Goal: Task Accomplishment & Management: Manage account settings

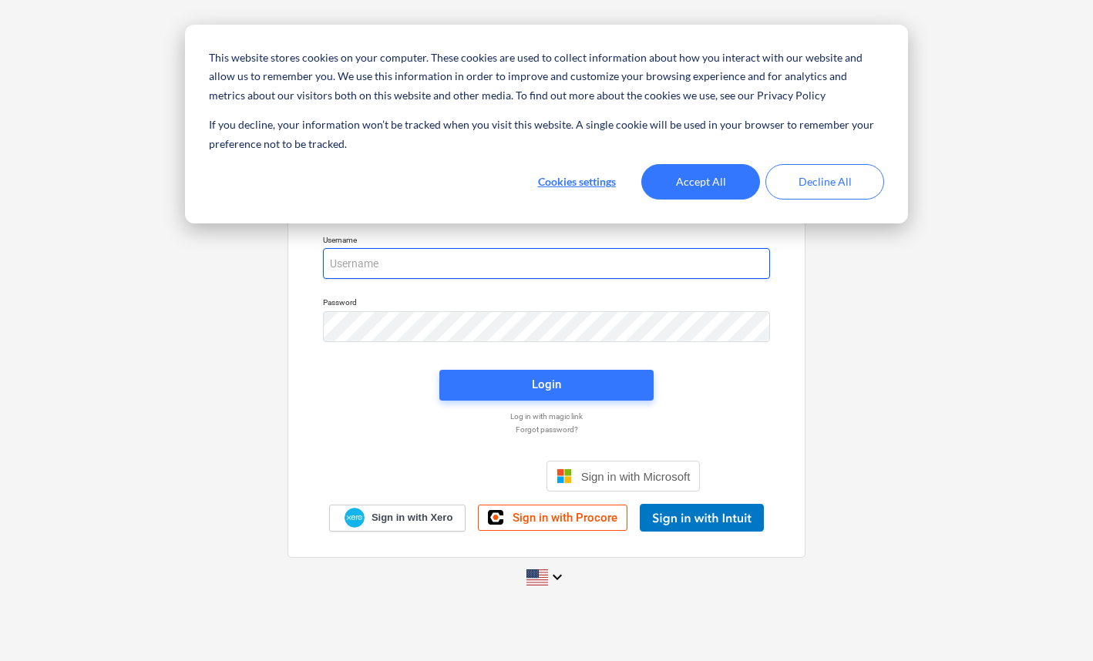
click at [625, 273] on input "email" at bounding box center [546, 263] width 447 height 31
paste input "Matt@epicbuilds.com.au"
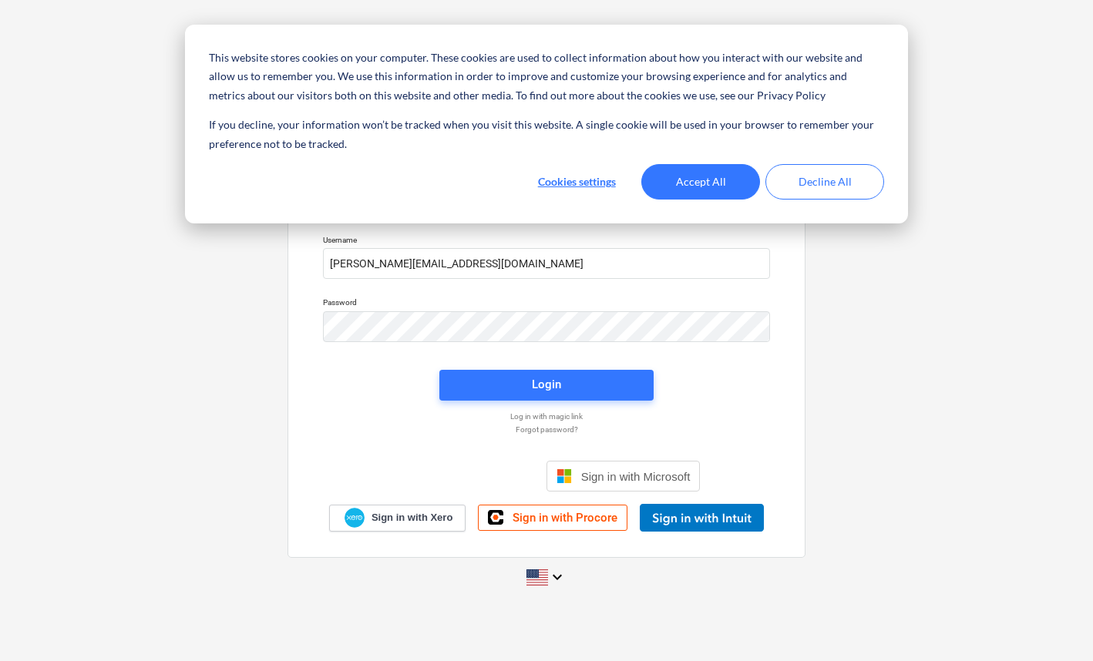
click at [209, 271] on div "Sign in with your Planyard account Username Matt@epicbuilds.com.au Password Log…" at bounding box center [546, 330] width 1093 height 556
click at [700, 188] on button "Accept All" at bounding box center [700, 181] width 119 height 35
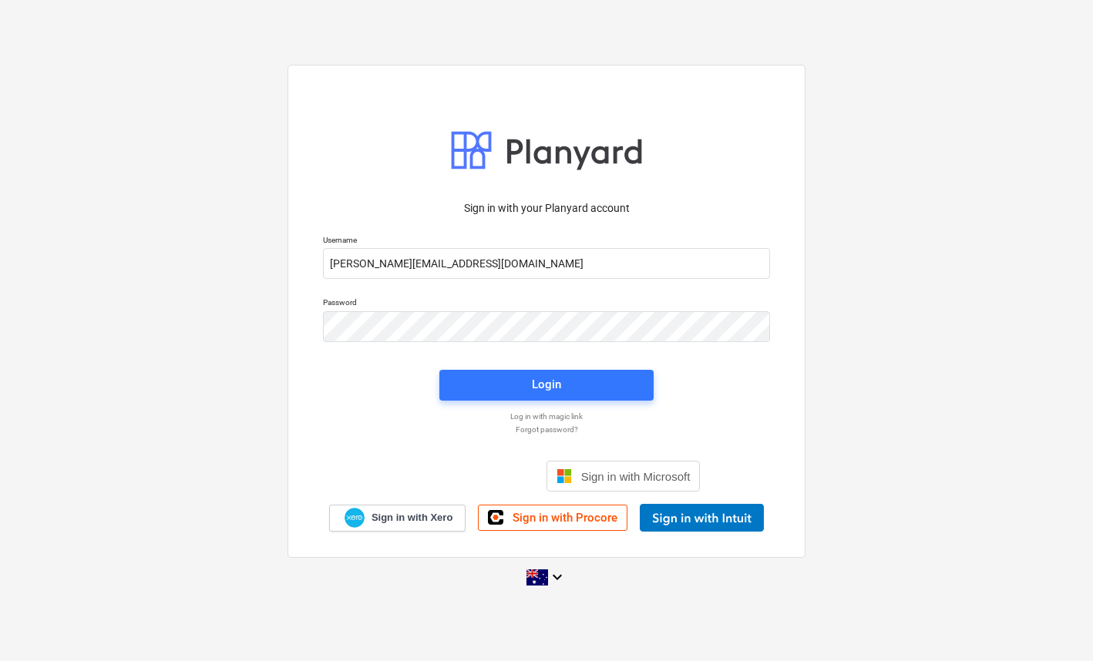
click at [700, 388] on div "Sign in with your Planyard account Username Matt@epicbuilds.com.au Password Log…" at bounding box center [546, 361] width 465 height 341
click at [627, 389] on span "Login" at bounding box center [546, 384] width 177 height 20
click at [358, 407] on div "Sign in with your Planyard account Username Matt@epicbuilds.com.au Password Log…" at bounding box center [546, 360] width 465 height 341
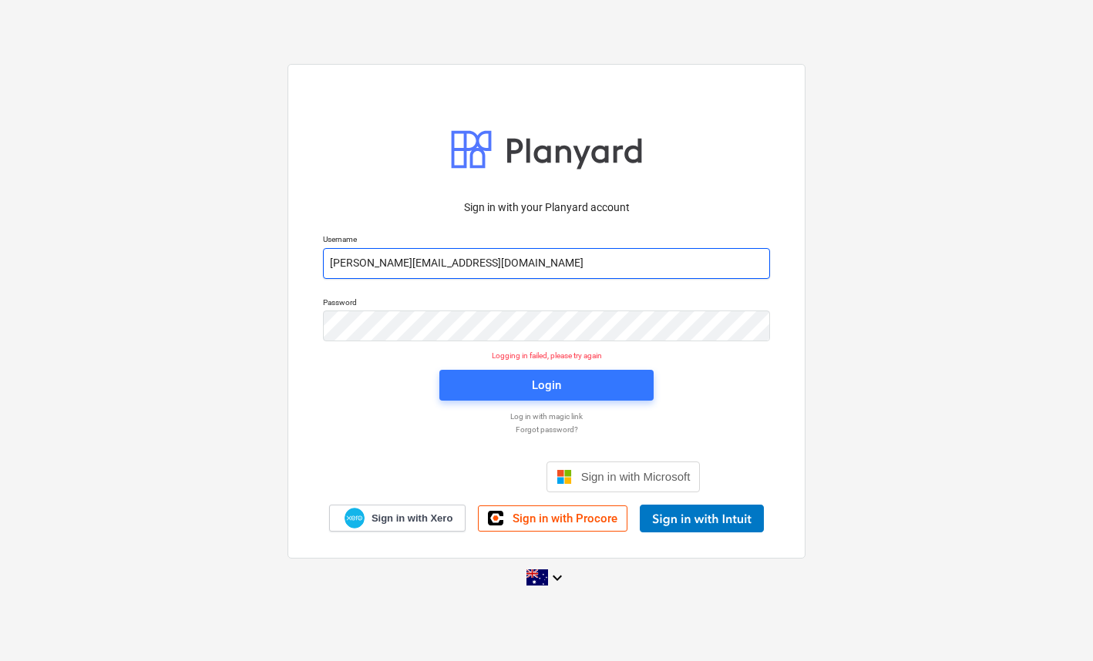
click at [573, 263] on input "Matt@epicbuilds.com.au" at bounding box center [546, 263] width 447 height 31
paste input "Lebon!matt555"
drag, startPoint x: 570, startPoint y: 262, endPoint x: 451, endPoint y: 260, distance: 119.4
click at [451, 260] on input "Matt@epicbuilds.com.auLebon!matt555" at bounding box center [546, 263] width 447 height 31
type input "Matt@epicbuilds.com.au"
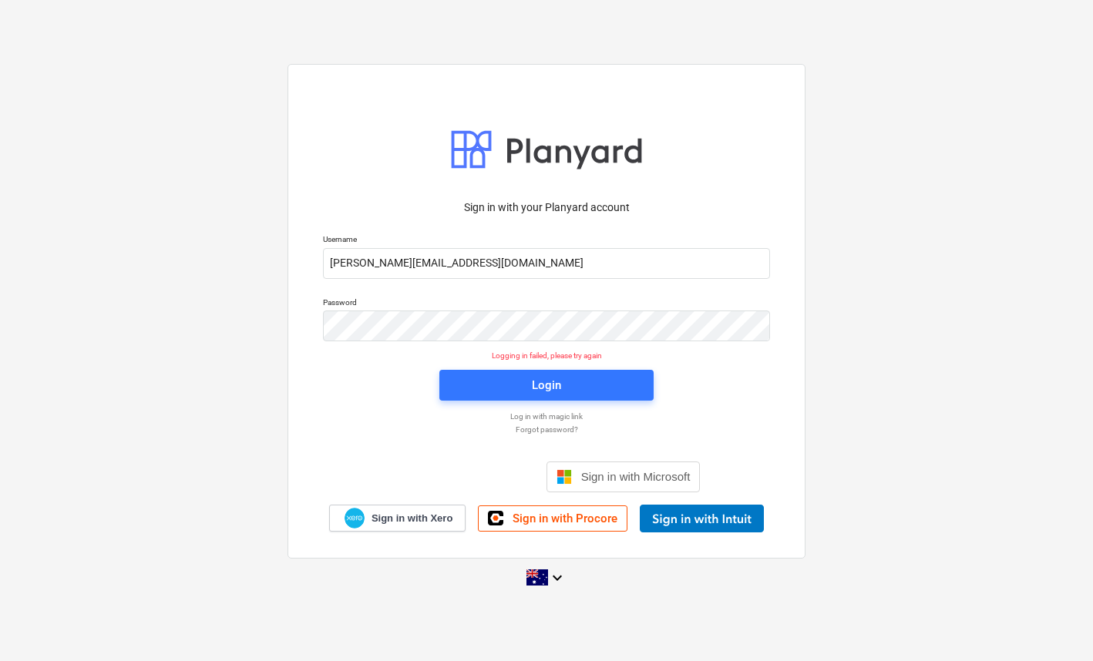
click at [348, 443] on div "Sign in with your Planyard account Username Matt@epicbuilds.com.au Password Log…" at bounding box center [546, 360] width 465 height 341
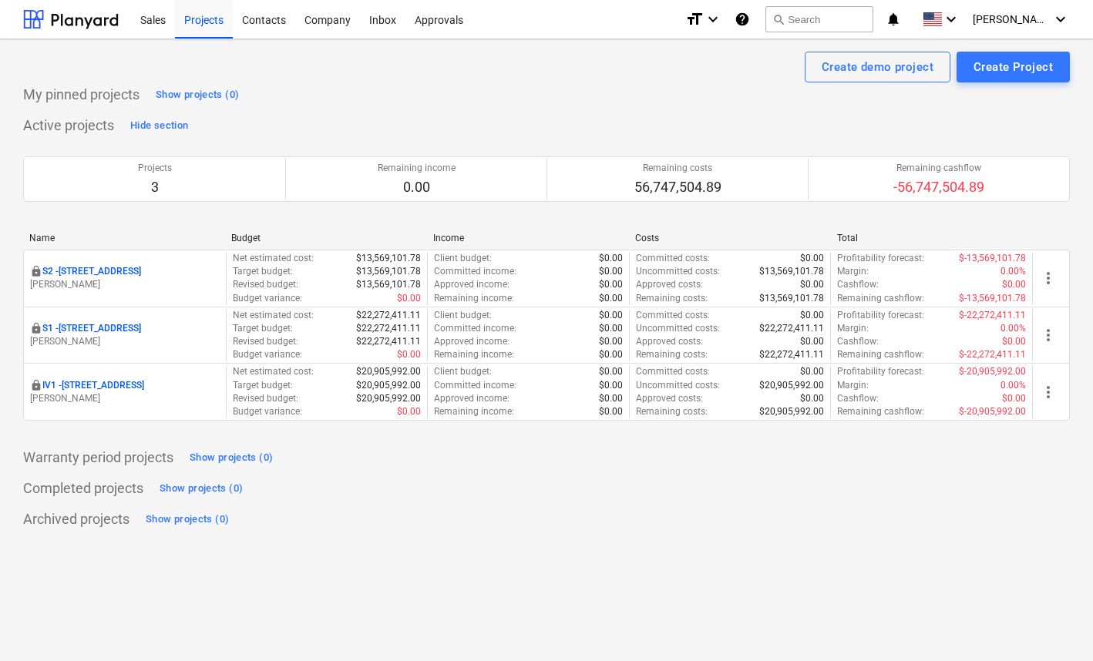
click at [623, 111] on div "My pinned projects Show projects (0) Active projects Hide section Projects 3 Re…" at bounding box center [546, 306] width 1046 height 449
click at [601, 109] on div "My pinned projects Show projects (0) Active projects Hide section Projects 3 Re…" at bounding box center [546, 306] width 1046 height 449
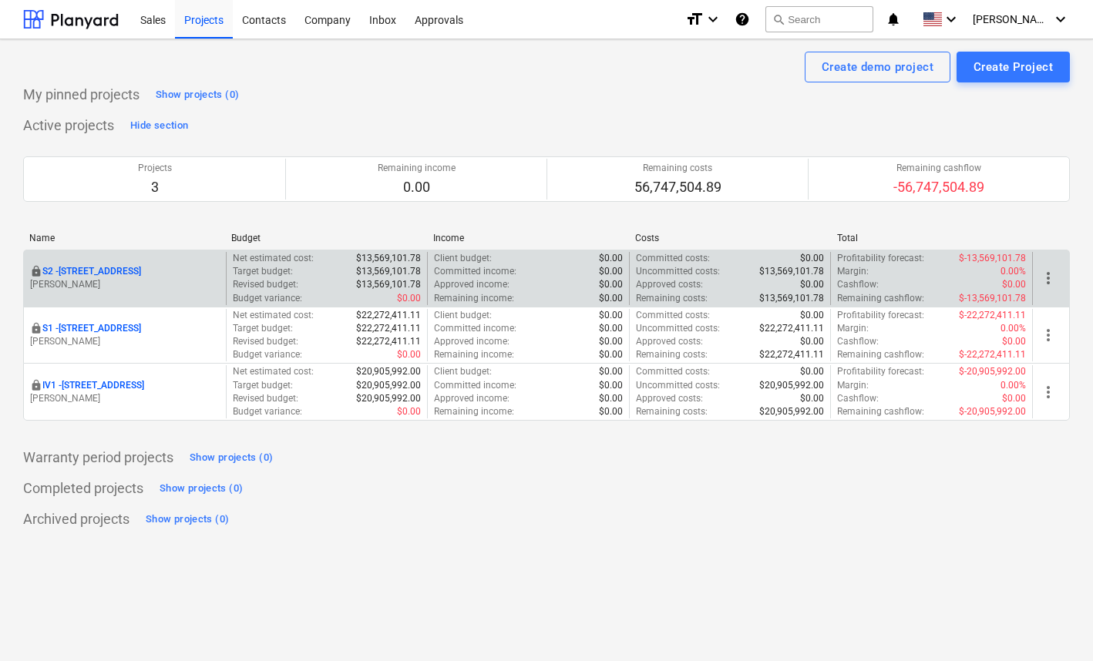
click at [136, 268] on p "S2 - [STREET_ADDRESS]" at bounding box center [91, 271] width 99 height 13
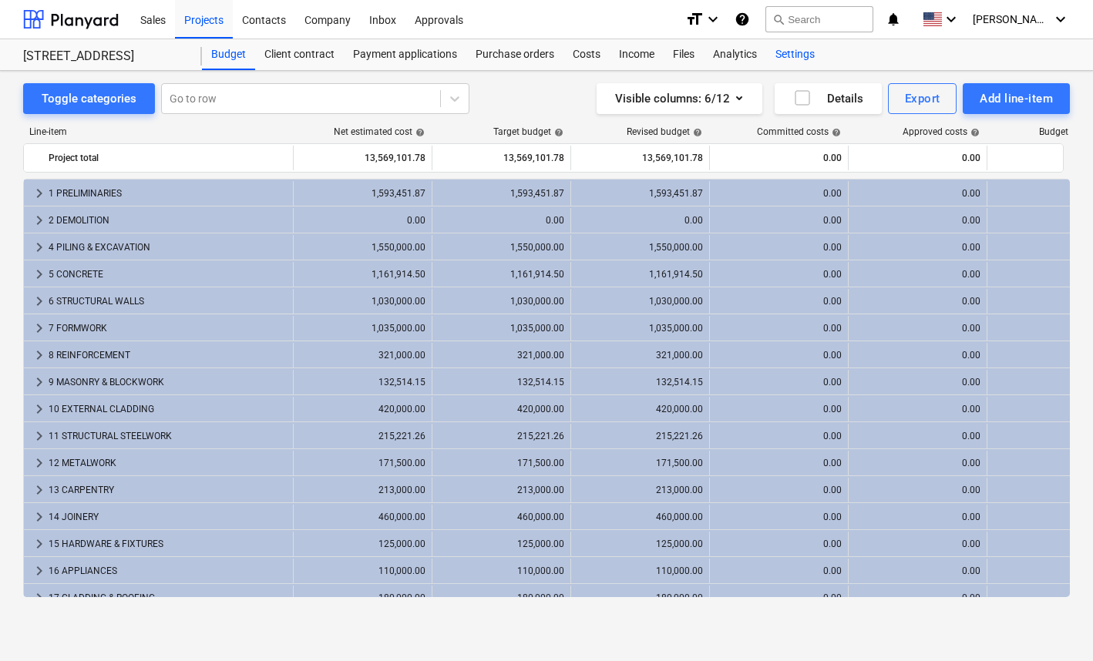
click at [789, 52] on div "Settings" at bounding box center [795, 54] width 58 height 31
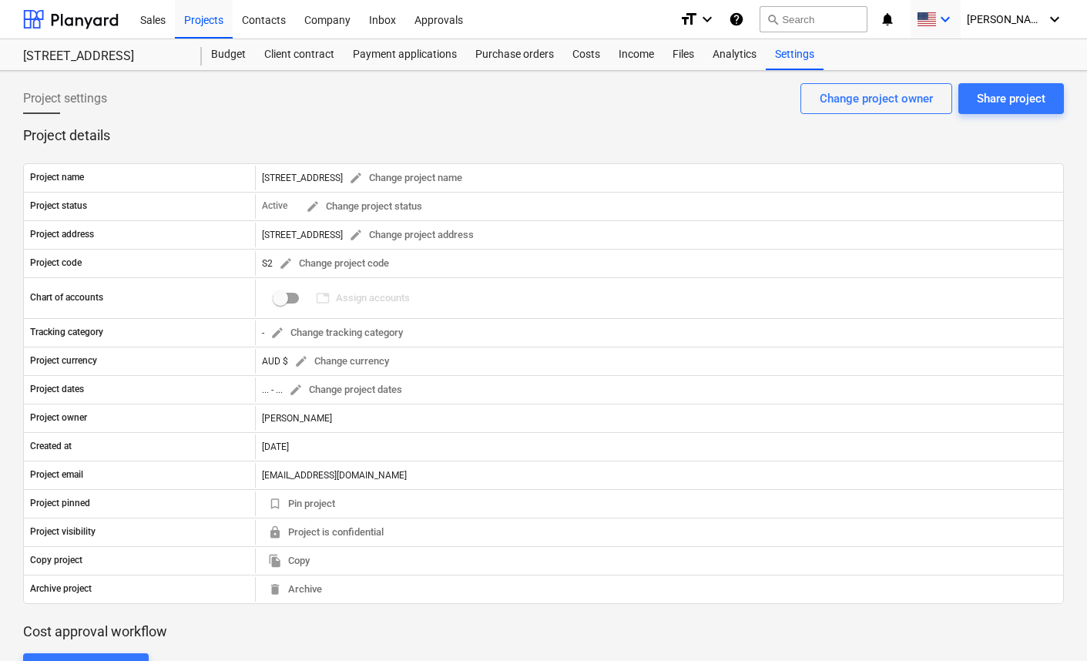
click at [955, 15] on icon "keyboard_arrow_down" at bounding box center [945, 19] width 18 height 18
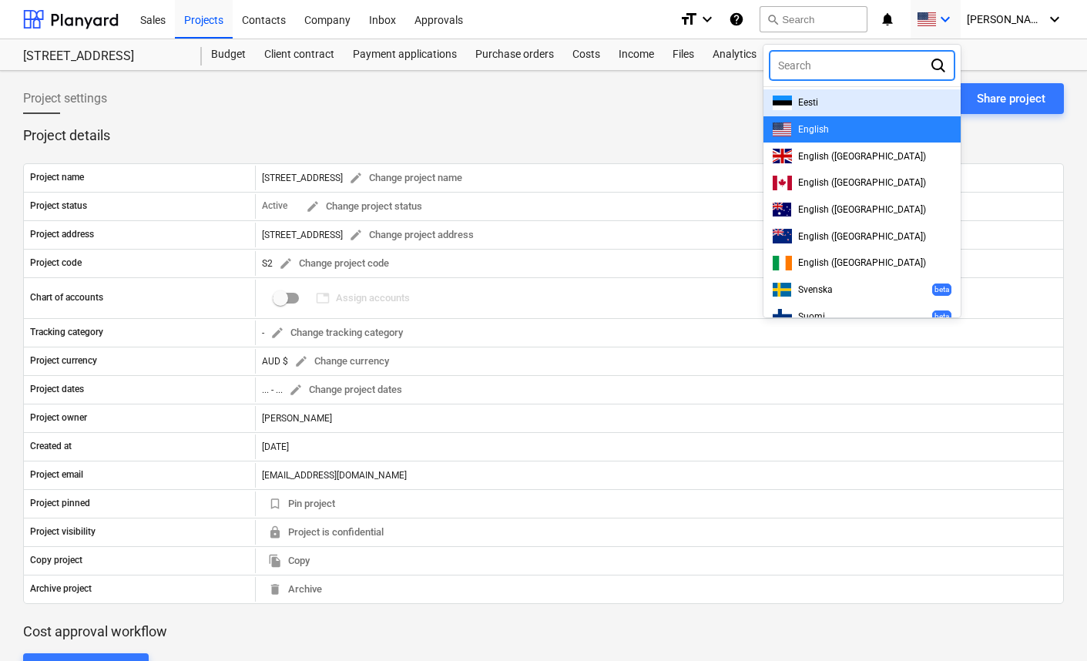
click at [899, 65] on div at bounding box center [849, 65] width 143 height 15
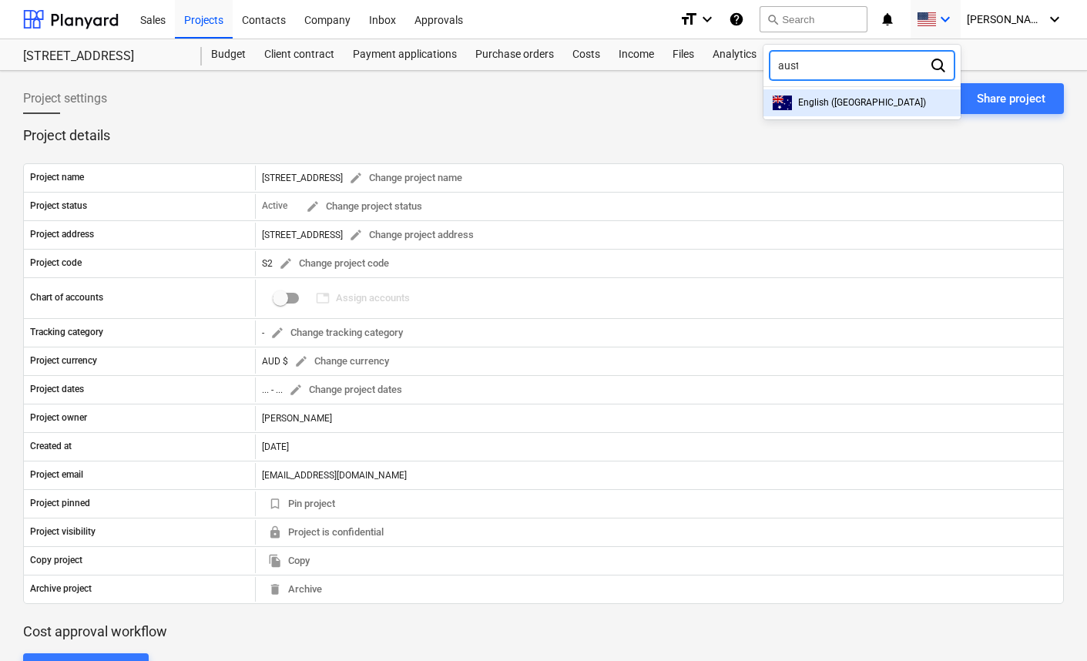
type input "austra"
click at [919, 97] on div "English (Australia)" at bounding box center [862, 103] width 179 height 15
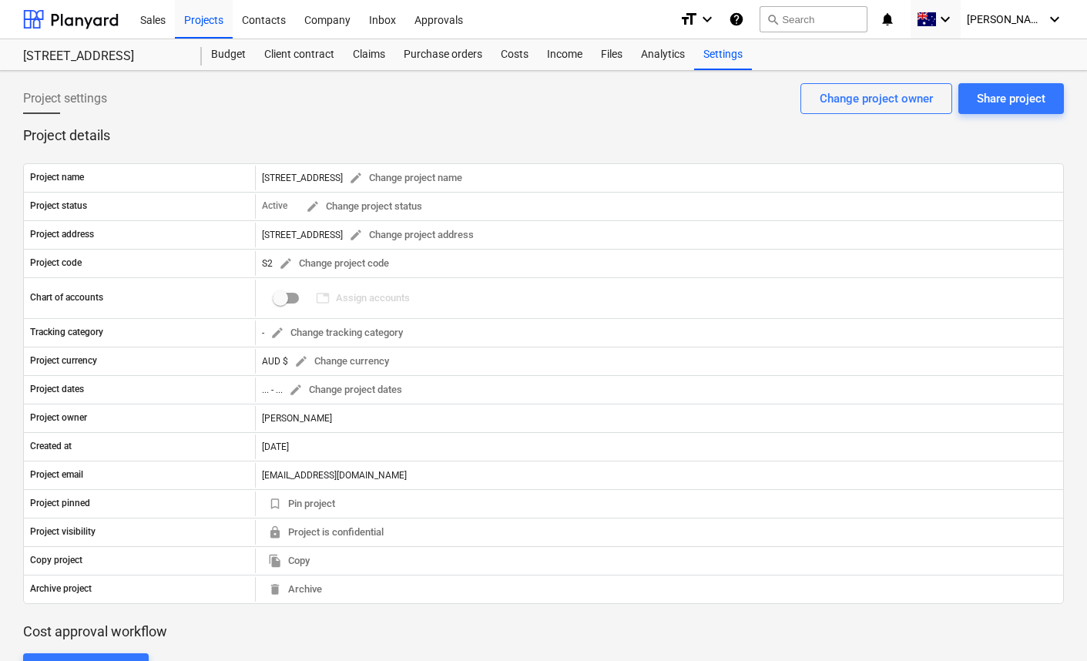
click at [692, 145] on div "Project name 76 Beach Rd, Sandringham edit Change project name Project status A…" at bounding box center [543, 384] width 1041 height 478
click at [747, 17] on div "help" at bounding box center [738, 19] width 18 height 18
click at [331, 16] on div "Company" at bounding box center [327, 18] width 65 height 39
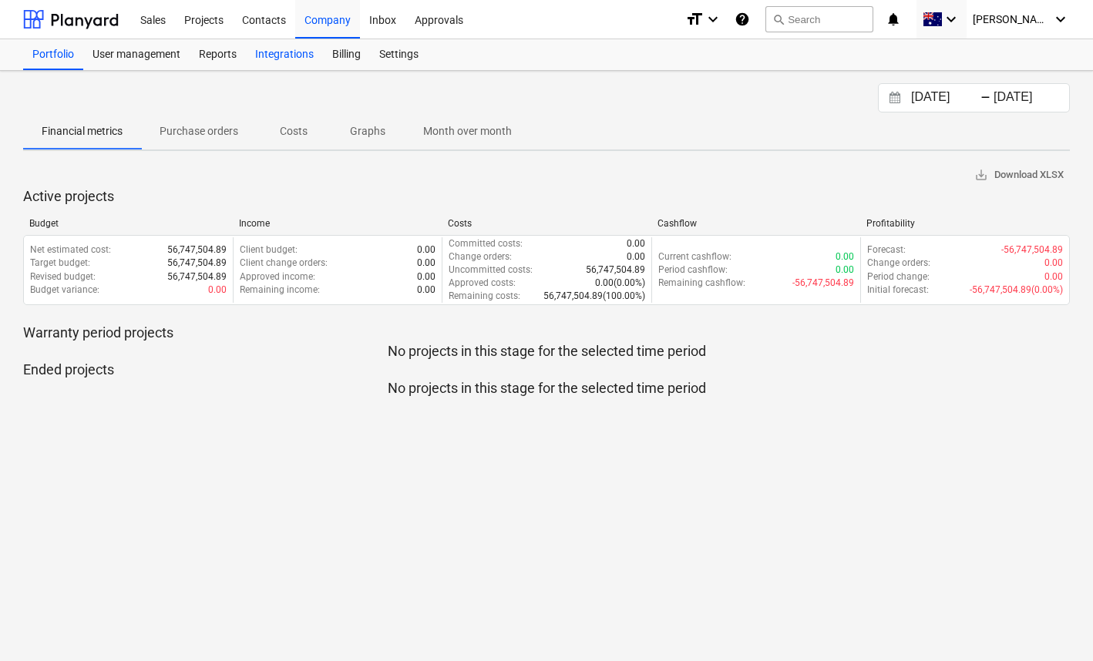
click at [277, 59] on div "Integrations" at bounding box center [284, 54] width 77 height 31
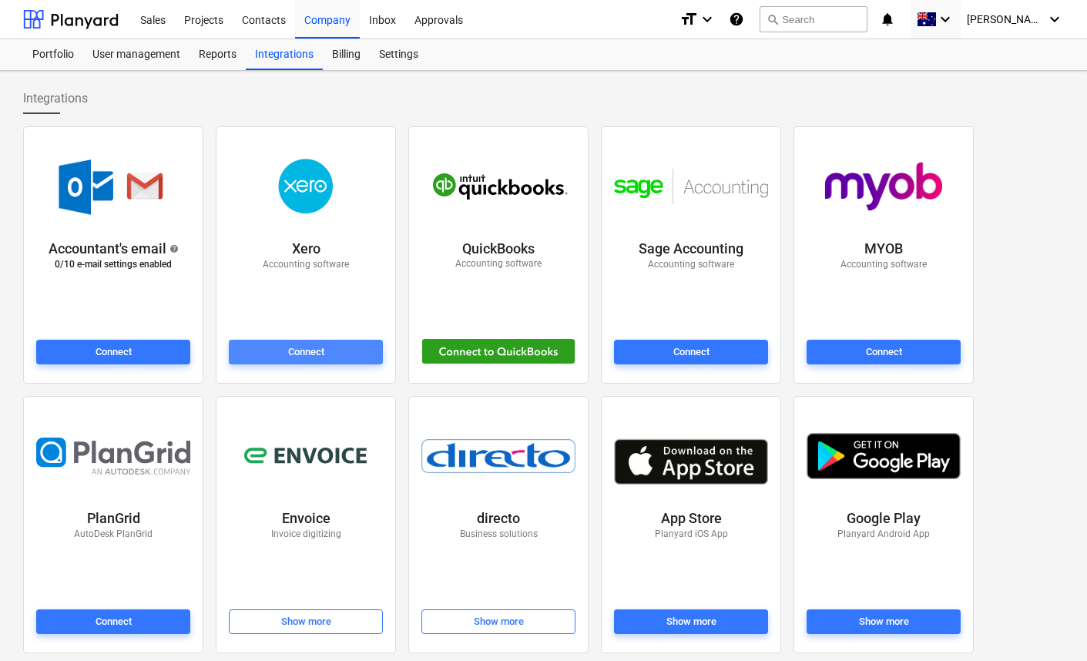
click at [312, 349] on div "Connect" at bounding box center [306, 353] width 36 height 18
click at [309, 350] on div "Connect" at bounding box center [306, 353] width 36 height 18
click at [315, 354] on div "Disconnect" at bounding box center [305, 353] width 49 height 18
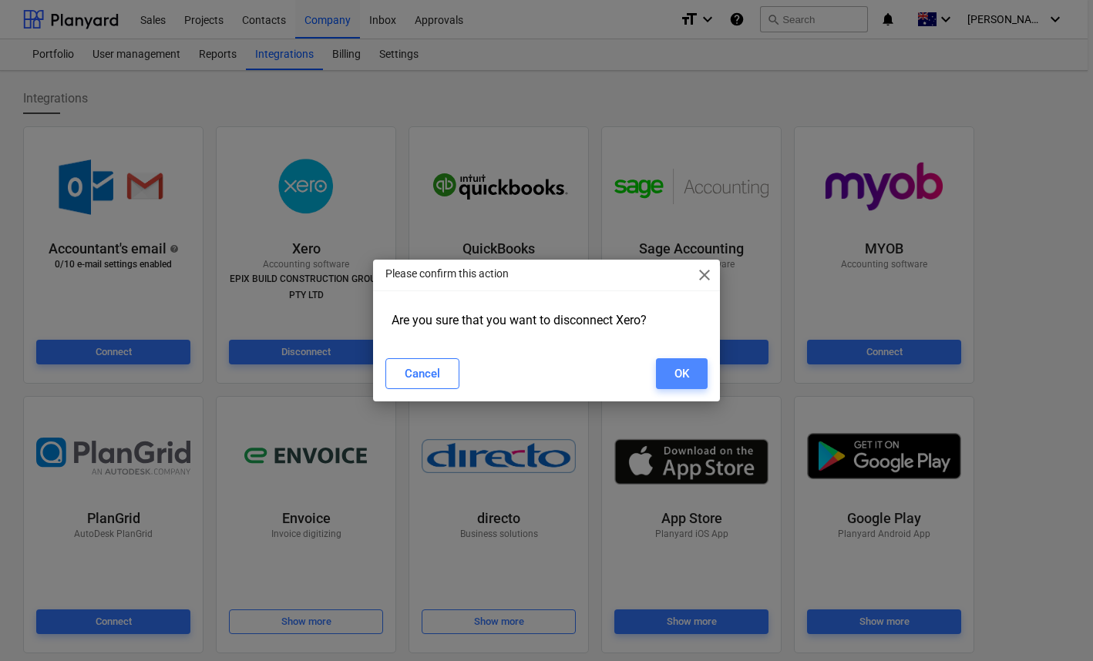
click at [676, 373] on div "OK" at bounding box center [681, 374] width 15 height 20
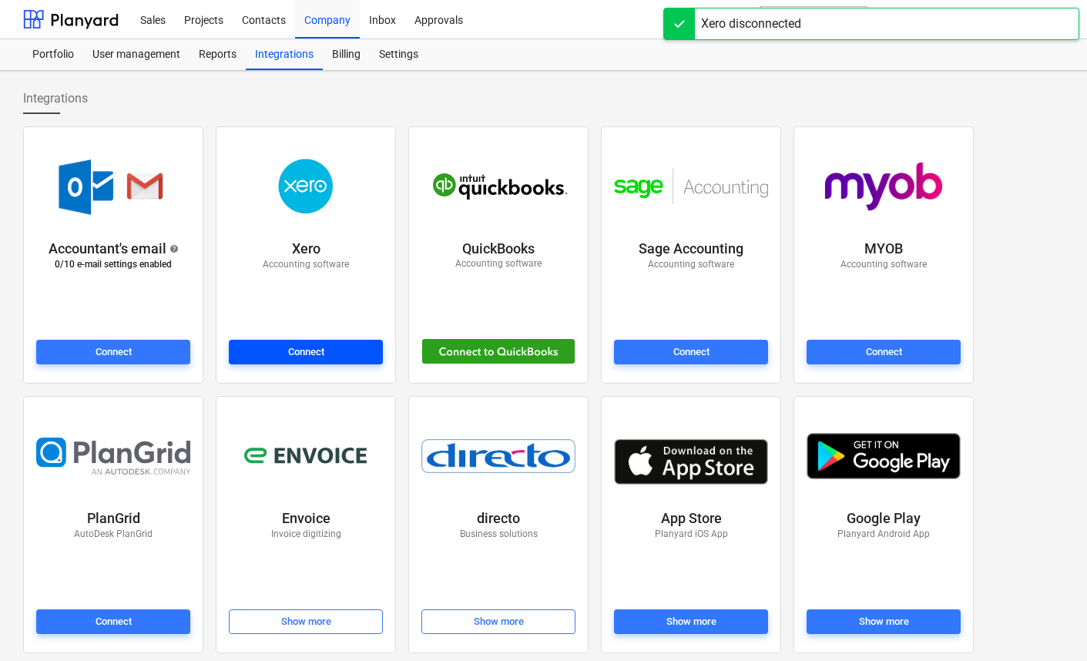
click at [315, 354] on div "Connect" at bounding box center [306, 353] width 36 height 18
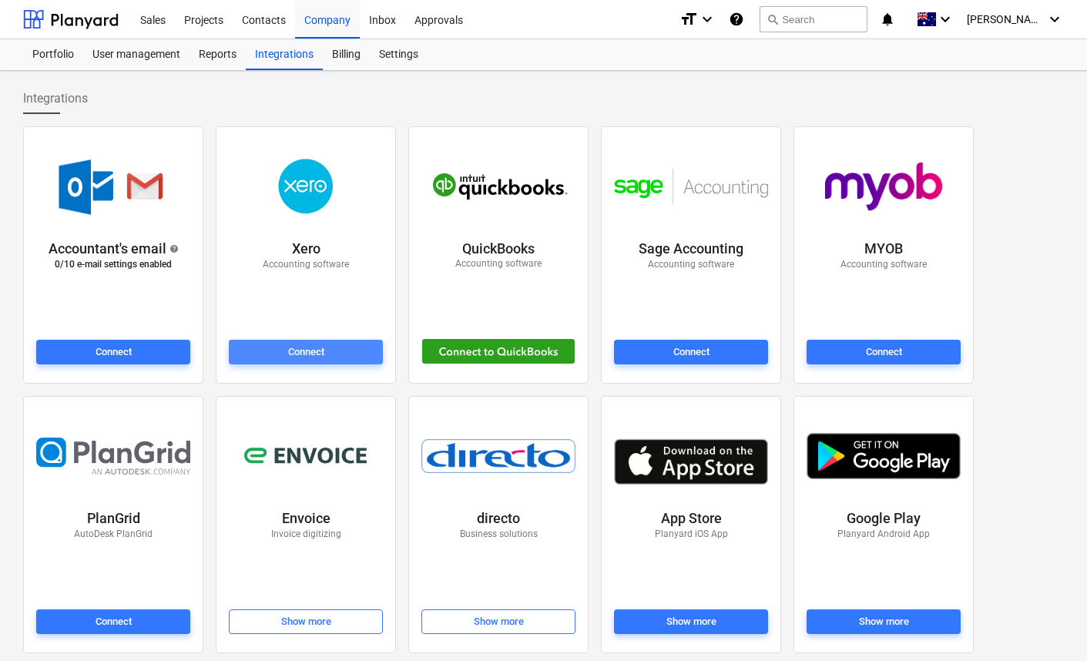
click at [328, 357] on span "Connect" at bounding box center [306, 353] width 142 height 18
click at [292, 345] on div "Connect" at bounding box center [306, 353] width 36 height 18
click at [330, 104] on div "Integrations" at bounding box center [543, 98] width 1041 height 31
drag, startPoint x: 318, startPoint y: 115, endPoint x: 237, endPoint y: 83, distance: 87.6
click at [318, 115] on div at bounding box center [543, 120] width 1041 height 12
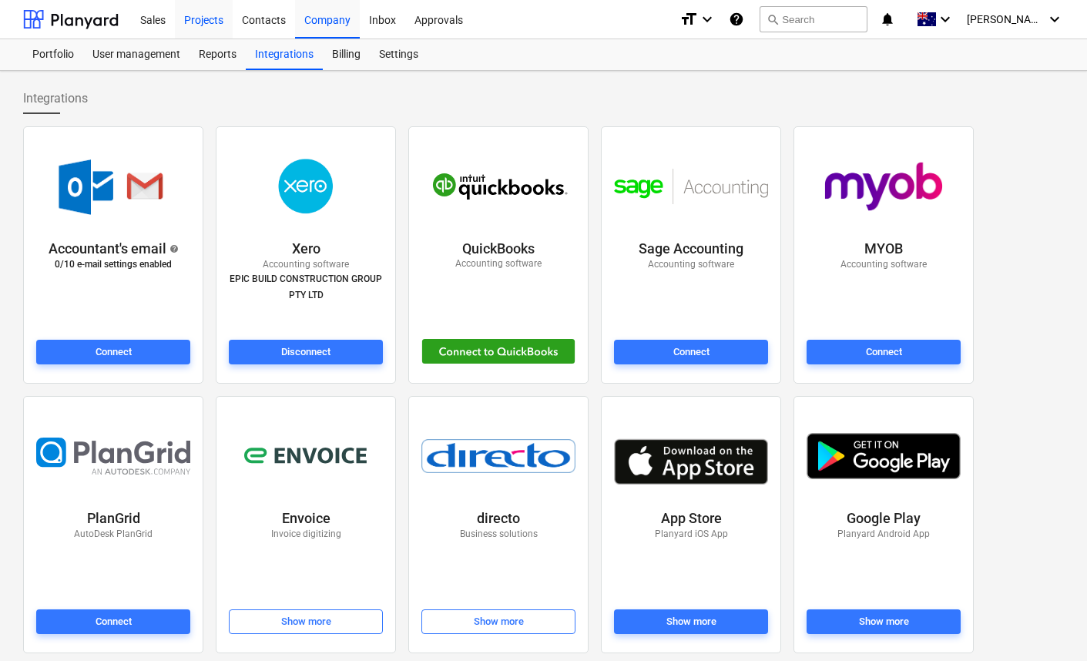
click at [195, 18] on div "Projects" at bounding box center [204, 18] width 58 height 39
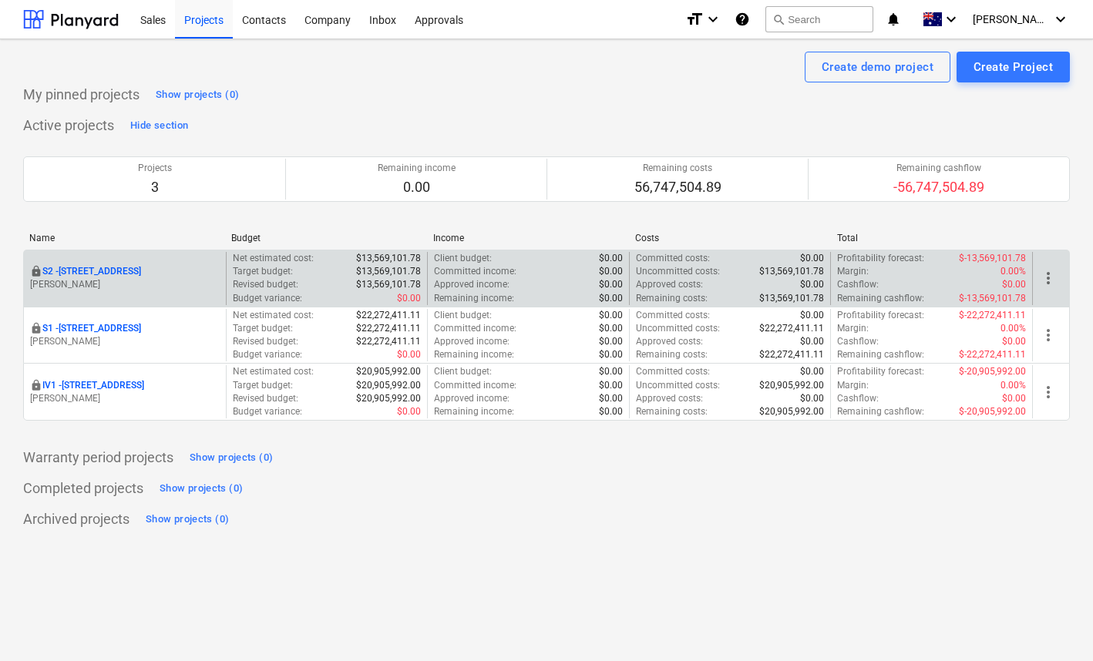
click at [126, 274] on p "S2 - 76 Beach Rd, Sandringham" at bounding box center [91, 271] width 99 height 13
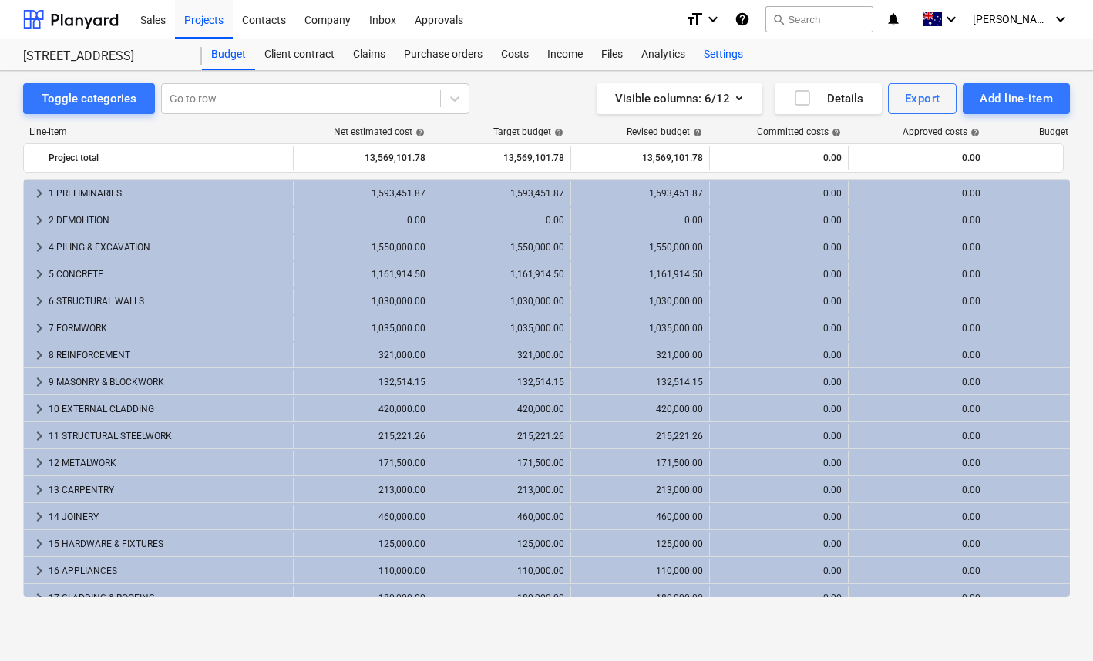
click at [714, 51] on div "Settings" at bounding box center [723, 54] width 58 height 31
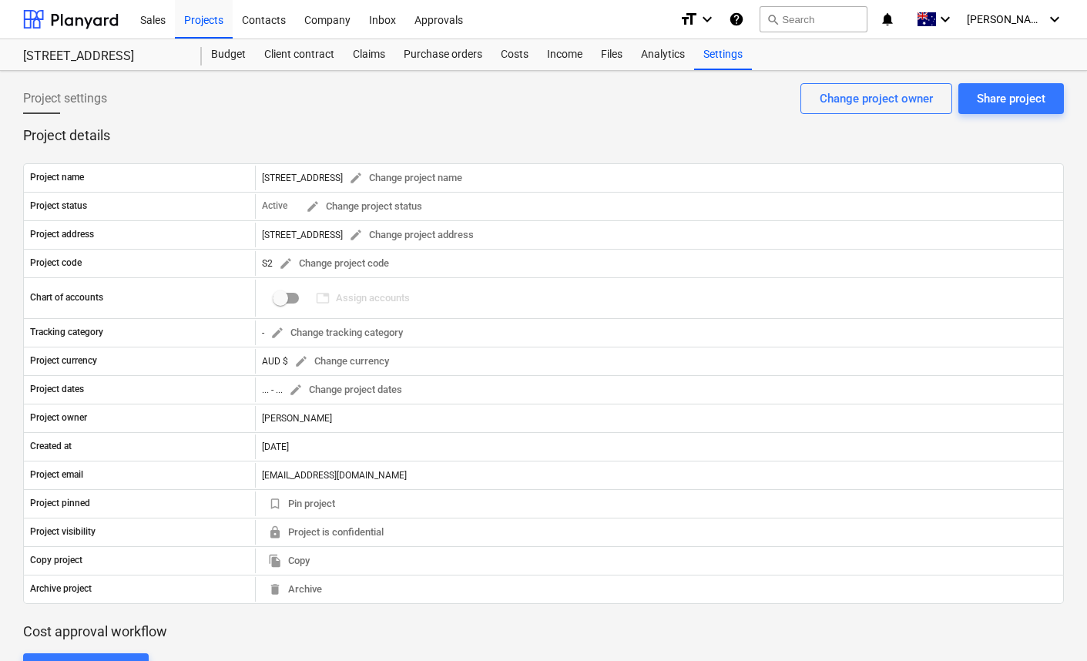
click at [317, 132] on p "Project details" at bounding box center [543, 135] width 1041 height 18
click at [317, 133] on p "Project details" at bounding box center [543, 135] width 1041 height 18
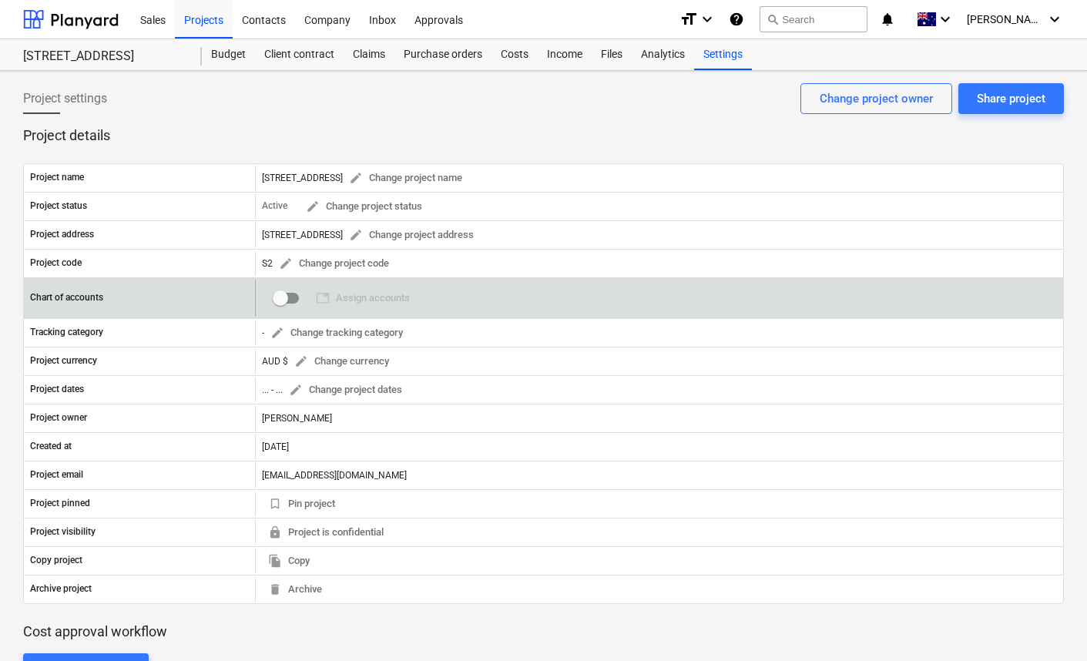
click at [286, 301] on input "checkbox" at bounding box center [280, 298] width 37 height 37
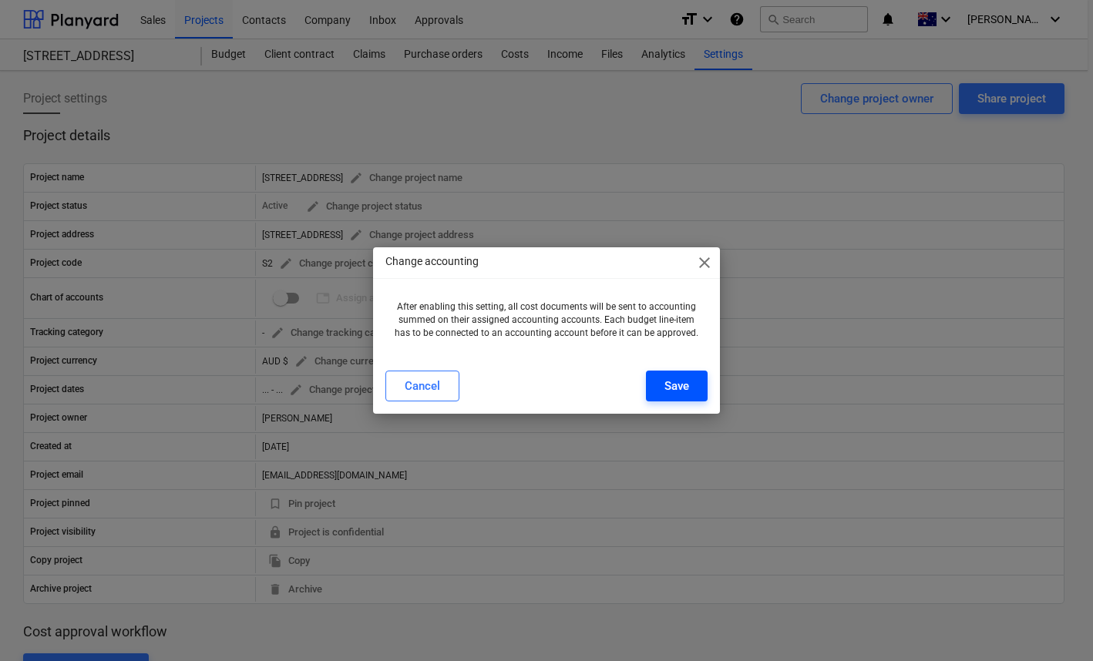
click at [696, 382] on button "Save" at bounding box center [677, 386] width 62 height 31
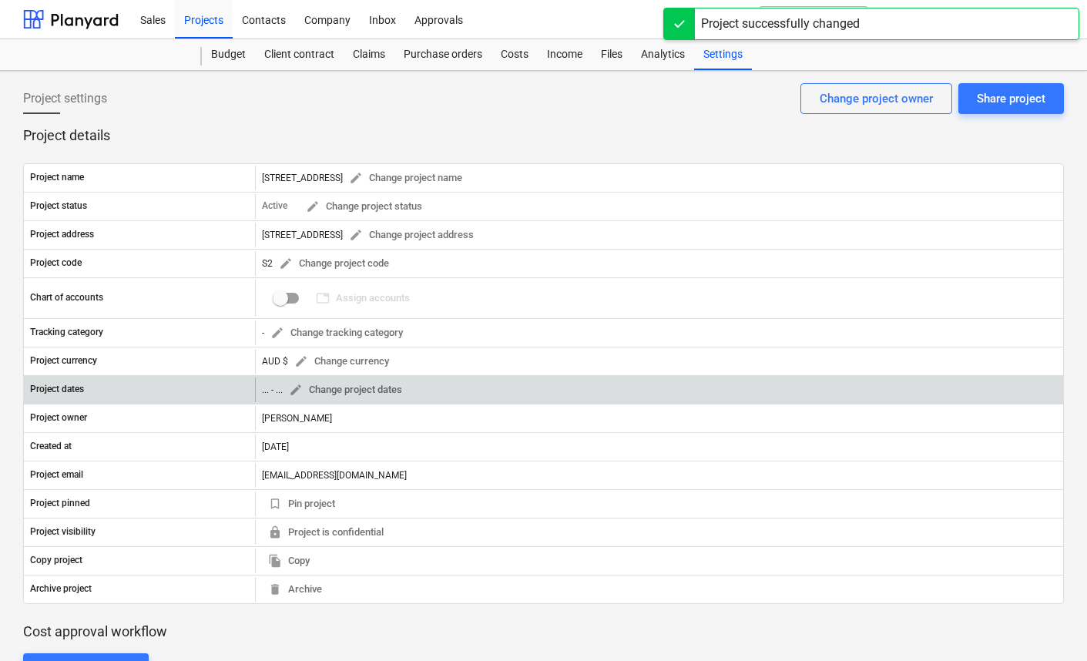
checkbox input "true"
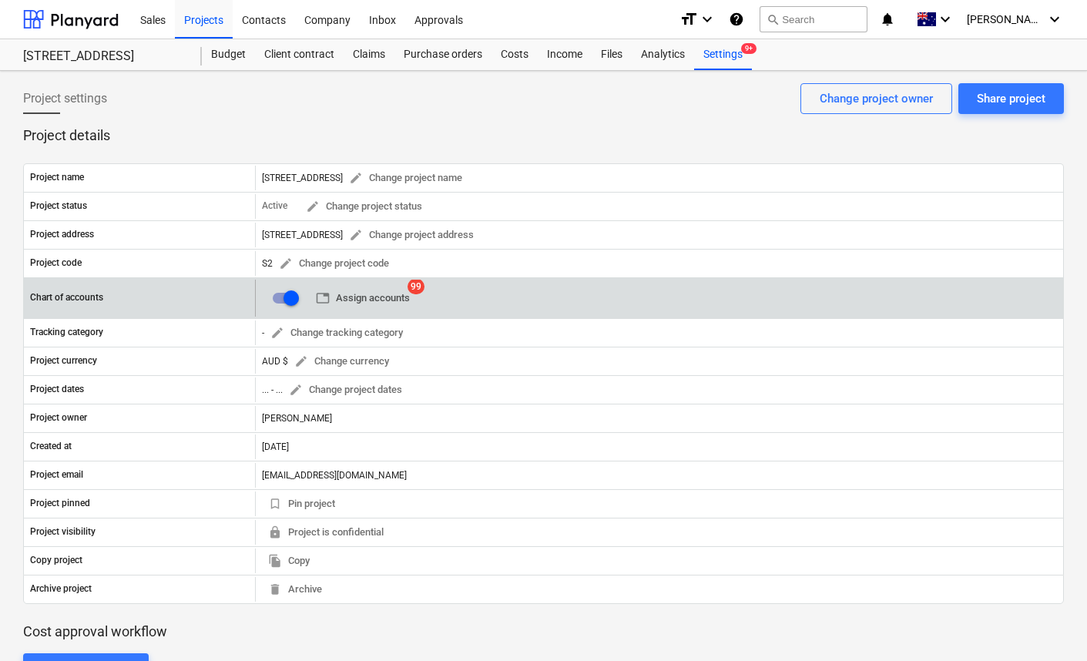
click at [395, 301] on span "table Assign accounts" at bounding box center [363, 299] width 94 height 18
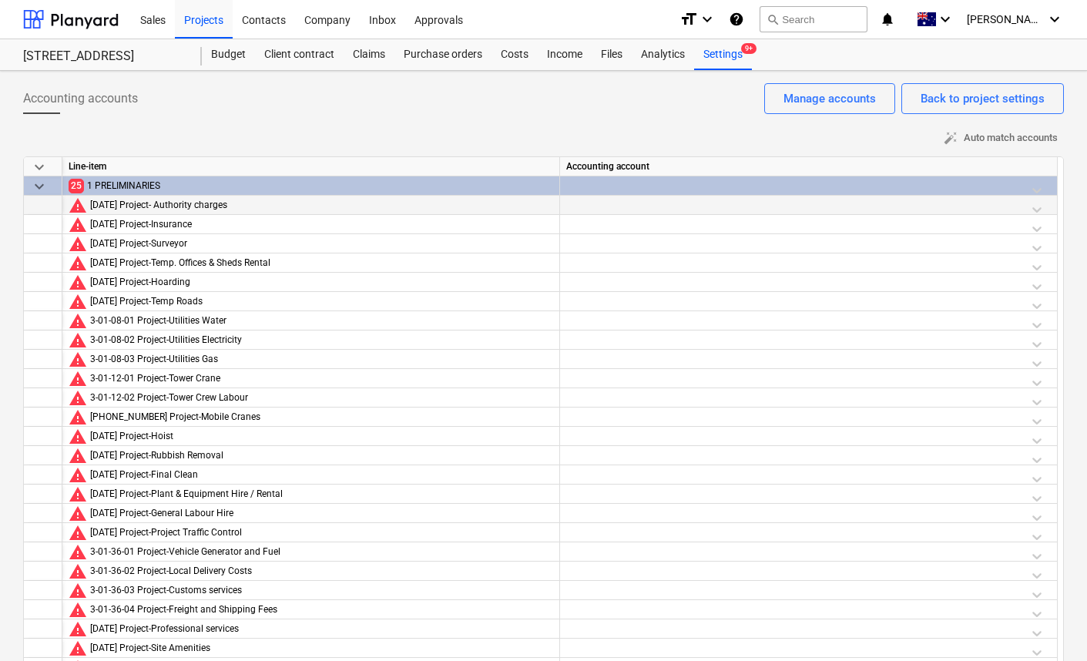
click at [966, 206] on div at bounding box center [808, 209] width 485 height 27
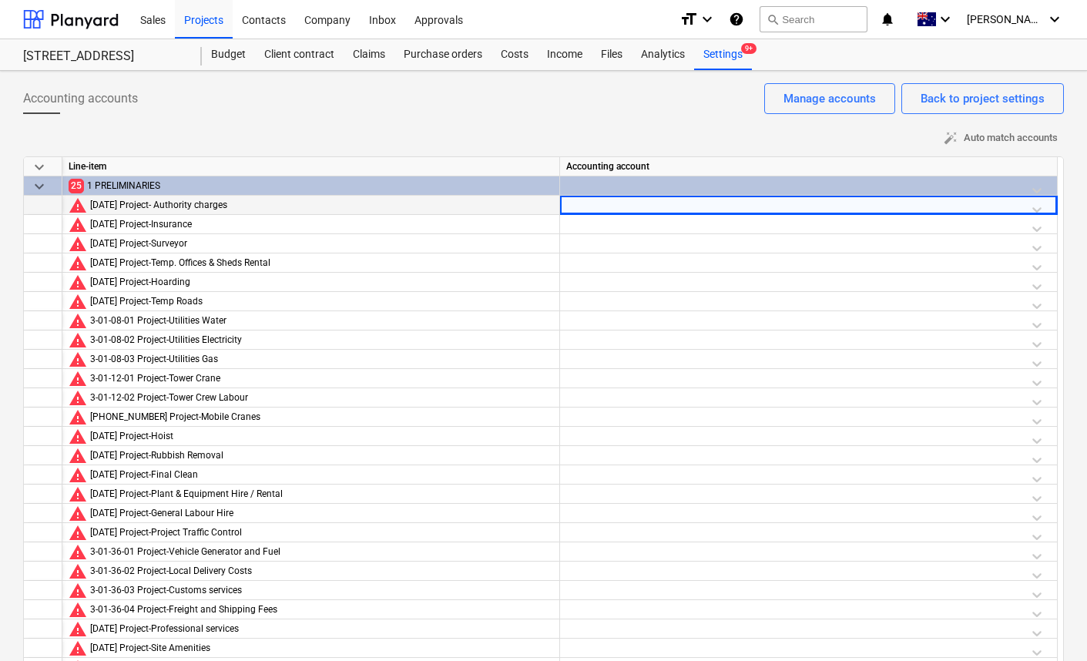
click at [1041, 203] on div at bounding box center [808, 209] width 485 height 27
click at [1036, 207] on div at bounding box center [808, 209] width 485 height 27
click at [257, 111] on div "Accounting accounts Back to project settings Manage accounts" at bounding box center [543, 104] width 1041 height 43
click at [262, 117] on div "Accounting accounts Back to project settings Manage accounts" at bounding box center [543, 104] width 1041 height 43
click at [1036, 210] on div at bounding box center [808, 209] width 485 height 27
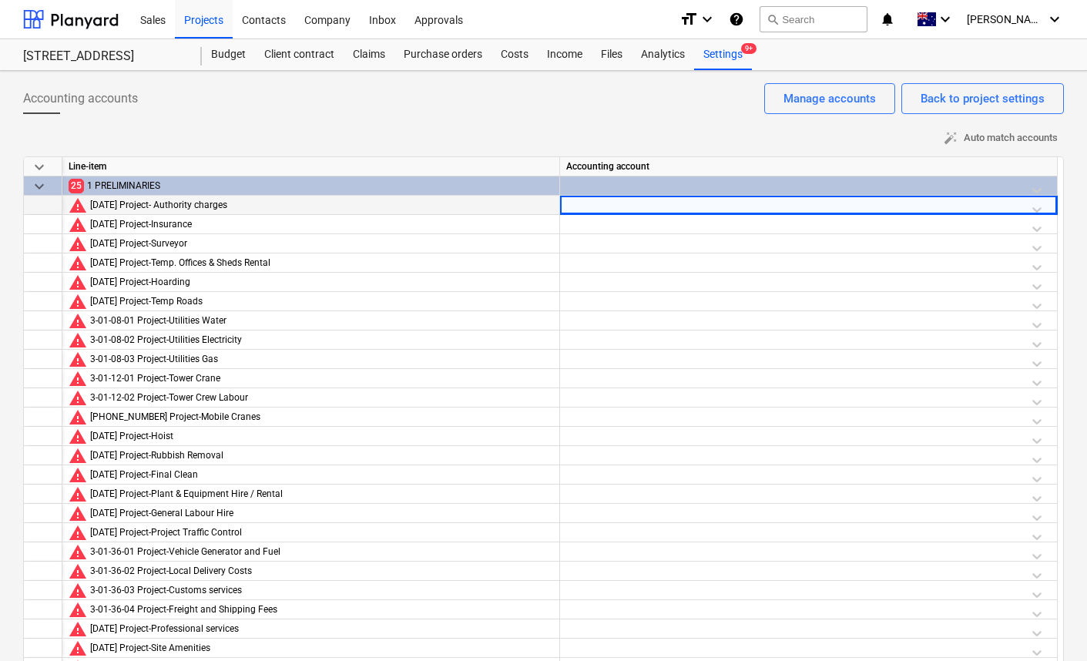
click at [1036, 210] on div at bounding box center [808, 209] width 485 height 27
click at [639, 139] on div "auto_fix_high Auto match accounts" at bounding box center [543, 138] width 1041 height 24
click at [1039, 208] on div at bounding box center [808, 209] width 485 height 27
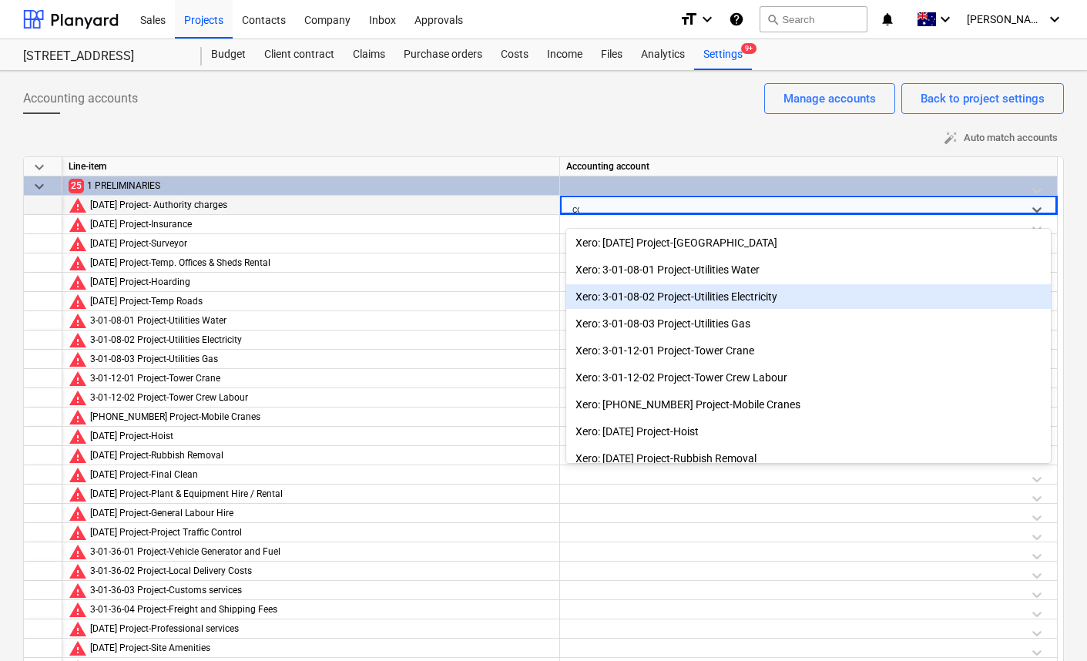
scroll to position [308, 0]
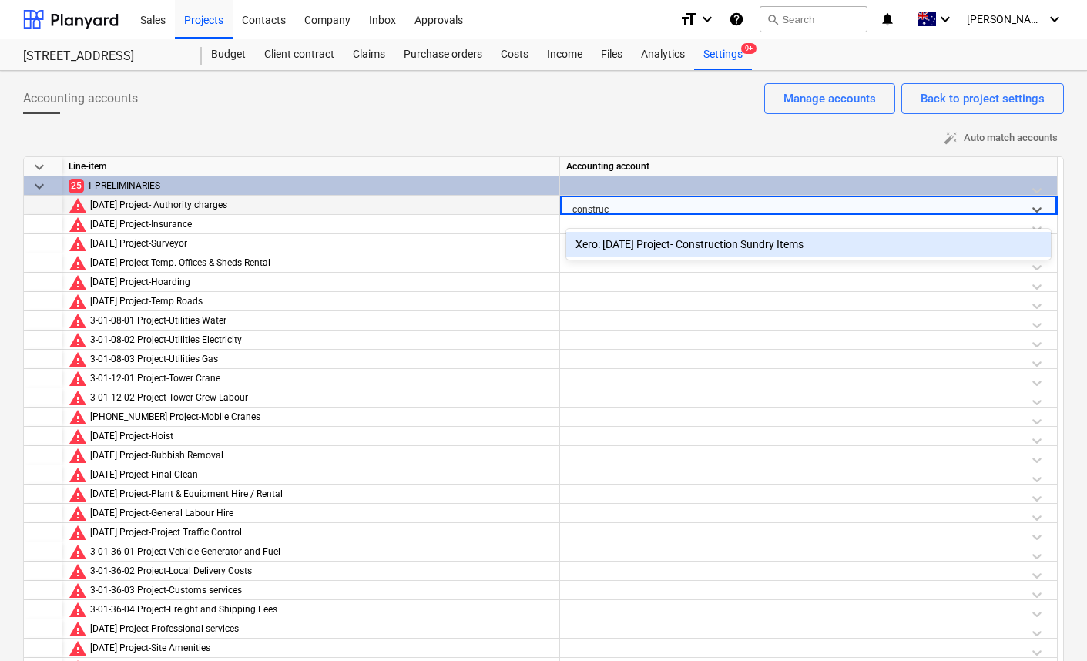
type input "construct"
click at [701, 125] on div "Accounting accounts Back to project settings Manage accounts auto_fix_high Auto…" at bounding box center [543, 384] width 1087 height 626
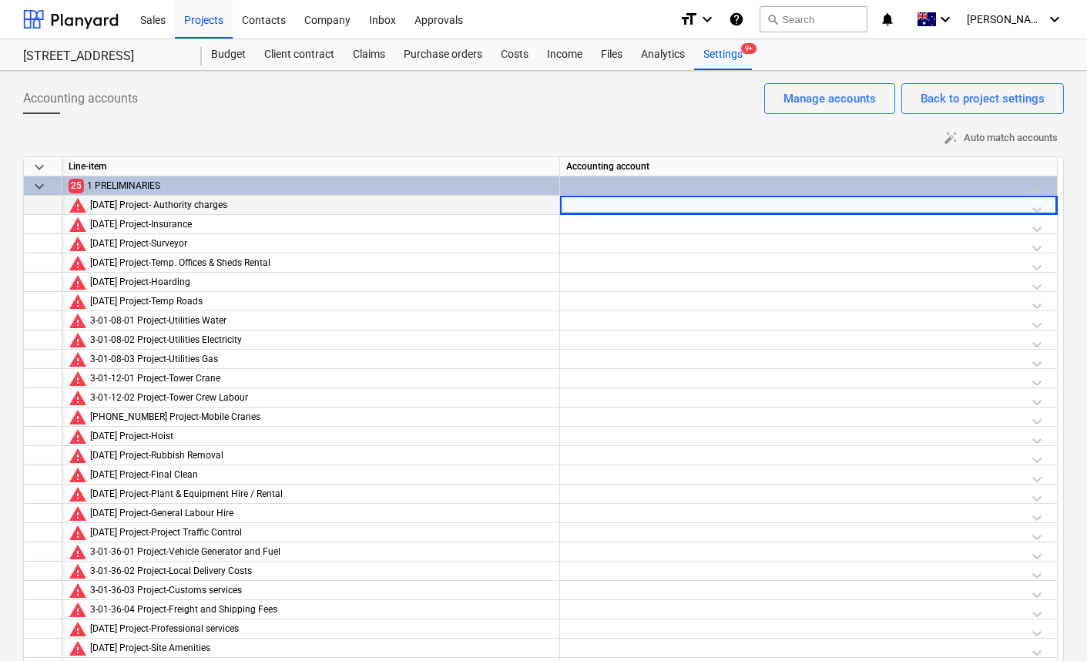
click at [326, 130] on div "auto_fix_high Auto match accounts" at bounding box center [543, 138] width 1041 height 24
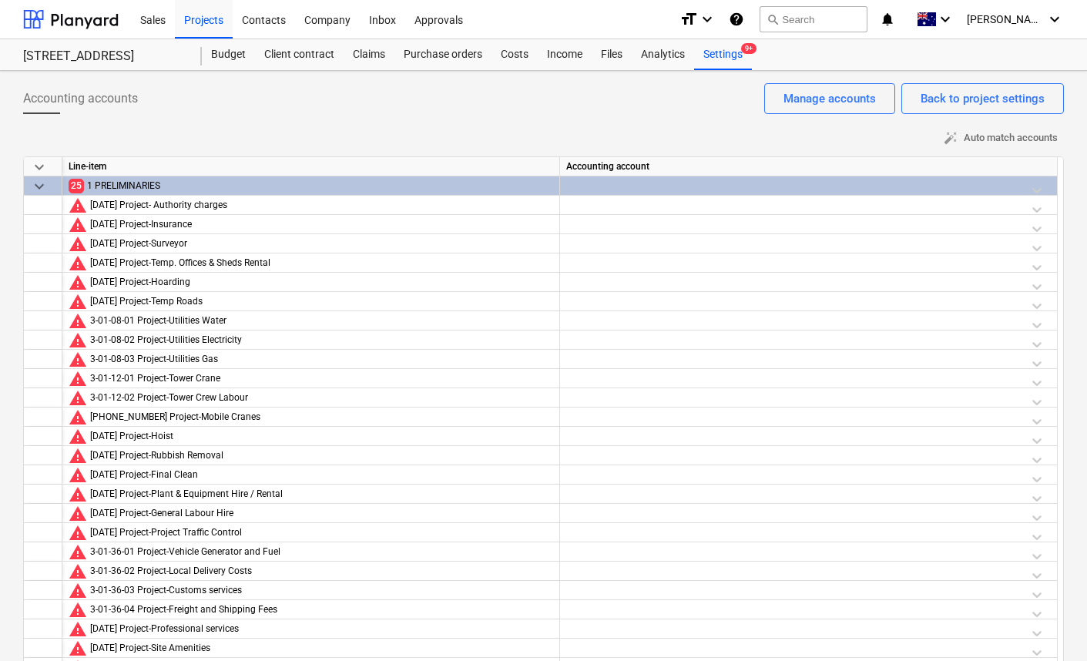
click at [1038, 190] on div at bounding box center [808, 189] width 485 height 27
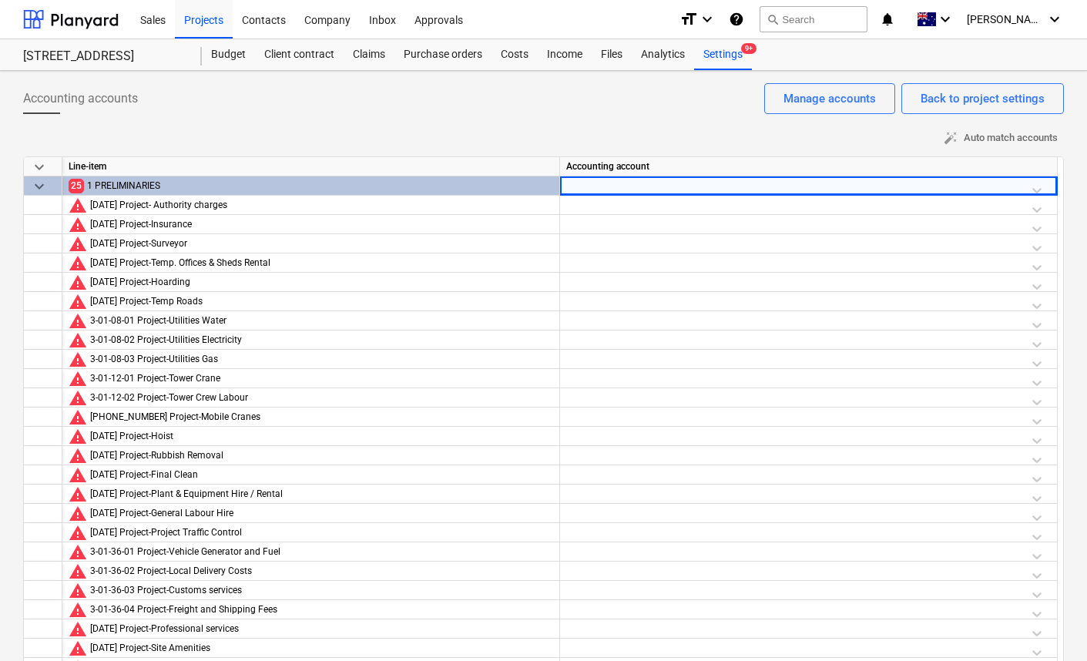
click at [1038, 190] on div at bounding box center [808, 189] width 485 height 27
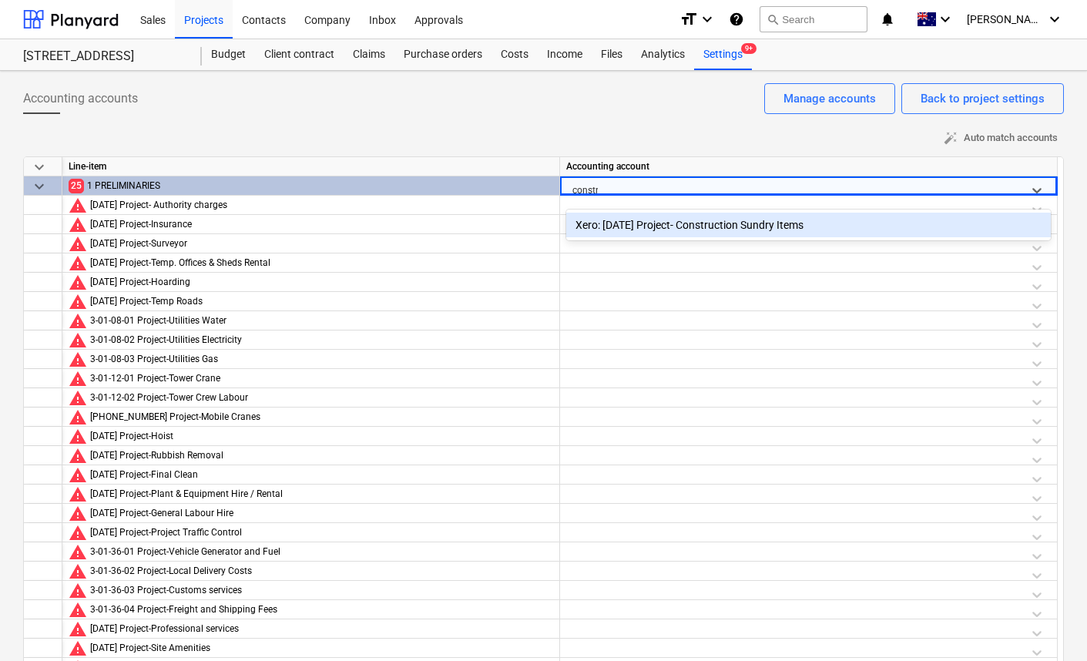
type input "constru"
click at [661, 133] on div "auto_fix_high Auto match accounts" at bounding box center [543, 138] width 1041 height 24
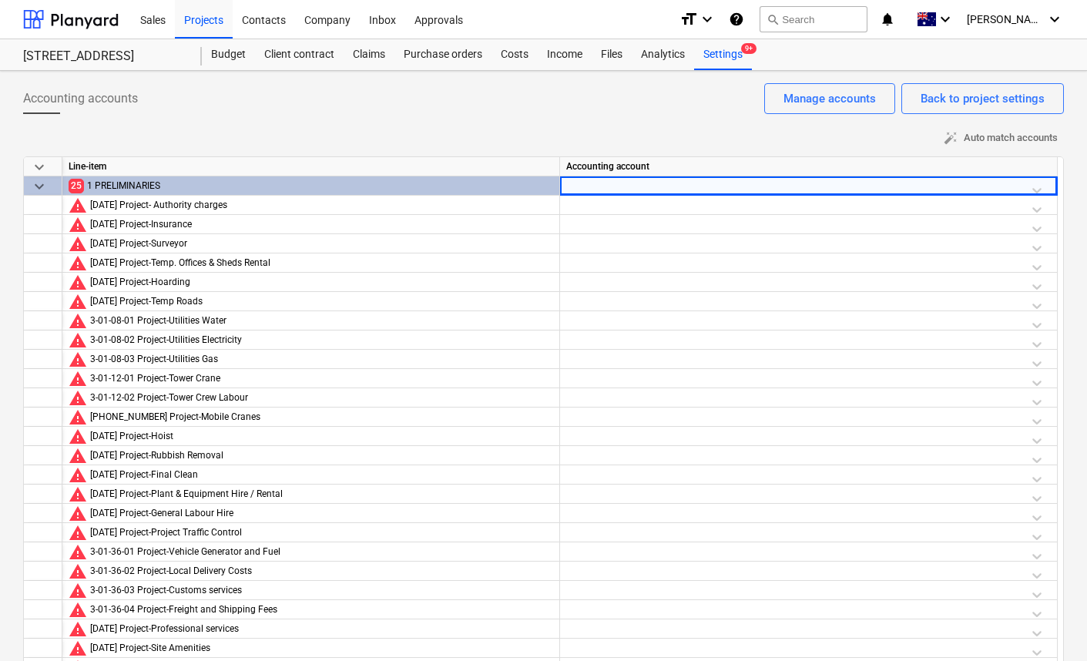
drag, startPoint x: 667, startPoint y: 126, endPoint x: 674, endPoint y: 121, distance: 9.4
click at [667, 126] on div "auto_fix_high Auto match accounts" at bounding box center [543, 138] width 1041 height 24
drag, startPoint x: 330, startPoint y: 14, endPoint x: 332, endPoint y: 30, distance: 16.3
click at [330, 14] on div "Company" at bounding box center [327, 18] width 65 height 39
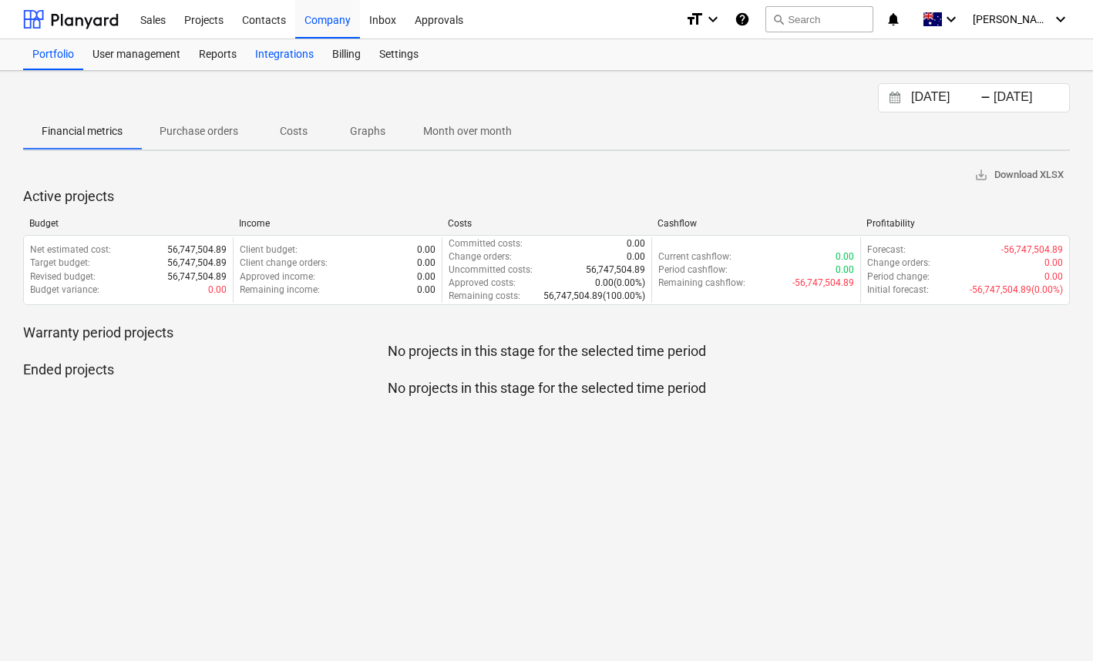
click at [280, 55] on div "Integrations" at bounding box center [284, 54] width 77 height 31
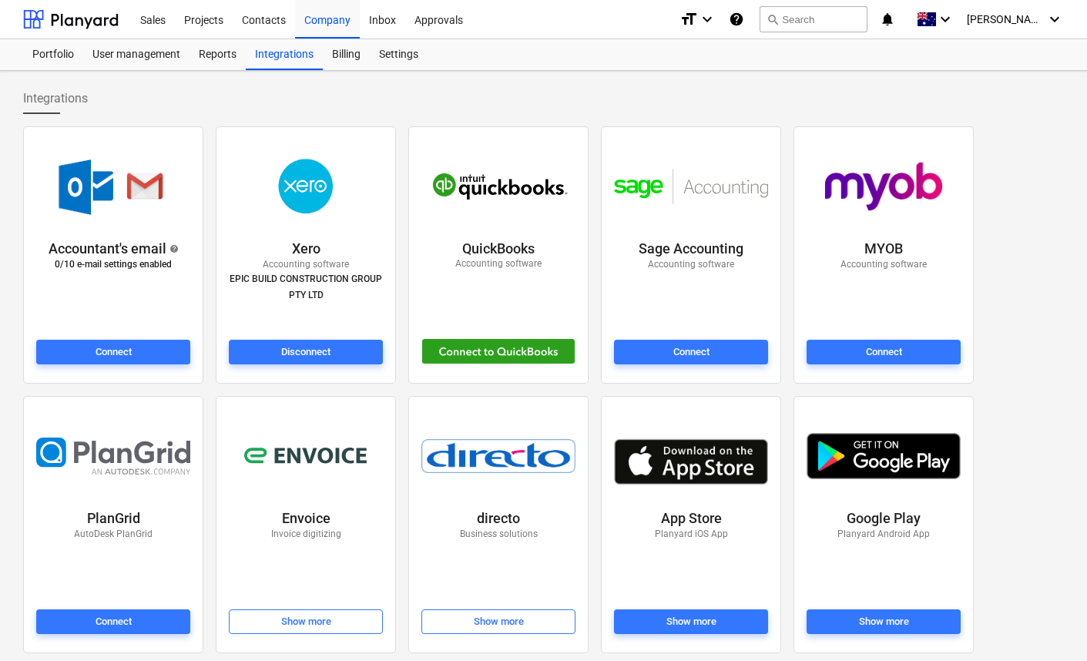
click at [315, 209] on img at bounding box center [306, 186] width 110 height 77
click at [306, 358] on div "Disconnect" at bounding box center [305, 353] width 49 height 18
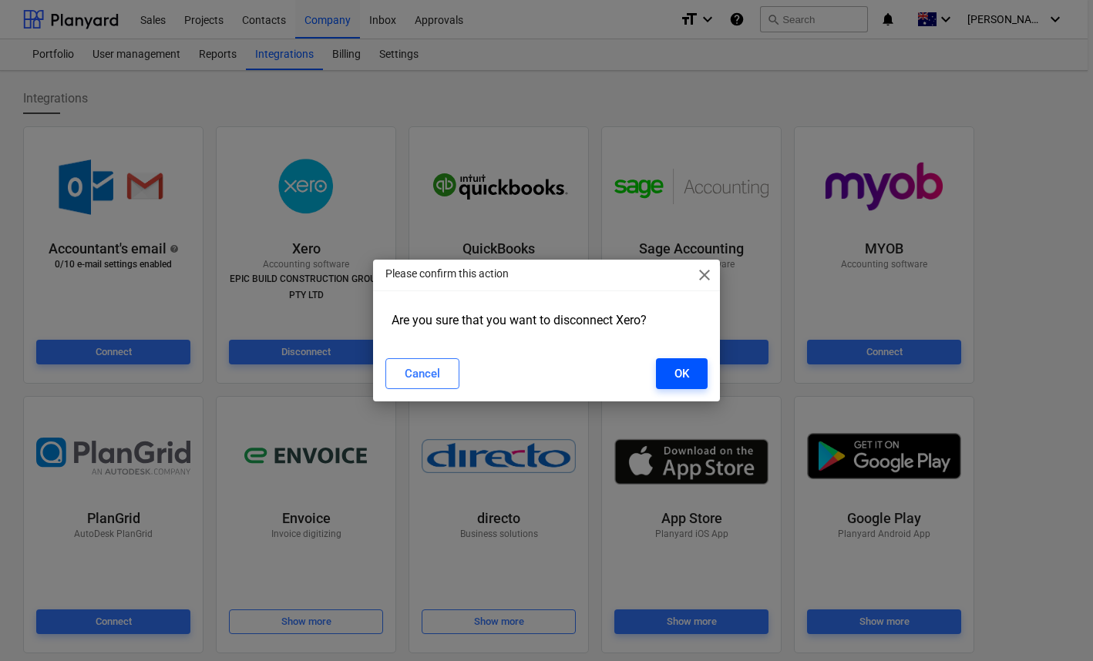
click at [693, 380] on button "OK" at bounding box center [682, 373] width 52 height 31
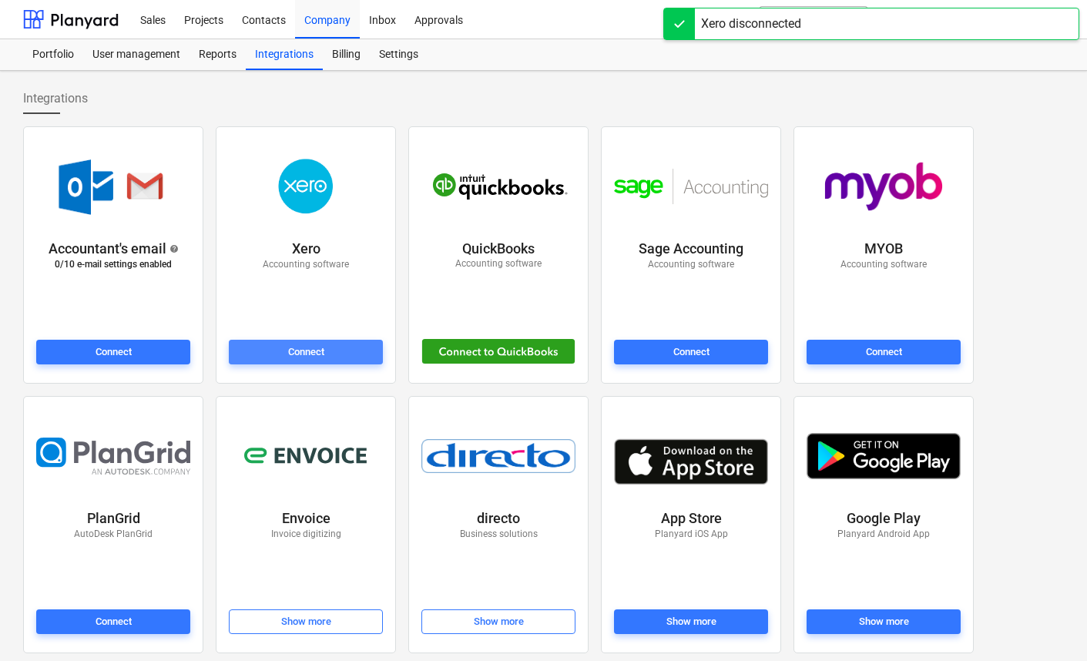
click at [336, 354] on span "Connect" at bounding box center [306, 353] width 142 height 18
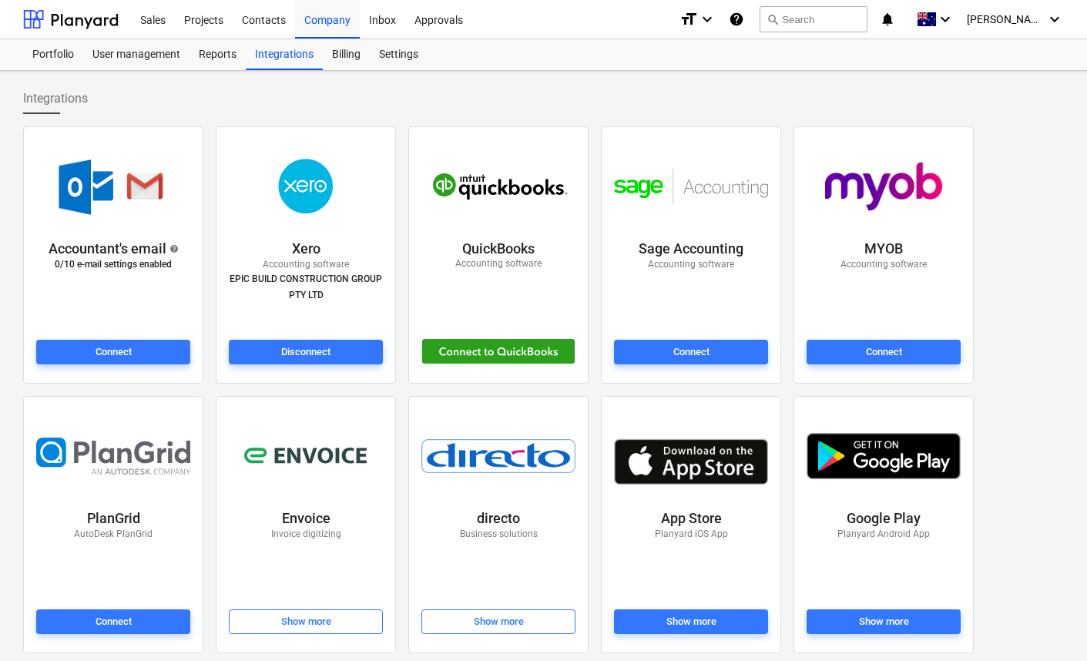
click at [380, 96] on div "Integrations" at bounding box center [543, 98] width 1041 height 31
click at [219, 12] on div "Projects" at bounding box center [204, 18] width 58 height 39
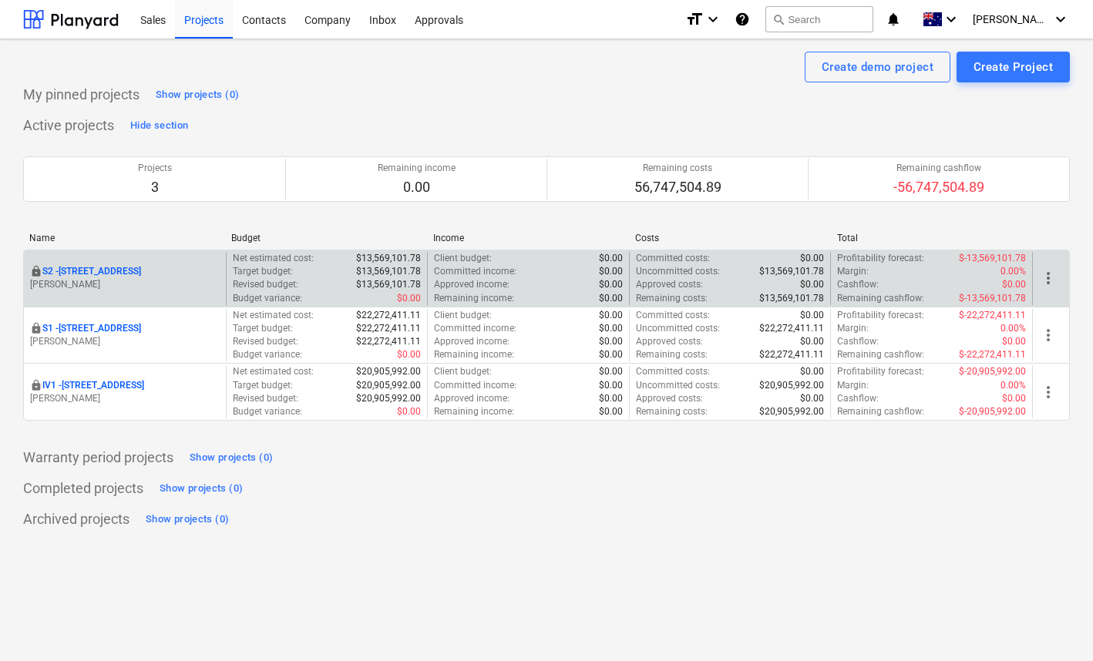
click at [139, 271] on p "S2 - 76 Beach Rd, Sandringham" at bounding box center [91, 271] width 99 height 13
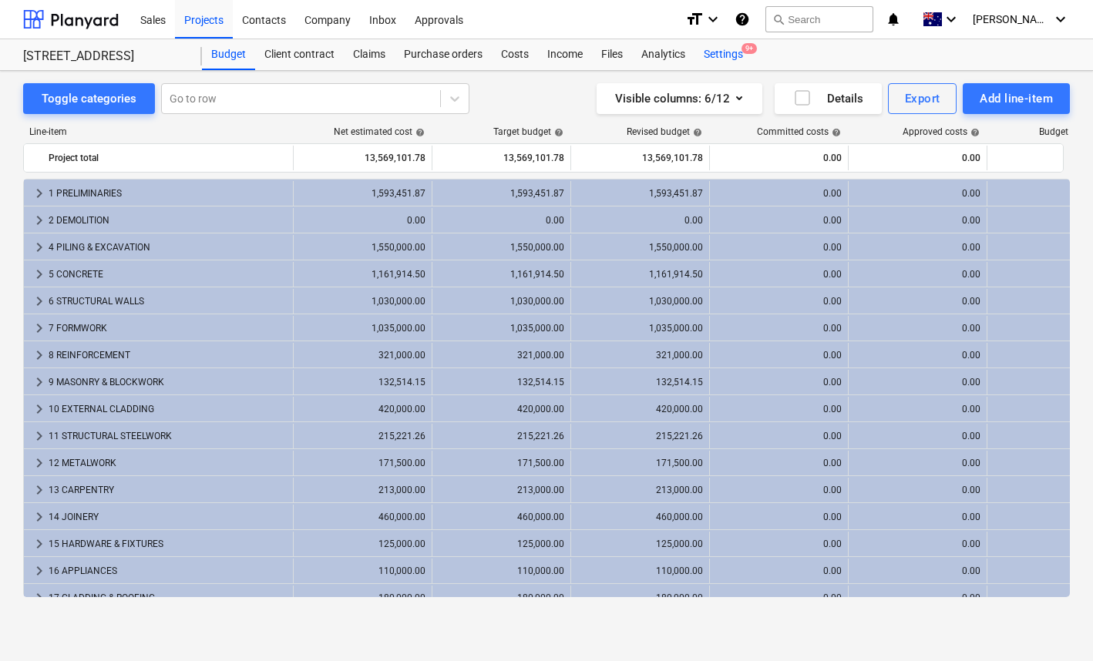
click at [723, 44] on div "Settings 9+" at bounding box center [723, 54] width 58 height 31
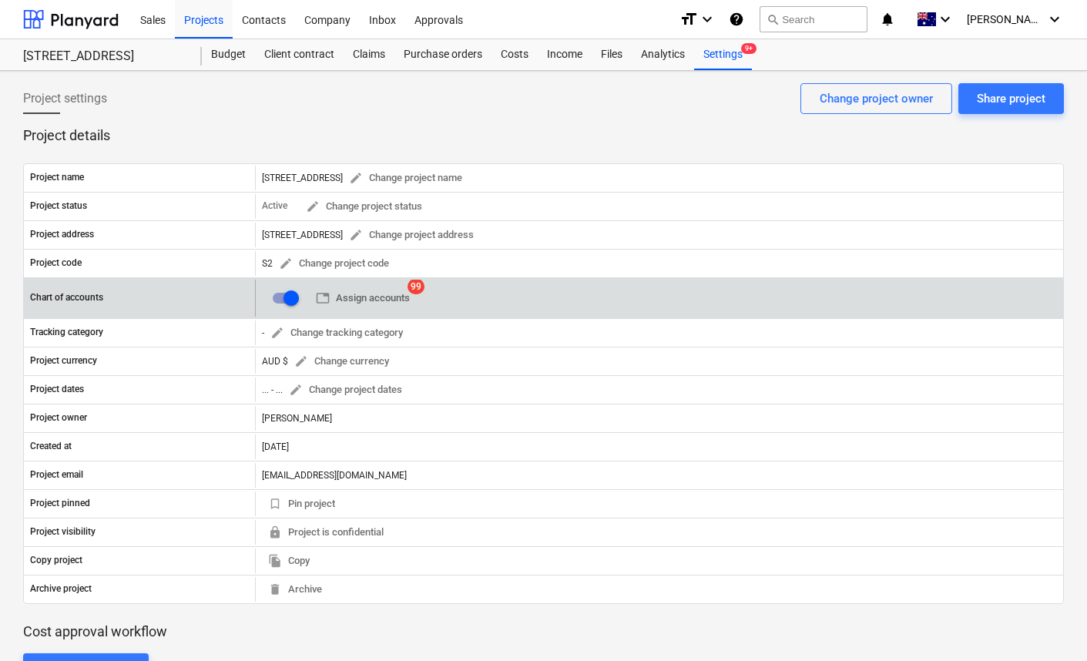
click at [289, 302] on input "checkbox" at bounding box center [291, 298] width 37 height 37
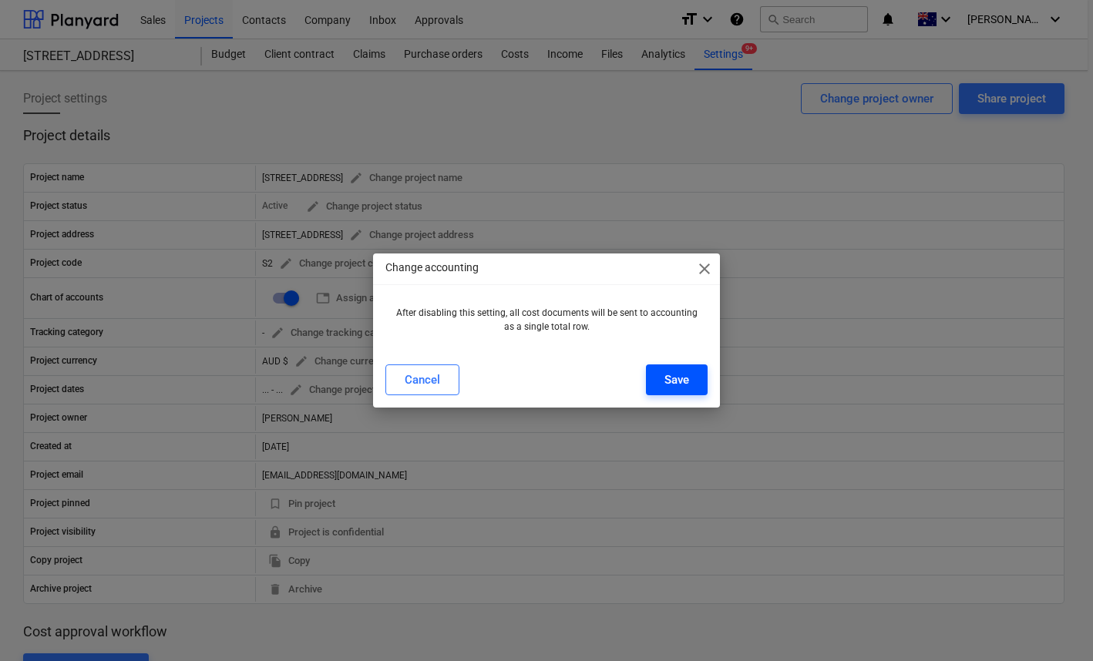
click at [660, 374] on button "Save" at bounding box center [677, 379] width 62 height 31
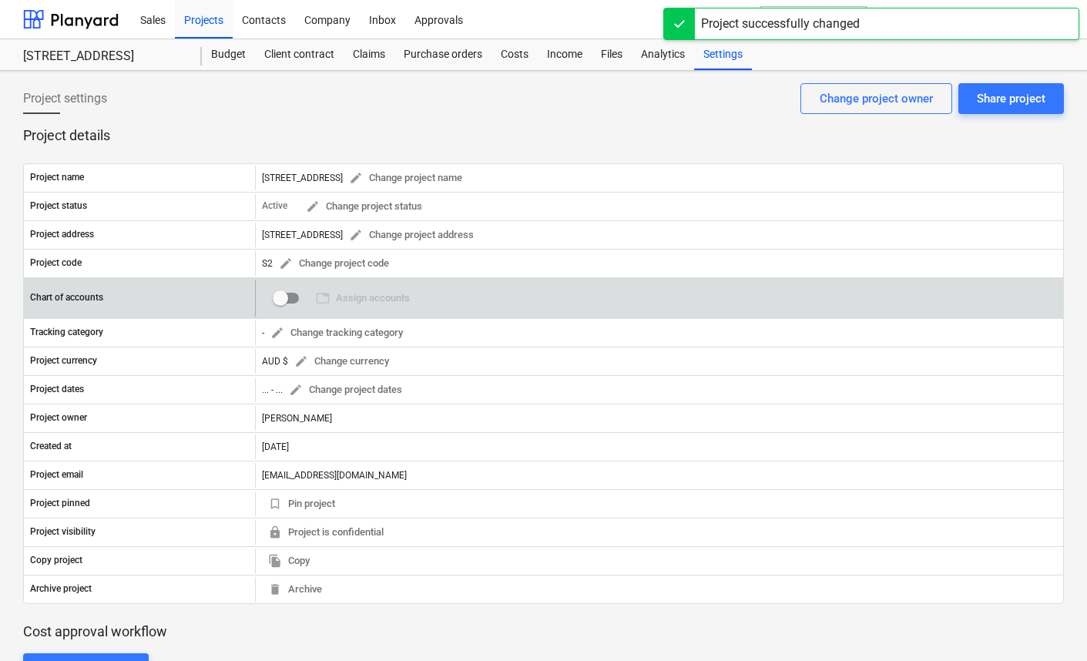
click at [286, 298] on input "checkbox" at bounding box center [280, 298] width 37 height 37
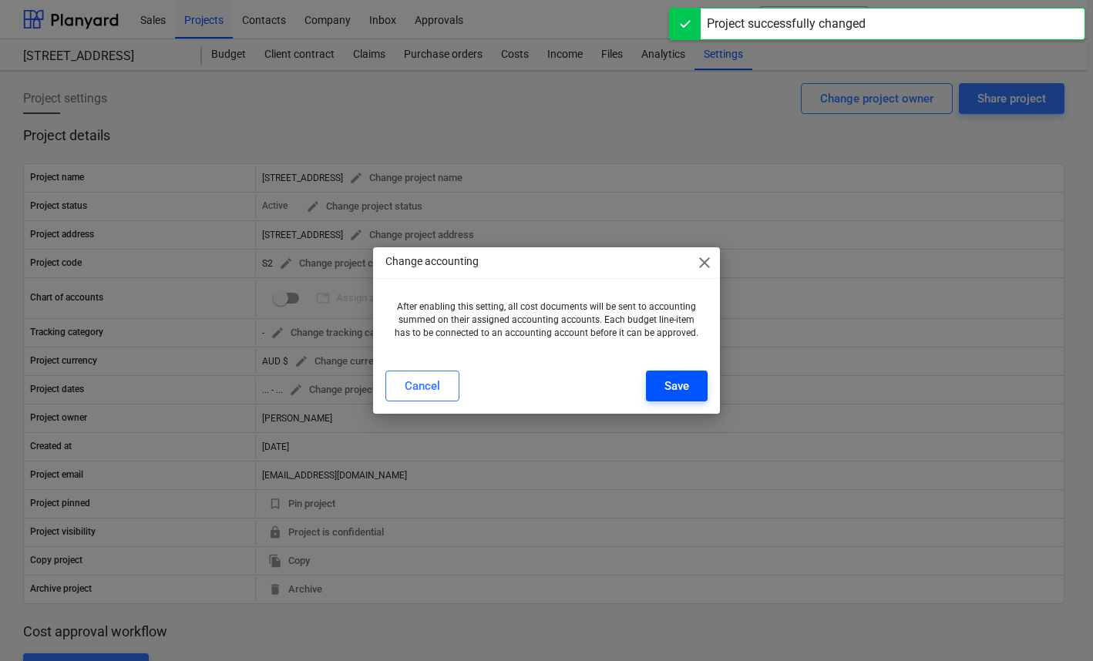
click at [673, 389] on div "Save" at bounding box center [676, 386] width 25 height 20
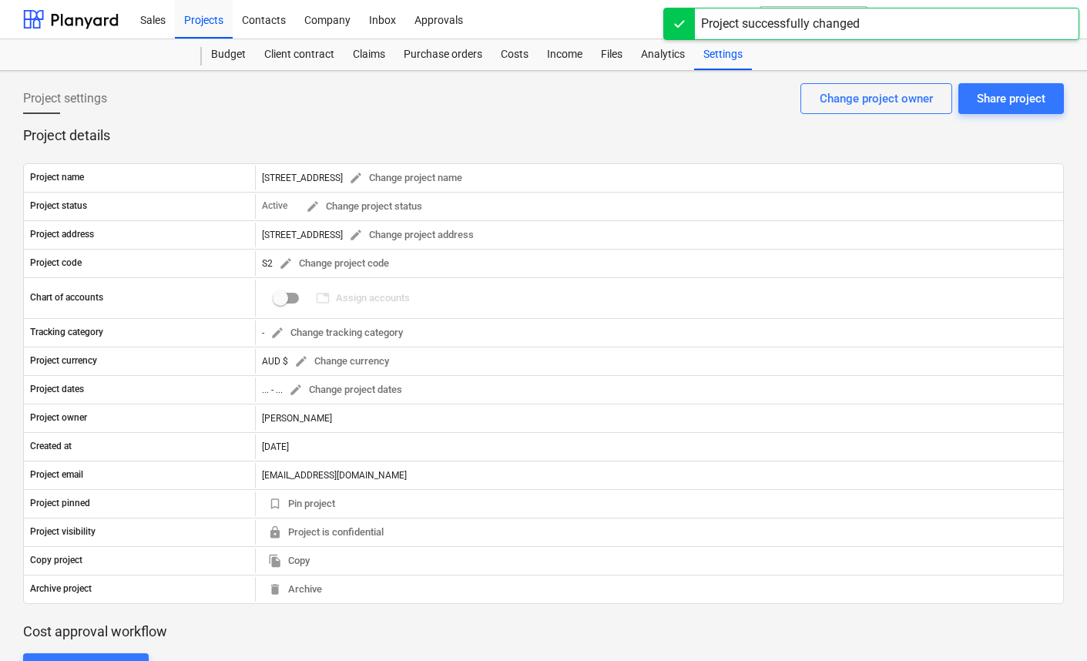
checkbox input "true"
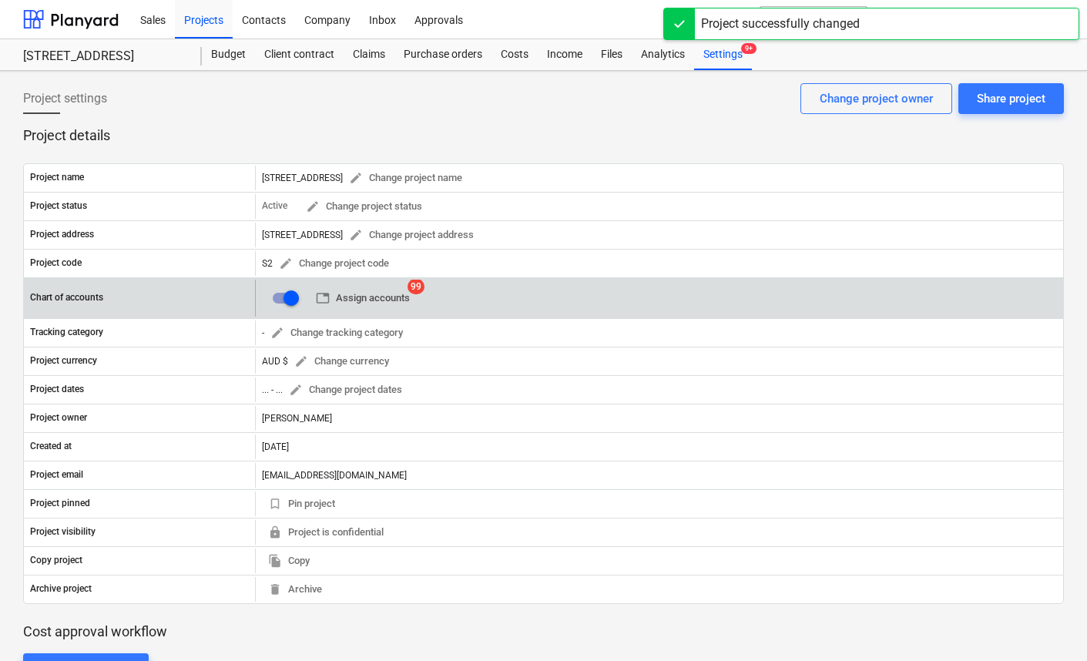
click at [372, 301] on span "table Assign accounts" at bounding box center [363, 299] width 94 height 18
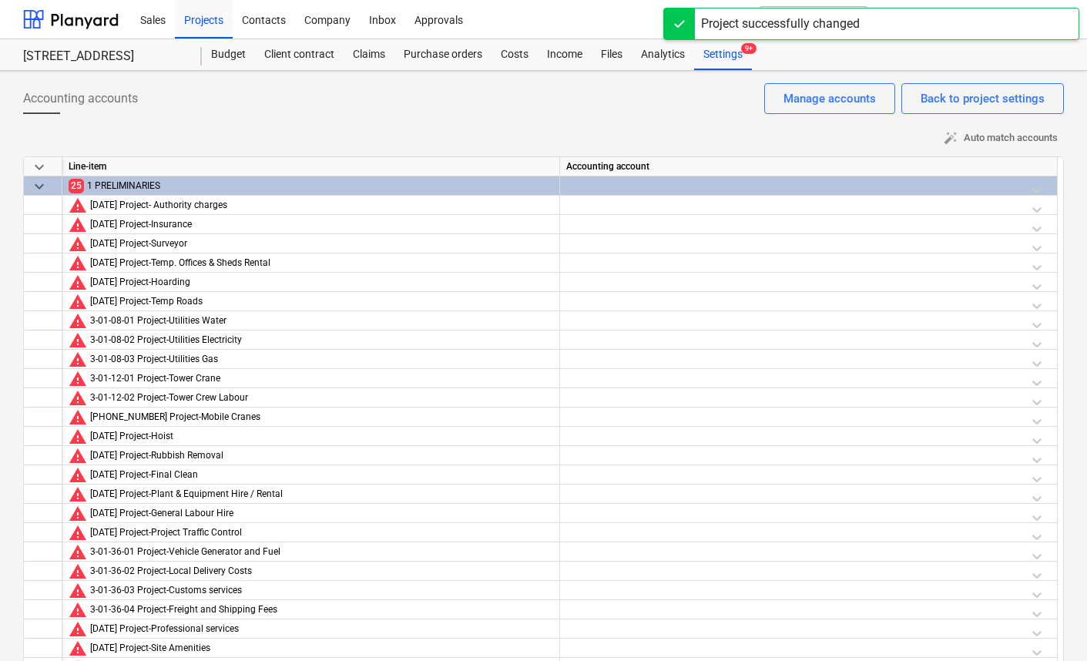
click at [710, 141] on div "auto_fix_high Auto match accounts" at bounding box center [543, 138] width 1041 height 24
click at [816, 103] on div "Manage accounts" at bounding box center [830, 99] width 92 height 20
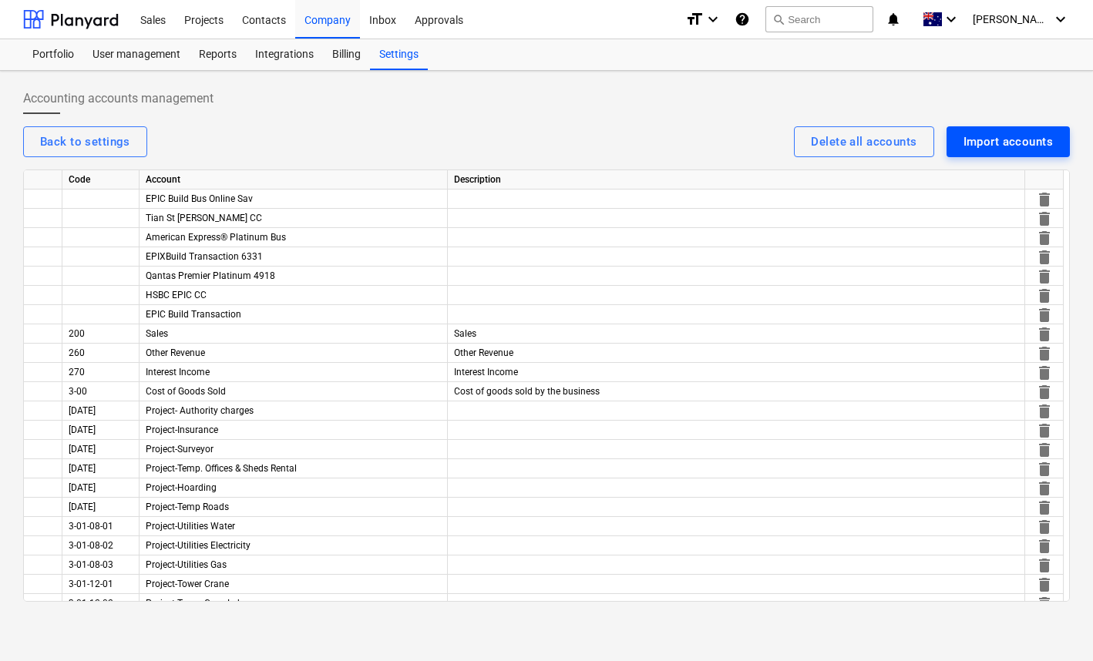
click at [1021, 137] on div "Import accounts" at bounding box center [1007, 142] width 89 height 20
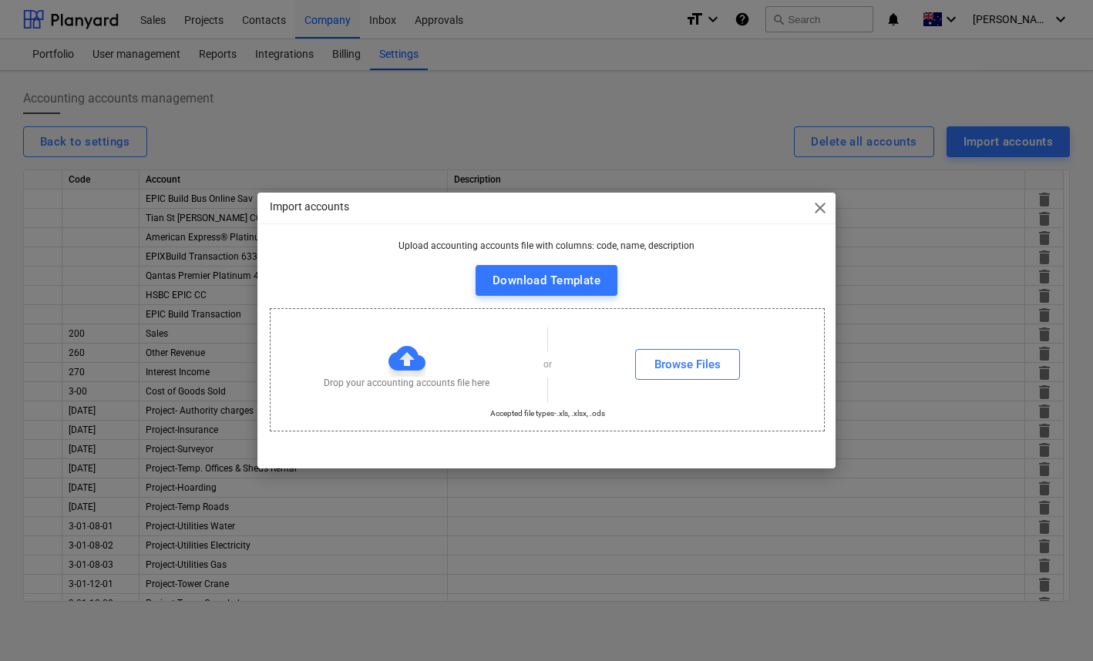
click at [824, 207] on span "close" at bounding box center [820, 208] width 18 height 18
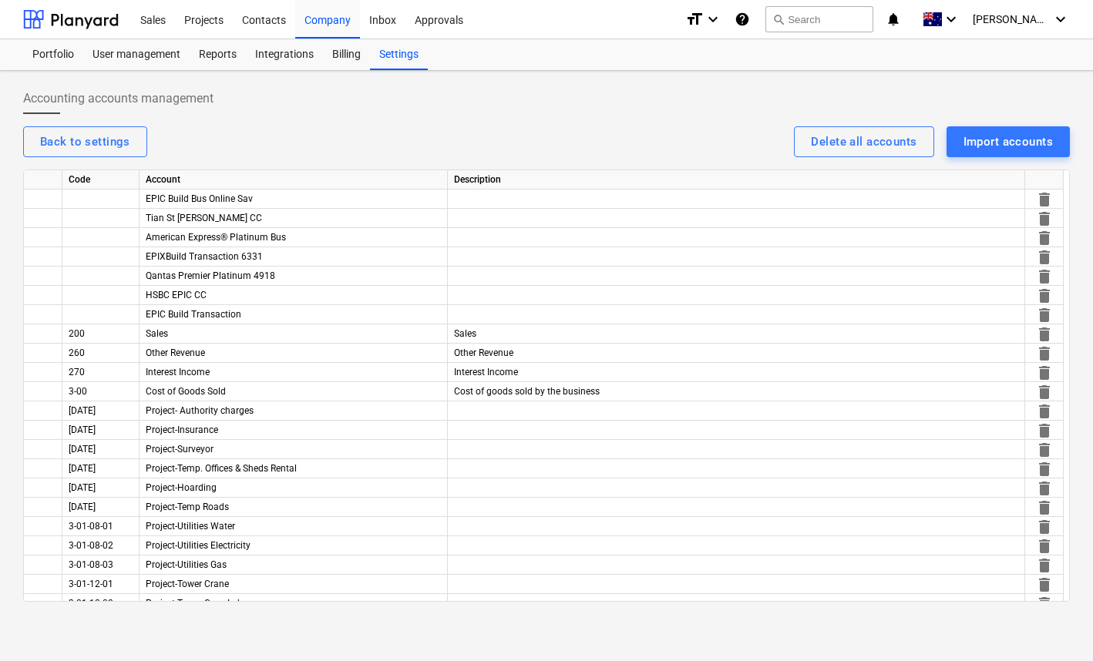
drag, startPoint x: 627, startPoint y: 119, endPoint x: 617, endPoint y: 120, distance: 10.1
click at [627, 119] on div "Accounting accounts management" at bounding box center [546, 104] width 1046 height 43
click at [96, 136] on div "Back to settings" at bounding box center [85, 142] width 90 height 20
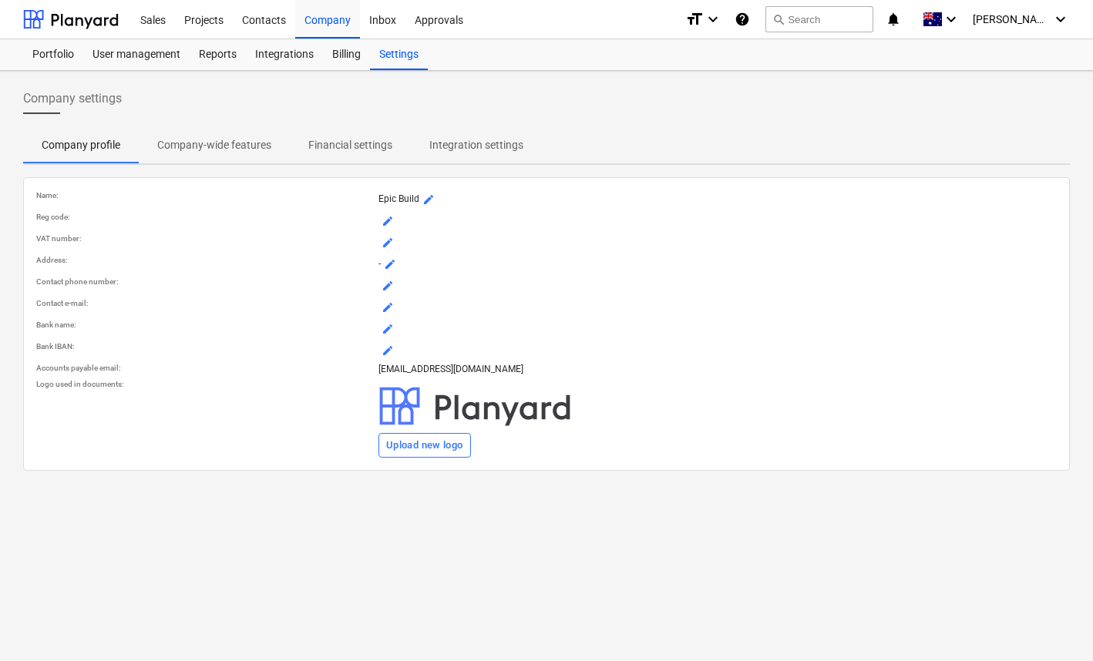
click at [451, 138] on p "Integration settings" at bounding box center [476, 145] width 94 height 16
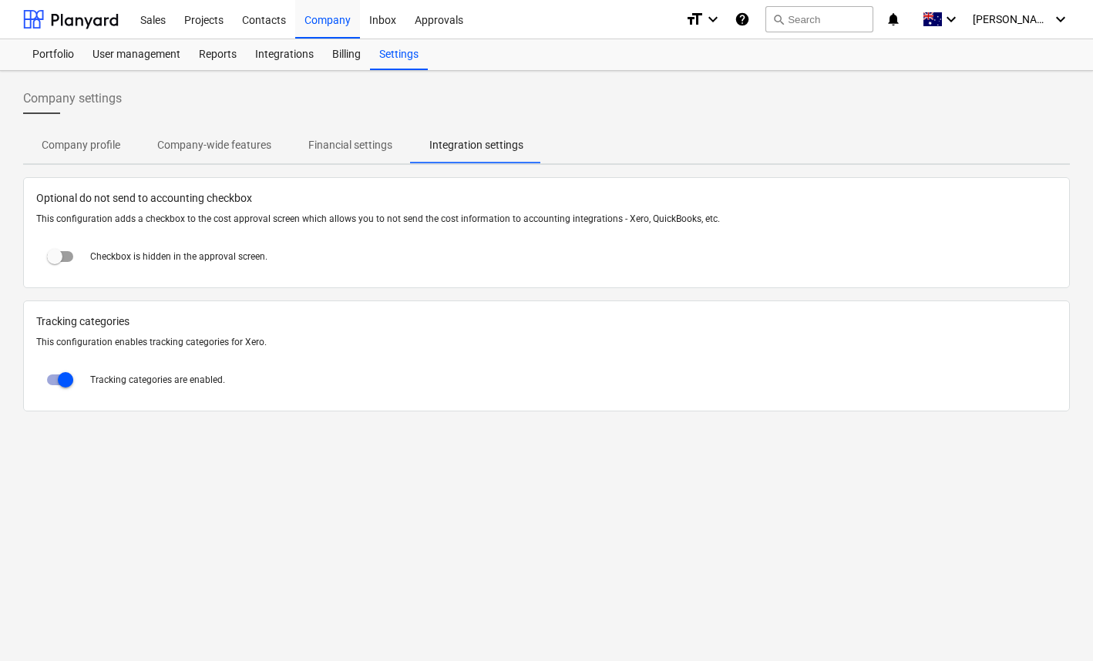
drag, startPoint x: 353, startPoint y: 143, endPoint x: 314, endPoint y: 146, distance: 38.7
click at [353, 143] on p "Financial settings" at bounding box center [350, 145] width 84 height 16
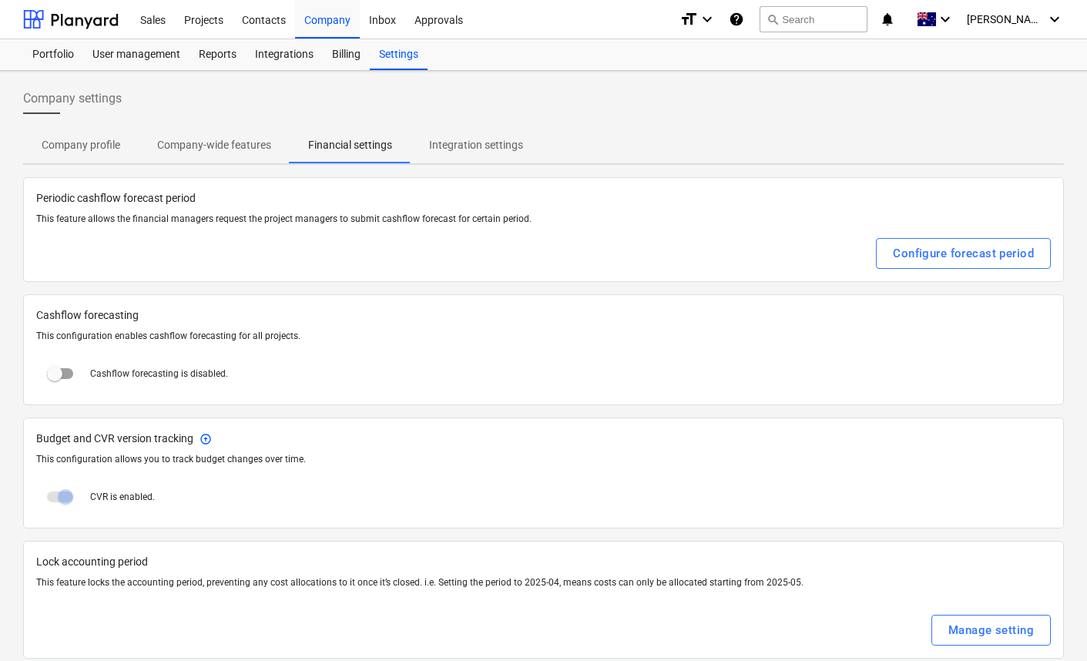
click at [218, 146] on p "Company-wide features" at bounding box center [214, 145] width 114 height 16
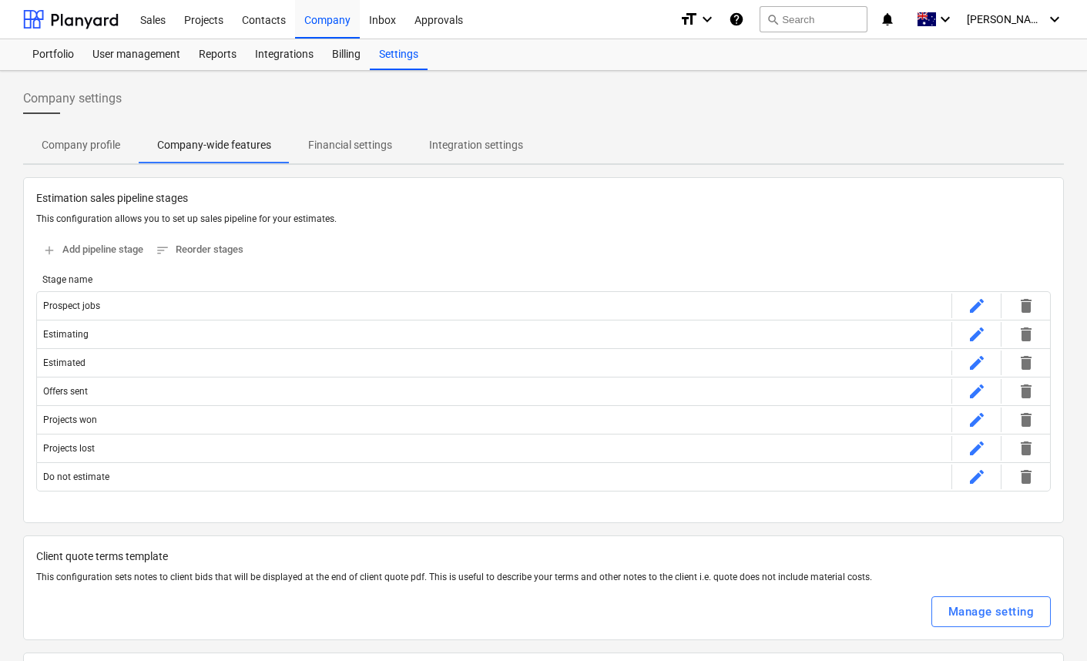
click at [54, 151] on p "Company profile" at bounding box center [81, 145] width 79 height 16
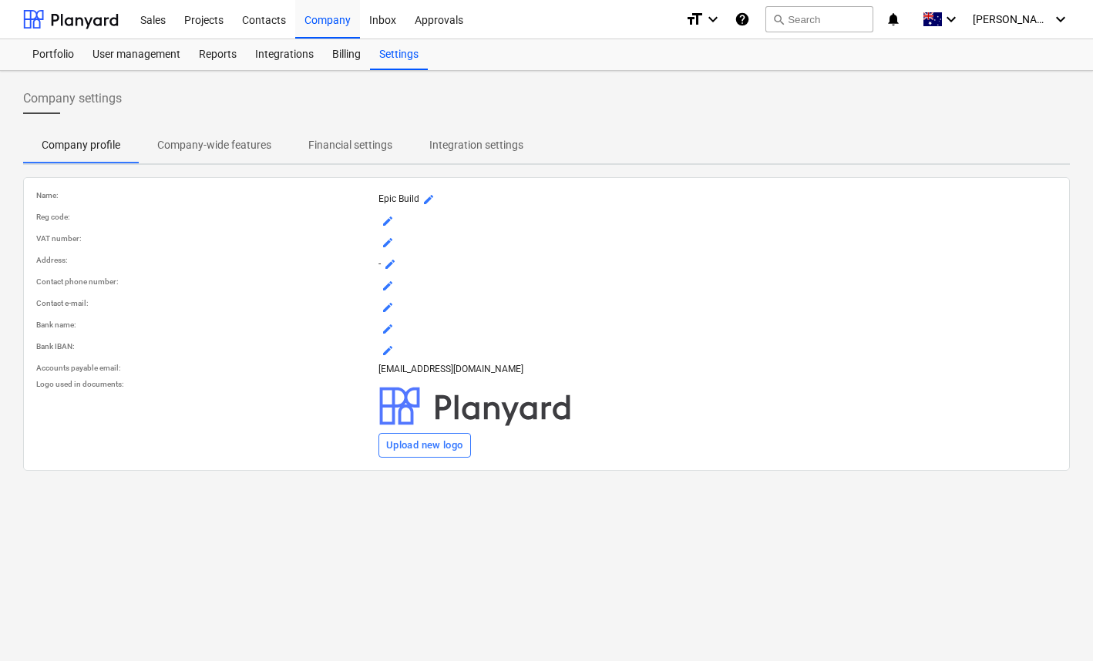
click at [277, 108] on div "Company settings" at bounding box center [546, 104] width 1046 height 43
click at [287, 54] on div "Integrations" at bounding box center [284, 54] width 77 height 31
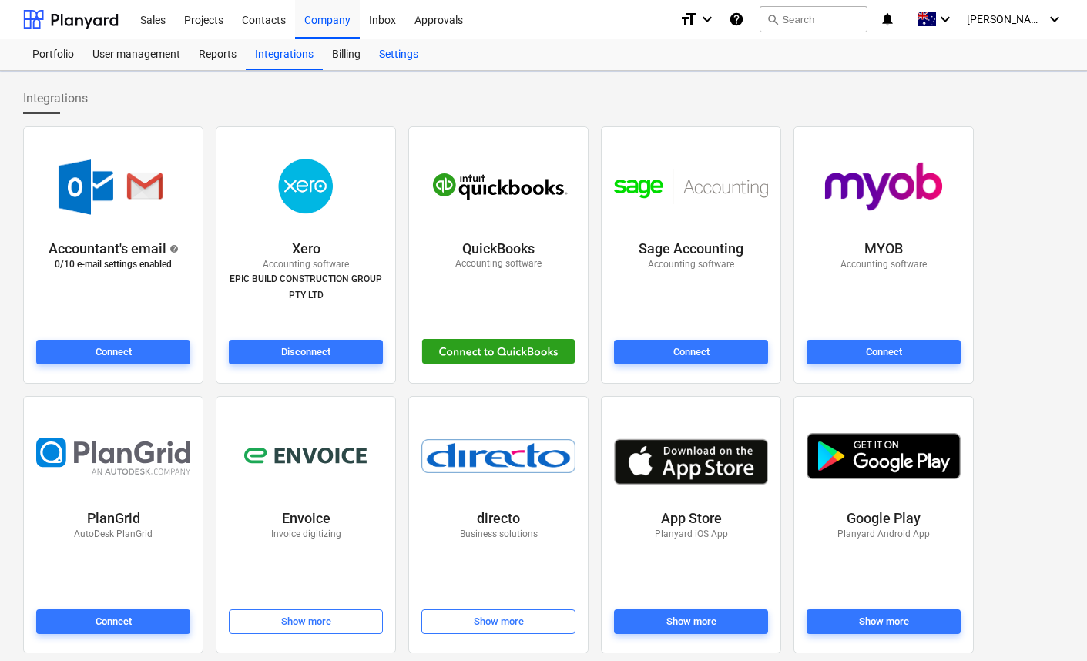
click at [395, 53] on div "Settings" at bounding box center [399, 54] width 58 height 31
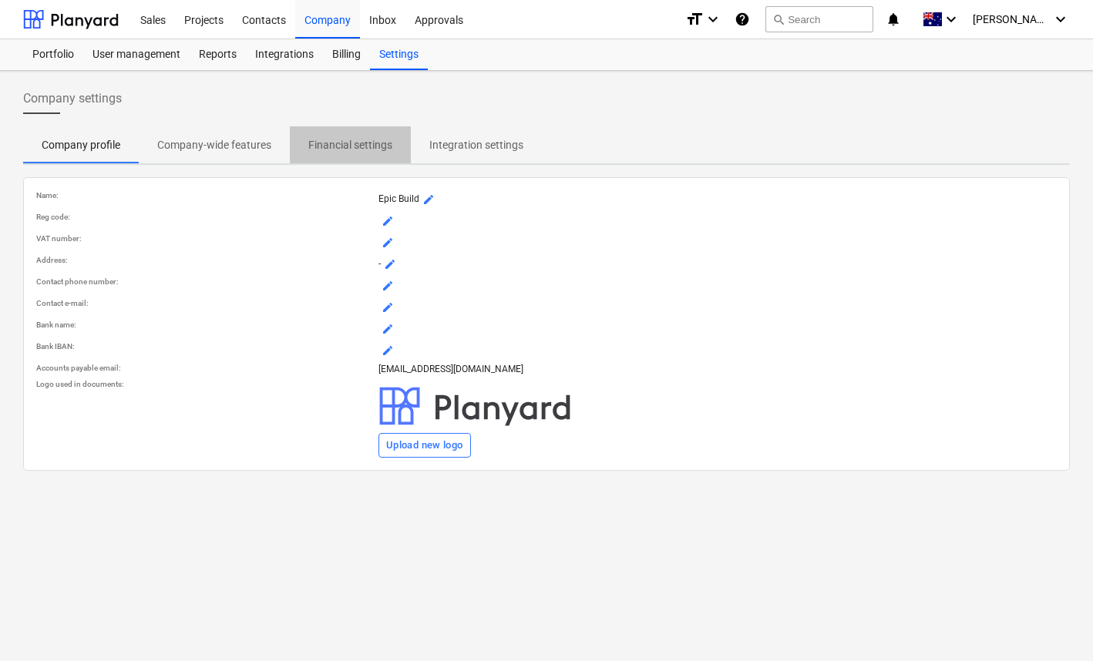
click at [377, 153] on p "Financial settings" at bounding box center [350, 145] width 84 height 16
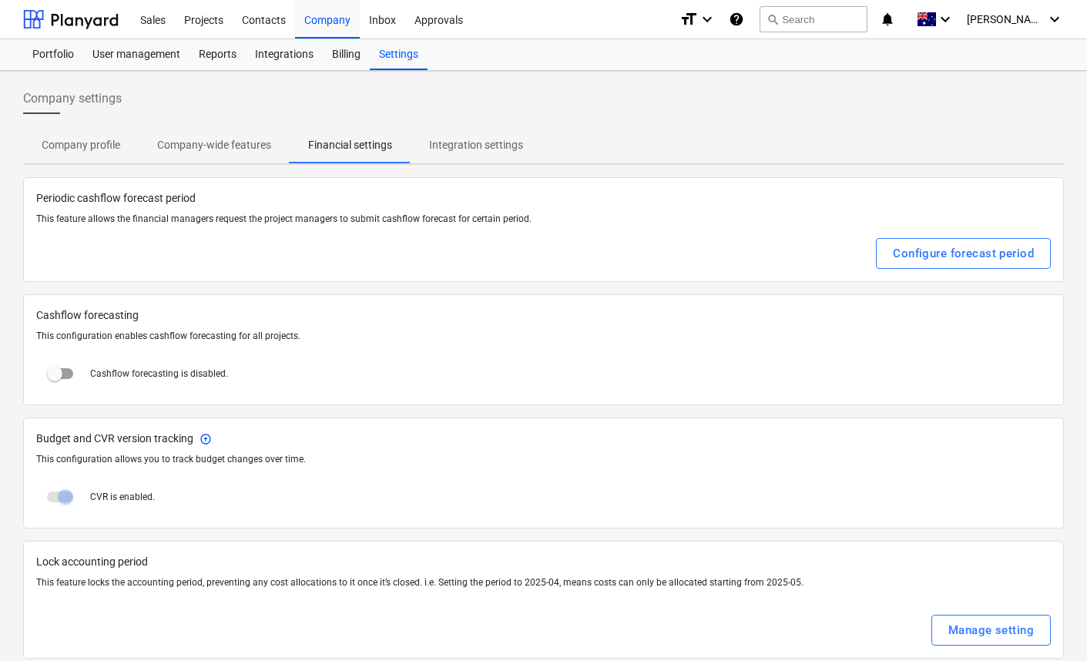
click at [470, 140] on p "Integration settings" at bounding box center [476, 145] width 94 height 16
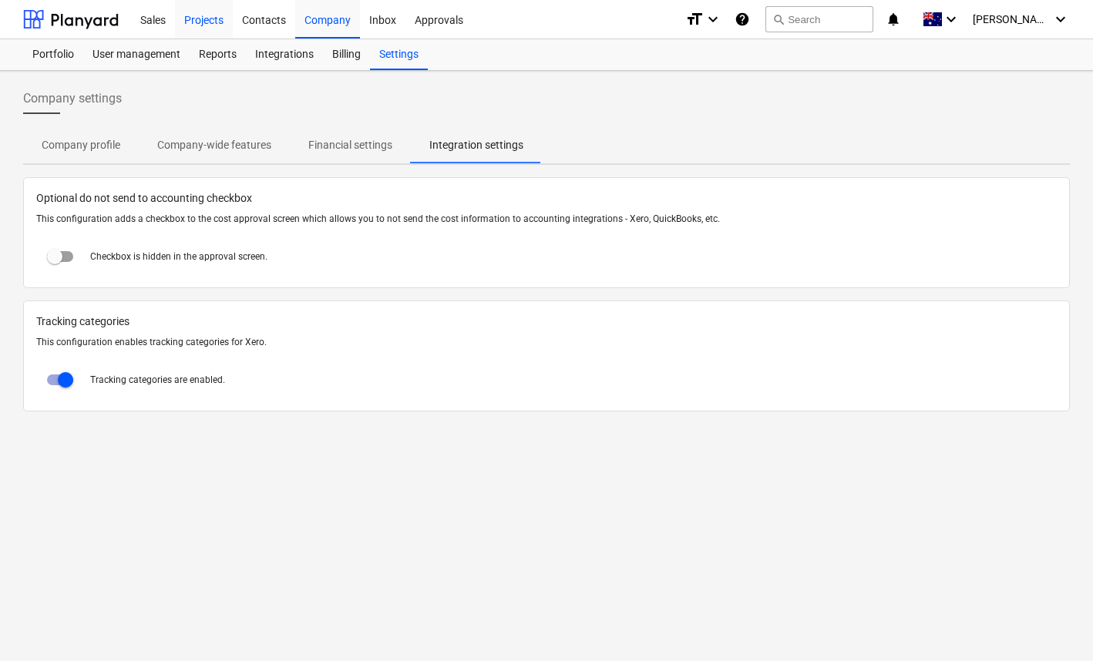
click at [219, 18] on div "Projects" at bounding box center [204, 18] width 58 height 39
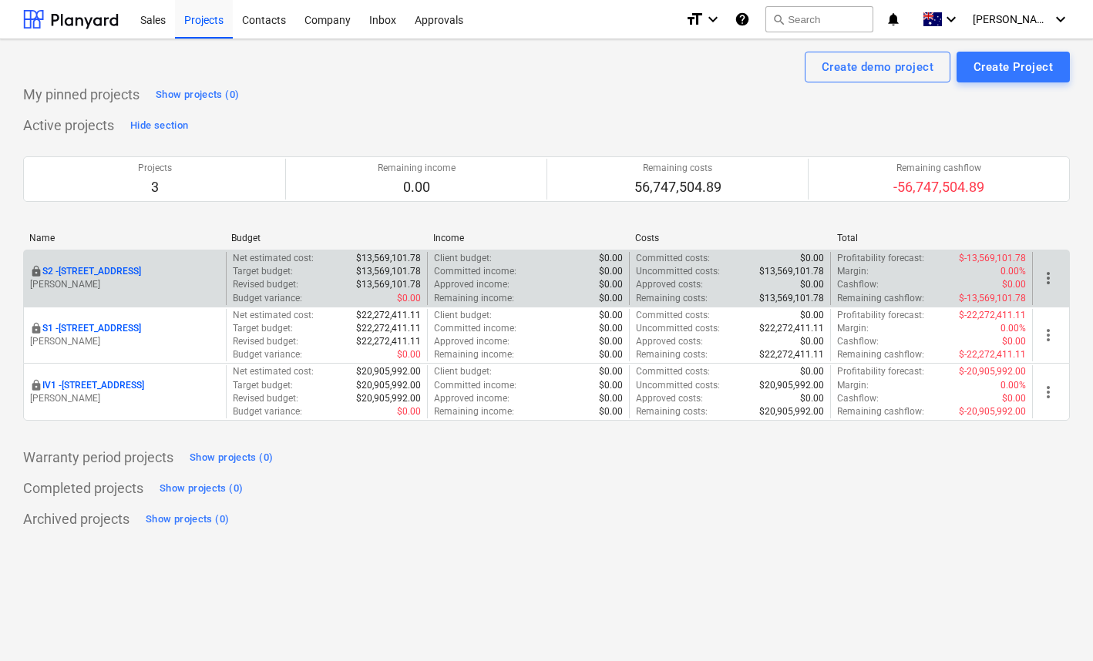
click at [141, 275] on p "S2 - 76 Beach Rd, Sandringham" at bounding box center [91, 271] width 99 height 13
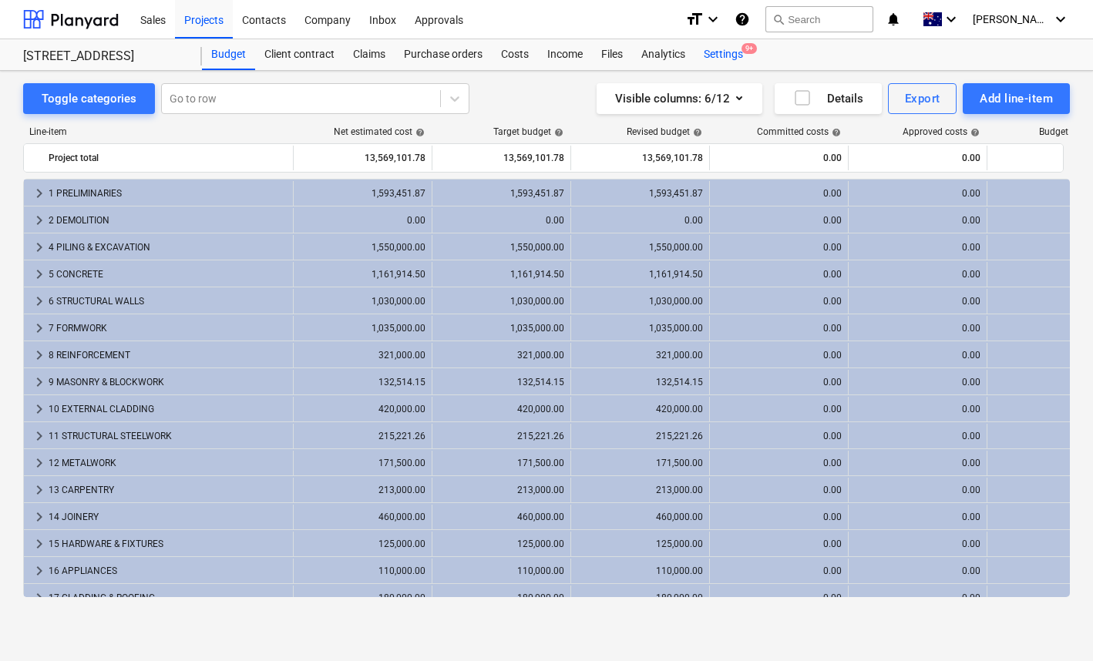
click at [723, 52] on div "Settings 9+" at bounding box center [723, 54] width 58 height 31
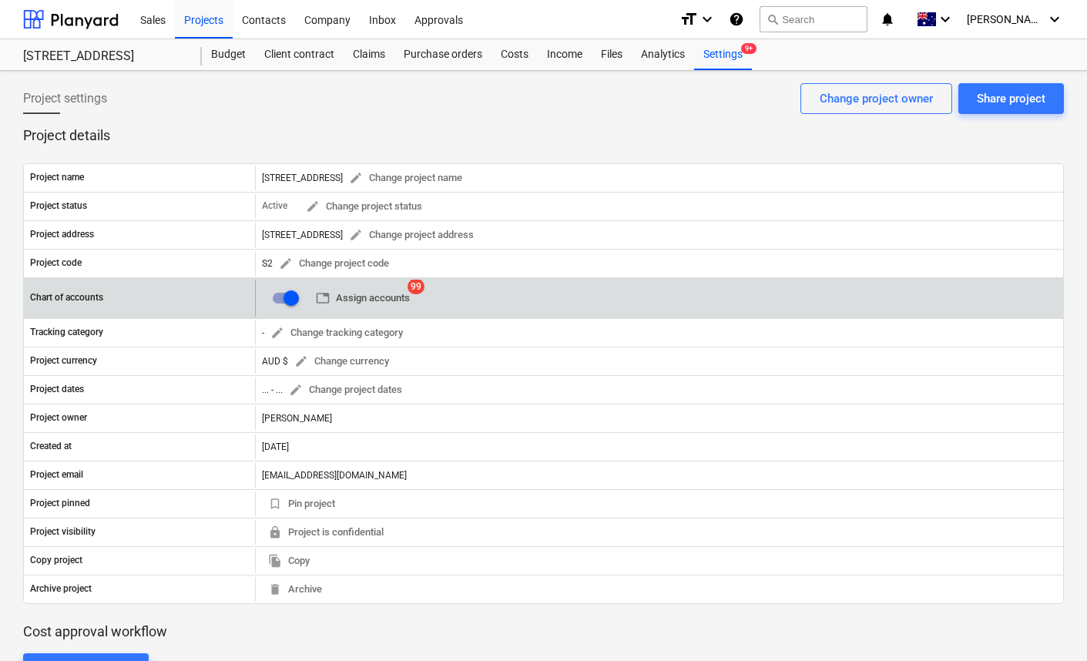
click at [388, 306] on span "table Assign accounts" at bounding box center [363, 299] width 94 height 18
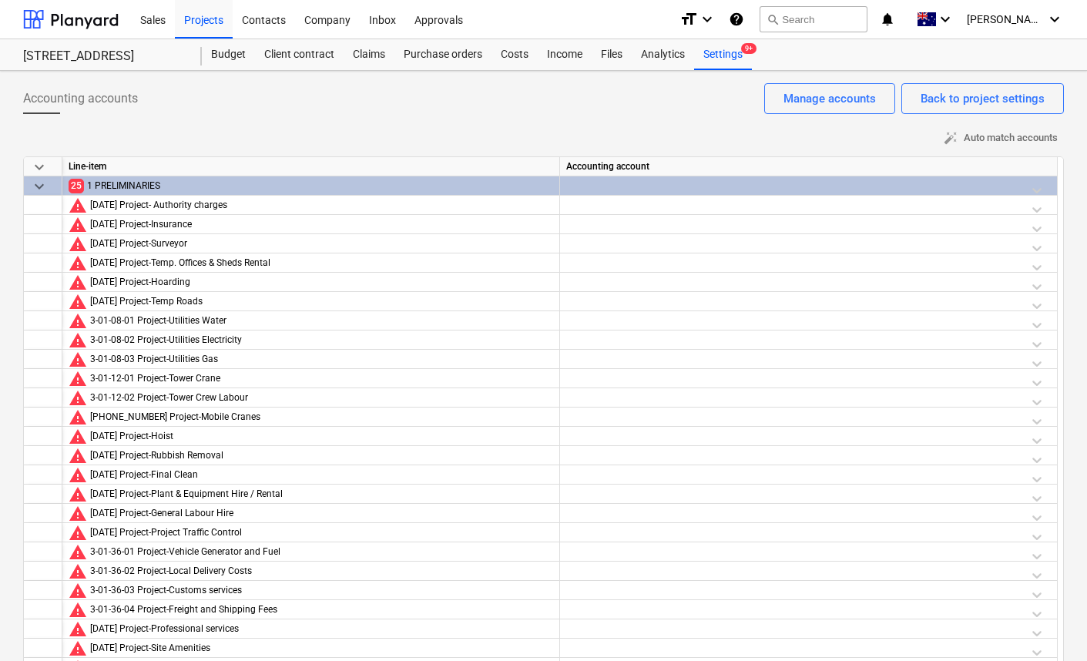
click at [1022, 186] on div at bounding box center [808, 189] width 485 height 27
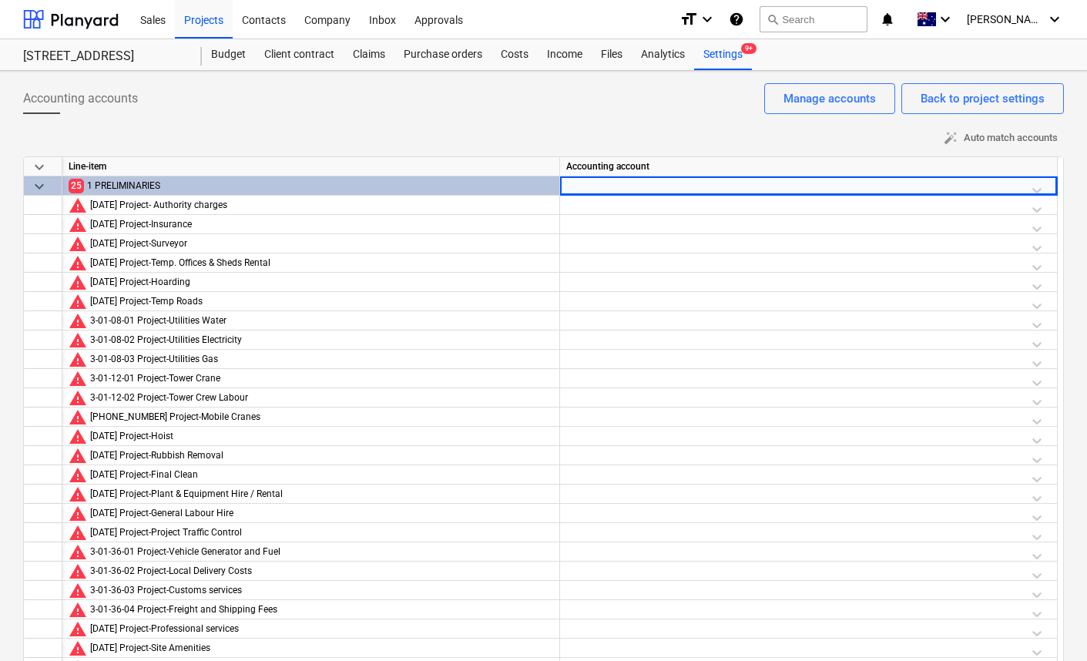
click at [1022, 186] on div at bounding box center [808, 189] width 485 height 27
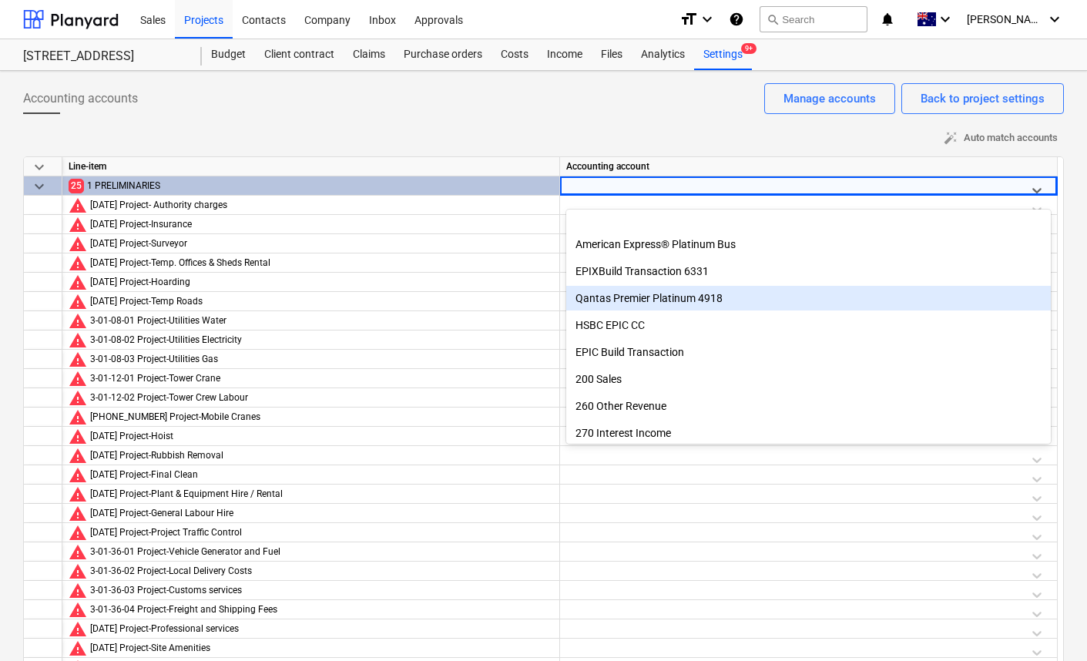
scroll to position [172, 0]
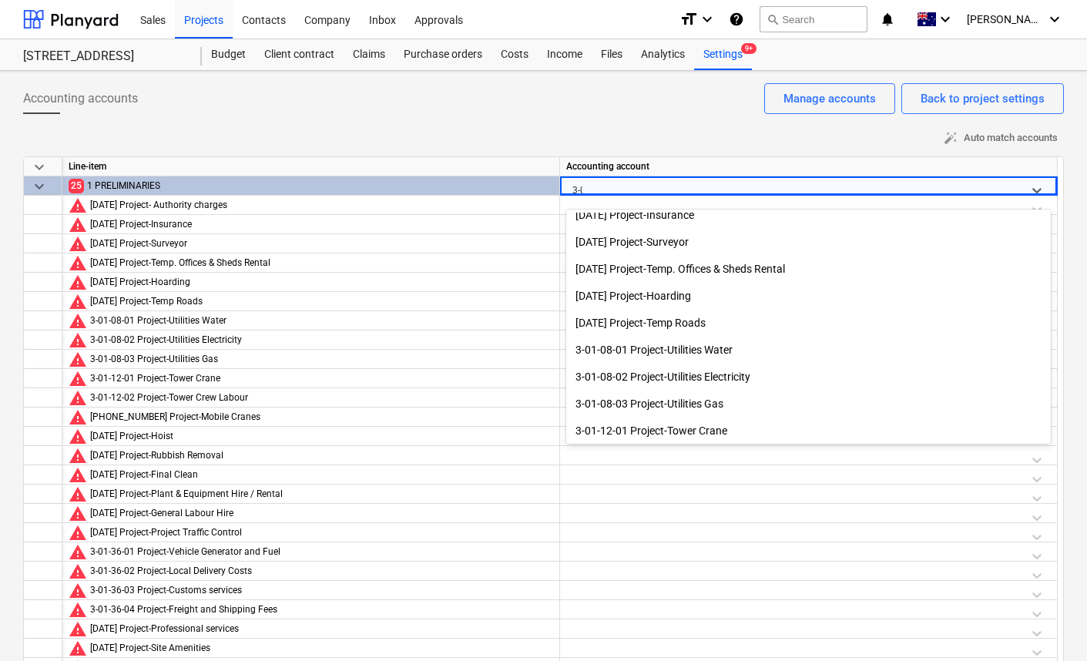
type input "3-01"
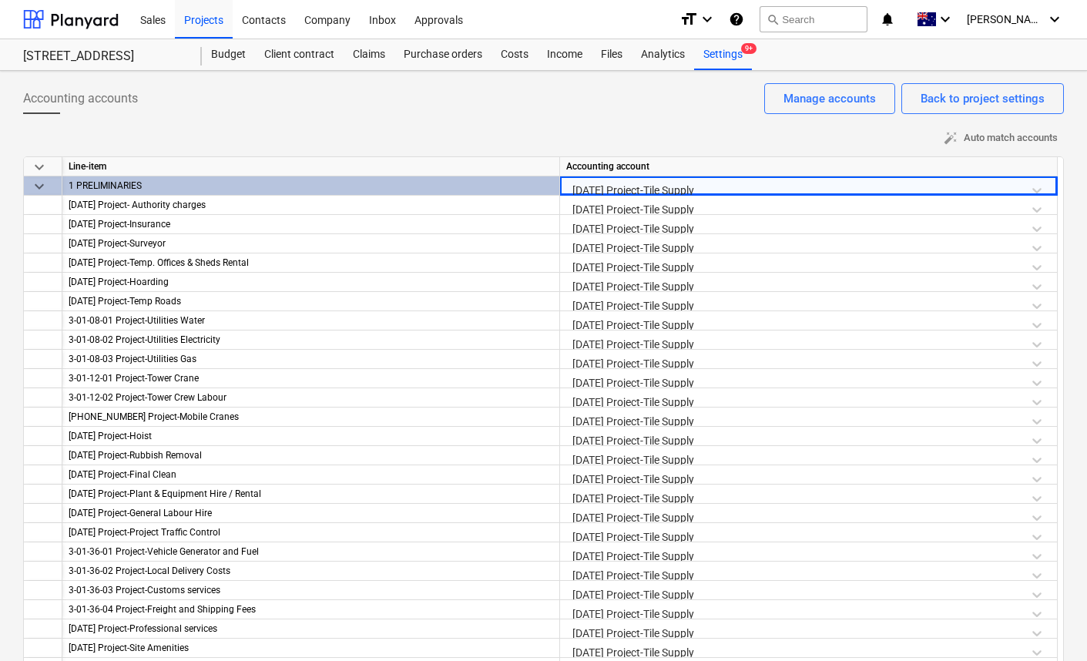
click at [667, 186] on div "3-23-01 Project-Tile Supply" at bounding box center [808, 189] width 485 height 27
click at [708, 185] on div "3-23-01 Project-Tile Supply" at bounding box center [808, 189] width 485 height 27
click at [709, 185] on div "3-23-01 Project-Tile Supply" at bounding box center [808, 189] width 485 height 27
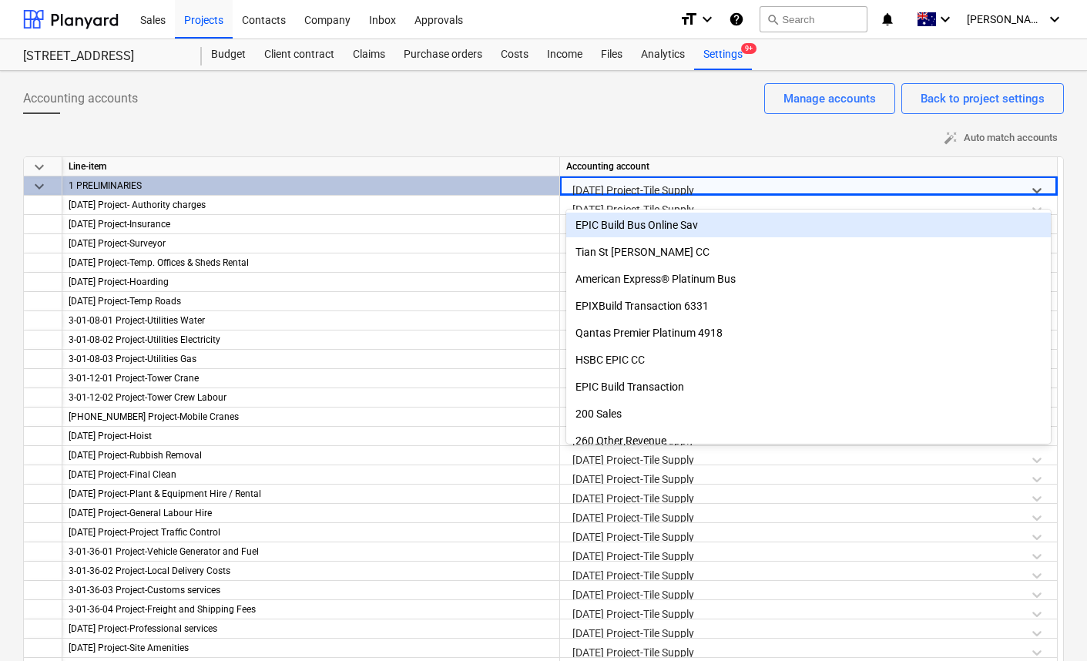
click at [709, 186] on div at bounding box center [795, 189] width 445 height 19
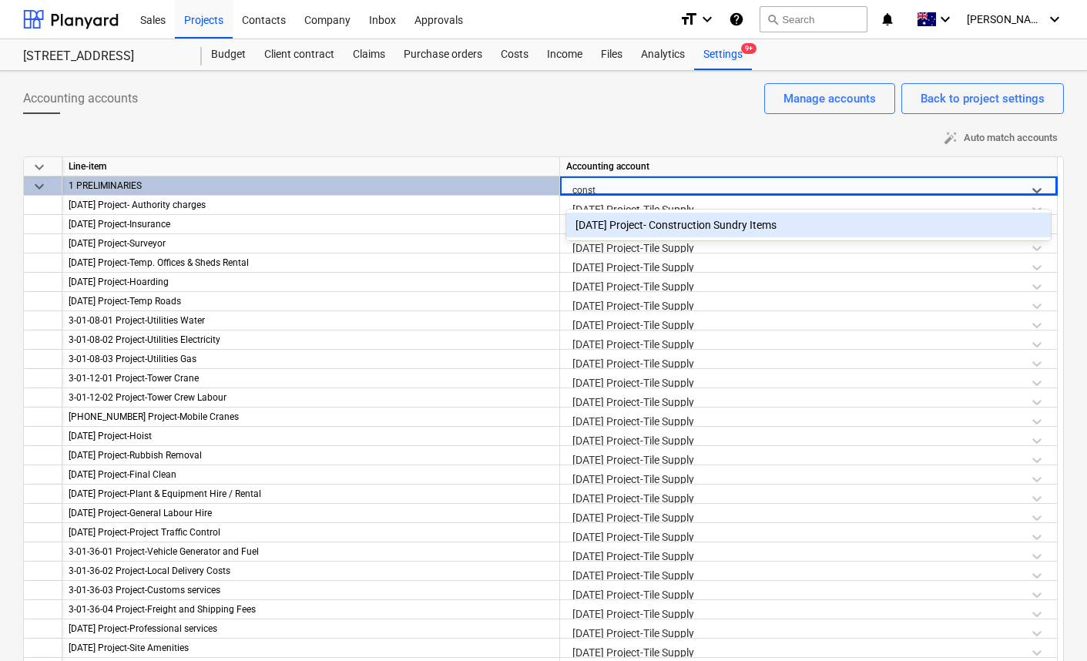
type input "constr"
click at [621, 125] on div "Accounting accounts Back to project settings Manage accounts" at bounding box center [543, 104] width 1041 height 43
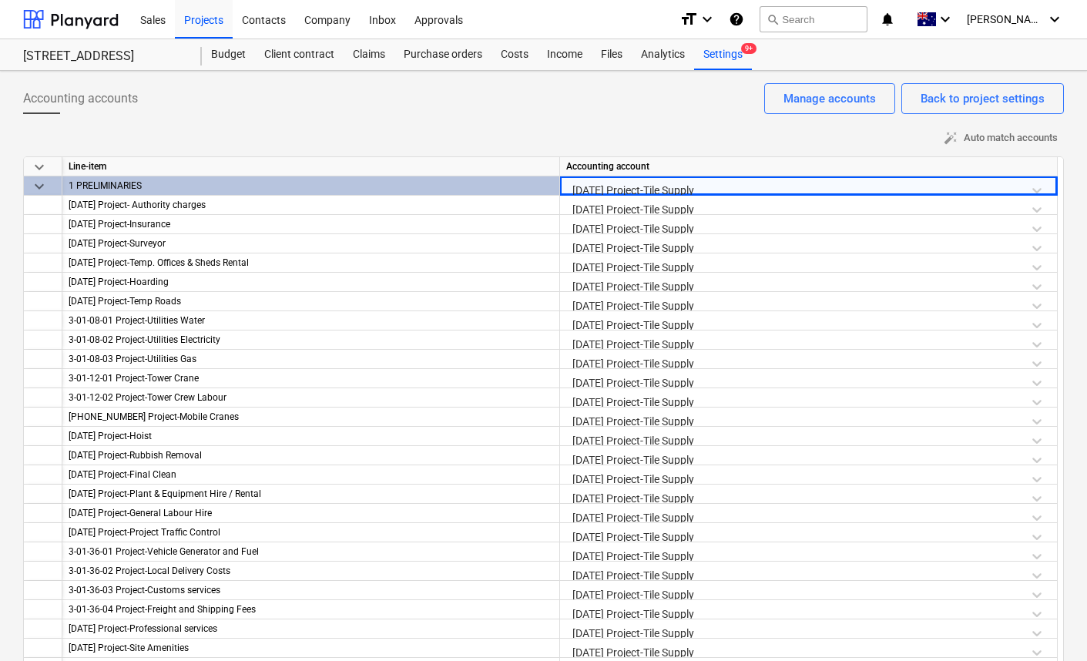
click at [635, 109] on div "Accounting accounts Back to project settings Manage accounts" at bounding box center [543, 104] width 1041 height 43
click at [939, 98] on div "Back to project settings" at bounding box center [983, 99] width 124 height 20
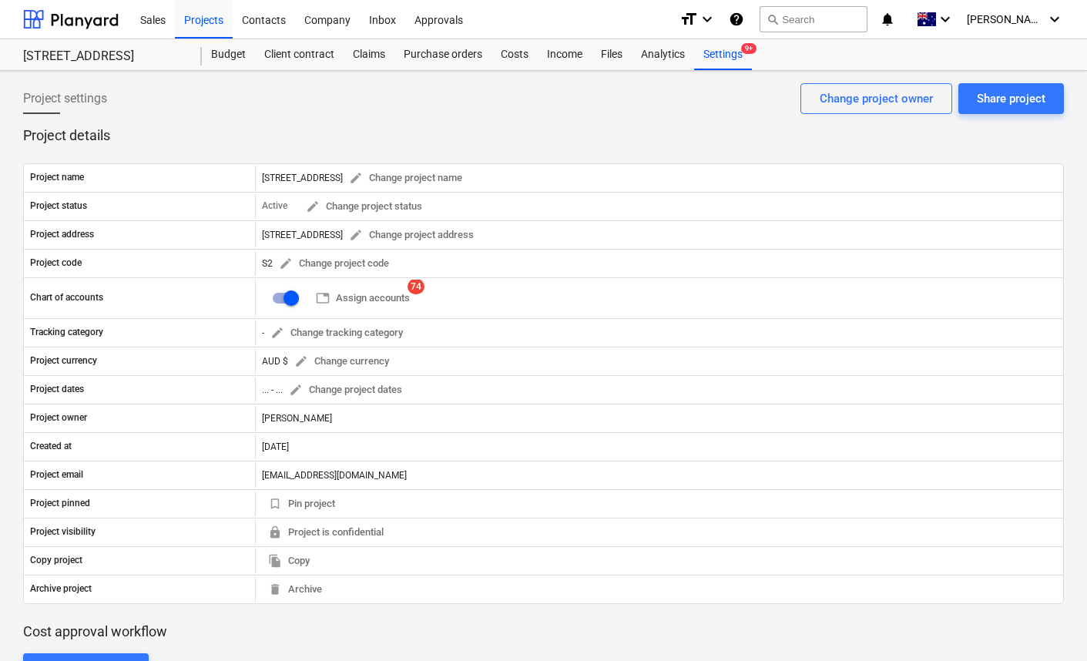
click at [641, 135] on p "Project details" at bounding box center [543, 135] width 1041 height 18
click at [626, 117] on div "Project settings Share project Change project owner" at bounding box center [543, 104] width 1041 height 43
click at [683, 117] on div "Project settings Share project Change project owner" at bounding box center [543, 104] width 1041 height 43
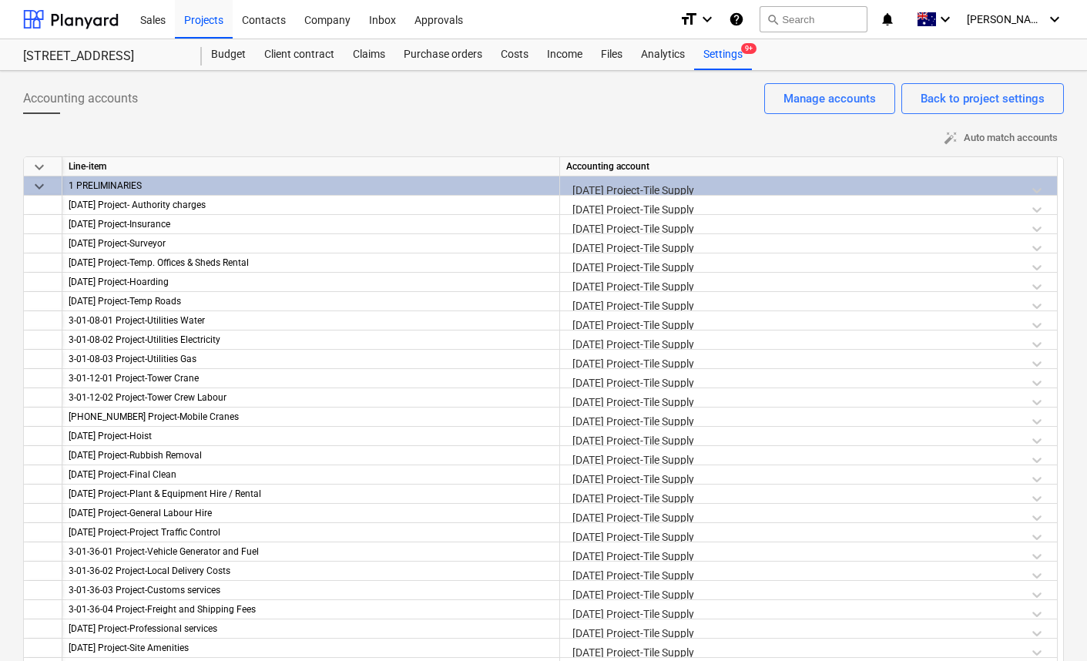
drag, startPoint x: 339, startPoint y: 111, endPoint x: 352, endPoint y: 115, distance: 13.7
click at [339, 110] on div "Accounting accounts Back to project settings Manage accounts" at bounding box center [543, 104] width 1041 height 43
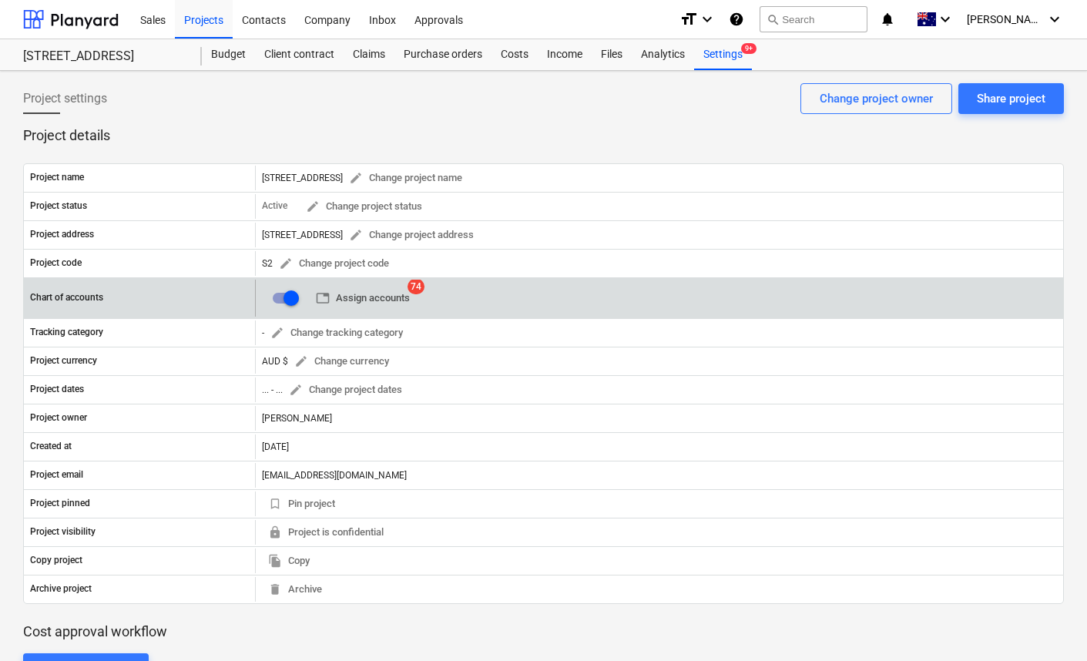
click at [381, 296] on span "table Assign accounts" at bounding box center [363, 299] width 94 height 18
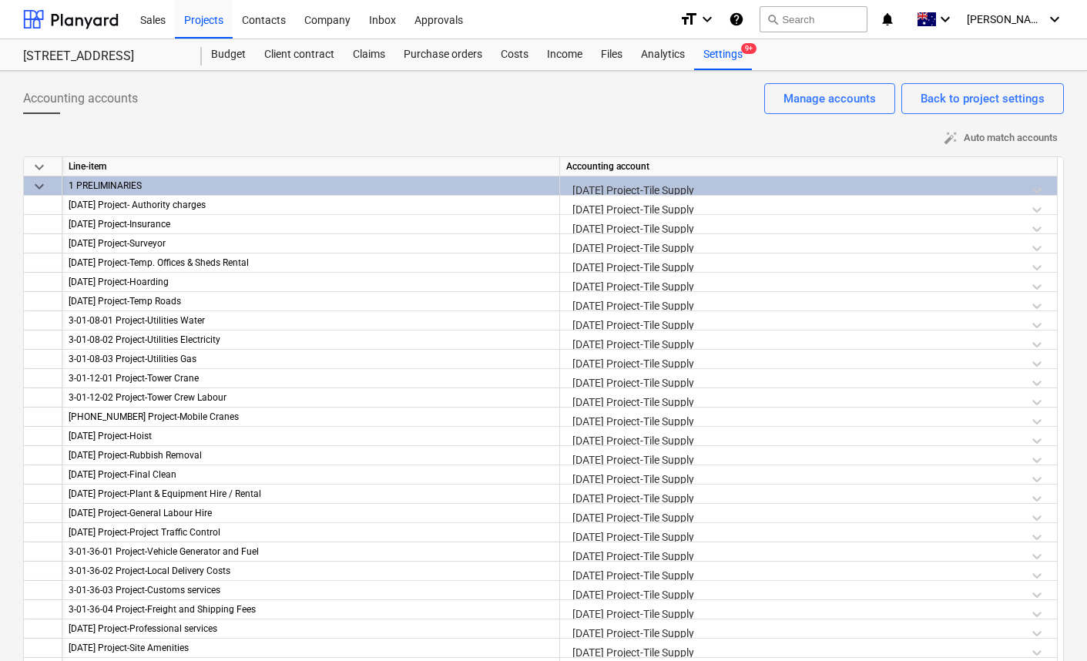
click at [744, 173] on div "Accounting account" at bounding box center [809, 166] width 498 height 19
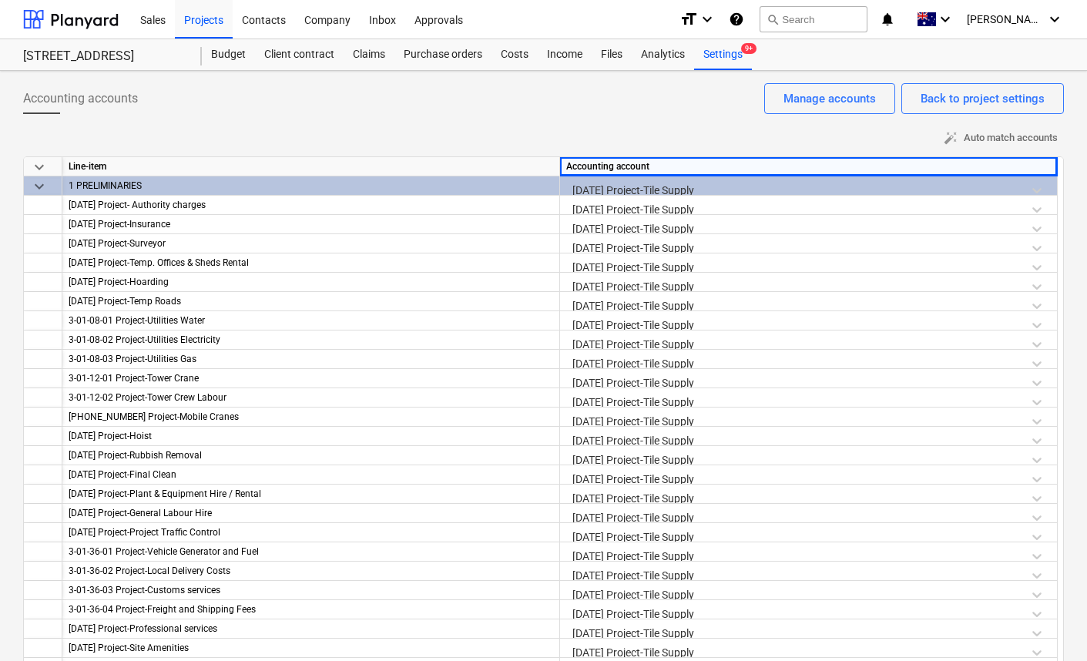
click at [774, 191] on div "3-23-01 Project-Tile Supply" at bounding box center [808, 189] width 485 height 27
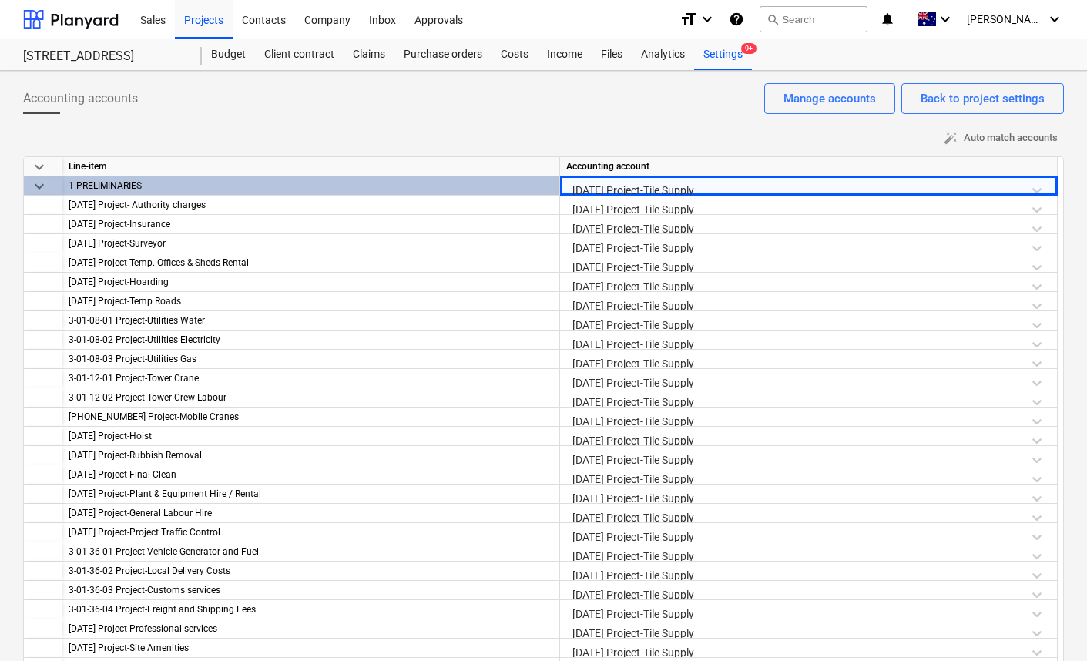
click at [1037, 190] on div "3-23-01 Project-Tile Supply" at bounding box center [808, 189] width 485 height 27
click at [1039, 189] on div "3-23-01 Project-Tile Supply" at bounding box center [808, 189] width 485 height 27
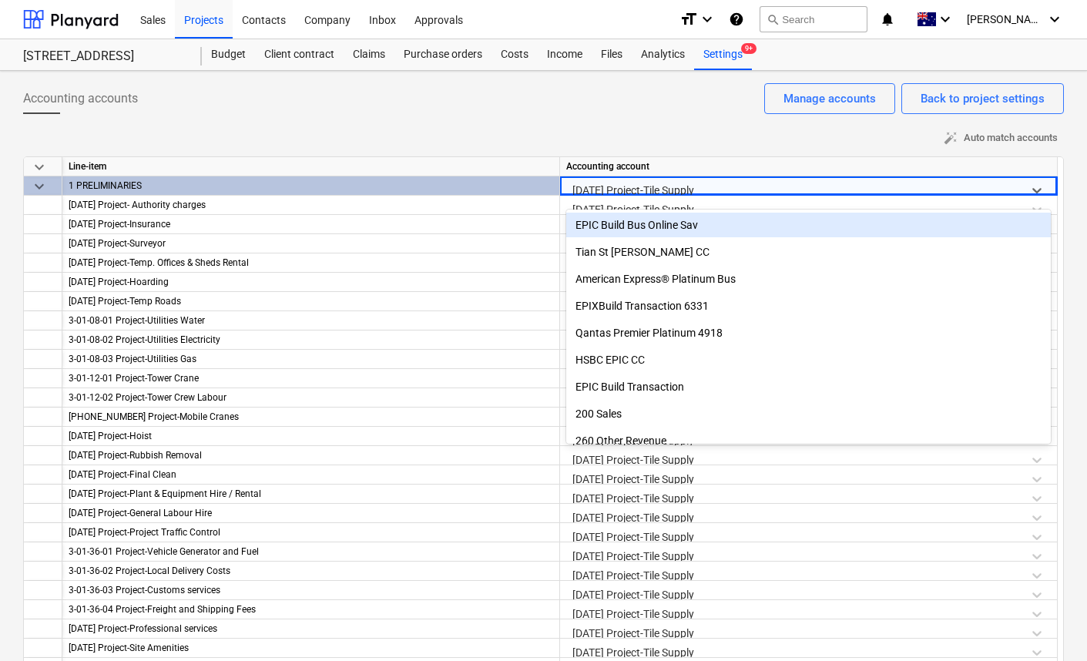
click at [610, 106] on div "Accounting accounts Back to project settings Manage accounts" at bounding box center [543, 104] width 1041 height 43
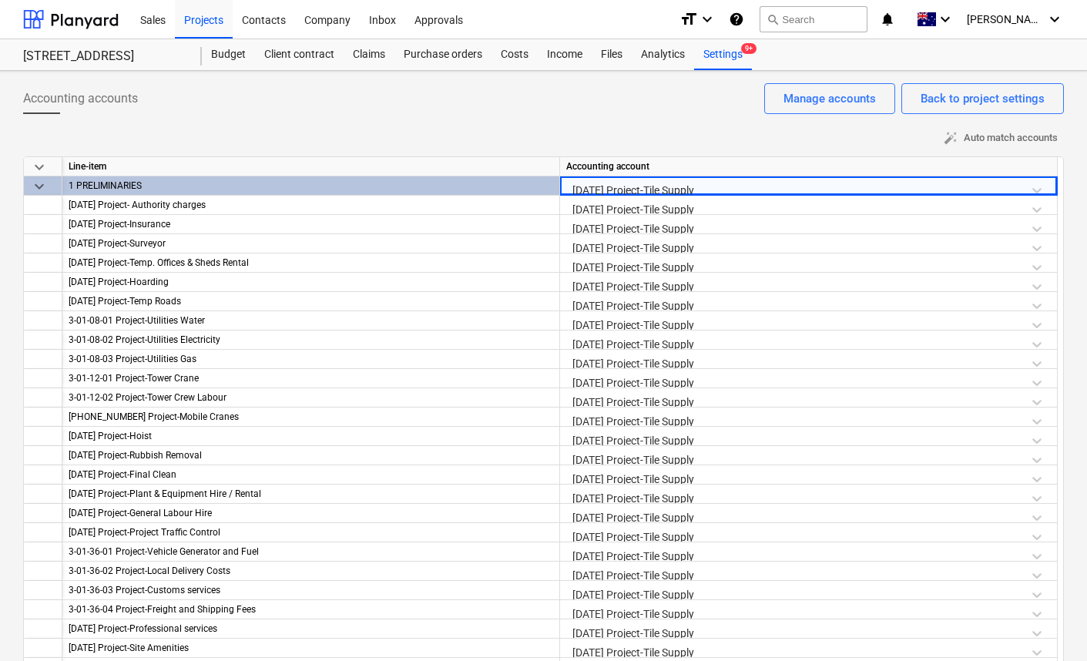
click at [605, 135] on div "auto_fix_high Auto match accounts" at bounding box center [543, 138] width 1041 height 24
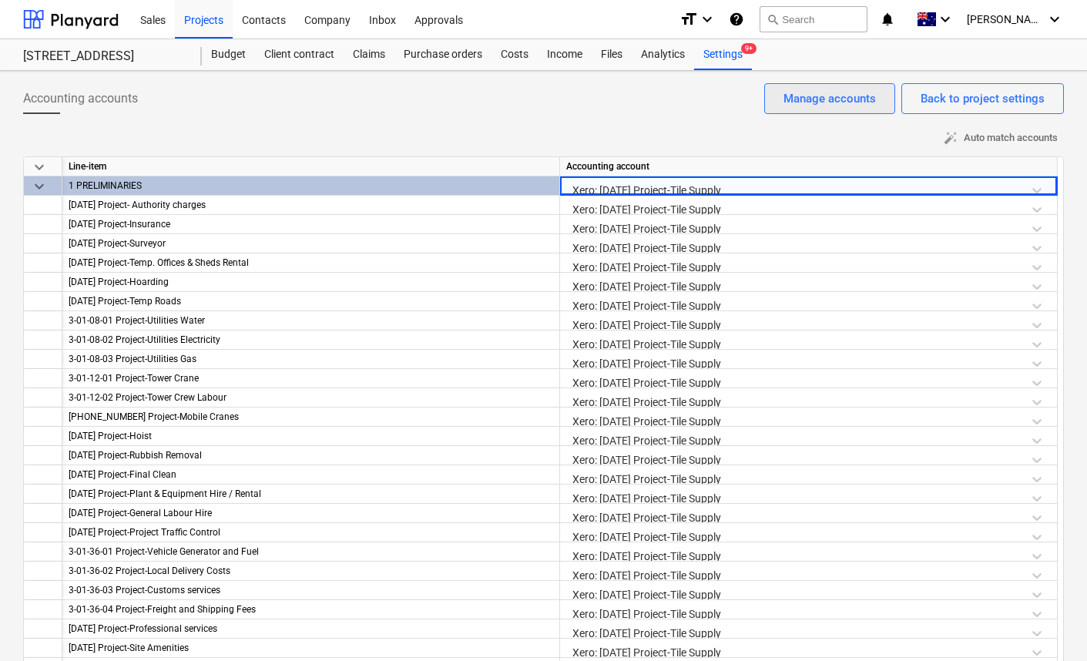
click at [798, 96] on div "Manage accounts" at bounding box center [830, 99] width 92 height 20
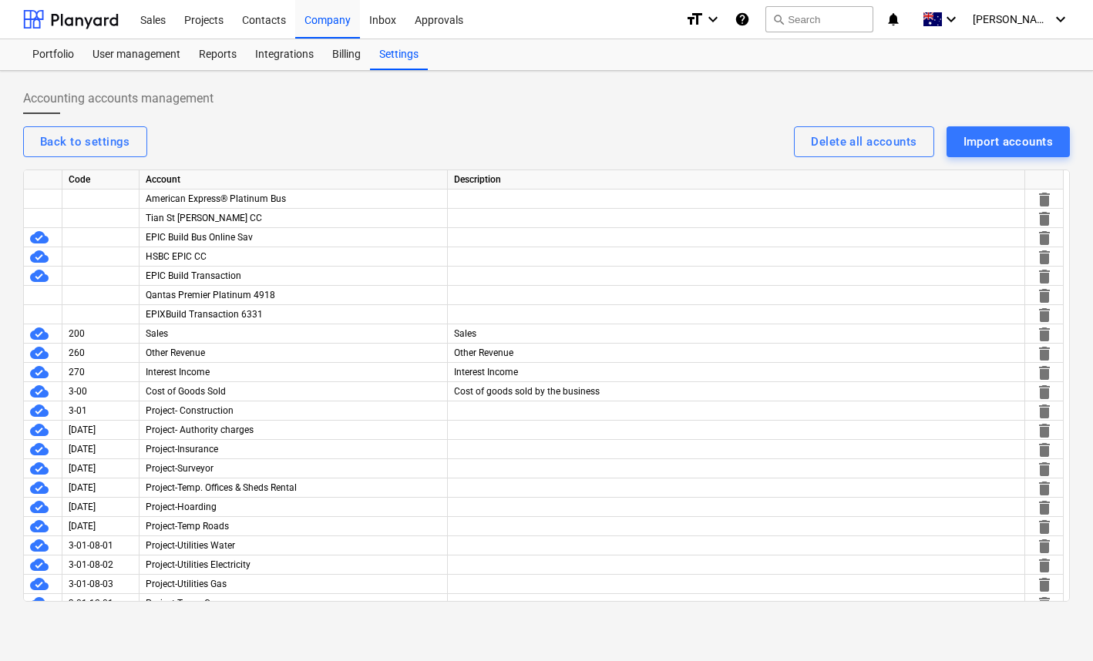
click at [418, 133] on div "Back to settings Delete all accounts Import accounts" at bounding box center [546, 141] width 1046 height 31
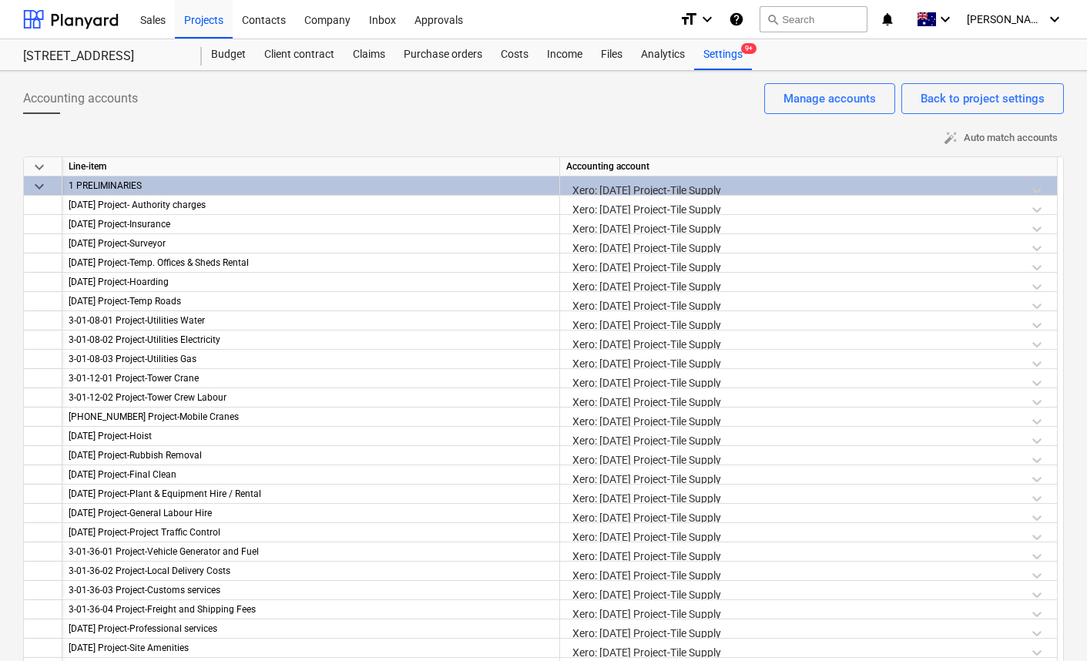
click at [815, 183] on div "Xero: 3-23-01 Project-Tile Supply" at bounding box center [808, 189] width 485 height 27
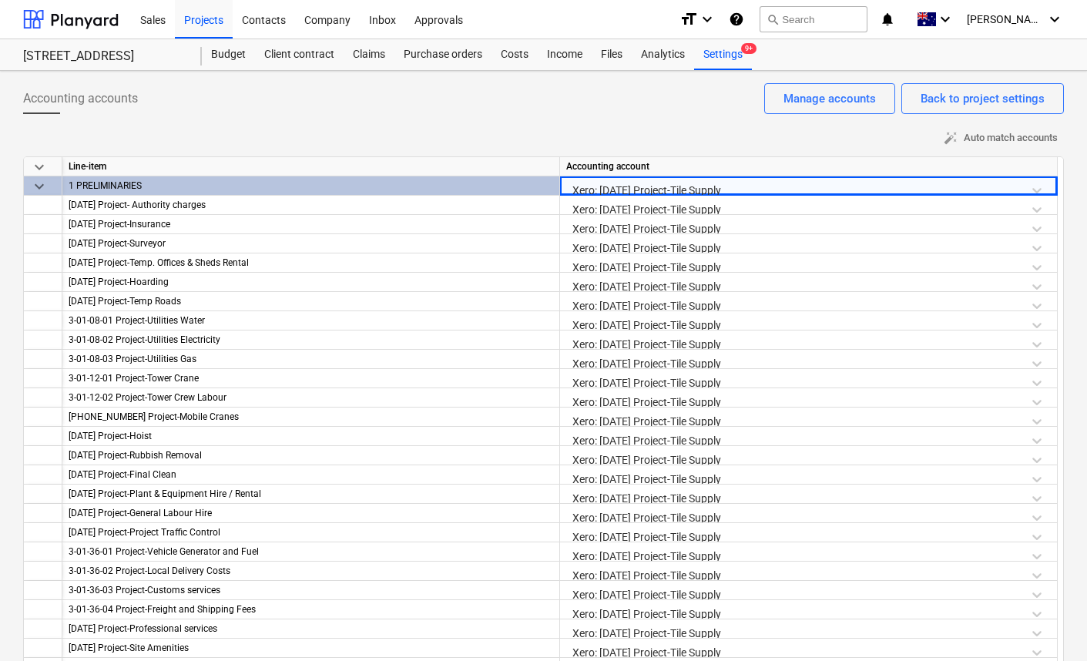
click at [1039, 186] on div "Xero: 3-23-01 Project-Tile Supply" at bounding box center [808, 189] width 485 height 27
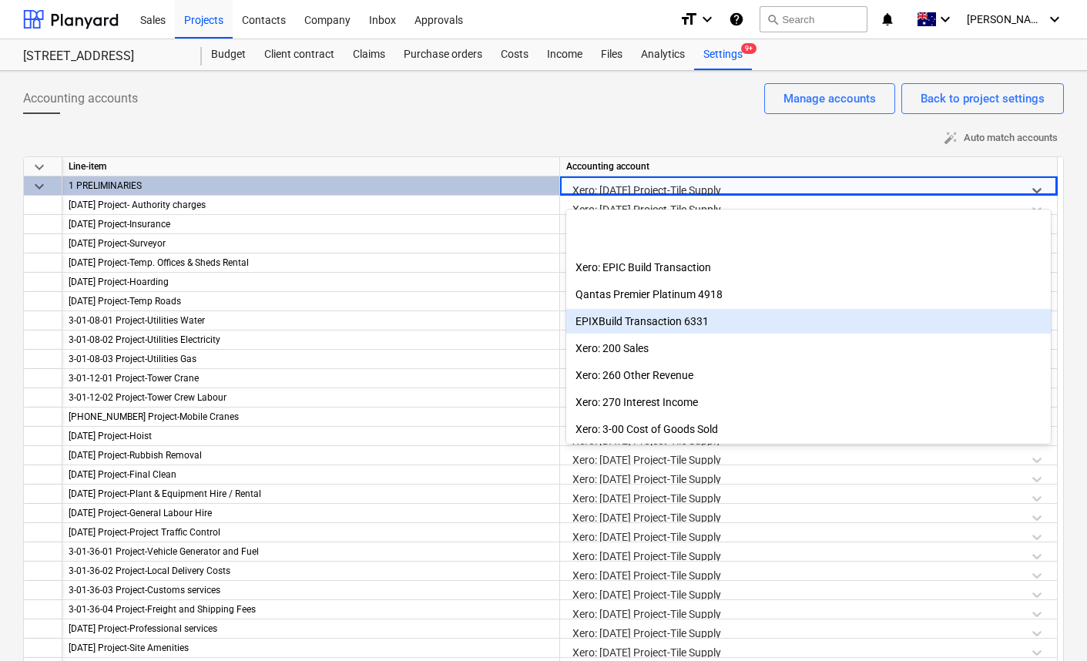
scroll to position [235, 0]
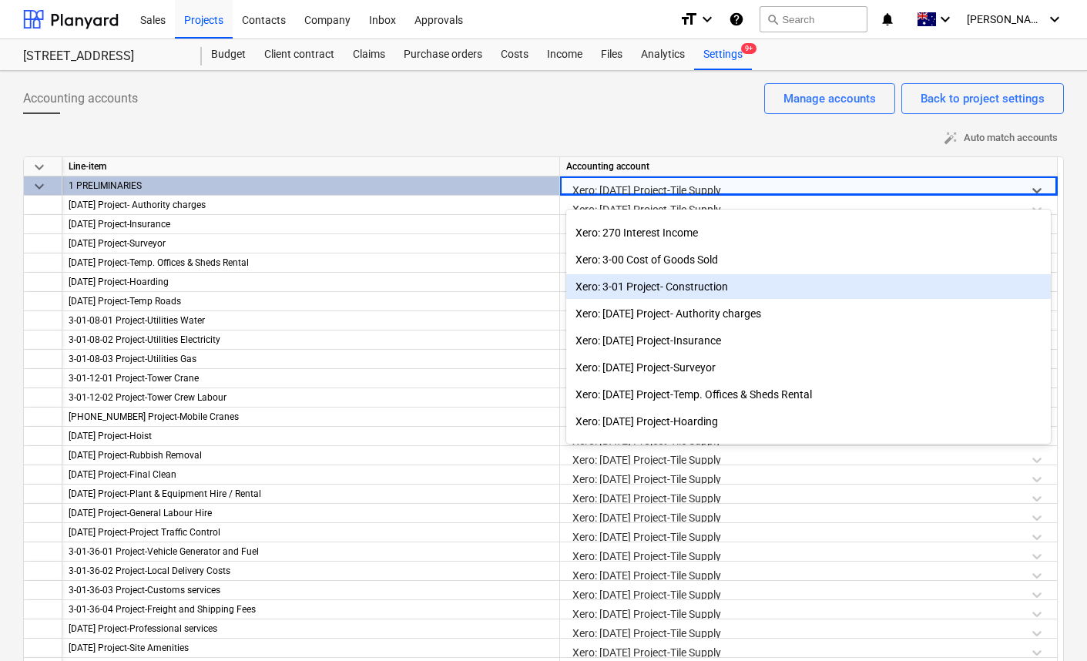
click at [759, 287] on div "Xero: 3-01 Project- Construction" at bounding box center [808, 286] width 485 height 25
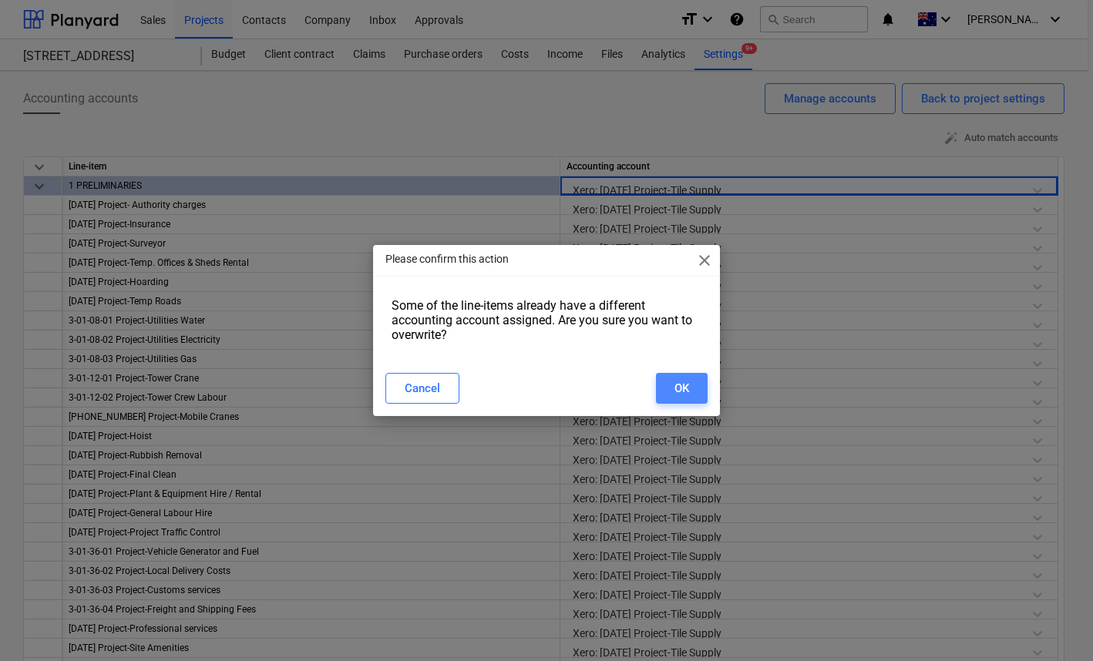
click at [683, 389] on div "OK" at bounding box center [681, 388] width 15 height 20
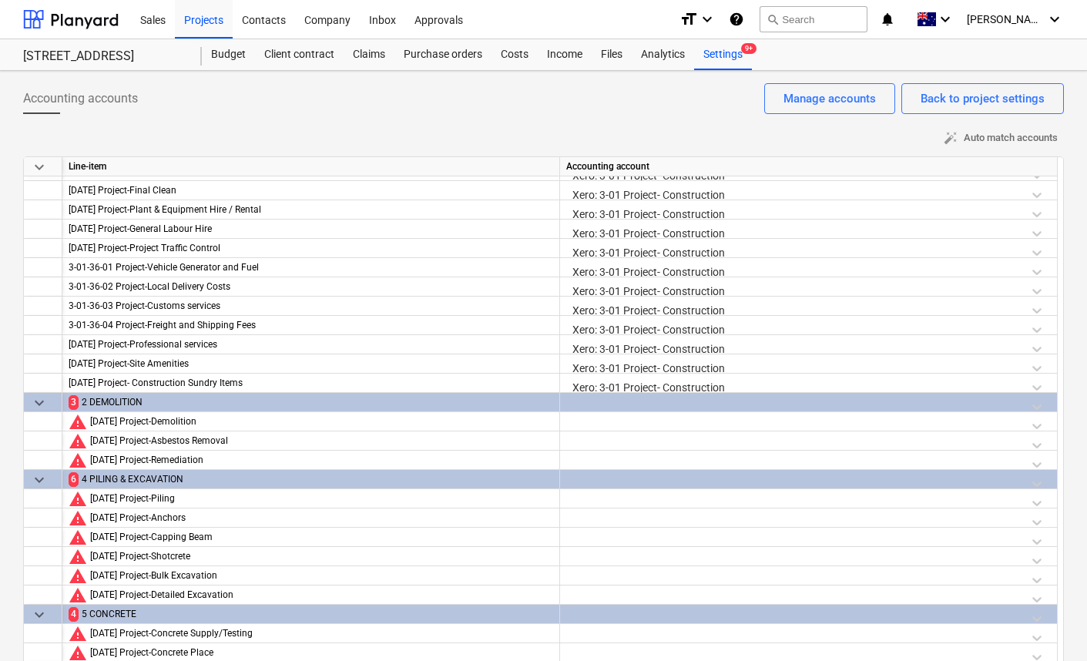
scroll to position [428, 0]
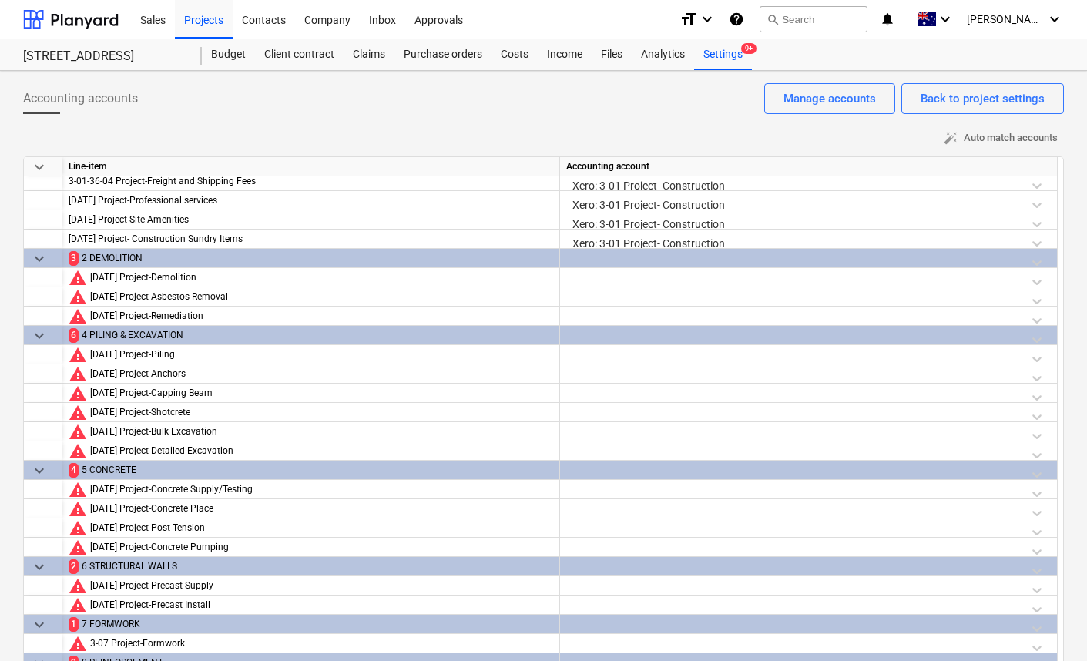
click at [1023, 260] on div at bounding box center [808, 262] width 485 height 27
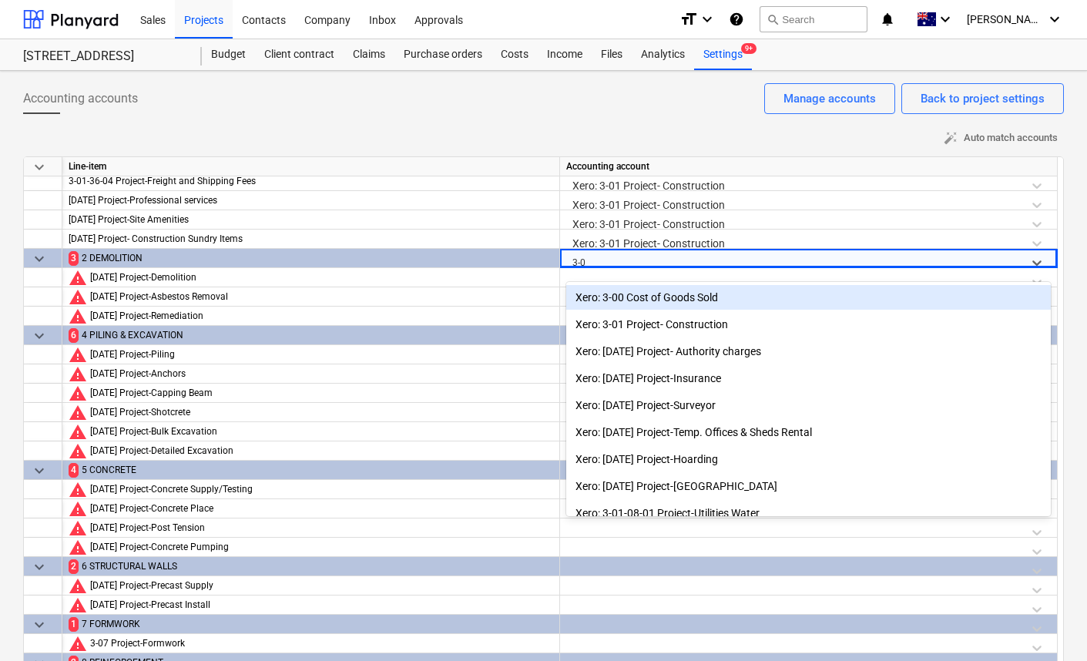
type input "3-01"
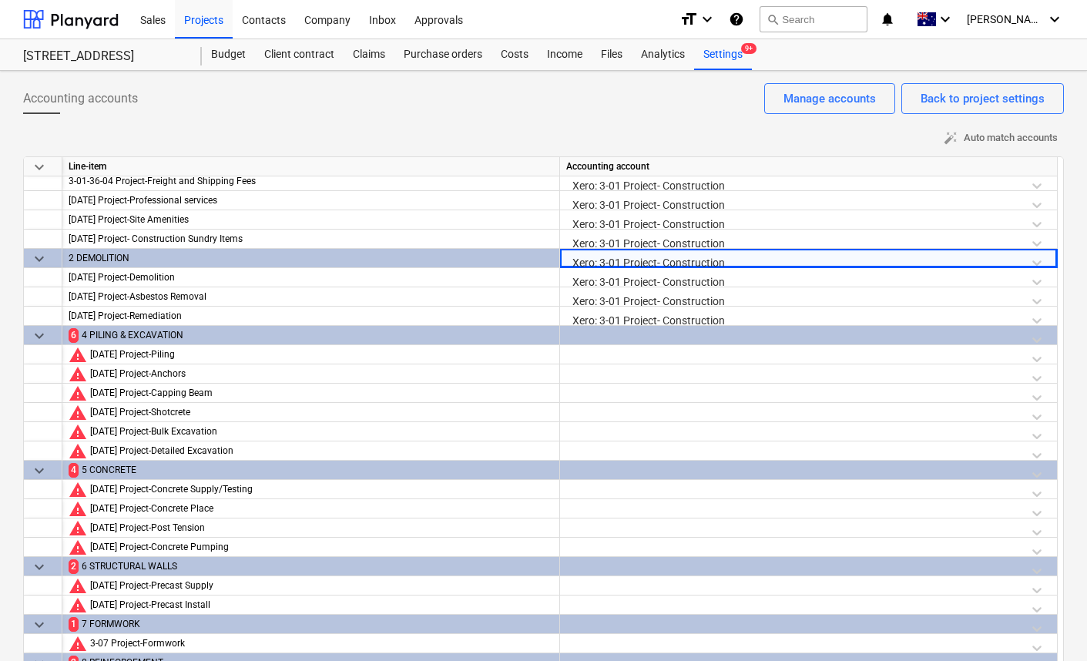
click at [986, 335] on div at bounding box center [808, 339] width 485 height 27
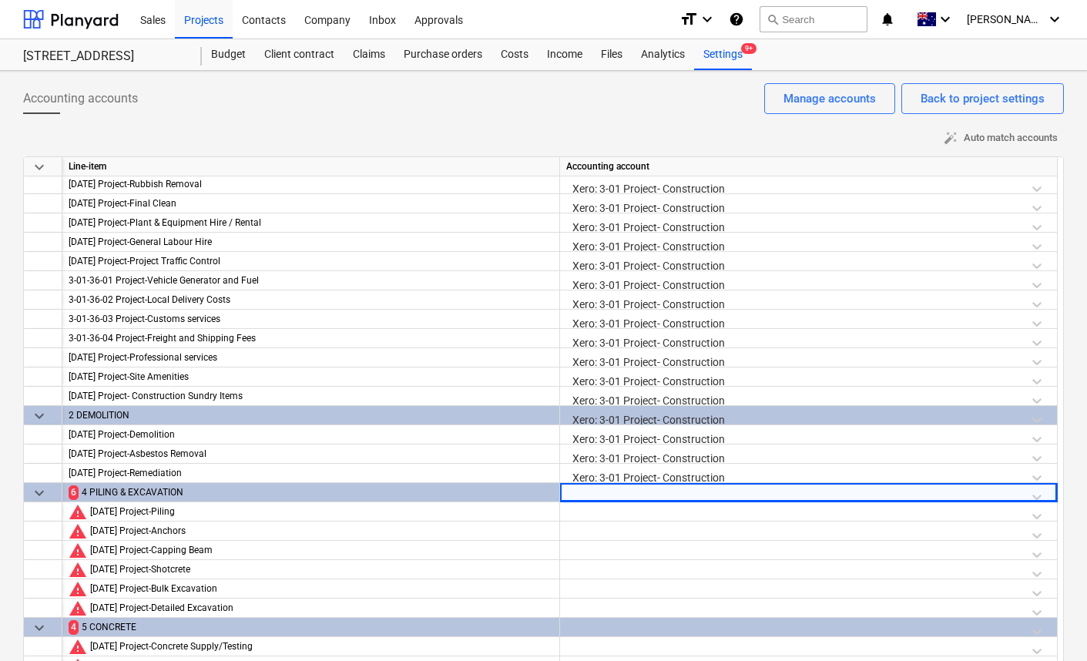
scroll to position [360, 0]
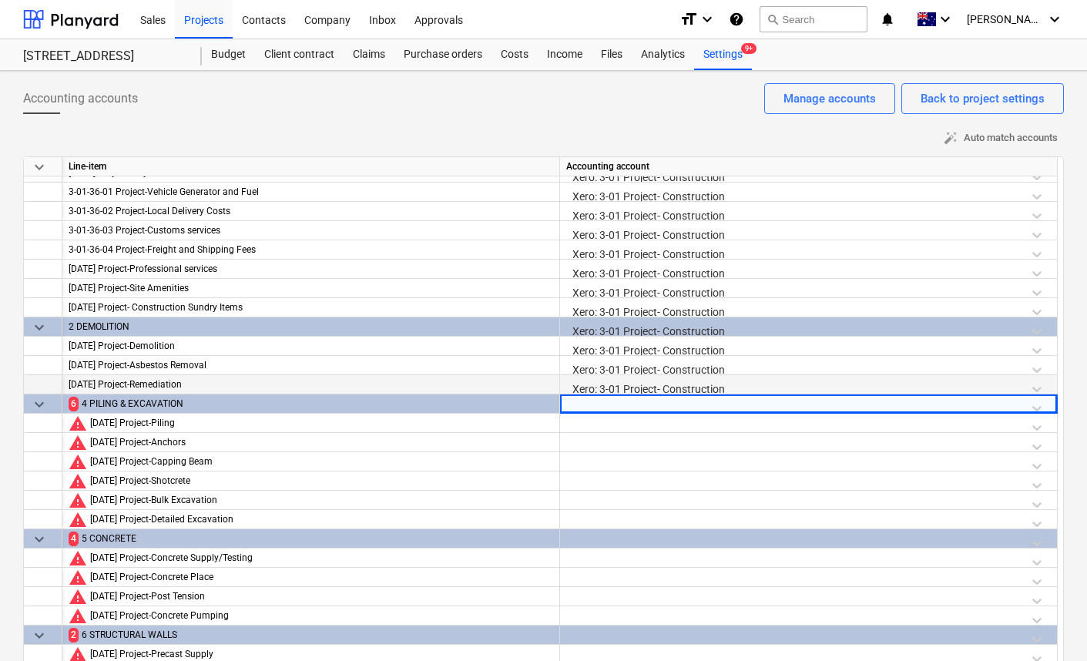
click at [705, 390] on div "Xero: 3-01 Project- Construction" at bounding box center [808, 388] width 485 height 27
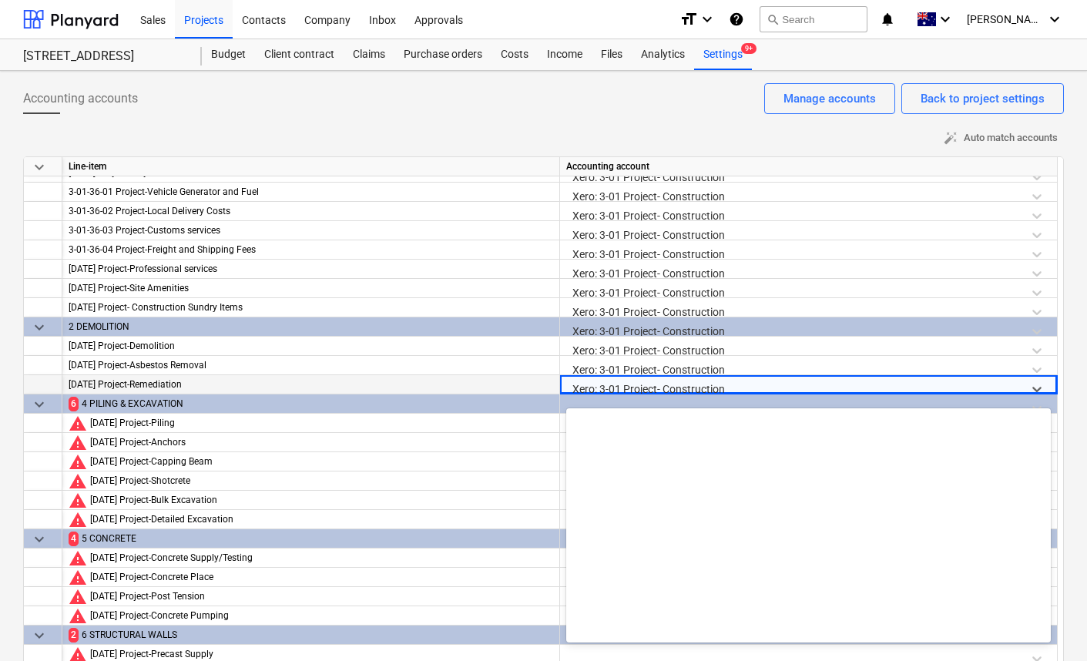
scroll to position [297, 0]
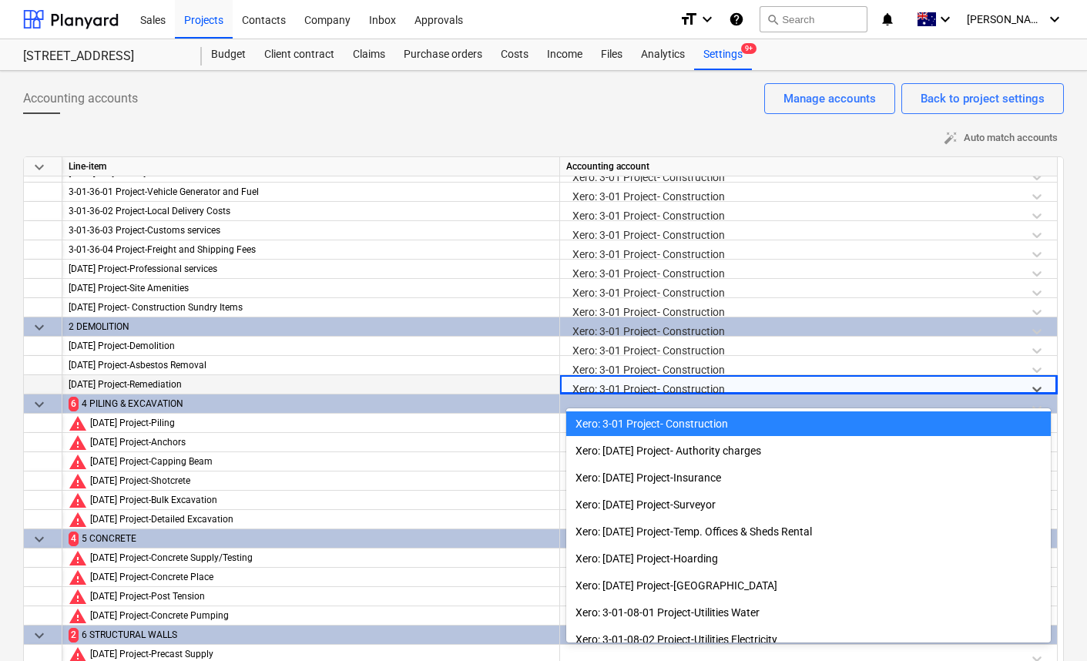
click at [710, 387] on div at bounding box center [795, 388] width 445 height 19
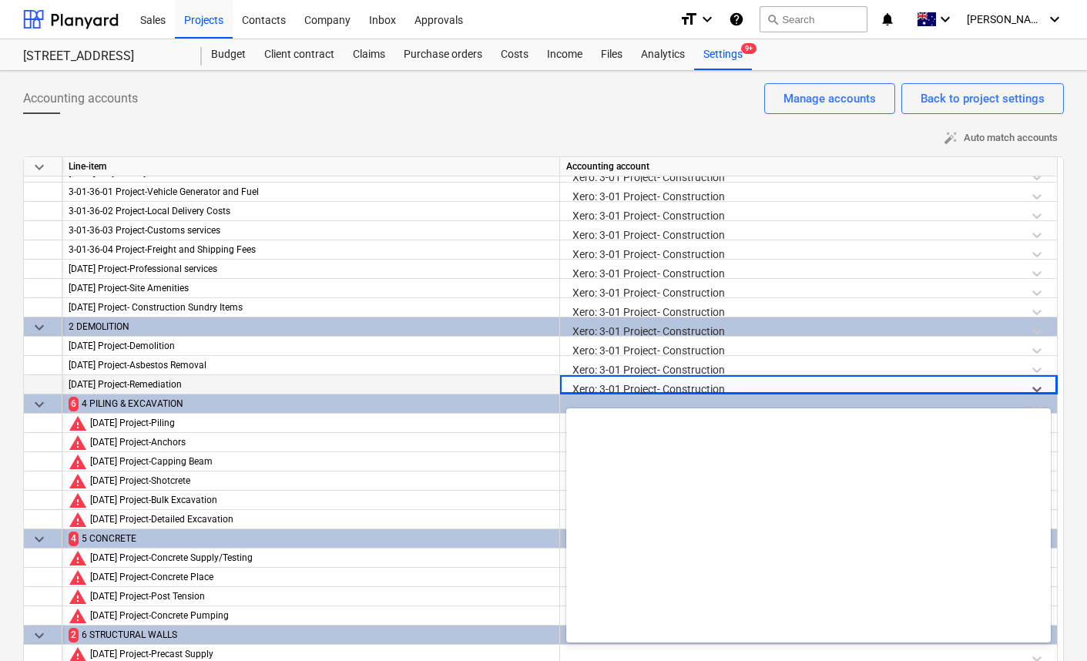
click at [710, 387] on div at bounding box center [795, 388] width 445 height 19
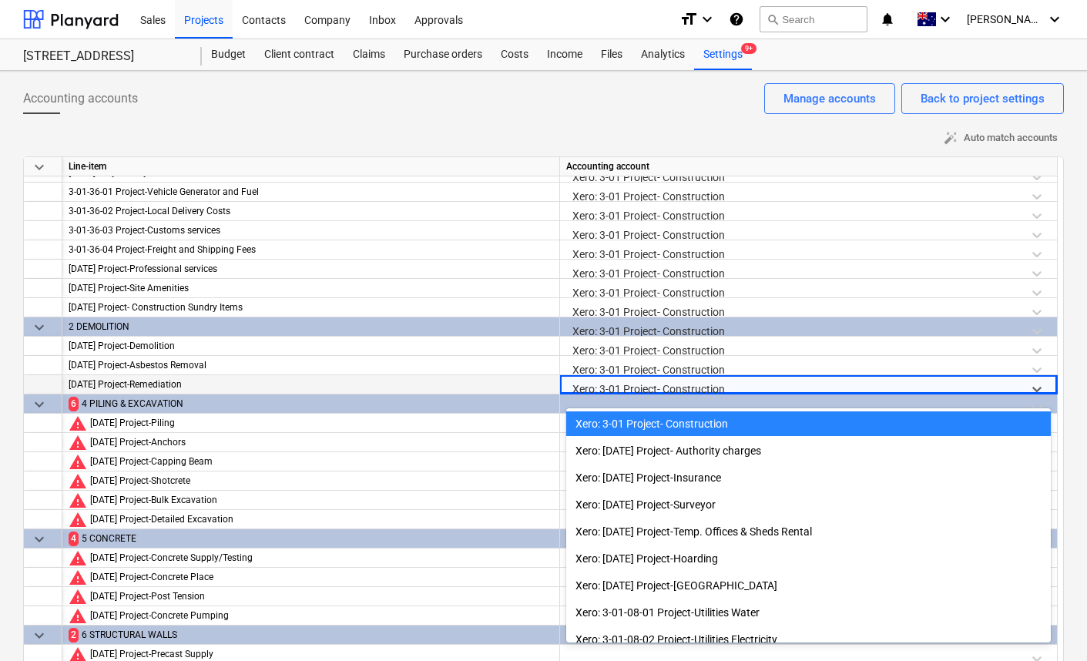
click at [710, 387] on div at bounding box center [795, 388] width 445 height 19
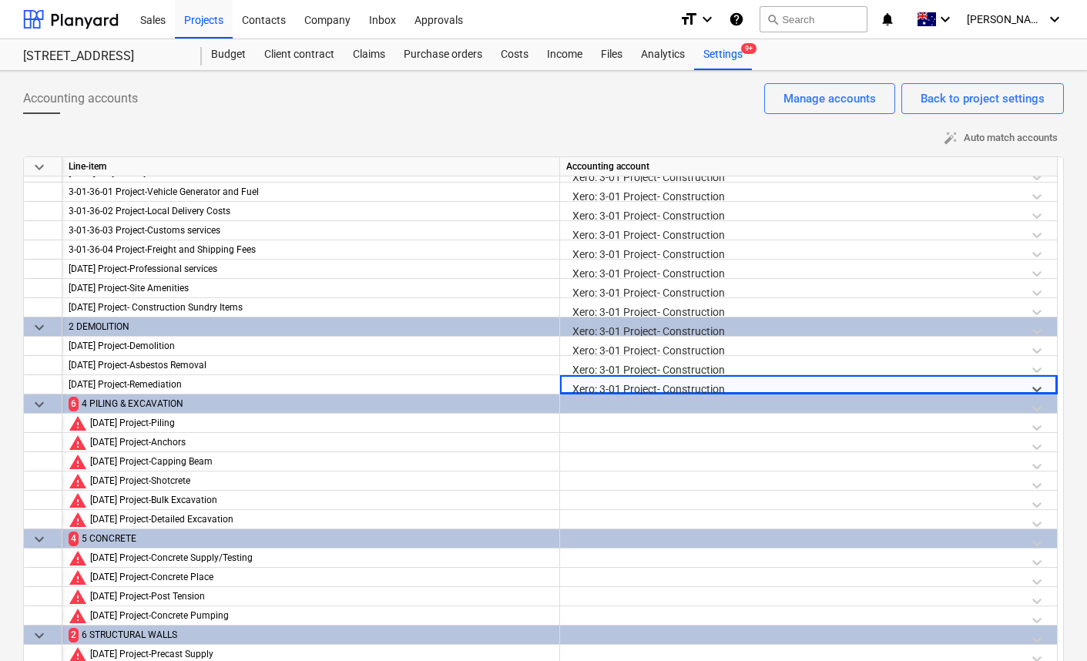
click at [682, 403] on div at bounding box center [808, 408] width 485 height 27
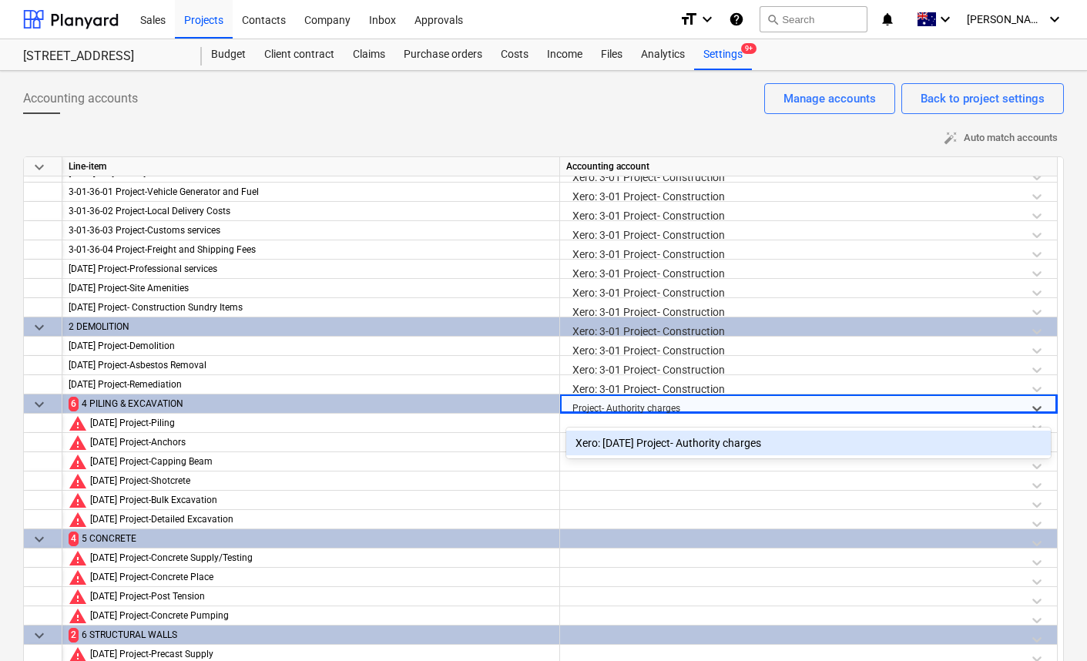
scroll to position [7, 0]
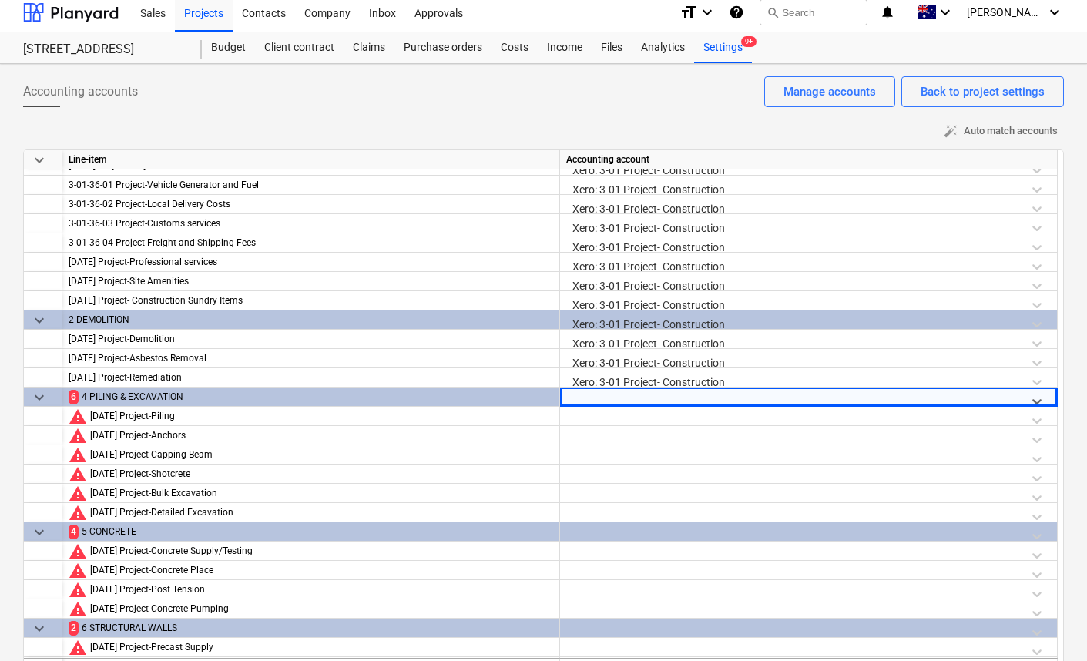
click at [693, 398] on div at bounding box center [795, 400] width 445 height 19
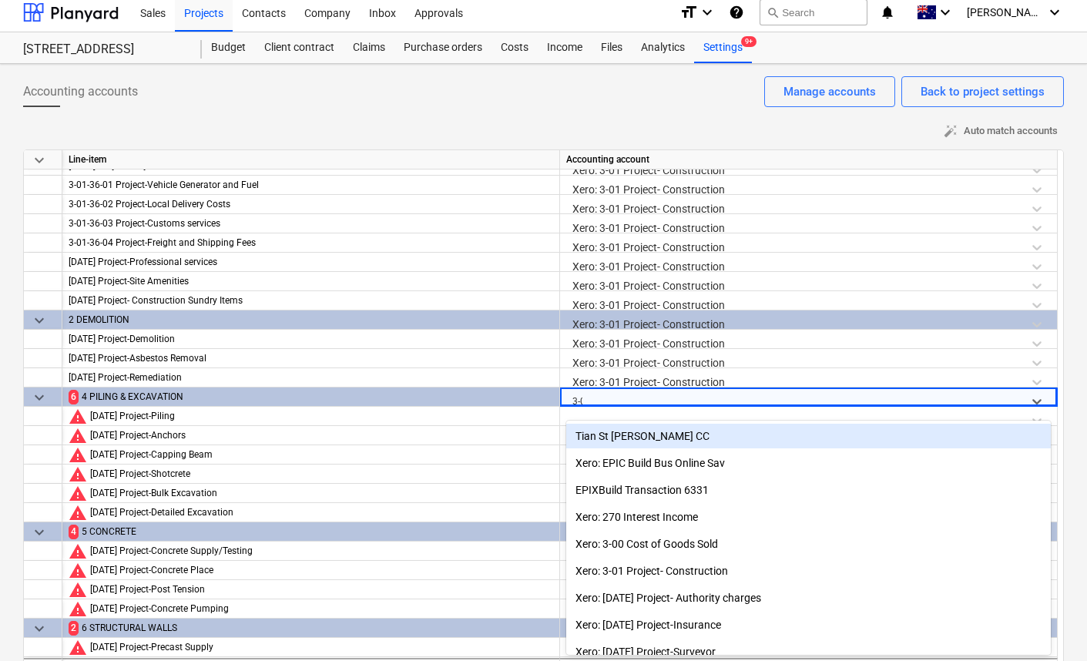
type input "3-01"
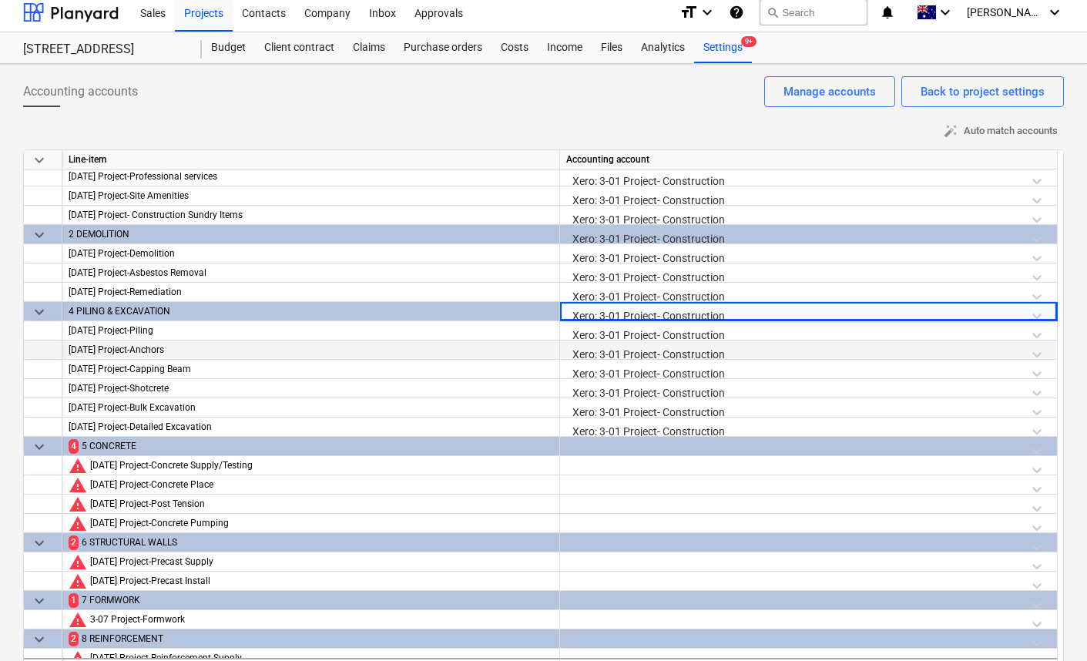
scroll to position [531, 0]
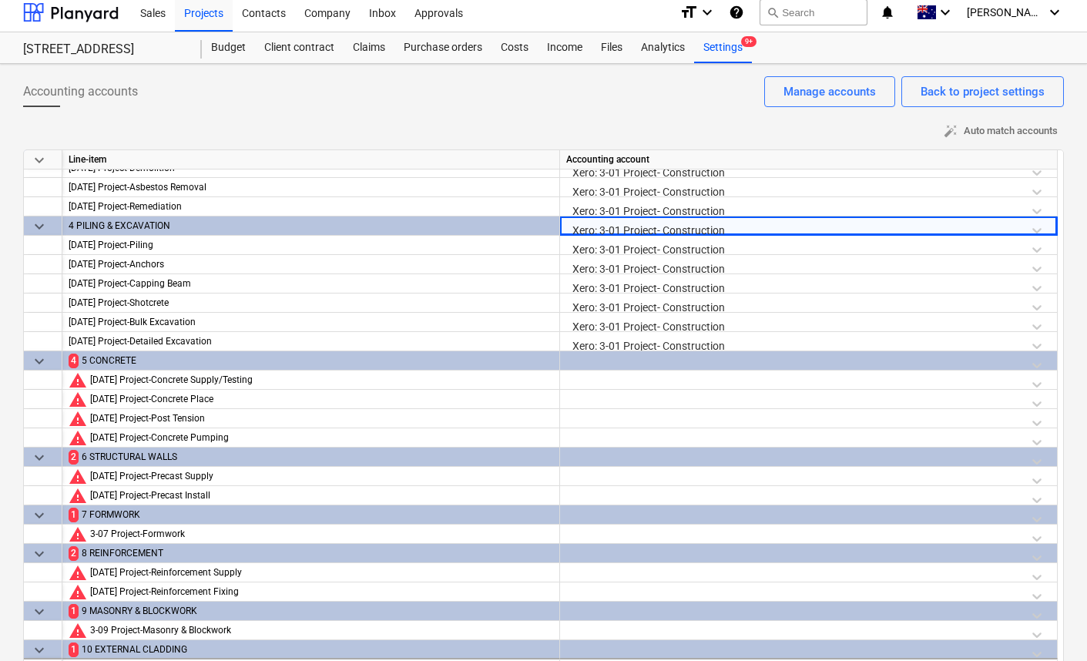
click at [690, 366] on div at bounding box center [808, 364] width 485 height 27
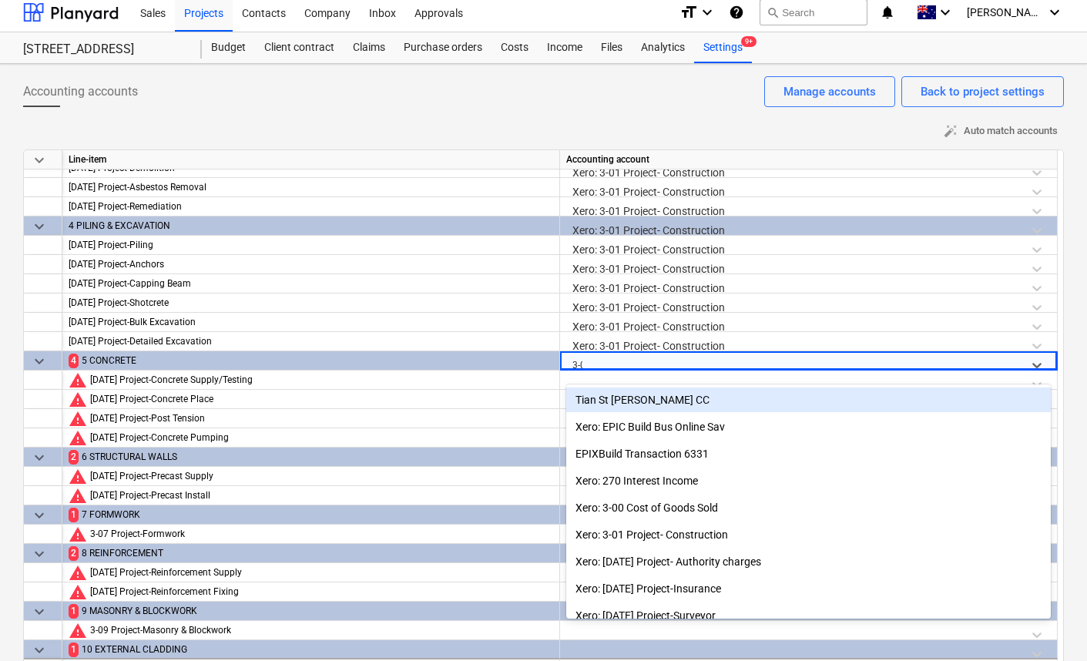
type input "3-01"
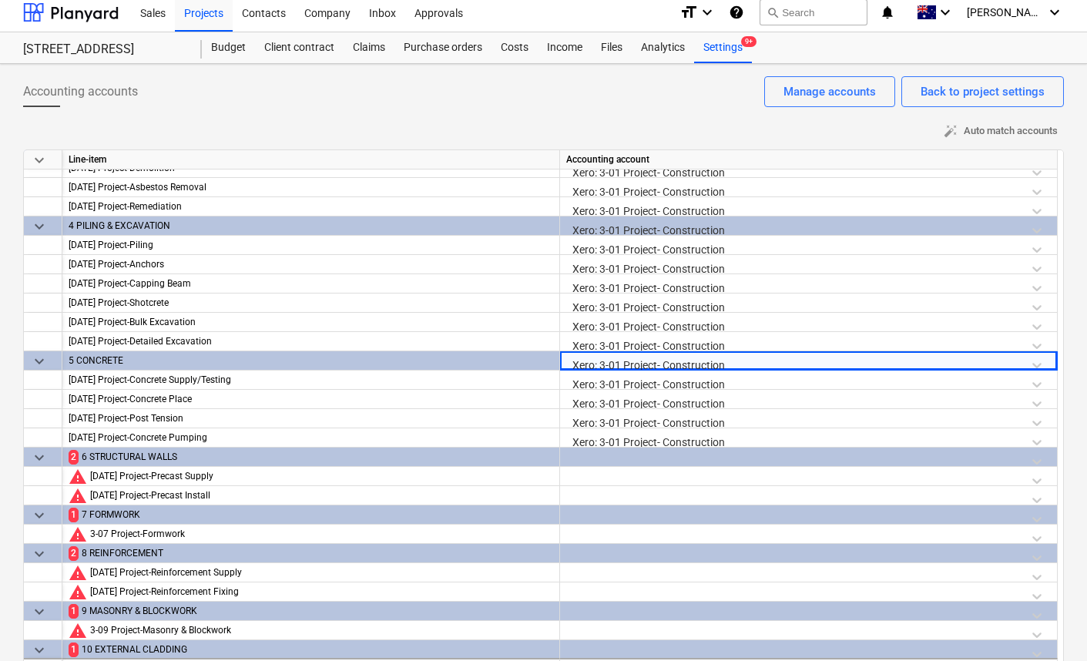
click at [665, 458] on div at bounding box center [808, 461] width 485 height 27
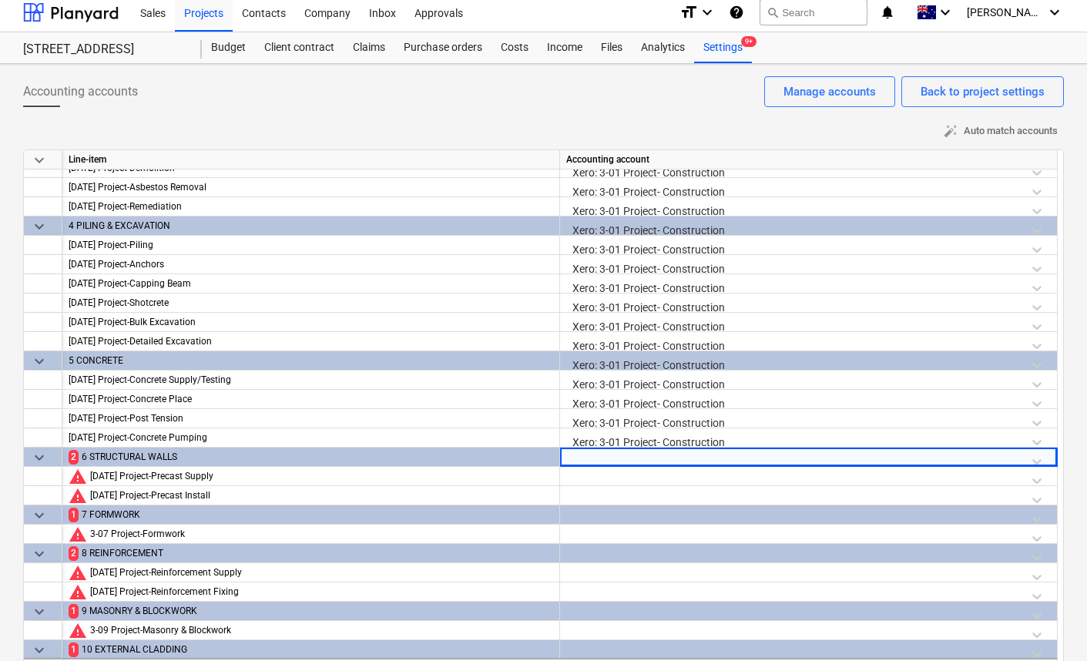
scroll to position [36, 0]
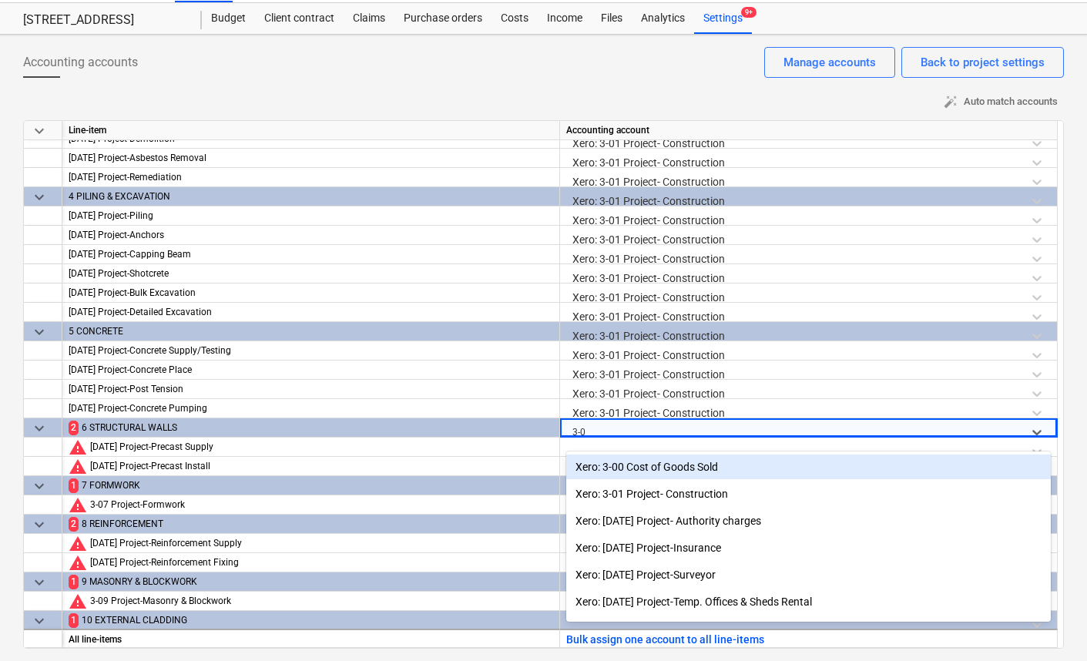
type input "3-01"
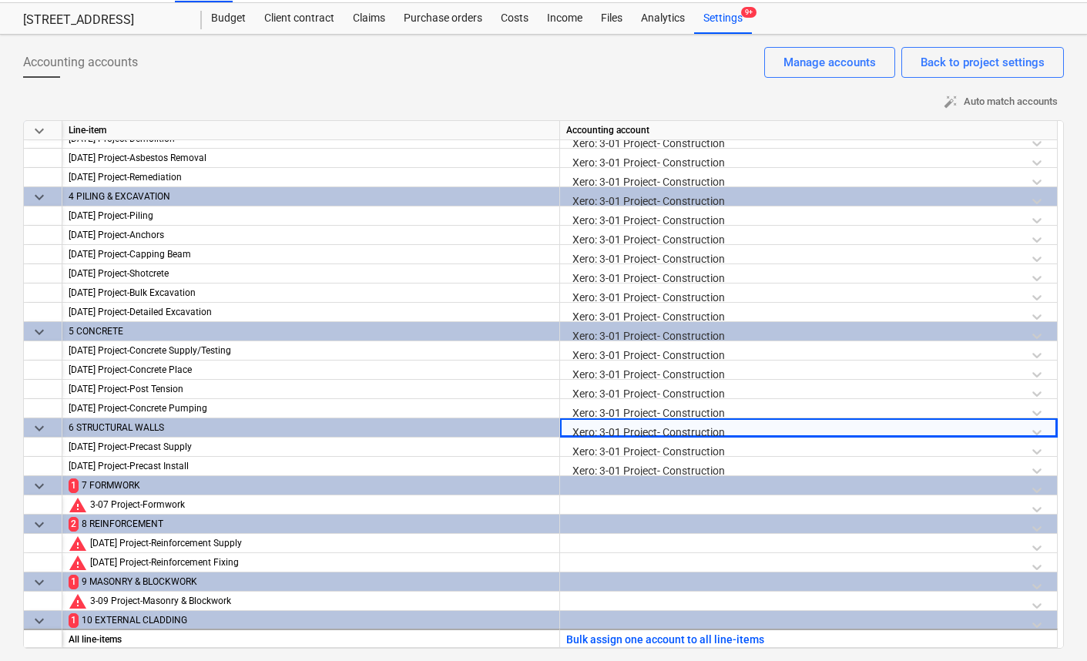
click at [652, 491] on div at bounding box center [808, 489] width 485 height 27
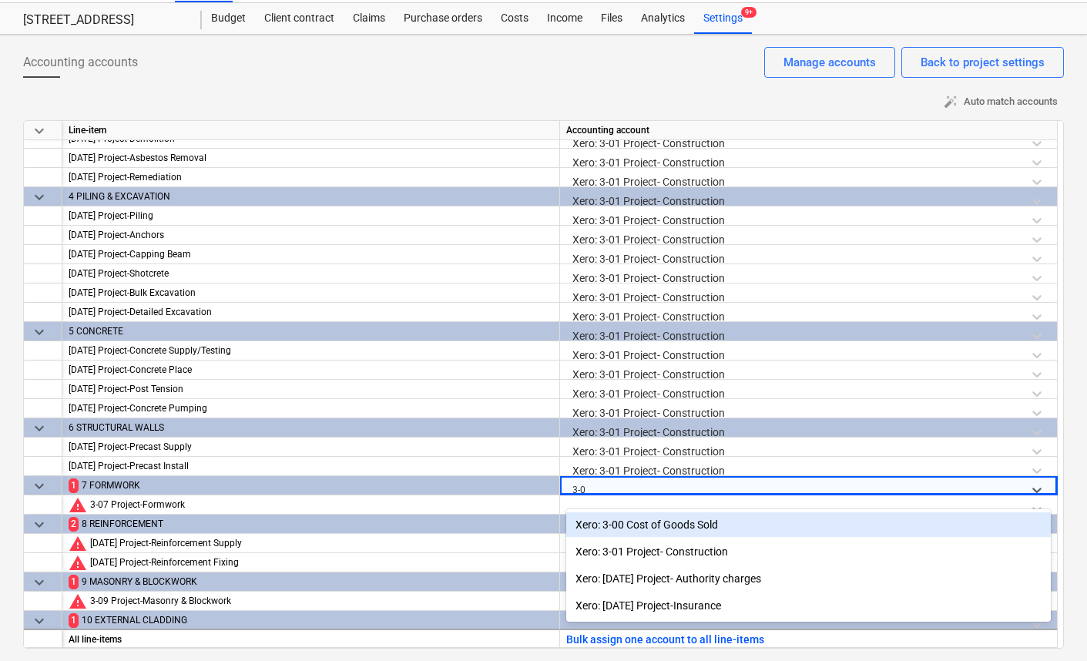
type input "3-01"
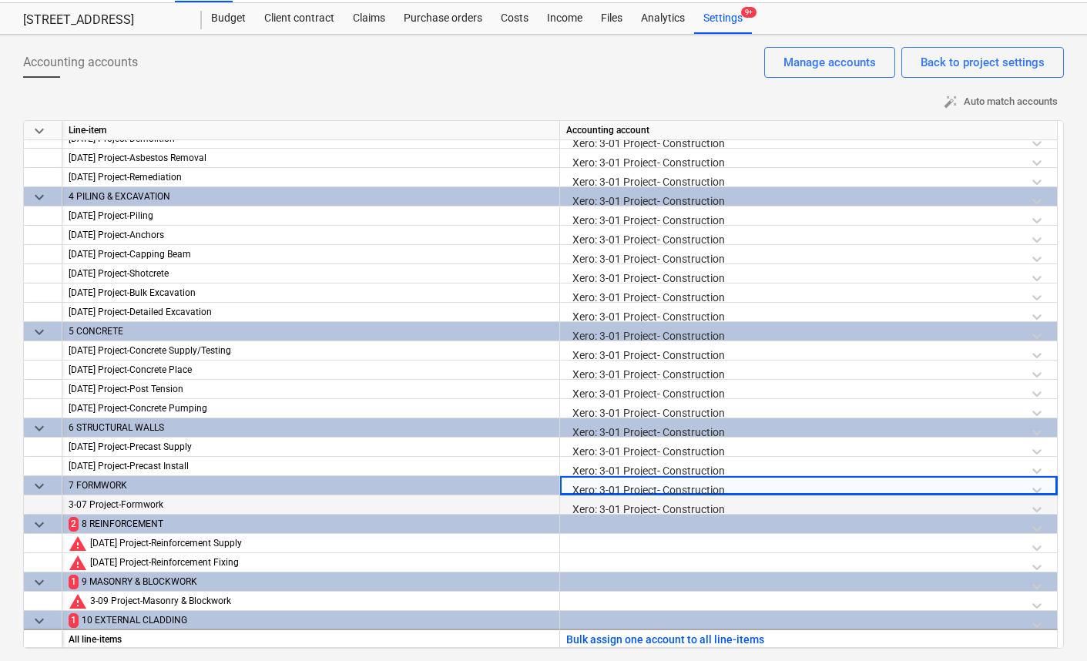
scroll to position [703, 0]
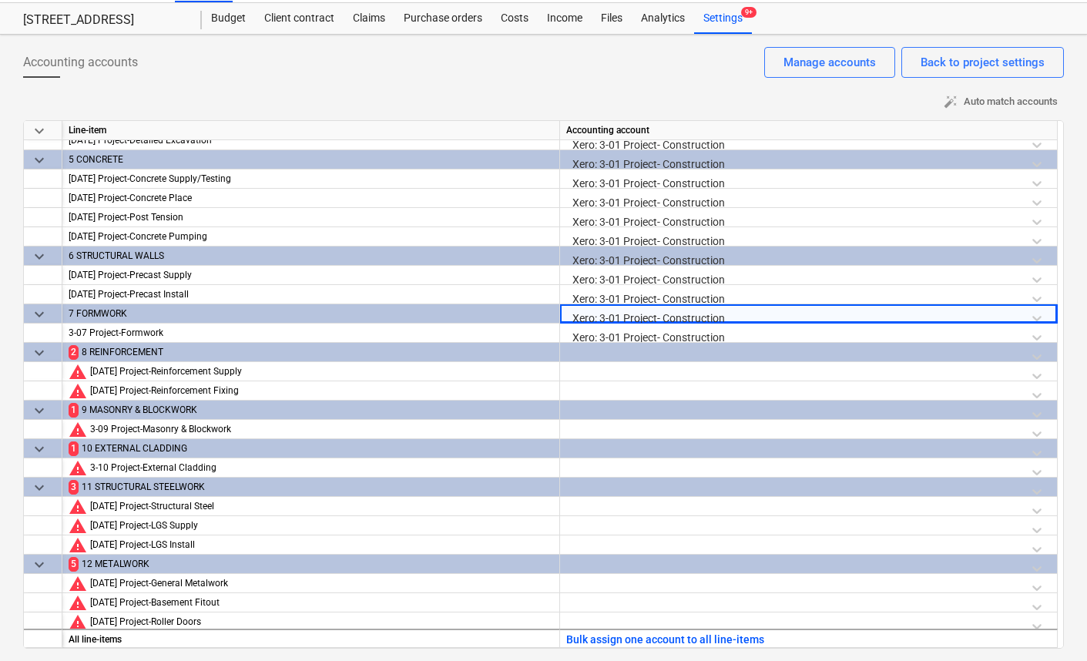
click at [651, 352] on div at bounding box center [808, 356] width 485 height 27
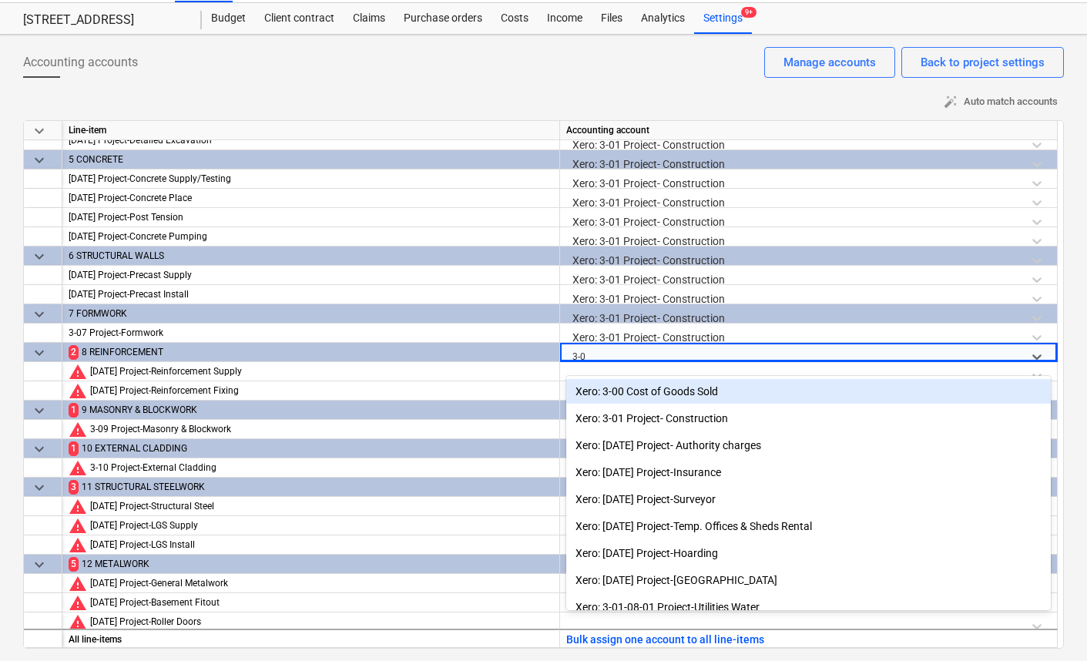
type input "3-01"
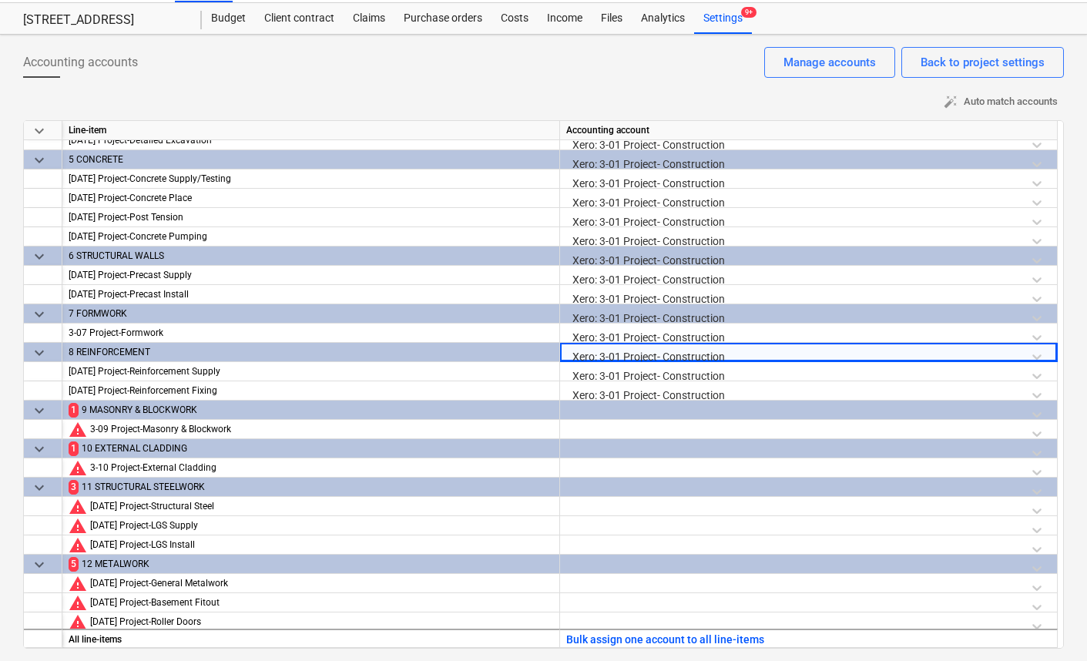
click at [622, 406] on div at bounding box center [808, 414] width 485 height 27
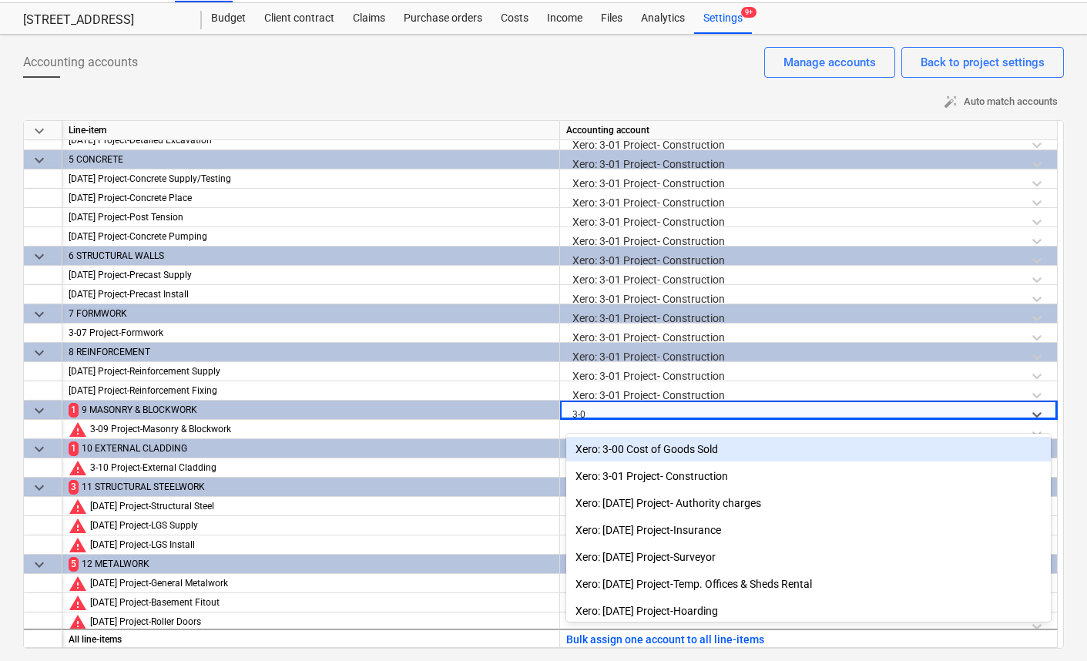
type input "3-01"
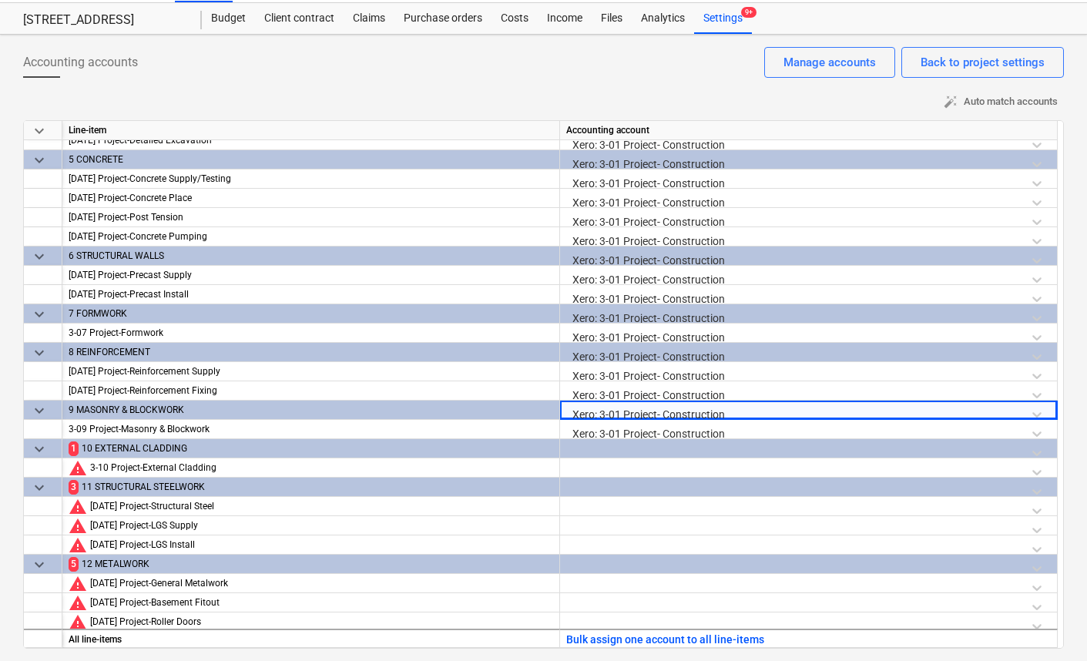
click at [624, 451] on div at bounding box center [808, 452] width 485 height 27
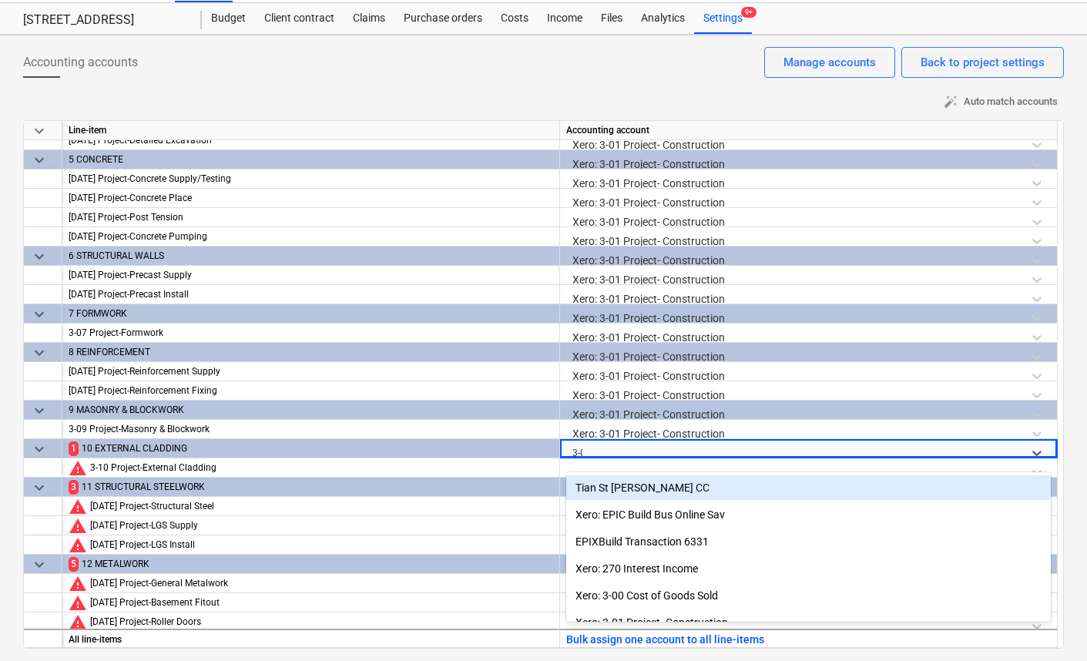
type input "3-01"
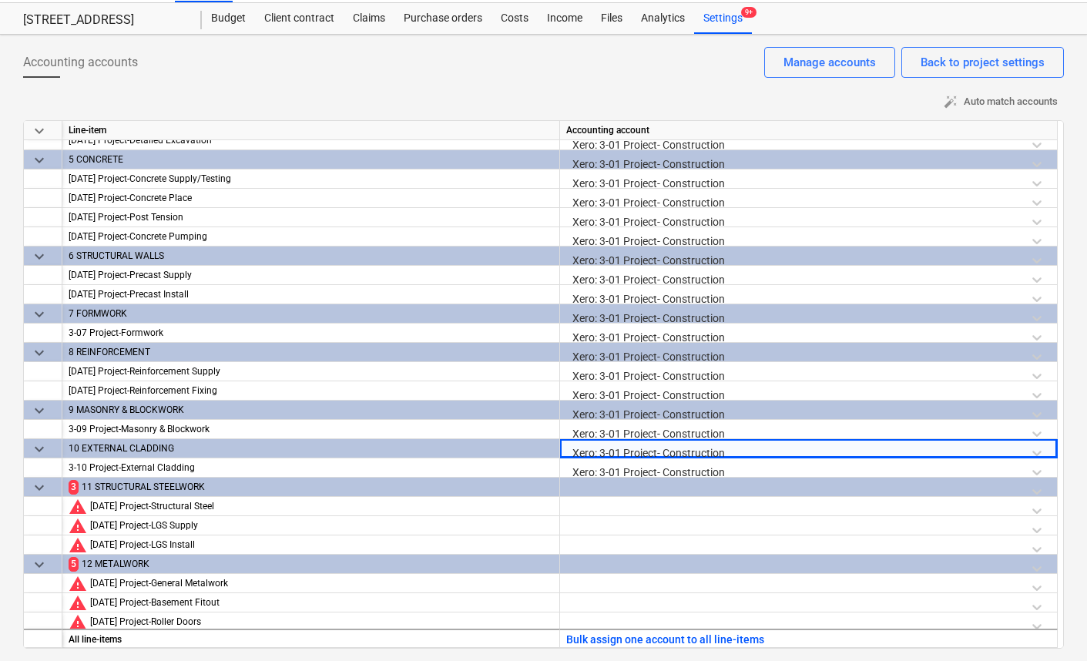
click at [640, 491] on div at bounding box center [808, 491] width 485 height 27
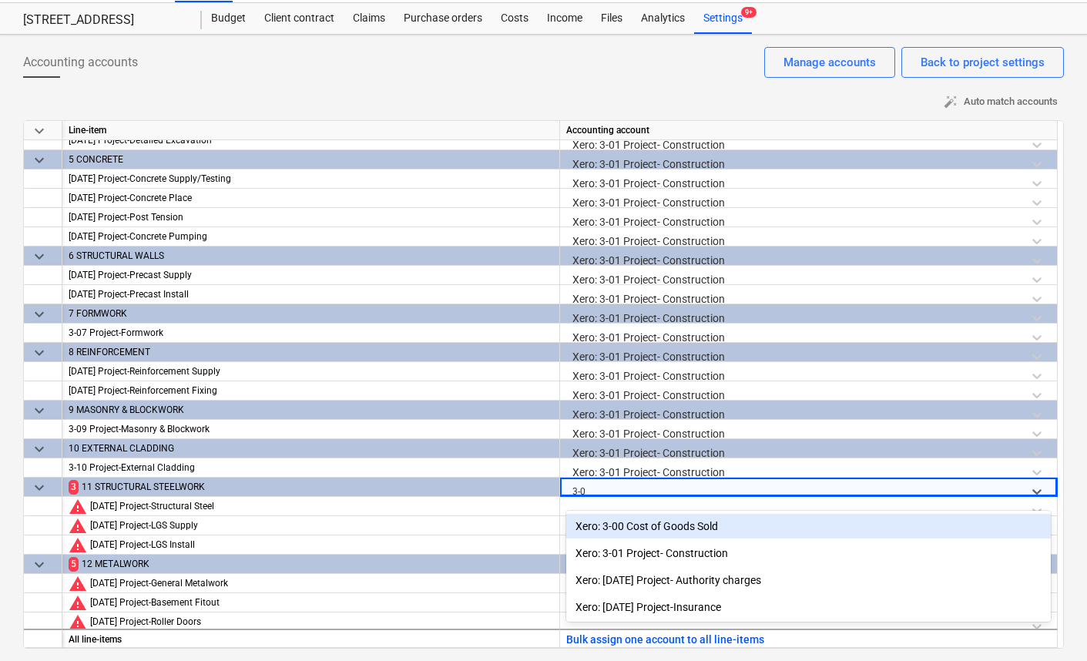
type input "3-01"
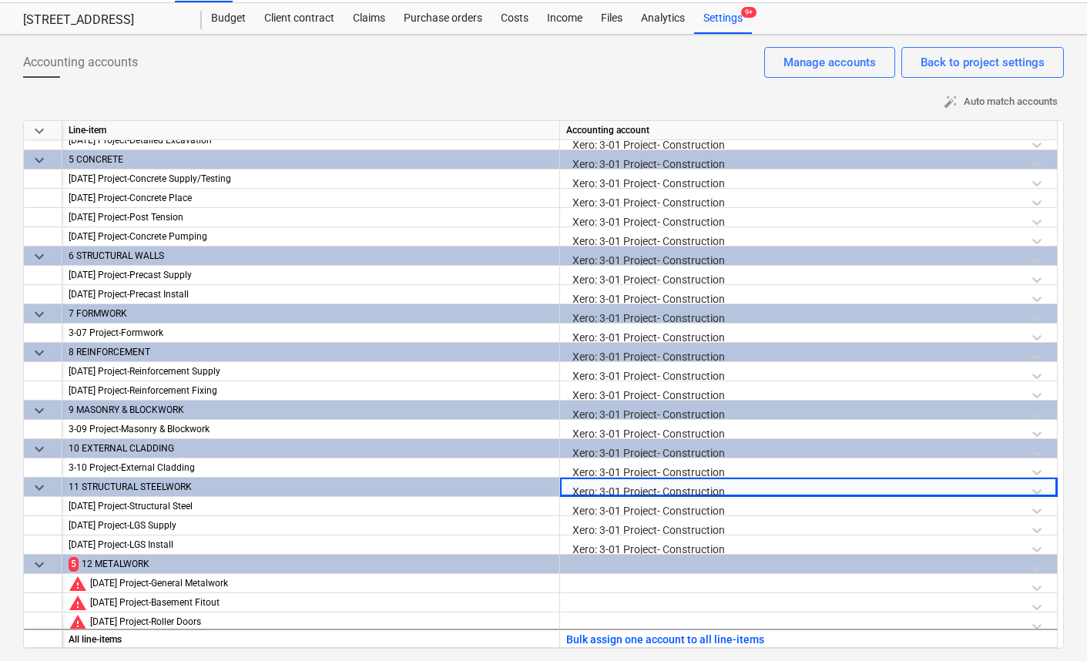
click at [630, 562] on div at bounding box center [808, 568] width 485 height 27
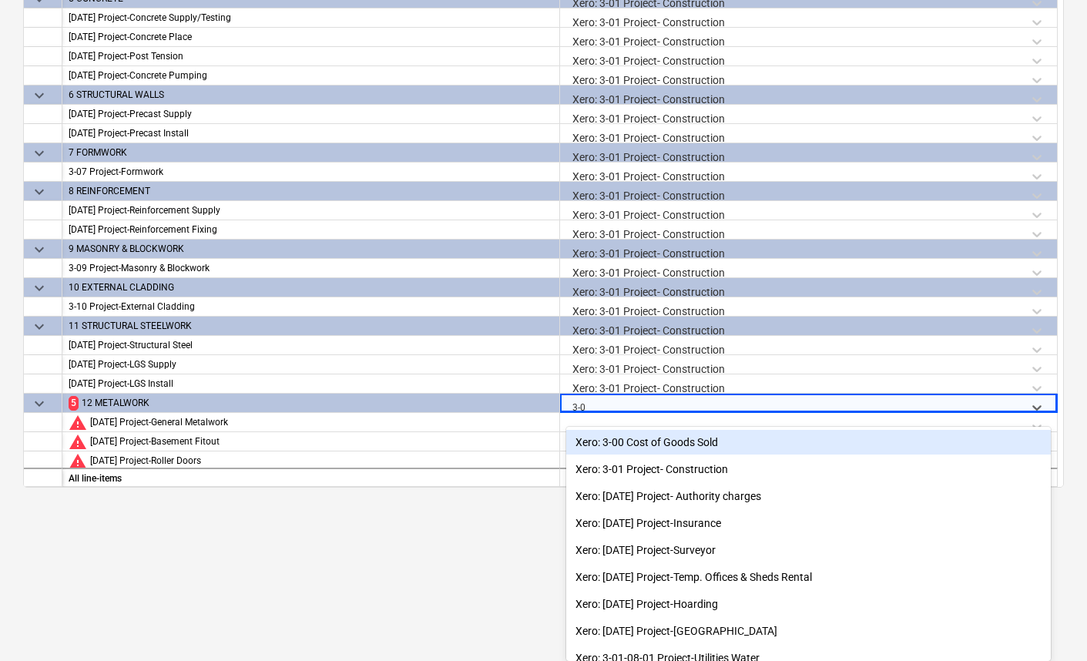
type input "3-01"
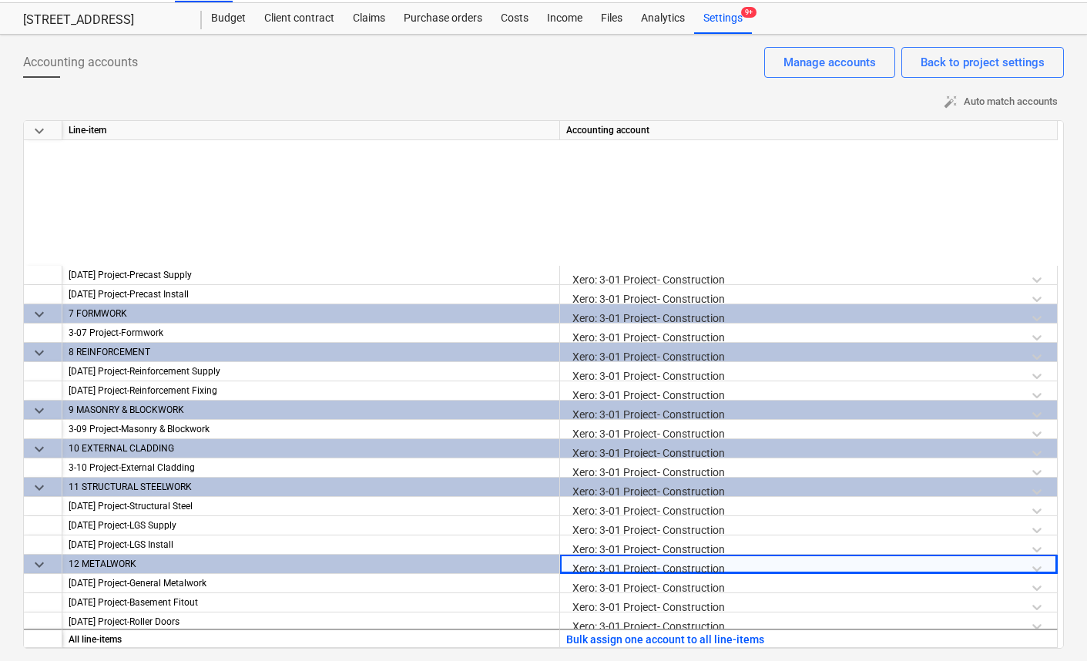
scroll to position [1078, 0]
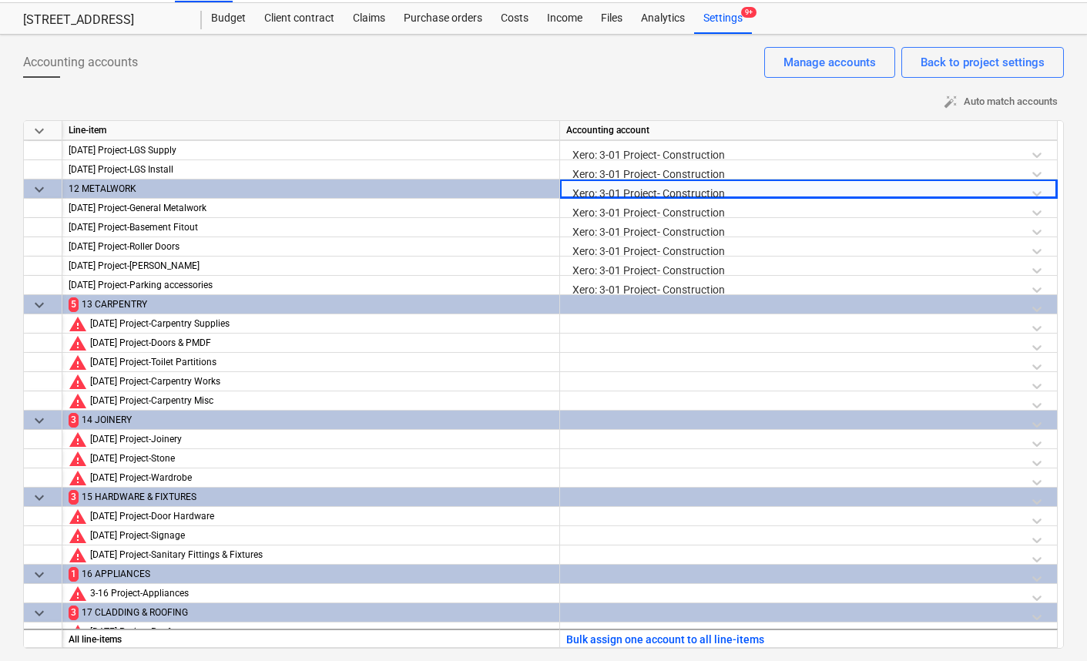
click at [629, 311] on div at bounding box center [808, 308] width 485 height 27
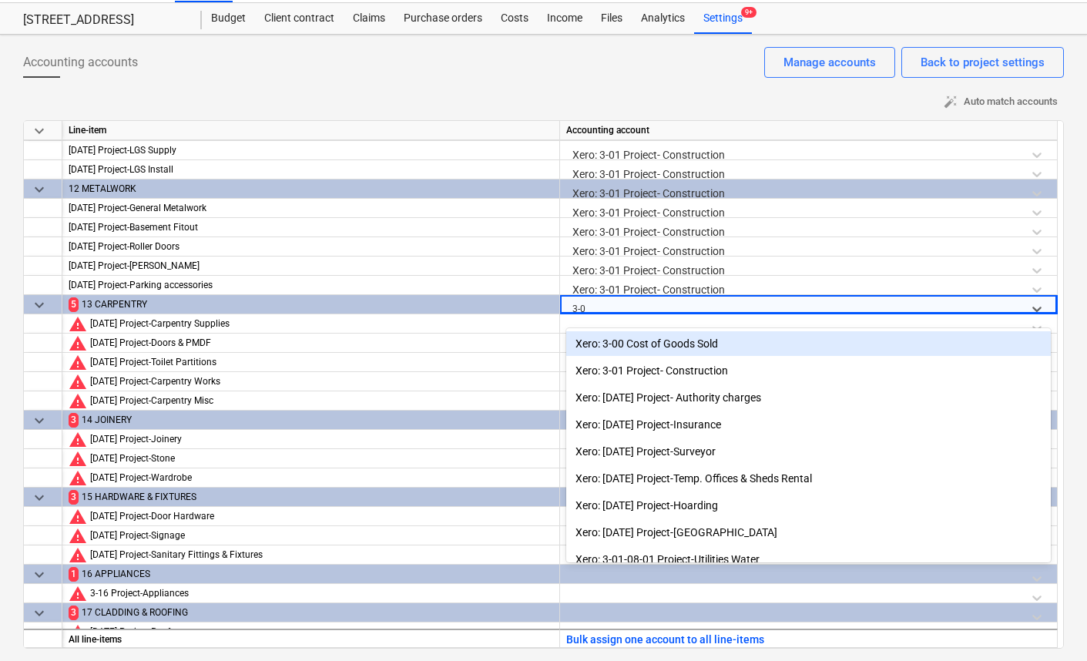
type input "3-01"
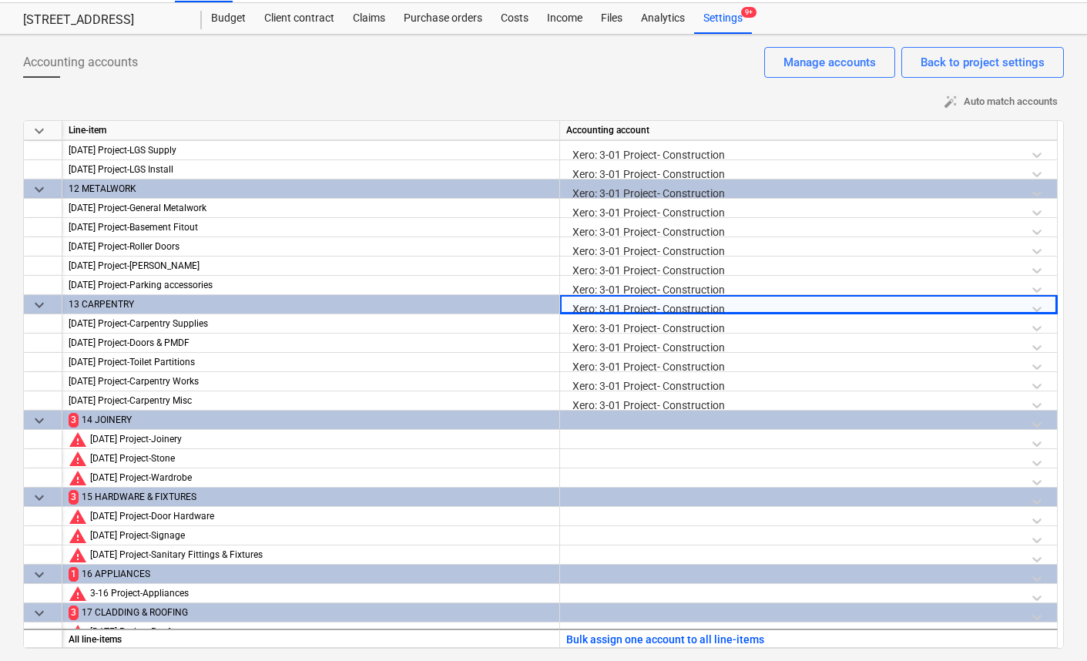
click at [640, 423] on div at bounding box center [808, 424] width 485 height 27
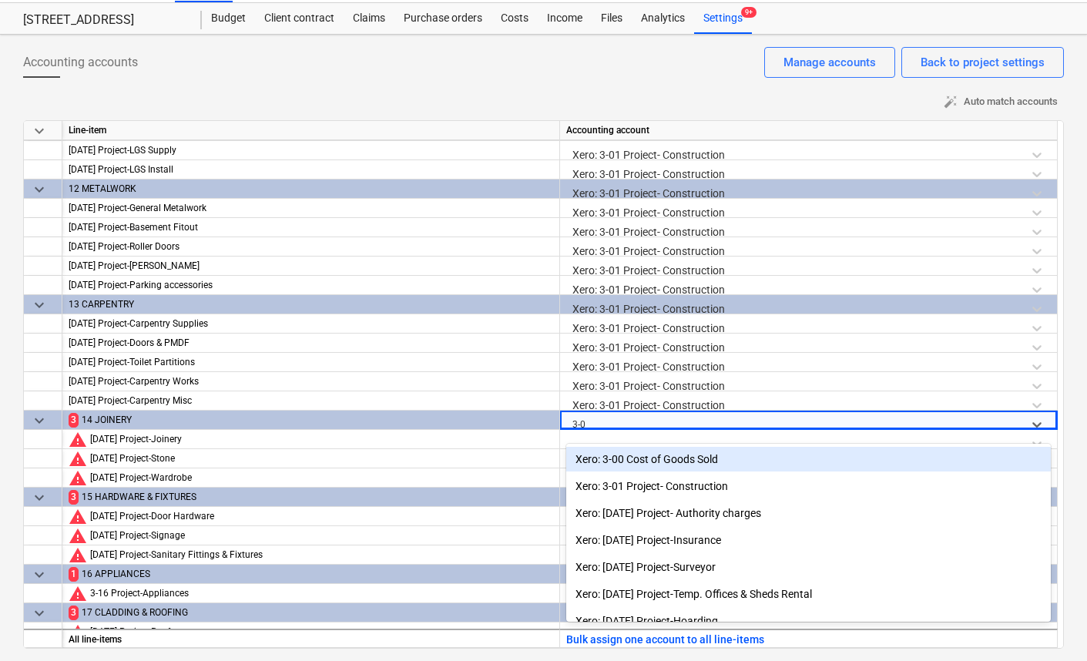
type input "3-01"
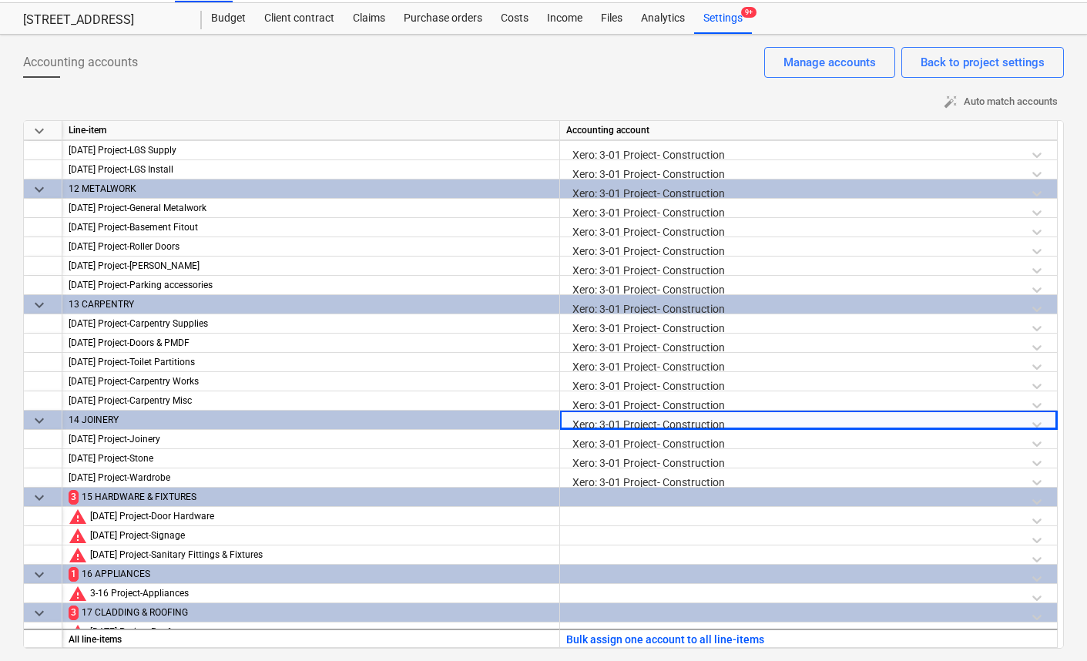
click at [671, 492] on div at bounding box center [808, 501] width 485 height 27
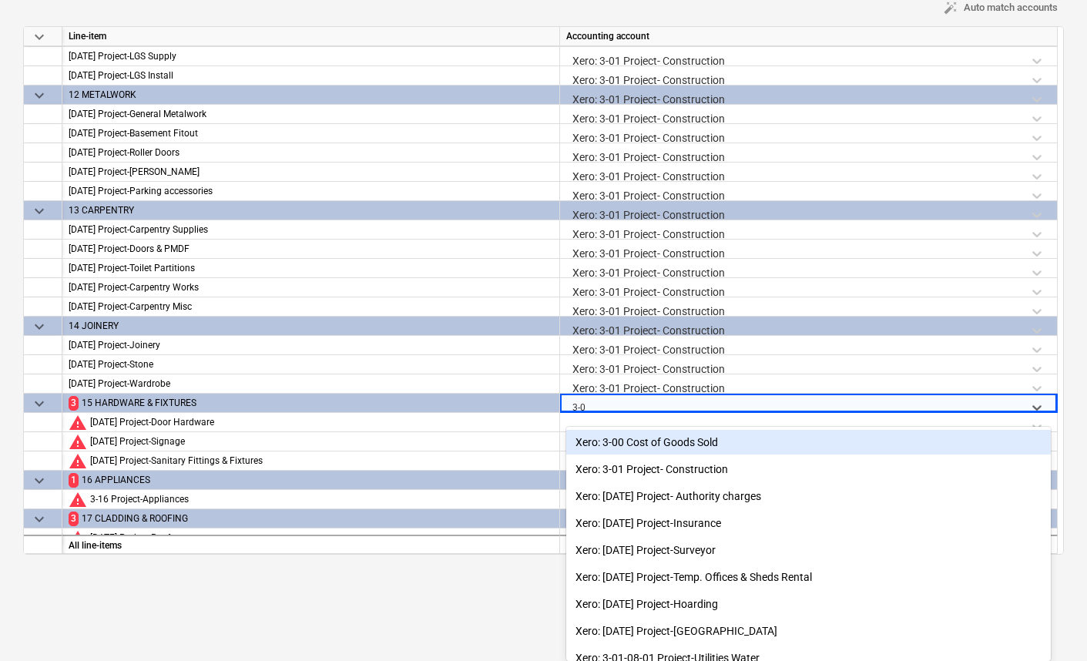
type input "3-01"
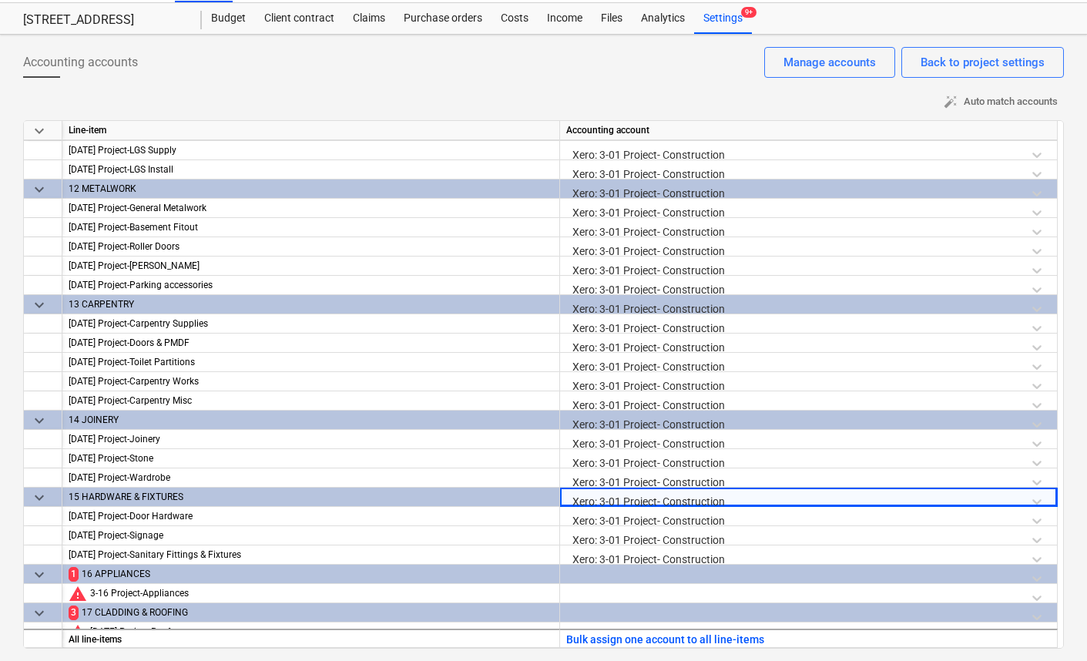
scroll to position [36, 0]
click at [611, 572] on div at bounding box center [808, 578] width 485 height 27
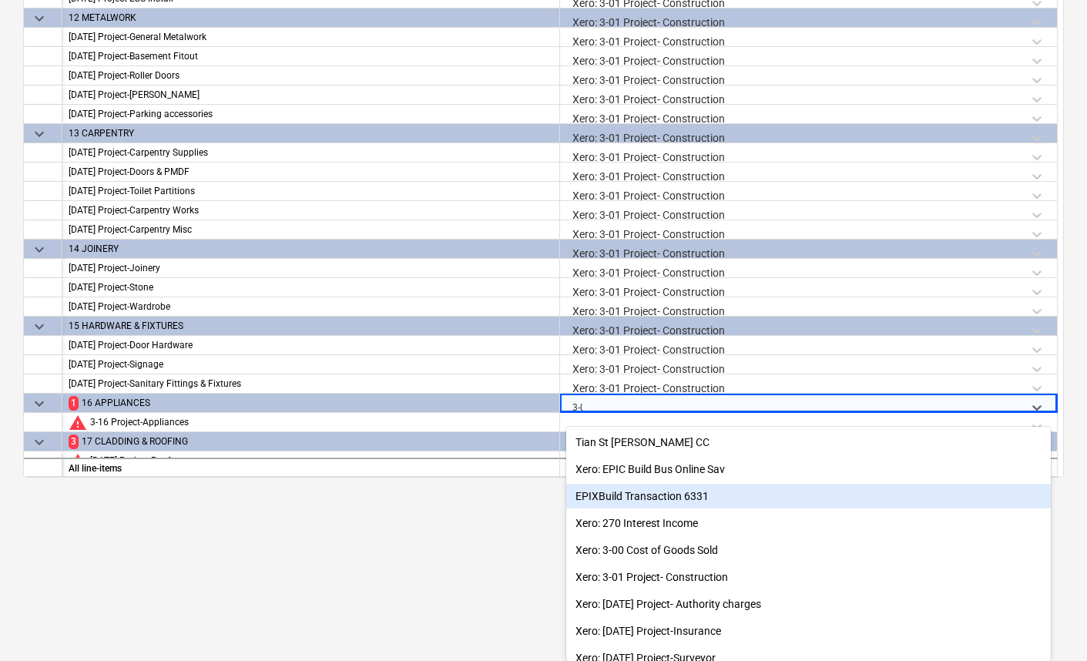
type input "3-01"
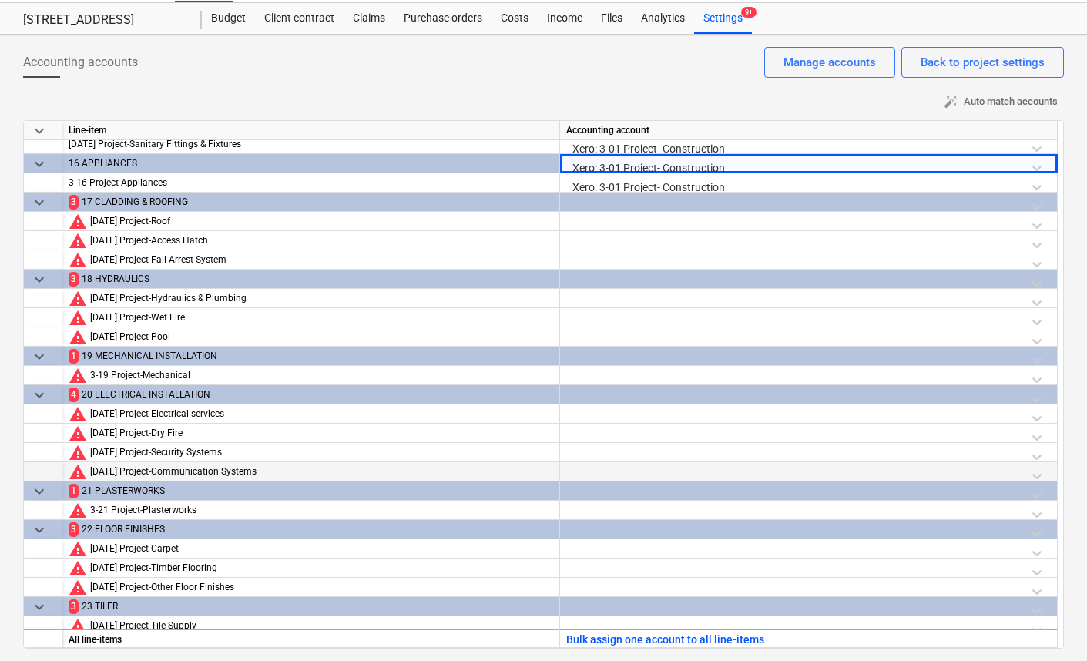
scroll to position [0, 0]
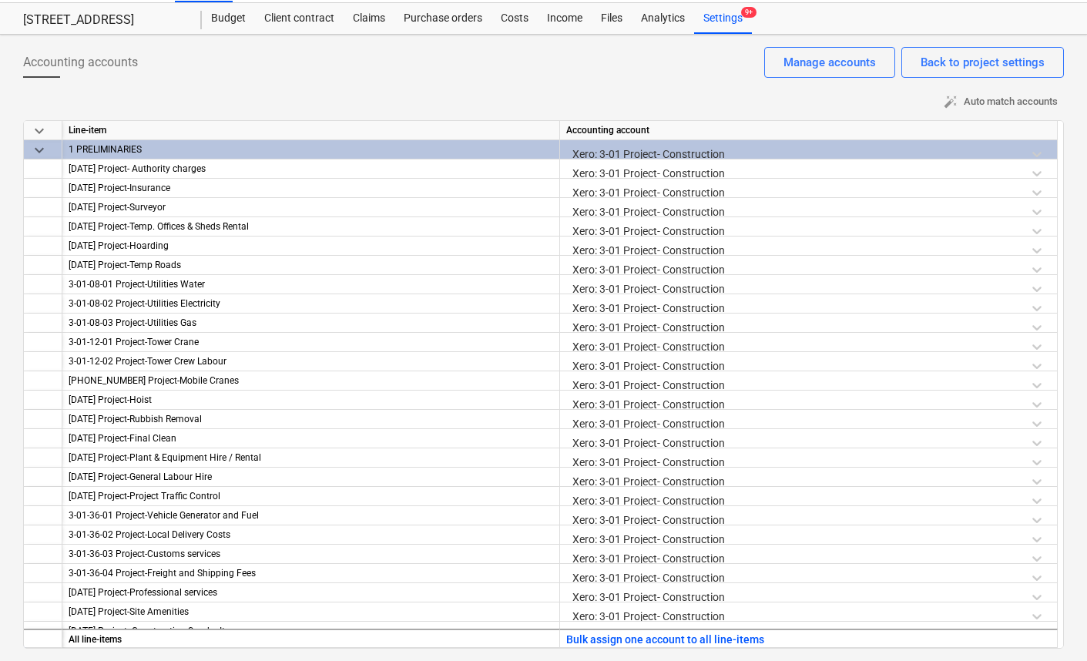
click at [39, 152] on span "keyboard_arrow_down" at bounding box center [39, 150] width 18 height 18
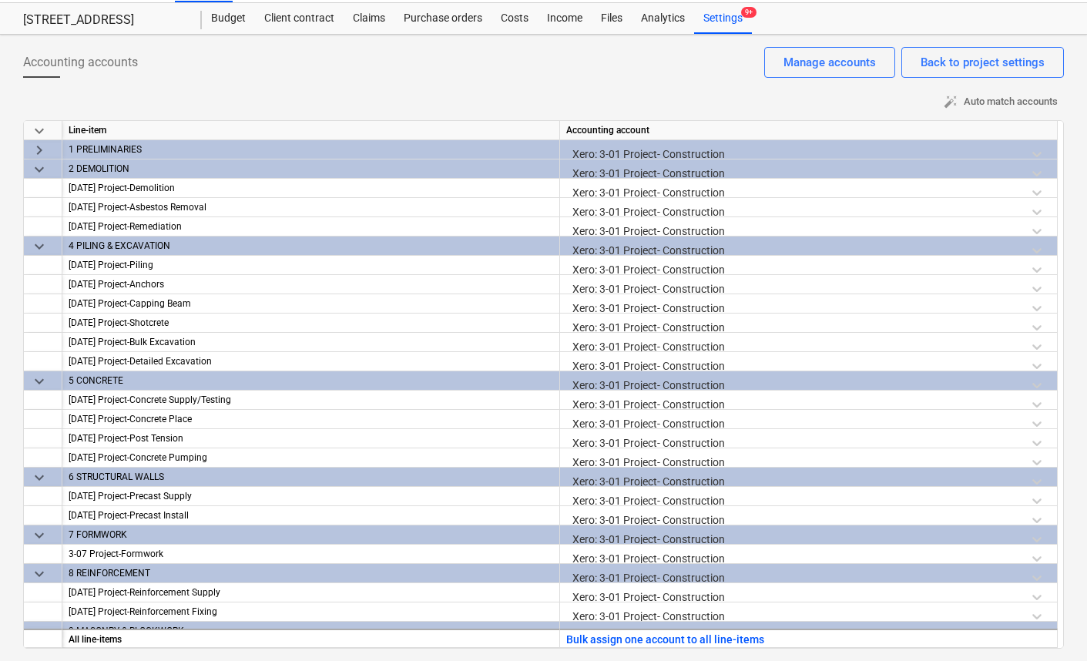
click at [40, 170] on span "keyboard_arrow_down" at bounding box center [39, 169] width 18 height 18
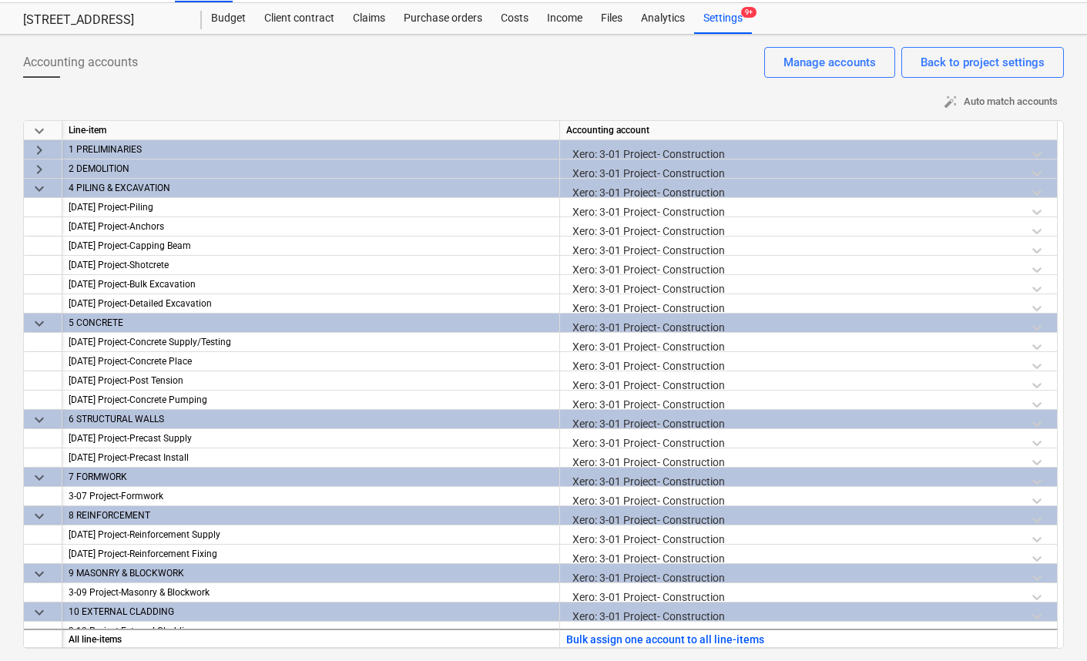
click at [39, 193] on span "keyboard_arrow_down" at bounding box center [39, 189] width 18 height 18
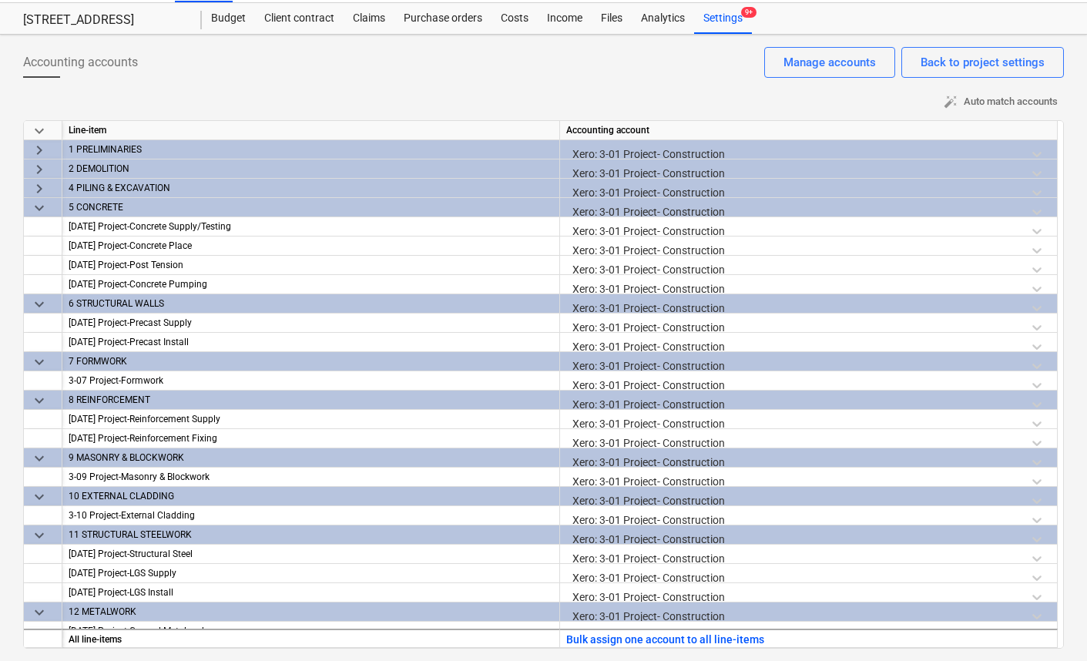
click at [36, 207] on span "keyboard_arrow_down" at bounding box center [39, 208] width 18 height 18
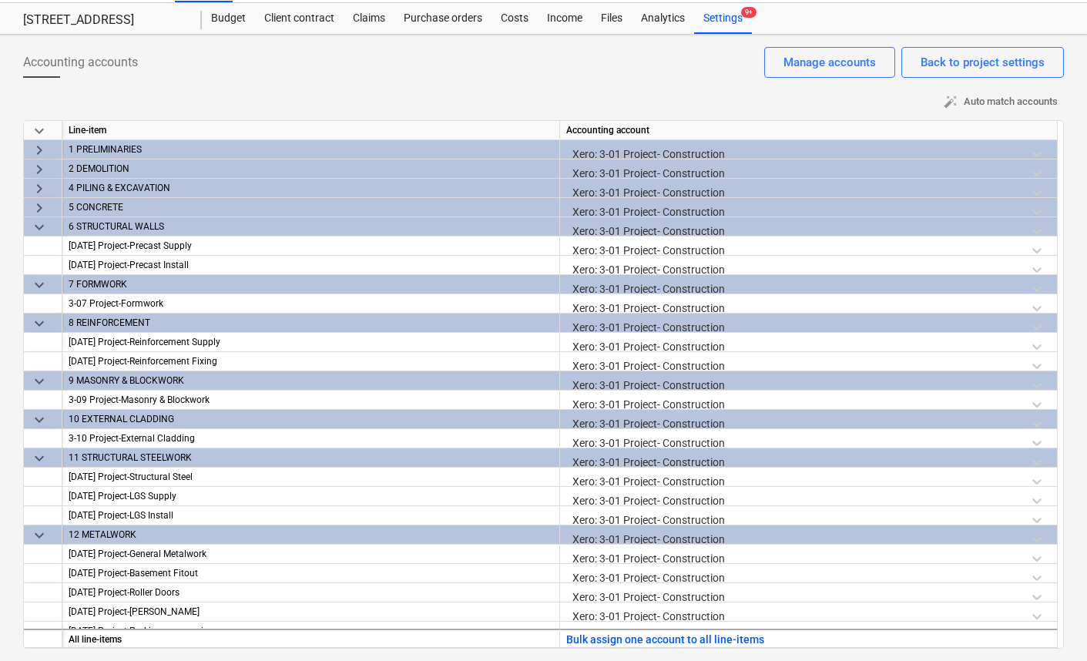
click at [41, 227] on span "keyboard_arrow_down" at bounding box center [39, 227] width 18 height 18
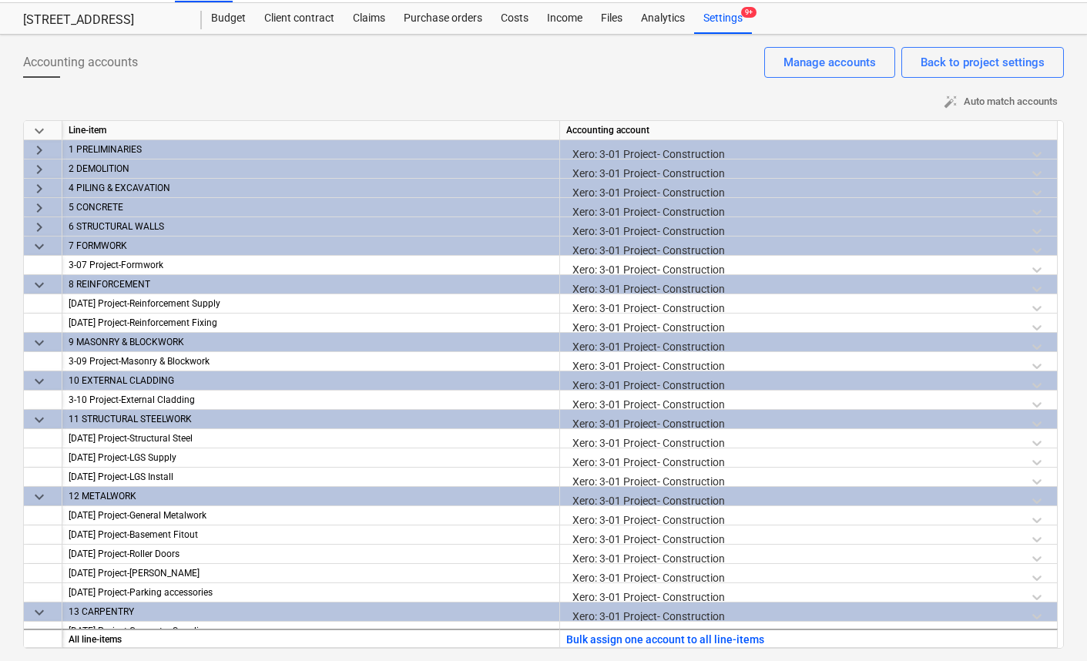
click at [38, 248] on span "keyboard_arrow_down" at bounding box center [39, 246] width 18 height 18
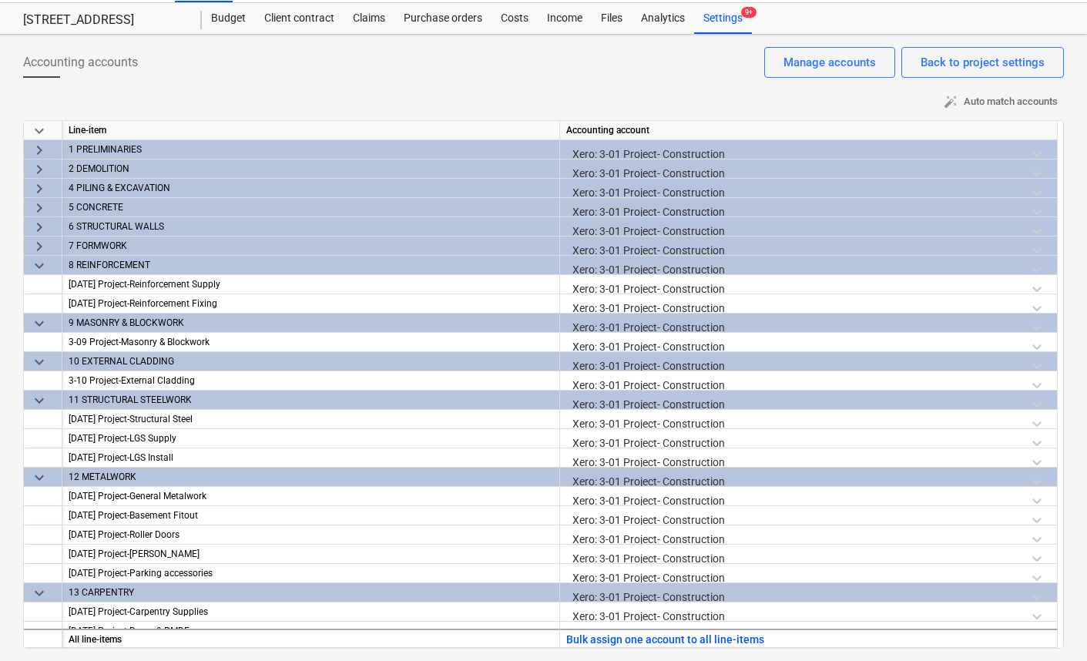
click at [39, 265] on span "keyboard_arrow_down" at bounding box center [39, 266] width 18 height 18
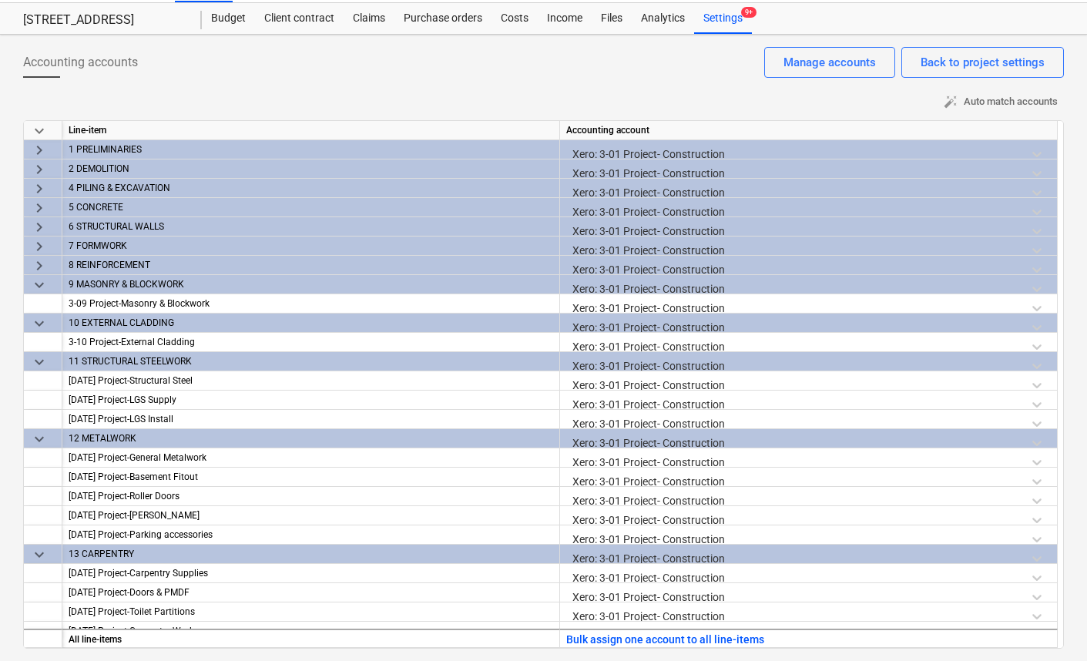
click at [36, 287] on span "keyboard_arrow_down" at bounding box center [39, 285] width 18 height 18
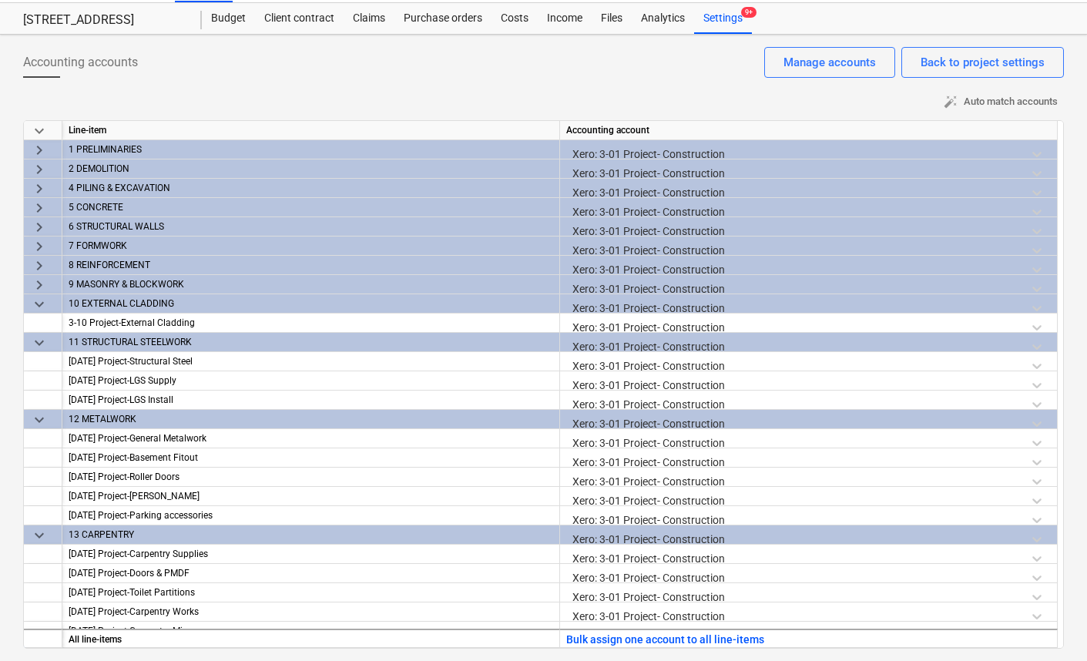
click at [38, 305] on span "keyboard_arrow_down" at bounding box center [39, 304] width 18 height 18
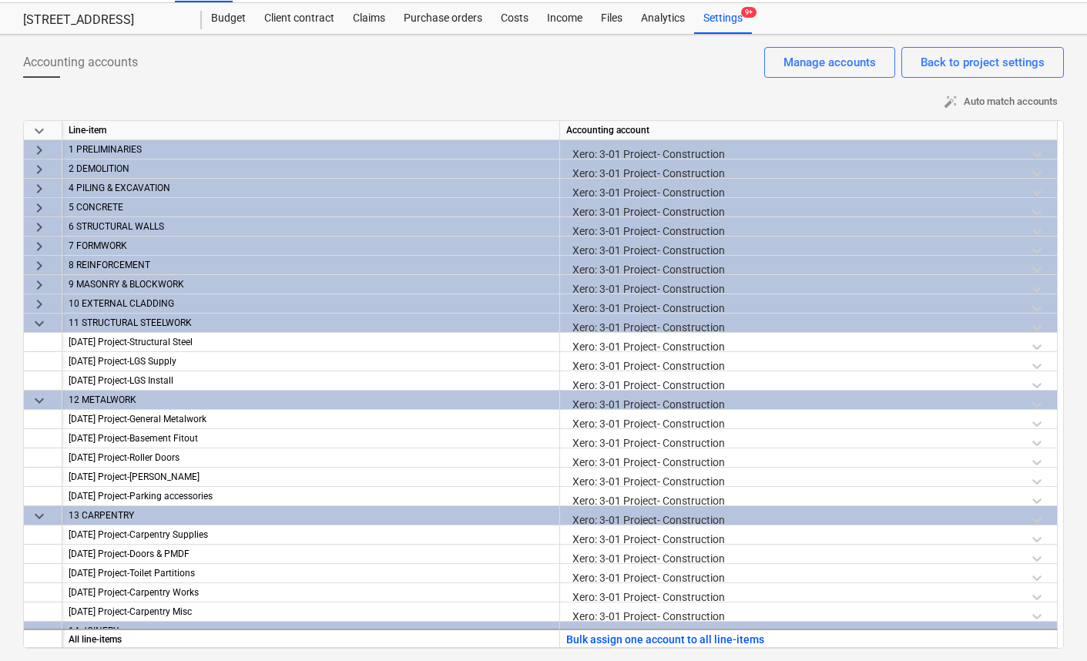
click at [38, 327] on span "keyboard_arrow_down" at bounding box center [39, 323] width 18 height 18
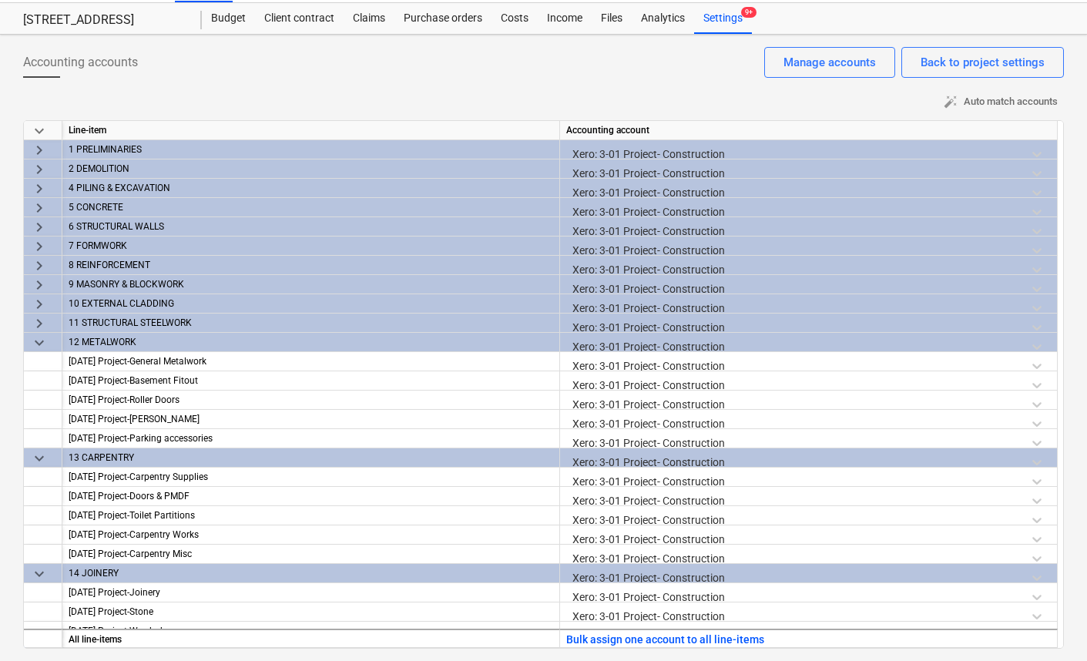
click at [41, 341] on span "keyboard_arrow_down" at bounding box center [39, 343] width 18 height 18
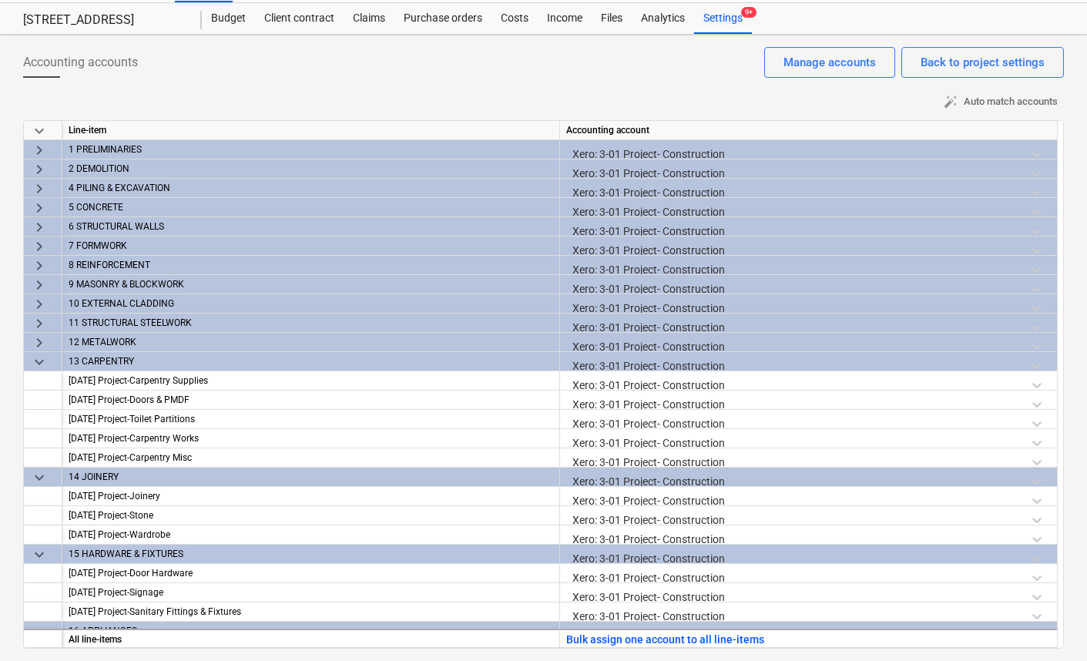
click at [38, 365] on span "keyboard_arrow_down" at bounding box center [39, 362] width 18 height 18
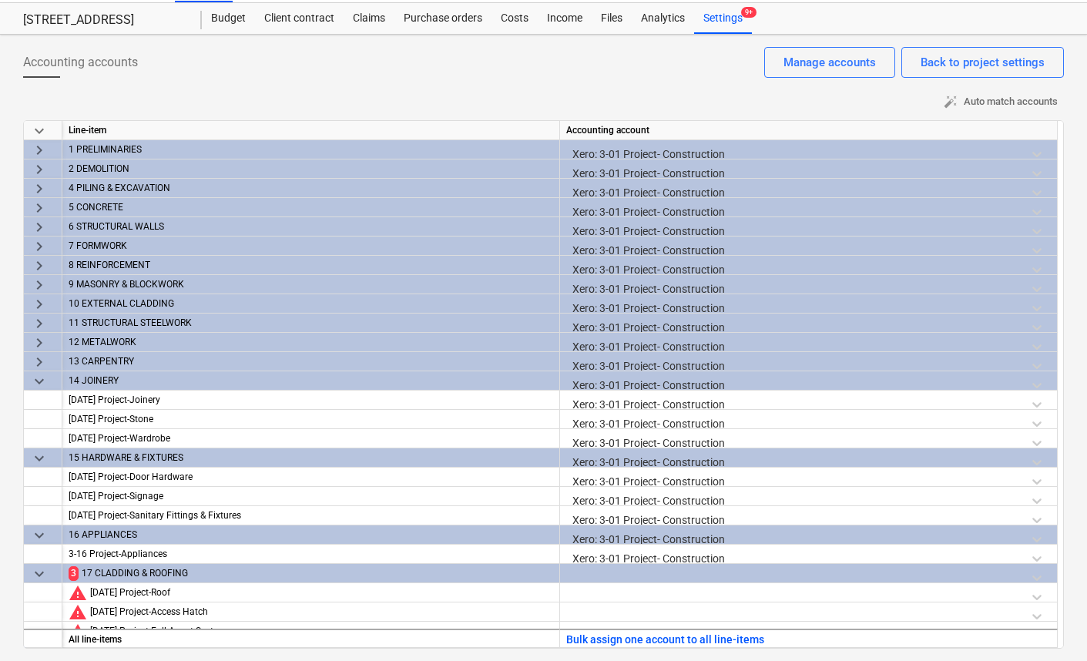
click at [37, 378] on span "keyboard_arrow_down" at bounding box center [39, 381] width 18 height 18
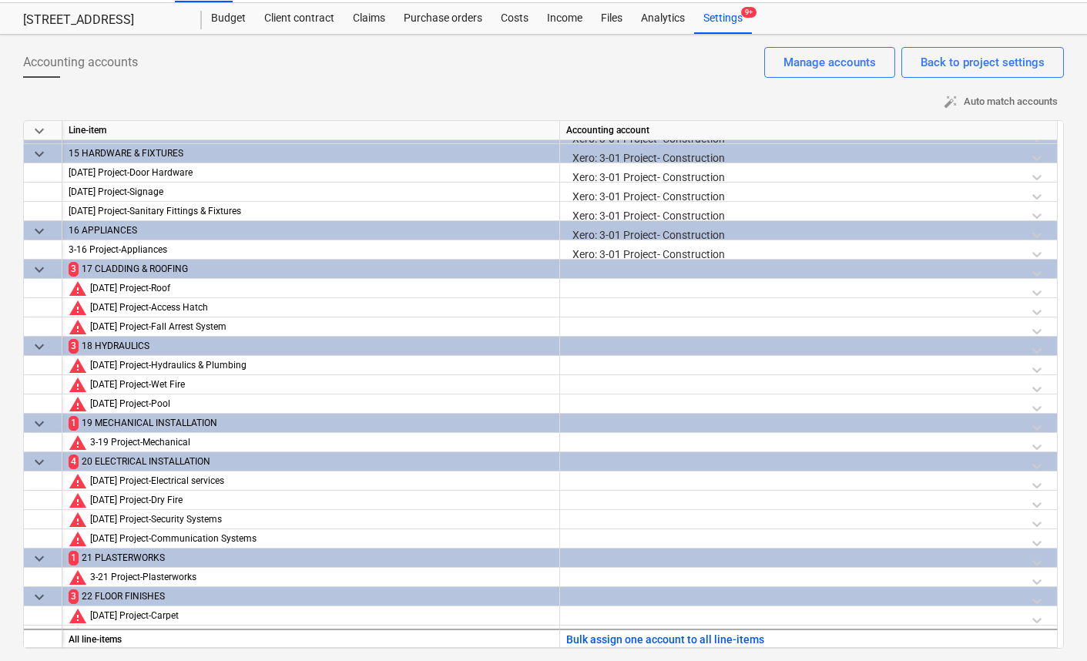
scroll to position [237, 0]
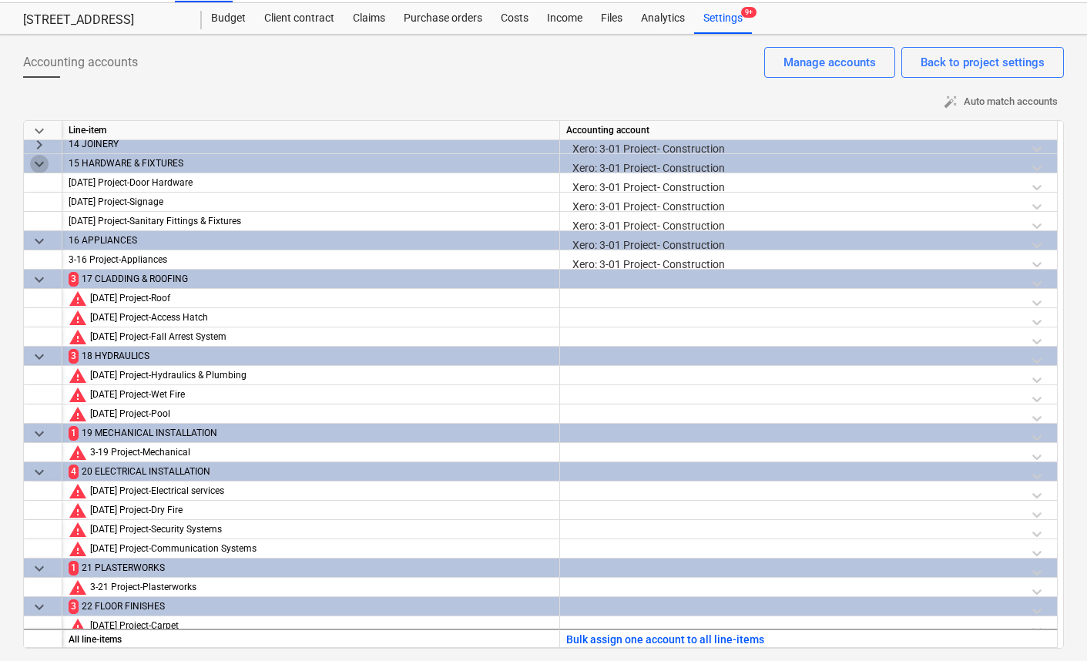
click at [37, 164] on span "keyboard_arrow_down" at bounding box center [39, 164] width 18 height 18
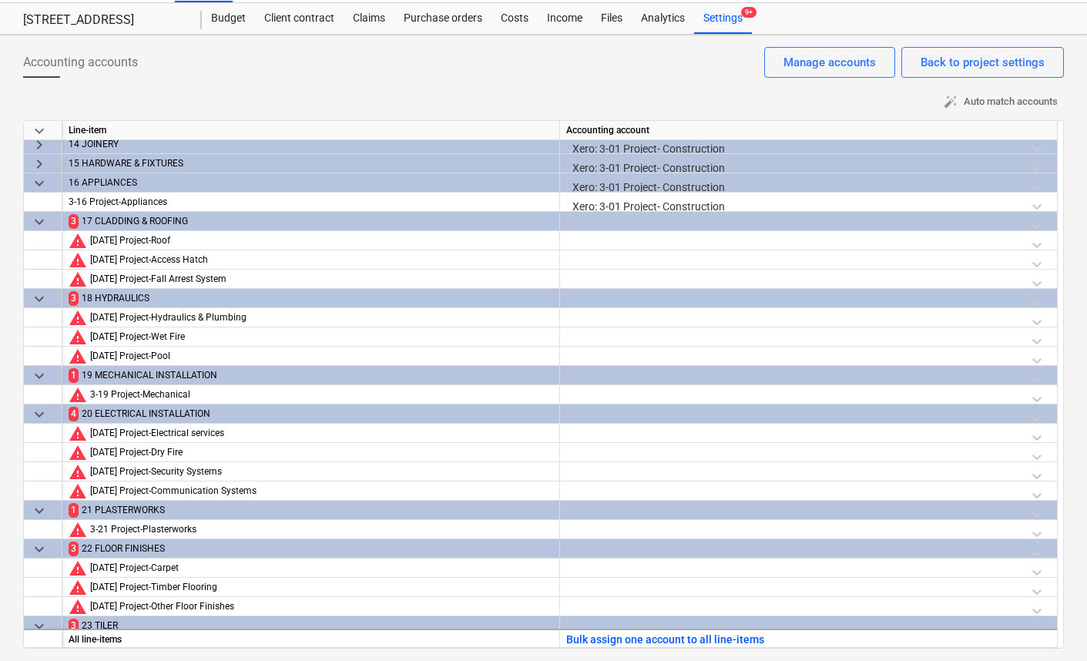
click at [651, 217] on div at bounding box center [808, 225] width 485 height 27
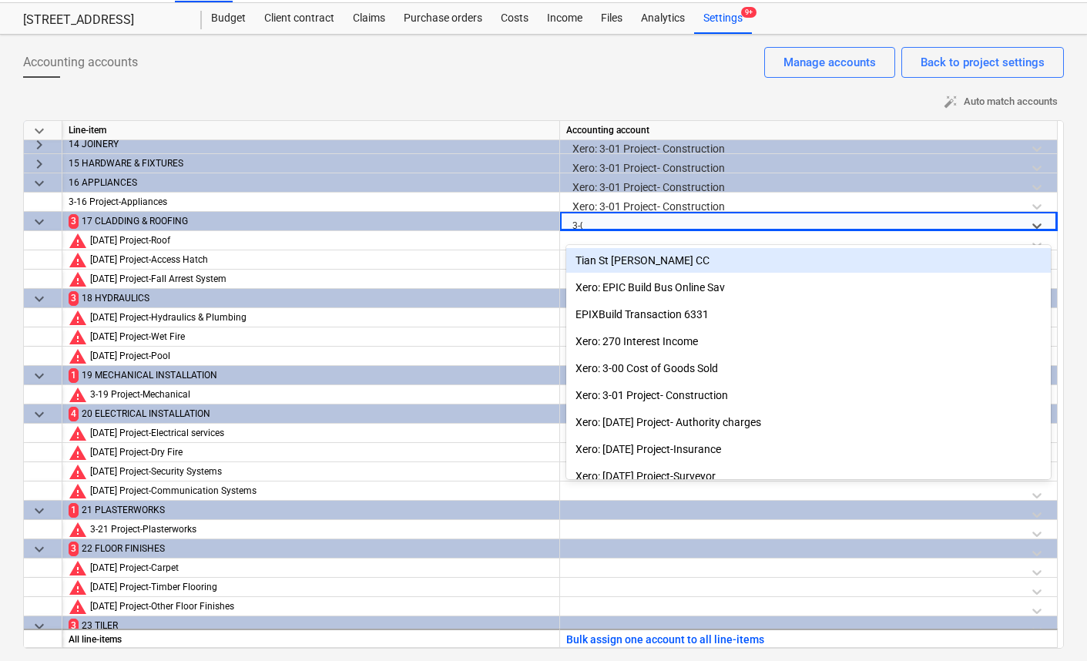
type input "3-01"
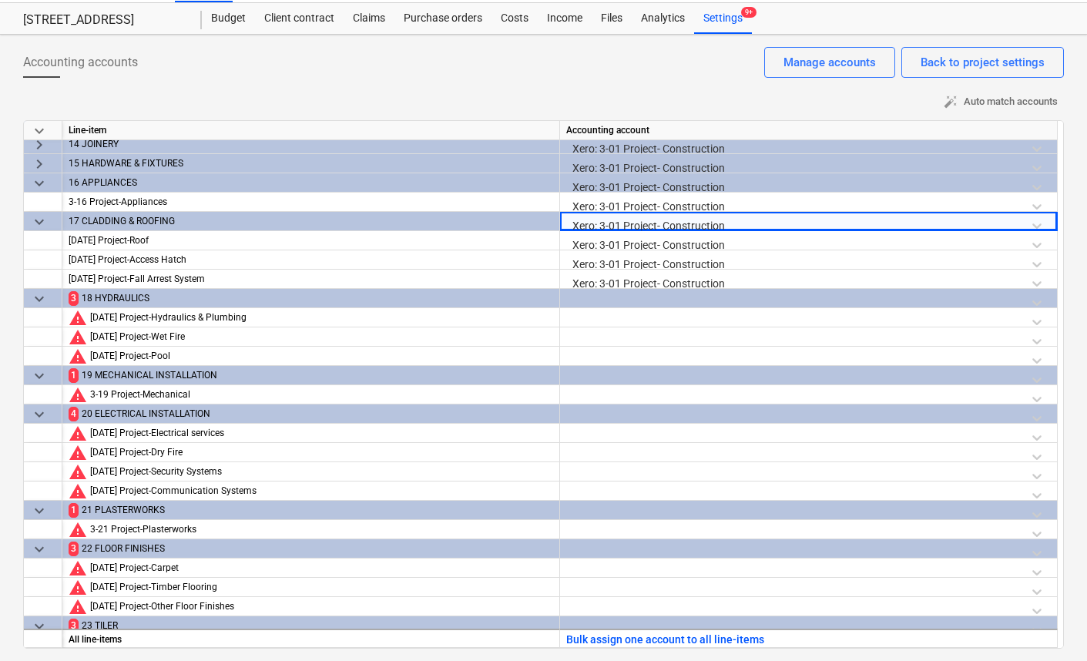
click at [678, 297] on div at bounding box center [808, 302] width 485 height 27
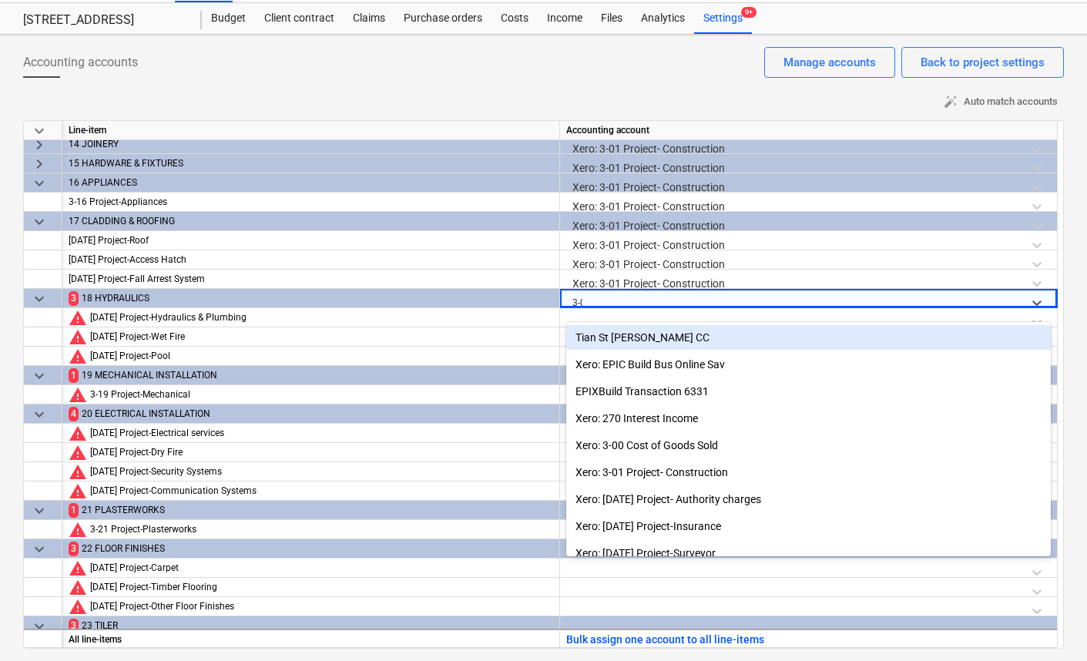
type input "3-01"
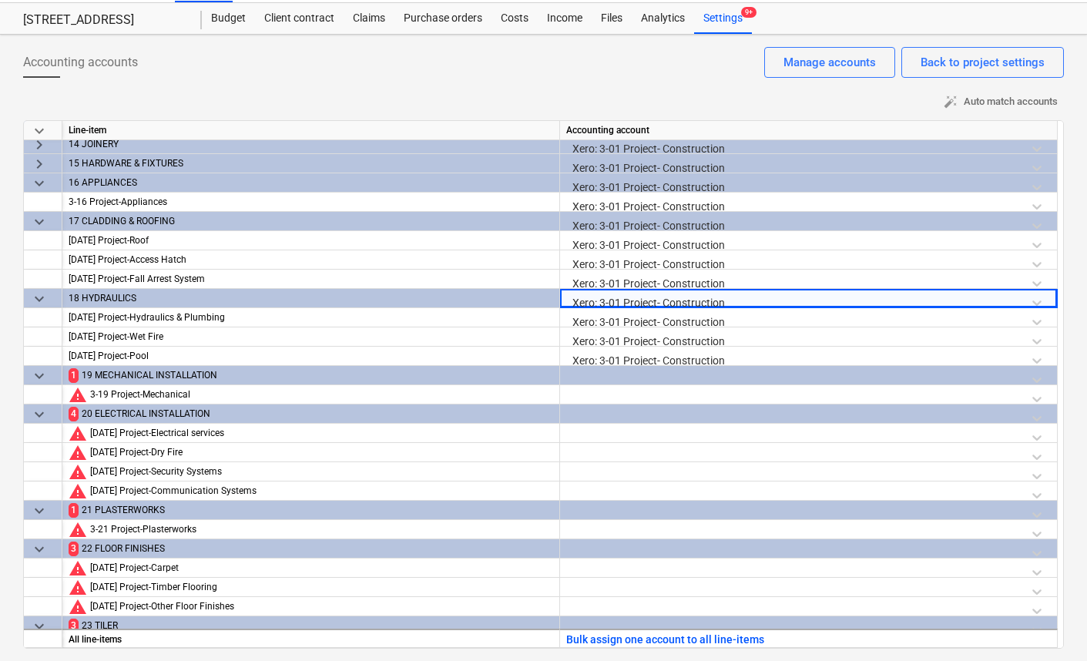
click at [649, 378] on div at bounding box center [808, 379] width 485 height 27
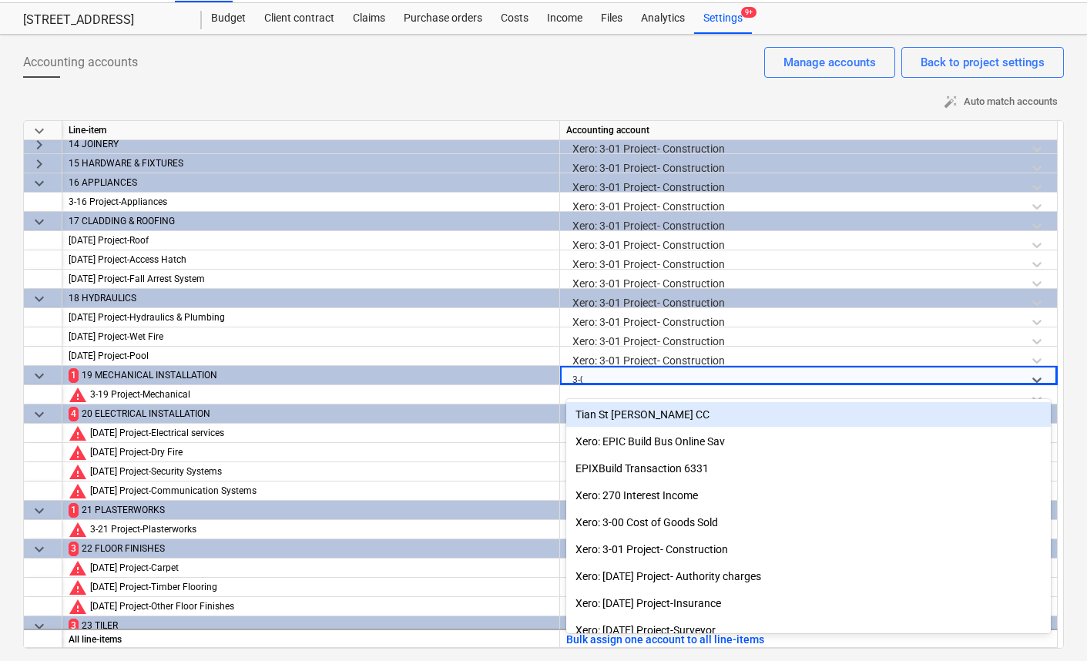
type input "3-01"
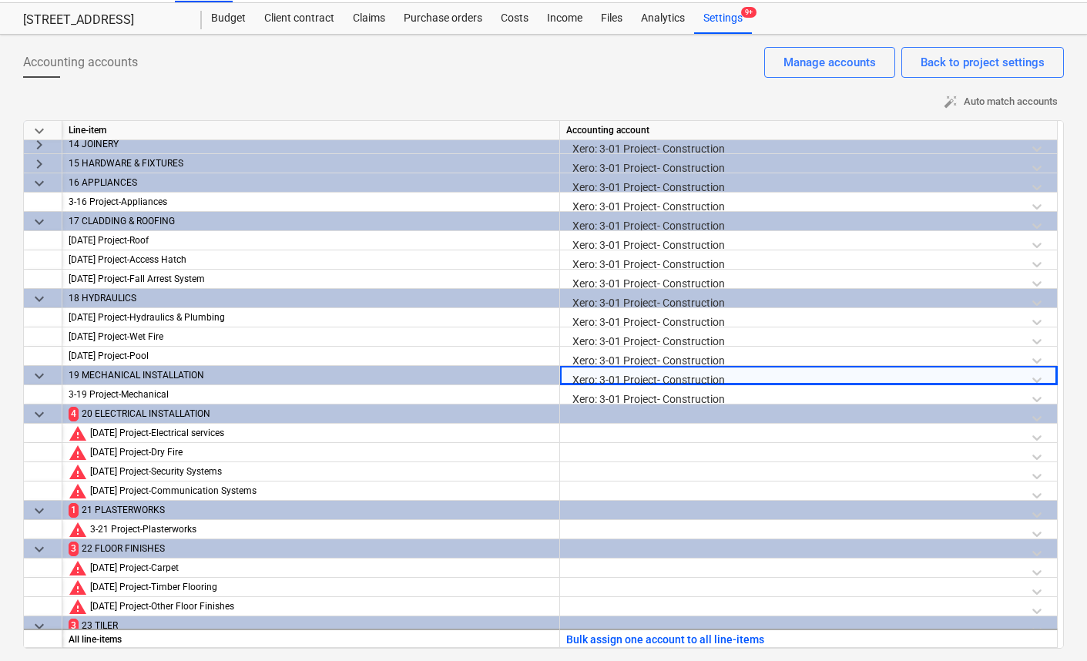
click at [633, 413] on div at bounding box center [808, 418] width 485 height 27
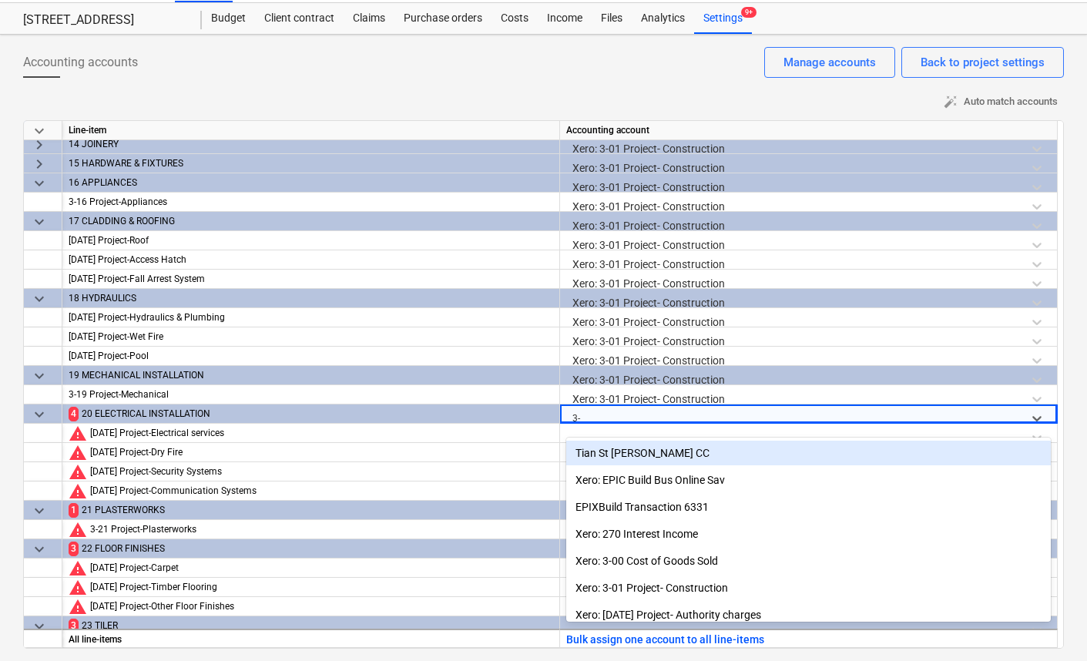
type input "3"
type input "3-01"
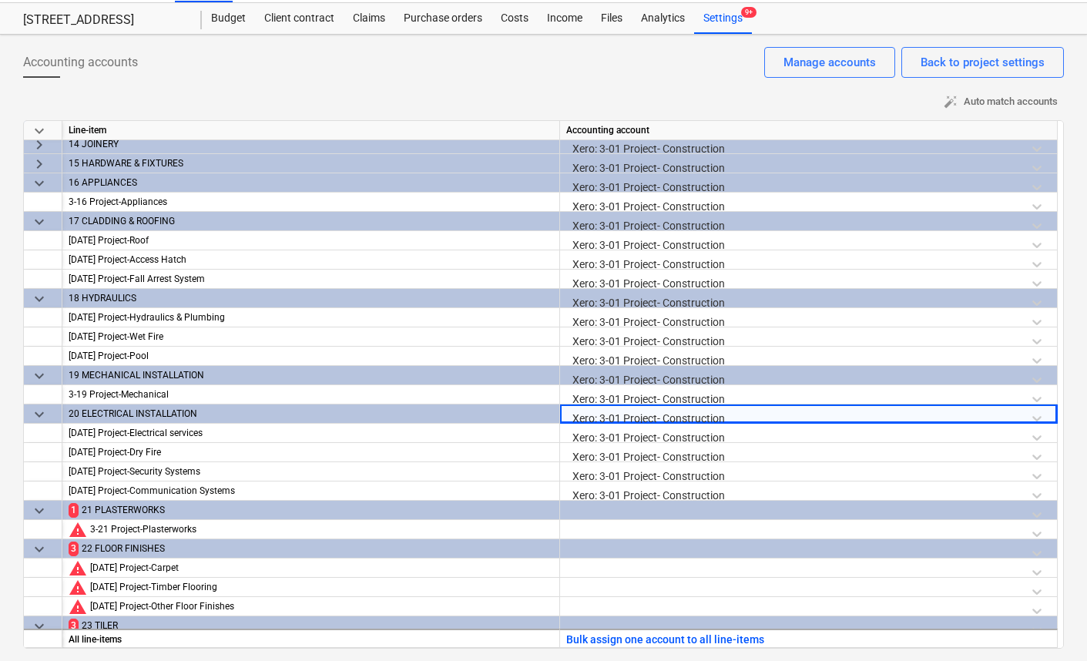
click at [623, 515] on div at bounding box center [808, 514] width 485 height 27
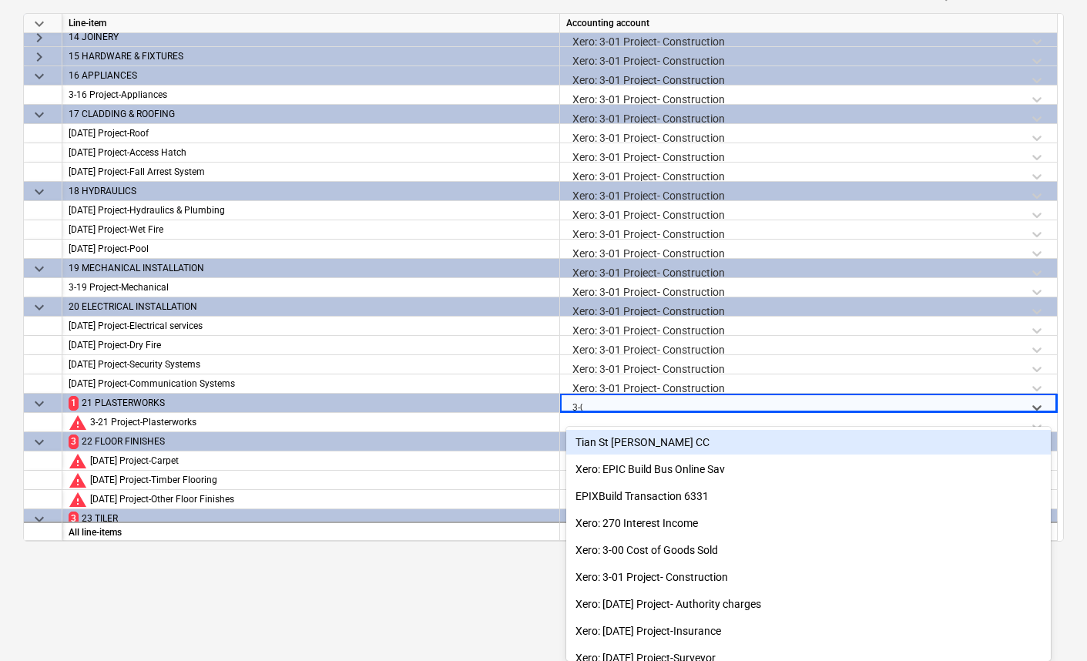
type input "3-01"
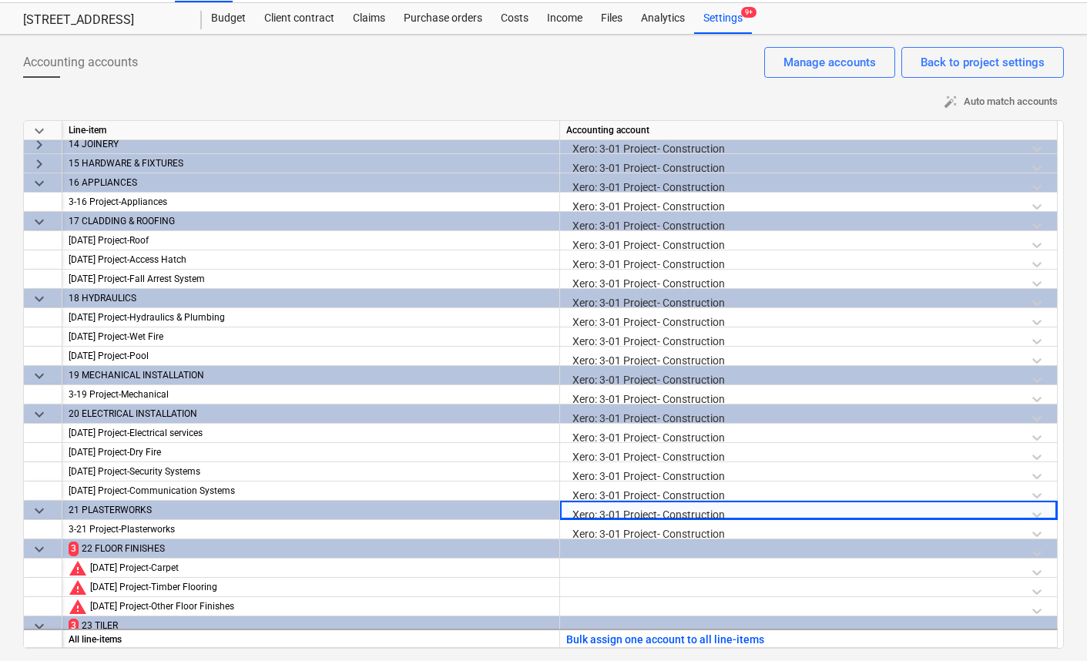
click at [599, 550] on div at bounding box center [808, 552] width 485 height 27
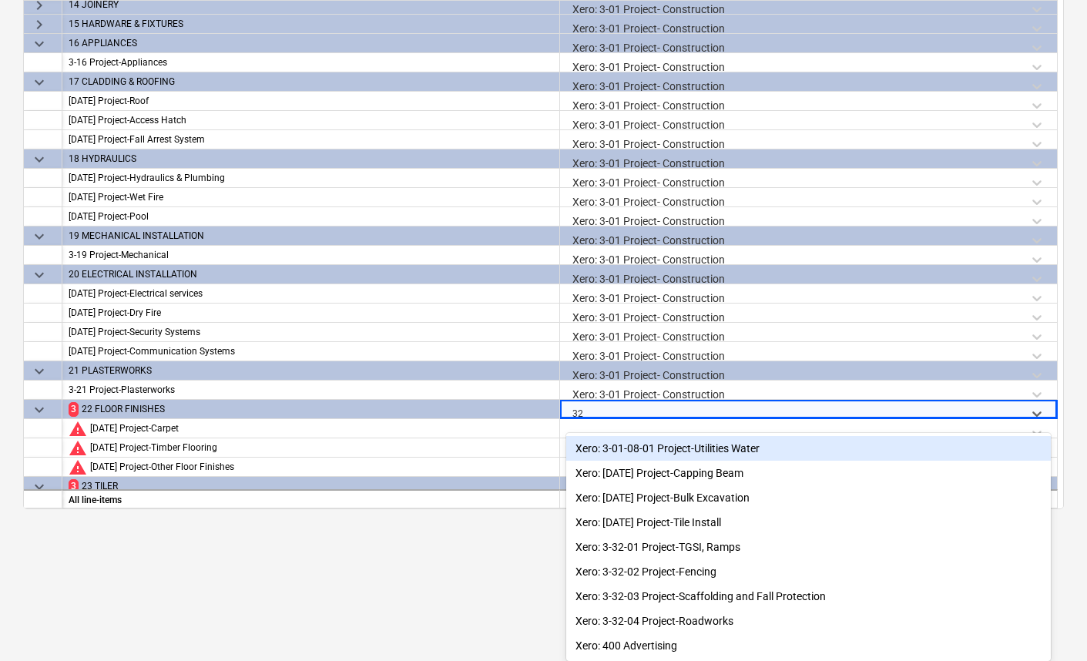
scroll to position [182, 0]
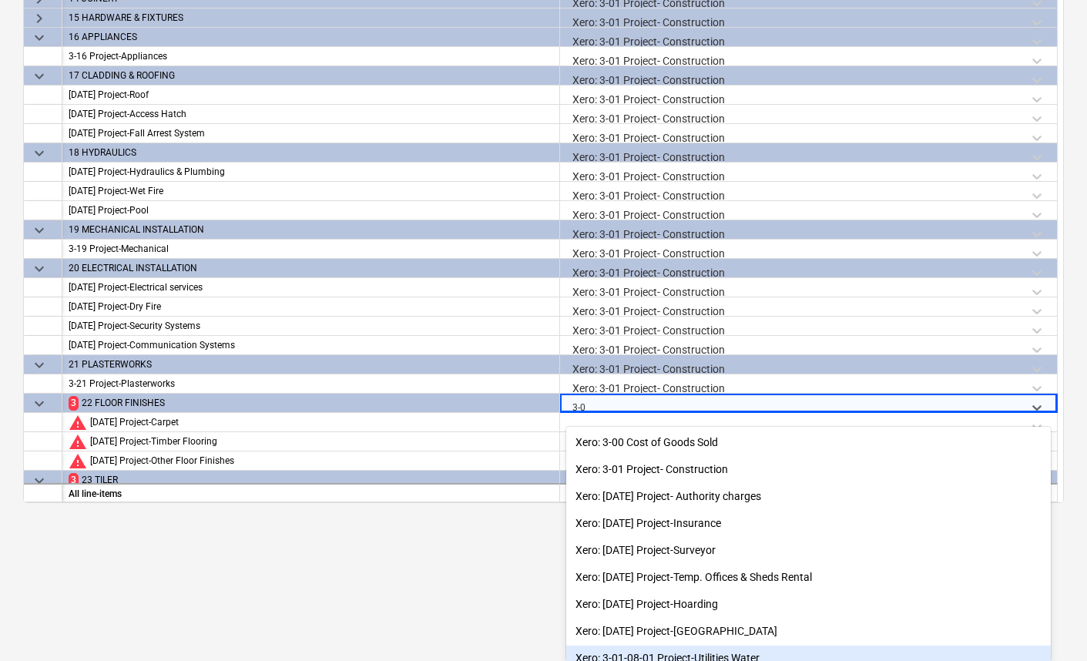
type input "3-01"
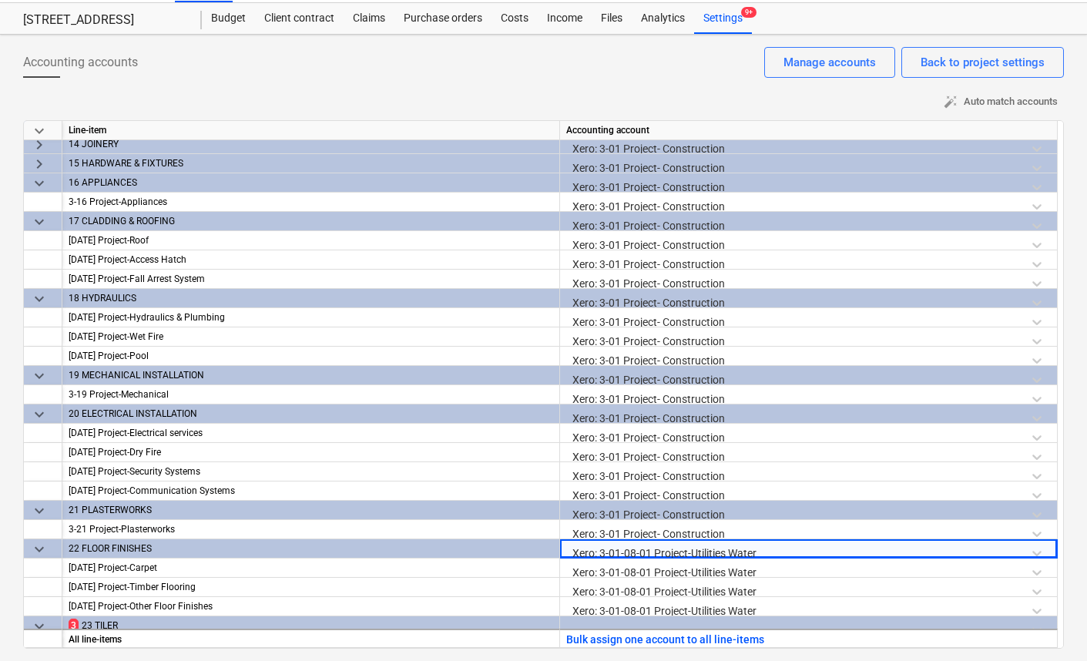
scroll to position [556, 0]
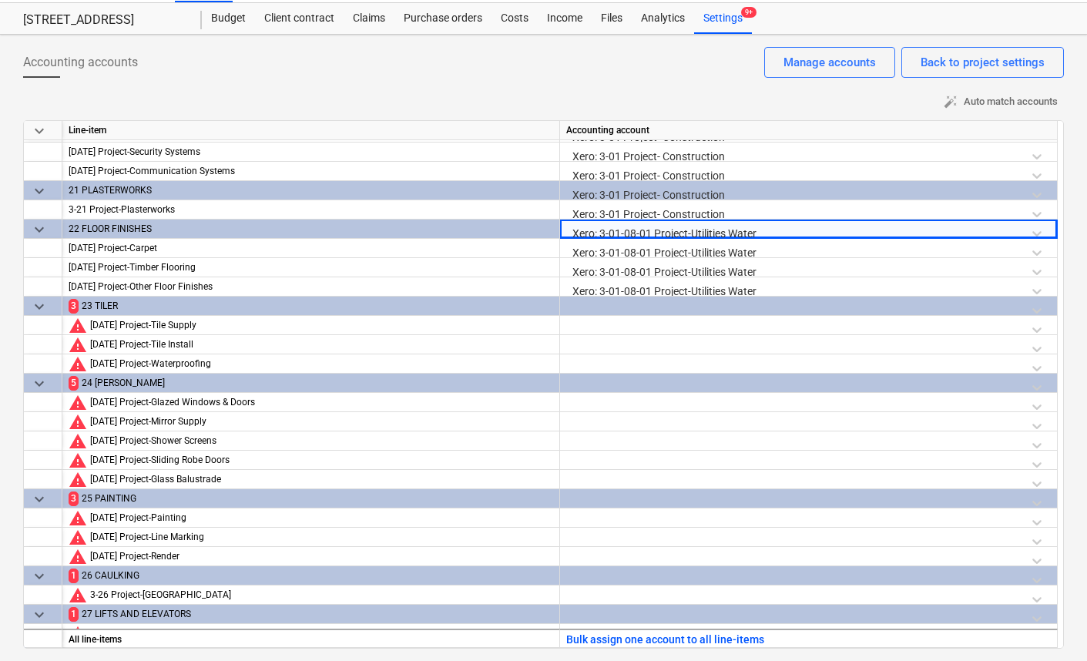
click at [593, 233] on div "Xero: 3-01-08-01 Project-Utilities Water" at bounding box center [808, 233] width 485 height 27
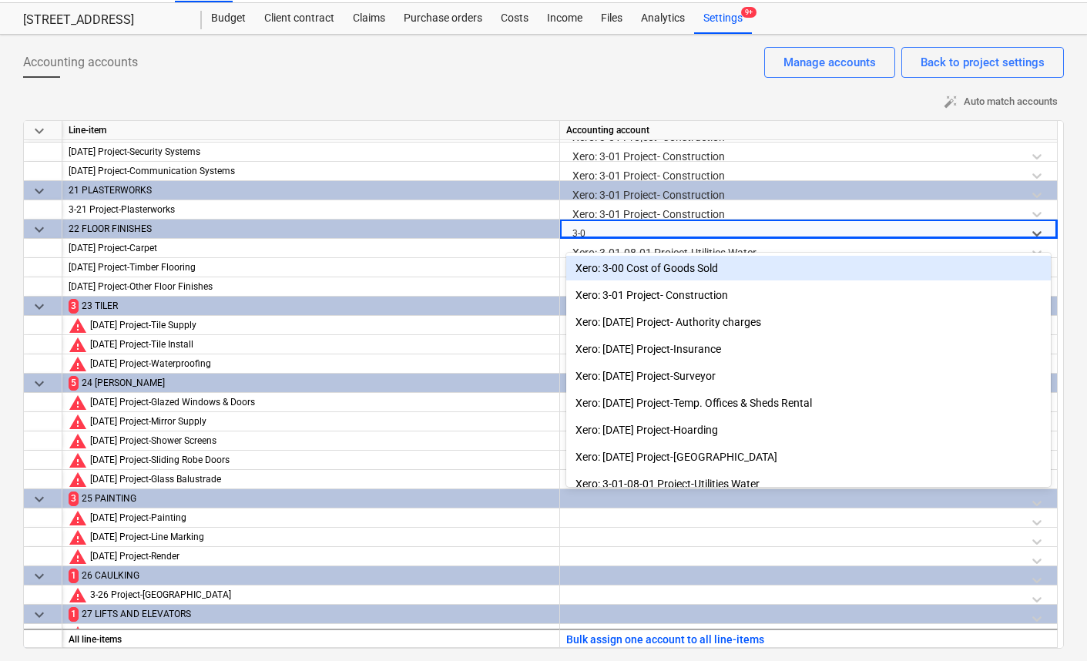
type input "3-01"
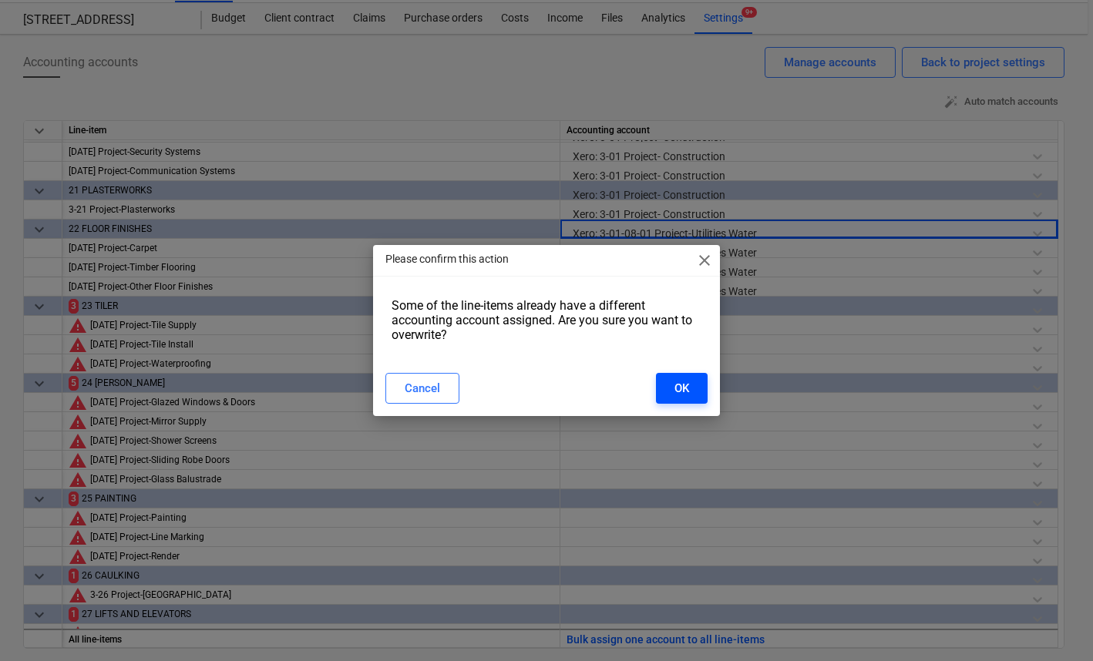
click at [687, 397] on div "OK" at bounding box center [681, 388] width 15 height 20
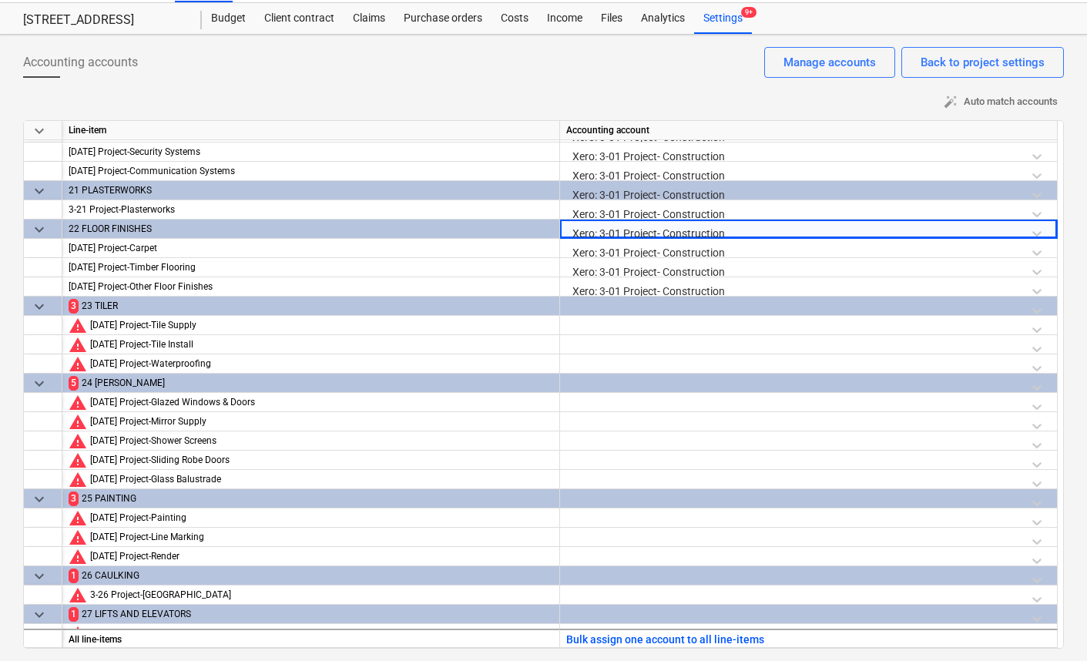
click at [619, 304] on div at bounding box center [808, 310] width 485 height 27
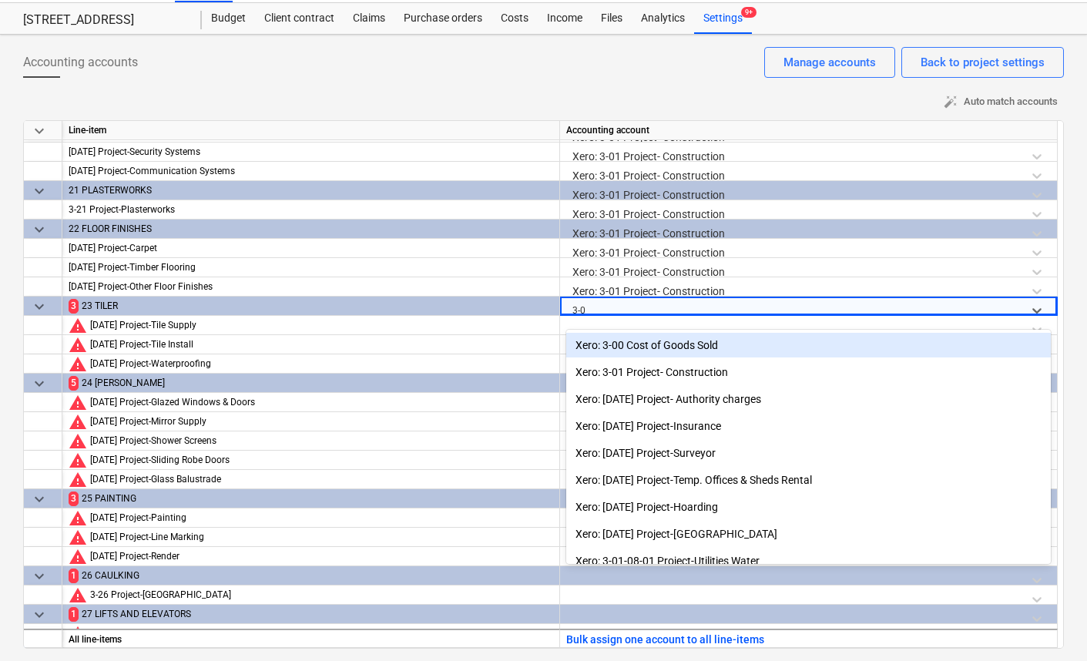
type input "3-01"
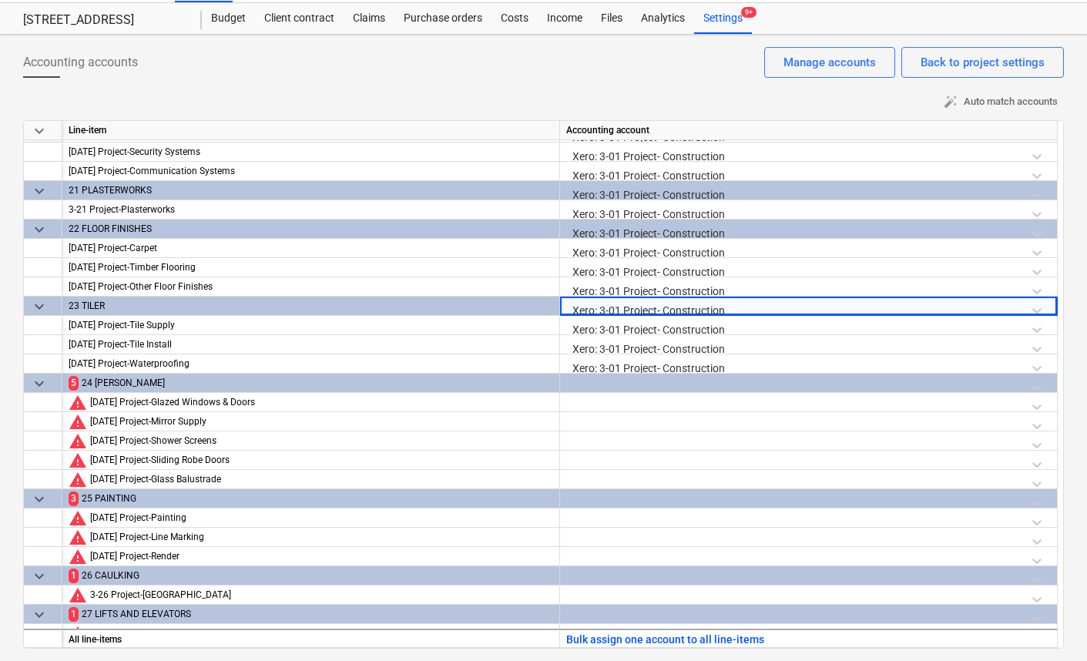
click at [625, 384] on div at bounding box center [808, 387] width 485 height 27
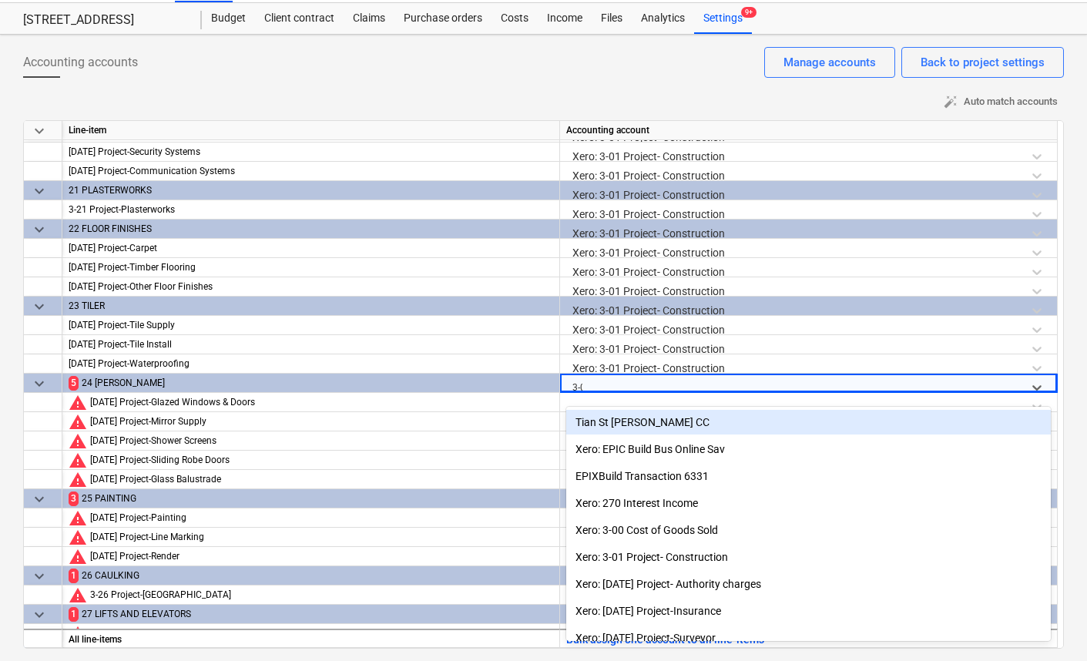
type input "3-01"
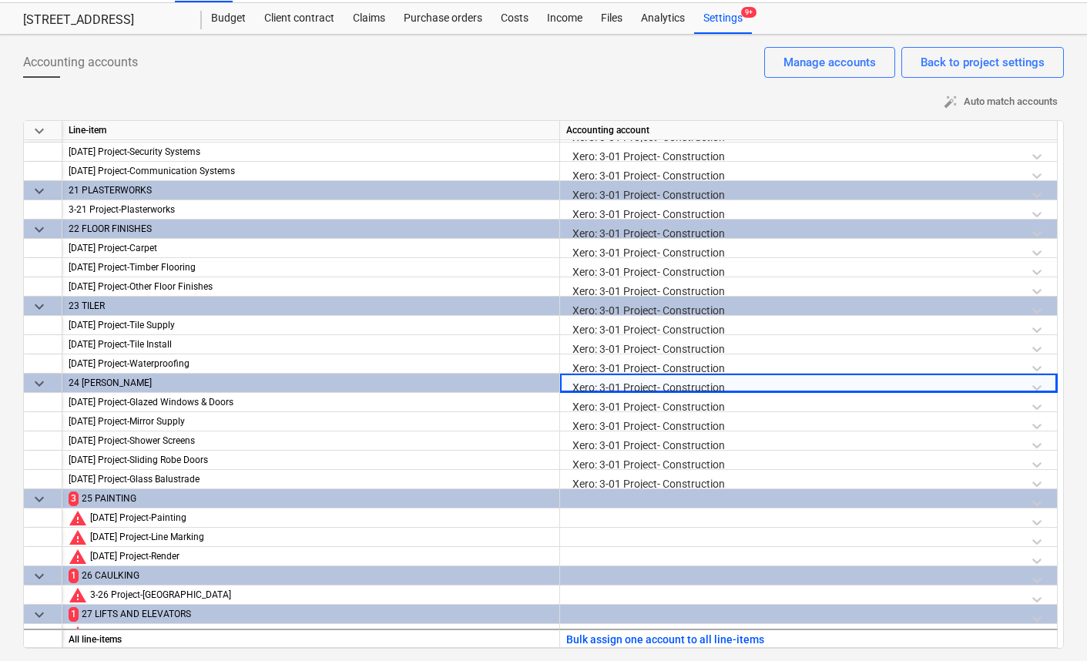
click at [616, 504] on div at bounding box center [808, 502] width 485 height 27
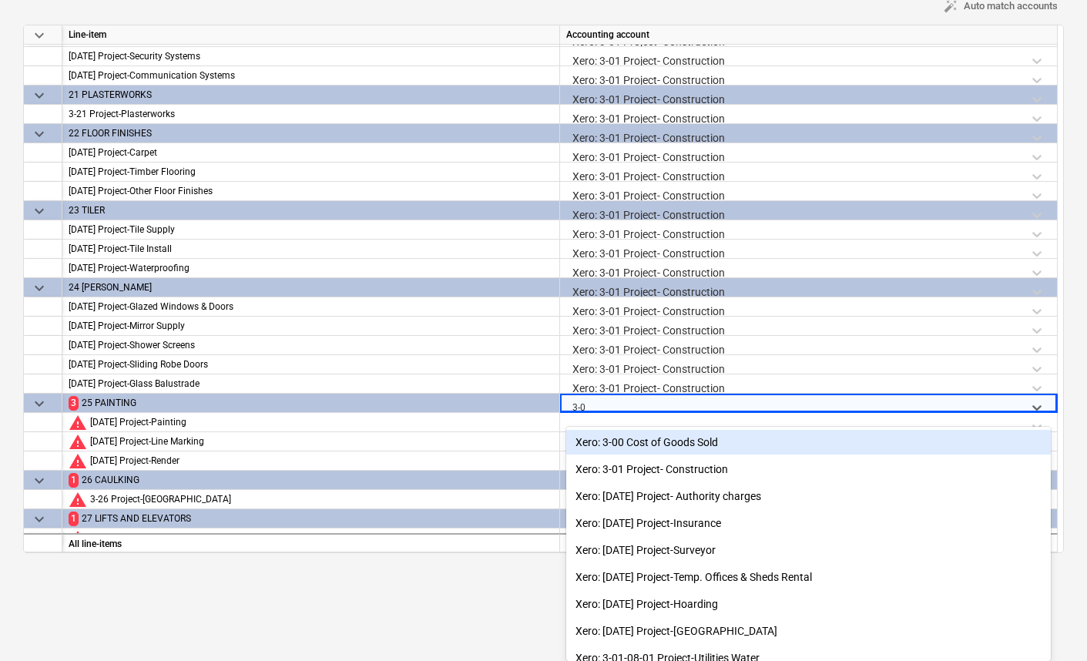
type input "3-01"
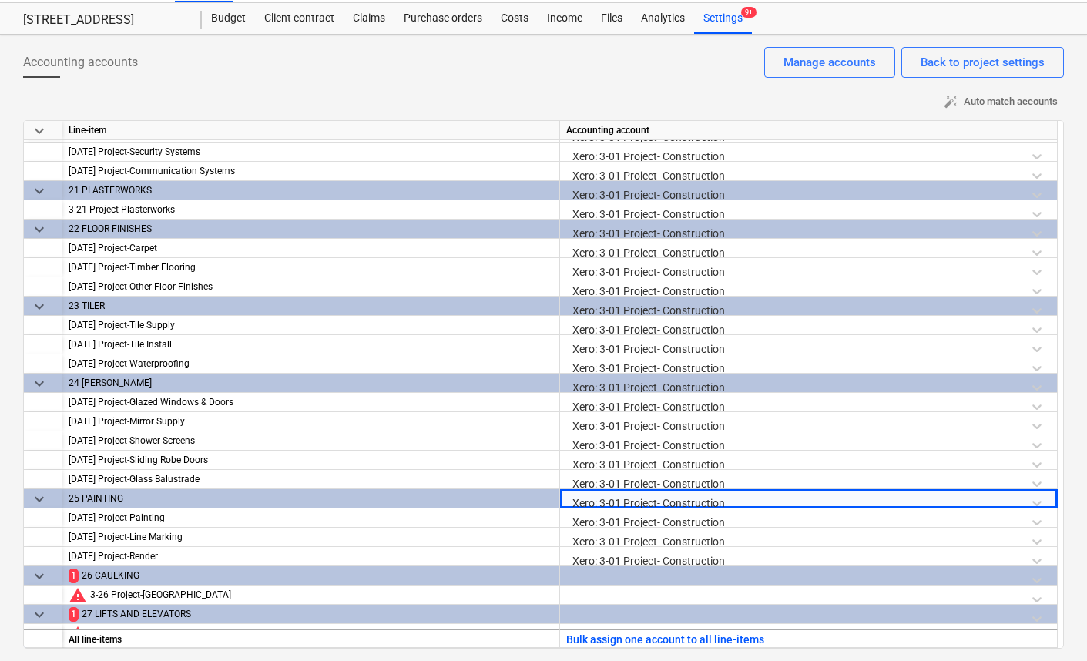
scroll to position [36, 0]
click at [596, 571] on div at bounding box center [808, 579] width 485 height 27
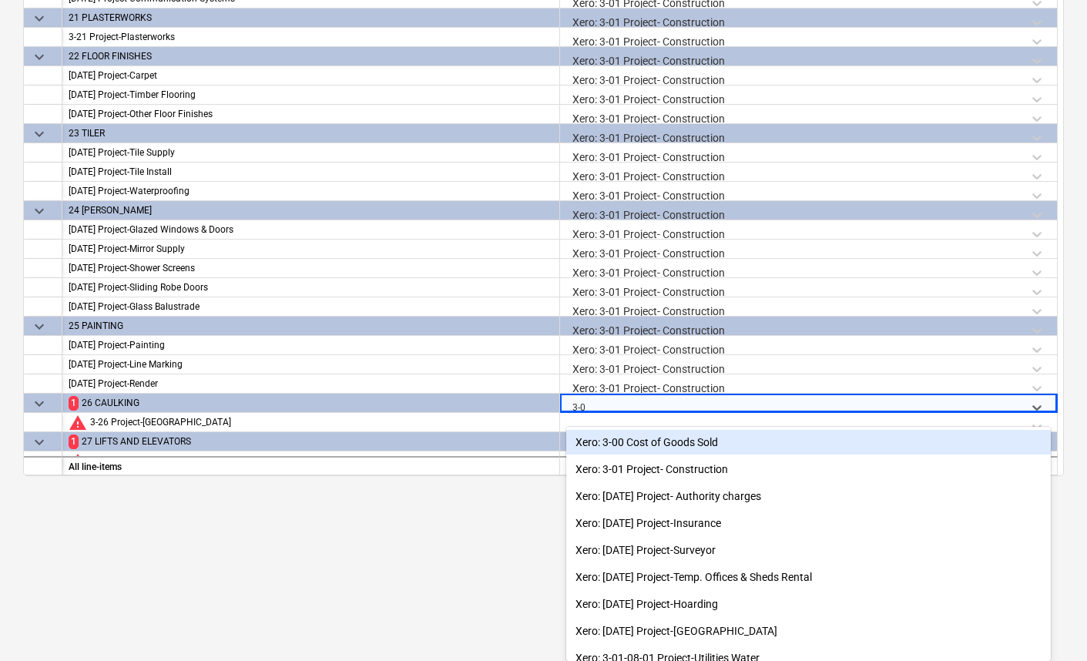
type input "3-01"
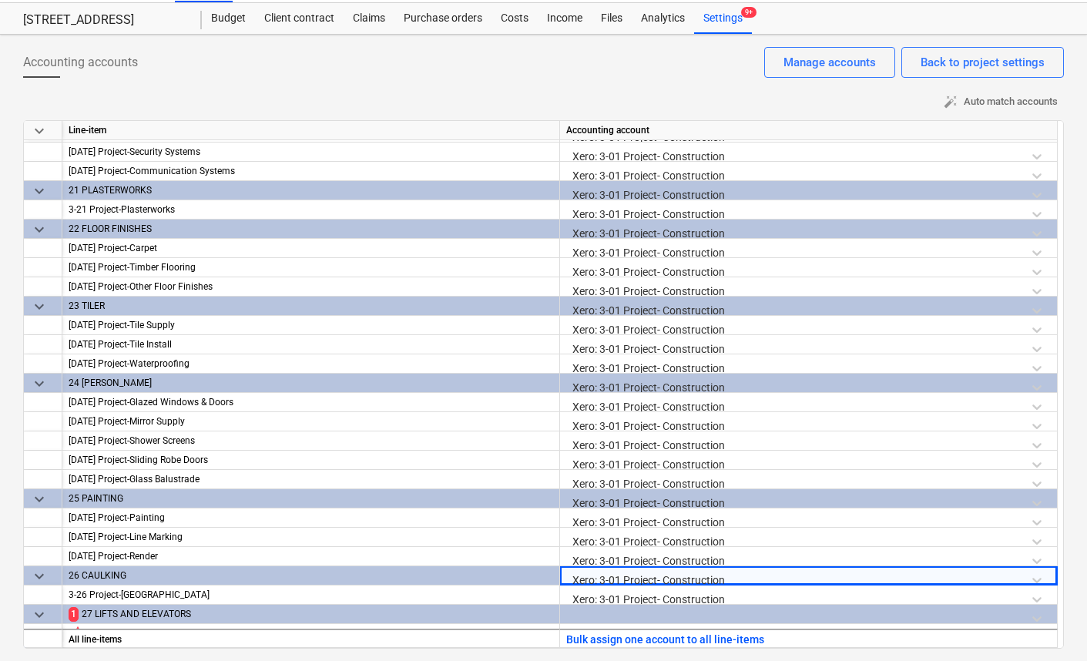
scroll to position [725, 0]
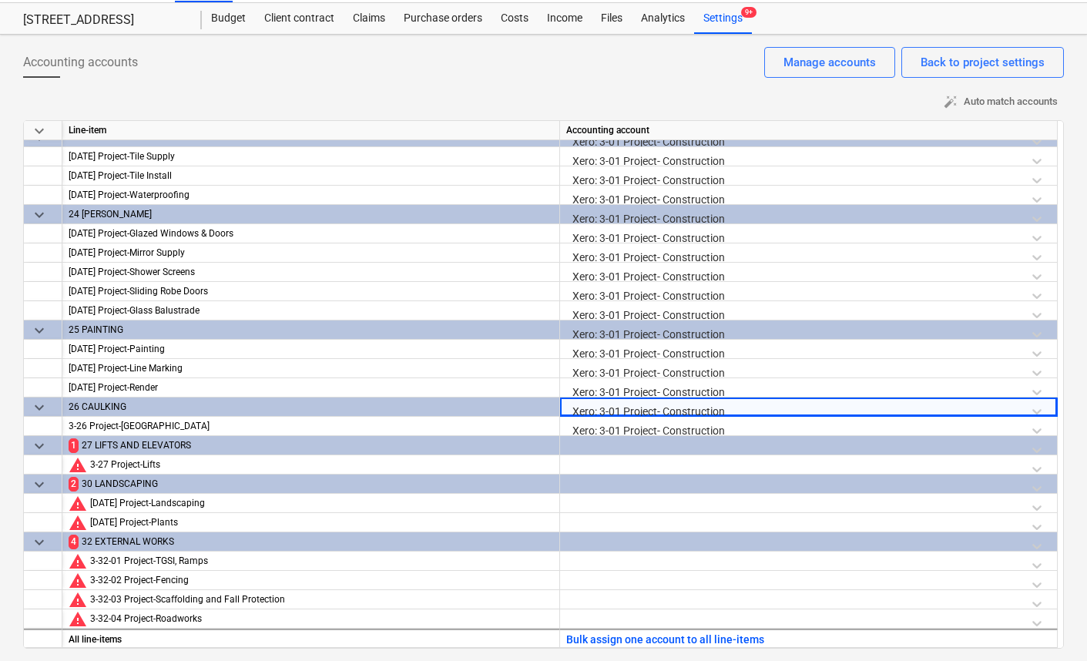
click at [602, 444] on div at bounding box center [808, 449] width 485 height 27
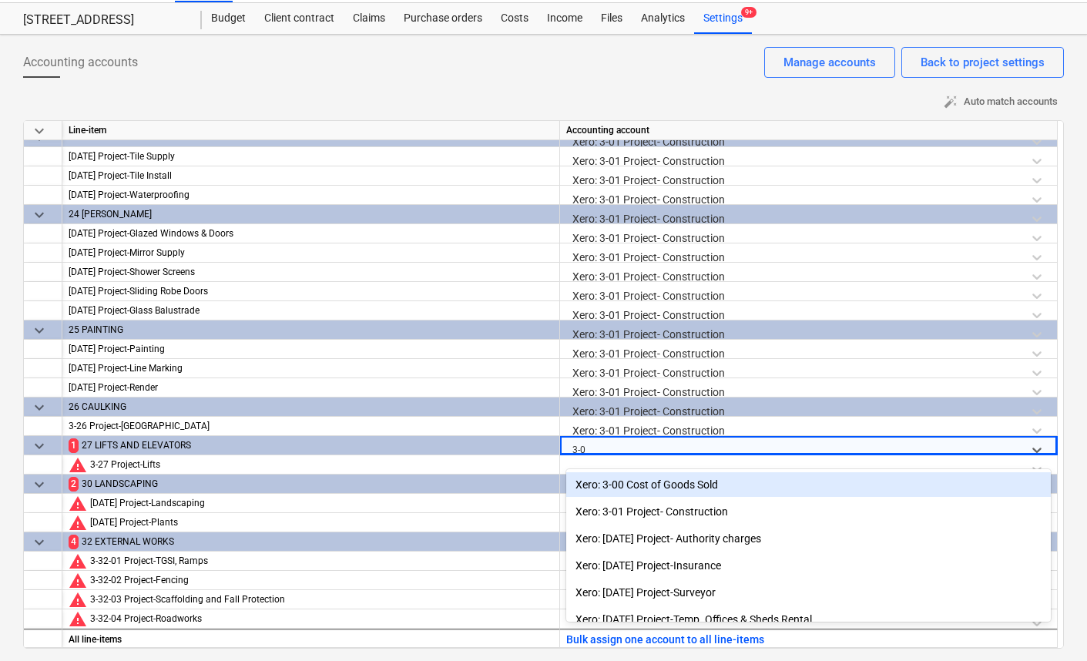
type input "3-01"
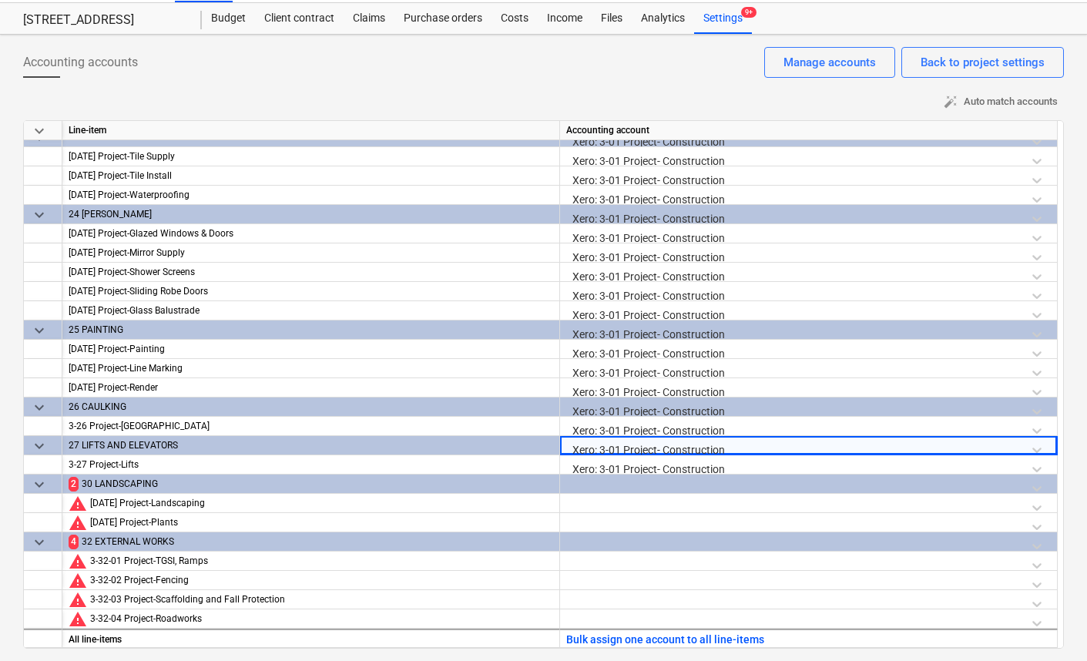
click at [592, 482] on div at bounding box center [808, 488] width 485 height 27
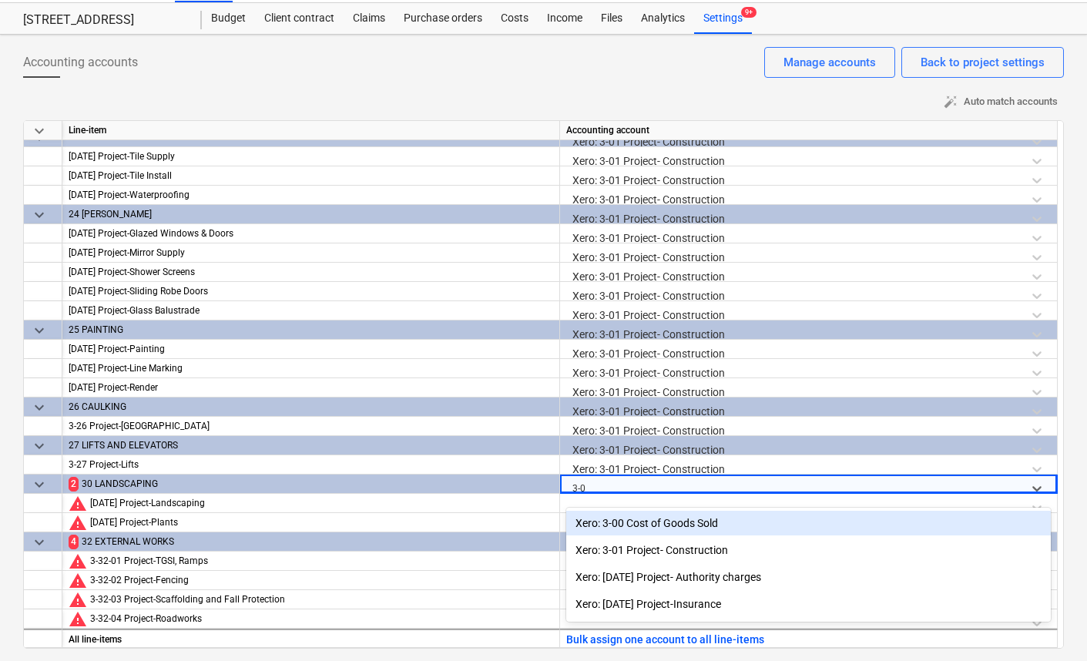
type input "3-01"
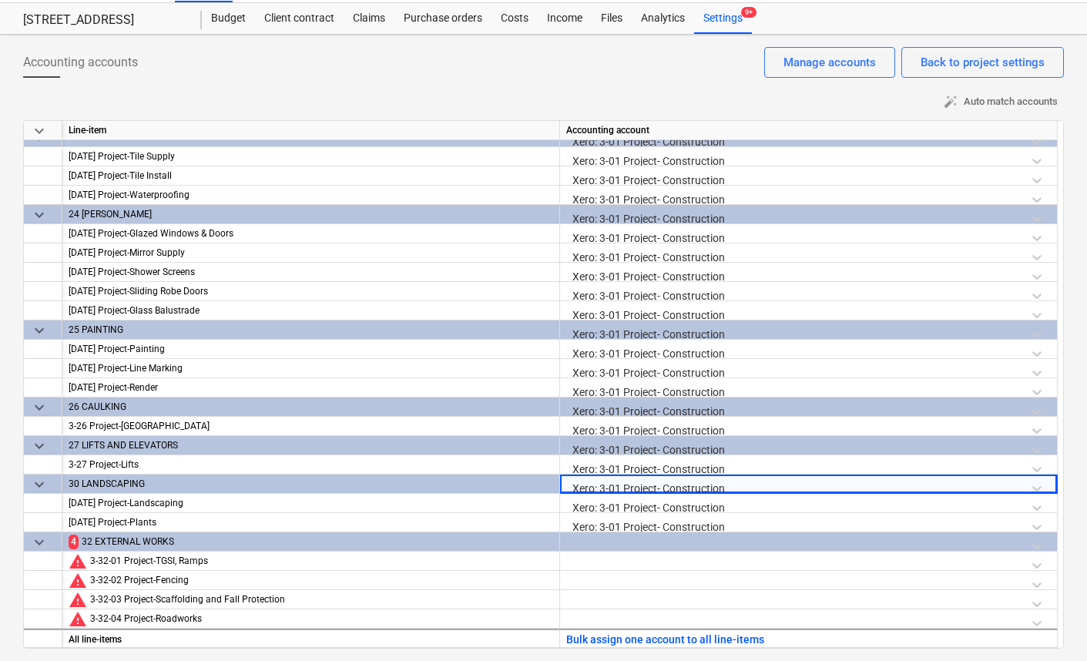
click at [592, 535] on div at bounding box center [808, 545] width 485 height 27
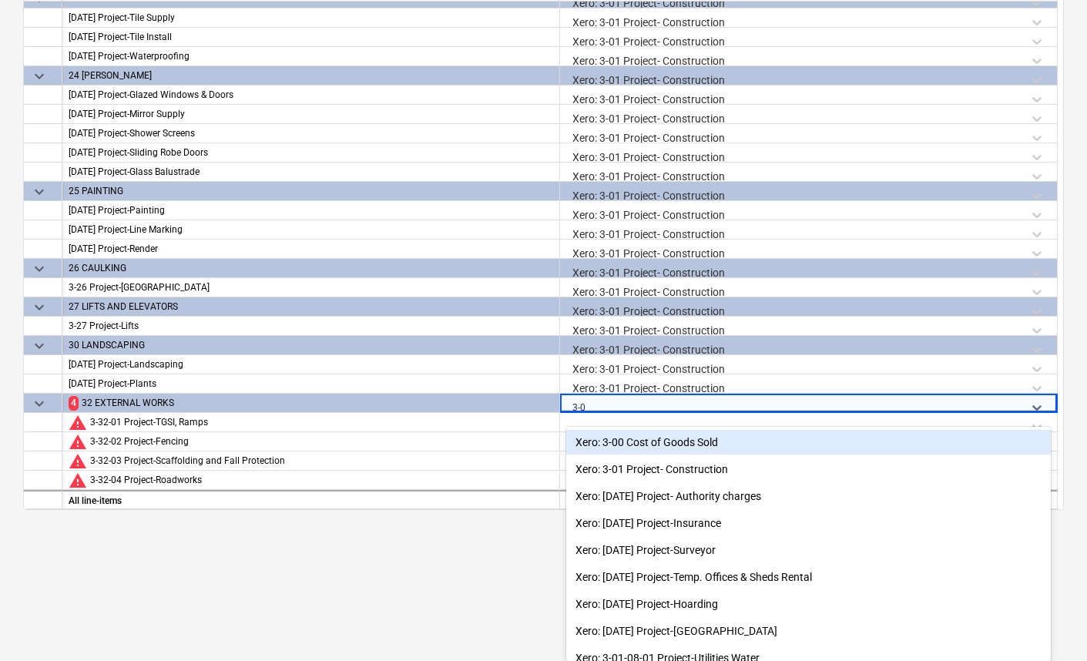
type input "3-01"
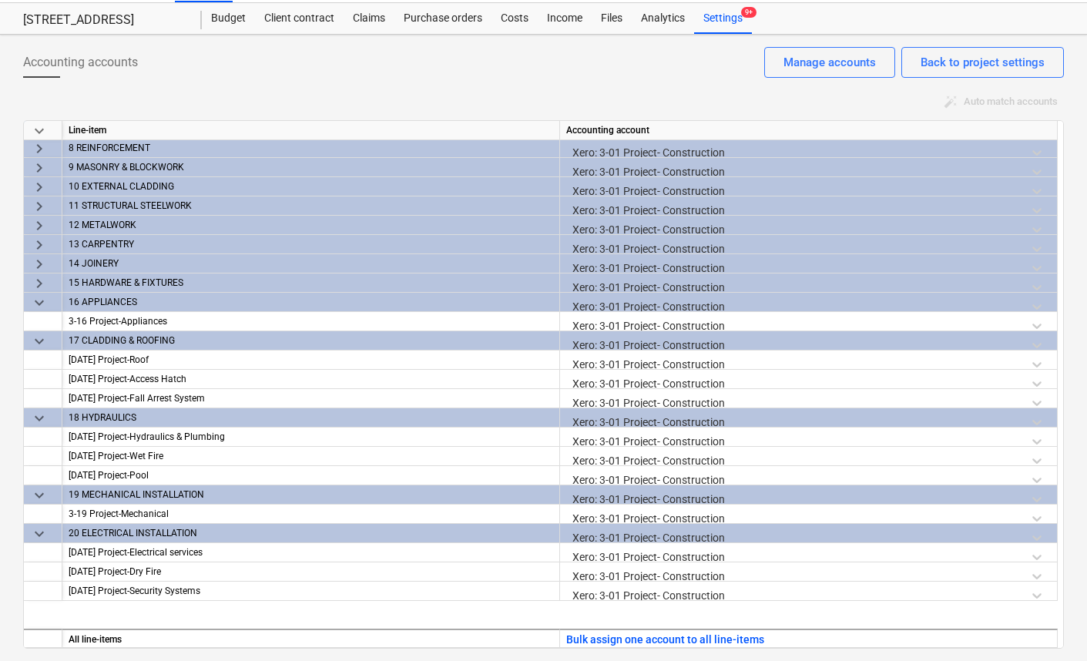
scroll to position [0, 0]
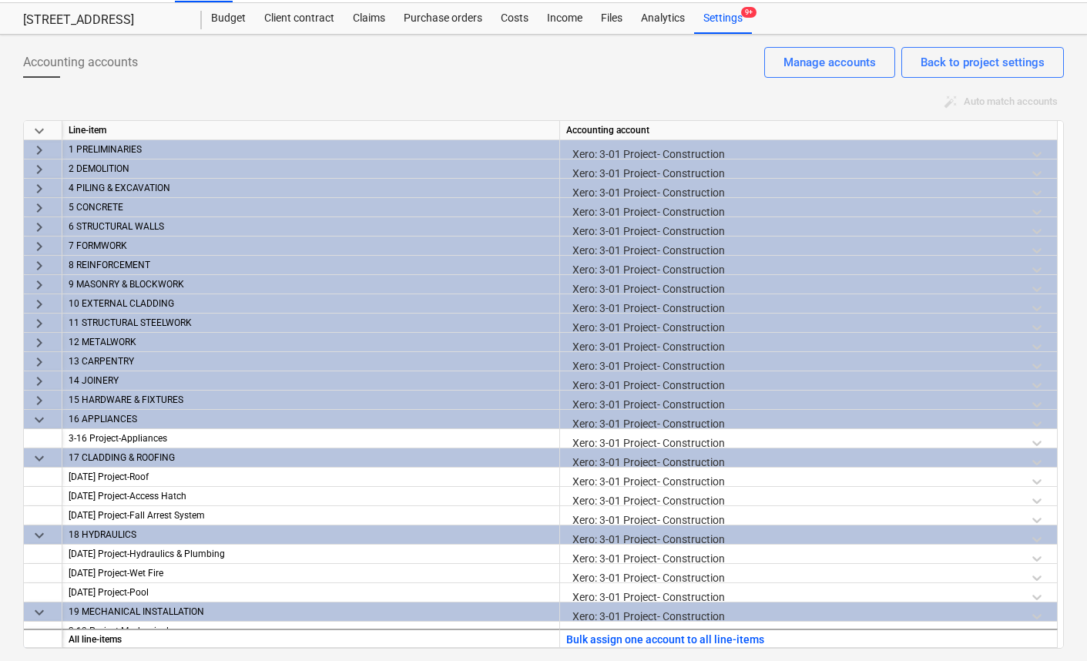
click at [39, 418] on span "keyboard_arrow_down" at bounding box center [39, 420] width 18 height 18
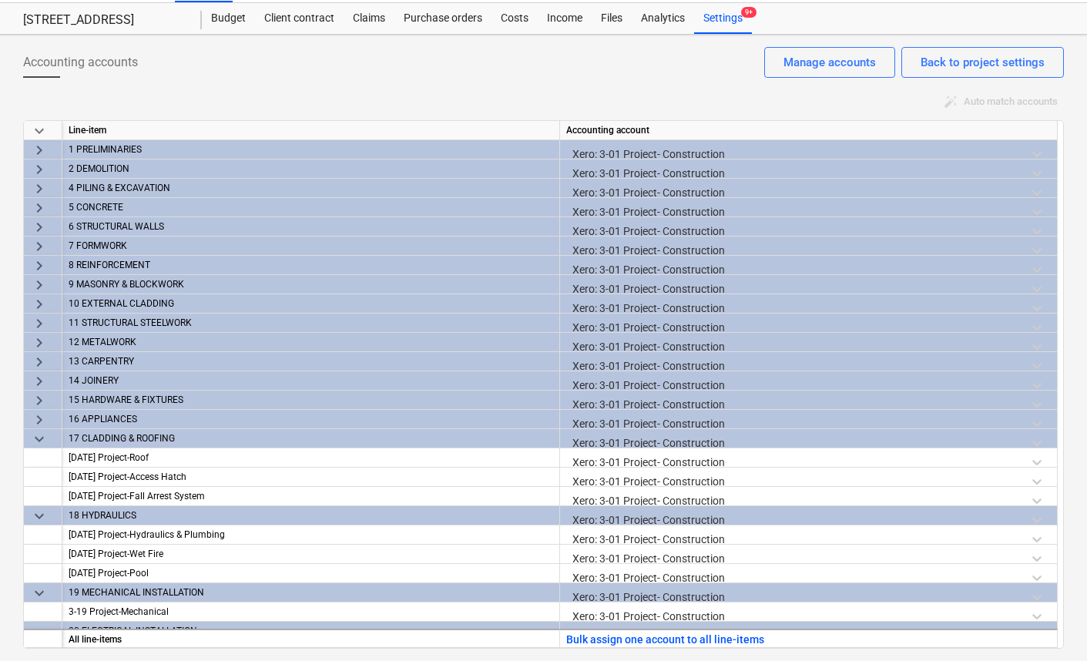
click at [39, 439] on span "keyboard_arrow_down" at bounding box center [39, 439] width 18 height 18
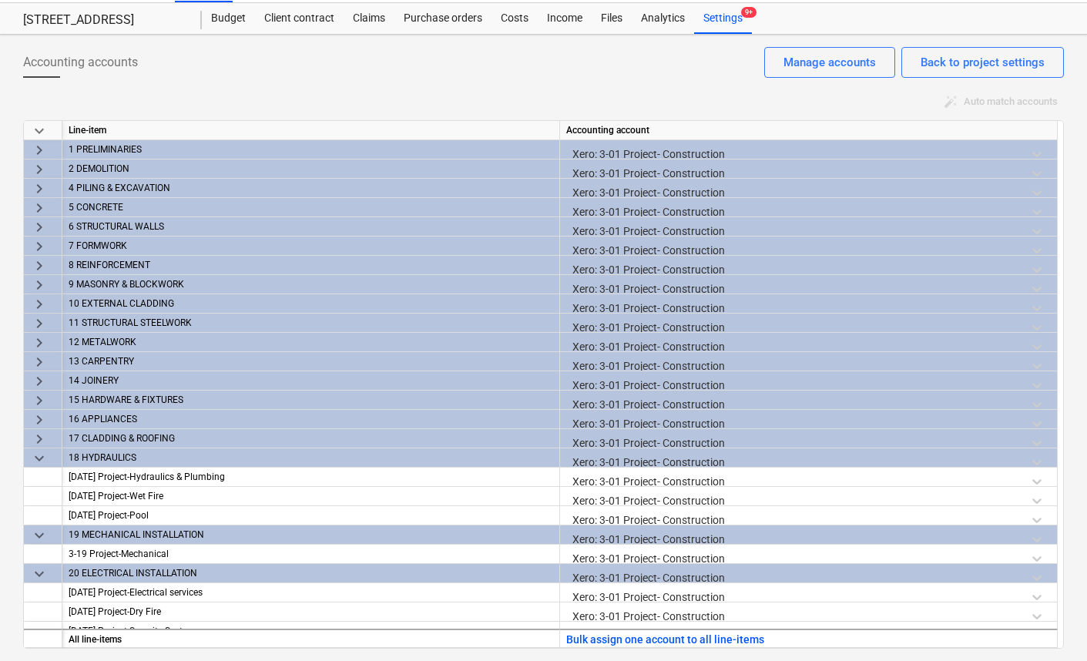
click at [39, 456] on span "keyboard_arrow_down" at bounding box center [39, 458] width 18 height 18
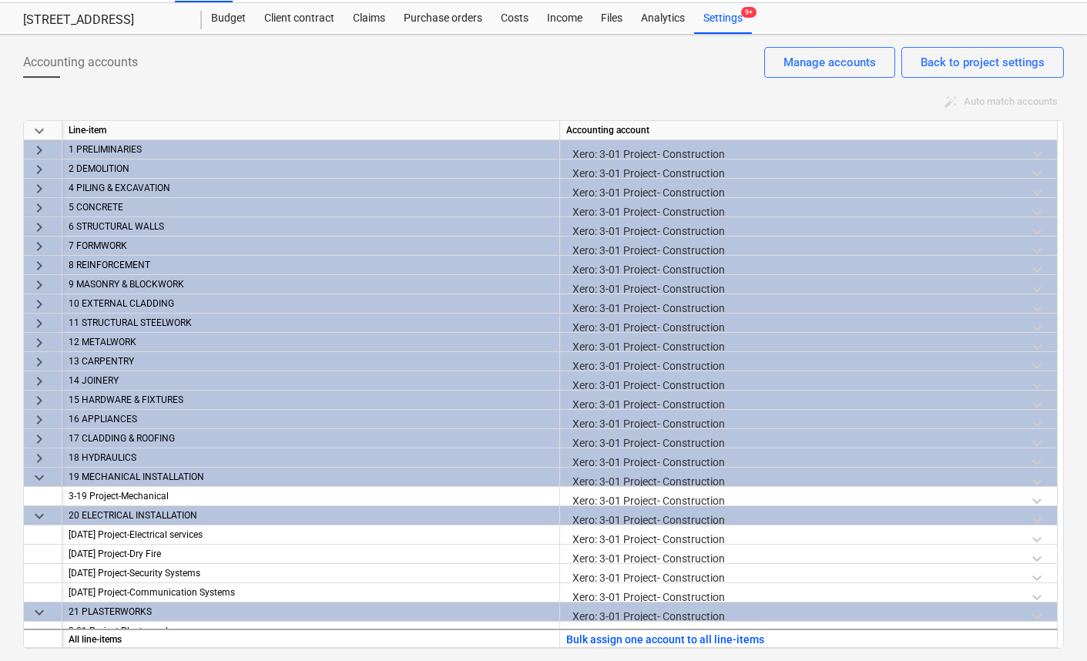
click at [39, 481] on span "keyboard_arrow_down" at bounding box center [39, 477] width 18 height 18
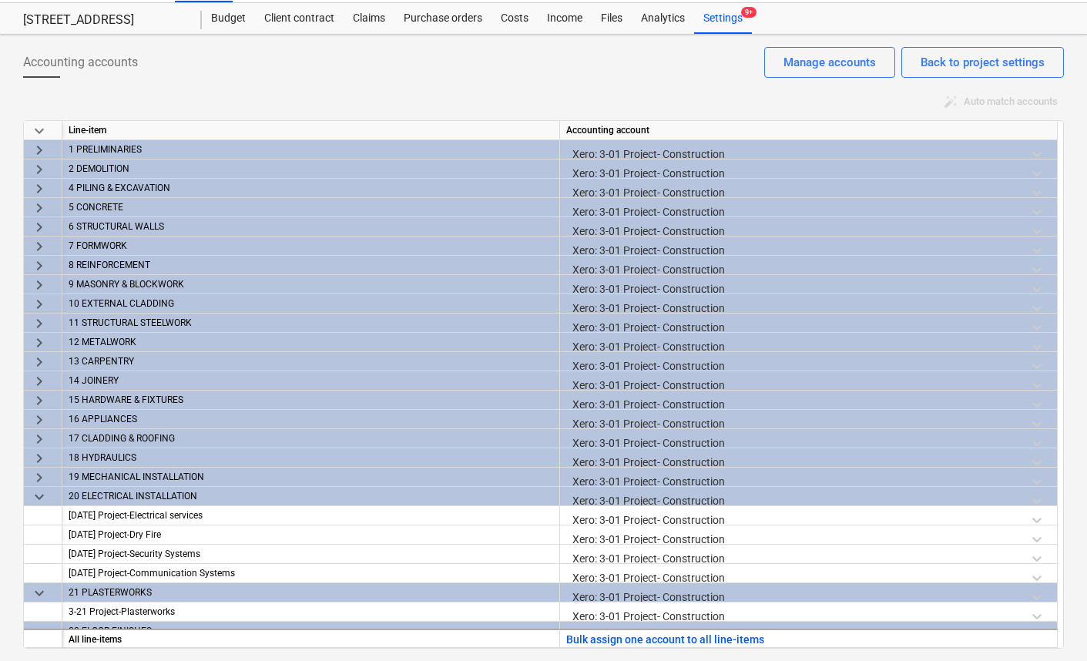
click at [39, 500] on span "keyboard_arrow_down" at bounding box center [39, 497] width 18 height 18
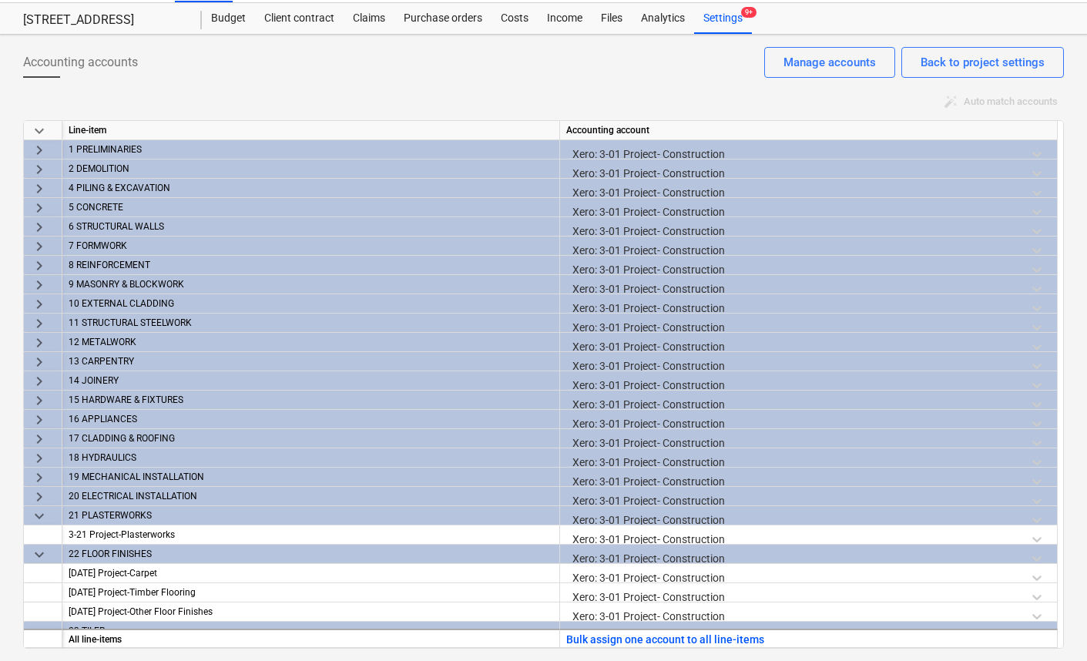
click at [39, 515] on span "keyboard_arrow_down" at bounding box center [39, 516] width 18 height 18
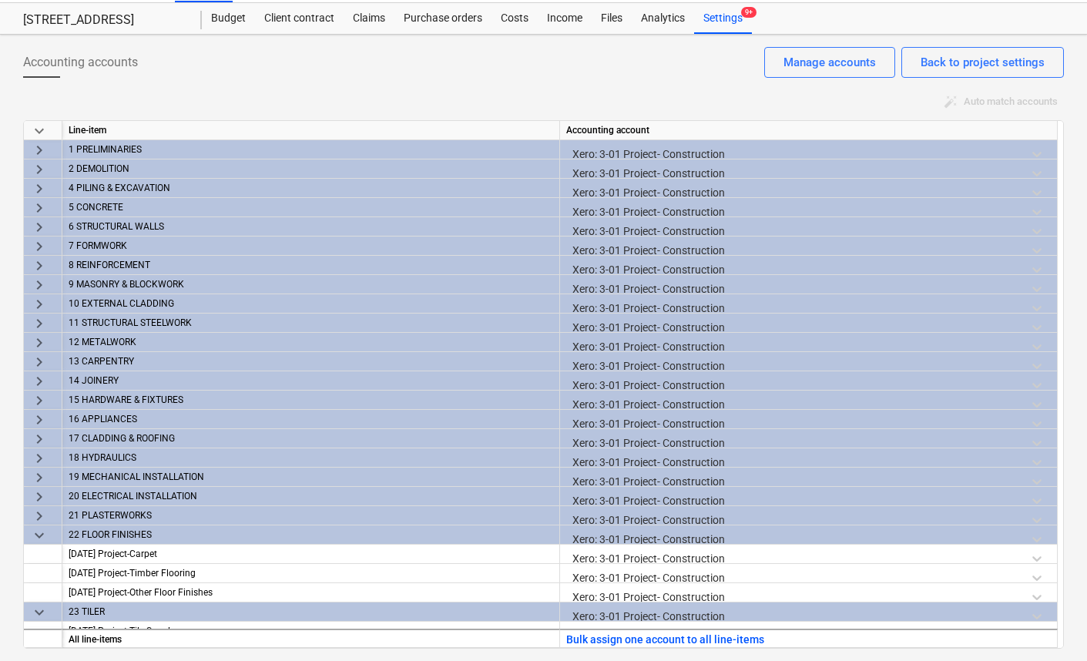
click at [39, 539] on span "keyboard_arrow_down" at bounding box center [39, 535] width 18 height 18
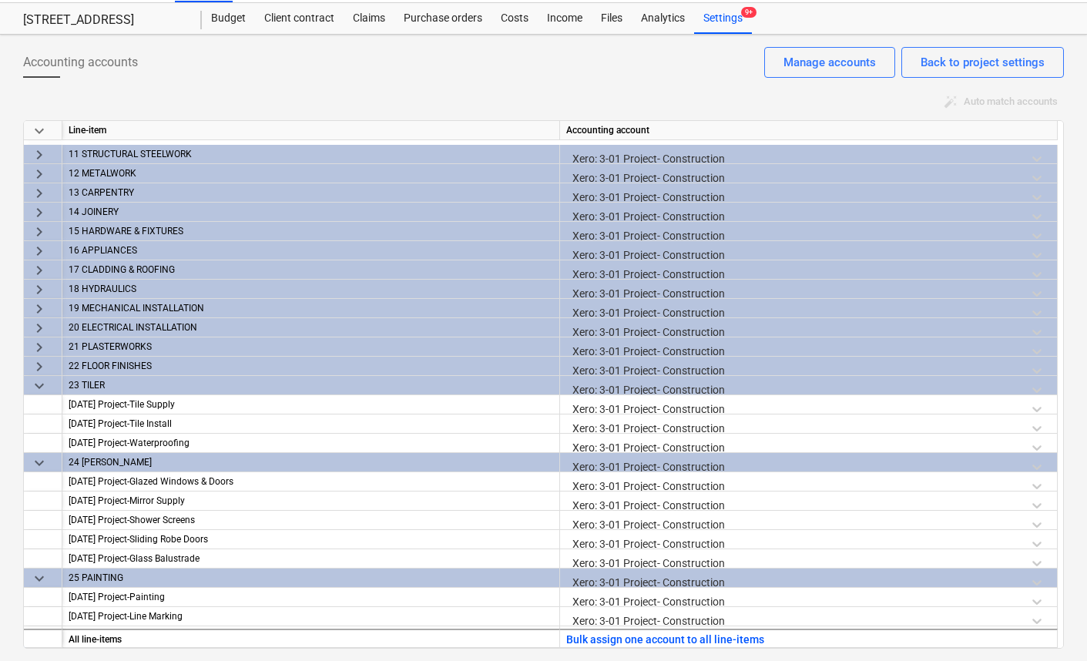
scroll to position [254, 0]
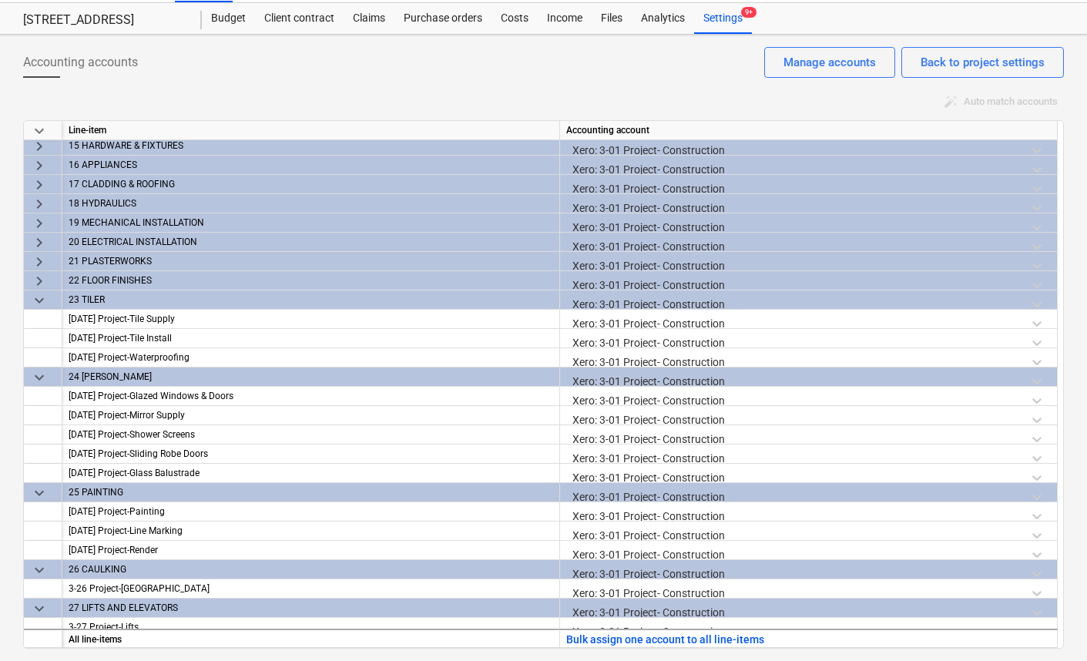
click at [37, 301] on span "keyboard_arrow_down" at bounding box center [39, 300] width 18 height 18
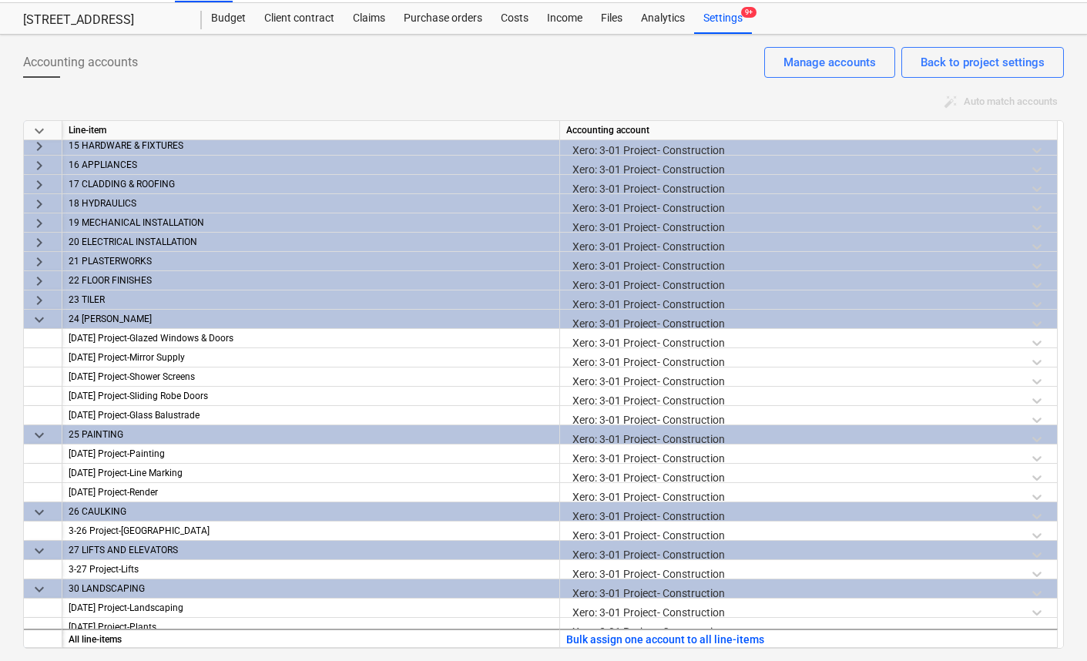
click at [39, 321] on span "keyboard_arrow_down" at bounding box center [39, 320] width 18 height 18
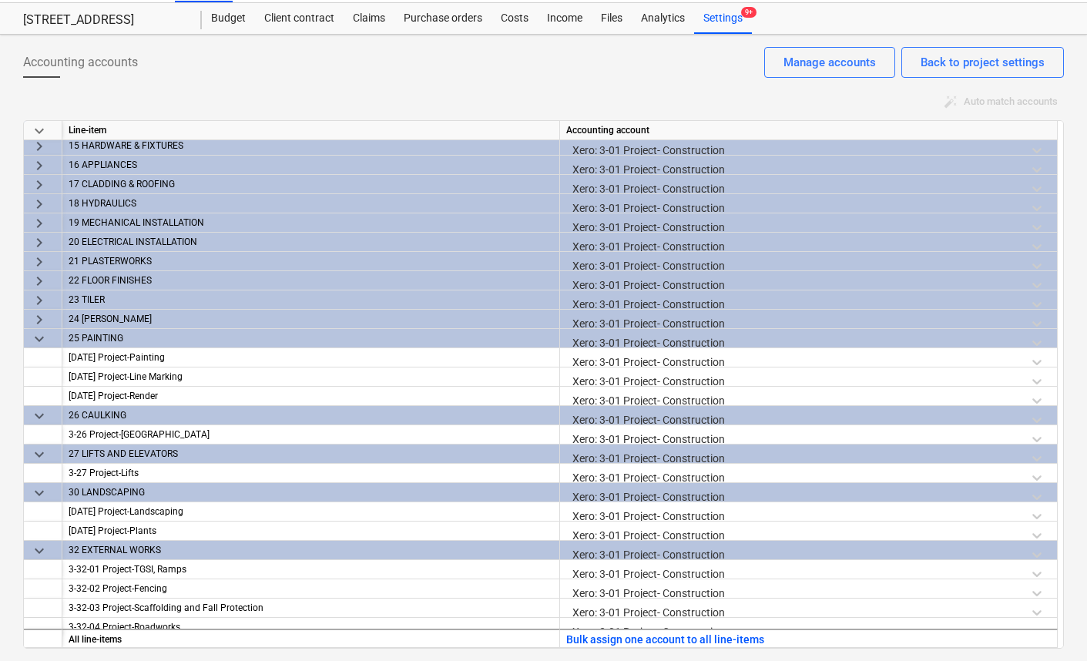
click at [39, 337] on span "keyboard_arrow_down" at bounding box center [39, 339] width 18 height 18
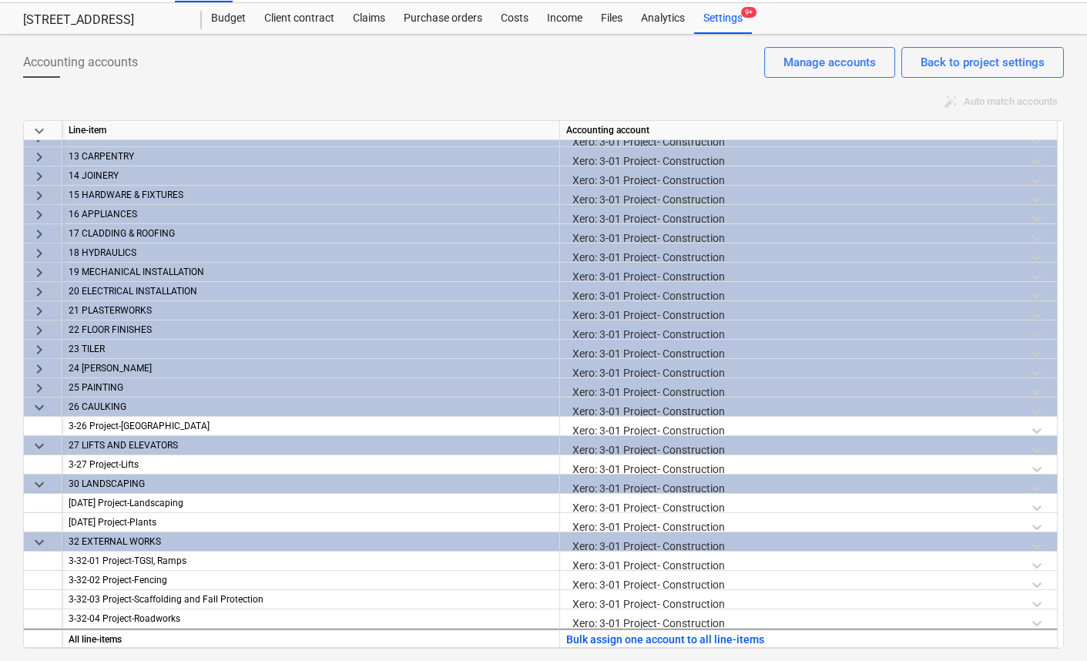
scroll to position [205, 0]
click at [41, 408] on span "keyboard_arrow_down" at bounding box center [39, 407] width 18 height 18
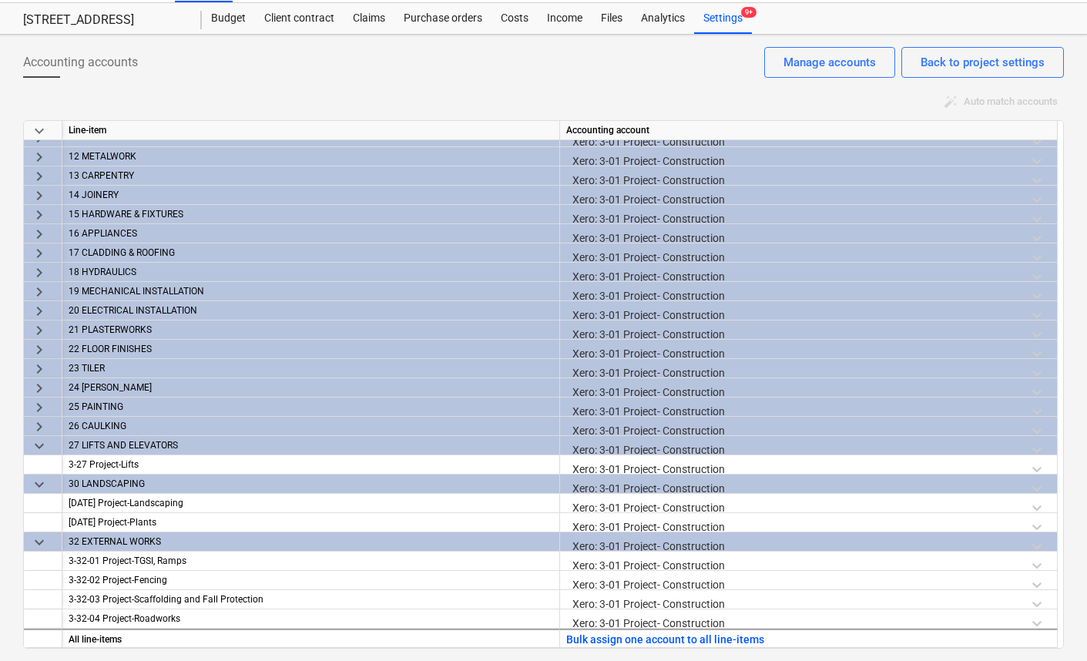
scroll to position [186, 0]
click at [40, 445] on span "keyboard_arrow_down" at bounding box center [39, 446] width 18 height 18
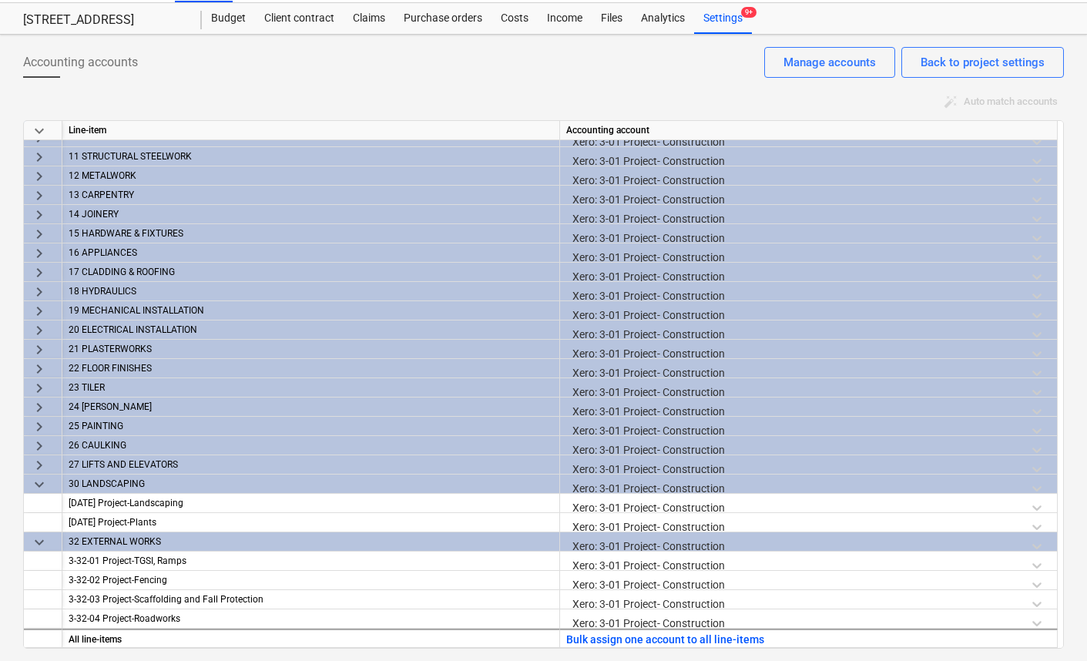
click at [41, 484] on span "keyboard_arrow_down" at bounding box center [39, 484] width 18 height 18
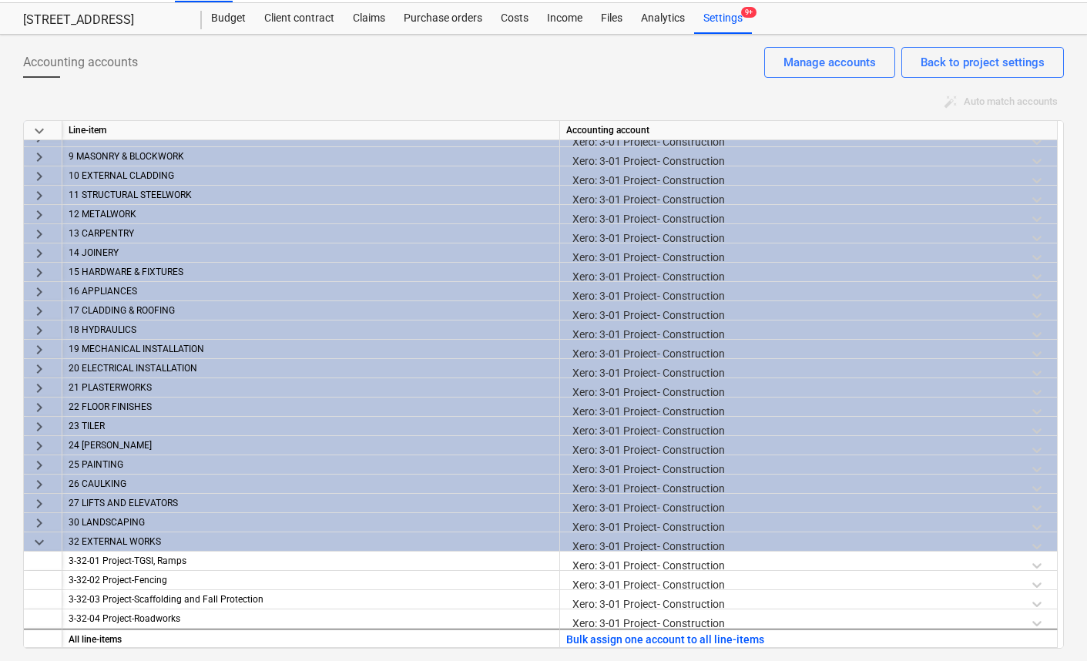
scroll to position [128, 0]
click at [40, 540] on span "keyboard_arrow_down" at bounding box center [39, 542] width 18 height 18
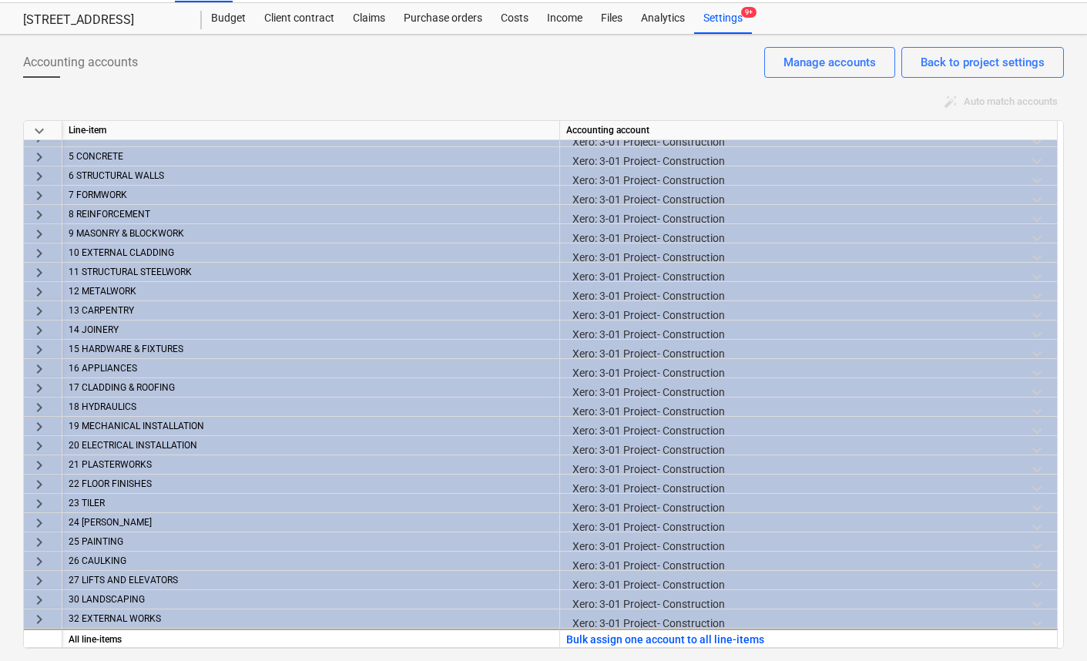
scroll to position [51, 0]
click at [609, 79] on div "Accounting accounts Back to project settings Manage accounts" at bounding box center [543, 68] width 1041 height 43
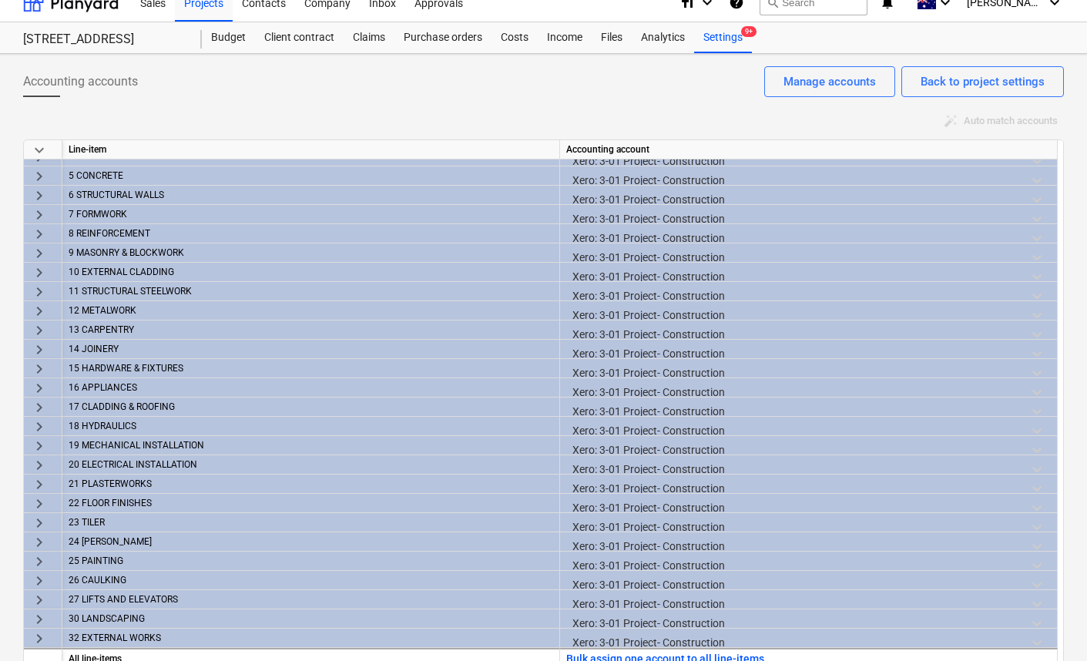
scroll to position [0, 0]
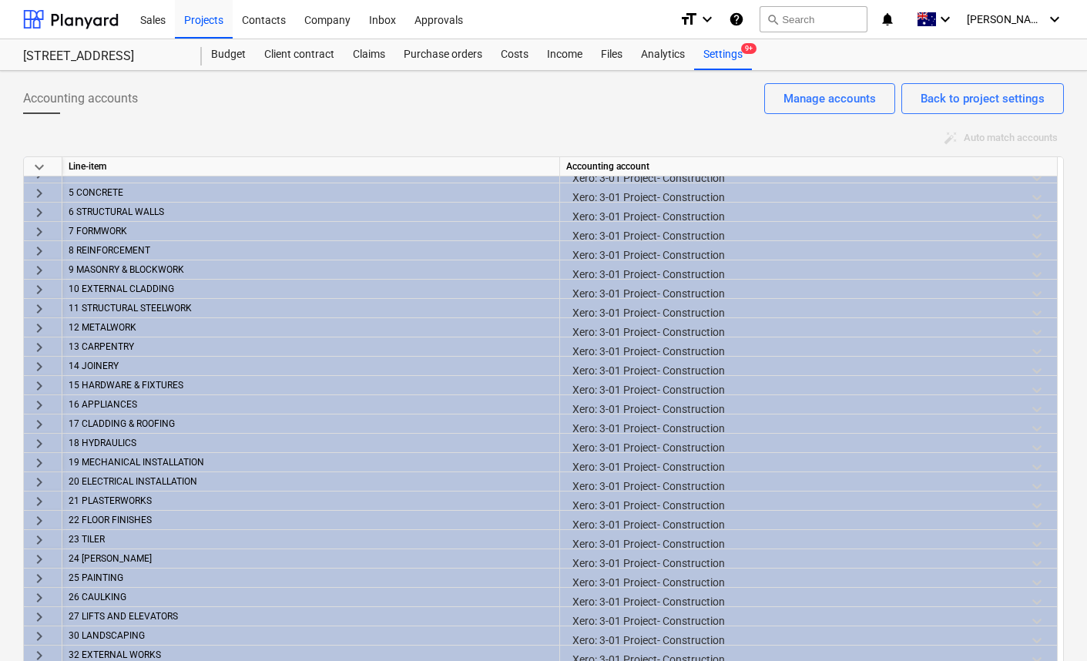
click at [334, 132] on div "auto_fix_high Auto match accounts" at bounding box center [543, 138] width 1041 height 24
click at [210, 18] on div "Projects" at bounding box center [204, 18] width 58 height 39
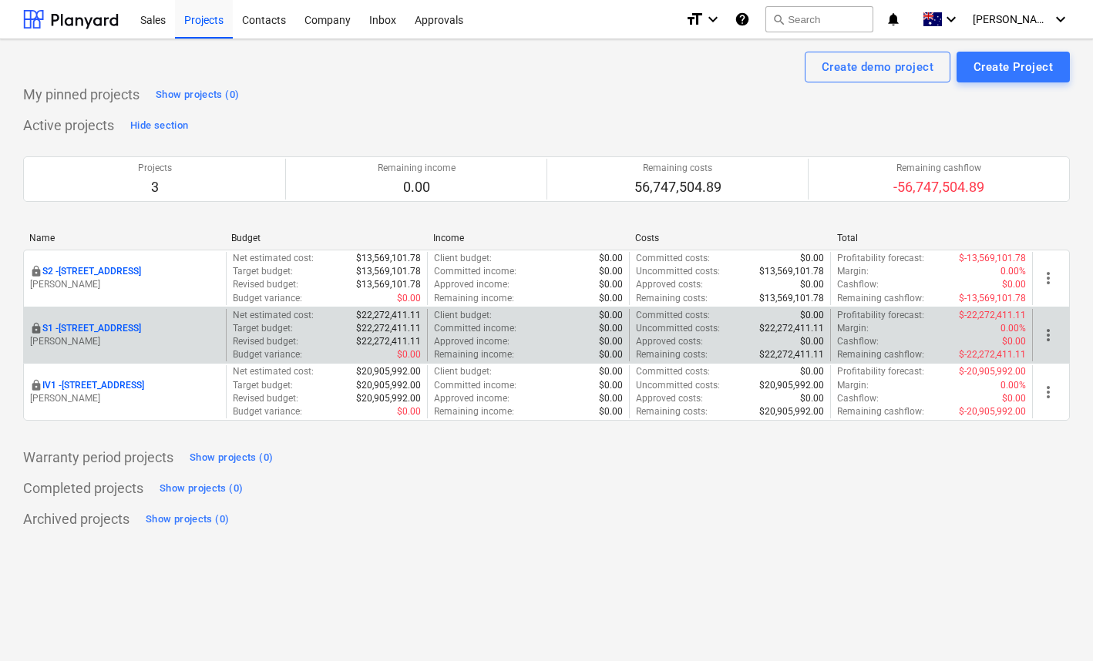
click at [92, 326] on p "S1 - 248 Bay Rd, Sandringham" at bounding box center [91, 328] width 99 height 13
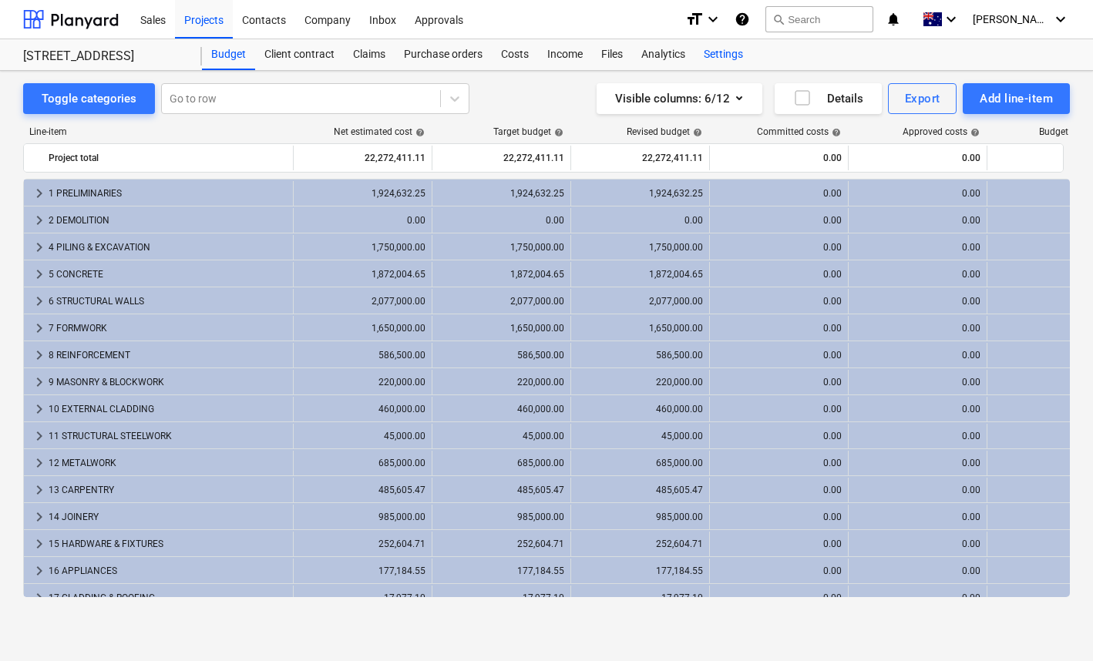
click at [724, 50] on div "Settings" at bounding box center [723, 54] width 58 height 31
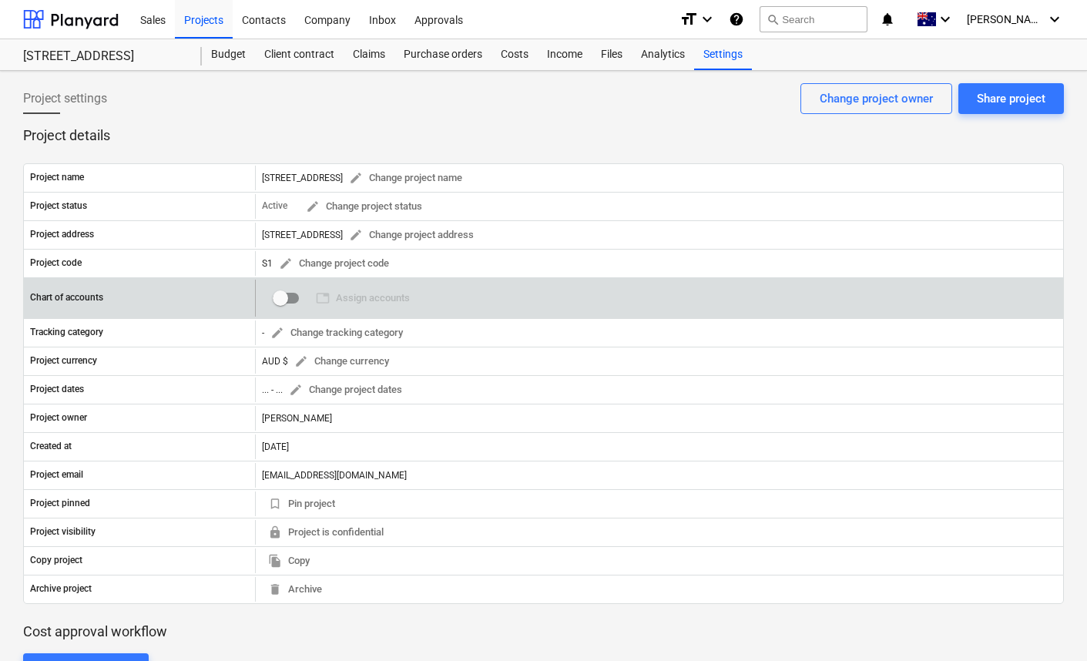
click at [286, 303] on input "checkbox" at bounding box center [280, 298] width 37 height 37
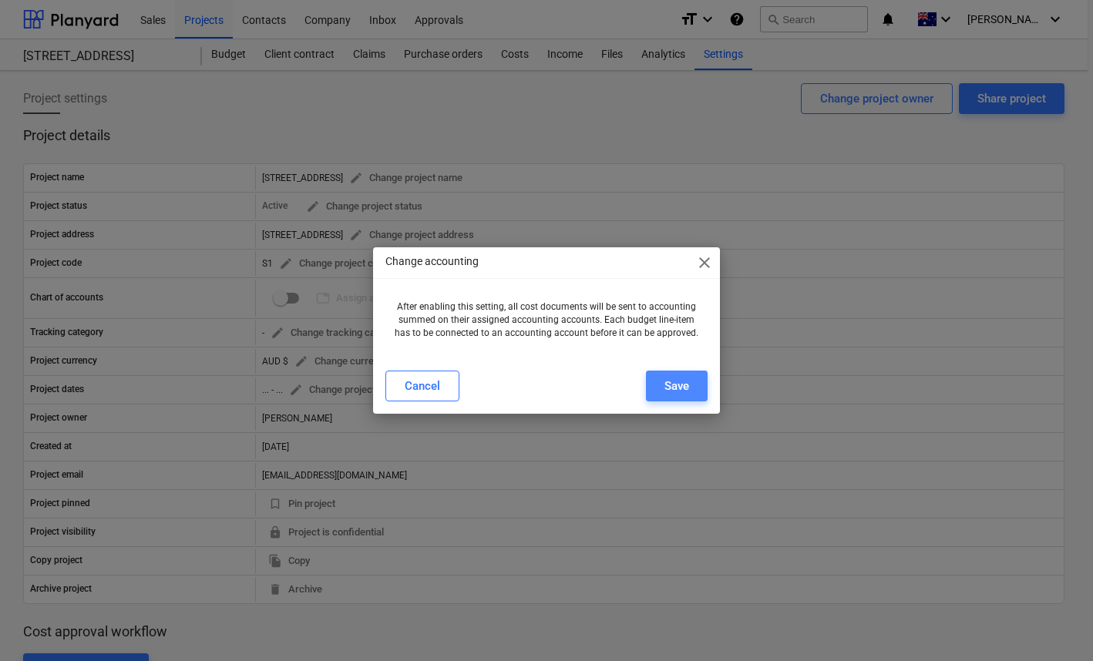
click at [688, 387] on div "Save" at bounding box center [676, 386] width 25 height 20
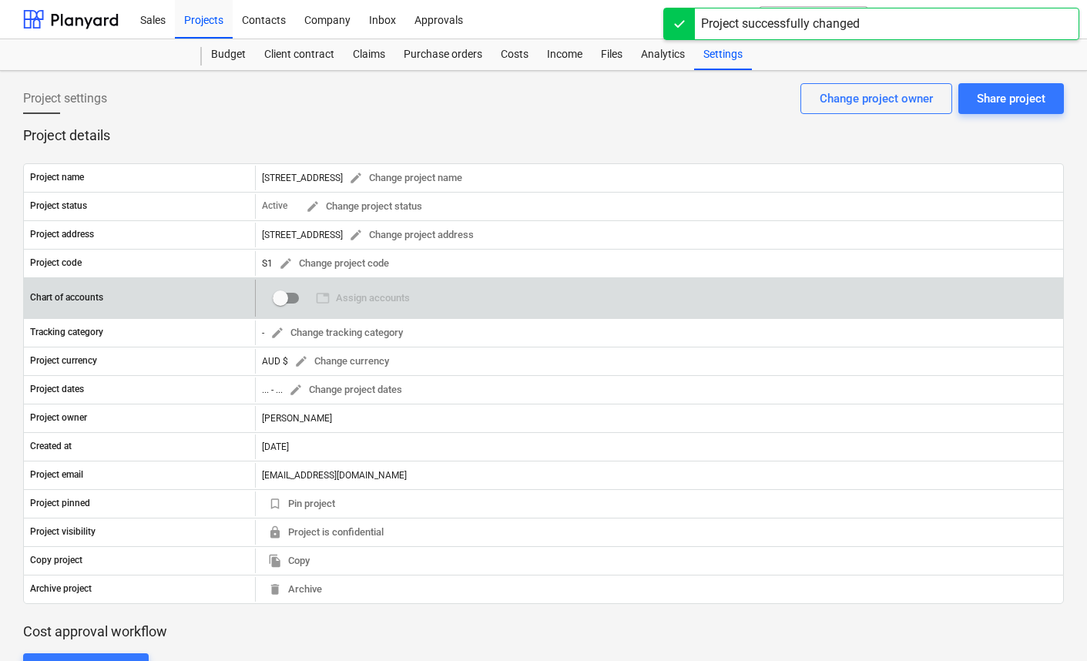
checkbox input "true"
click at [369, 300] on span "table Assign accounts" at bounding box center [363, 299] width 94 height 18
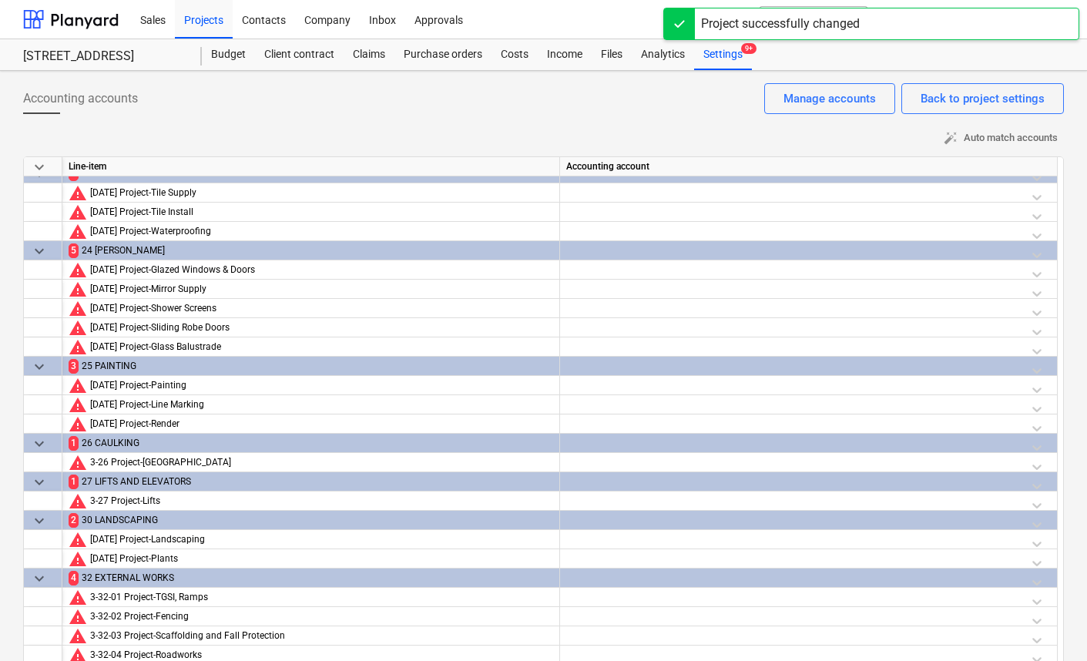
scroll to position [36, 0]
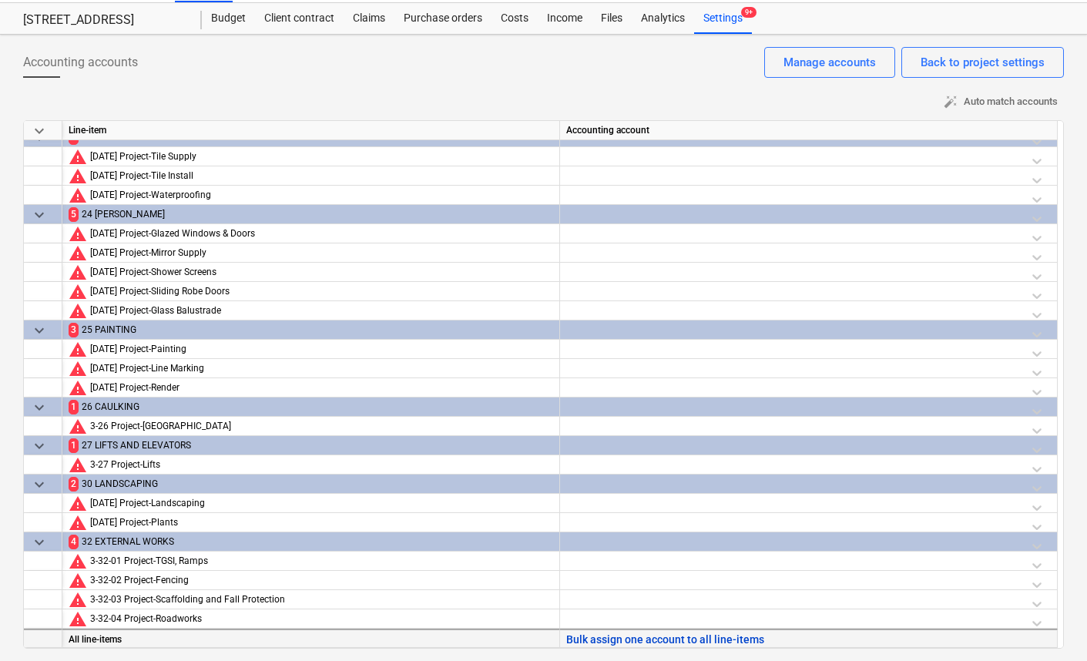
click at [740, 640] on button "Bulk assign one account to all line-items" at bounding box center [665, 639] width 198 height 19
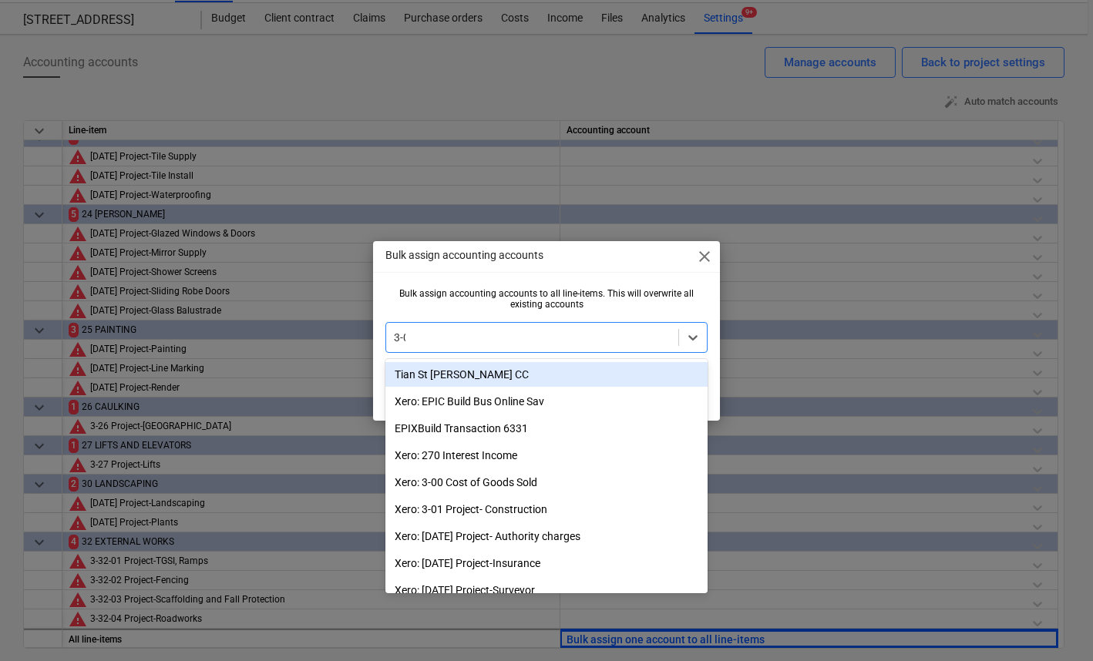
type input "3-01"
click at [554, 379] on div "Xero: 3-01 Project- Construction" at bounding box center [546, 374] width 322 height 25
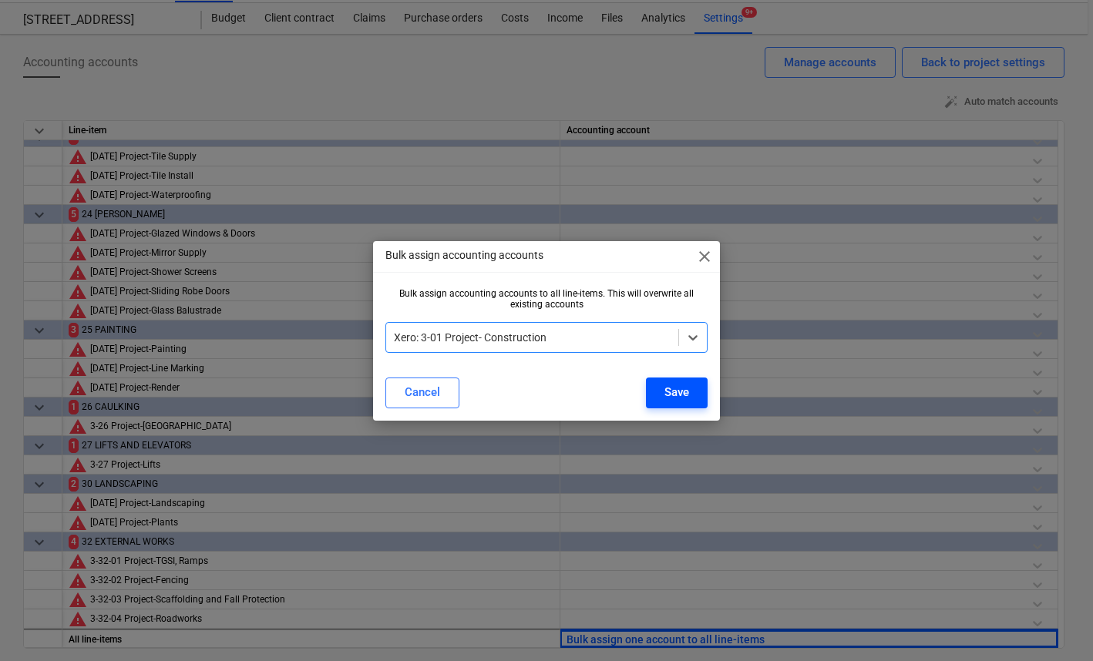
click at [656, 383] on button "Save" at bounding box center [677, 393] width 62 height 31
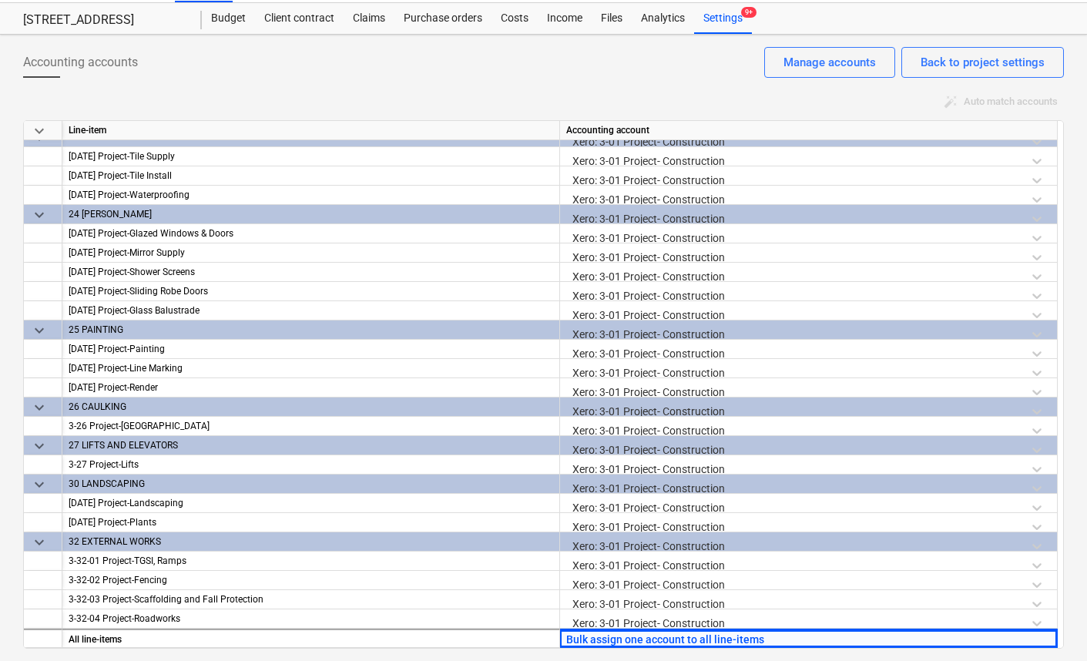
drag, startPoint x: 608, startPoint y: 99, endPoint x: 606, endPoint y: 108, distance: 8.6
click at [608, 100] on div "auto_fix_high Auto match accounts" at bounding box center [543, 102] width 1041 height 24
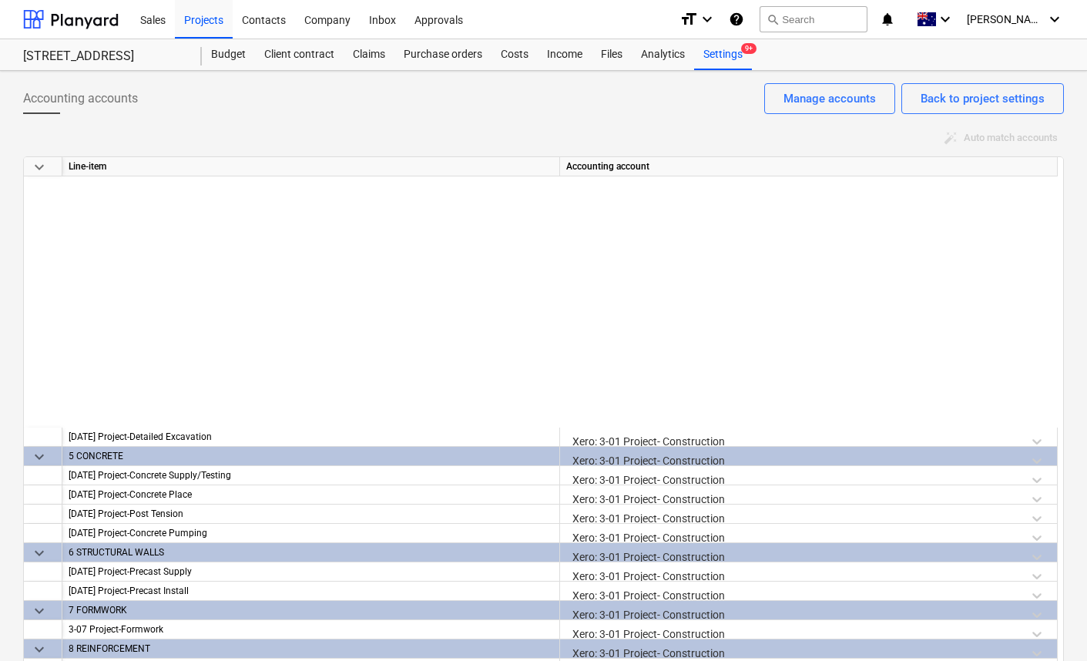
scroll to position [0, 0]
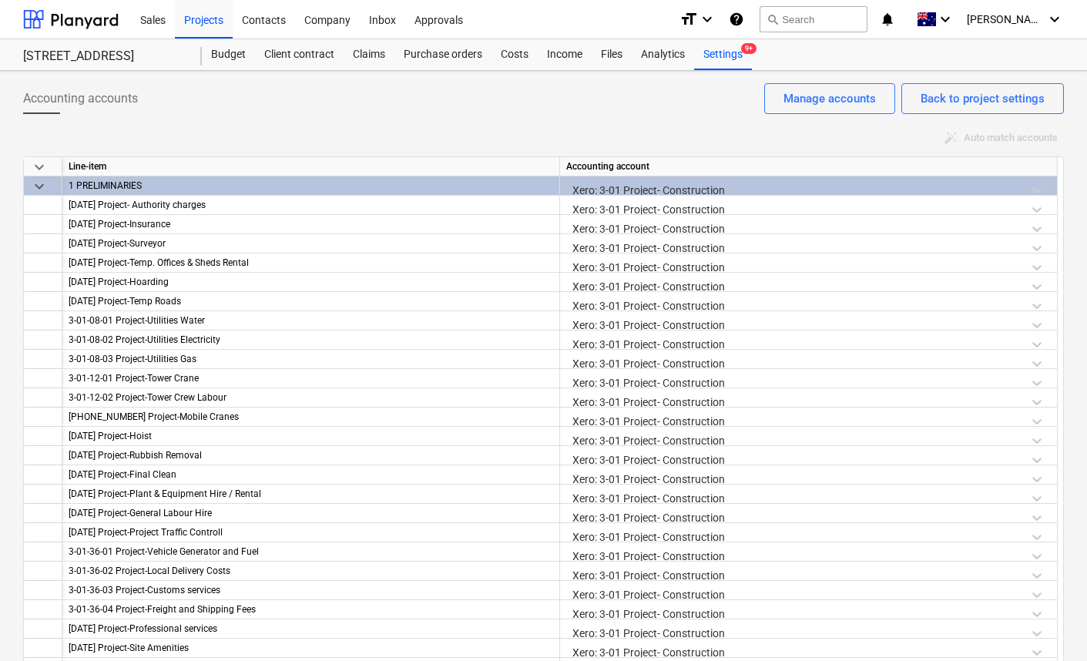
click at [601, 105] on div "Accounting accounts Back to project settings Manage accounts" at bounding box center [543, 104] width 1041 height 43
click at [209, 14] on div "Projects" at bounding box center [204, 18] width 58 height 39
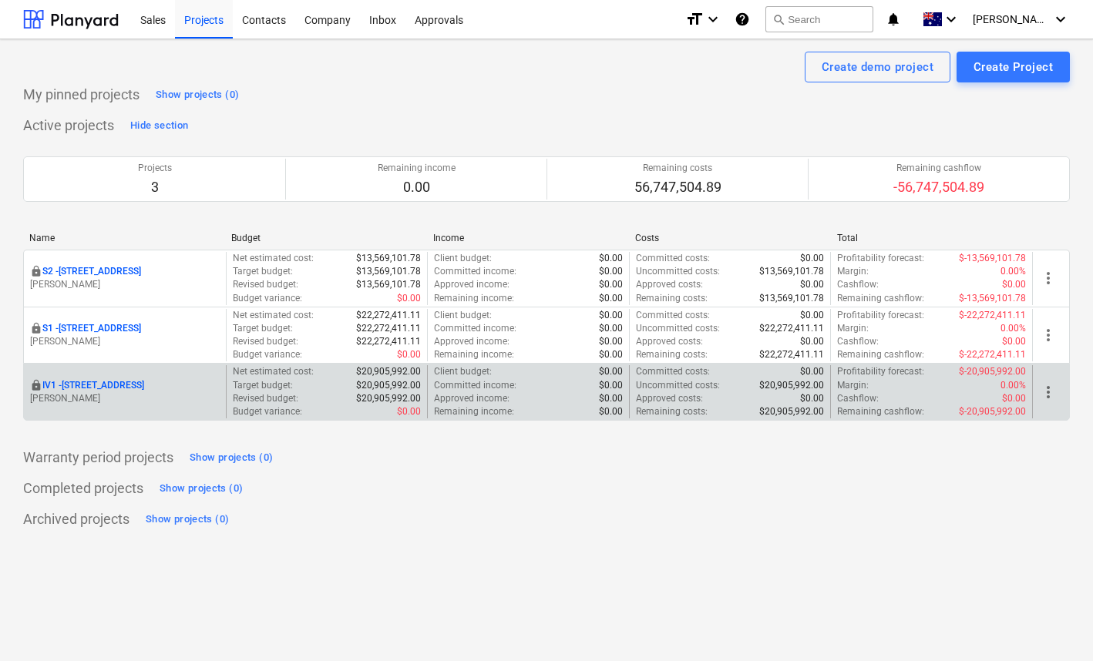
click at [106, 387] on p "IV1 - 24 Lower Heidelberg Rd, Ivanhoe" at bounding box center [93, 385] width 102 height 13
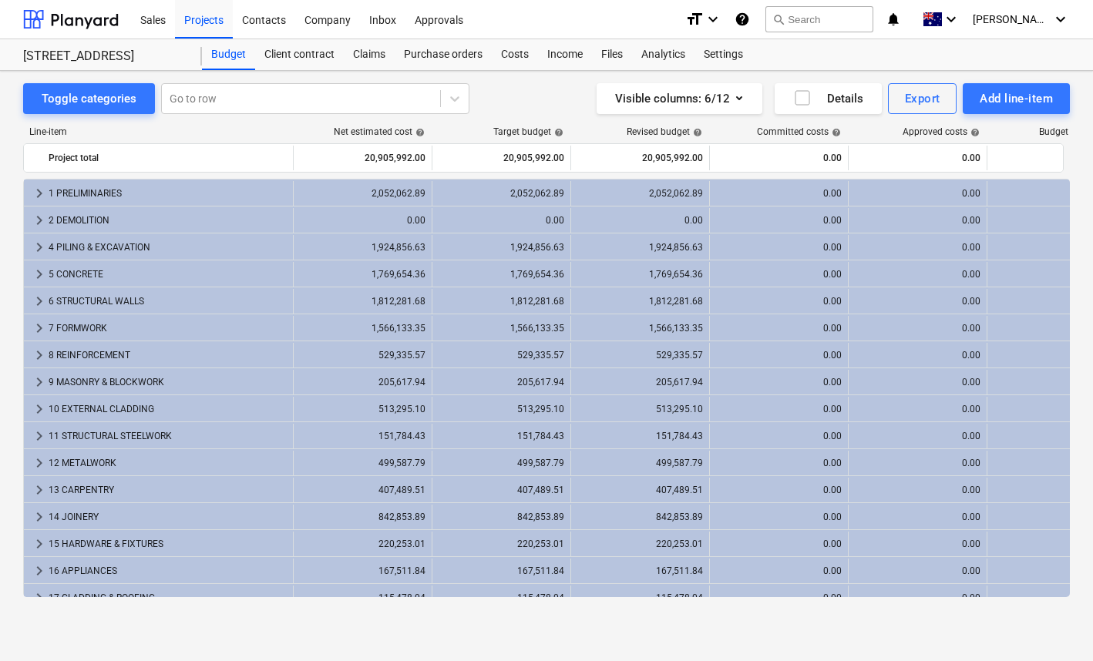
drag, startPoint x: 549, startPoint y: 108, endPoint x: 573, endPoint y: 105, distance: 24.8
click at [549, 108] on div "Visible columns : 6/12 Details Export Add line-item" at bounding box center [803, 98] width 534 height 31
click at [713, 53] on div "Settings" at bounding box center [723, 54] width 58 height 31
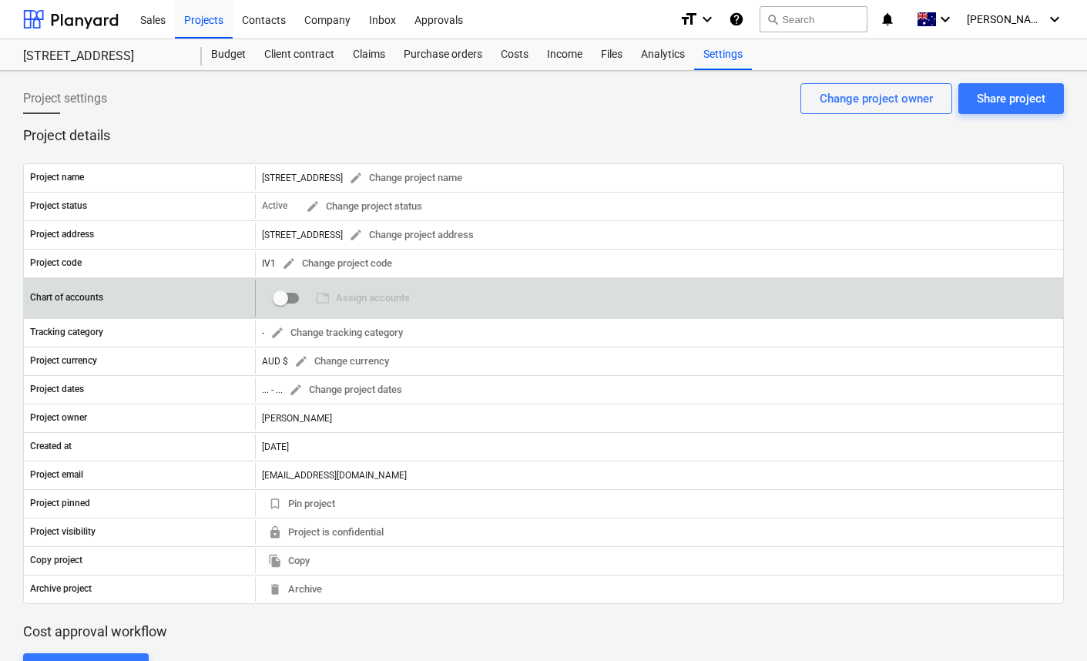
click at [288, 299] on input "checkbox" at bounding box center [280, 298] width 37 height 37
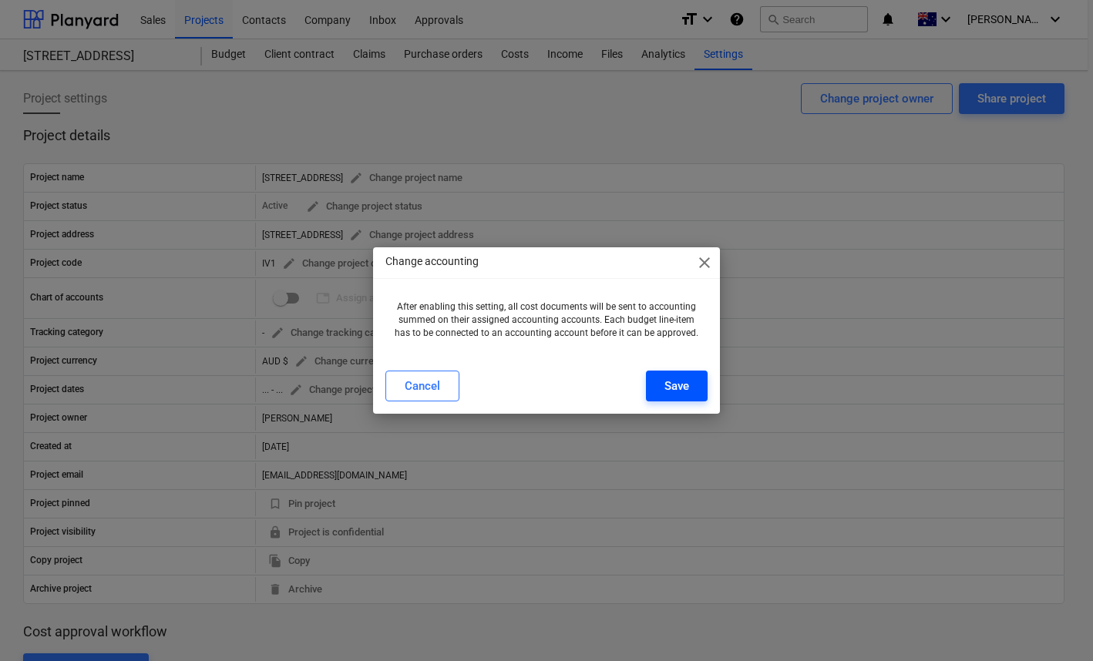
click at [660, 381] on button "Save" at bounding box center [677, 386] width 62 height 31
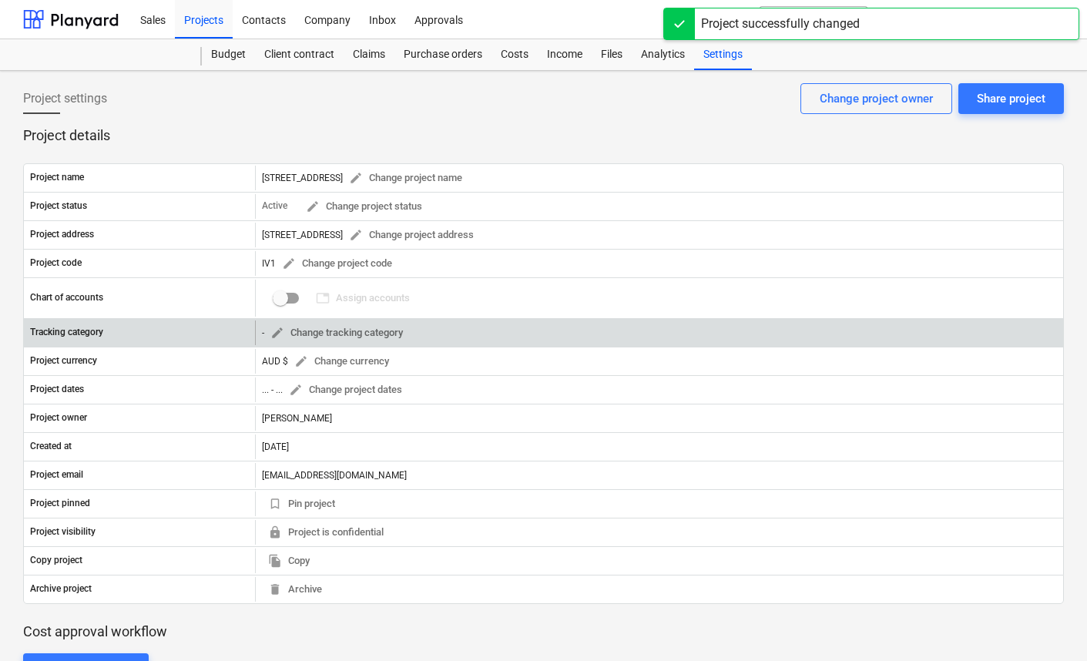
checkbox input "true"
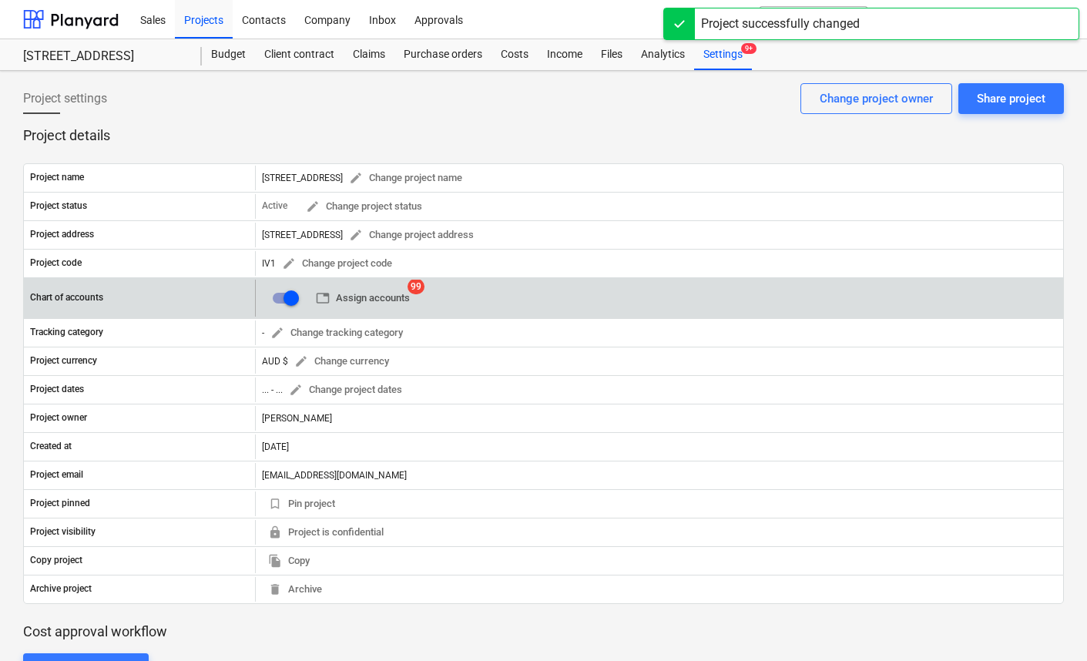
click at [388, 301] on span "table Assign accounts" at bounding box center [363, 299] width 94 height 18
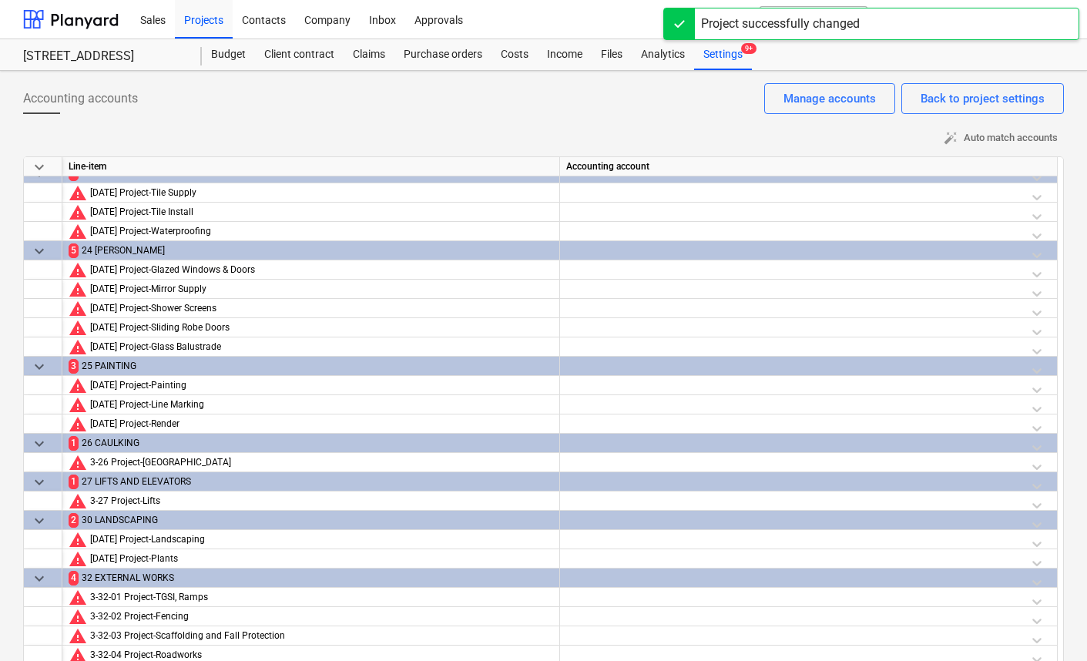
scroll to position [36, 0]
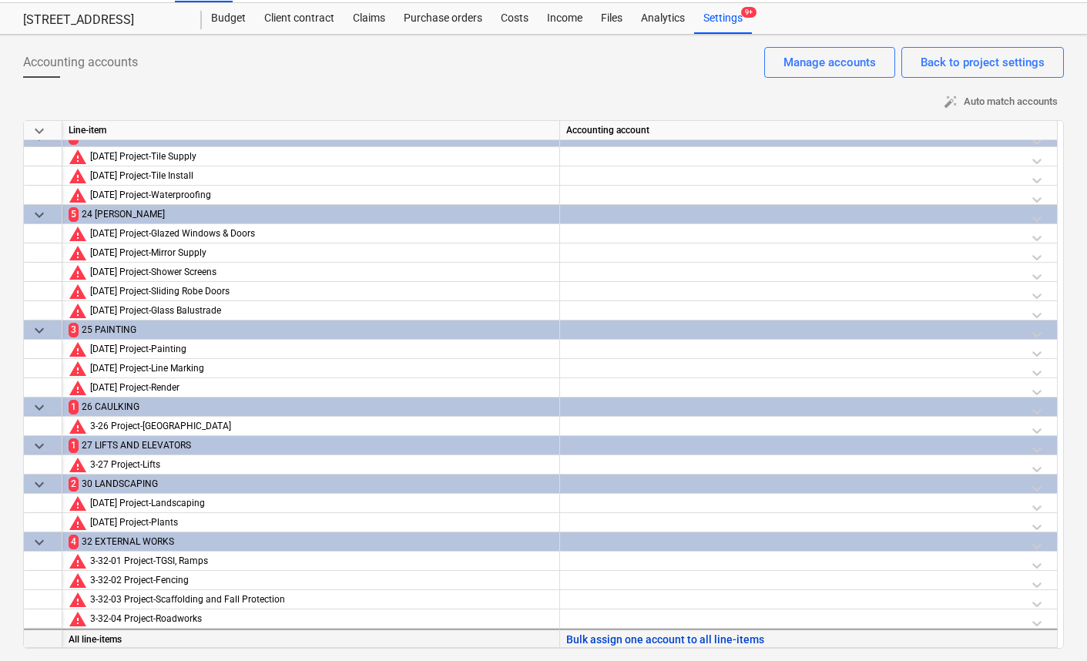
click at [645, 639] on button "Bulk assign one account to all line-items" at bounding box center [665, 639] width 198 height 19
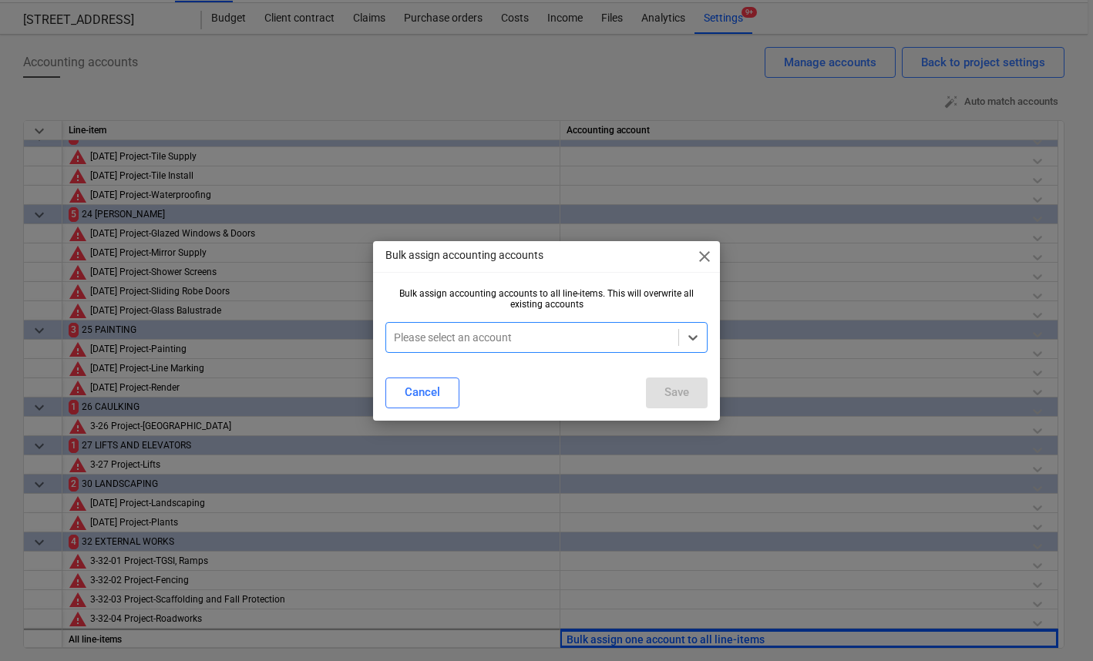
click at [593, 331] on div at bounding box center [532, 337] width 277 height 15
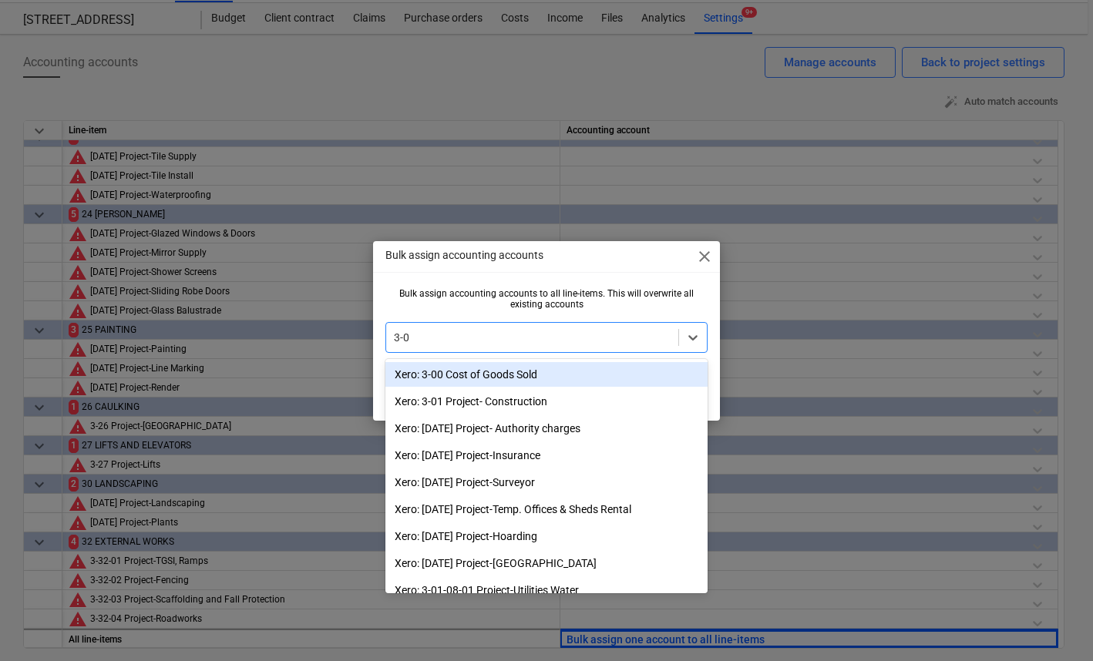
type input "3-01"
click at [537, 378] on div "Xero: 3-01 Project- Construction" at bounding box center [546, 374] width 322 height 25
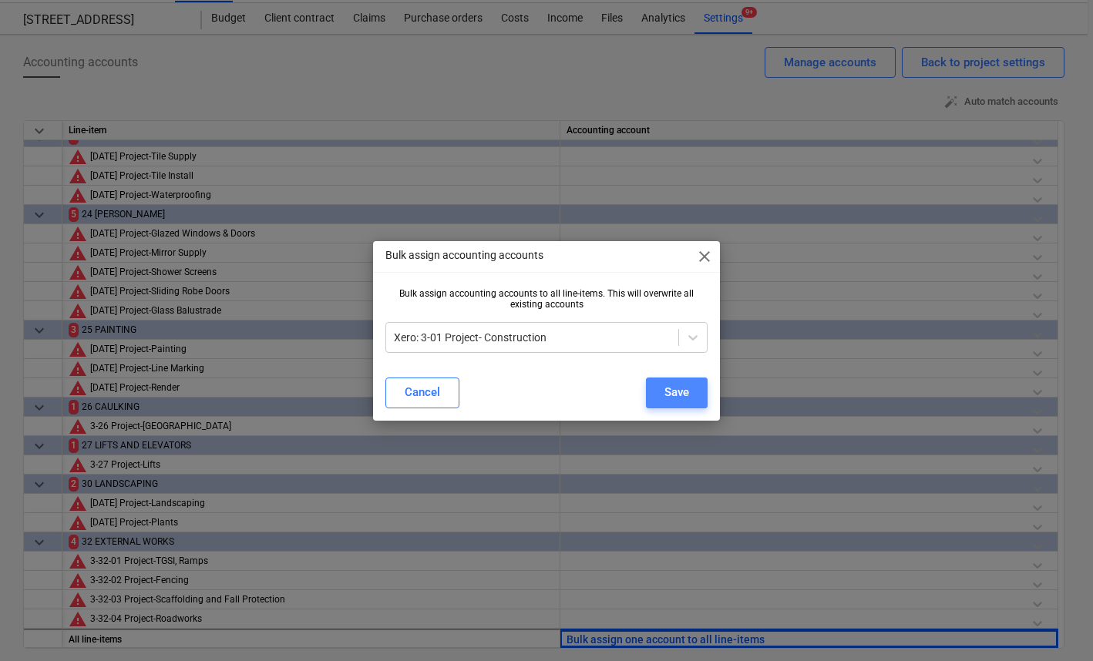
click at [680, 391] on div "Save" at bounding box center [676, 392] width 25 height 20
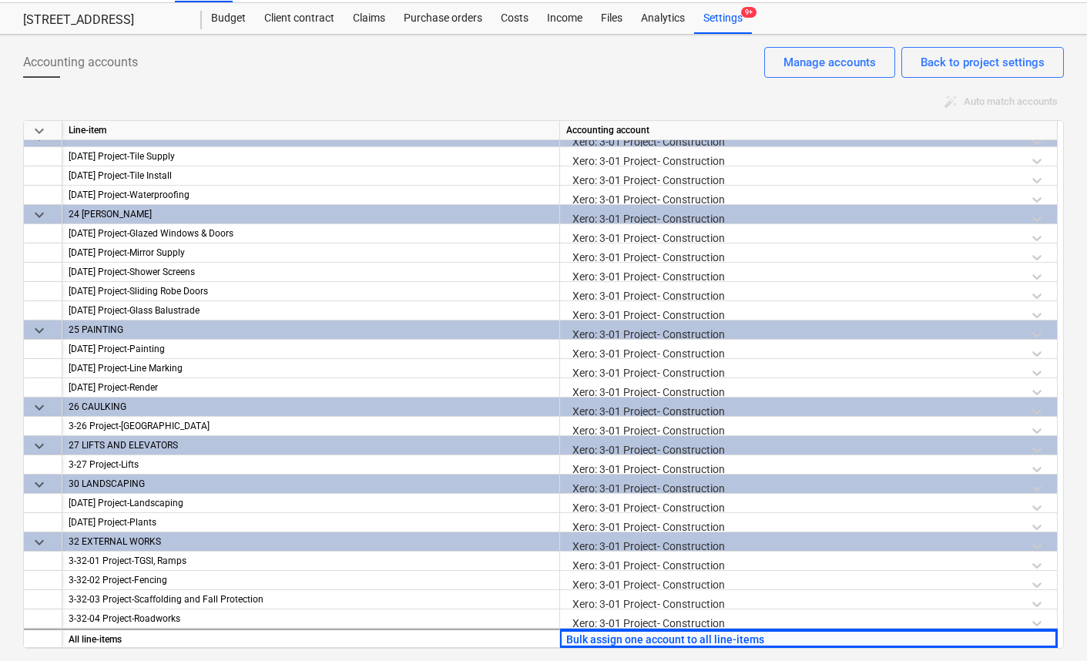
click at [1073, 488] on div "Accounting accounts Back to project settings Manage accounts auto_fix_high Auto…" at bounding box center [543, 348] width 1087 height 626
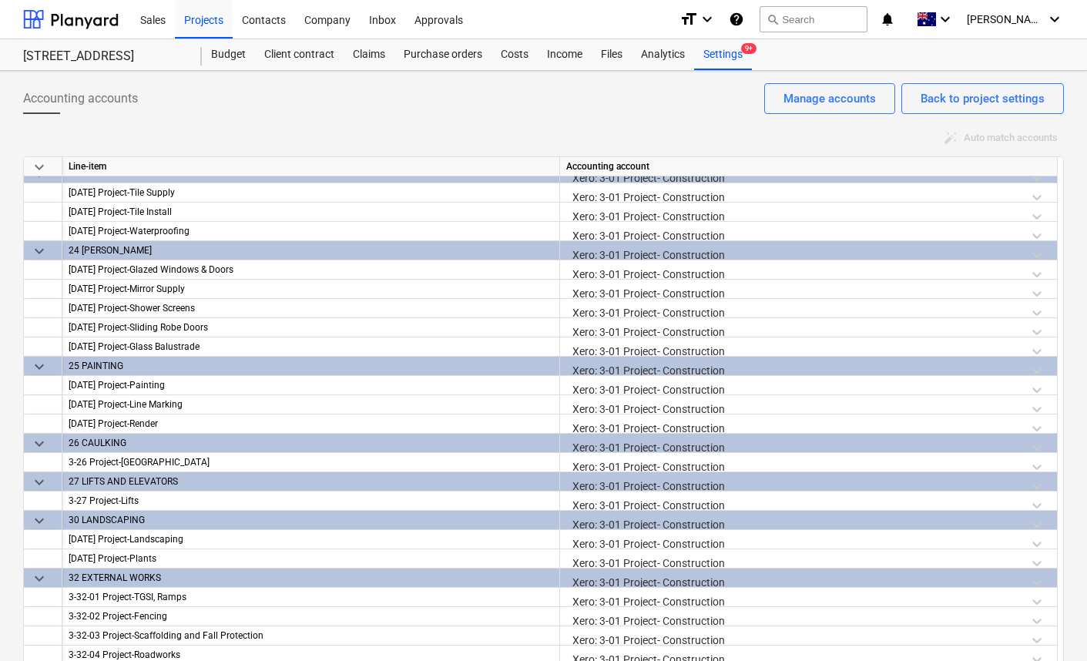
click at [393, 106] on div "Accounting accounts Back to project settings Manage accounts" at bounding box center [543, 104] width 1041 height 43
click at [264, 105] on div "Accounting accounts Back to project settings Manage accounts" at bounding box center [543, 104] width 1041 height 43
click at [216, 23] on div "Projects" at bounding box center [204, 18] width 58 height 39
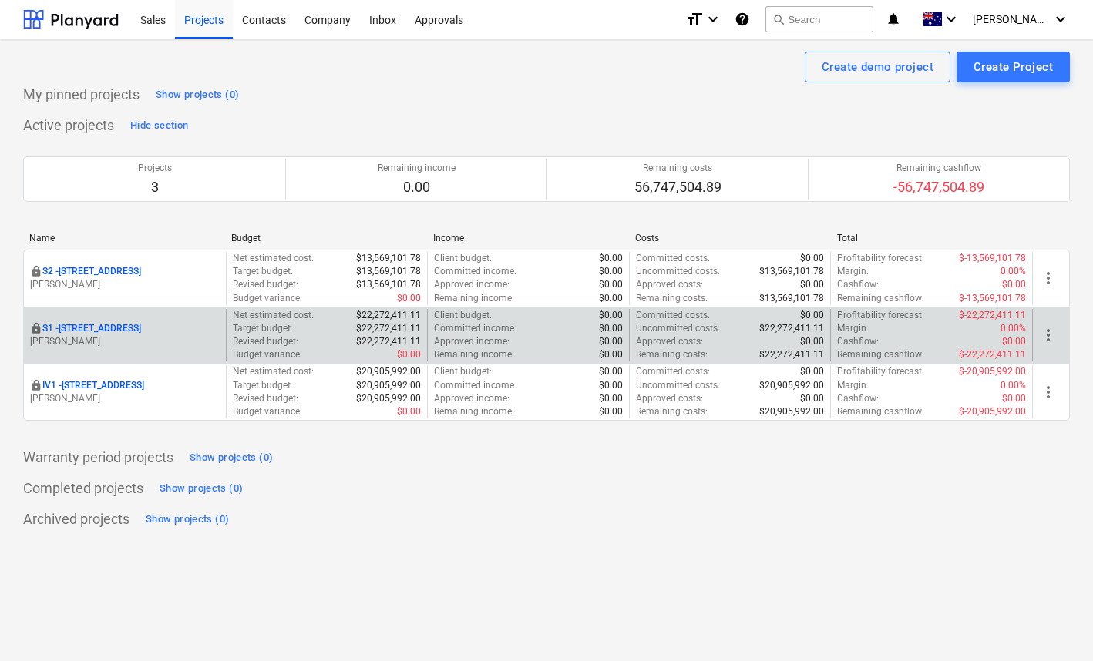
click at [89, 322] on p "S1 - 248 Bay Rd, Sandringham" at bounding box center [91, 328] width 99 height 13
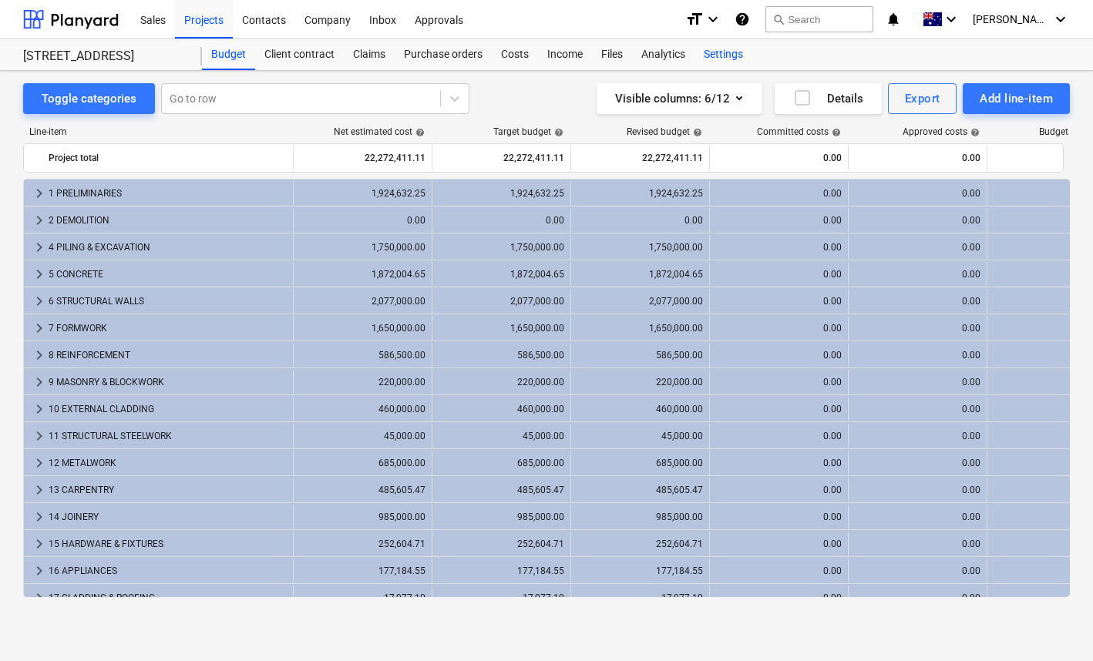
drag, startPoint x: 727, startPoint y: 52, endPoint x: 722, endPoint y: 62, distance: 11.4
click at [727, 52] on div "Settings" at bounding box center [723, 54] width 58 height 31
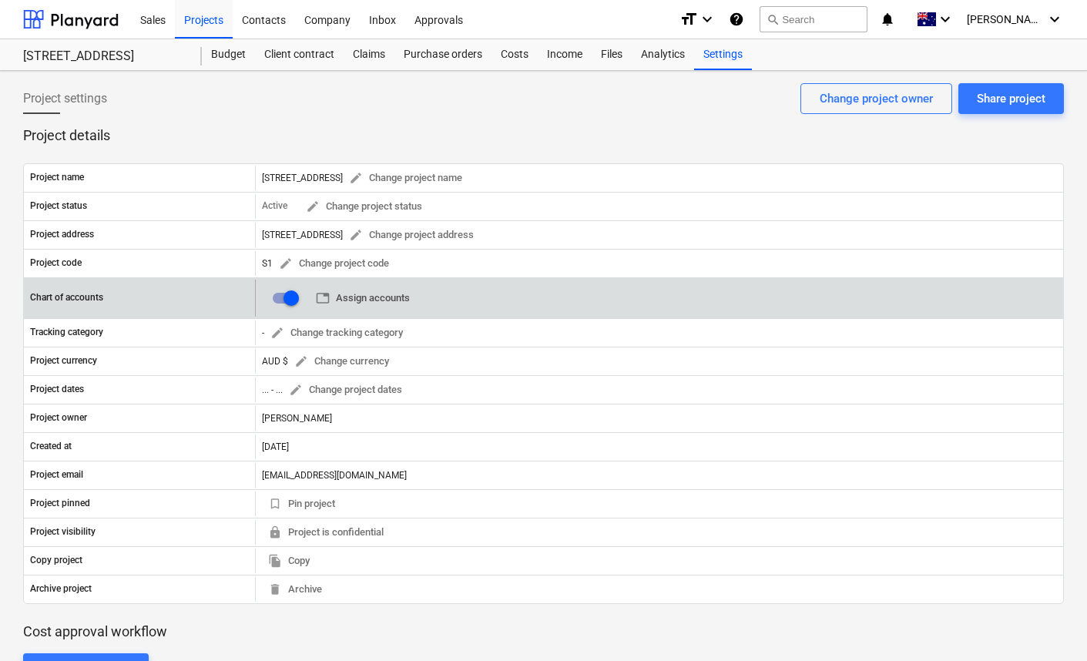
click at [375, 297] on span "table Assign accounts" at bounding box center [363, 299] width 94 height 18
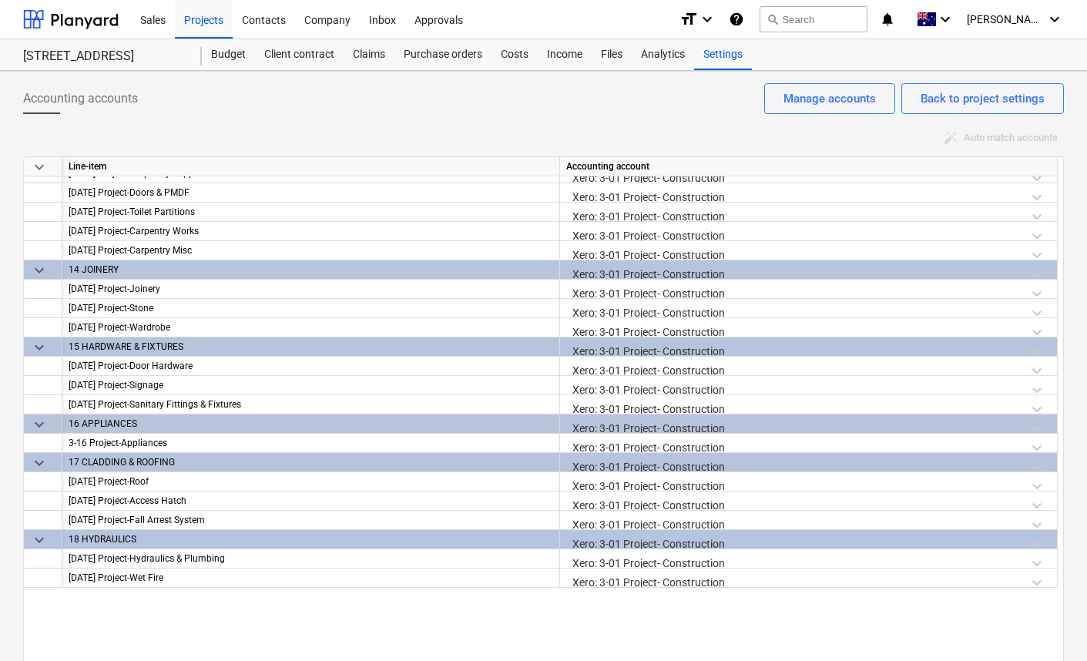
scroll to position [1093, 0]
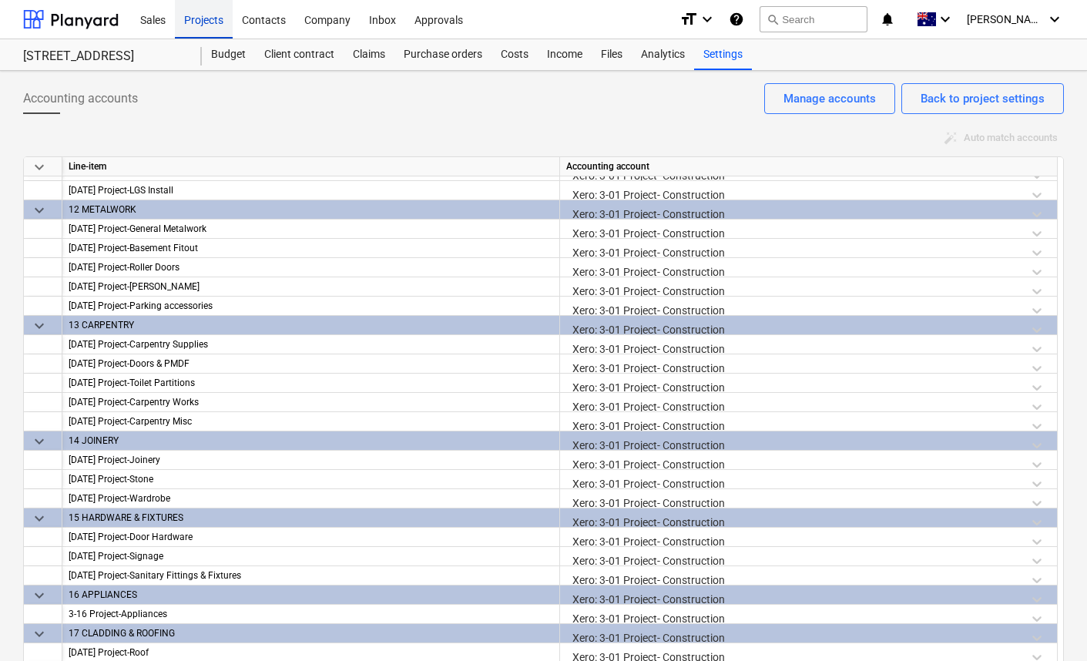
click at [209, 18] on div "Projects" at bounding box center [204, 18] width 58 height 39
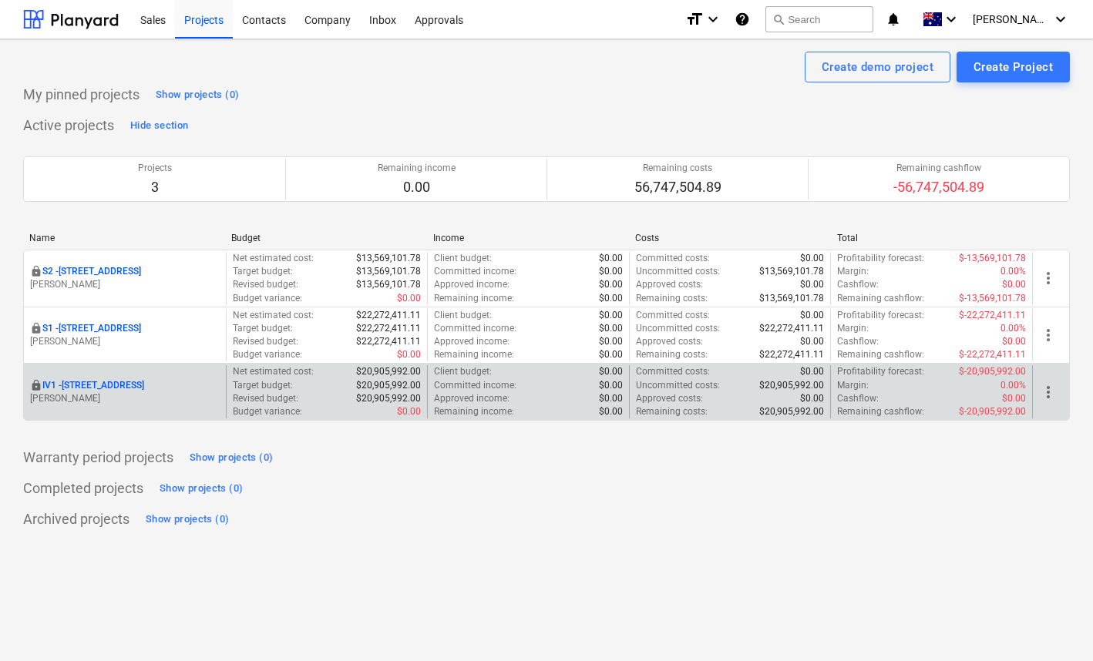
click at [111, 388] on p "IV1 - 24 Lower Heidelberg Rd, Ivanhoe" at bounding box center [93, 385] width 102 height 13
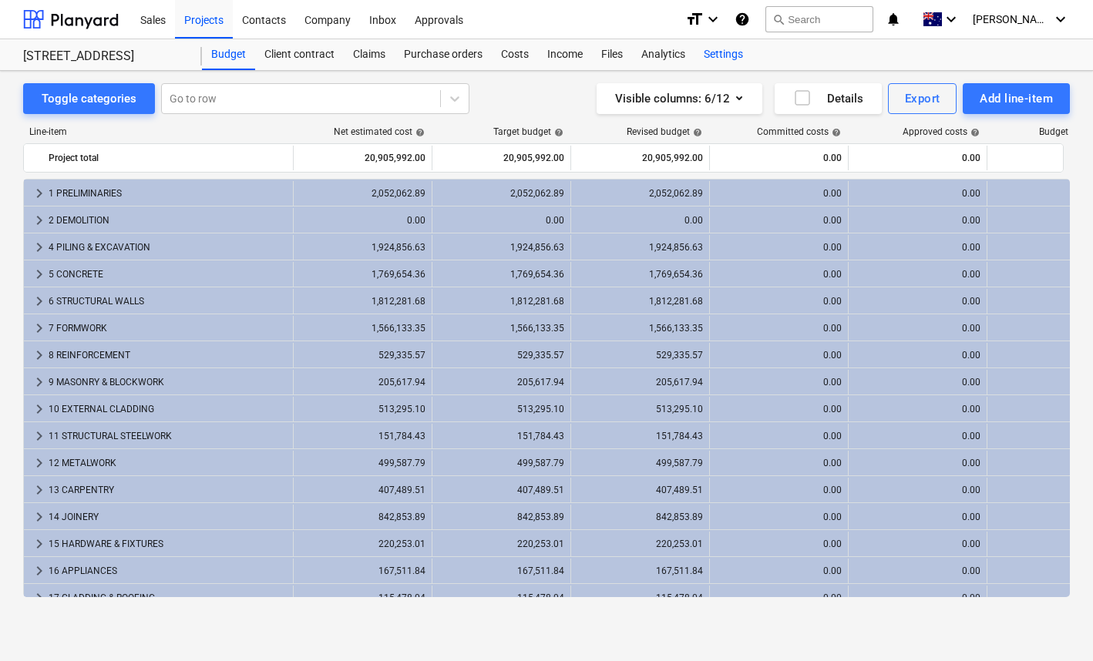
click at [722, 59] on div "Settings" at bounding box center [723, 54] width 58 height 31
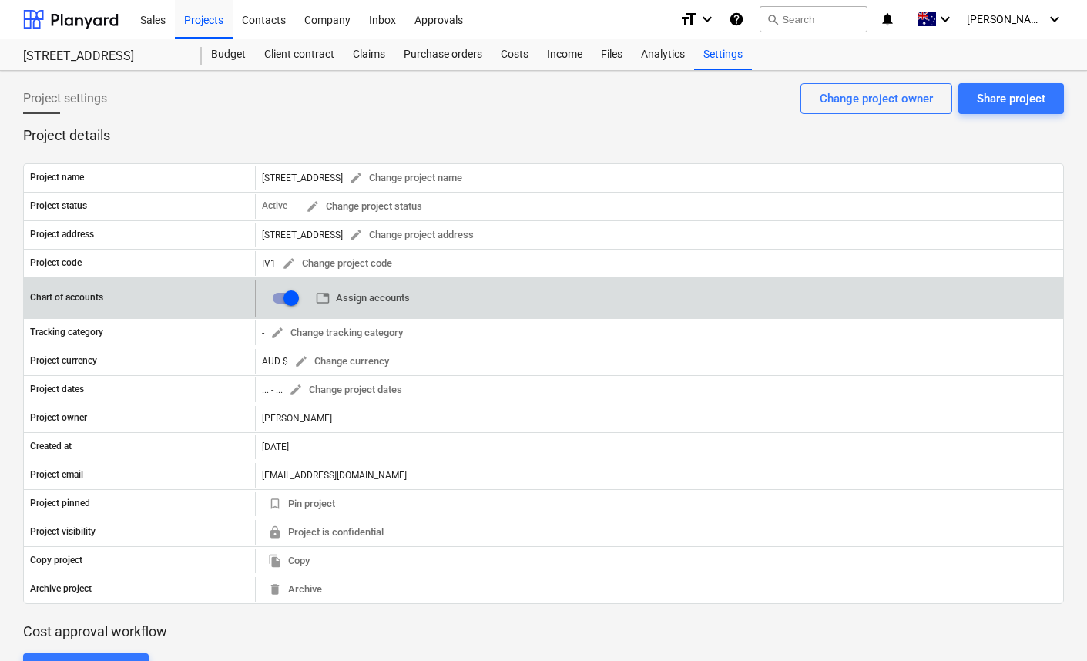
click at [371, 300] on span "table Assign accounts" at bounding box center [363, 299] width 94 height 18
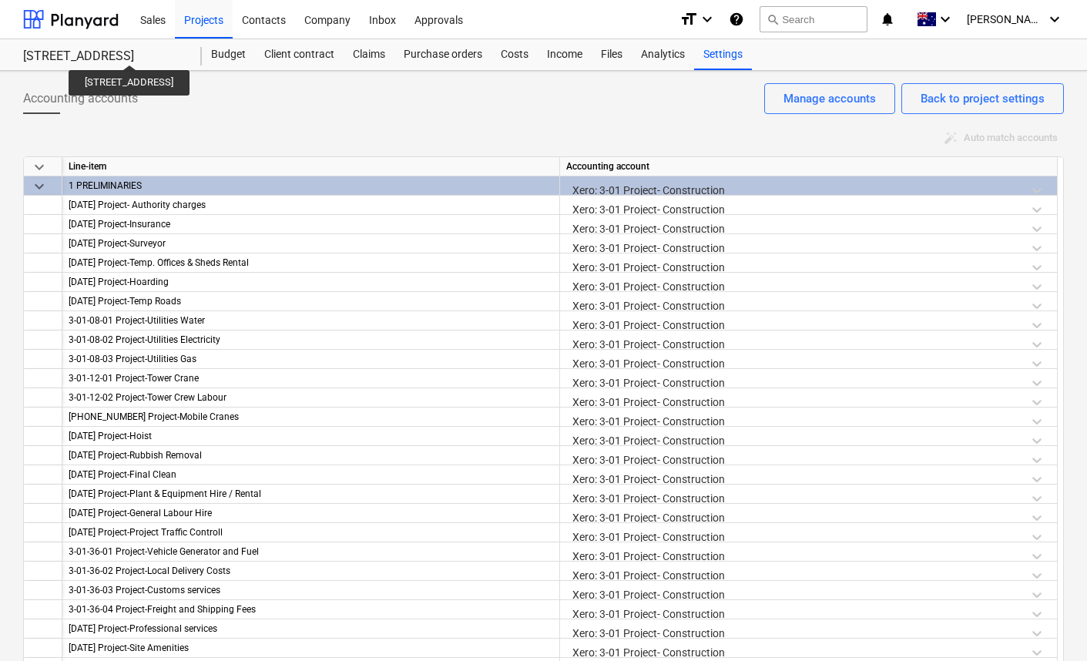
click at [156, 51] on div "24 Lower Heidelberg Rd, Ivanhoe" at bounding box center [103, 57] width 160 height 16
click at [216, 25] on div "Projects" at bounding box center [204, 18] width 58 height 39
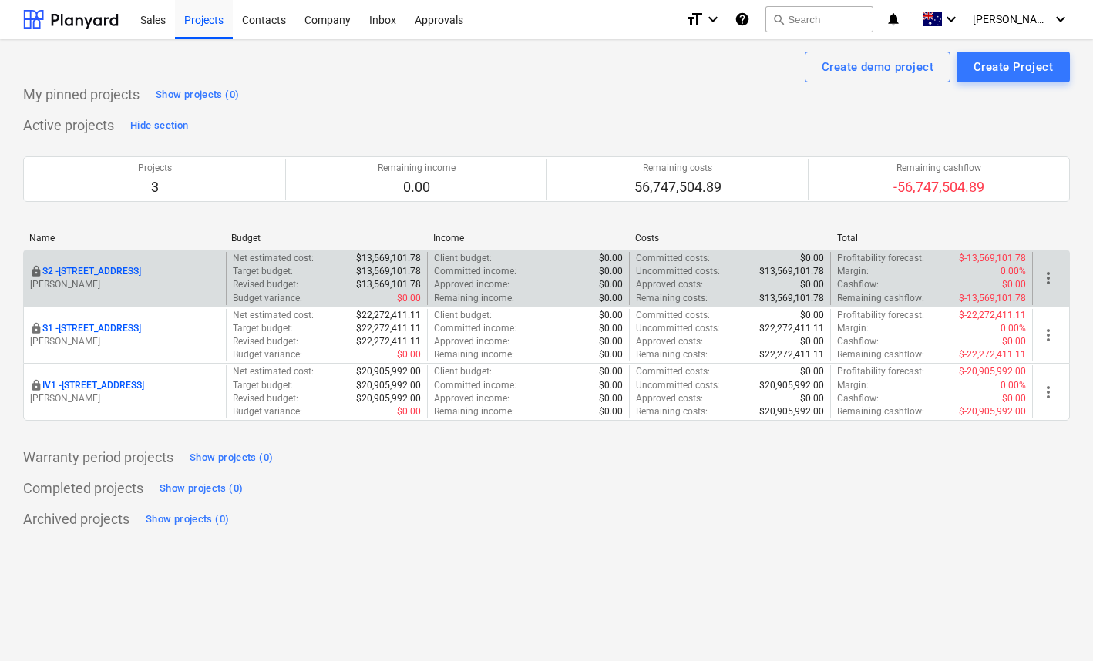
click at [119, 285] on p "[PERSON_NAME]" at bounding box center [125, 284] width 190 height 13
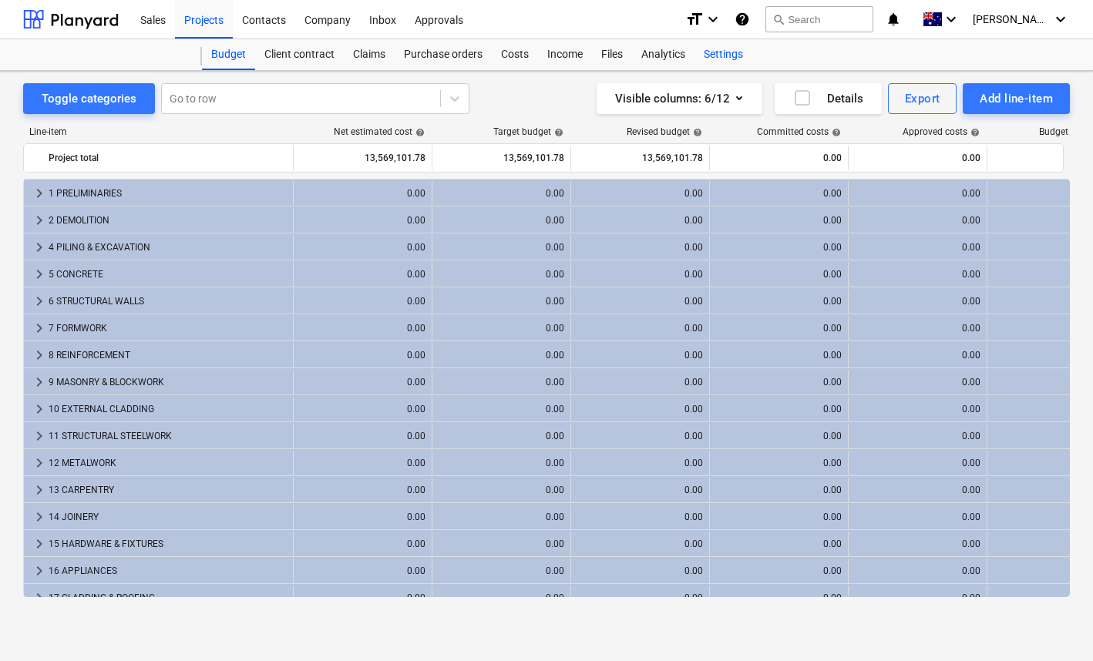
click at [738, 50] on div "Settings" at bounding box center [723, 54] width 58 height 31
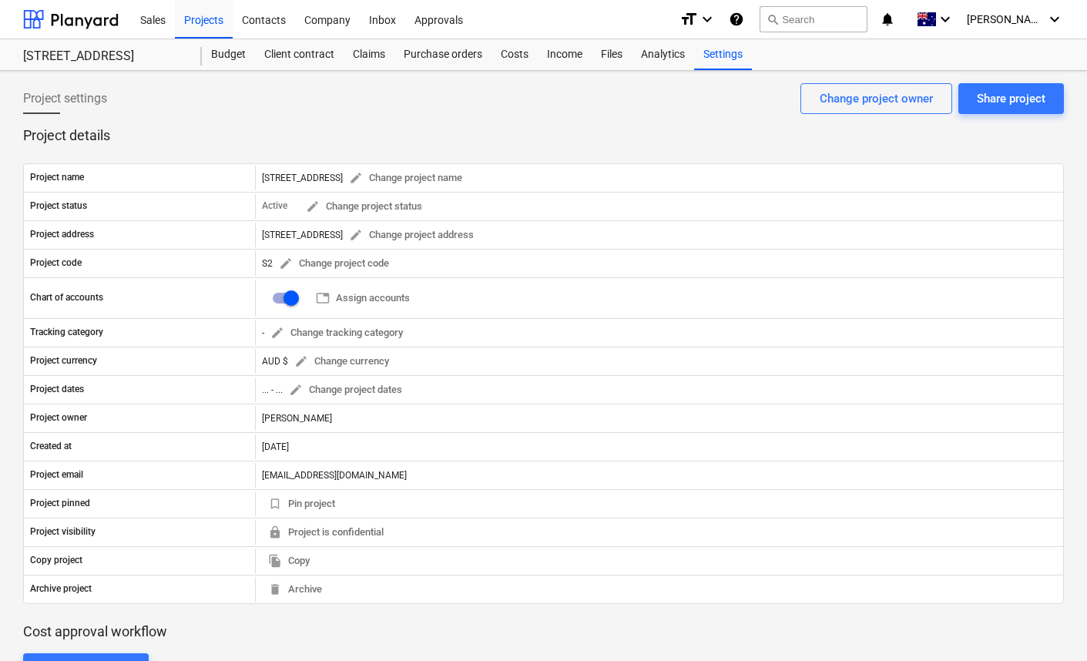
click at [595, 105] on div "Project settings Share project Change project owner" at bounding box center [543, 104] width 1041 height 43
click at [324, 26] on div "Company" at bounding box center [327, 18] width 65 height 39
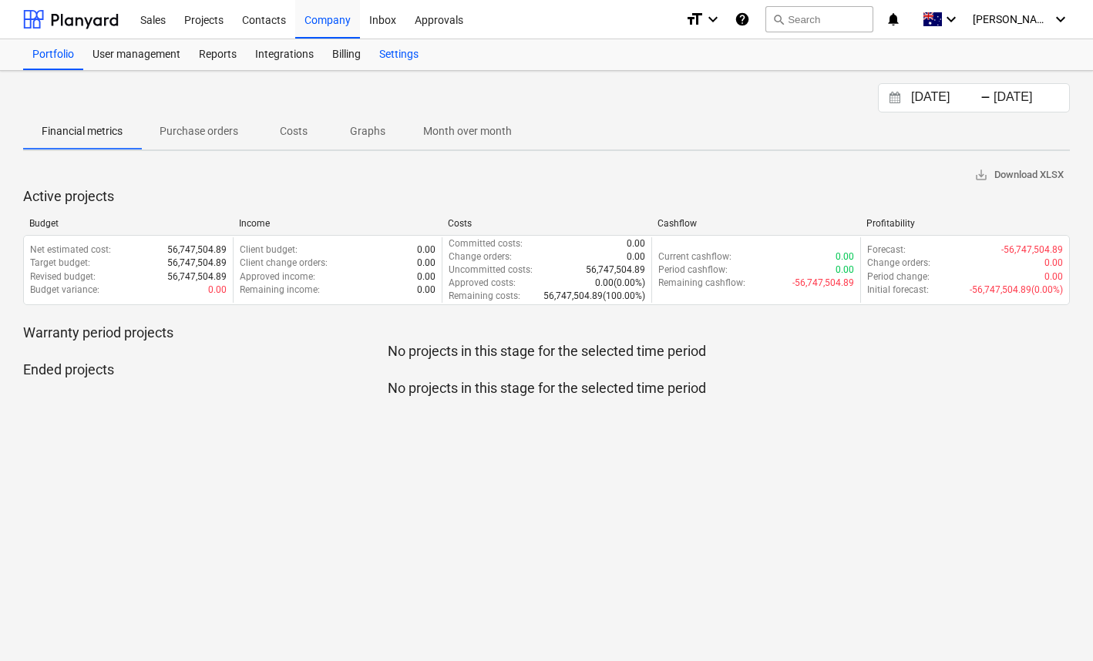
click at [403, 58] on div "Settings" at bounding box center [399, 54] width 58 height 31
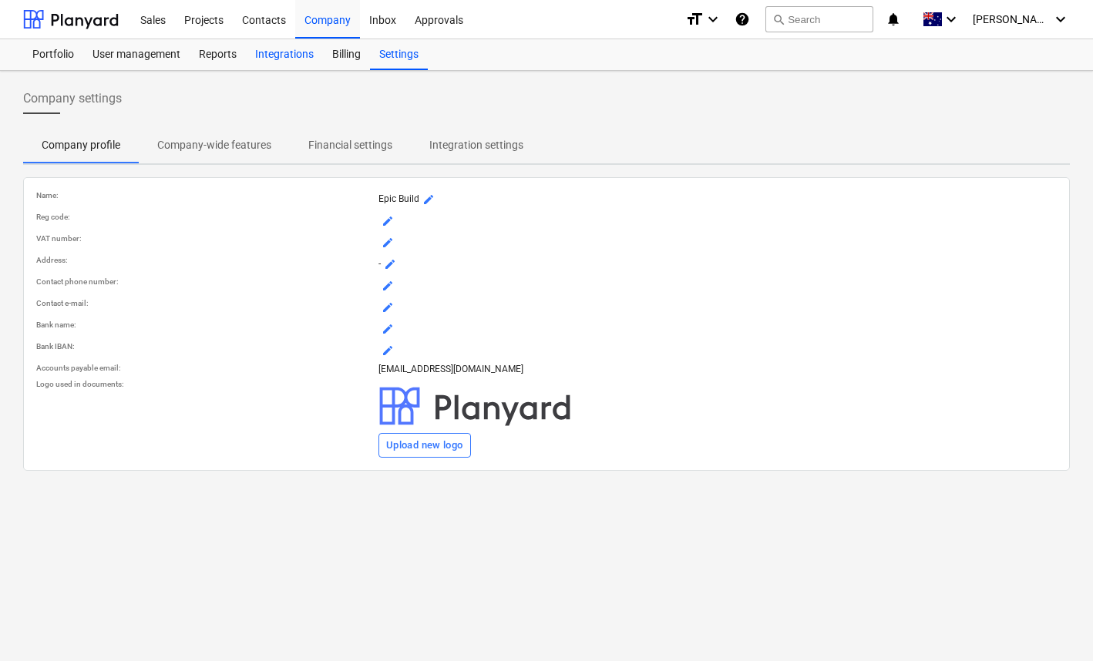
click at [273, 59] on div "Integrations" at bounding box center [284, 54] width 77 height 31
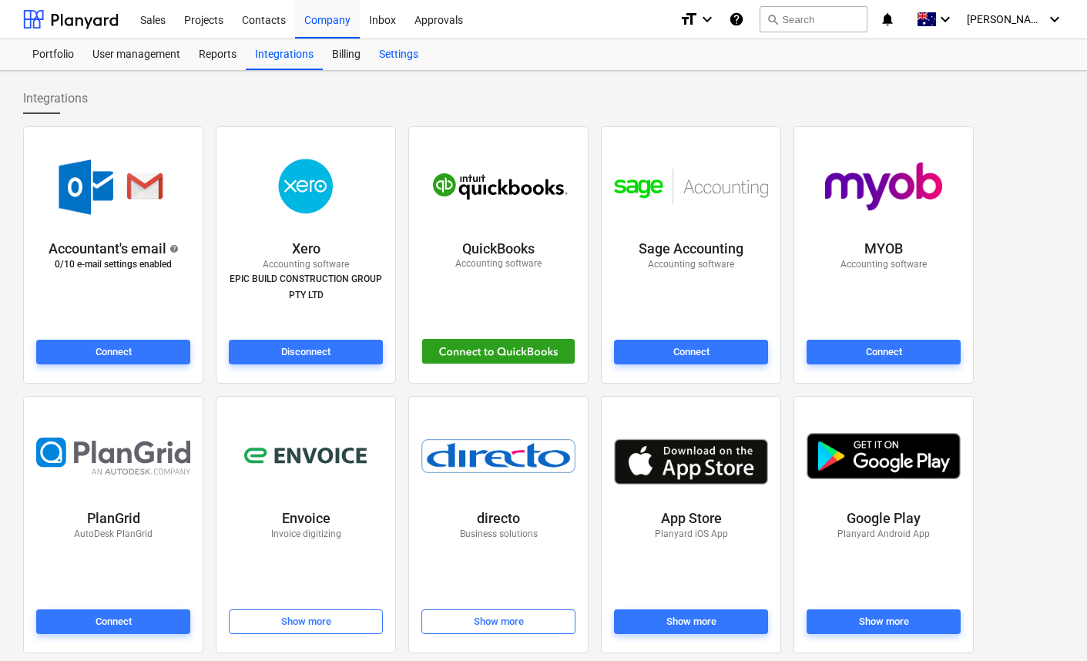
click at [393, 53] on div "Settings" at bounding box center [399, 54] width 58 height 31
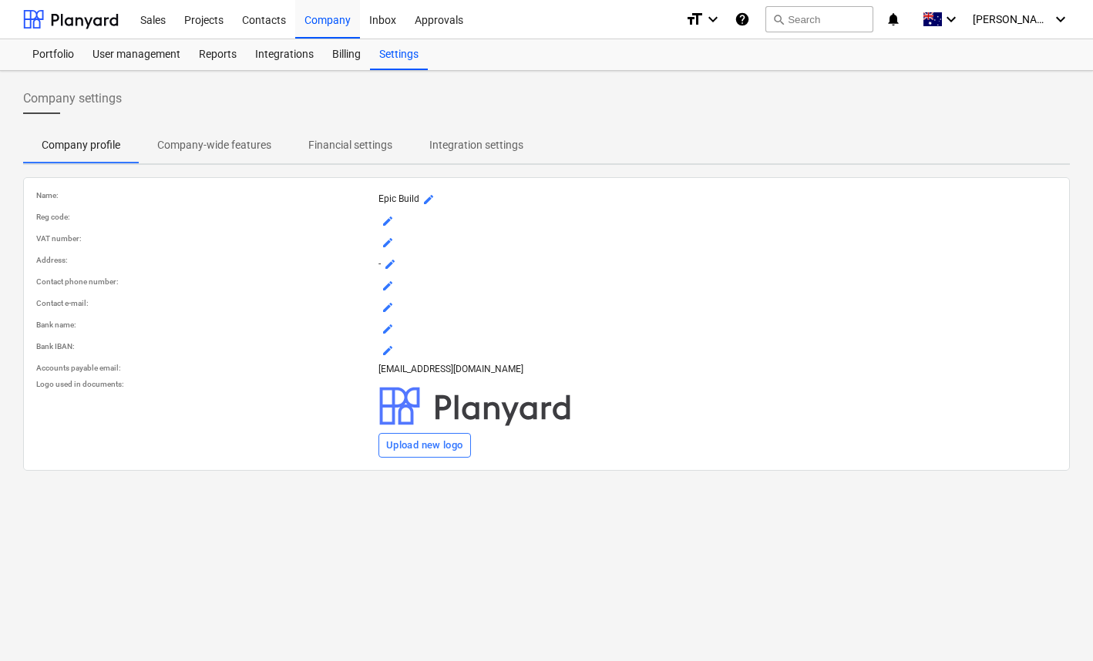
click at [461, 144] on p "Integration settings" at bounding box center [476, 145] width 94 height 16
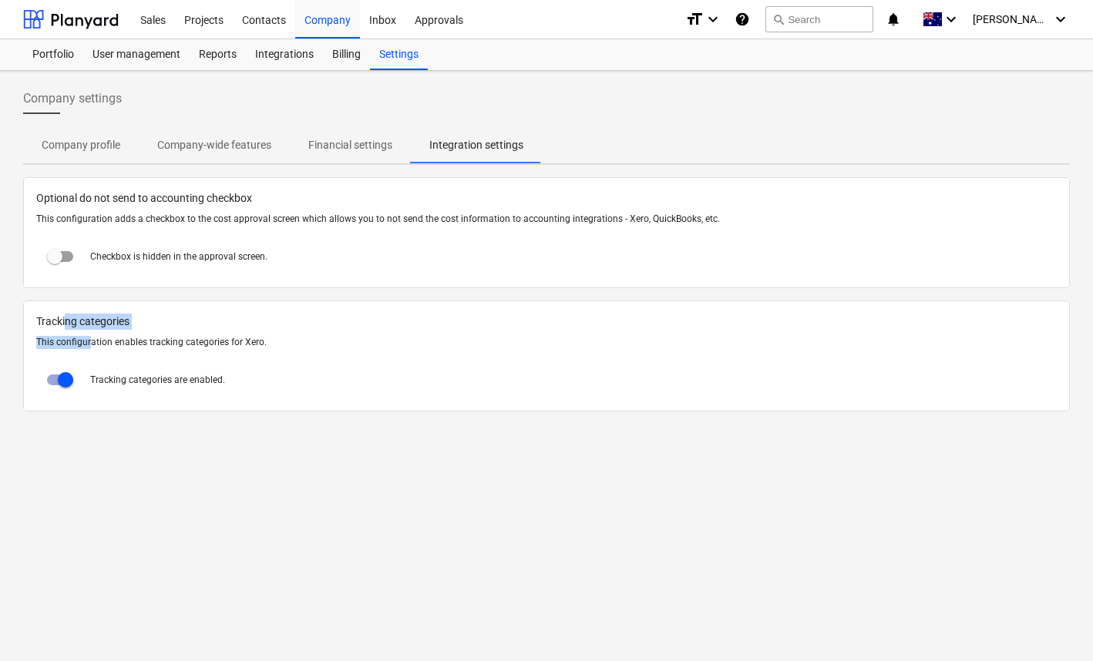
drag, startPoint x: 69, startPoint y: 322, endPoint x: 91, endPoint y: 337, distance: 26.1
click at [91, 337] on div "Tracking categories This configuration enables tracking categories for Xero. Tr…" at bounding box center [546, 356] width 1046 height 111
click at [91, 337] on p "This configuration enables tracking categories for Xero." at bounding box center [546, 342] width 1020 height 13
drag, startPoint x: 99, startPoint y: 340, endPoint x: 89, endPoint y: 333, distance: 12.2
click at [89, 333] on div "Tracking categories This configuration enables tracking categories for Xero. Tr…" at bounding box center [546, 356] width 1046 height 111
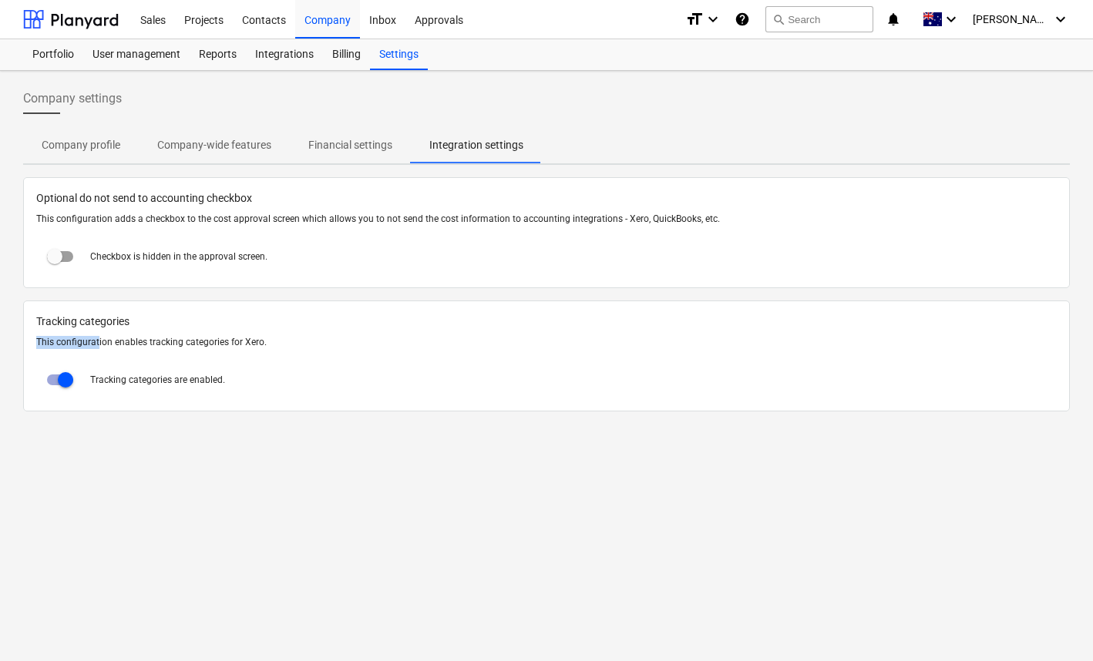
click at [88, 333] on div at bounding box center [546, 333] width 1020 height 6
drag, startPoint x: 86, startPoint y: 330, endPoint x: 98, endPoint y: 340, distance: 15.9
click at [98, 340] on div "Tracking categories This configuration enables tracking categories for Xero. Tr…" at bounding box center [546, 356] width 1046 height 111
click at [98, 340] on p "This configuration enables tracking categories for Xero." at bounding box center [546, 342] width 1020 height 13
drag, startPoint x: 102, startPoint y: 342, endPoint x: 82, endPoint y: 326, distance: 25.8
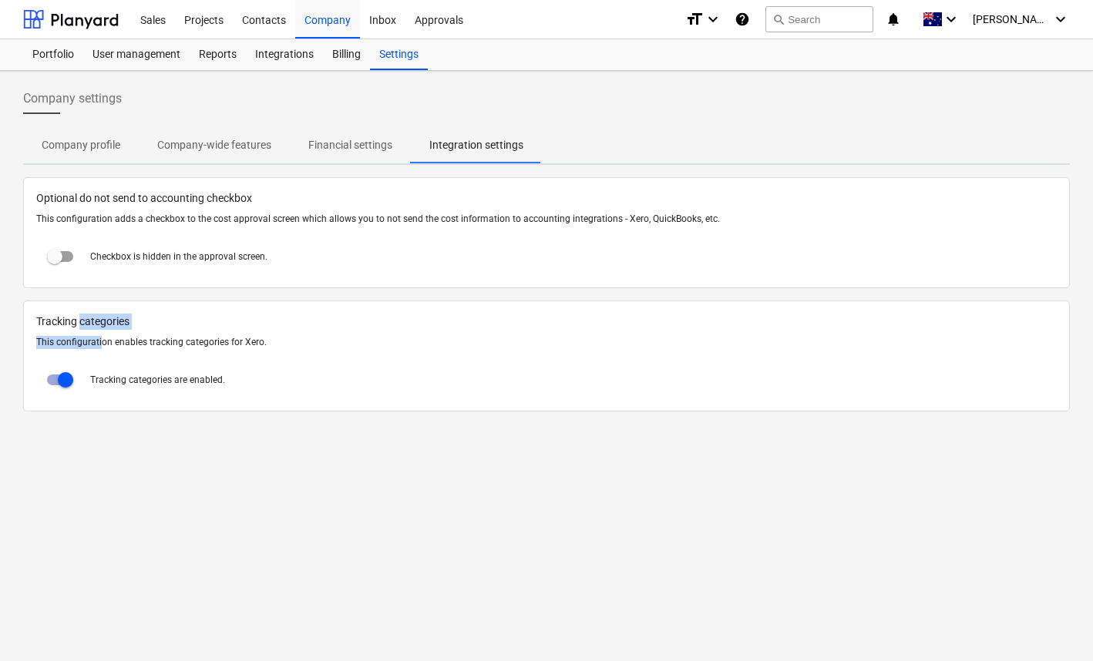
click at [82, 326] on div "Tracking categories This configuration enables tracking categories for Xero. Tr…" at bounding box center [546, 356] width 1046 height 111
click at [82, 326] on span "Tracking categories" at bounding box center [546, 322] width 1020 height 16
drag, startPoint x: 79, startPoint y: 325, endPoint x: 113, endPoint y: 345, distance: 40.0
click at [113, 345] on div "Tracking categories This configuration enables tracking categories for Xero. Tr…" at bounding box center [546, 356] width 1046 height 111
drag, startPoint x: 115, startPoint y: 344, endPoint x: 42, endPoint y: 297, distance: 87.4
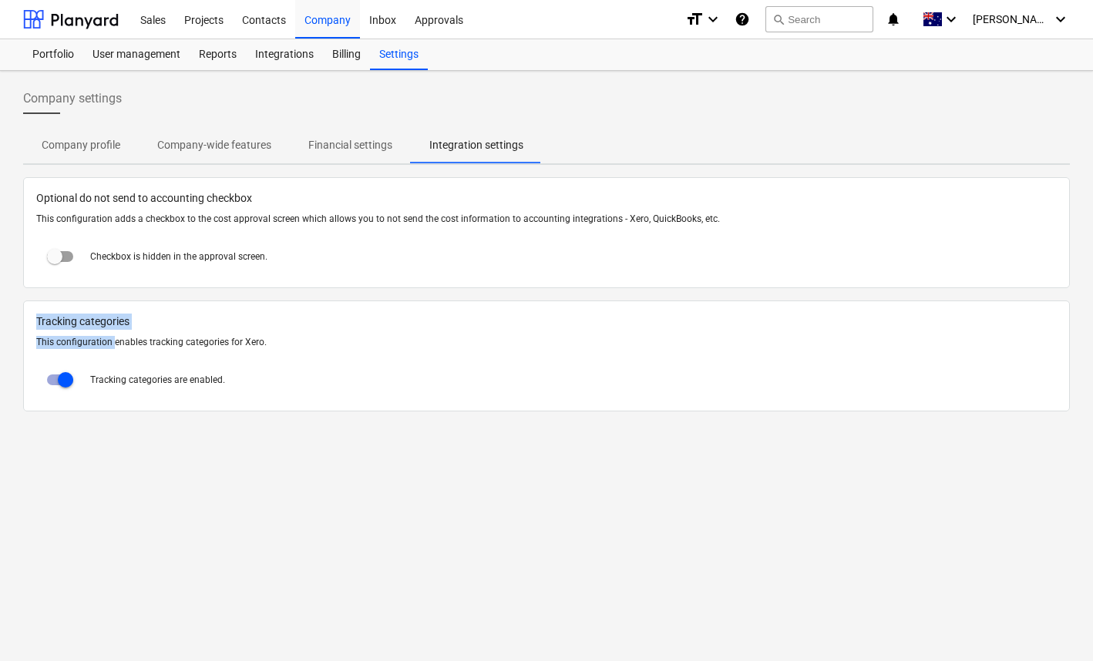
click at [42, 297] on div "Optional do not send to accounting checkbox This configuration adds a checkbox …" at bounding box center [546, 294] width 1046 height 234
click at [161, 201] on span "Optional do not send to accounting checkbox" at bounding box center [546, 198] width 1020 height 16
drag, startPoint x: 153, startPoint y: 197, endPoint x: 168, endPoint y: 217, distance: 24.2
click at [168, 216] on div "Optional do not send to accounting checkbox This configuration adds a checkbox …" at bounding box center [546, 232] width 1046 height 111
drag, startPoint x: 169, startPoint y: 223, endPoint x: 146, endPoint y: 200, distance: 32.7
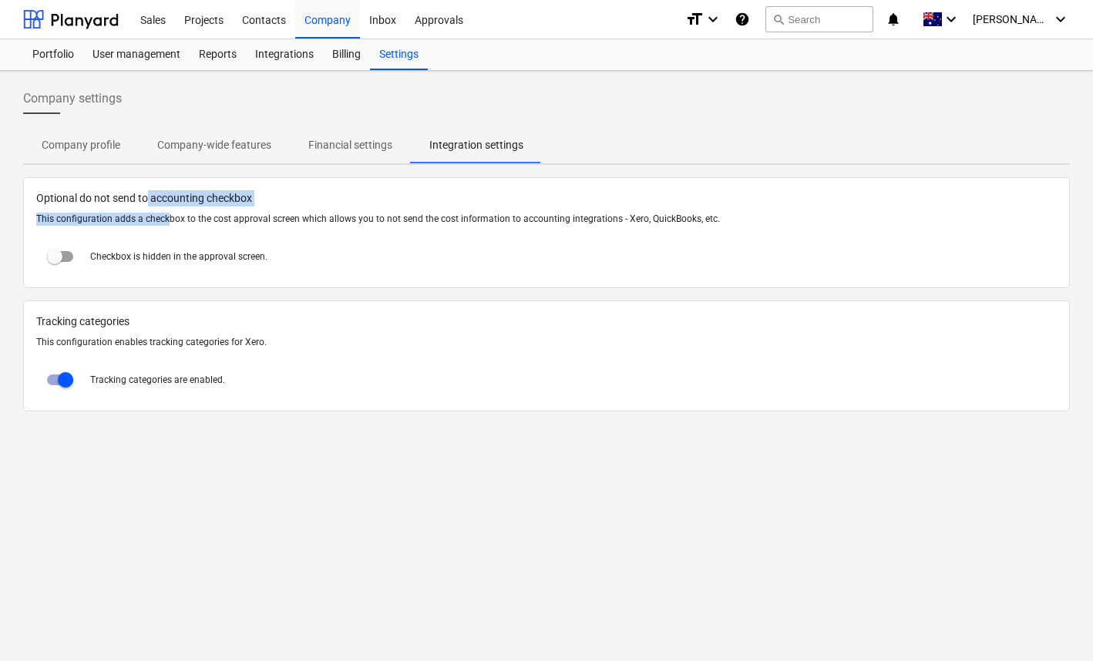
click at [146, 200] on div "Optional do not send to accounting checkbox This configuration adds a checkbox …" at bounding box center [546, 232] width 1046 height 111
click at [146, 200] on span "Optional do not send to accounting checkbox" at bounding box center [546, 198] width 1020 height 16
drag, startPoint x: 136, startPoint y: 196, endPoint x: 162, endPoint y: 206, distance: 28.0
click at [162, 206] on span "Optional do not send to accounting checkbox" at bounding box center [546, 198] width 1020 height 16
click at [163, 207] on div at bounding box center [546, 210] width 1020 height 6
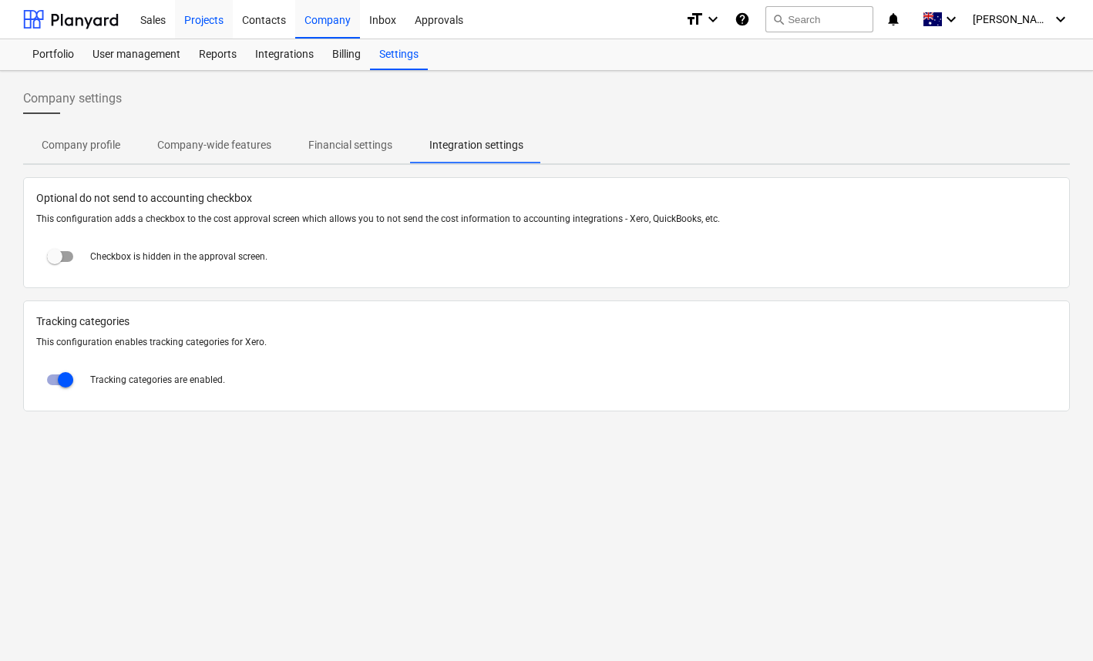
click at [207, 22] on div "Projects" at bounding box center [204, 18] width 58 height 39
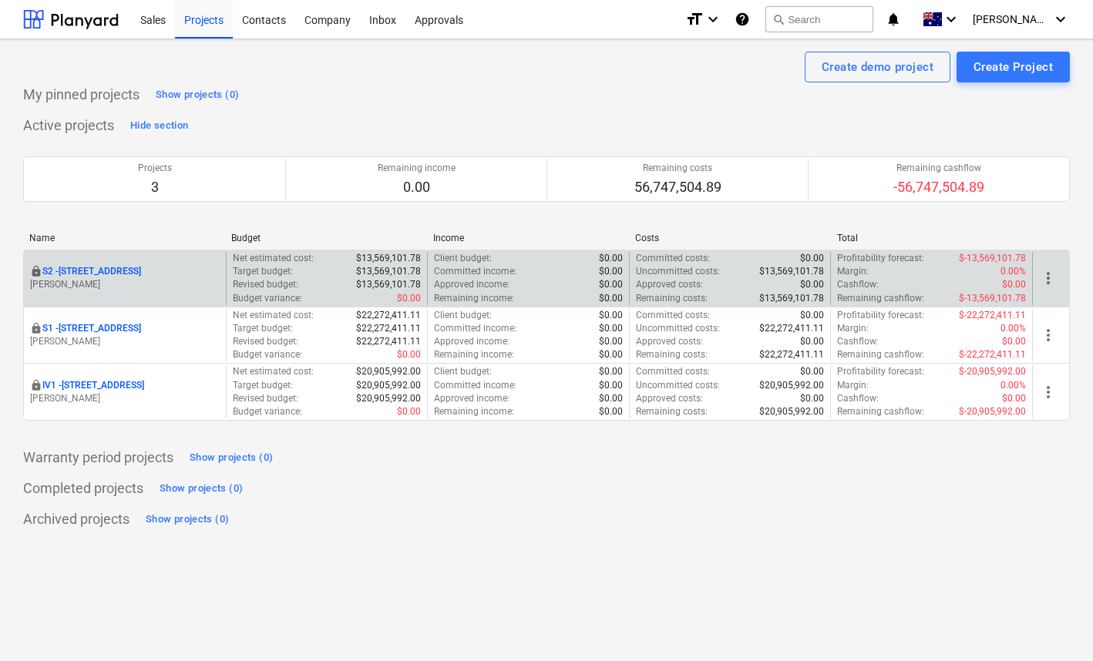
click at [139, 269] on p "S2 - 76 Beach Rd, Sandringham" at bounding box center [91, 271] width 99 height 13
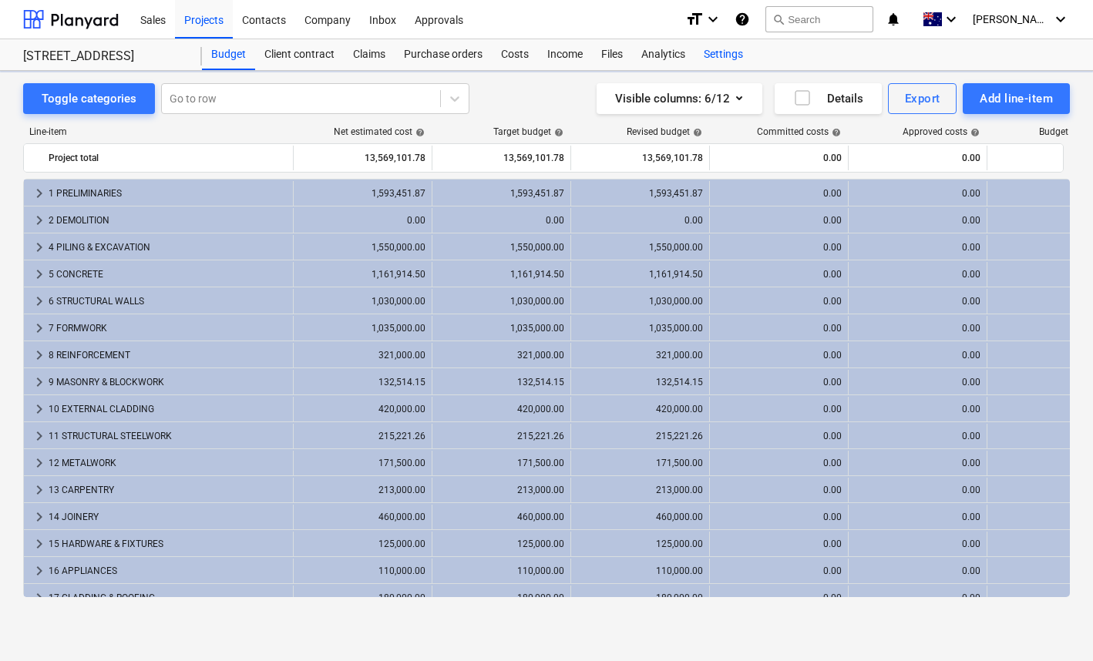
click at [742, 55] on div "Settings" at bounding box center [723, 54] width 58 height 31
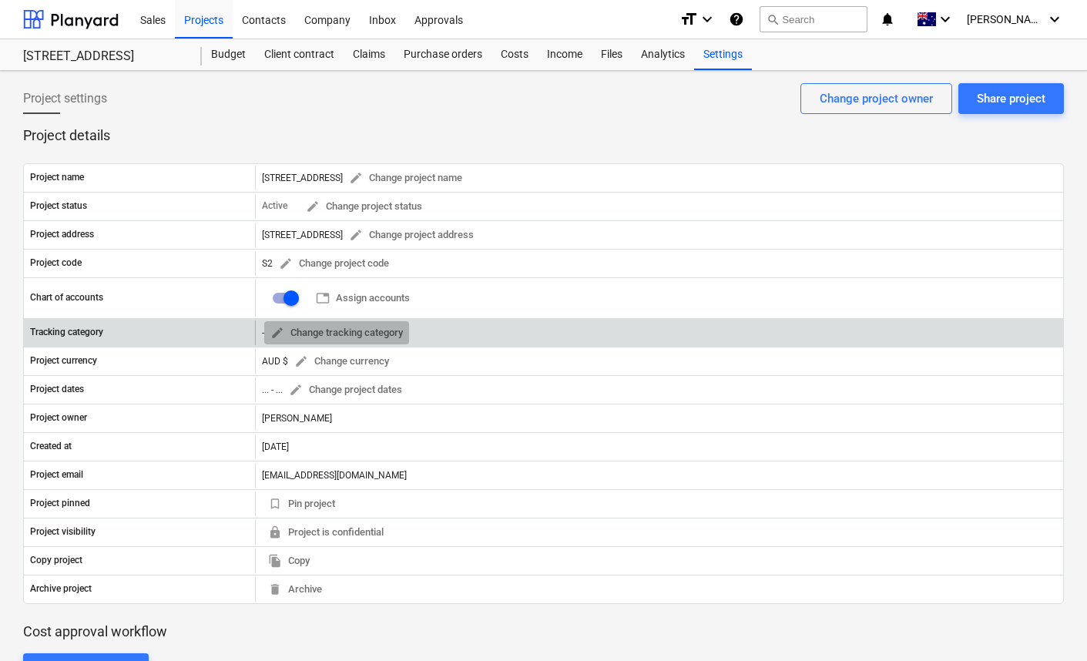
click at [336, 330] on span "edit Change tracking category" at bounding box center [336, 333] width 133 height 18
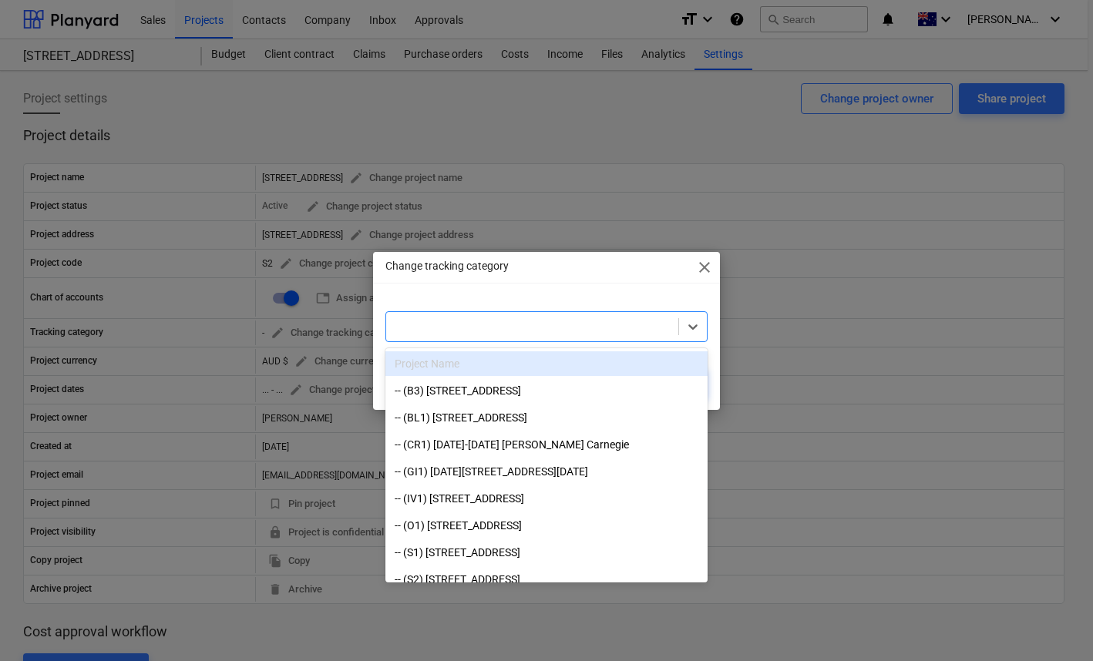
click at [527, 334] on div at bounding box center [532, 327] width 292 height 22
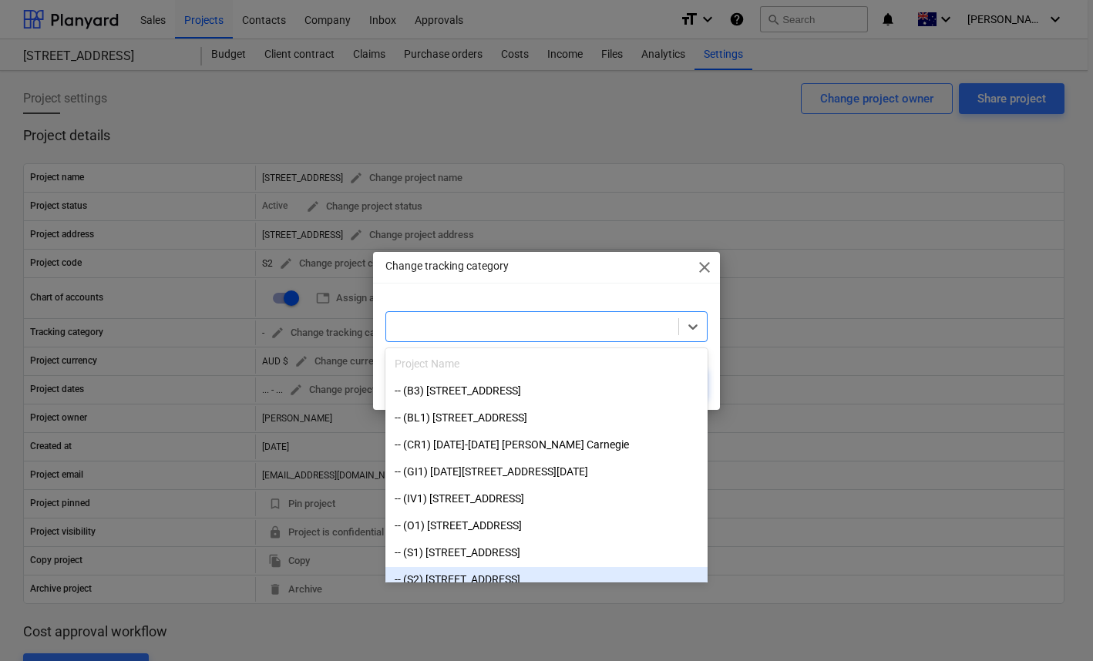
click at [546, 573] on div "-- (S2) 76 Beach Rd" at bounding box center [546, 579] width 322 height 25
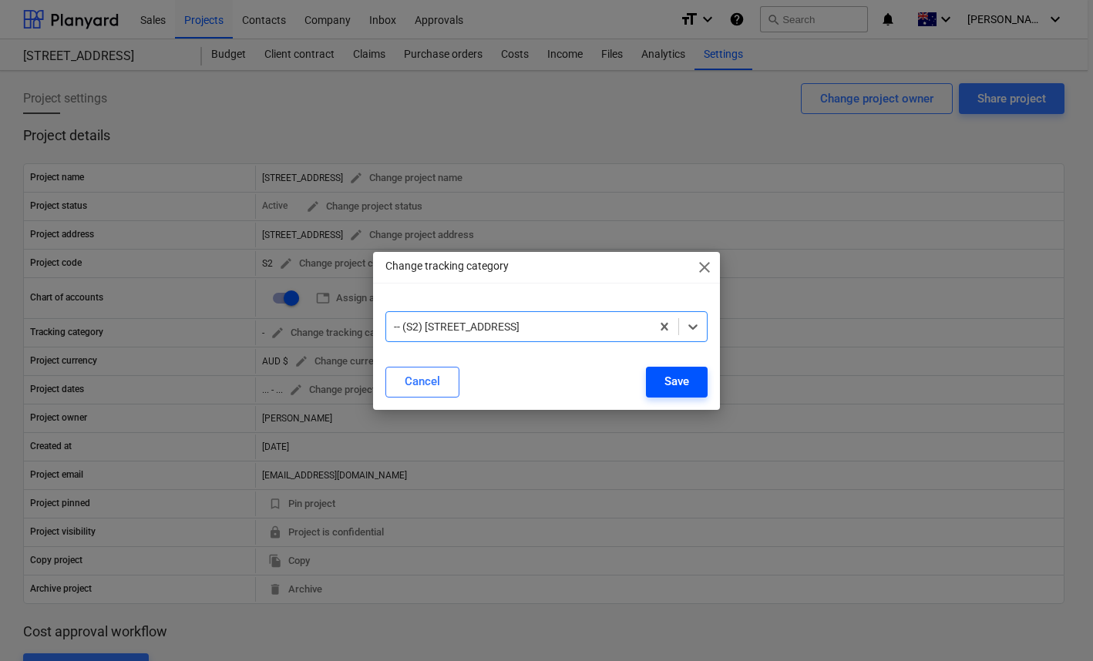
click at [678, 386] on div "Save" at bounding box center [676, 381] width 25 height 20
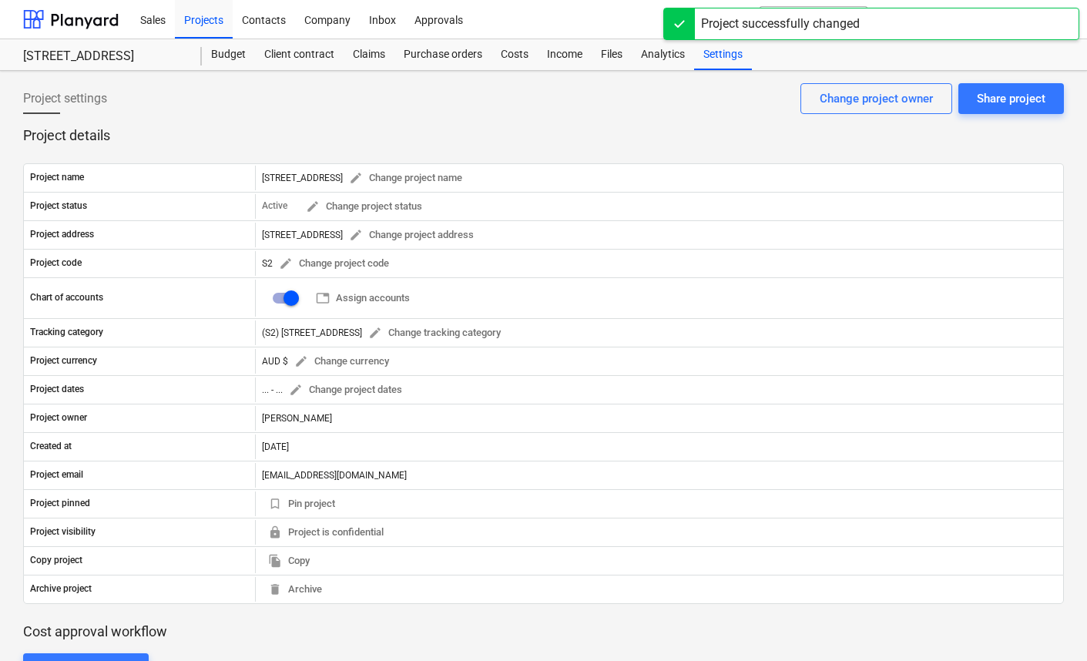
click at [405, 129] on p "Project details" at bounding box center [543, 135] width 1041 height 18
click at [400, 133] on p "Project details" at bounding box center [543, 135] width 1041 height 18
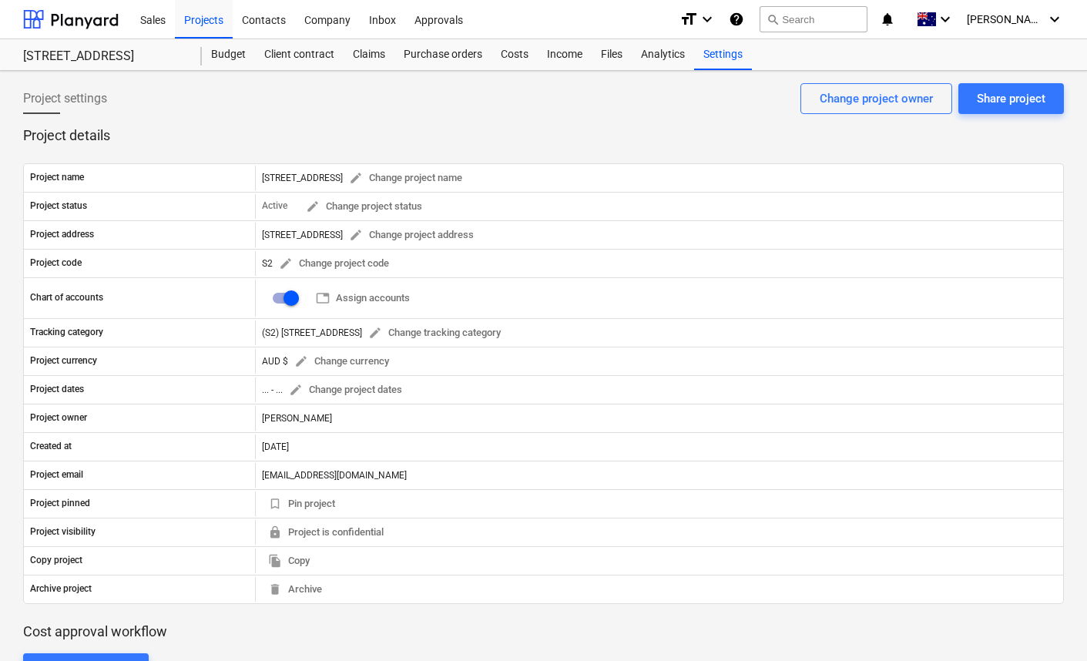
click at [396, 128] on p "Project details" at bounding box center [543, 135] width 1041 height 18
click at [207, 15] on div "Projects" at bounding box center [204, 18] width 58 height 39
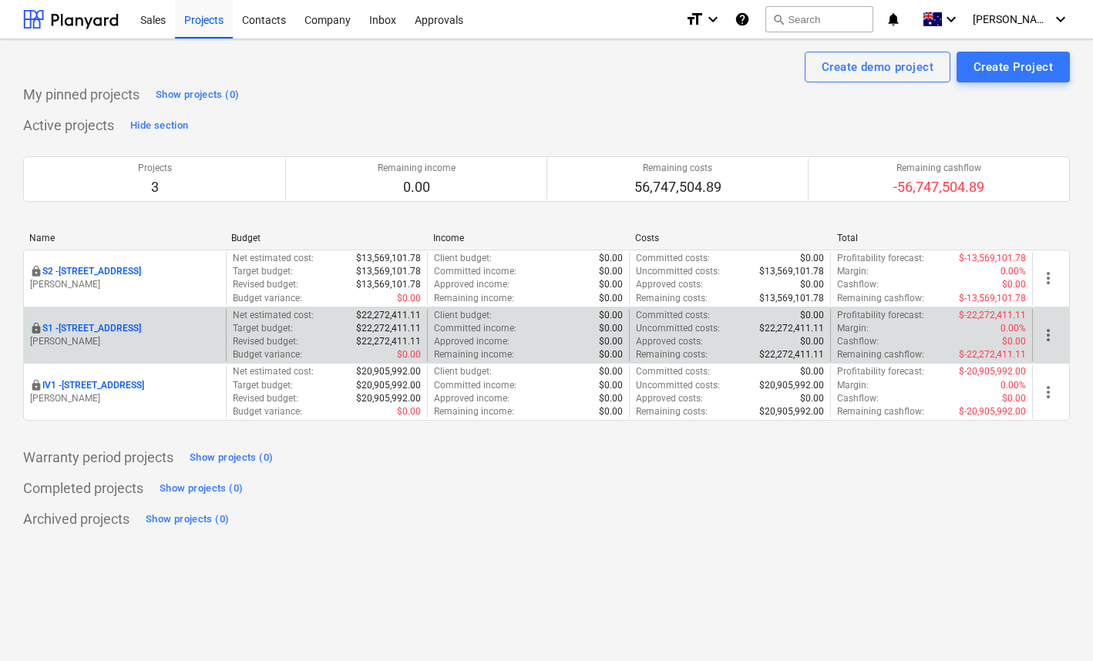
click at [106, 327] on p "S1 - 248 Bay Rd, Sandringham" at bounding box center [91, 328] width 99 height 13
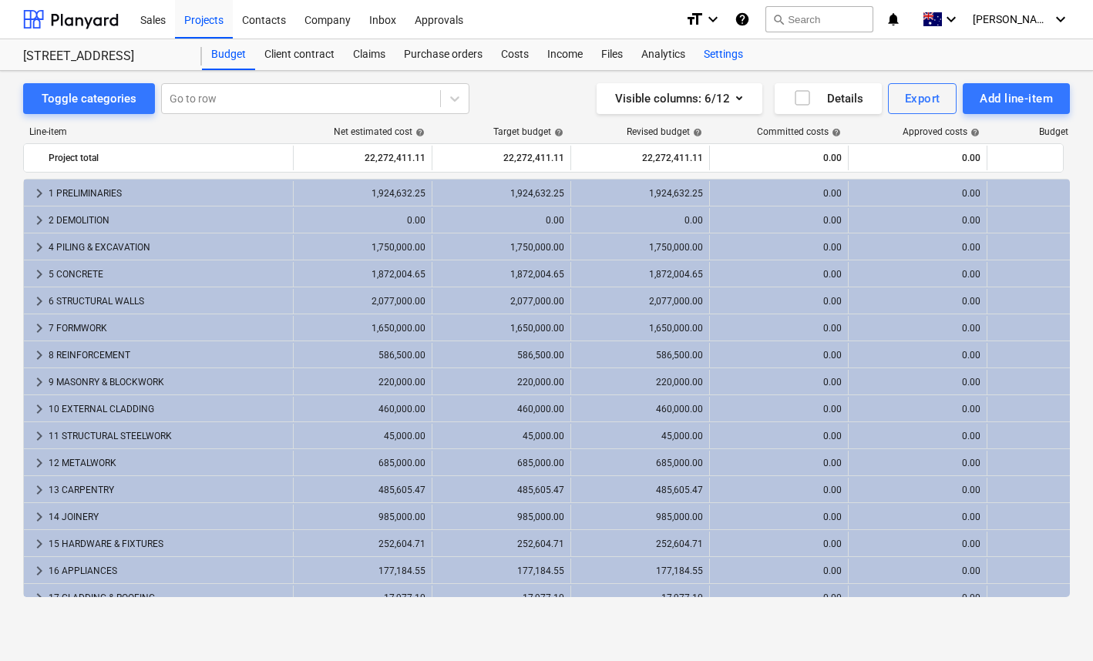
click at [717, 53] on div "Settings" at bounding box center [723, 54] width 58 height 31
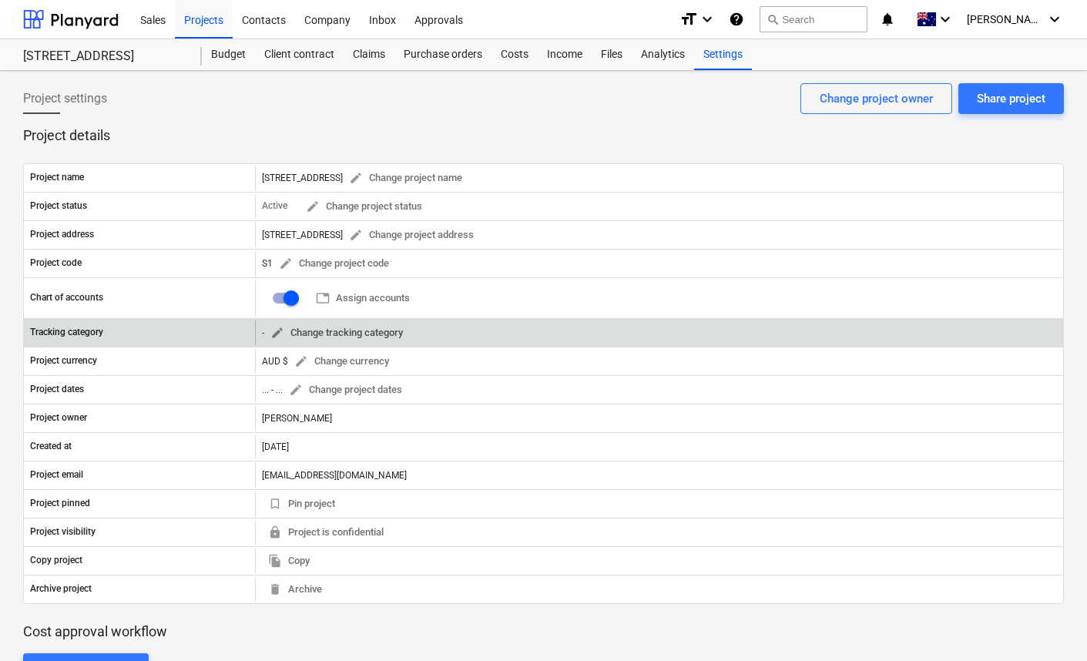
click at [336, 332] on span "edit Change tracking category" at bounding box center [336, 333] width 133 height 18
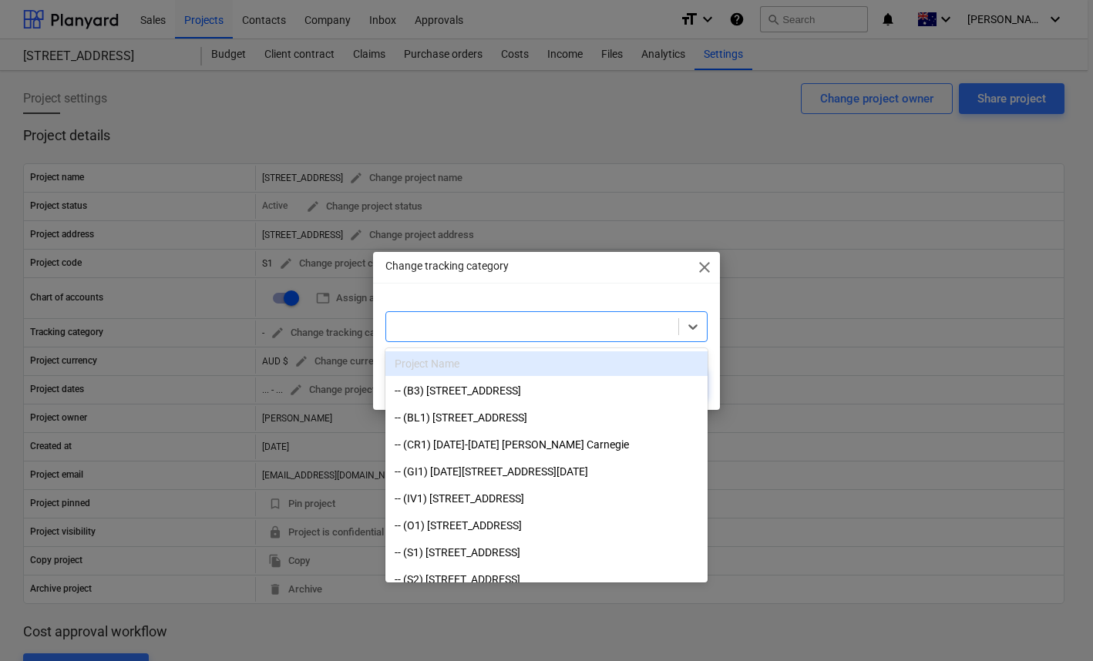
click at [607, 332] on div at bounding box center [532, 326] width 277 height 15
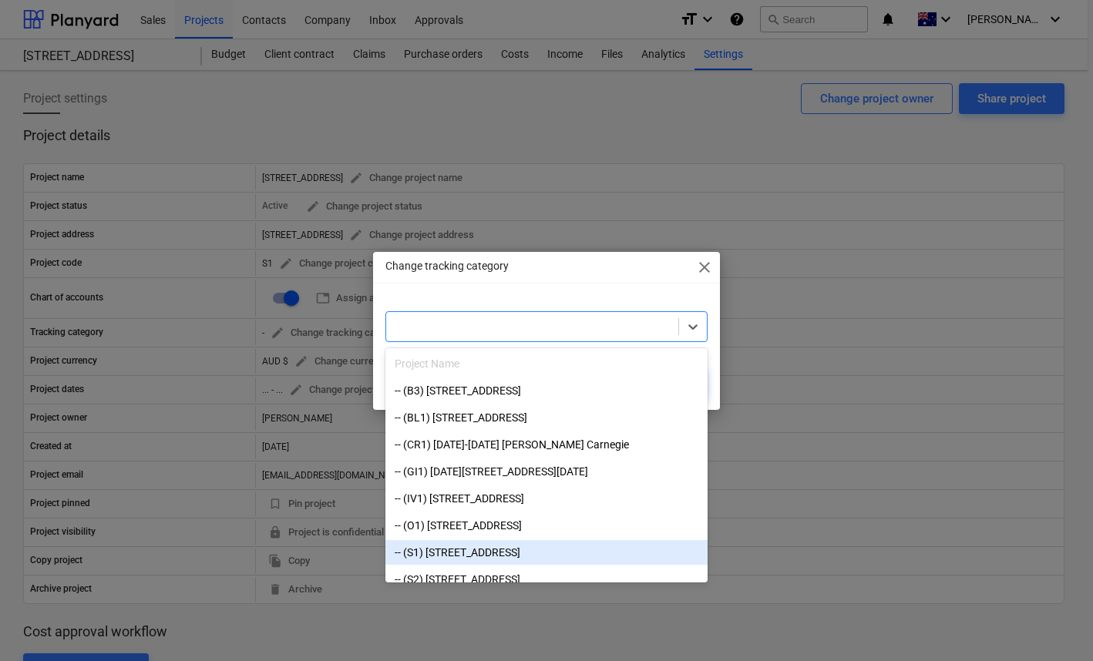
click at [514, 546] on div "-- (S1) 248 Bay Rd" at bounding box center [546, 552] width 322 height 25
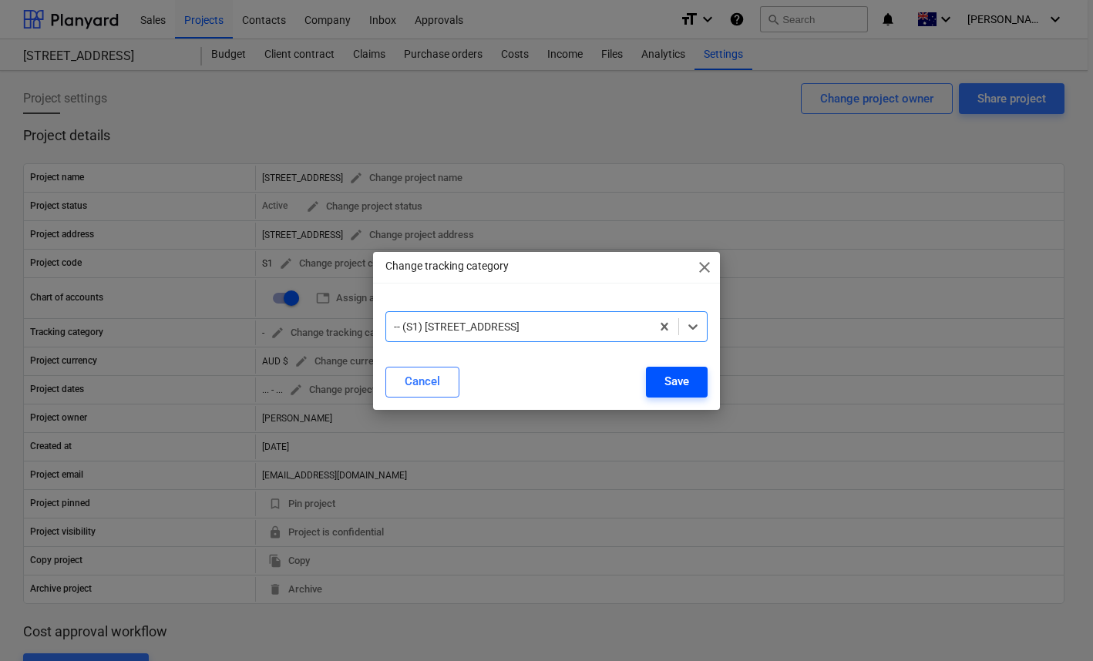
drag, startPoint x: 673, startPoint y: 373, endPoint x: 670, endPoint y: 385, distance: 12.7
click at [673, 373] on div "Save" at bounding box center [676, 381] width 25 height 20
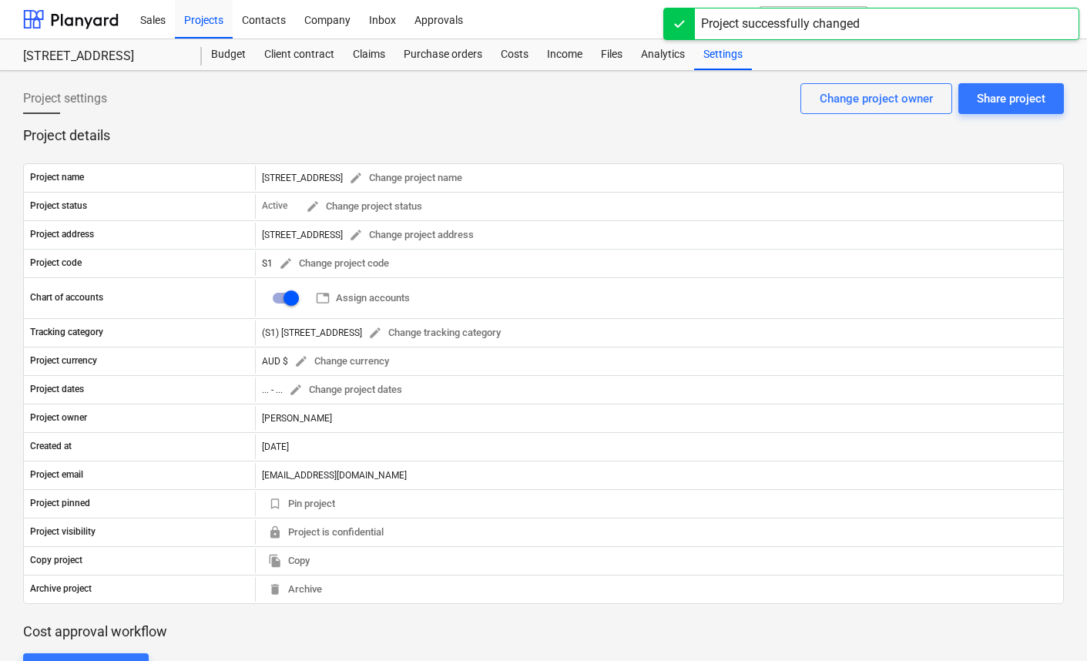
click at [354, 131] on p "Project details" at bounding box center [543, 135] width 1041 height 18
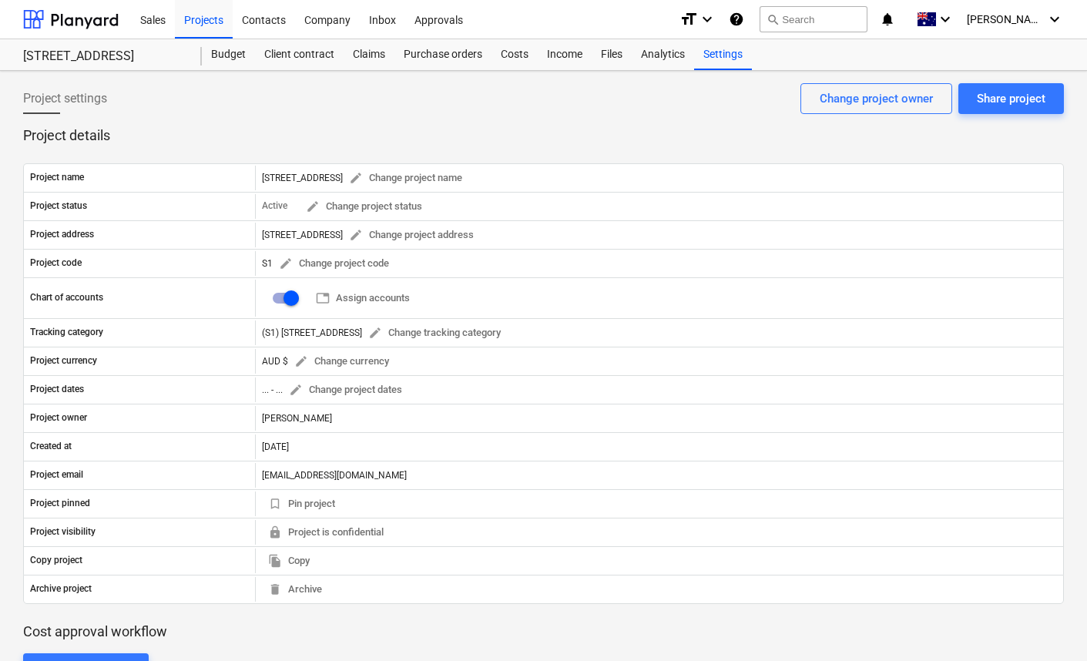
click at [342, 136] on p "Project details" at bounding box center [543, 135] width 1041 height 18
click at [336, 131] on p "Project details" at bounding box center [543, 135] width 1041 height 18
click at [203, 15] on div "Projects" at bounding box center [204, 18] width 58 height 39
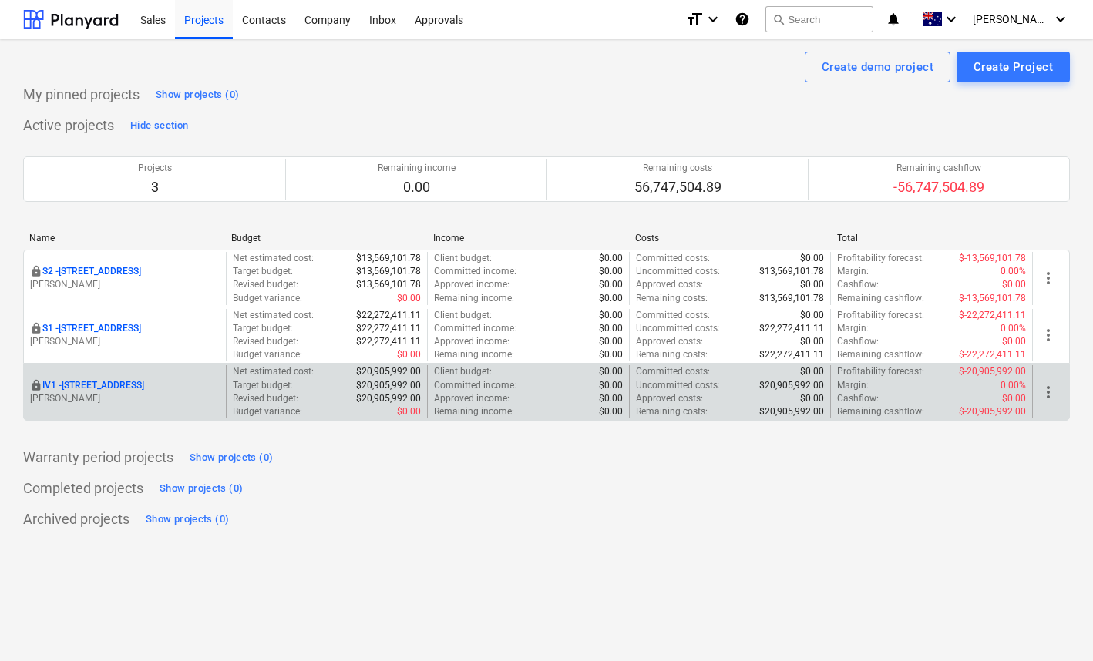
click at [126, 384] on p "IV1 - 24 Lower Heidelberg Rd, Ivanhoe" at bounding box center [93, 385] width 102 height 13
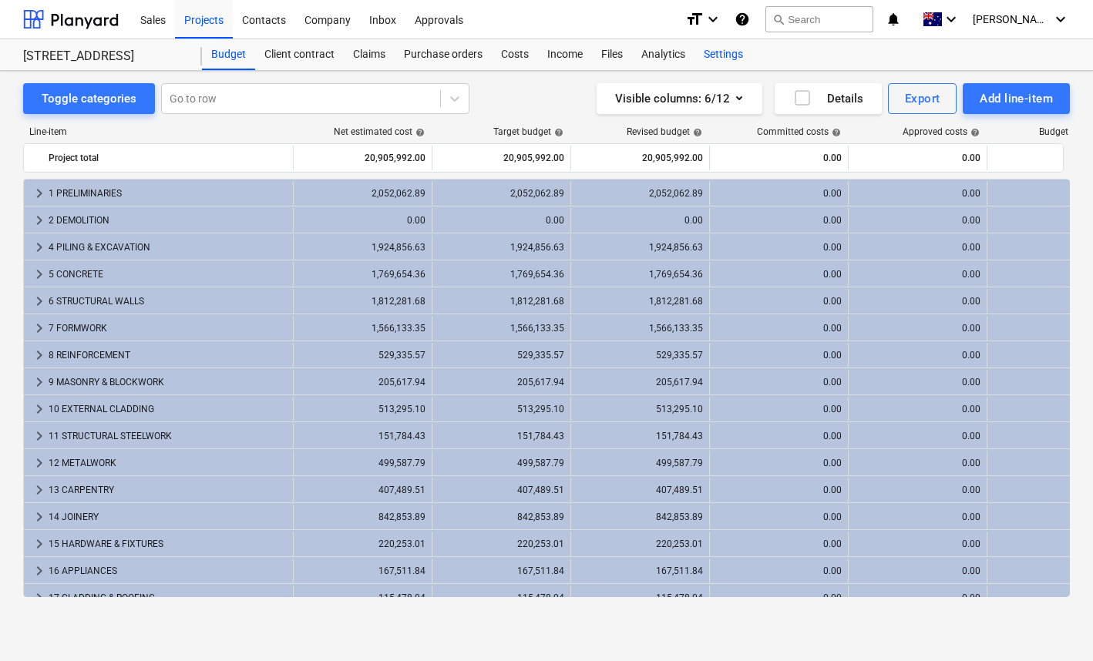
click at [728, 53] on div "Settings" at bounding box center [723, 54] width 58 height 31
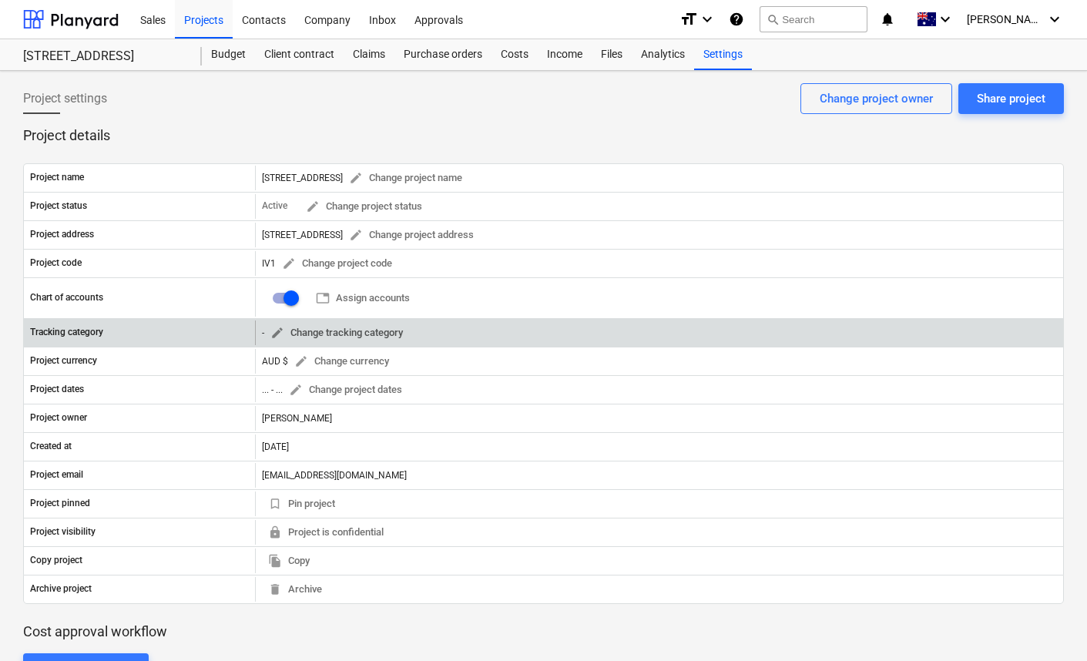
click at [322, 331] on span "edit Change tracking category" at bounding box center [336, 333] width 133 height 18
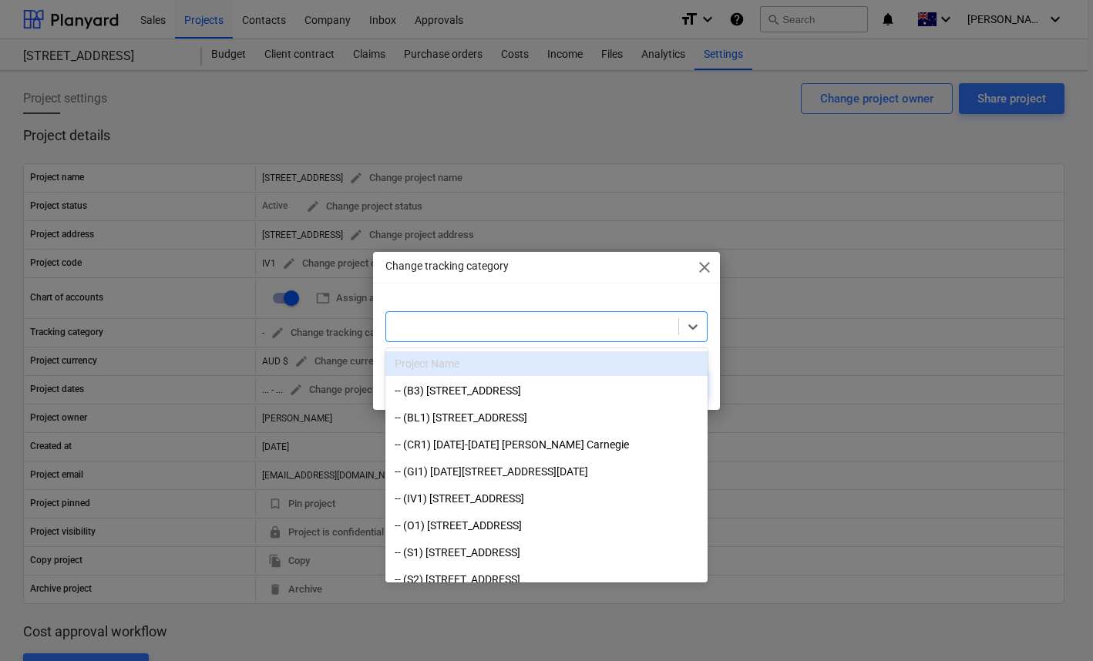
click at [480, 320] on div at bounding box center [532, 326] width 277 height 15
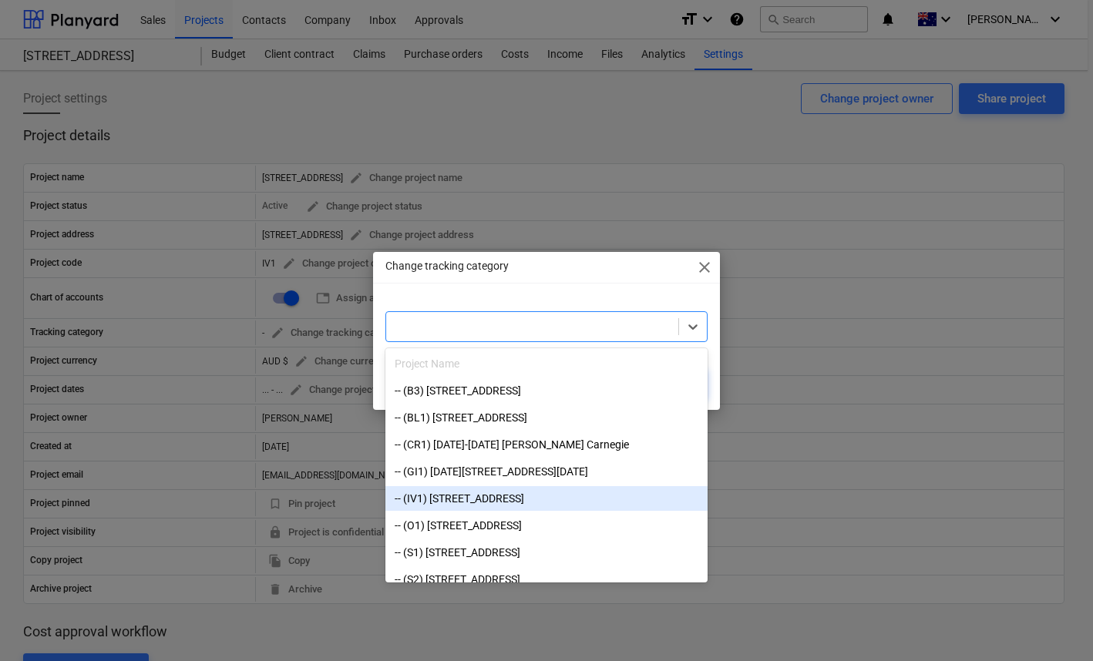
click at [493, 500] on div "-- (IV1) 24-26 Lower Heidelberg Rd" at bounding box center [546, 498] width 322 height 25
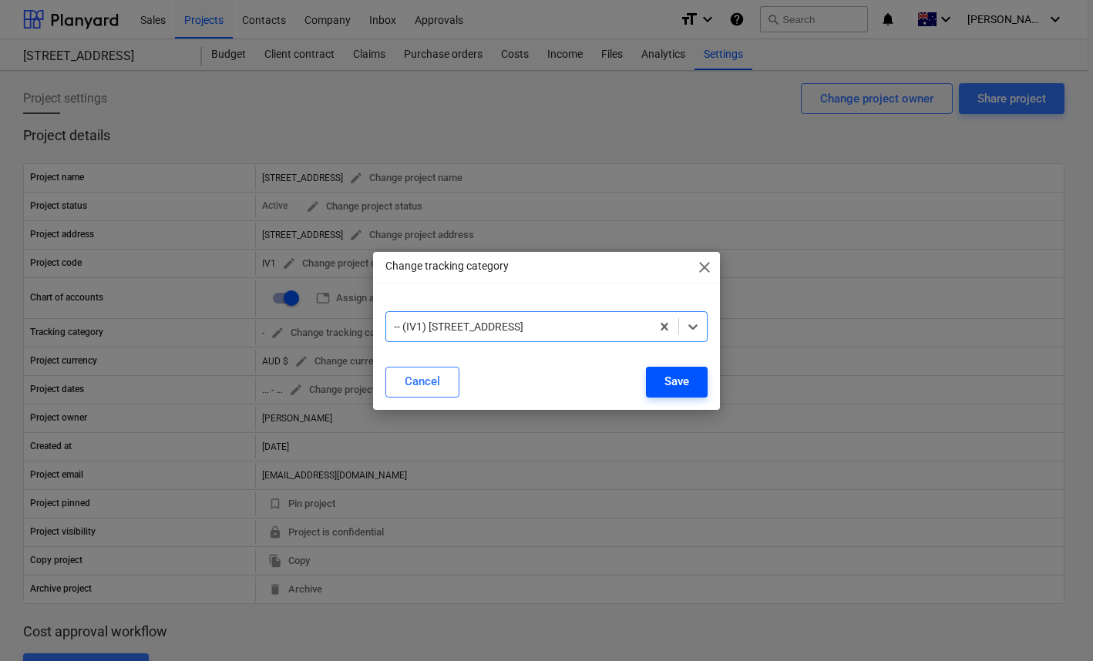
click at [672, 389] on div "Save" at bounding box center [676, 381] width 25 height 20
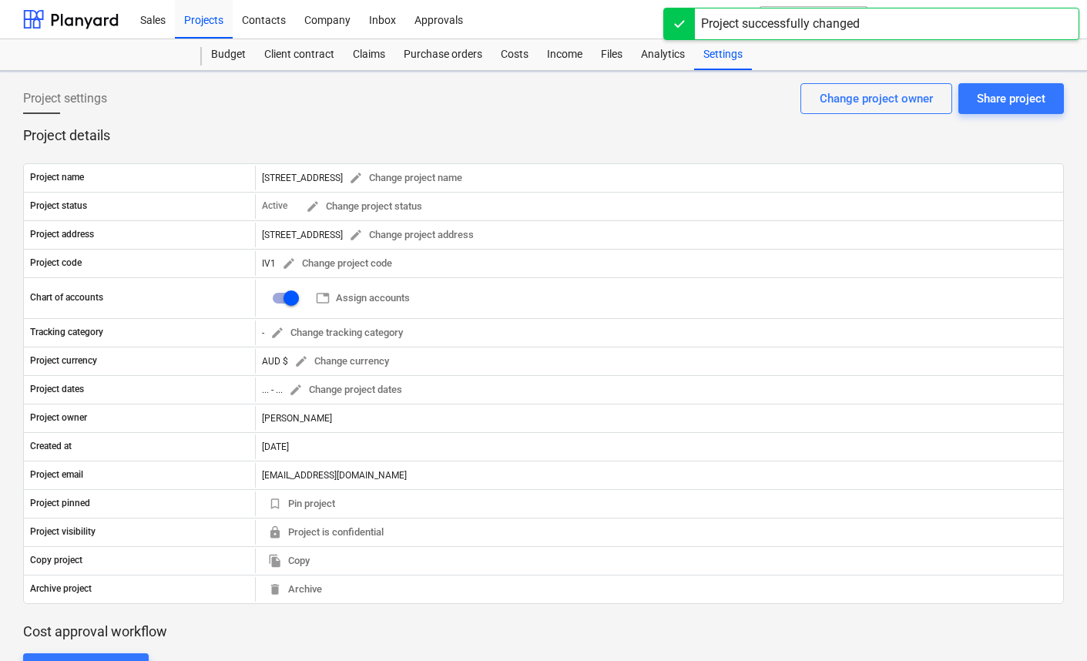
click at [518, 139] on p "Project details" at bounding box center [543, 135] width 1041 height 18
click at [518, 138] on p "Project details" at bounding box center [543, 135] width 1041 height 18
click at [473, 133] on p "Project details" at bounding box center [543, 135] width 1041 height 18
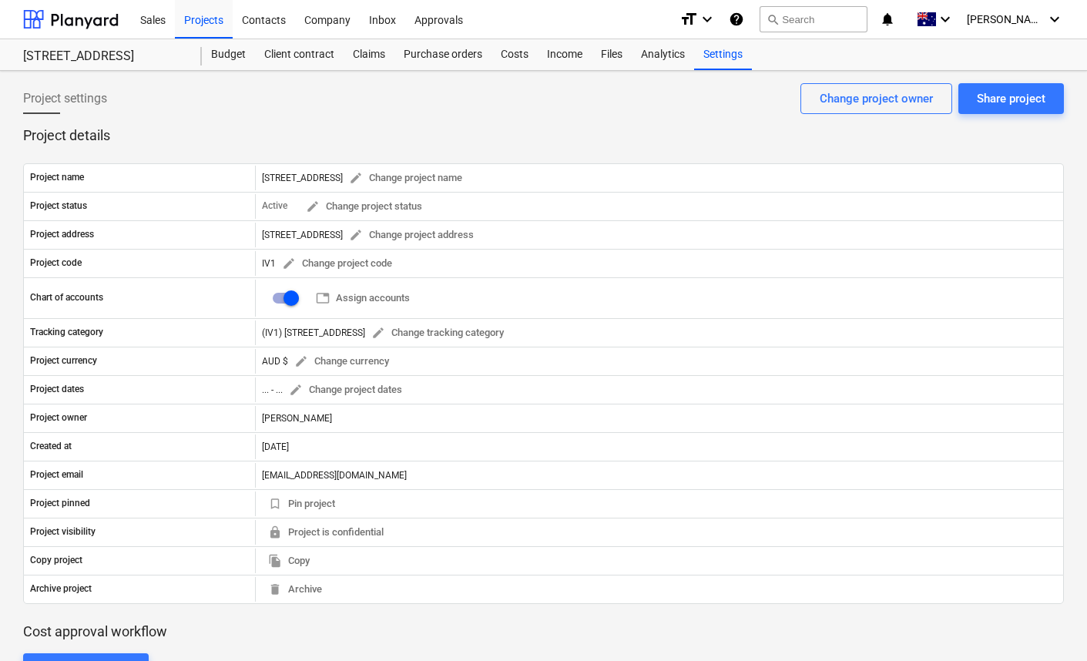
drag, startPoint x: 166, startPoint y: 142, endPoint x: 127, endPoint y: 133, distance: 39.4
click at [128, 136] on p "Project details" at bounding box center [543, 135] width 1041 height 18
drag, startPoint x: 129, startPoint y: 139, endPoint x: 99, endPoint y: 125, distance: 33.1
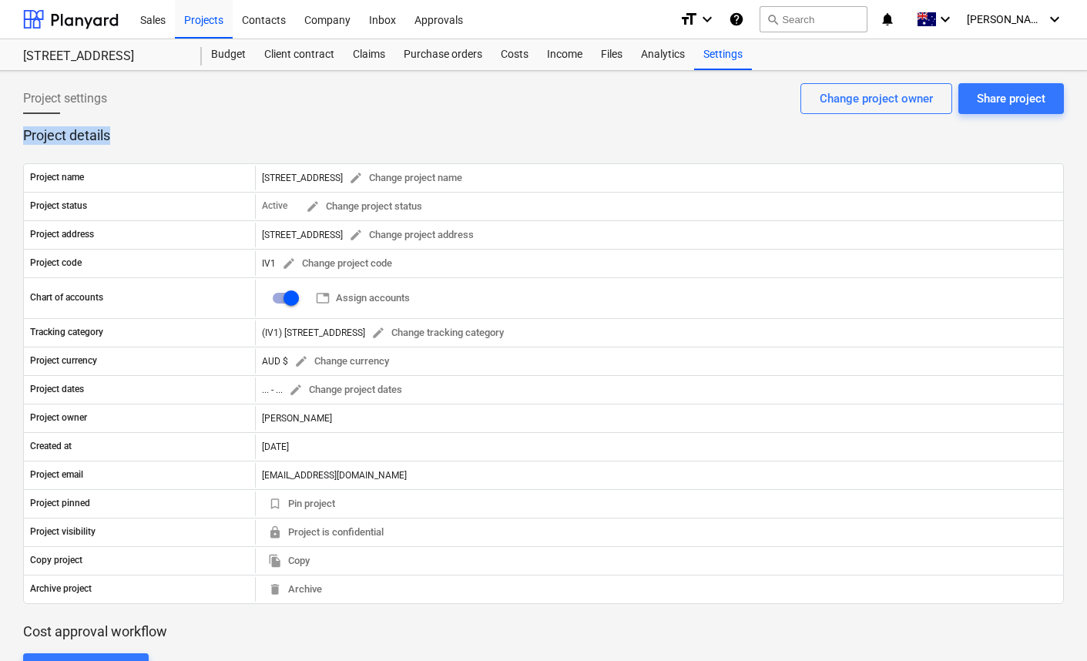
click at [101, 125] on div "Project settings Share project Change project owner" at bounding box center [543, 104] width 1041 height 43
click at [133, 136] on p "Project details" at bounding box center [543, 135] width 1041 height 18
drag, startPoint x: 136, startPoint y: 139, endPoint x: 126, endPoint y: 133, distance: 12.1
click at [126, 133] on p "Project details" at bounding box center [543, 135] width 1041 height 18
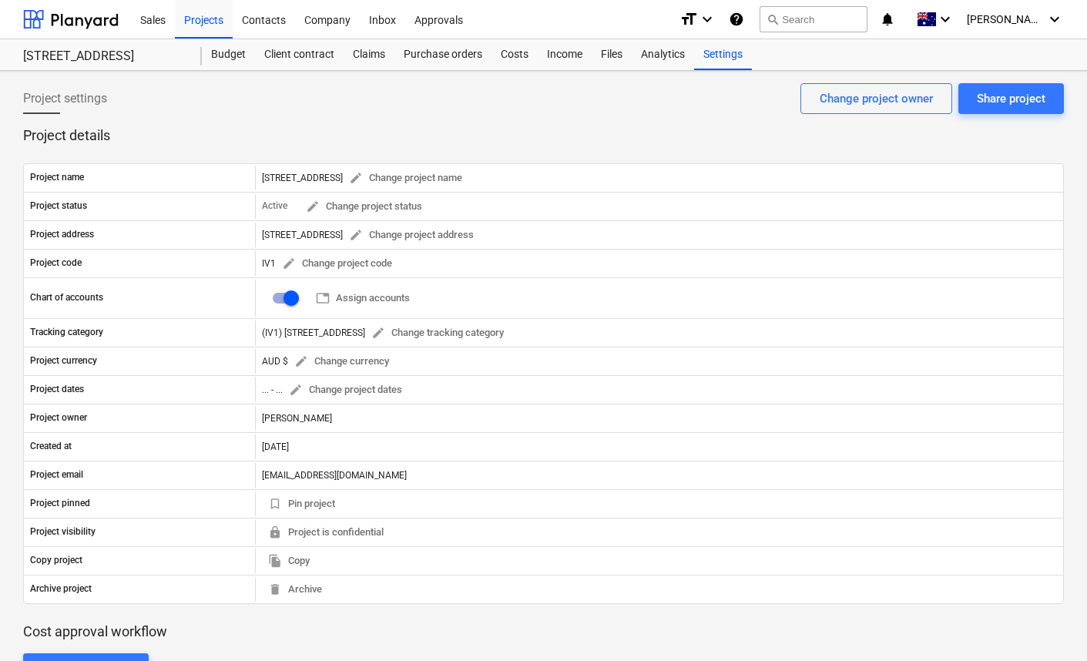
drag, startPoint x: 172, startPoint y: 145, endPoint x: 113, endPoint y: 134, distance: 59.5
click at [113, 135] on p "Project details" at bounding box center [543, 135] width 1041 height 18
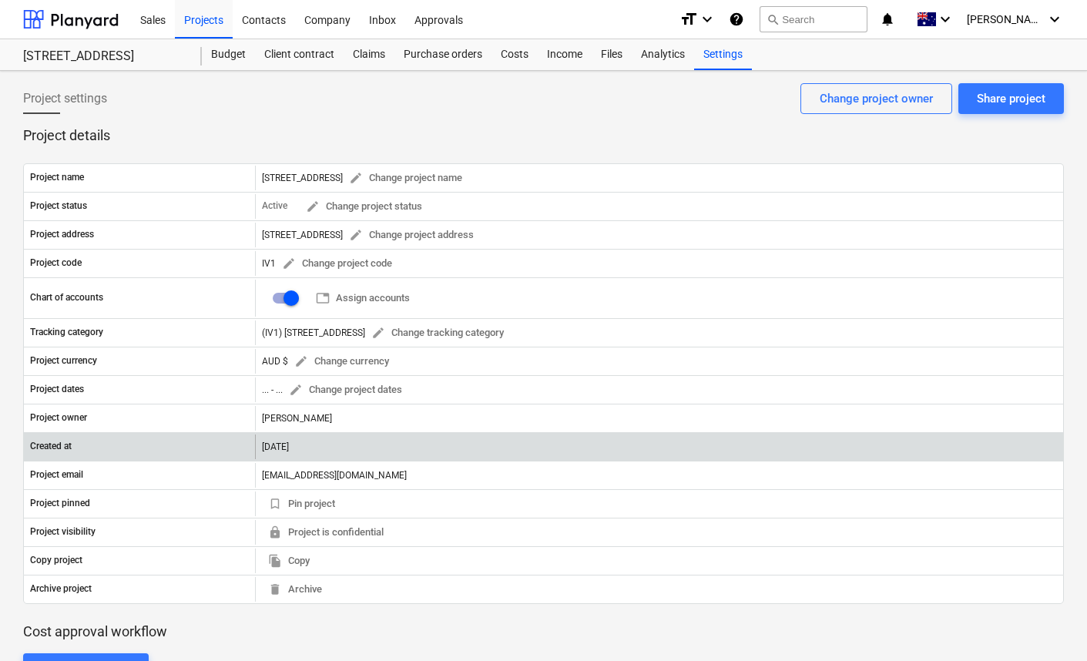
scroll to position [324, 0]
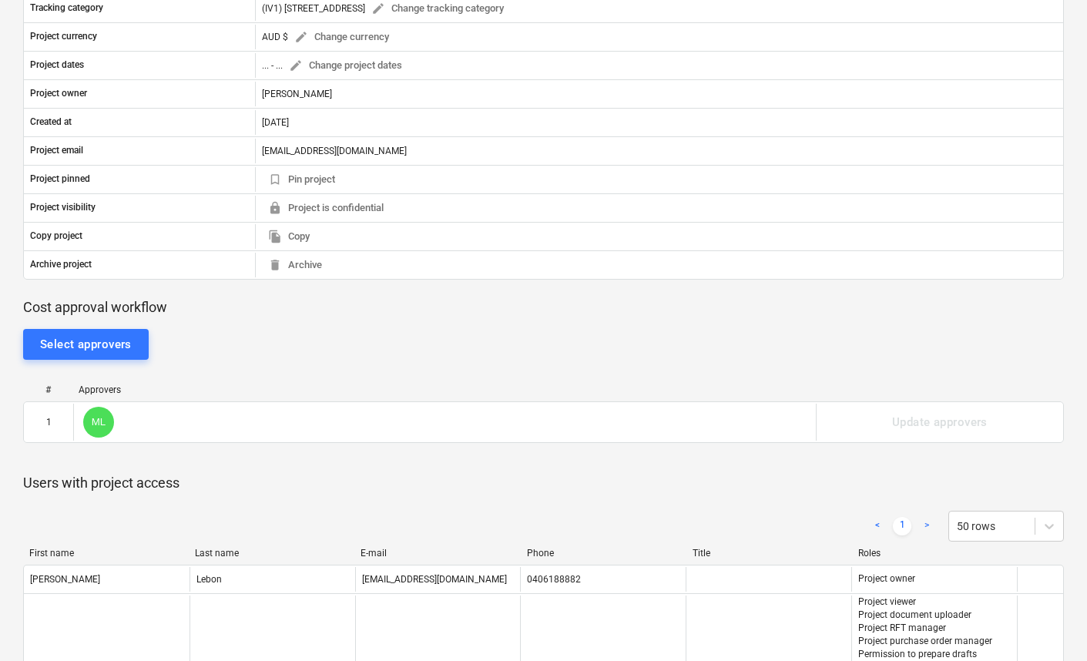
click at [210, 365] on div "Select approvers # Approvers 1 ML Update approvers Please wait" at bounding box center [543, 395] width 1041 height 157
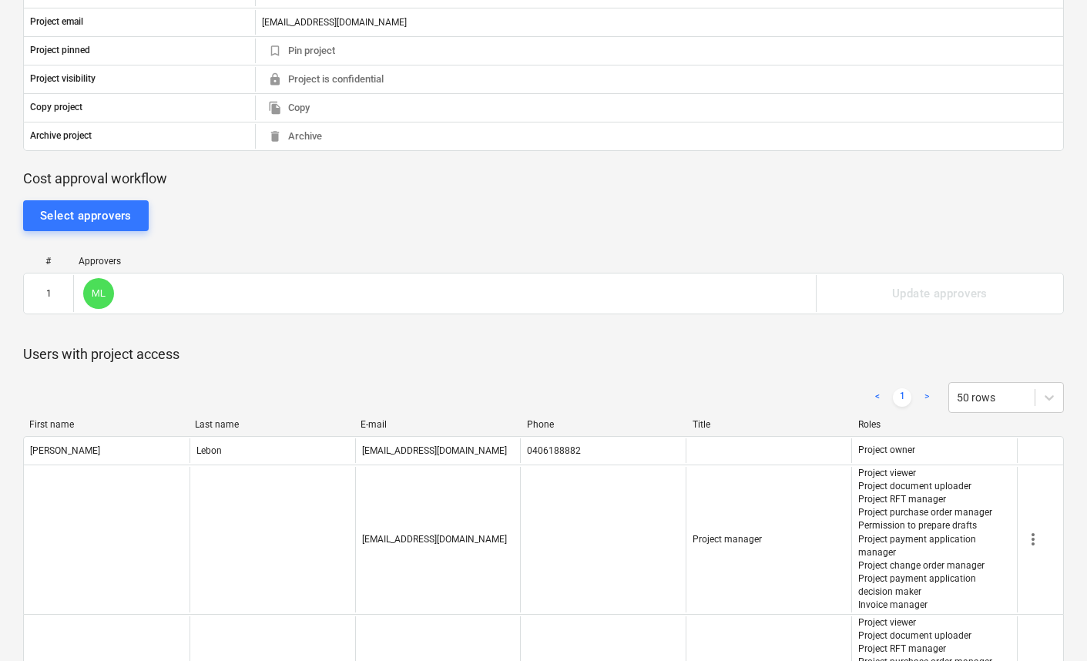
scroll to position [473, 0]
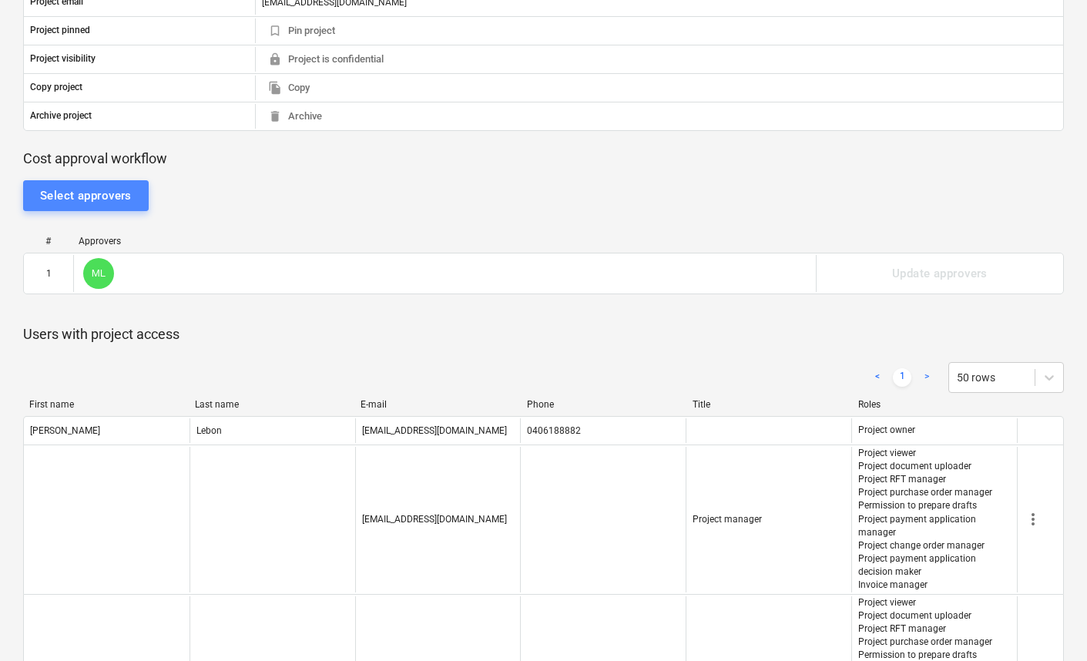
click at [119, 191] on div "Select approvers" at bounding box center [86, 196] width 92 height 20
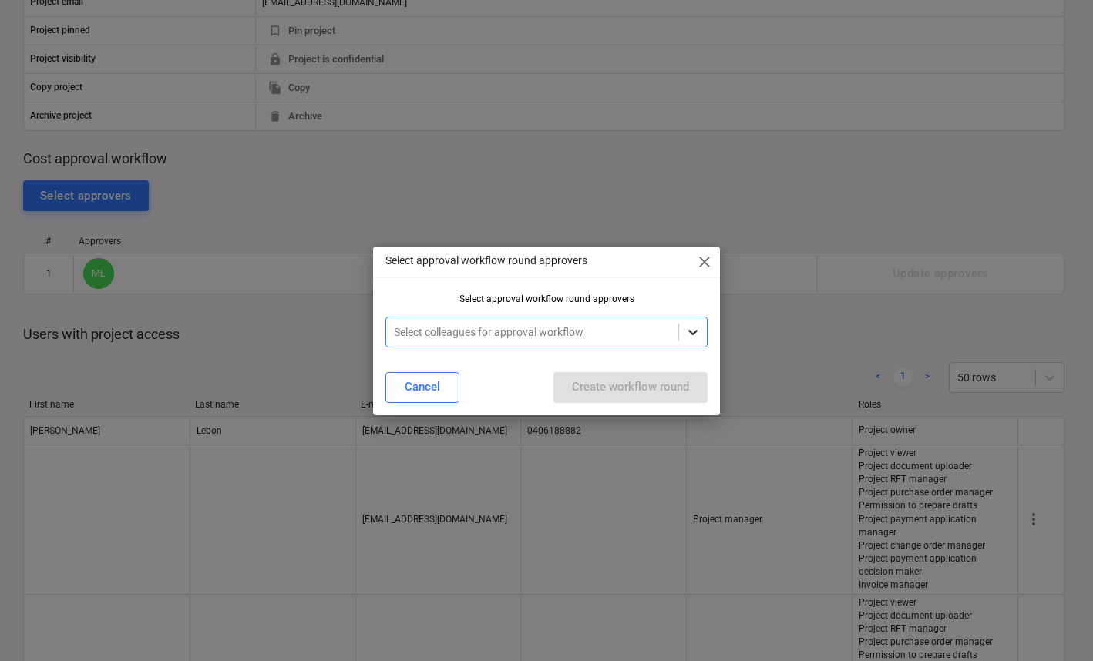
click at [693, 327] on icon at bounding box center [692, 331] width 15 height 15
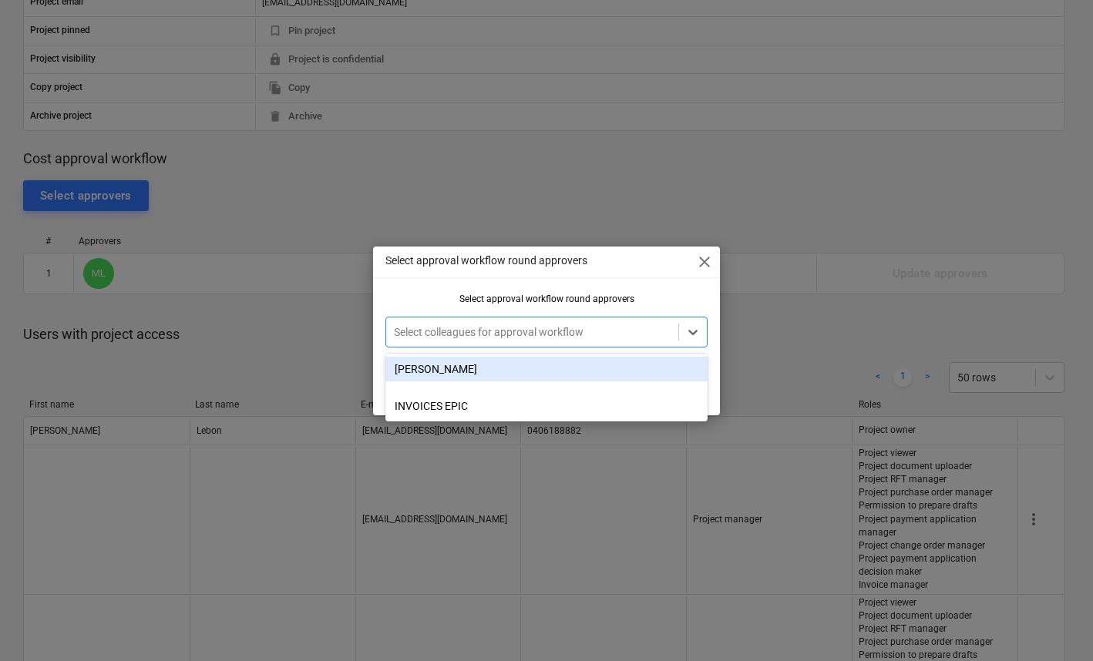
drag, startPoint x: 673, startPoint y: 297, endPoint x: 677, endPoint y: 290, distance: 7.9
click at [673, 297] on div "Select approval workflow round approvers" at bounding box center [546, 299] width 322 height 11
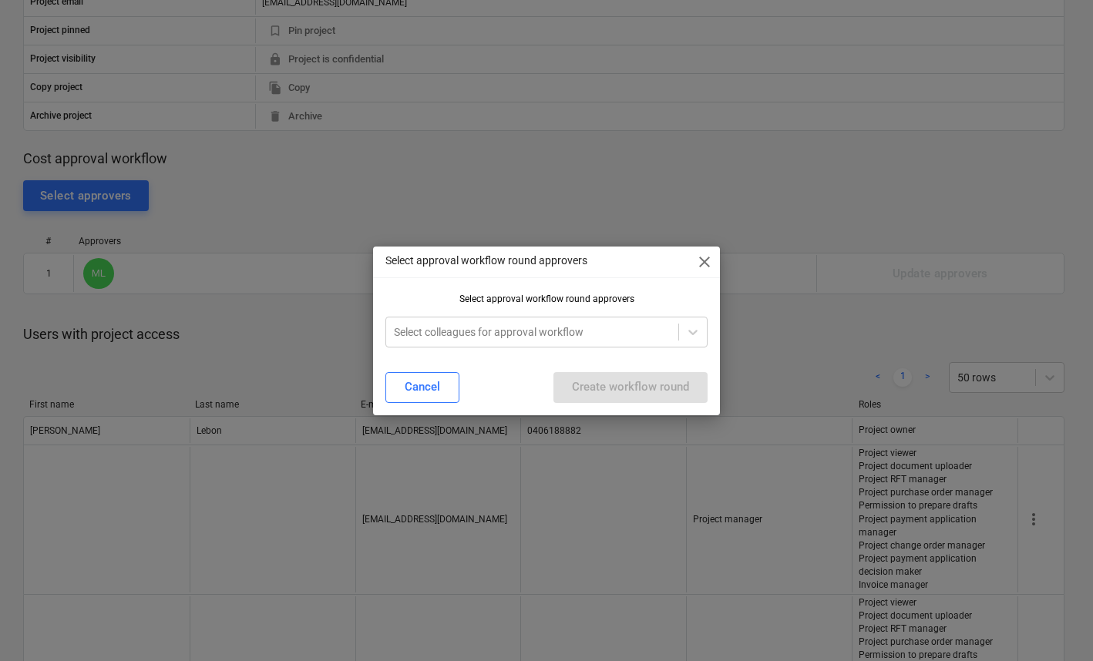
drag, startPoint x: 705, startPoint y: 257, endPoint x: 699, endPoint y: 216, distance: 42.1
click at [705, 257] on span "close" at bounding box center [704, 262] width 18 height 18
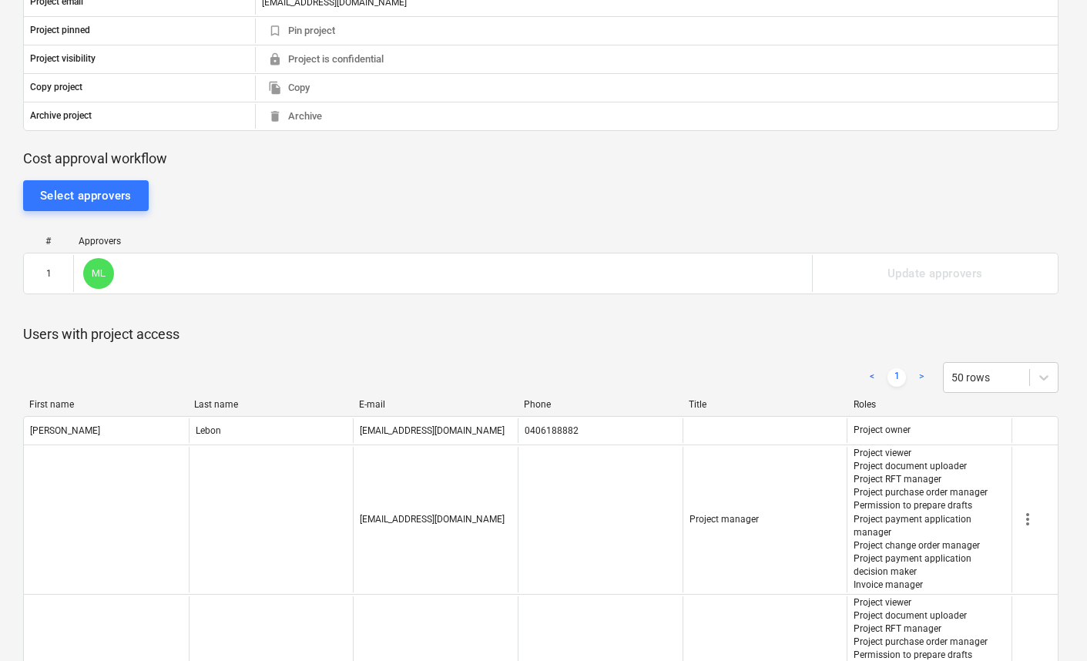
click at [693, 186] on div "Select approvers" at bounding box center [541, 195] width 1036 height 31
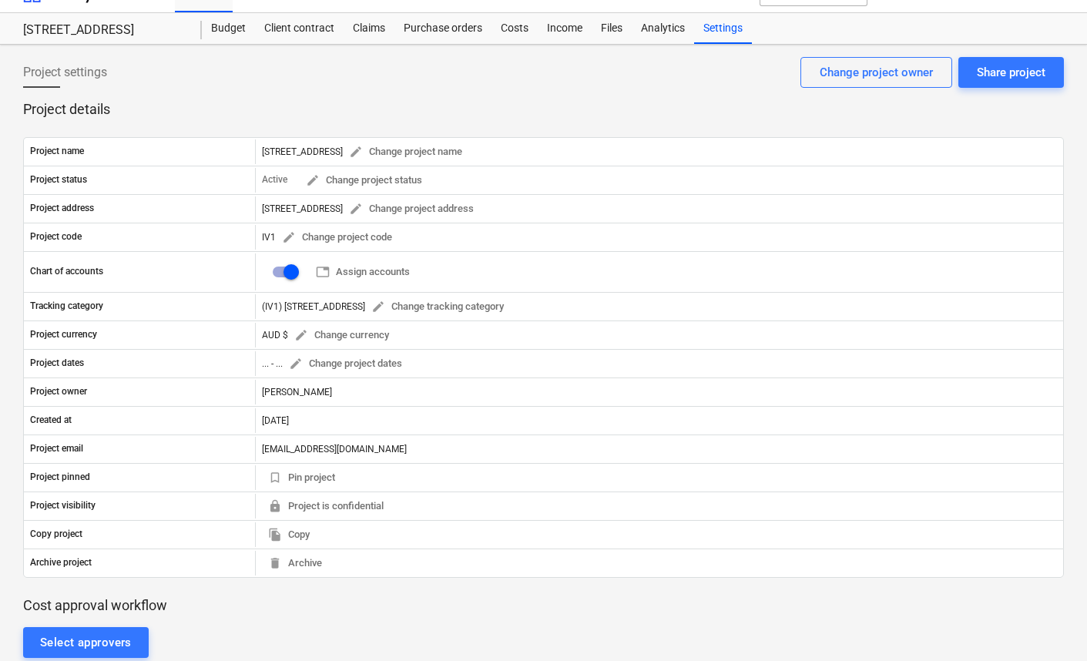
scroll to position [0, 0]
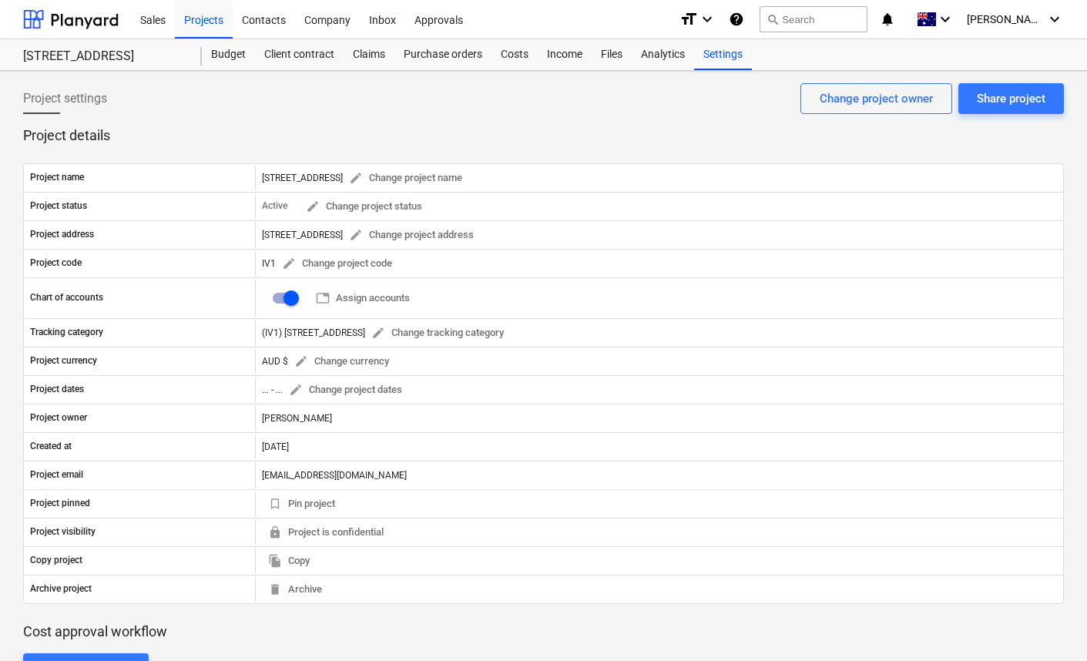
click at [518, 130] on p "Project details" at bounding box center [543, 135] width 1041 height 18
click at [574, 130] on p "Project details" at bounding box center [543, 135] width 1041 height 18
drag, startPoint x: 673, startPoint y: 99, endPoint x: 663, endPoint y: 100, distance: 10.1
click at [673, 99] on div "Project settings Share project Change project owner" at bounding box center [543, 104] width 1041 height 43
click at [250, 17] on div "Contacts" at bounding box center [264, 18] width 62 height 39
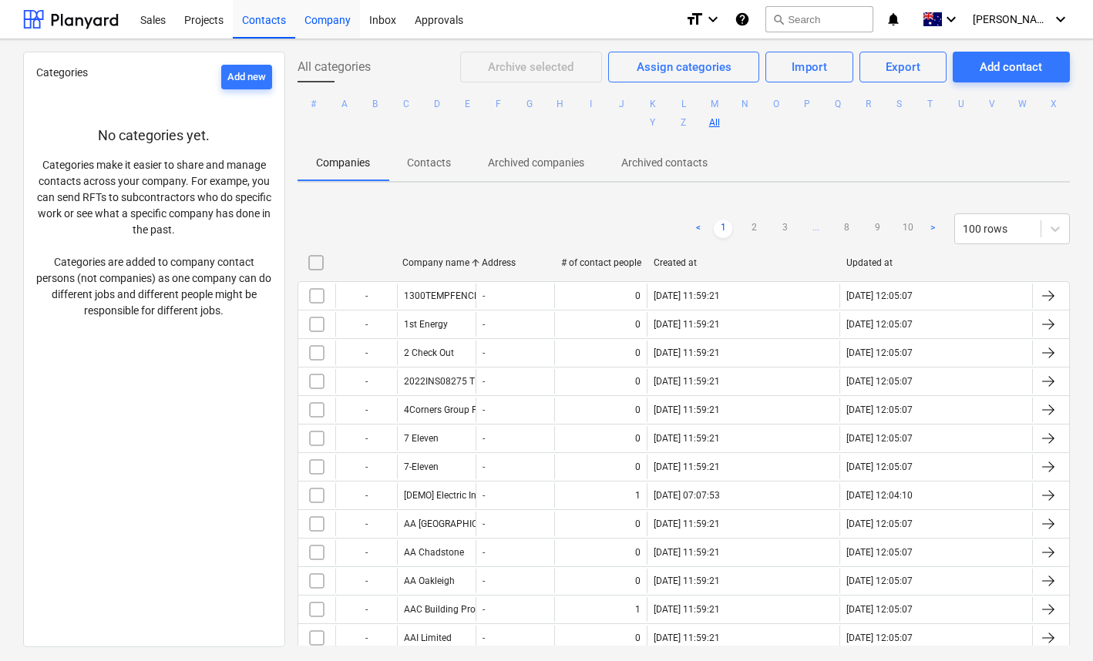
click at [314, 24] on div "Company" at bounding box center [327, 18] width 65 height 39
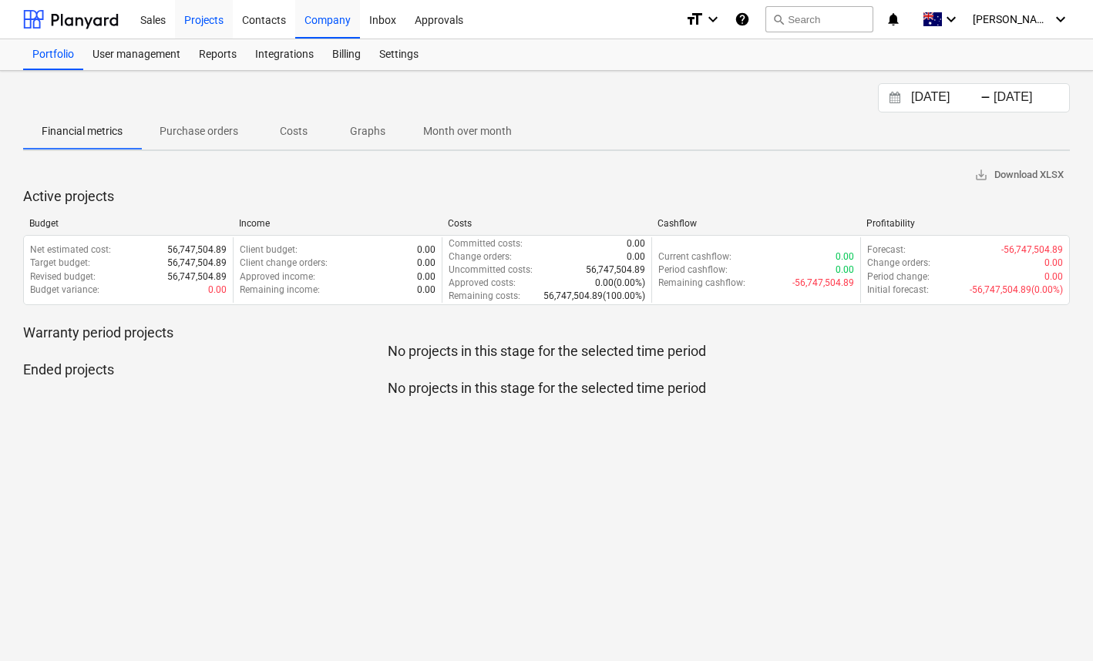
click at [217, 20] on div "Projects" at bounding box center [204, 18] width 58 height 39
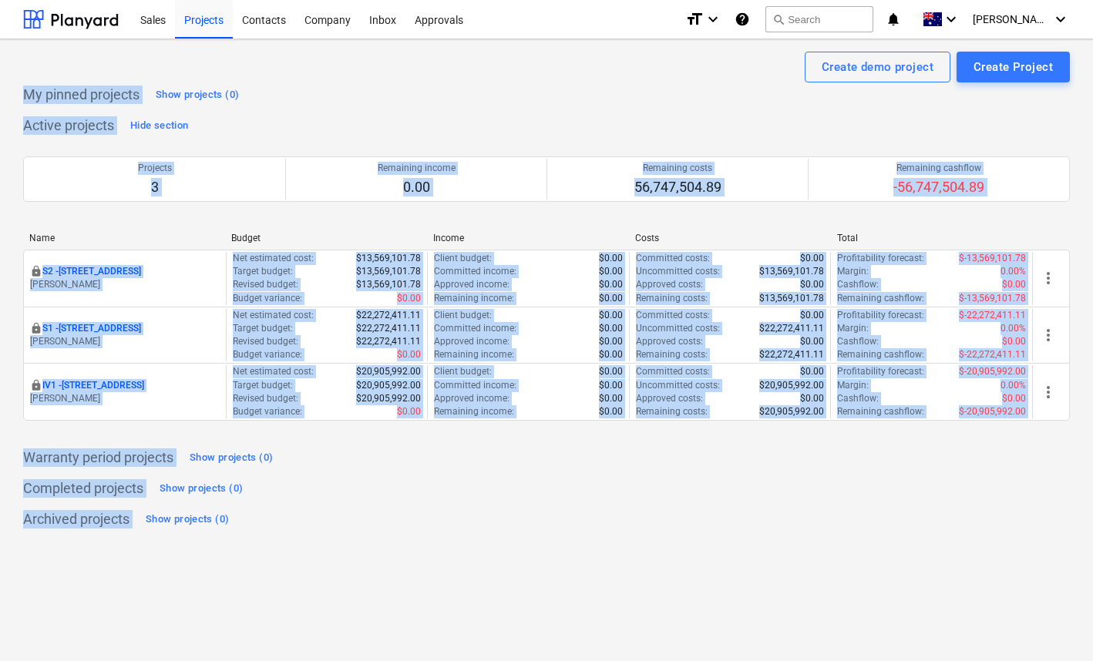
drag, startPoint x: 989, startPoint y: 531, endPoint x: 22, endPoint y: 88, distance: 1064.4
click at [22, 88] on div "Create demo project Create Project My pinned projects Show projects (0) Active …" at bounding box center [546, 350] width 1093 height 622
drag, startPoint x: 20, startPoint y: 84, endPoint x: 248, endPoint y: 528, distance: 499.0
click at [243, 526] on div "Create demo project Create Project My pinned projects Show projects (0) Active …" at bounding box center [546, 350] width 1093 height 622
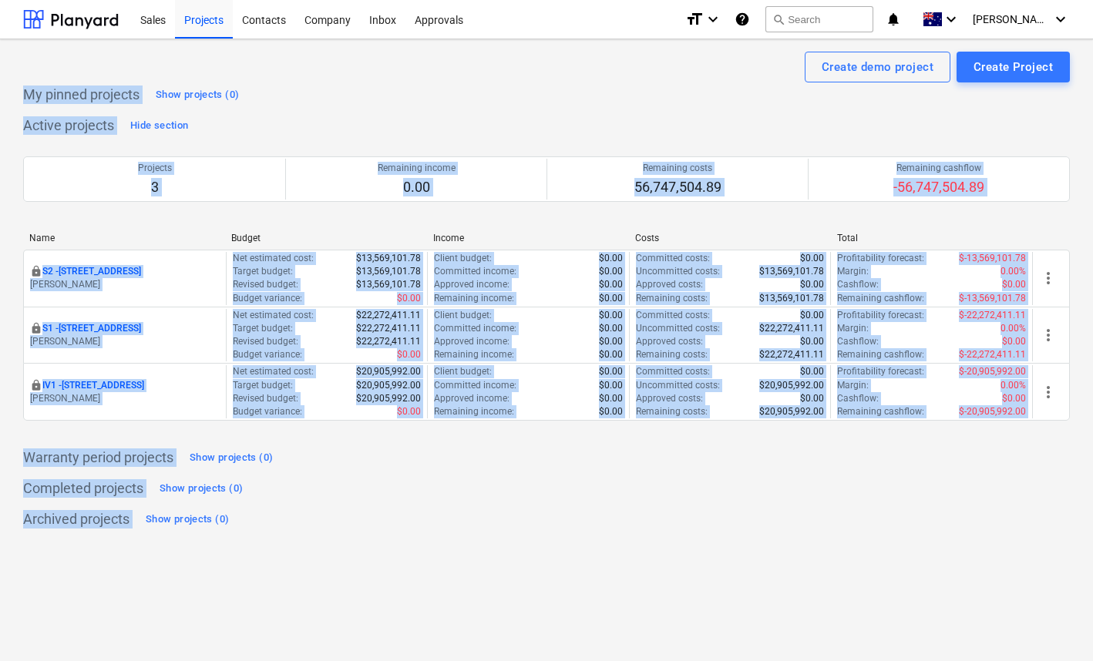
click at [255, 529] on div "Archived projects Show projects (0)" at bounding box center [546, 519] width 1046 height 25
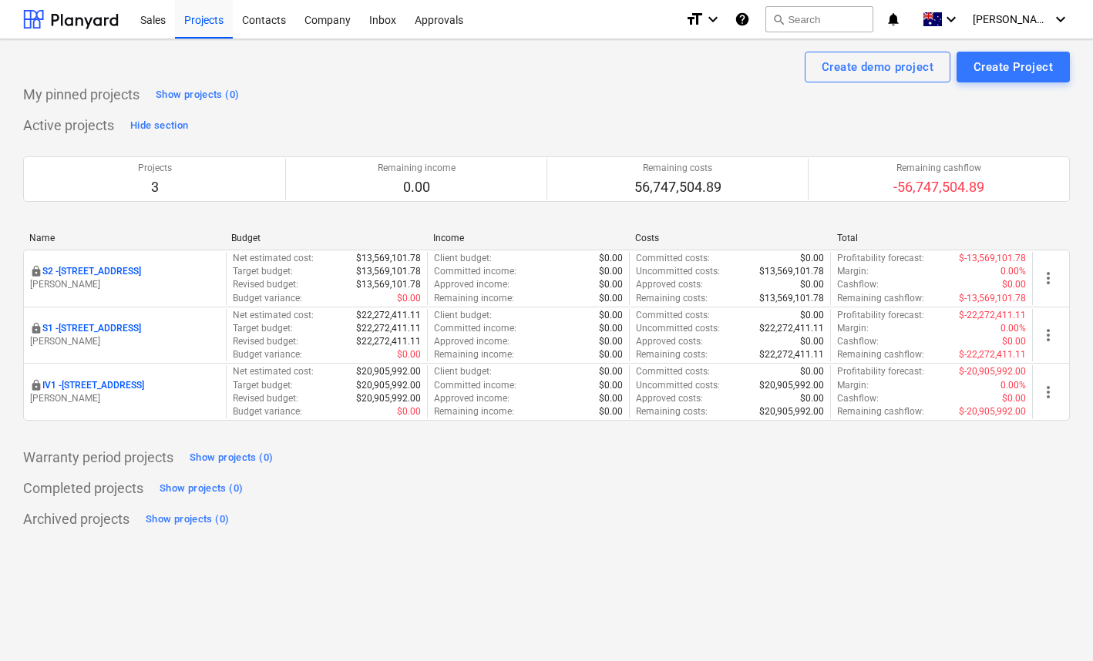
drag, startPoint x: 203, startPoint y: 523, endPoint x: 135, endPoint y: 521, distance: 68.6
click at [135, 521] on div "Create demo project Create Project My pinned projects Show projects (0) Active …" at bounding box center [546, 350] width 1093 height 622
click at [135, 521] on div "Archived projects Show projects (0)" at bounding box center [128, 519] width 210 height 25
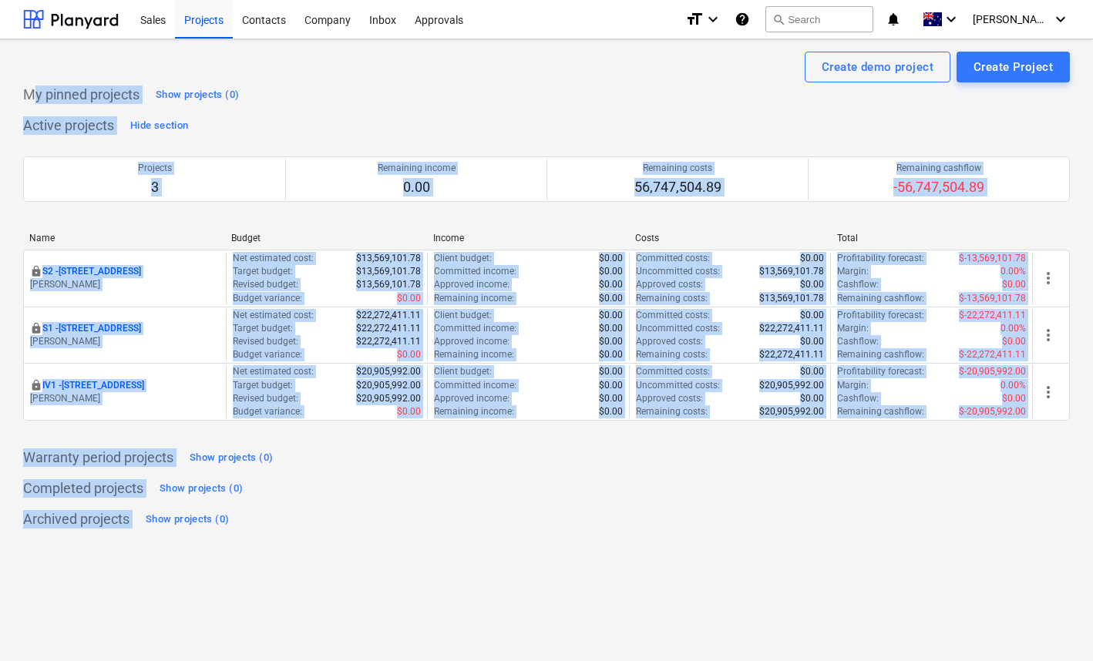
drag, startPoint x: 300, startPoint y: 528, endPoint x: 34, endPoint y: 96, distance: 507.5
click at [34, 96] on div "My pinned projects Show projects (0) Active projects Hide section Projects 3 Re…" at bounding box center [546, 306] width 1046 height 449
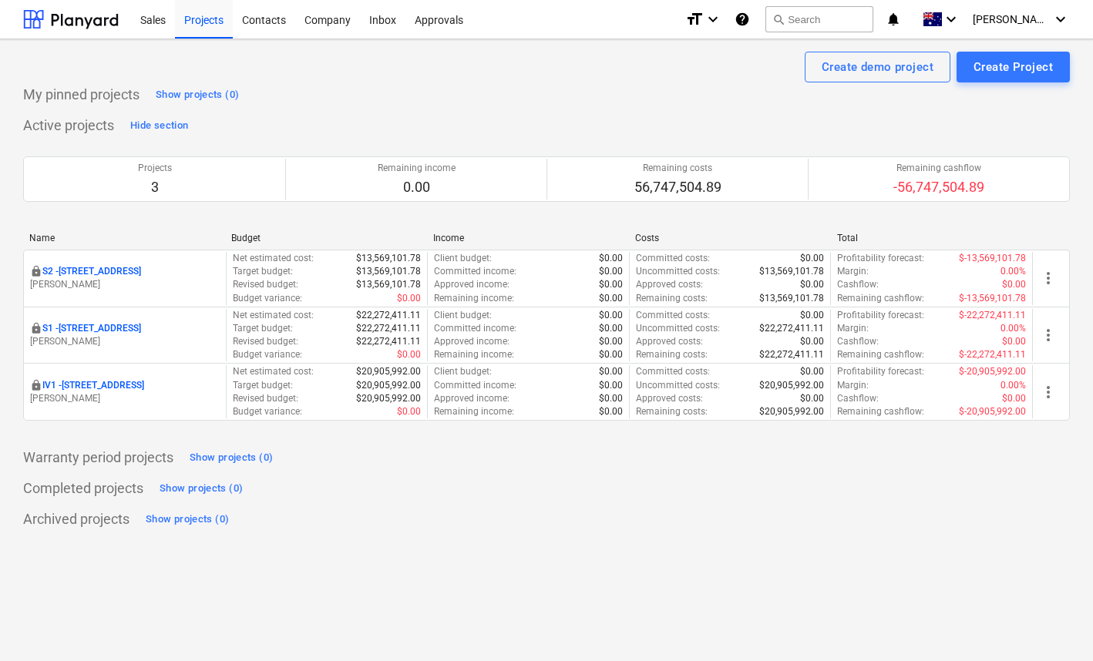
click at [566, 507] on div "My pinned projects Show projects (0) Active projects Hide section Projects 3 Re…" at bounding box center [546, 306] width 1046 height 449
drag, startPoint x: 479, startPoint y: 543, endPoint x: 302, endPoint y: 524, distance: 177.5
click at [302, 524] on div "Create demo project Create Project My pinned projects Show projects (0) Active …" at bounding box center [546, 350] width 1093 height 622
click at [302, 524] on div "Archived projects Show projects (0)" at bounding box center [546, 519] width 1046 height 25
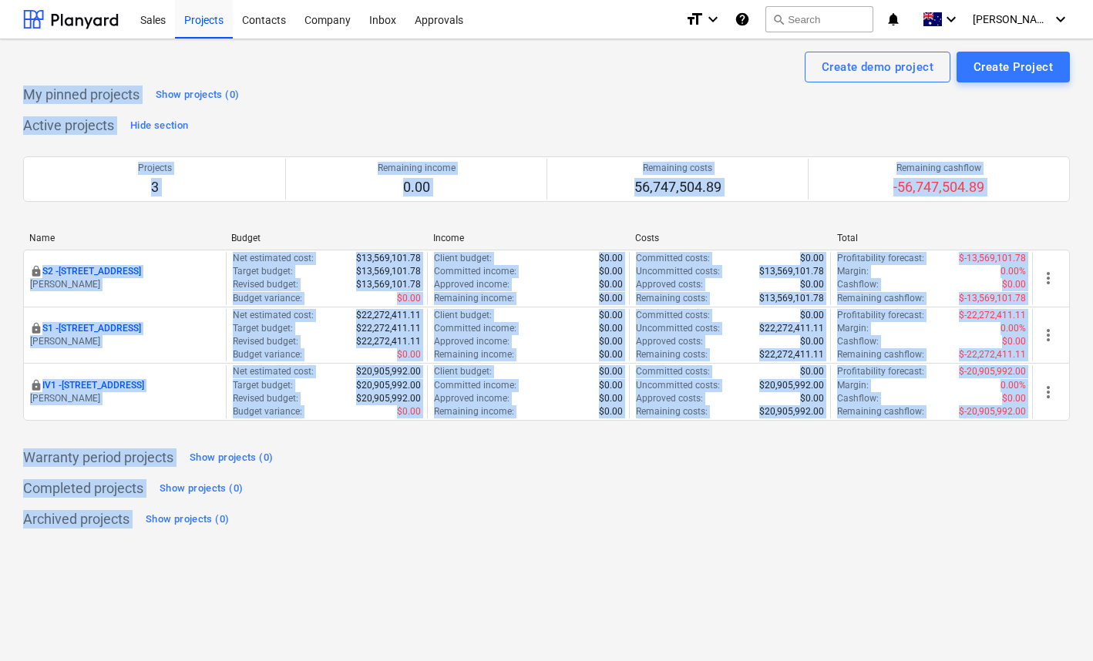
drag, startPoint x: 233, startPoint y: 521, endPoint x: 25, endPoint y: 89, distance: 479.7
click at [25, 89] on div "Create demo project Create Project My pinned projects Show projects (0) Active …" at bounding box center [546, 350] width 1093 height 622
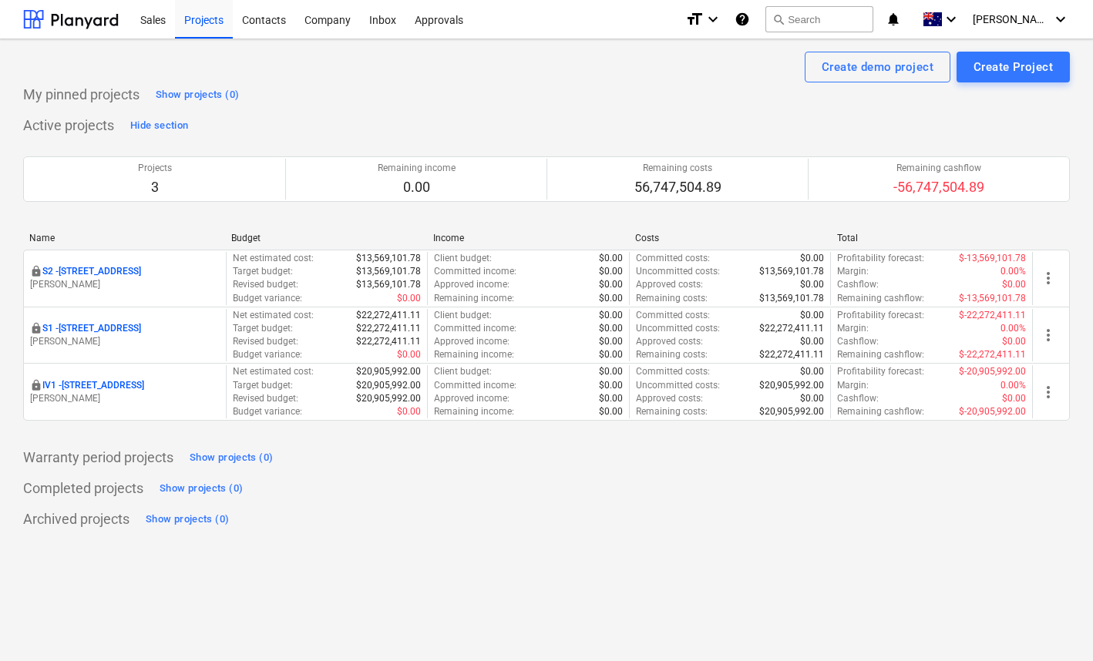
click at [25, 89] on p "My pinned projects" at bounding box center [81, 95] width 116 height 18
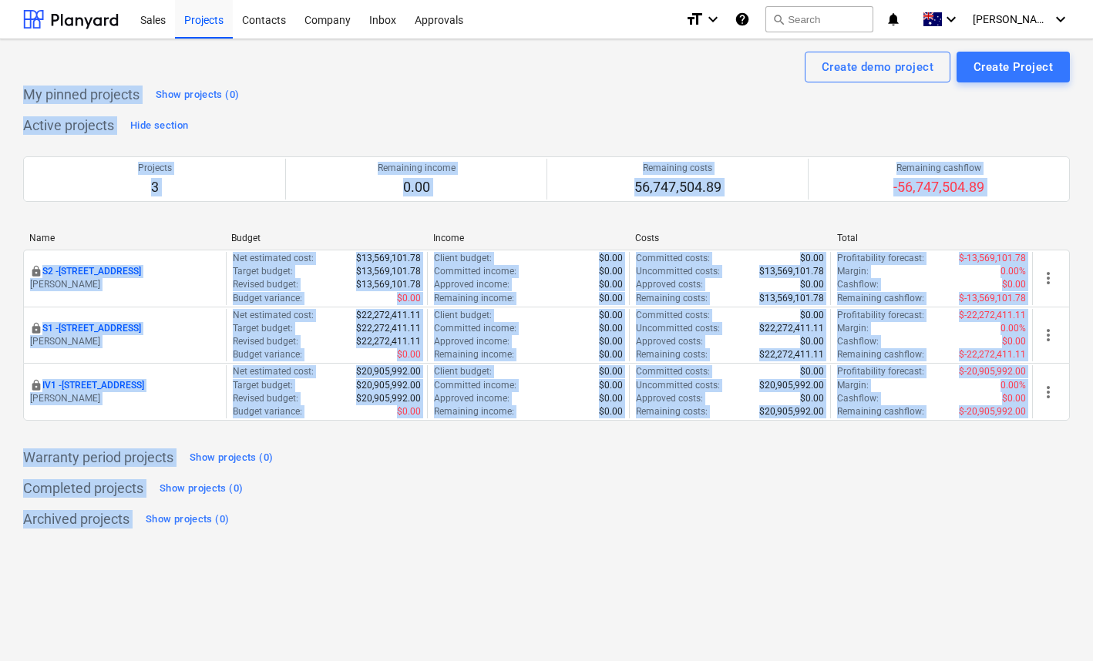
drag, startPoint x: 23, startPoint y: 88, endPoint x: 274, endPoint y: 539, distance: 516.7
click at [274, 539] on div "Create demo project Create Project My pinned projects Show projects (0) Active …" at bounding box center [546, 350] width 1093 height 622
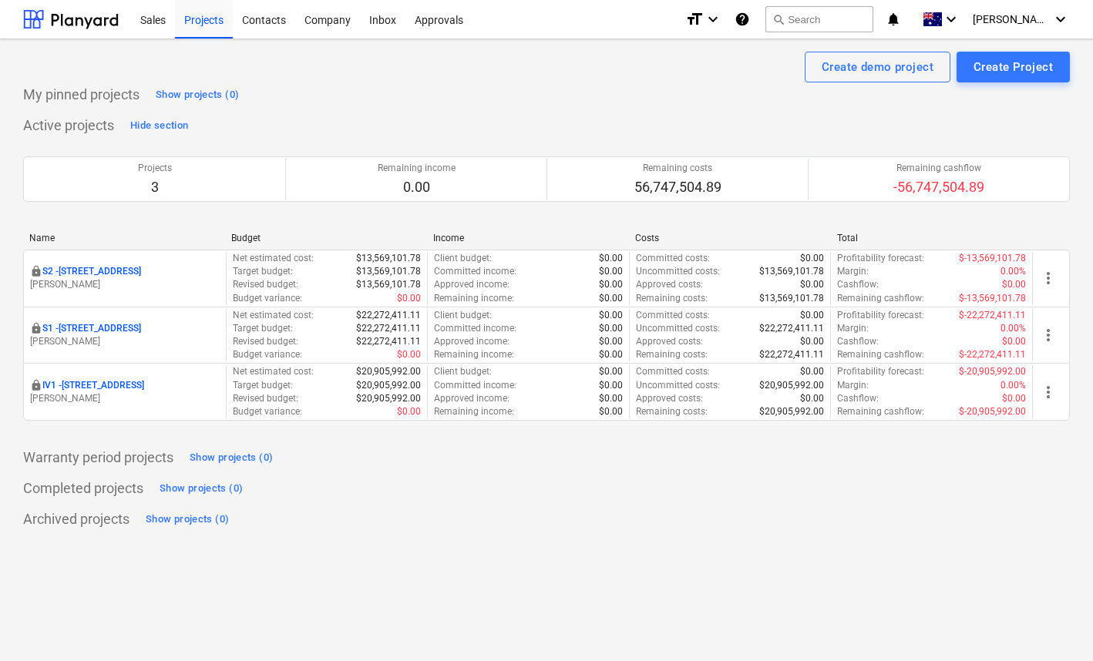
click at [274, 540] on div "Create demo project Create Project My pinned projects Show projects (0) Active …" at bounding box center [546, 350] width 1093 height 622
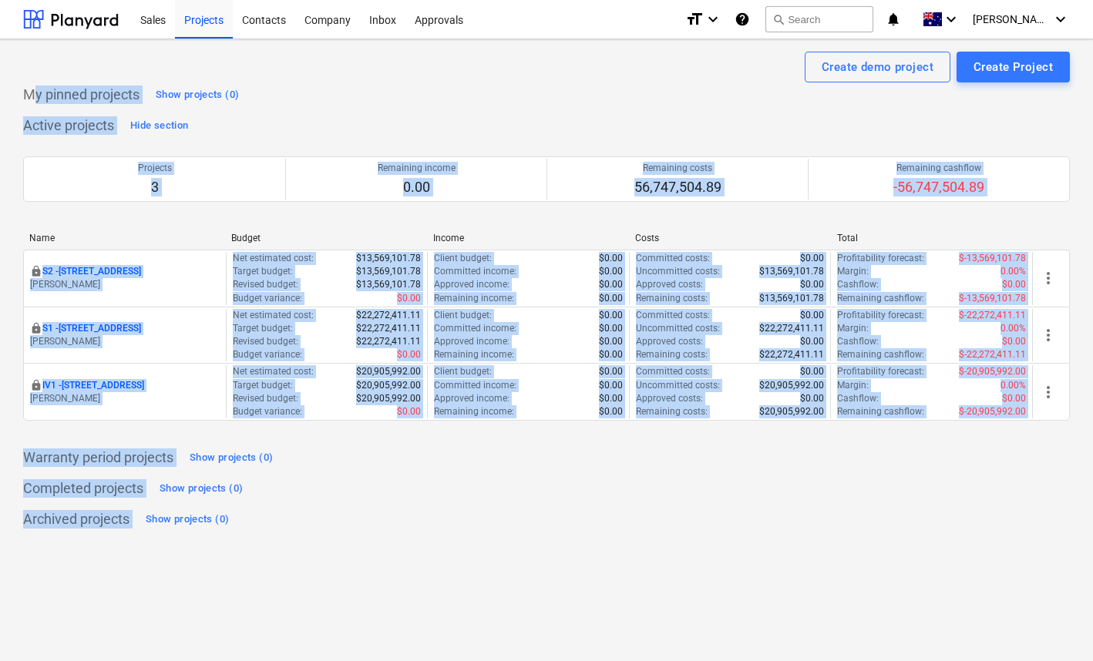
drag, startPoint x: 272, startPoint y: 543, endPoint x: 35, endPoint y: 93, distance: 508.4
click at [35, 93] on div "Create demo project Create Project My pinned projects Show projects (0) Active …" at bounding box center [546, 350] width 1093 height 622
click at [737, 500] on div "My pinned projects Show projects (0) Active projects Hide section Projects 3 Re…" at bounding box center [546, 306] width 1046 height 449
drag, startPoint x: 803, startPoint y: 517, endPoint x: 22, endPoint y: 82, distance: 894.4
click at [22, 82] on div "Create demo project Create Project My pinned projects Show projects (0) Active …" at bounding box center [546, 350] width 1093 height 622
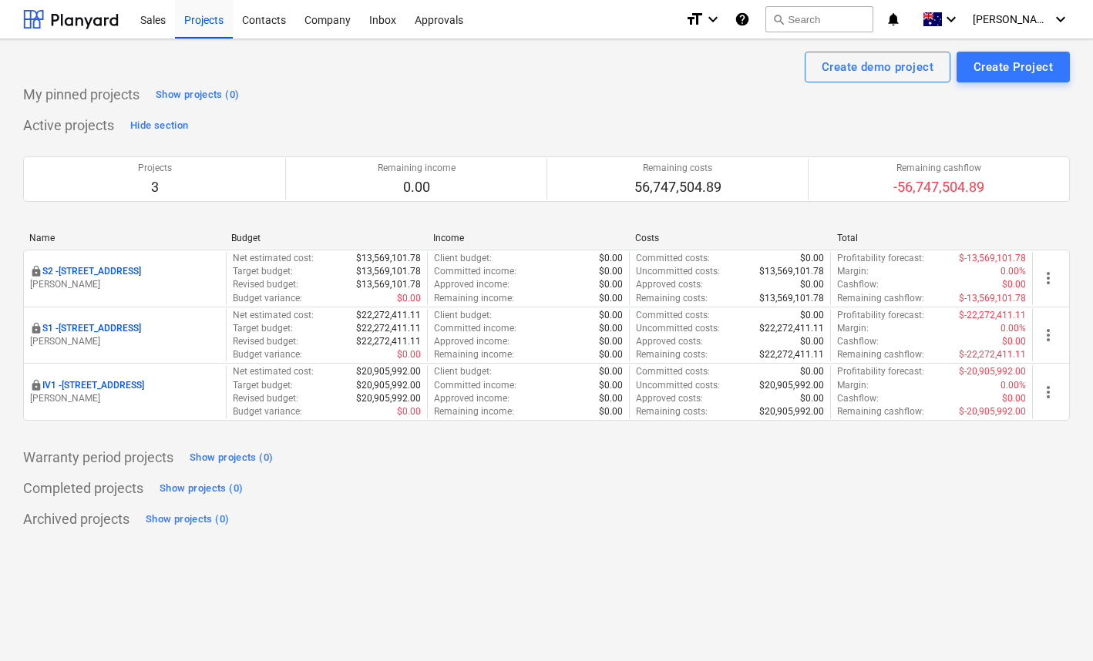
click at [22, 82] on div "Create demo project Create Project My pinned projects Show projects (0) Active …" at bounding box center [546, 350] width 1093 height 622
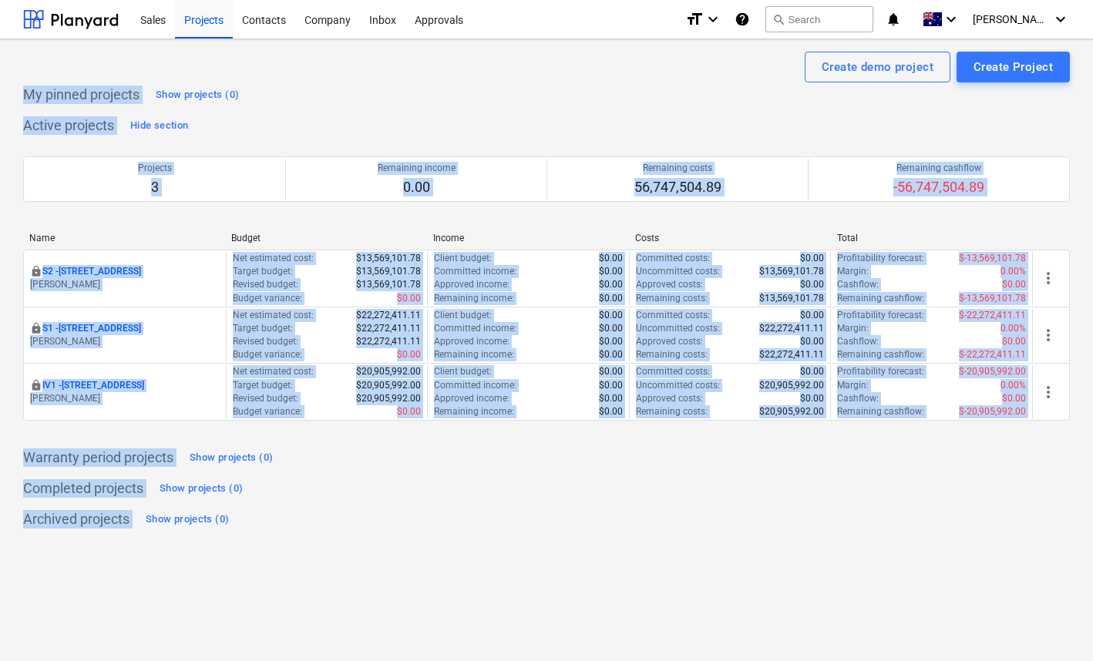
drag, startPoint x: 22, startPoint y: 76, endPoint x: 254, endPoint y: 553, distance: 531.1
click at [254, 553] on div "Create demo project Create Project My pinned projects Show projects (0) Active …" at bounding box center [546, 350] width 1093 height 622
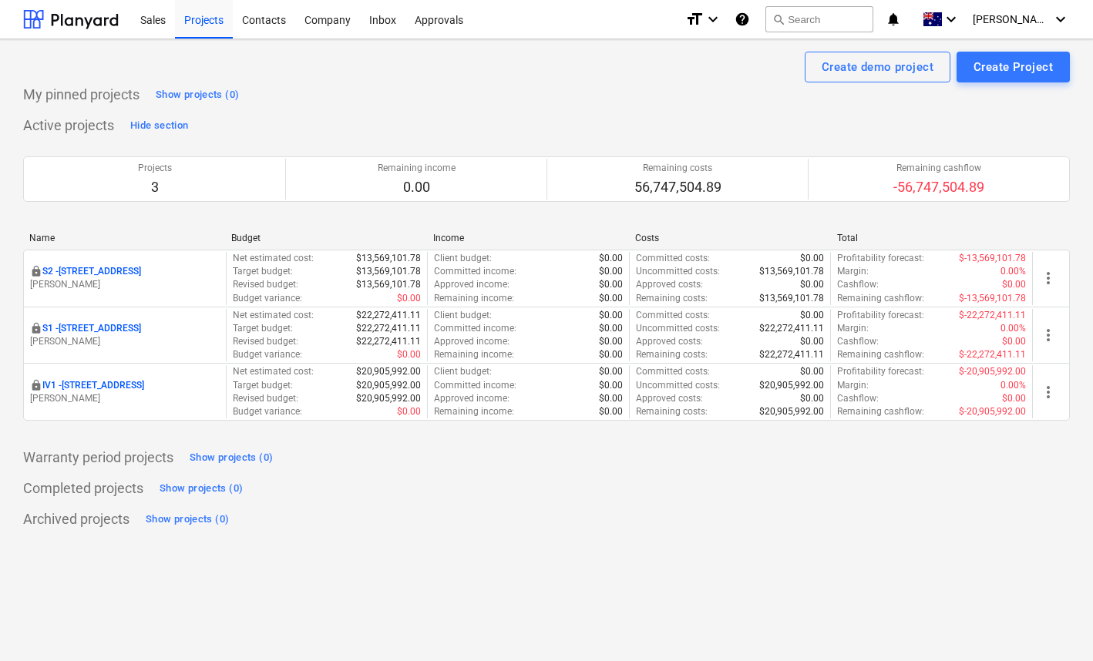
drag, startPoint x: 237, startPoint y: 554, endPoint x: 133, endPoint y: 518, distance: 110.1
click at [133, 518] on div "Create demo project Create Project My pinned projects Show projects (0) Active …" at bounding box center [546, 350] width 1093 height 622
click at [650, 543] on div "Create demo project Create Project My pinned projects Show projects (0) Active …" at bounding box center [546, 350] width 1093 height 622
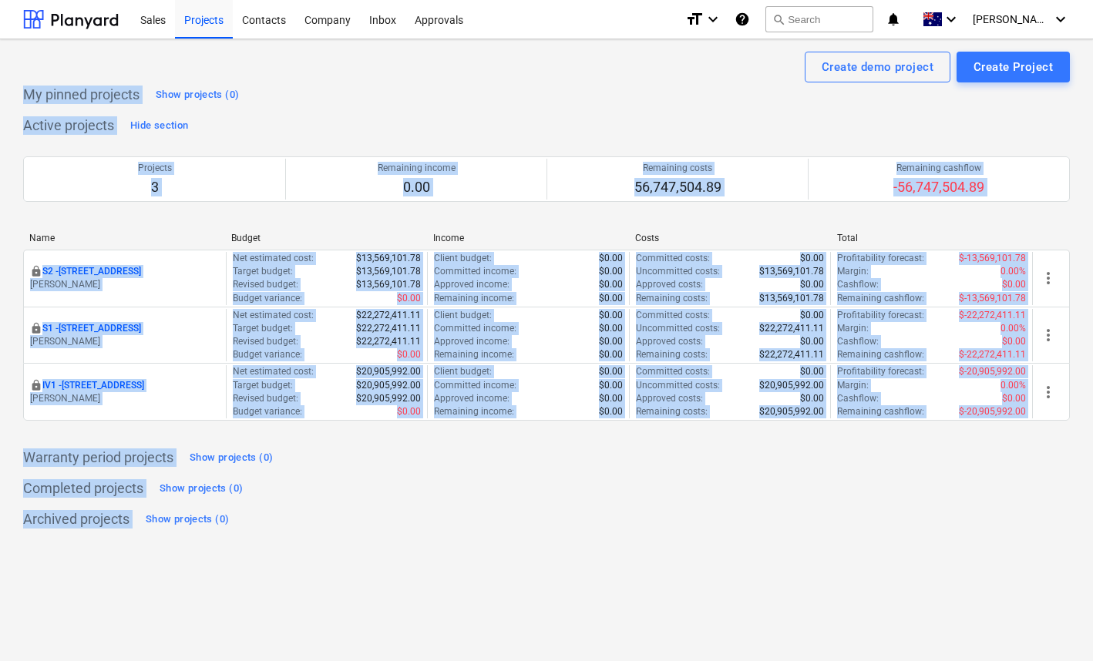
drag, startPoint x: 564, startPoint y: 573, endPoint x: 19, endPoint y: 89, distance: 728.7
click at [19, 89] on div "Create demo project Create Project My pinned projects Show projects (0) Active …" at bounding box center [546, 350] width 1093 height 622
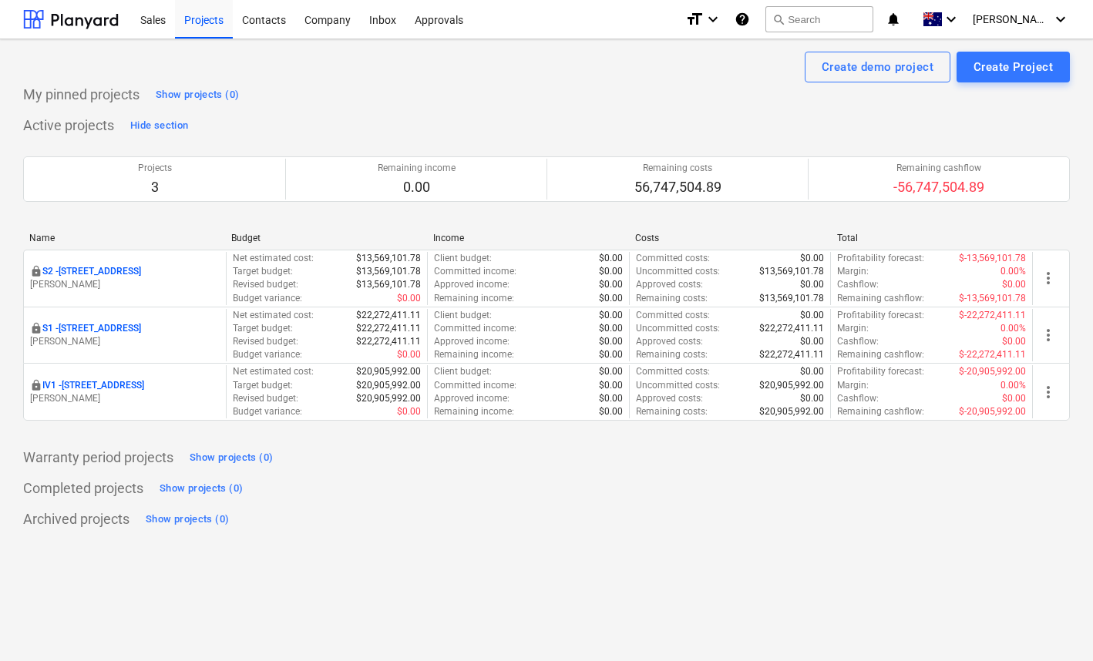
click at [19, 88] on div "Create demo project Create Project My pinned projects Show projects (0) Active …" at bounding box center [546, 350] width 1093 height 622
click at [374, 79] on div "Create demo project Create Project" at bounding box center [546, 67] width 1046 height 31
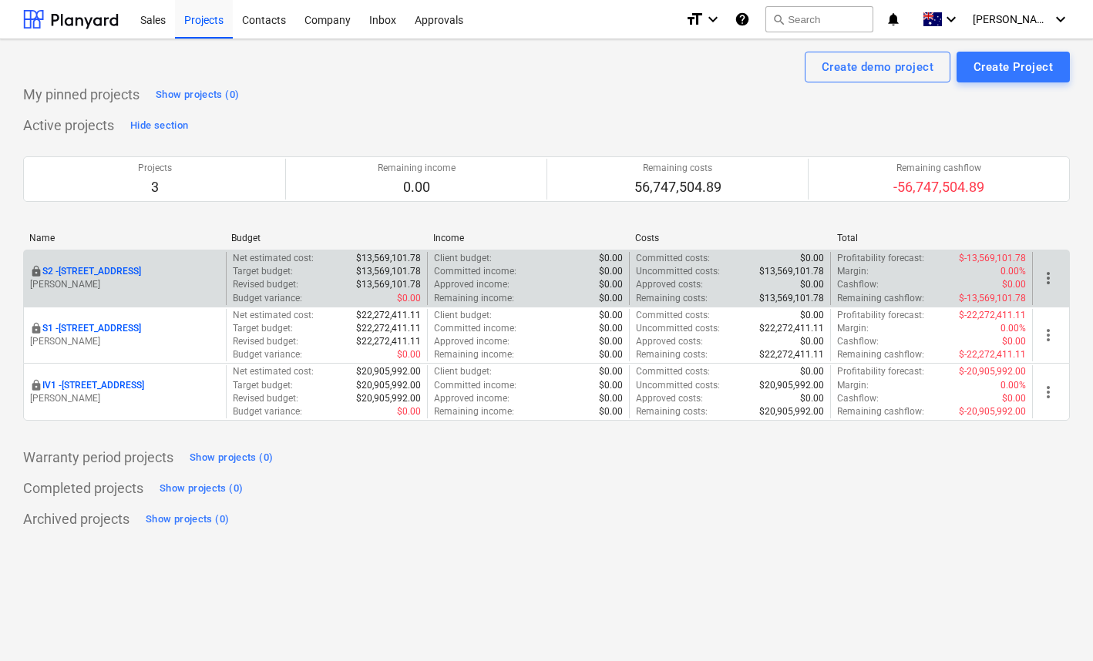
click at [132, 257] on div "locked S2 - 76 Beach Rd, Sandringham M. Lebon" at bounding box center [125, 278] width 202 height 53
click at [141, 269] on p "S2 - 76 Beach Rd, Sandringham" at bounding box center [91, 271] width 99 height 13
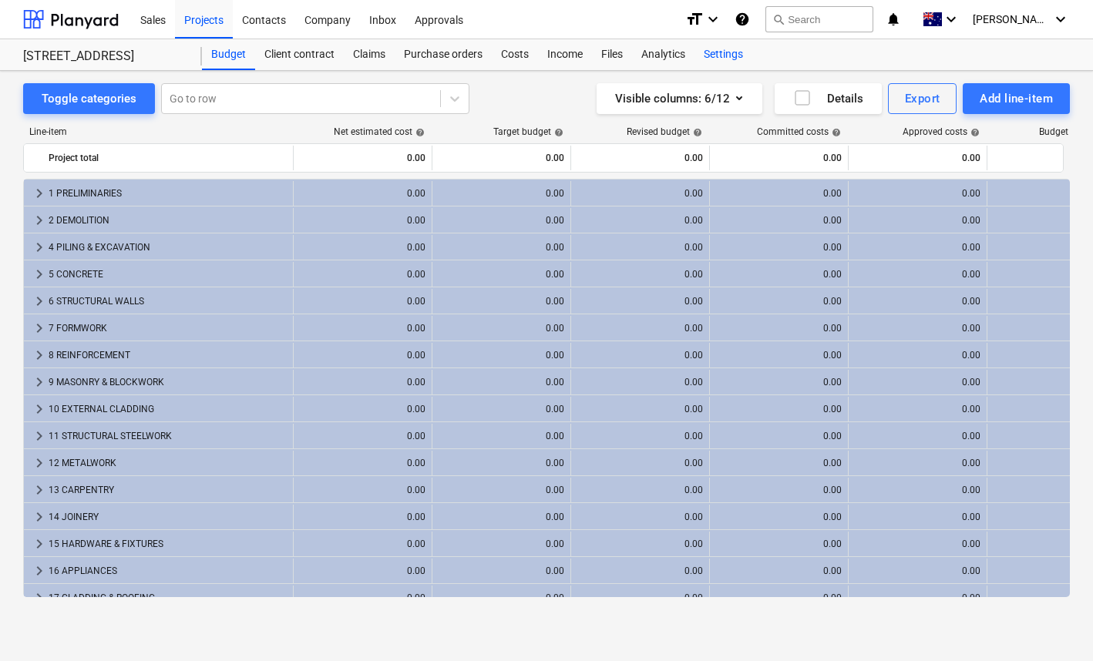
click at [724, 55] on div "Settings" at bounding box center [723, 54] width 58 height 31
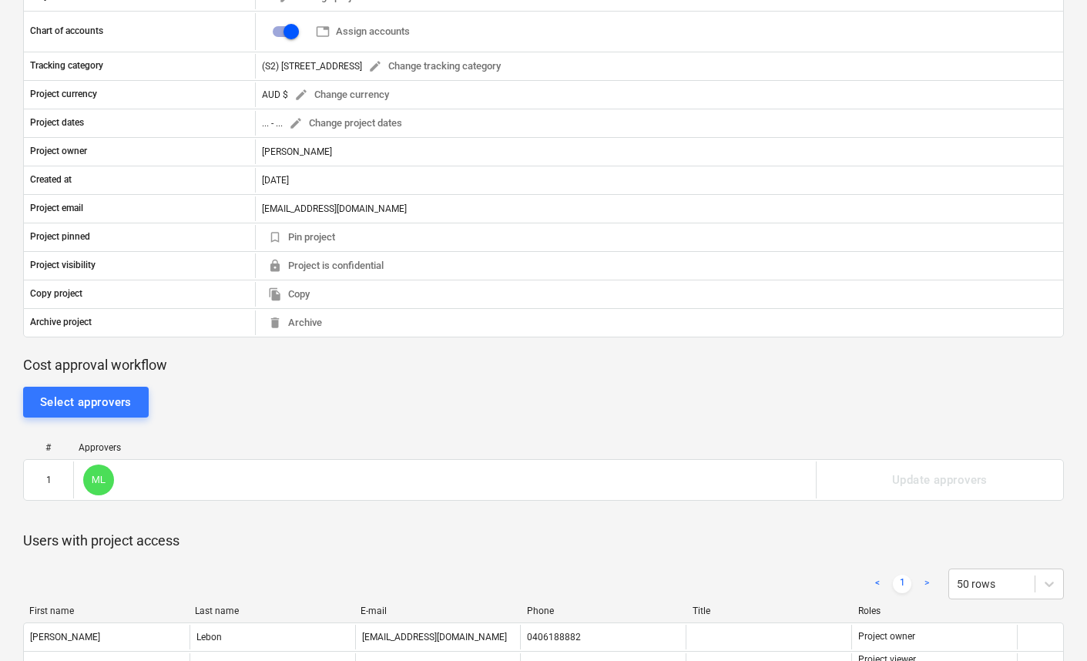
scroll to position [352, 0]
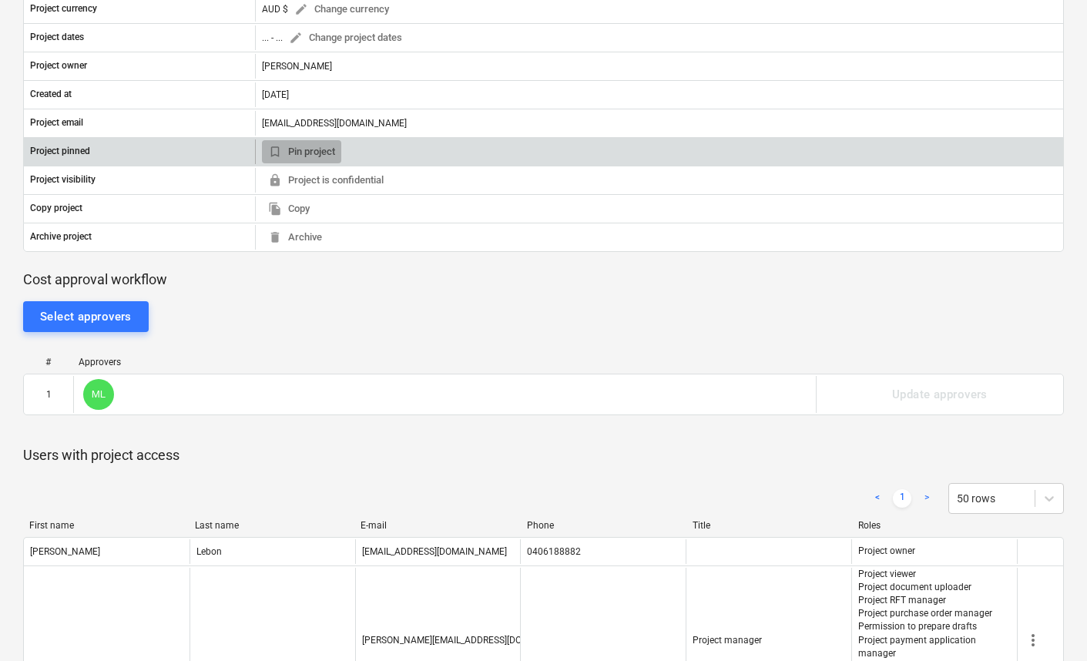
click at [324, 155] on span "bookmark_border Pin project" at bounding box center [301, 152] width 67 height 18
click at [324, 154] on span "bookmark Unpin project" at bounding box center [307, 152] width 79 height 18
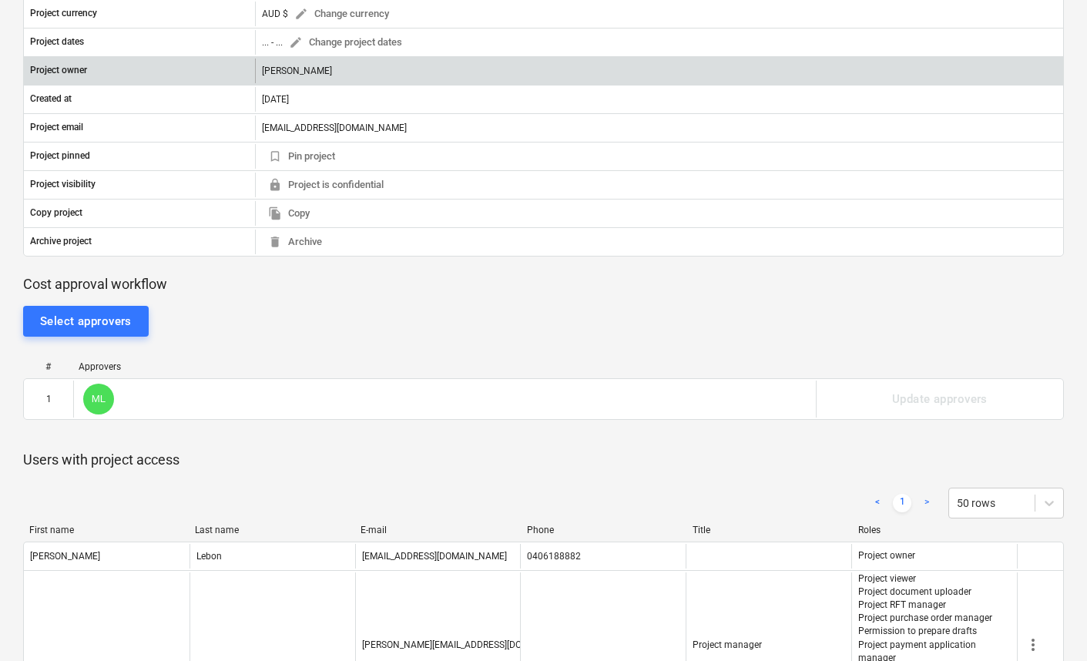
scroll to position [0, 0]
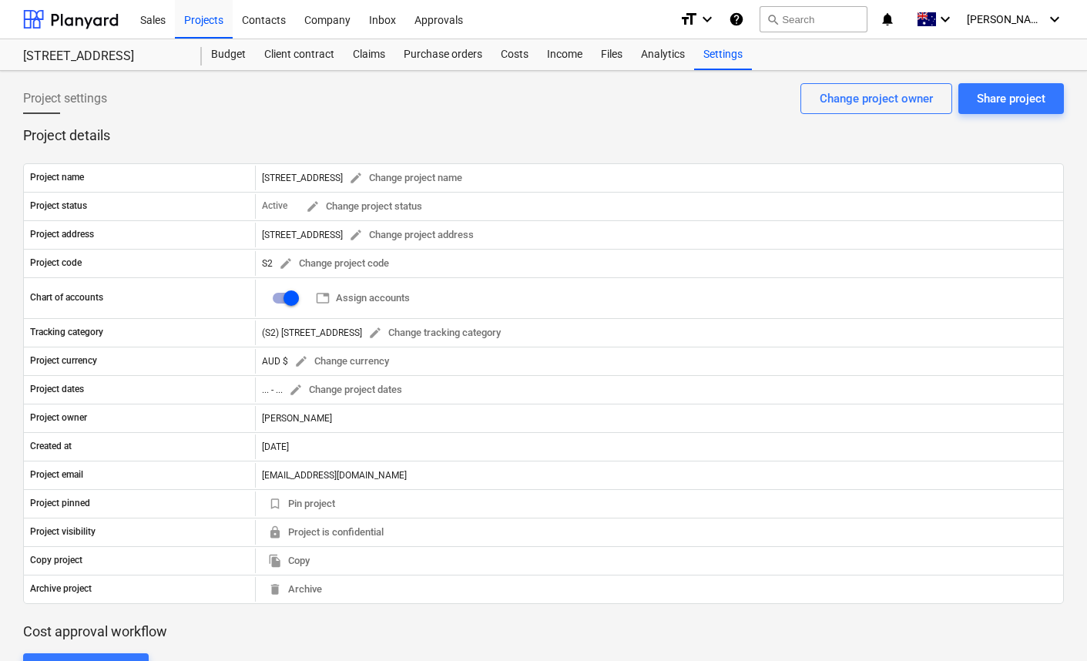
click at [600, 125] on div "Project settings Share project Change project owner" at bounding box center [543, 104] width 1041 height 43
click at [323, 19] on div "Company" at bounding box center [327, 18] width 65 height 39
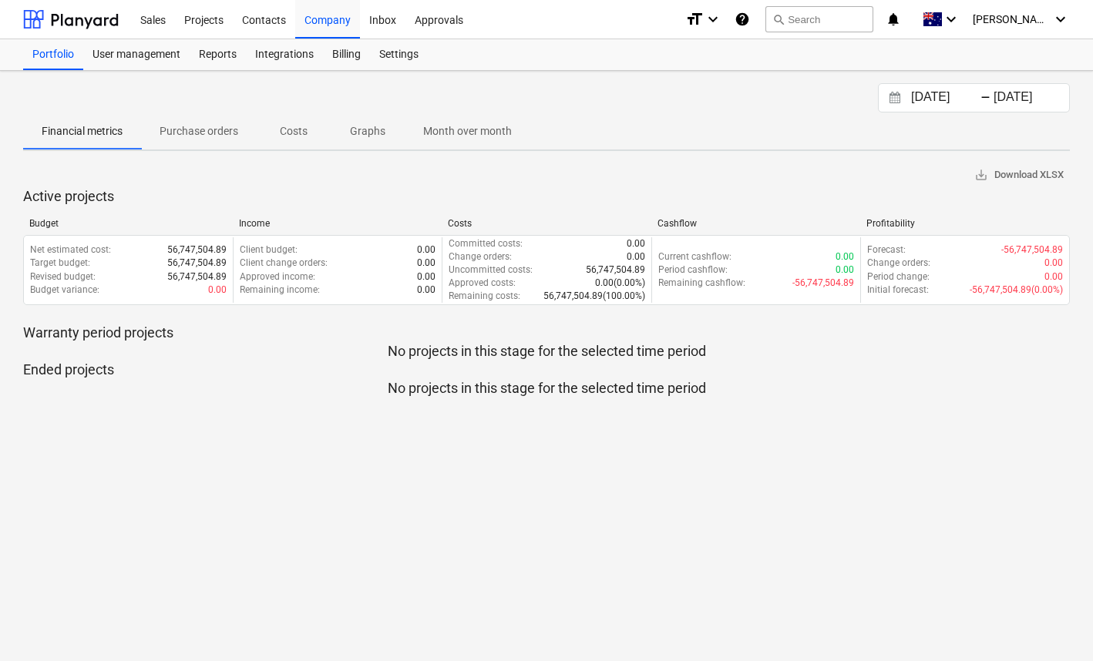
click at [472, 87] on div "29.07.2025 Press the down arrow key to interact with the calendar and select a …" at bounding box center [546, 97] width 1046 height 29
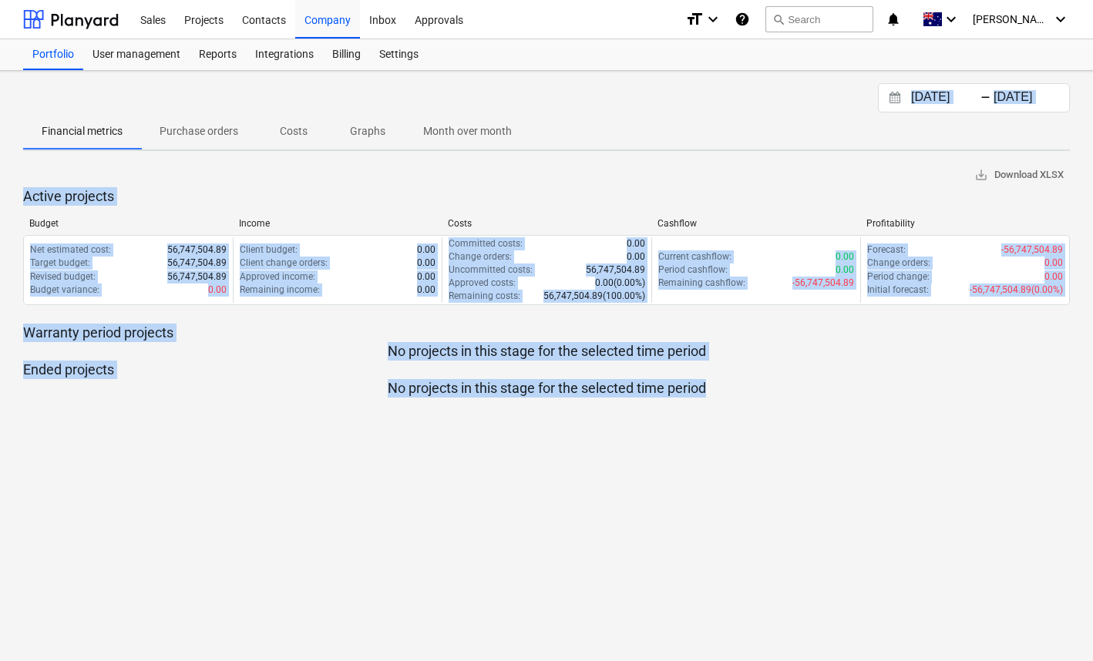
drag, startPoint x: 472, startPoint y: 87, endPoint x: 735, endPoint y: 416, distance: 421.5
click at [735, 416] on div "29.07.2025 Press the down arrow key to interact with the calendar and select a …" at bounding box center [546, 366] width 1093 height 590
click at [735, 417] on div "29.07.2025 Press the down arrow key to interact with the calendar and select a …" at bounding box center [546, 366] width 1093 height 590
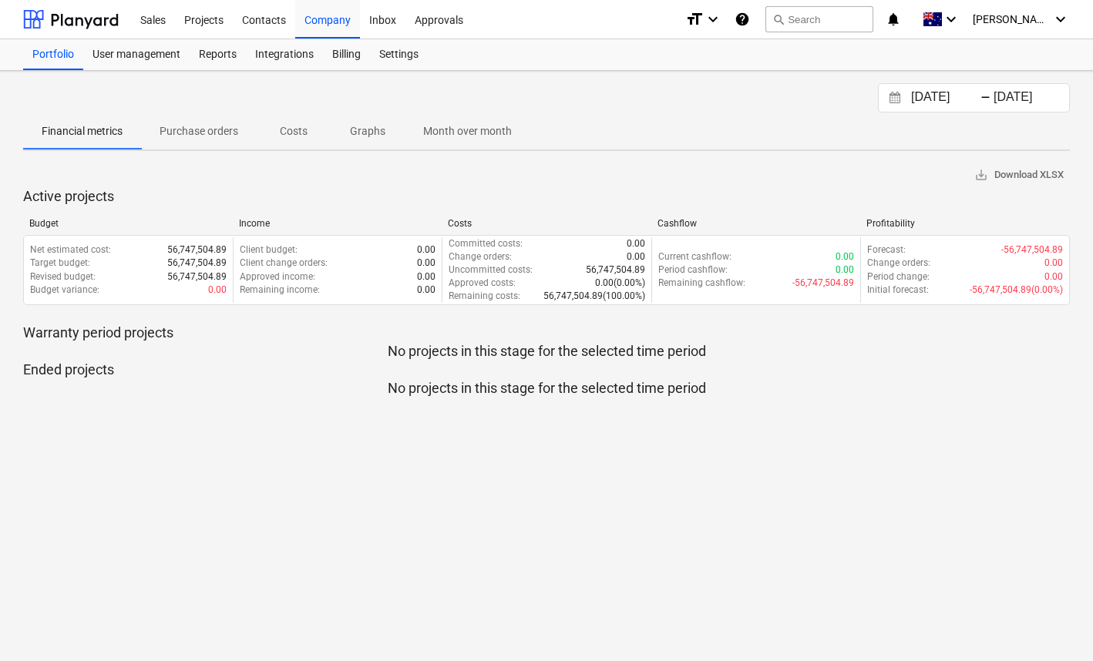
drag, startPoint x: 796, startPoint y: 415, endPoint x: 739, endPoint y: 390, distance: 62.4
click at [739, 390] on div "29.07.2025 Press the down arrow key to interact with the calendar and select a …" at bounding box center [546, 366] width 1093 height 590
click at [739, 391] on p "No projects in this stage for the selected time period" at bounding box center [546, 388] width 1046 height 18
click at [744, 398] on p "No projects in this stage for the selected time period" at bounding box center [546, 388] width 1046 height 18
click at [401, 60] on div "Settings" at bounding box center [399, 54] width 58 height 31
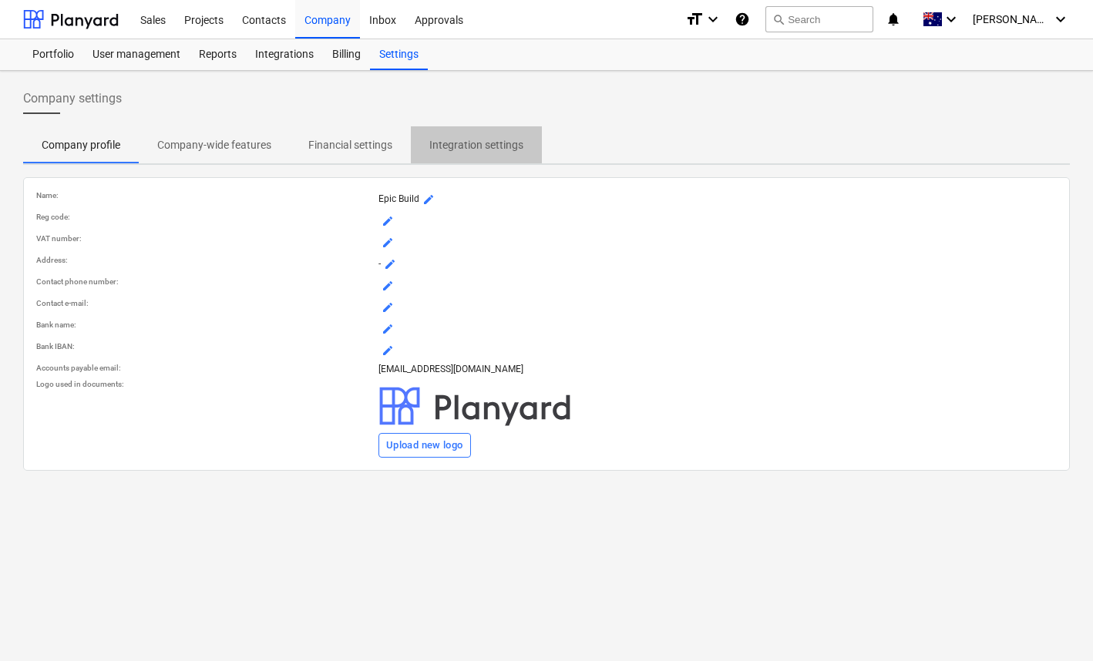
click at [489, 144] on p "Integration settings" at bounding box center [476, 145] width 94 height 16
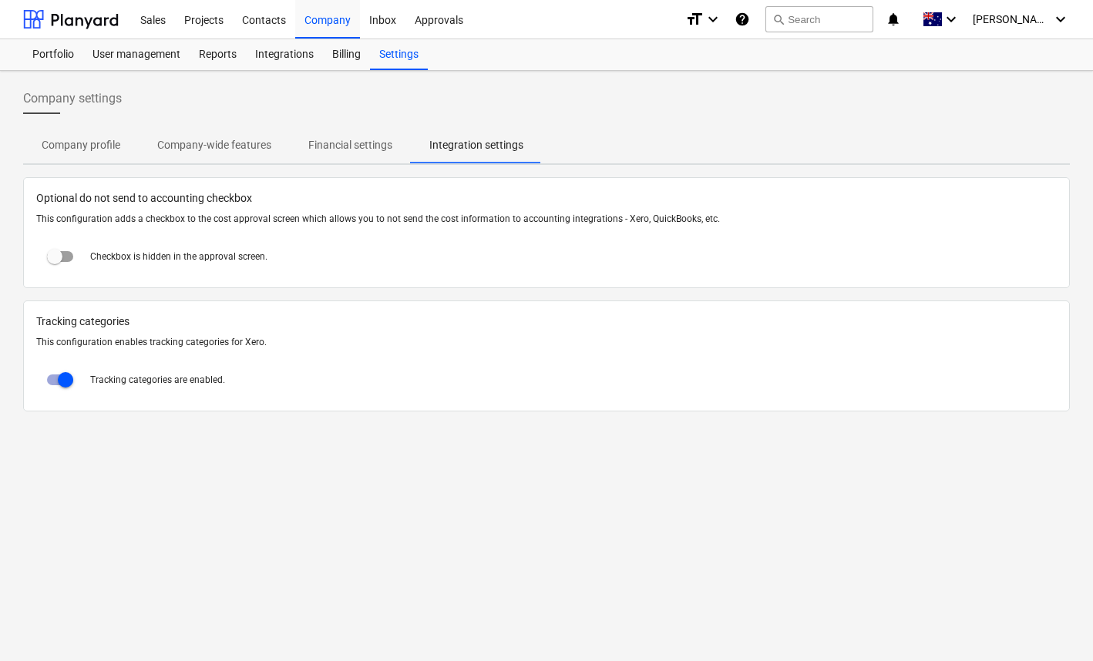
click at [376, 146] on p "Financial settings" at bounding box center [350, 145] width 84 height 16
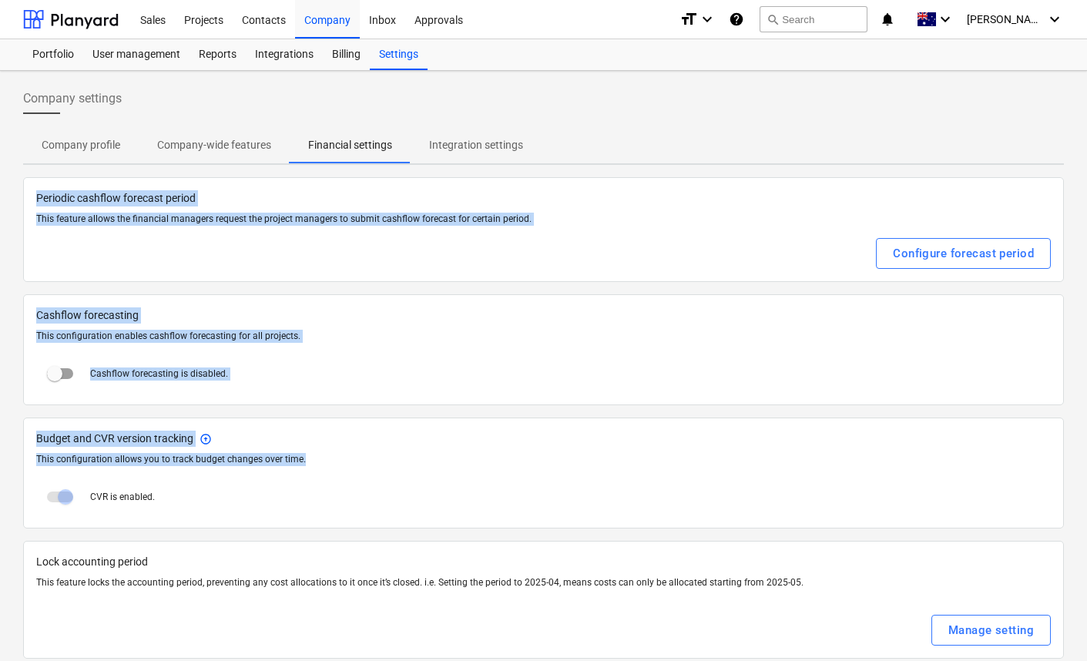
drag, startPoint x: 37, startPoint y: 199, endPoint x: 305, endPoint y: 465, distance: 378.1
click at [305, 465] on div "Periodic cashflow forecast period This feature allows the financial managers re…" at bounding box center [543, 418] width 1041 height 482
click at [305, 465] on p "This configuration allows you to track budget changes over time." at bounding box center [543, 459] width 1015 height 13
drag, startPoint x: 312, startPoint y: 465, endPoint x: 39, endPoint y: 200, distance: 381.4
click at [39, 200] on div "Periodic cashflow forecast period This feature allows the financial managers re…" at bounding box center [543, 418] width 1041 height 482
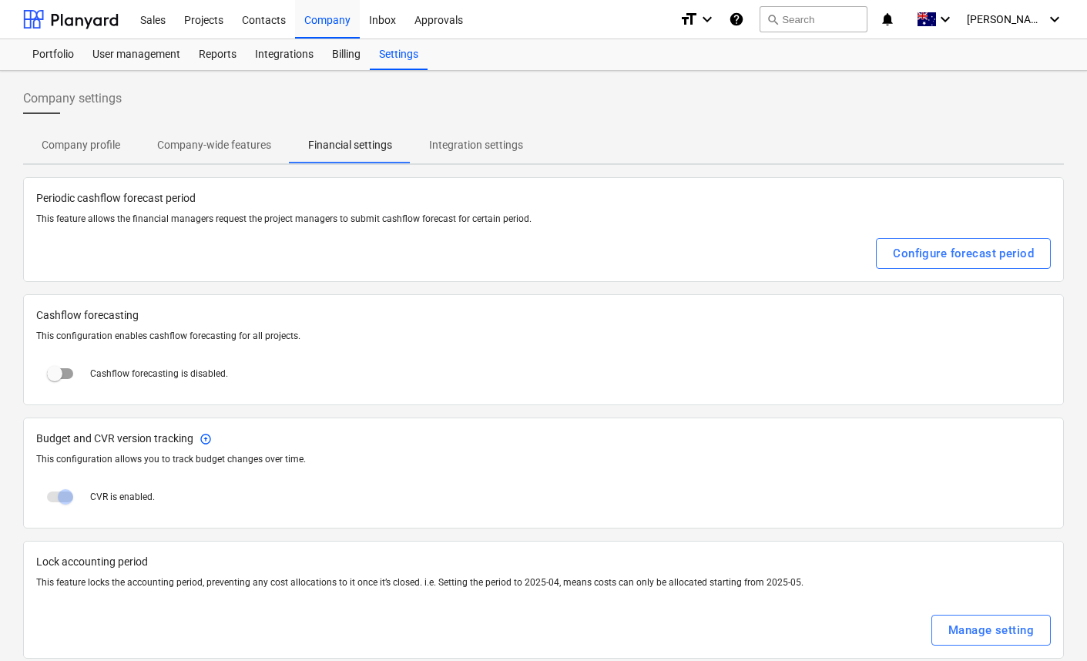
click at [38, 197] on p "Periodic cashflow forecast period" at bounding box center [543, 198] width 1015 height 16
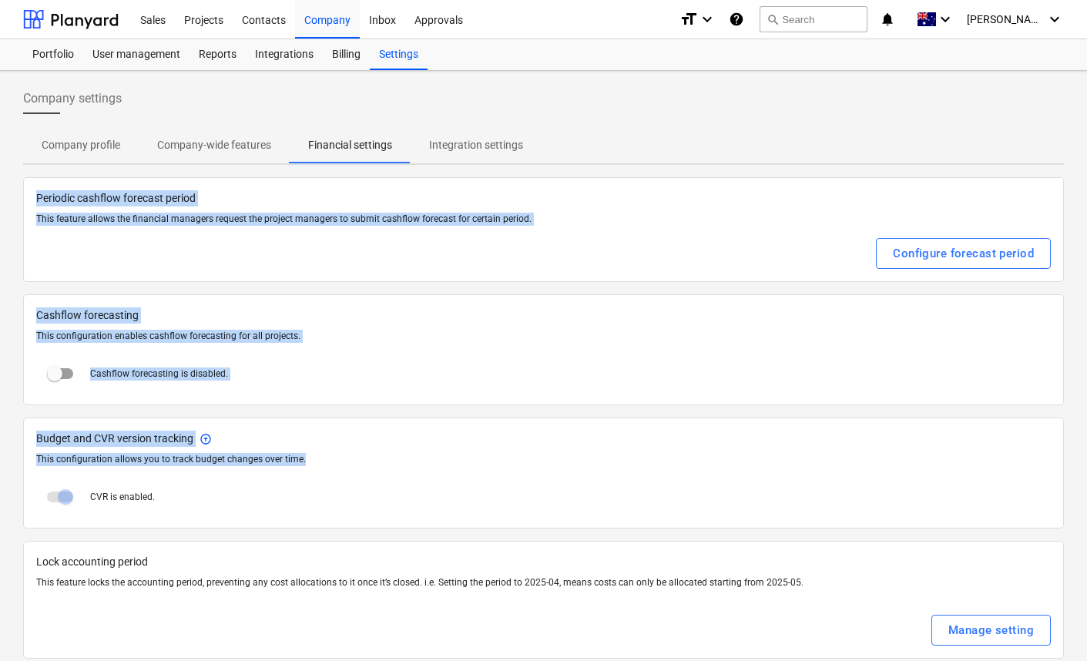
drag, startPoint x: 42, startPoint y: 197, endPoint x: 307, endPoint y: 463, distance: 375.9
click at [307, 463] on div "Periodic cashflow forecast period This feature allows the financial managers re…" at bounding box center [543, 418] width 1041 height 482
click at [307, 463] on p "This configuration allows you to track budget changes over time." at bounding box center [543, 459] width 1015 height 13
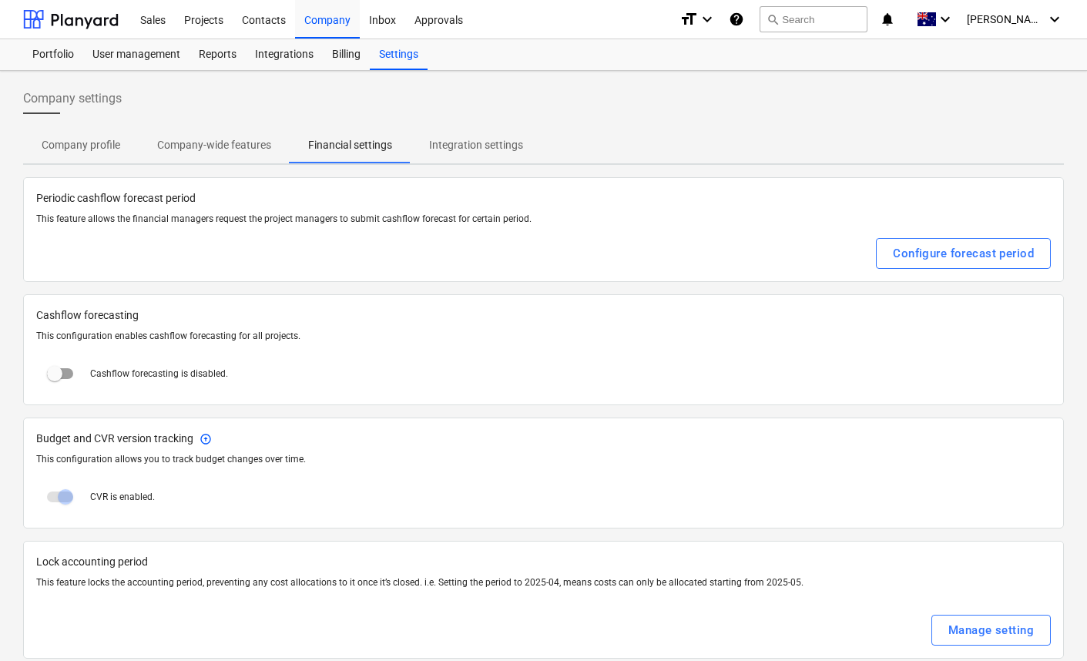
drag, startPoint x: 312, startPoint y: 465, endPoint x: 304, endPoint y: 465, distance: 8.5
click at [304, 471] on div "Budget and CVR version tracking arrow_circle_up This configuration allows you t…" at bounding box center [543, 473] width 1041 height 111
click at [304, 466] on div at bounding box center [543, 472] width 1015 height 12
drag, startPoint x: 308, startPoint y: 463, endPoint x: 315, endPoint y: 457, distance: 9.3
click at [315, 457] on p "This configuration allows you to track budget changes over time." at bounding box center [543, 459] width 1015 height 13
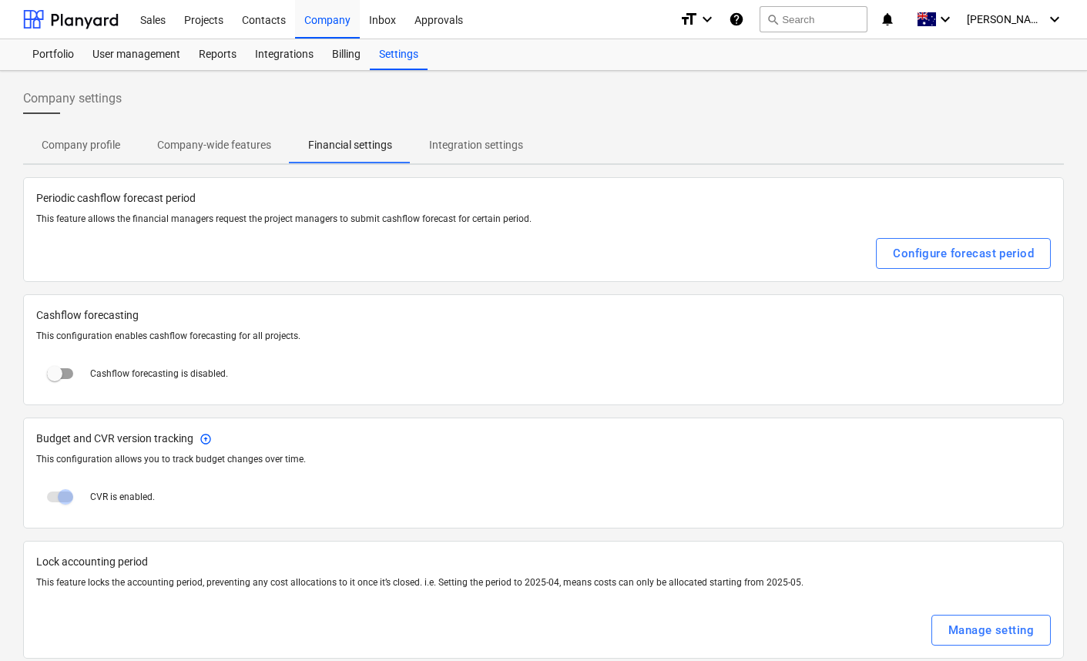
scroll to position [22, 0]
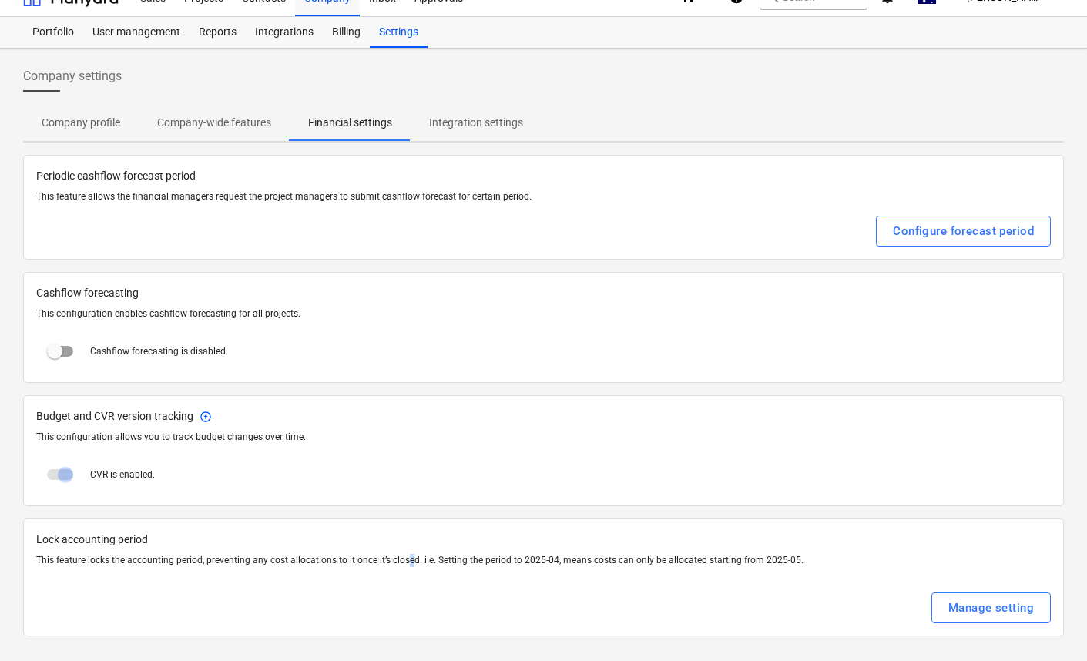
drag, startPoint x: 413, startPoint y: 559, endPoint x: 405, endPoint y: 567, distance: 11.5
click at [405, 567] on p "This feature locks the accounting period, preventing any cost allocations to it…" at bounding box center [543, 560] width 1015 height 13
click at [405, 566] on p "This feature locks the accounting period, preventing any cost allocations to it…" at bounding box center [543, 560] width 1015 height 13
drag, startPoint x: 410, startPoint y: 563, endPoint x: 442, endPoint y: 566, distance: 32.4
click at [442, 566] on p "This feature locks the accounting period, preventing any cost allocations to it…" at bounding box center [543, 560] width 1015 height 13
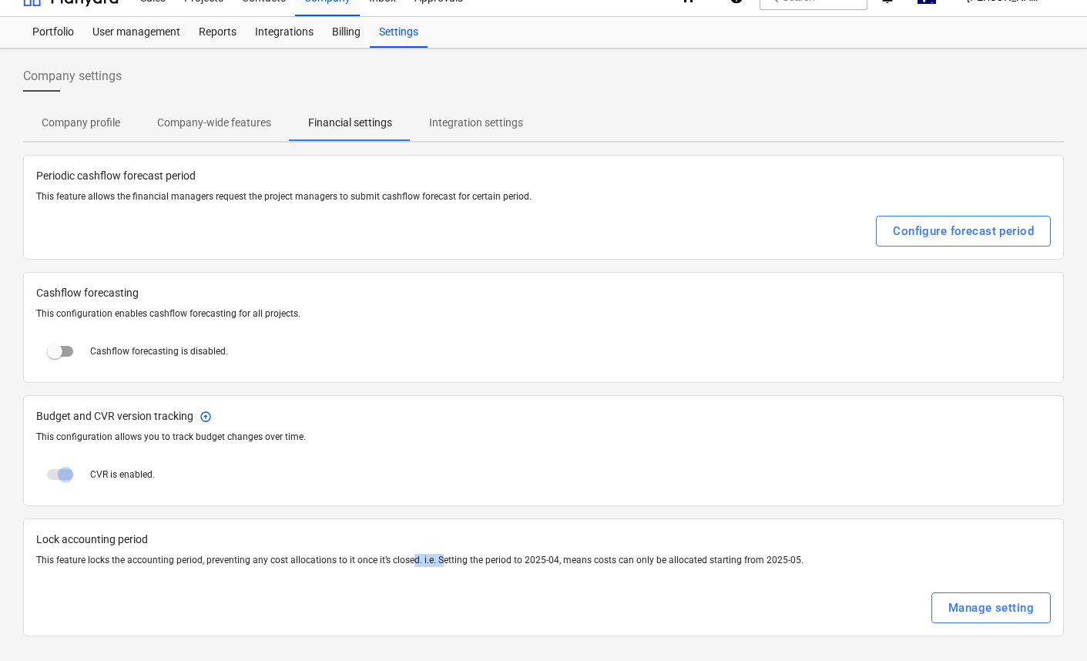
click at [442, 566] on p "This feature locks the accounting period, preventing any cost allocations to it…" at bounding box center [543, 560] width 1015 height 13
click at [225, 138] on button "Company-wide features" at bounding box center [214, 122] width 151 height 37
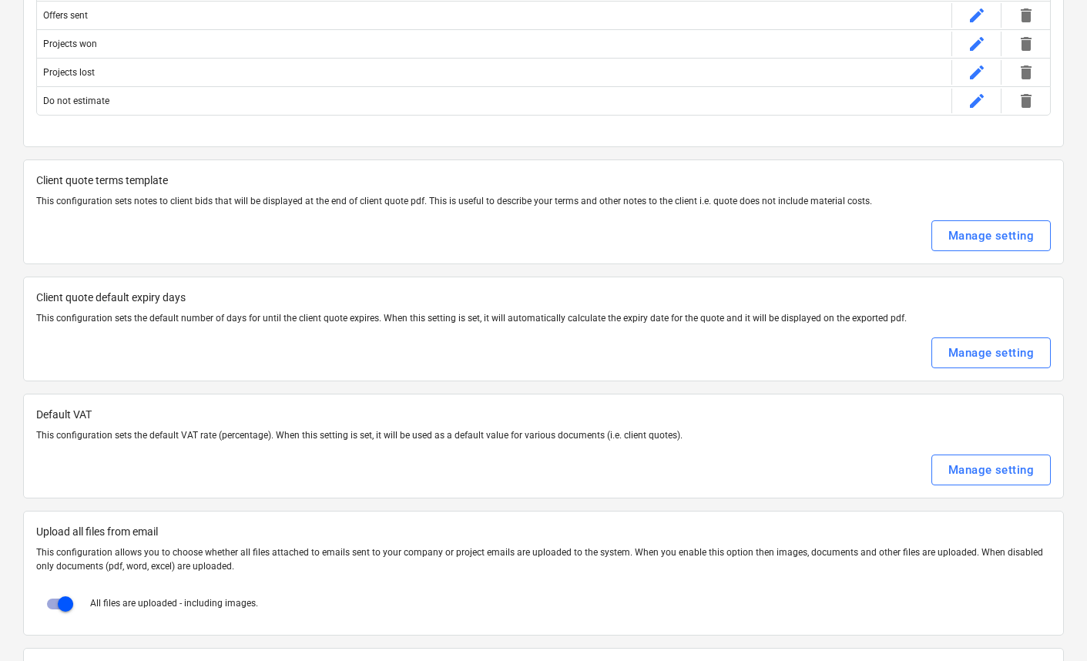
scroll to position [625, 0]
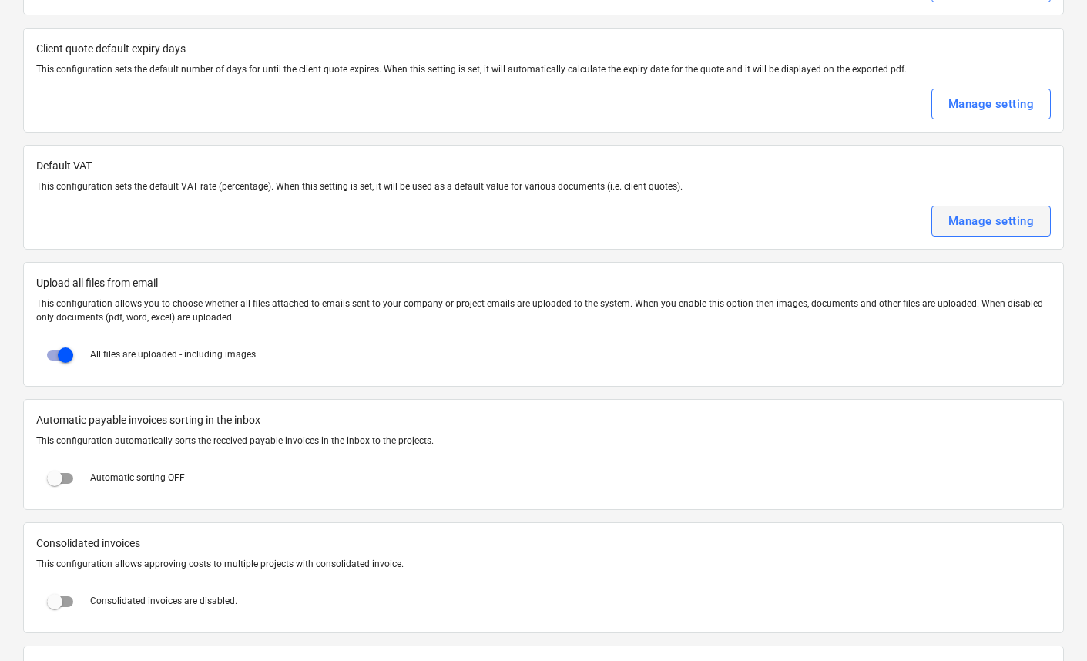
click at [1014, 227] on div "Manage setting" at bounding box center [992, 221] width 86 height 20
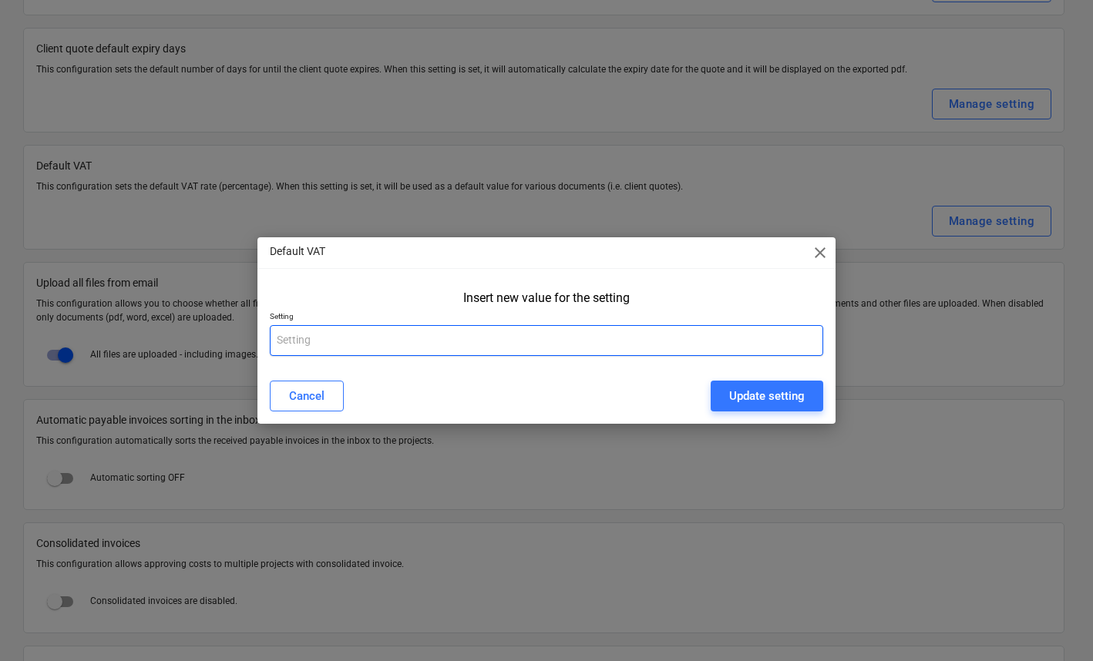
click at [569, 351] on input "text" at bounding box center [546, 340] width 553 height 31
drag, startPoint x: 604, startPoint y: 339, endPoint x: 647, endPoint y: 326, distance: 45.1
click at [604, 339] on input "text" at bounding box center [546, 340] width 553 height 31
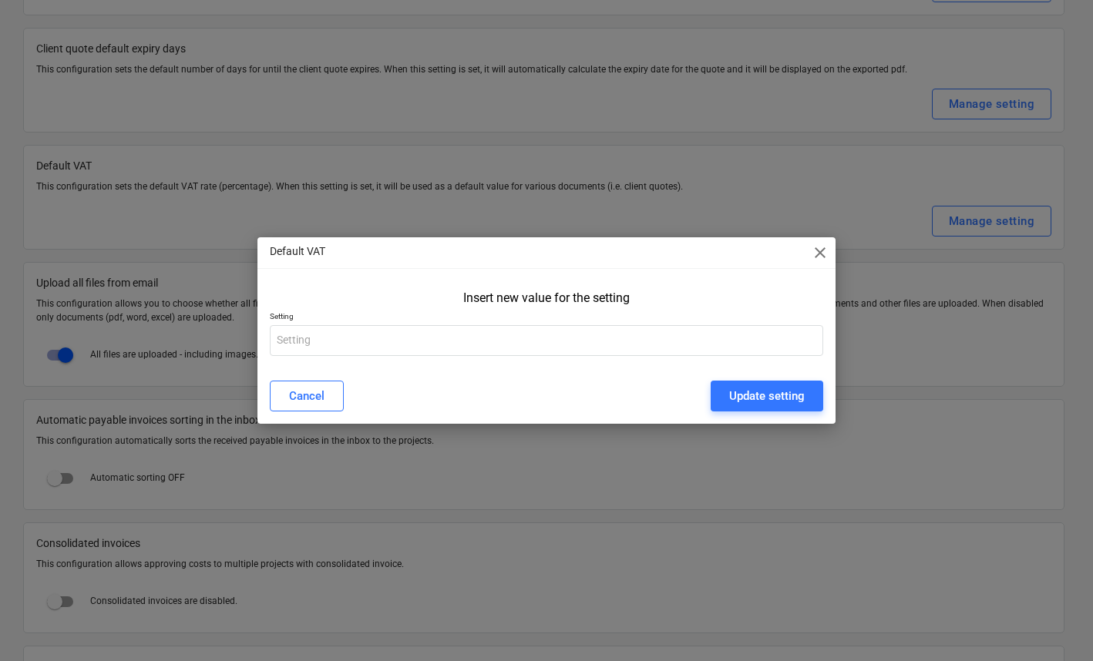
click at [726, 296] on div "Insert new value for the setting" at bounding box center [546, 297] width 541 height 15
click at [821, 254] on span "close" at bounding box center [820, 252] width 18 height 18
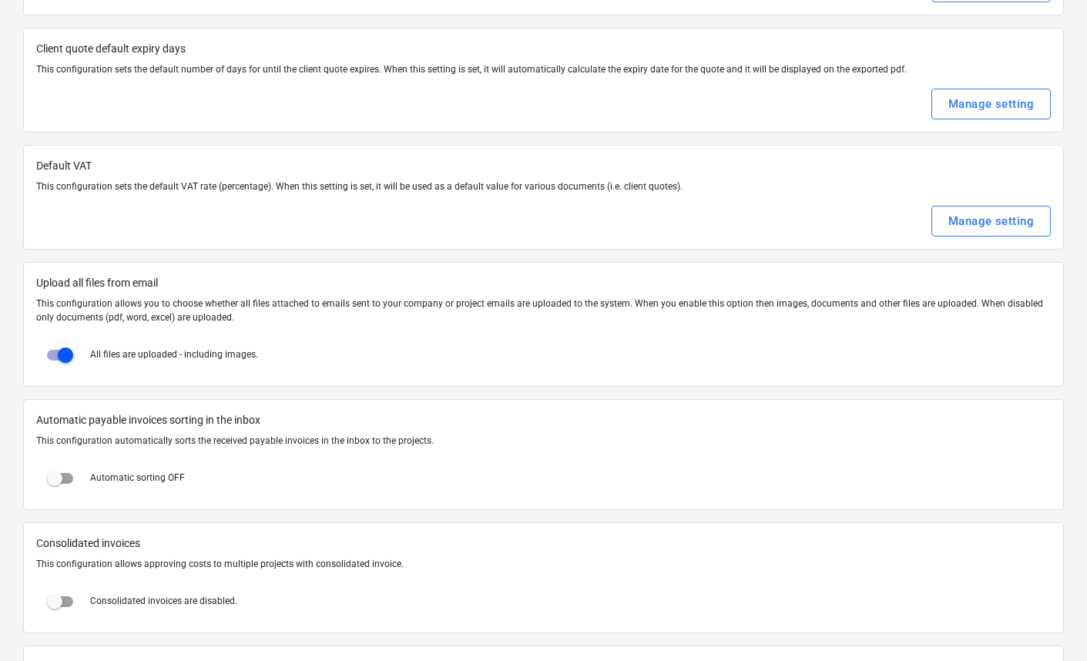
click at [481, 195] on div at bounding box center [543, 199] width 1015 height 12
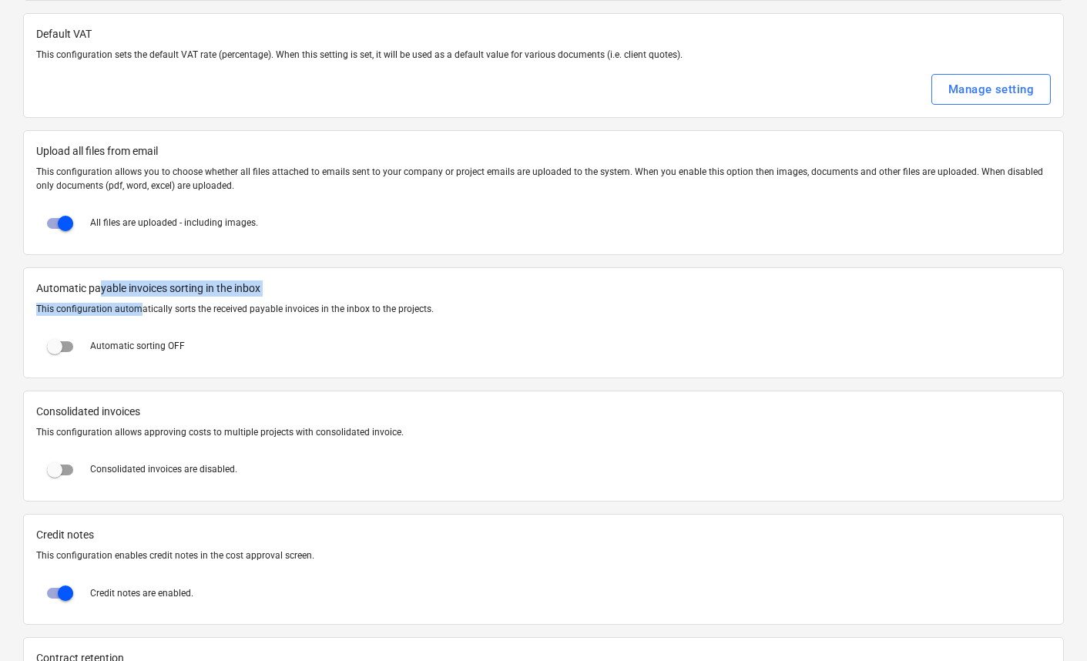
drag, startPoint x: 99, startPoint y: 285, endPoint x: 136, endPoint y: 308, distance: 43.6
click at [136, 308] on div "Automatic payable invoices sorting in the inbox This configuration automaticall…" at bounding box center [543, 322] width 1041 height 111
click at [136, 308] on p "This configuration automatically sorts the received payable invoices in the inb…" at bounding box center [543, 309] width 1015 height 13
drag, startPoint x: 144, startPoint y: 307, endPoint x: 78, endPoint y: 288, distance: 68.8
click at [78, 288] on div "Automatic payable invoices sorting in the inbox This configuration automaticall…" at bounding box center [543, 322] width 1041 height 111
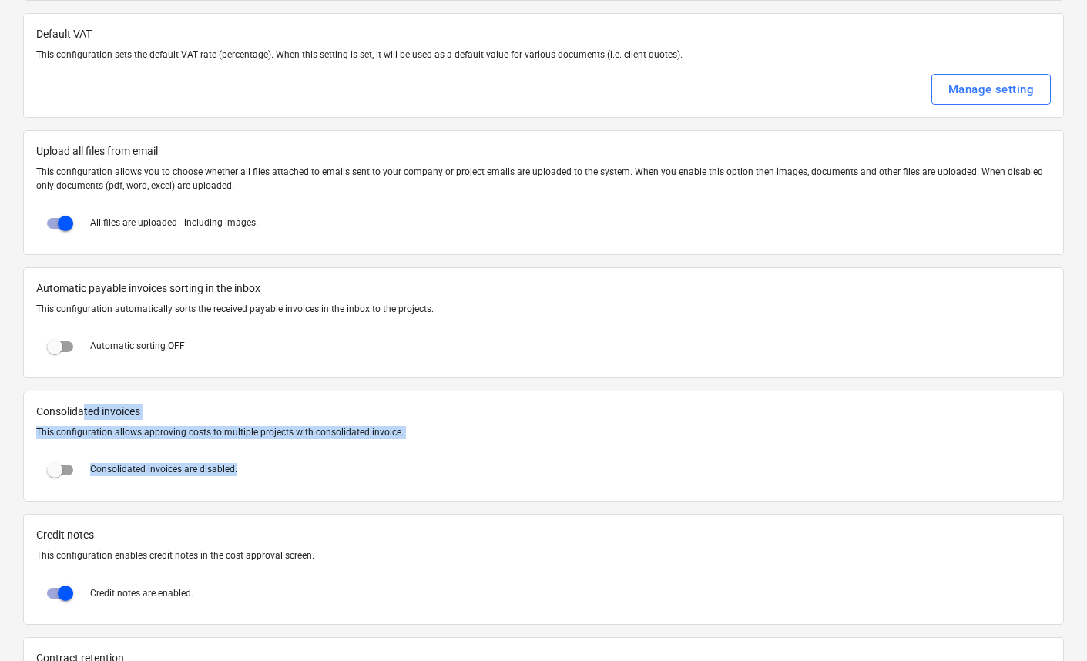
drag, startPoint x: 230, startPoint y: 471, endPoint x: 82, endPoint y: 411, distance: 159.4
click at [82, 411] on div "Consolidated invoices This configuration allows approving costs to multiple pro…" at bounding box center [543, 446] width 1041 height 111
click at [82, 411] on span "Consolidated invoices" at bounding box center [543, 412] width 1015 height 16
drag, startPoint x: 72, startPoint y: 408, endPoint x: 293, endPoint y: 467, distance: 228.8
click at [294, 467] on div "Consolidated invoices This configuration allows approving costs to multiple pro…" at bounding box center [543, 446] width 1041 height 111
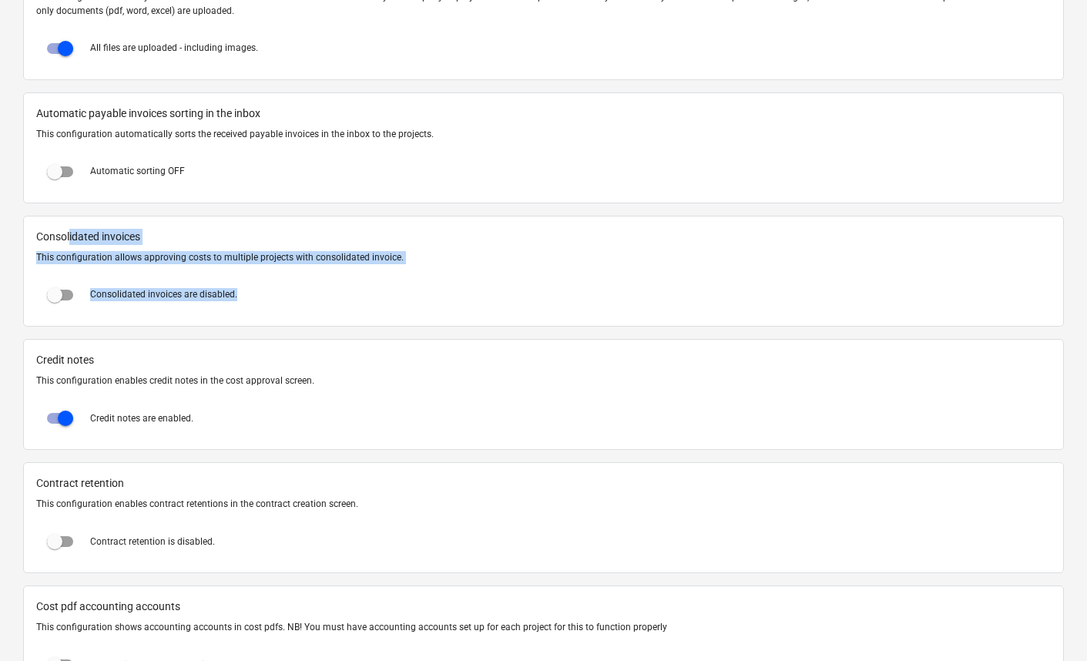
scroll to position [942, 0]
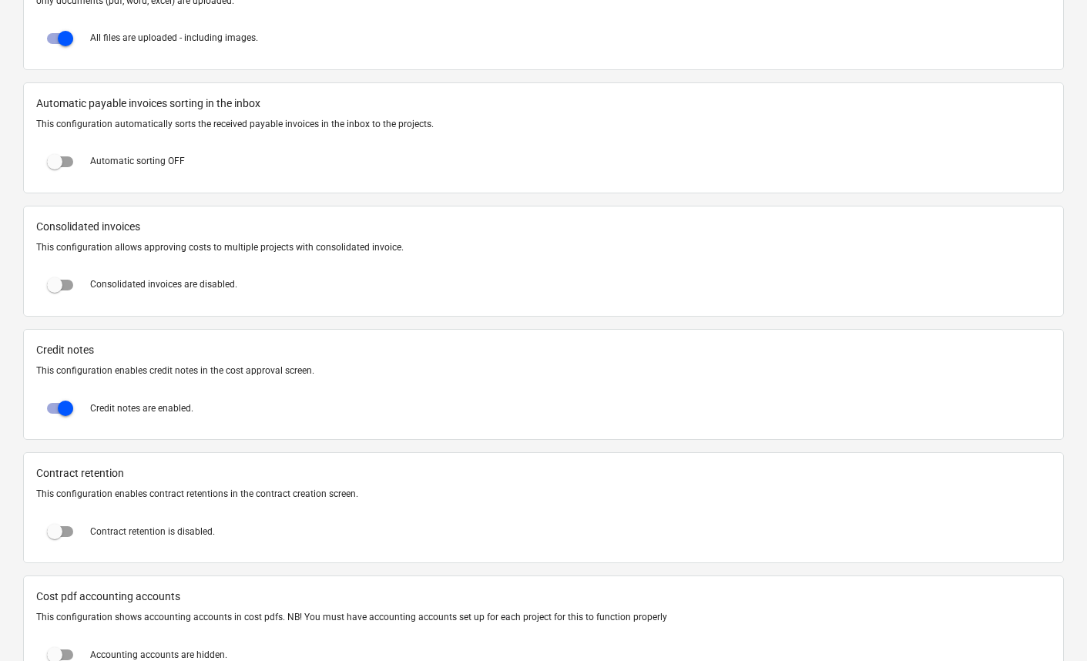
drag, startPoint x: 267, startPoint y: 421, endPoint x: 245, endPoint y: 421, distance: 22.3
click at [240, 420] on div "Credit notes are enabled." at bounding box center [543, 408] width 1015 height 37
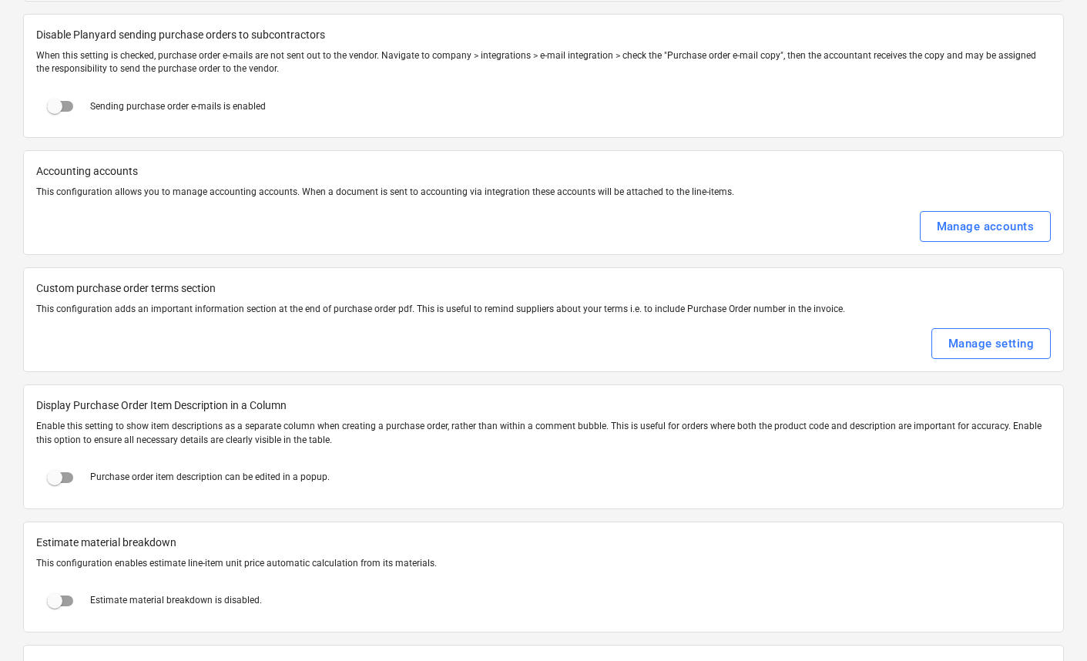
scroll to position [1884, 0]
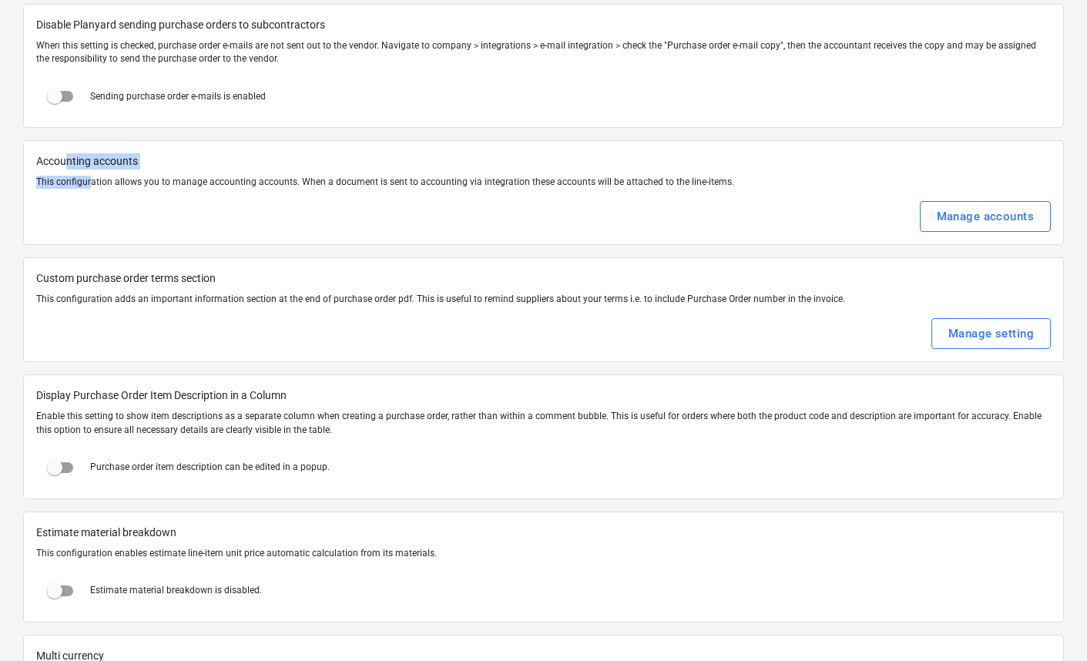
drag, startPoint x: 91, startPoint y: 182, endPoint x: 69, endPoint y: 163, distance: 28.4
click at [69, 163] on div "Accounting accounts This configuration allows you to manage accounting accounts…" at bounding box center [543, 192] width 1041 height 105
click at [69, 163] on p "Accounting accounts" at bounding box center [543, 161] width 1015 height 16
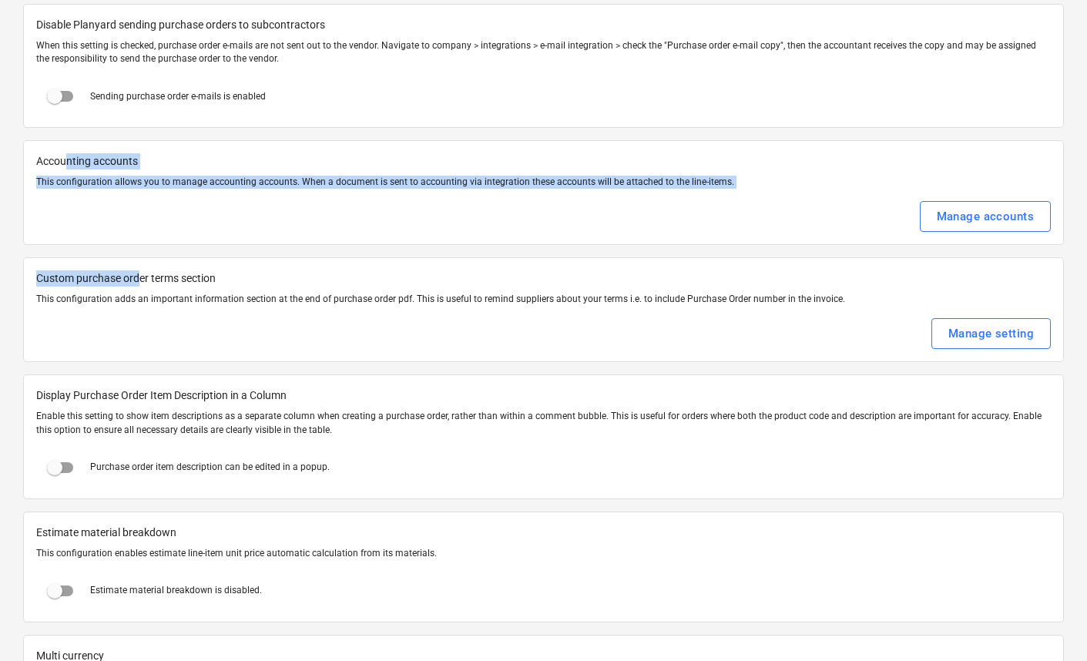
drag, startPoint x: 66, startPoint y: 163, endPoint x: 139, endPoint y: 279, distance: 137.5
click at [139, 279] on p "Custom purchase order terms section" at bounding box center [543, 278] width 1015 height 16
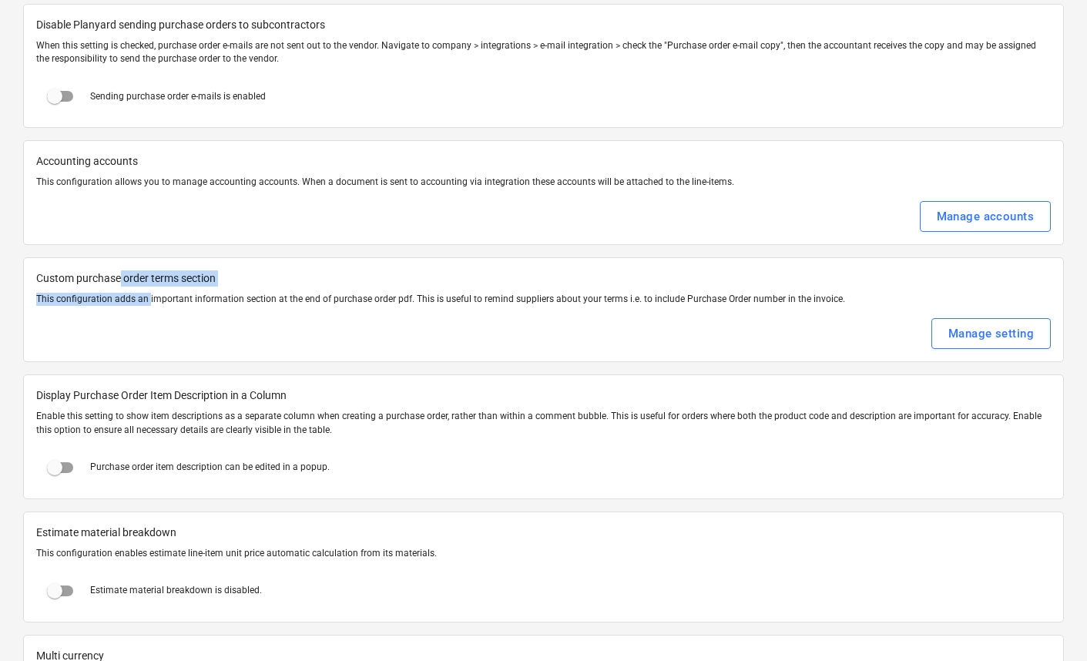
drag, startPoint x: 137, startPoint y: 294, endPoint x: 119, endPoint y: 287, distance: 20.0
click at [120, 287] on div "Custom purchase order terms section This configuration adds an important inform…" at bounding box center [543, 309] width 1041 height 105
click at [117, 287] on div at bounding box center [543, 290] width 1015 height 6
drag, startPoint x: 127, startPoint y: 286, endPoint x: 143, endPoint y: 297, distance: 19.4
click at [143, 296] on div "Custom purchase order terms section This configuration adds an important inform…" at bounding box center [543, 309] width 1041 height 105
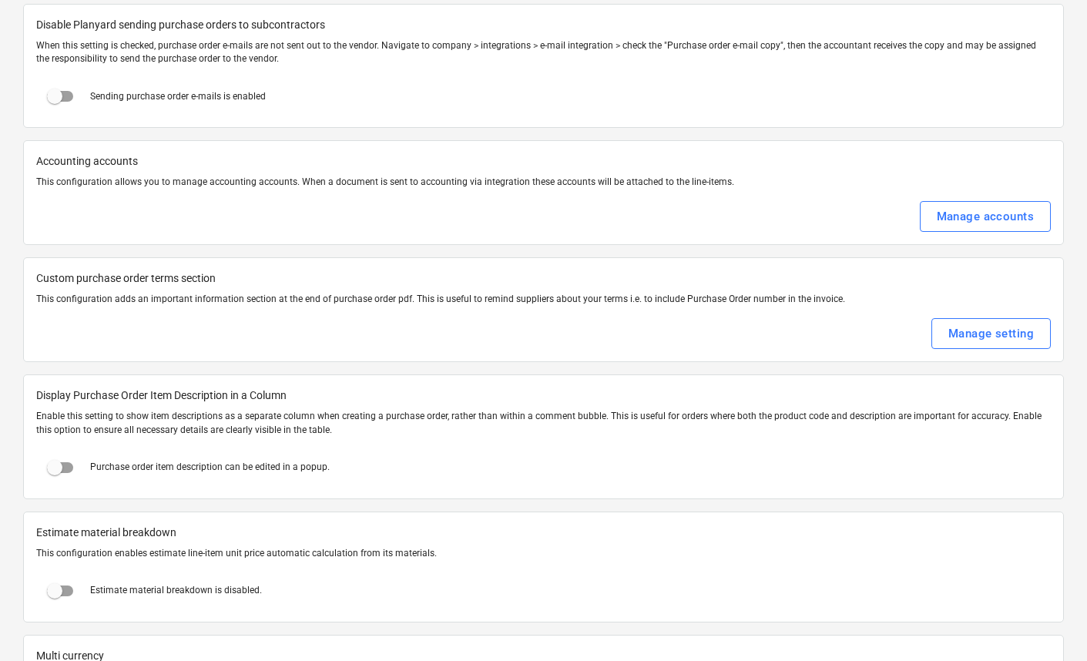
click at [143, 296] on p "This configuration adds an important information section at the end of purchase…" at bounding box center [543, 299] width 1015 height 13
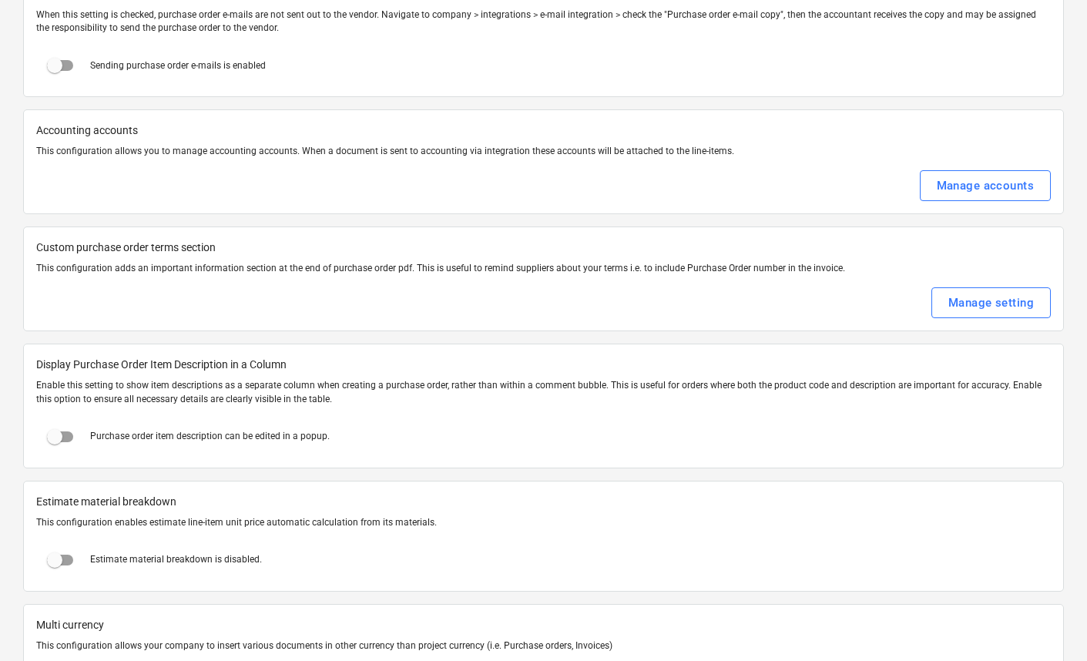
scroll to position [1951, 0]
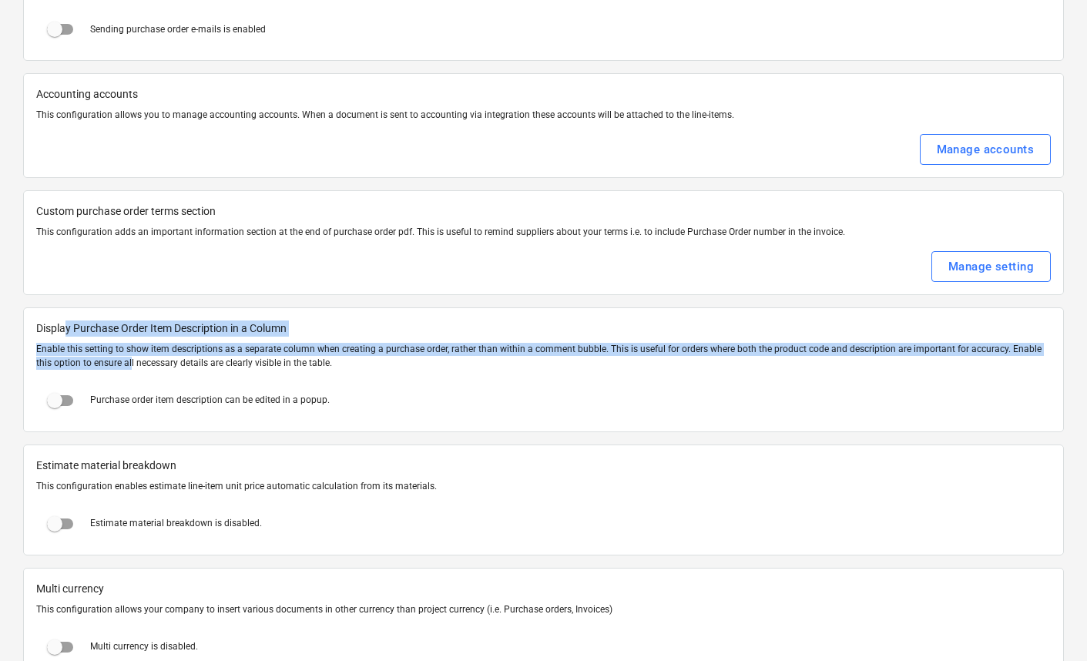
drag, startPoint x: 66, startPoint y: 327, endPoint x: 113, endPoint y: 364, distance: 59.8
click at [113, 364] on div "Display Purchase Order Item Description in a Column Enable this setting to show…" at bounding box center [543, 369] width 1041 height 124
click at [123, 368] on p "Enable this setting to show item descriptions as a separate column when creatin…" at bounding box center [543, 356] width 1015 height 26
drag, startPoint x: 129, startPoint y: 365, endPoint x: 48, endPoint y: 328, distance: 89.0
click at [48, 328] on div "Display Purchase Order Item Description in a Column Enable this setting to show…" at bounding box center [543, 369] width 1041 height 124
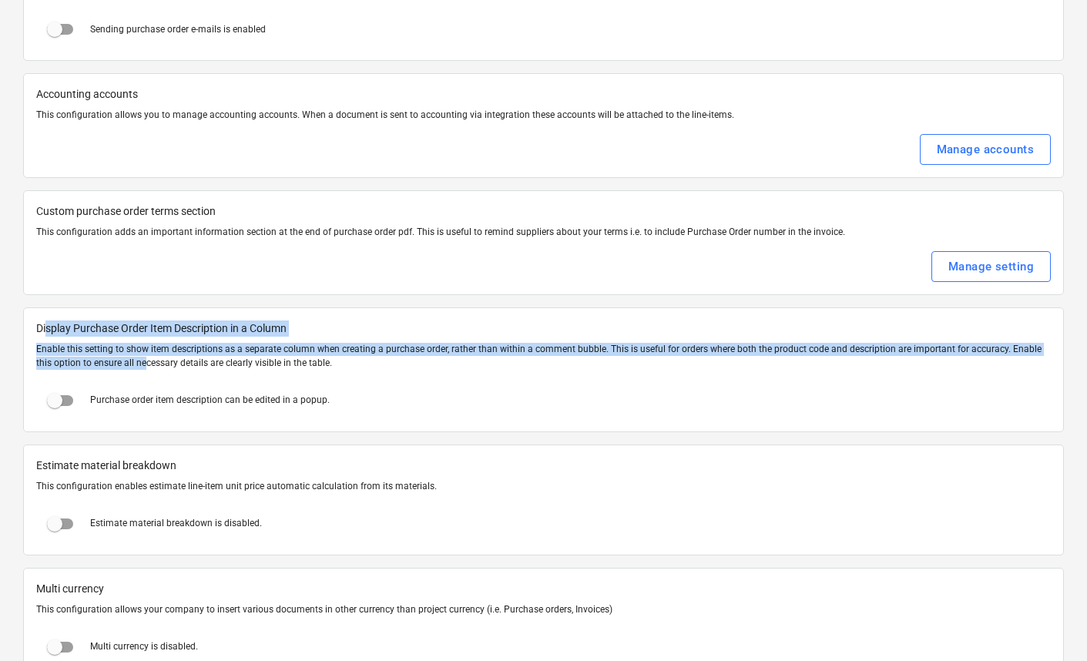
click at [47, 327] on span "Display Purchase Order Item Description in a Column" at bounding box center [543, 329] width 1015 height 16
drag, startPoint x: 37, startPoint y: 326, endPoint x: 160, endPoint y: 368, distance: 129.6
click at [158, 369] on div "Display Purchase Order Item Description in a Column Enable this setting to show…" at bounding box center [543, 369] width 1041 height 124
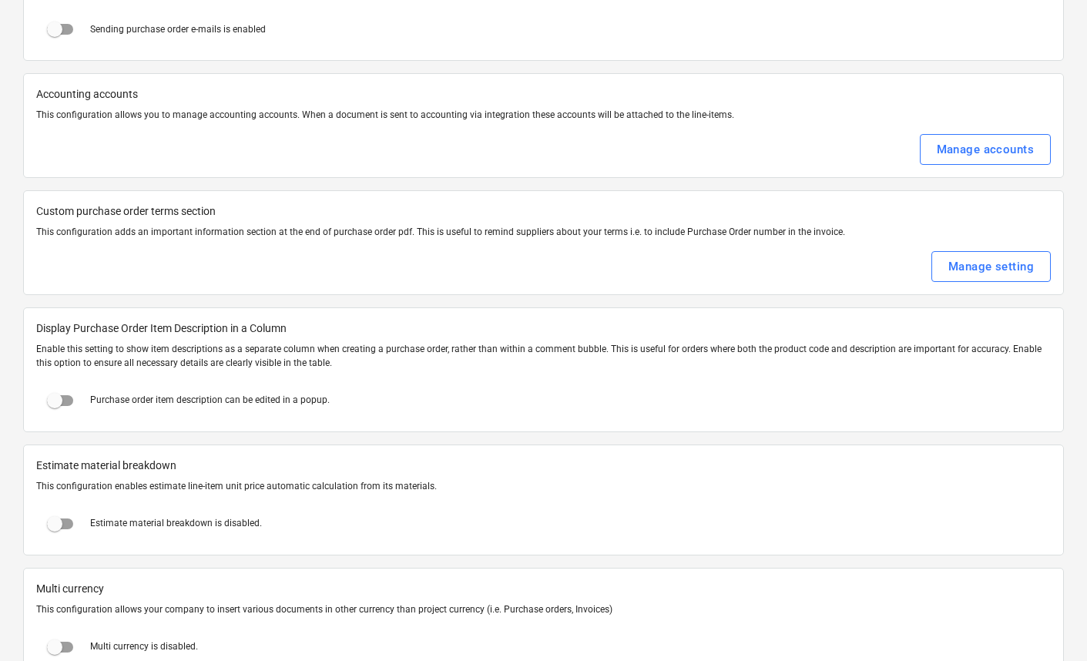
click at [162, 365] on p "Enable this setting to show item descriptions as a separate column when creatin…" at bounding box center [543, 356] width 1015 height 26
drag, startPoint x: 173, startPoint y: 368, endPoint x: 119, endPoint y: 361, distance: 53.6
click at [119, 361] on p "Enable this setting to show item descriptions as a separate column when creatin…" at bounding box center [543, 356] width 1015 height 26
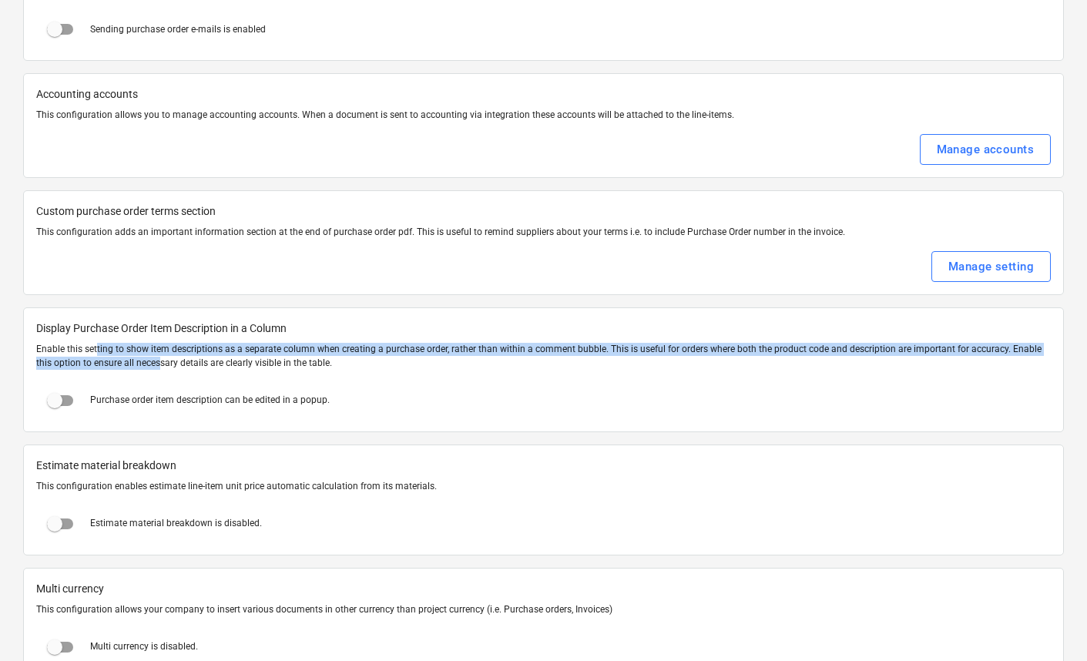
drag, startPoint x: 142, startPoint y: 364, endPoint x: 99, endPoint y: 344, distance: 47.2
click at [98, 344] on p "Enable this setting to show item descriptions as a separate column when creatin…" at bounding box center [543, 356] width 1015 height 26
click at [99, 344] on p "Enable this setting to show item descriptions as a separate column when creatin…" at bounding box center [543, 356] width 1015 height 26
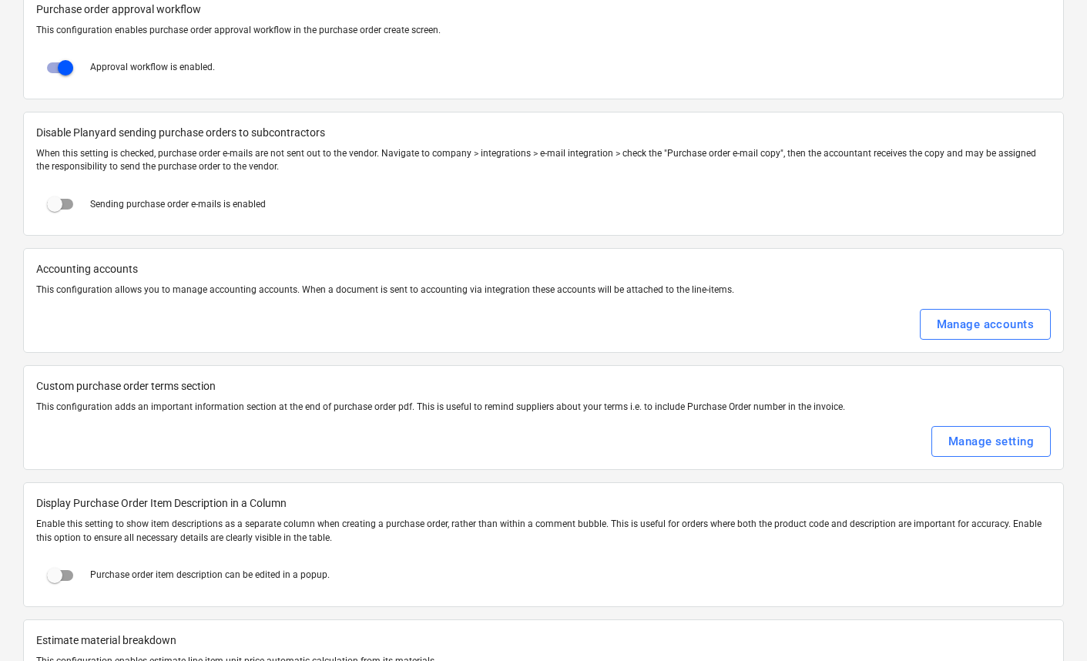
scroll to position [0, 0]
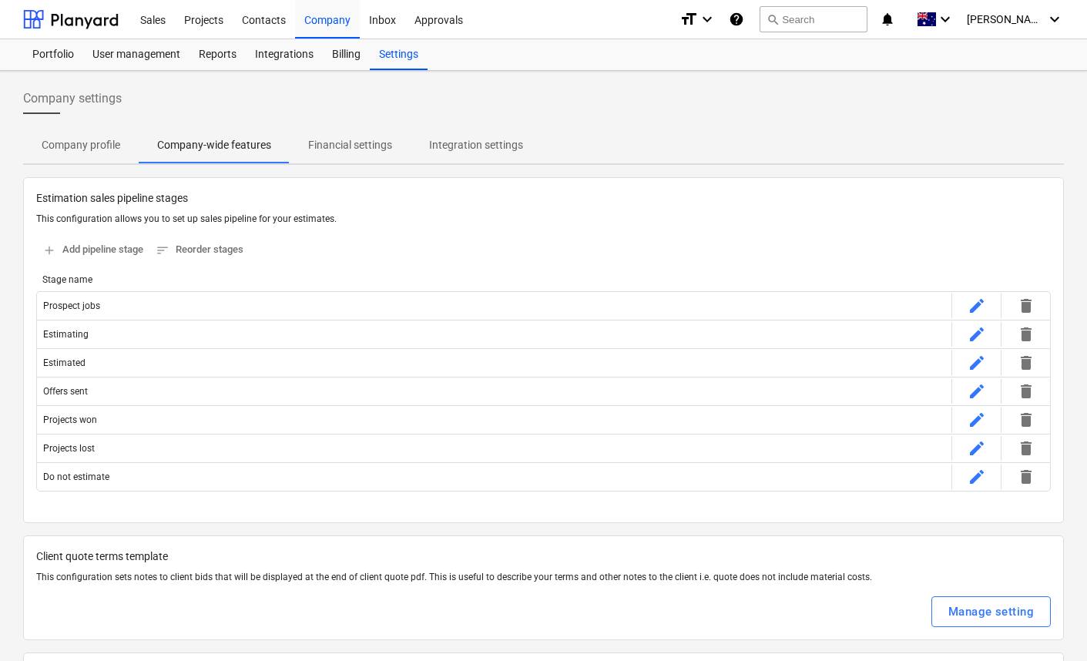
click at [549, 111] on div "Company settings" at bounding box center [543, 104] width 1041 height 43
click at [348, 153] on span "Financial settings" at bounding box center [350, 145] width 121 height 25
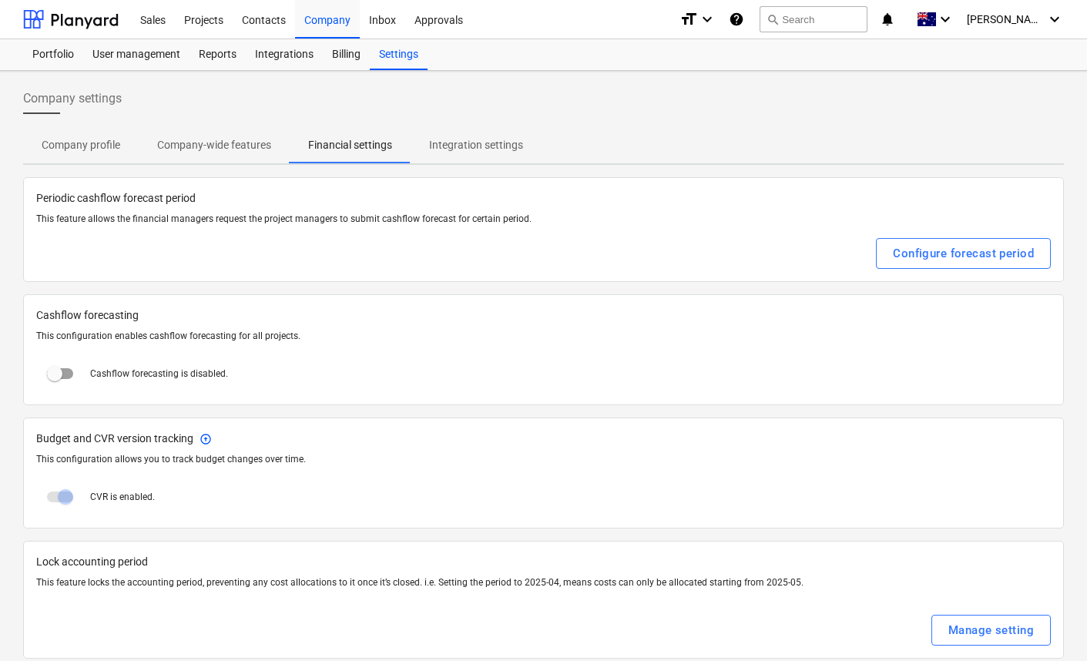
scroll to position [22, 0]
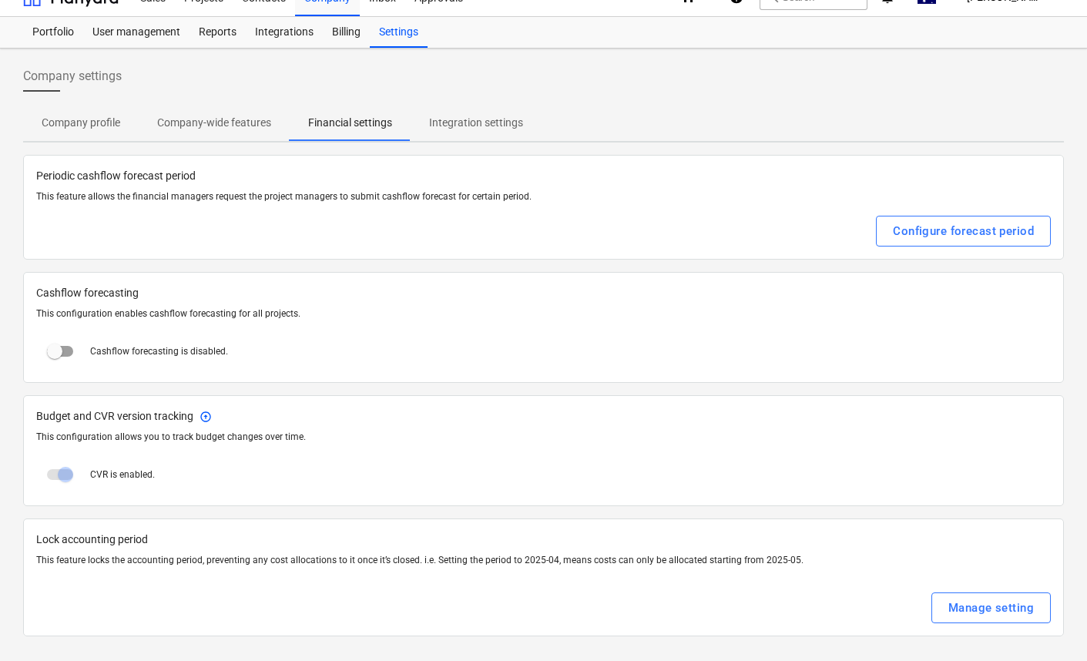
click at [471, 133] on span "Integration settings" at bounding box center [476, 122] width 131 height 25
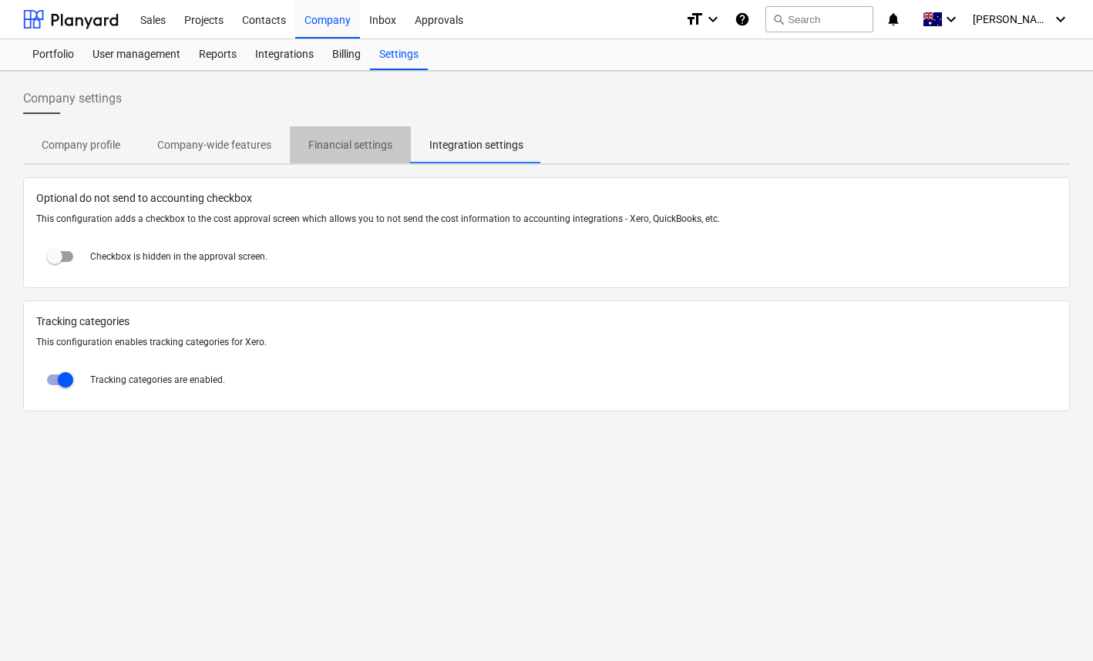
click at [362, 153] on p "Financial settings" at bounding box center [350, 145] width 84 height 16
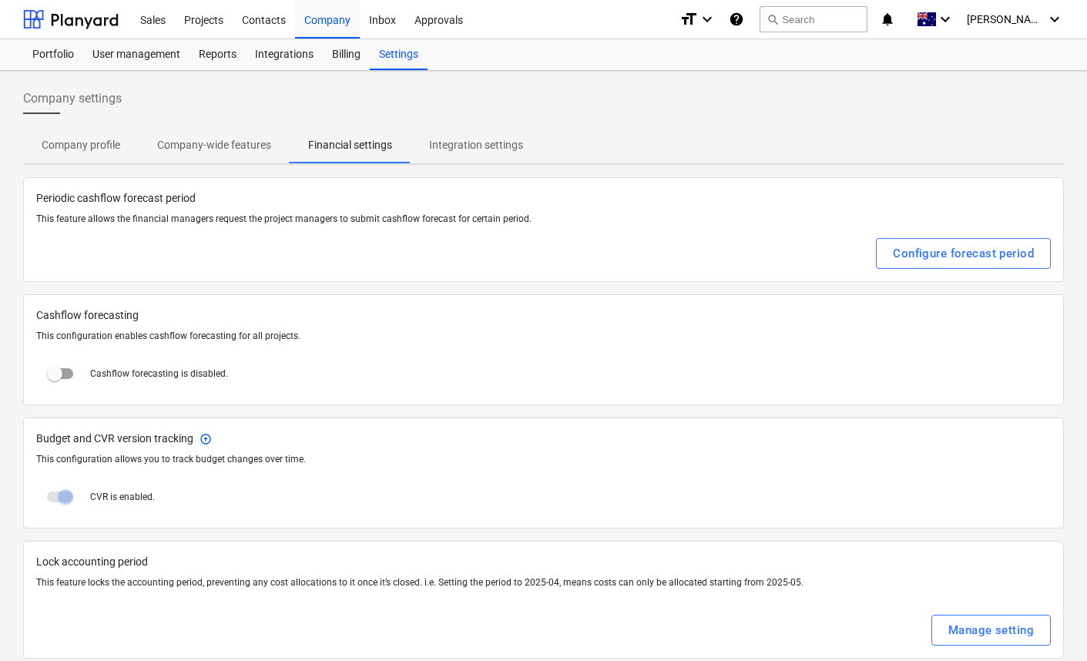
drag, startPoint x: 189, startPoint y: 146, endPoint x: 166, endPoint y: 146, distance: 22.3
click at [189, 146] on p "Company-wide features" at bounding box center [214, 145] width 114 height 16
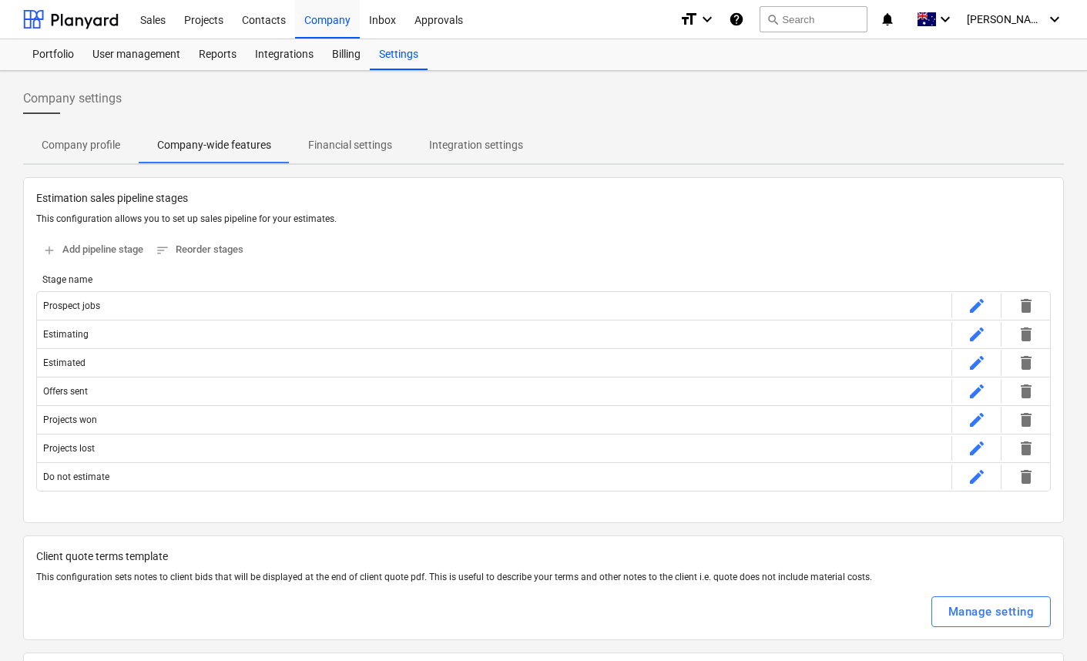
drag, startPoint x: 92, startPoint y: 142, endPoint x: 123, endPoint y: 172, distance: 43.0
click at [92, 142] on p "Company profile" at bounding box center [81, 145] width 79 height 16
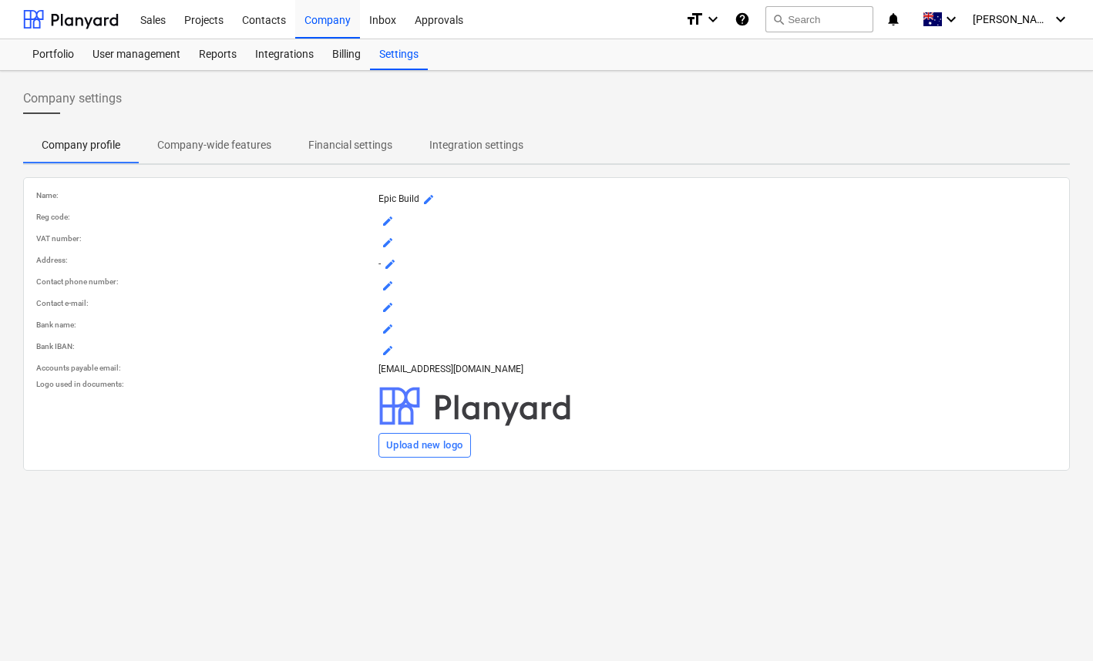
click at [230, 136] on span "Company-wide features" at bounding box center [214, 145] width 151 height 25
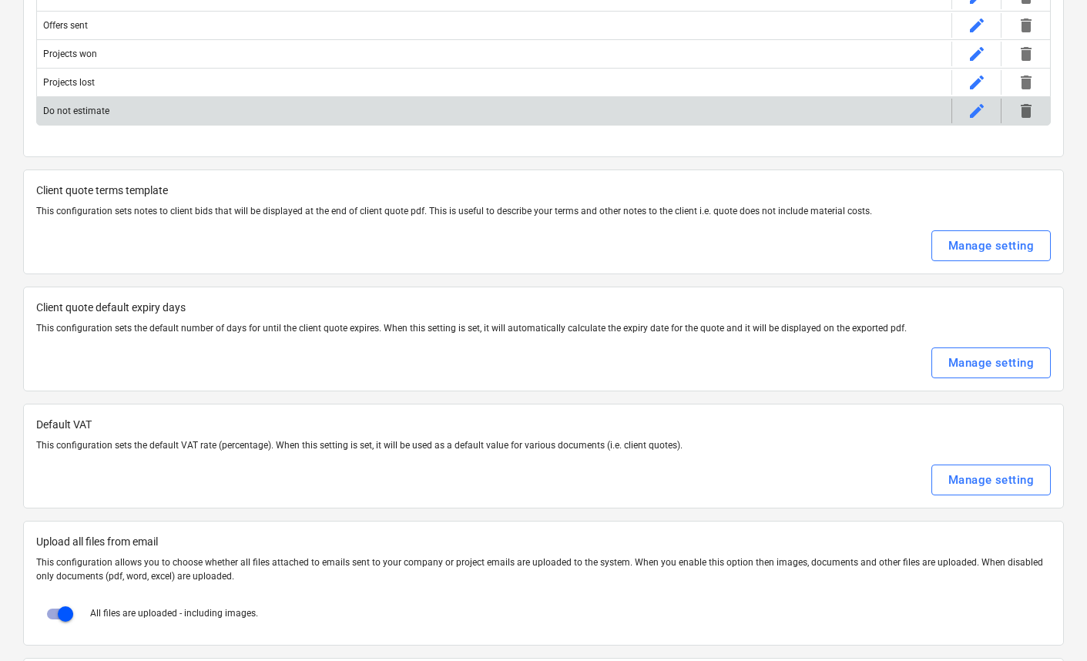
scroll to position [386, 0]
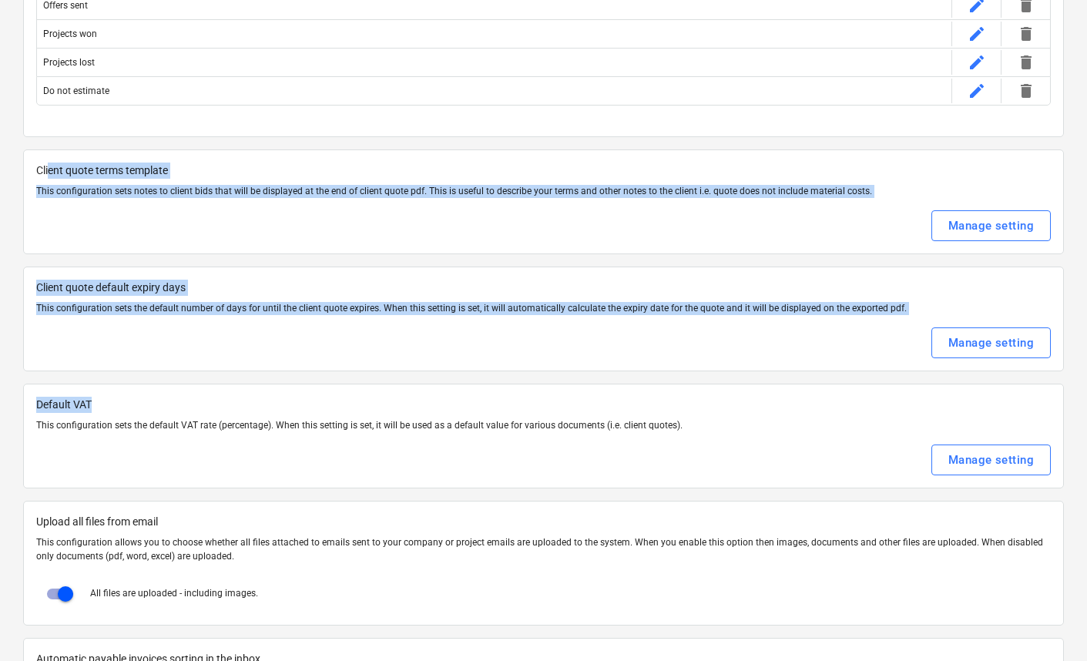
drag, startPoint x: 57, startPoint y: 175, endPoint x: 176, endPoint y: 422, distance: 274.3
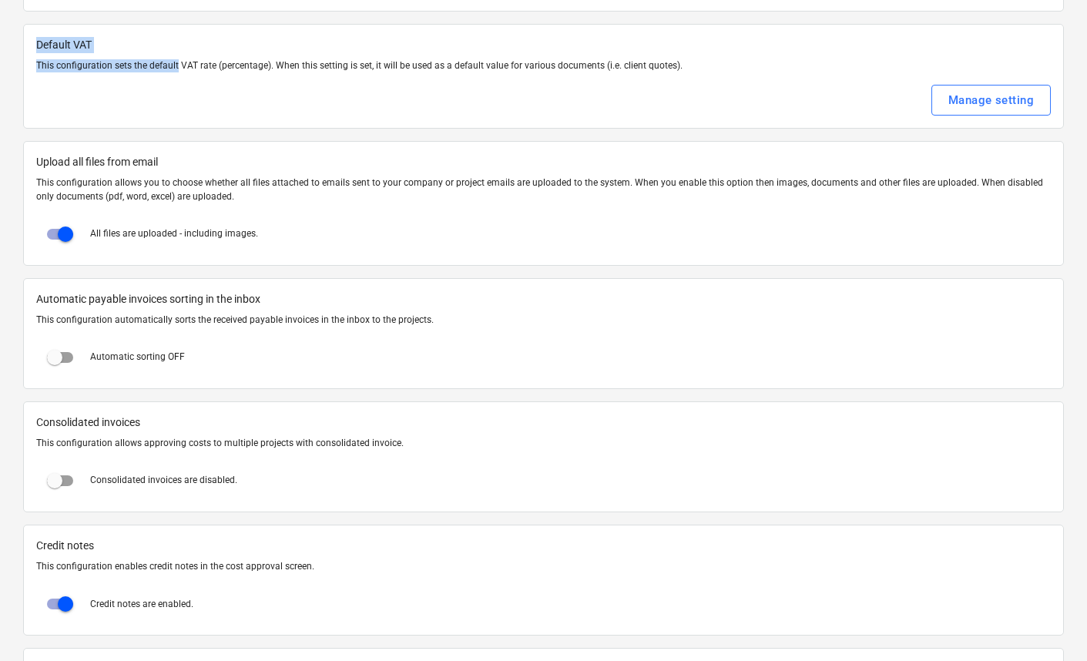
scroll to position [756, 0]
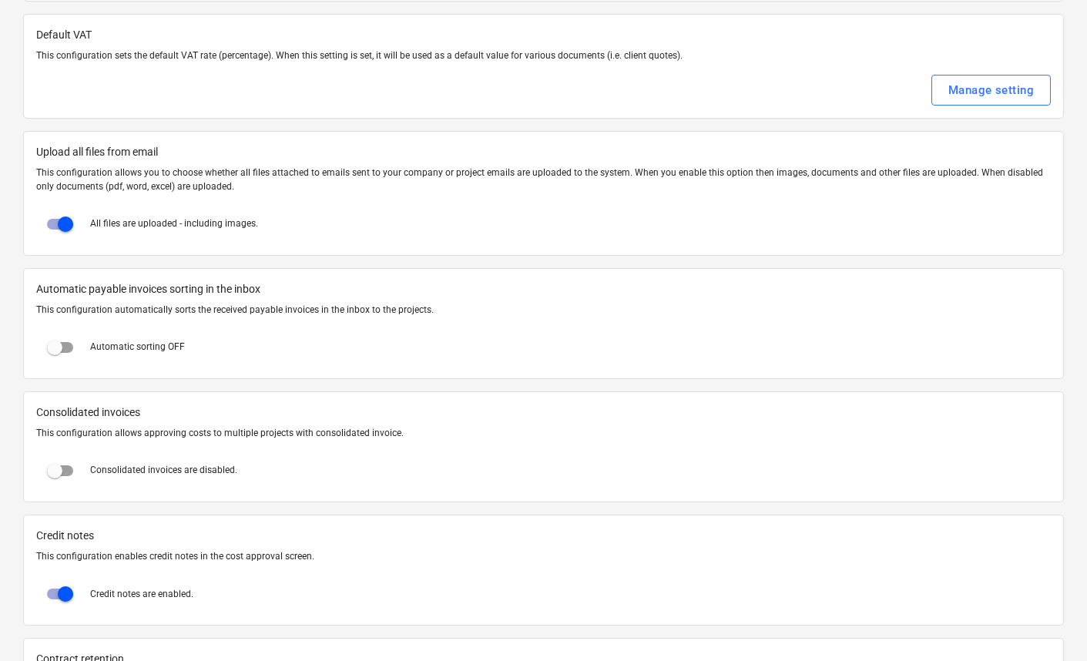
click at [140, 102] on div "Manage setting" at bounding box center [543, 90] width 1015 height 31
click at [41, 34] on p "Default VAT" at bounding box center [543, 35] width 1015 height 16
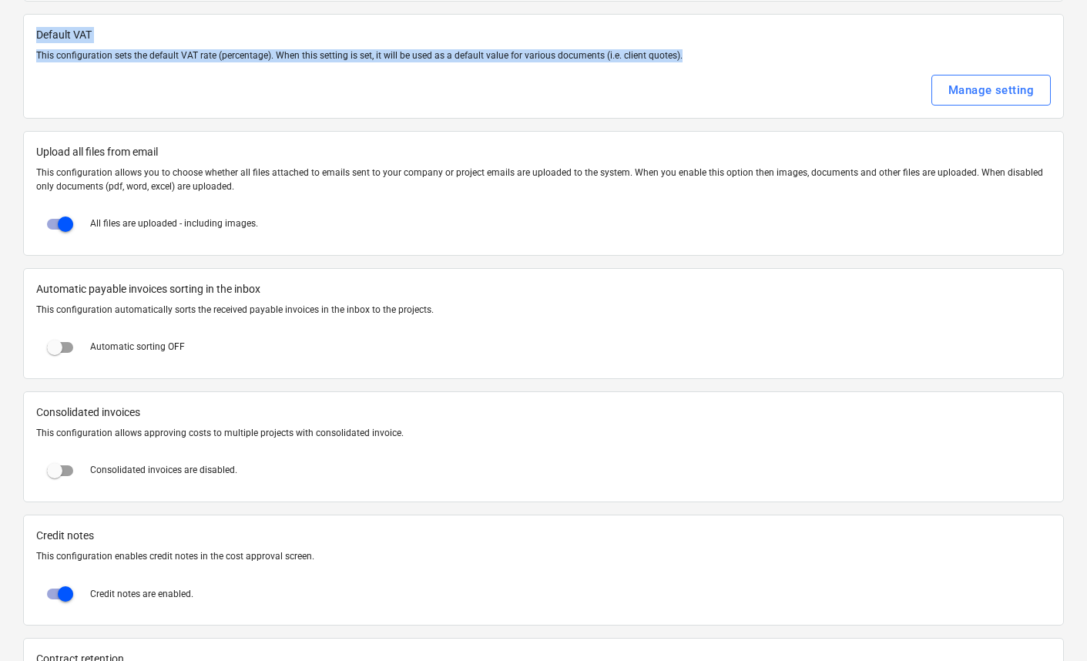
drag, startPoint x: 41, startPoint y: 34, endPoint x: 707, endPoint y: 59, distance: 666.2
click at [707, 59] on div "Default VAT This configuration sets the default VAT rate (percentage). When thi…" at bounding box center [543, 66] width 1041 height 105
copy div "Default VAT This configuration sets the default VAT rate (percentage). When thi…"
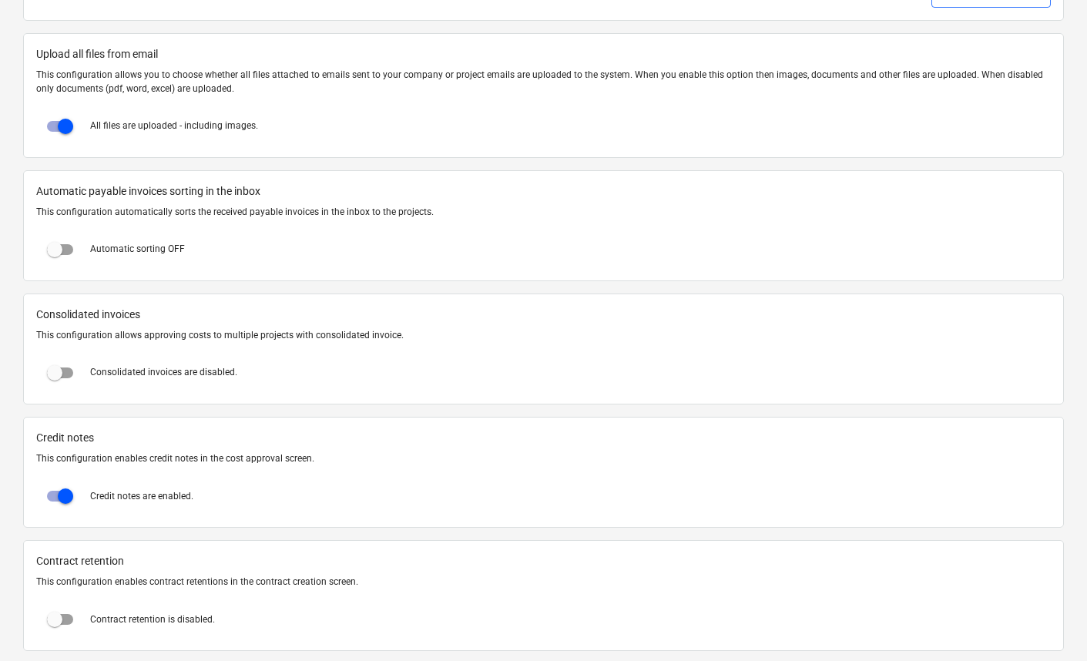
scroll to position [864, 0]
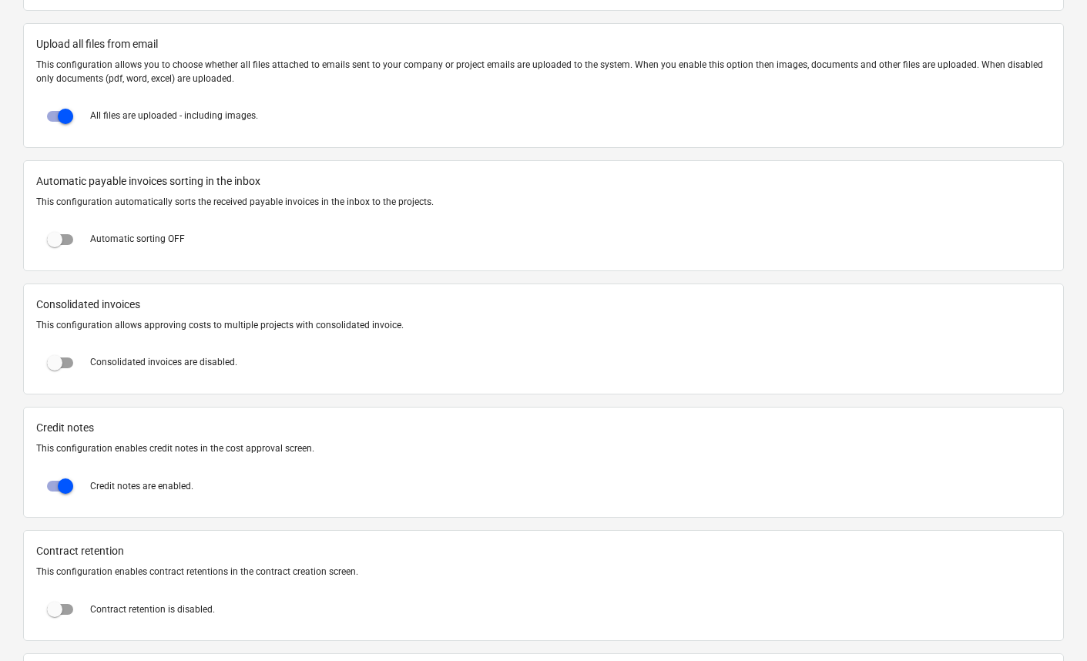
click at [107, 183] on span "Automatic payable invoices sorting in the inbox" at bounding box center [543, 181] width 1015 height 16
click at [53, 181] on span "Automatic payable invoices sorting in the inbox" at bounding box center [543, 181] width 1015 height 16
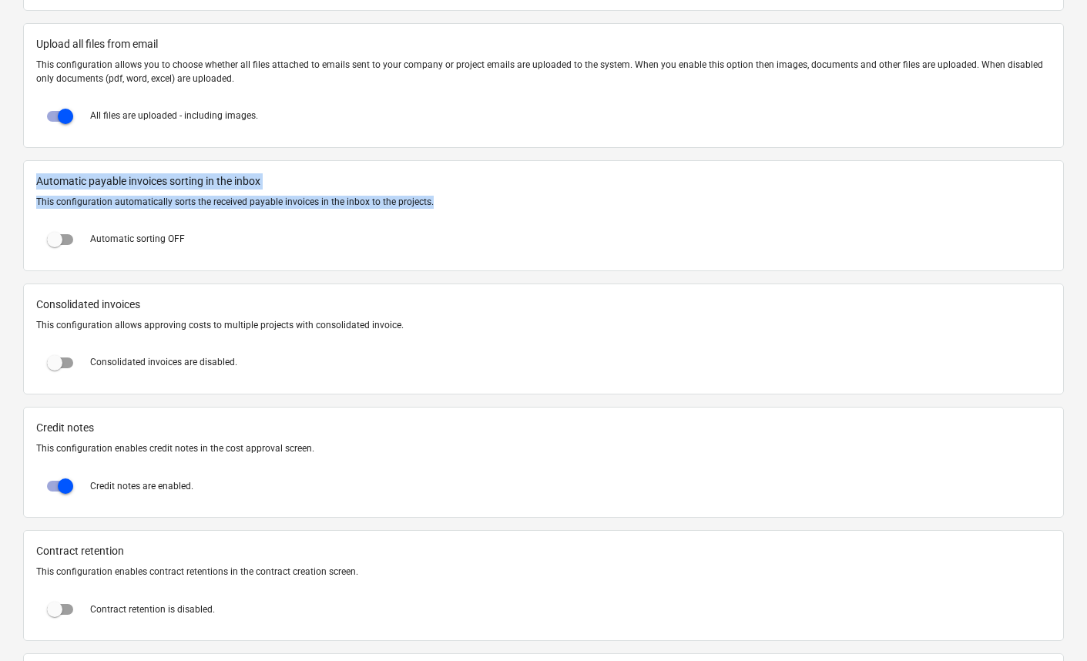
drag, startPoint x: 53, startPoint y: 181, endPoint x: 435, endPoint y: 203, distance: 382.8
click at [435, 203] on div "Automatic payable invoices sorting in the inbox This configuration automaticall…" at bounding box center [543, 215] width 1041 height 111
click at [435, 203] on p "This configuration automatically sorts the received payable invoices in the inb…" at bounding box center [543, 202] width 1015 height 13
drag, startPoint x: 446, startPoint y: 201, endPoint x: 32, endPoint y: 177, distance: 415.2
click at [32, 177] on div "Automatic payable invoices sorting in the inbox This configuration automaticall…" at bounding box center [543, 215] width 1041 height 111
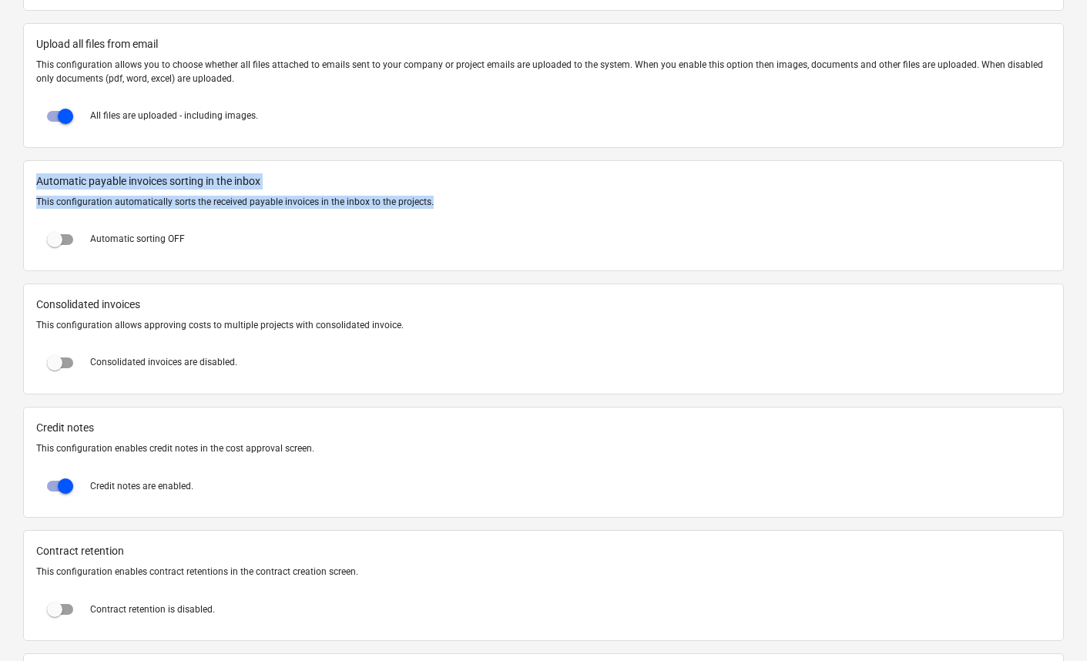
click at [112, 321] on p "This configuration allows approving costs to multiple projects with consolidate…" at bounding box center [543, 325] width 1015 height 13
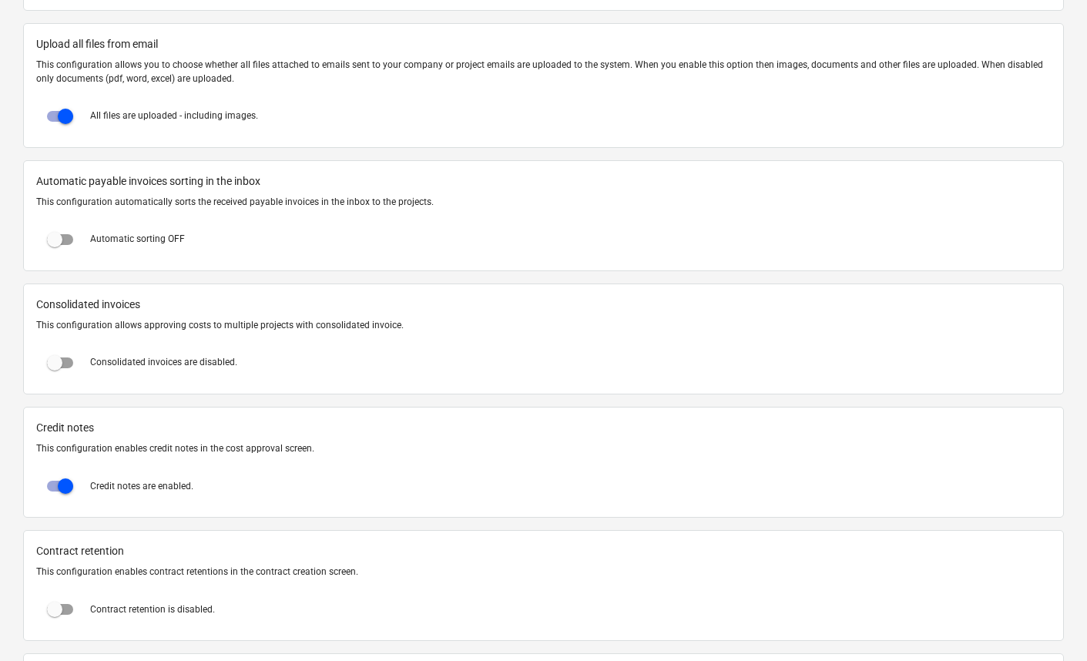
click at [56, 302] on span "Consolidated invoices" at bounding box center [543, 305] width 1015 height 16
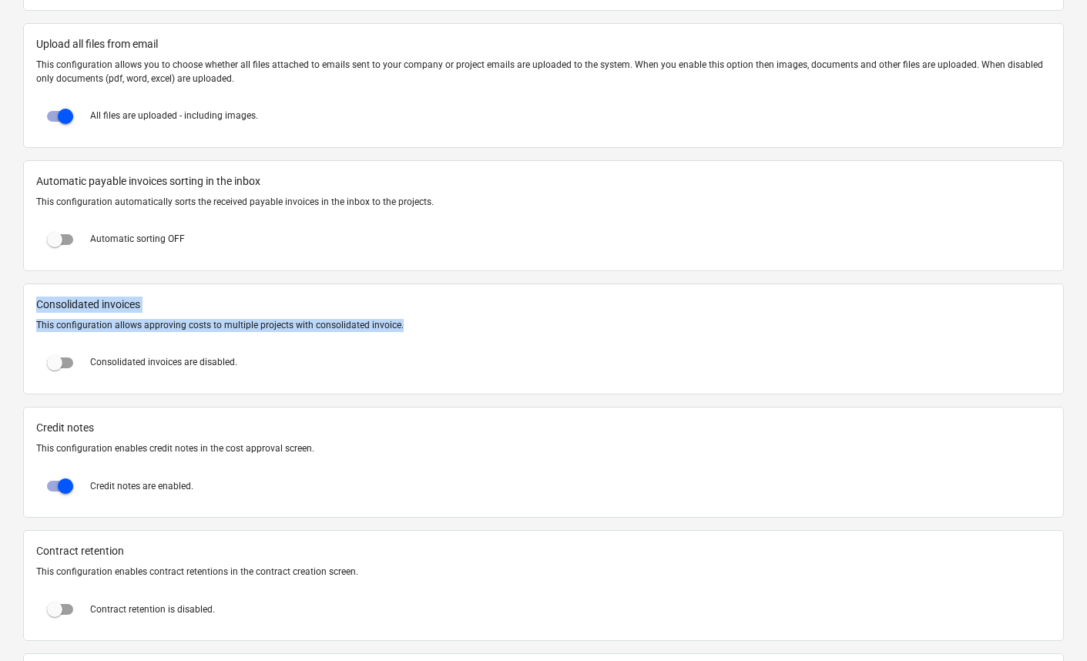
drag, startPoint x: 56, startPoint y: 302, endPoint x: 432, endPoint y: 324, distance: 376.7
click at [432, 324] on div "Consolidated invoices This configuration allows approving costs to multiple pro…" at bounding box center [543, 339] width 1041 height 111
copy div "Consolidated invoices This configuration allows approving costs to multiple pro…"
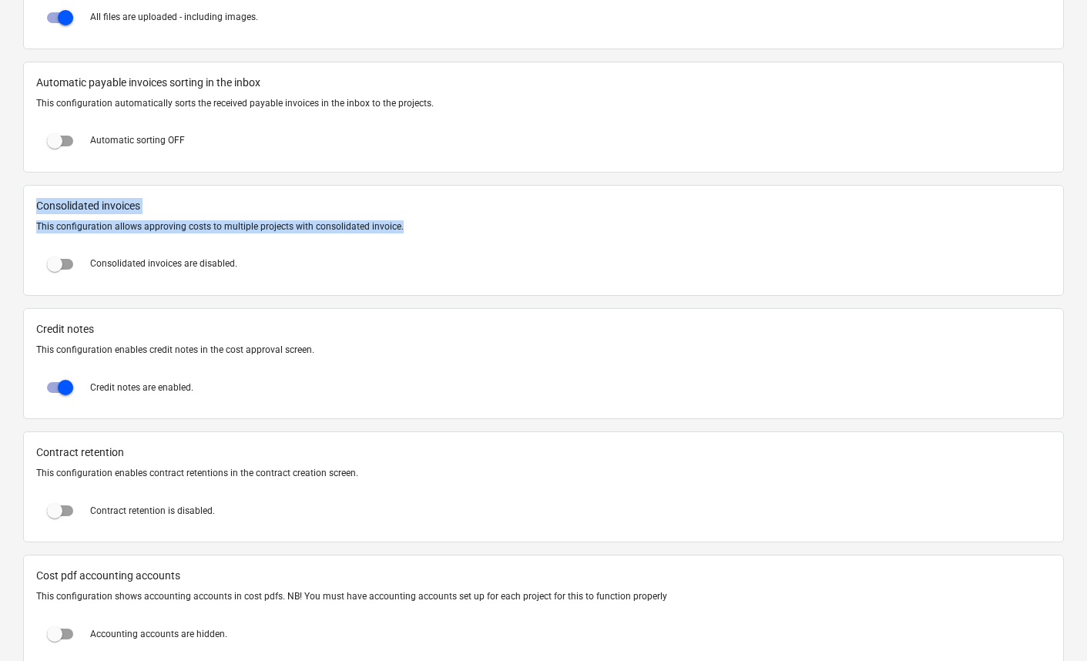
scroll to position [1047, 0]
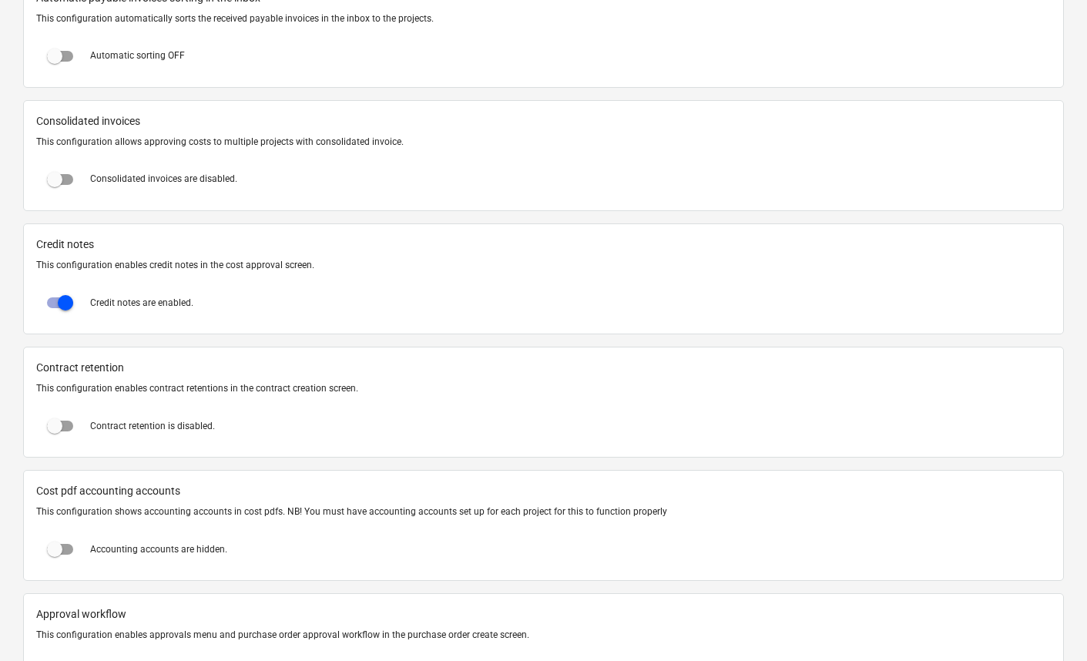
click at [123, 380] on div at bounding box center [543, 379] width 1015 height 6
drag, startPoint x: 92, startPoint y: 369, endPoint x: 106, endPoint y: 389, distance: 24.4
click at [106, 389] on div "Contract retention This configuration enables contract retentions in the contra…" at bounding box center [543, 402] width 1041 height 111
click at [106, 389] on p "This configuration enables contract retentions in the contract creation screen." at bounding box center [543, 388] width 1015 height 13
drag, startPoint x: 112, startPoint y: 389, endPoint x: 79, endPoint y: 371, distance: 37.3
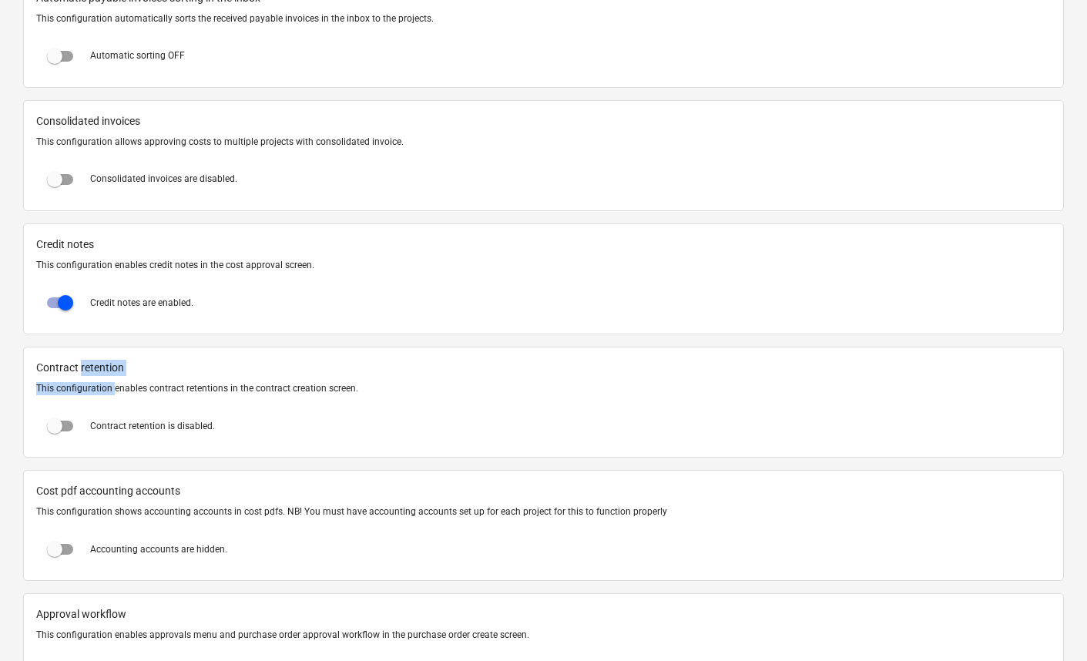
click at [79, 371] on div "Contract retention This configuration enables contract retentions in the contra…" at bounding box center [543, 402] width 1041 height 111
click at [79, 371] on span "Contract retention" at bounding box center [543, 368] width 1015 height 16
drag, startPoint x: 57, startPoint y: 371, endPoint x: 122, endPoint y: 381, distance: 65.4
click at [122, 381] on div "Contract retention This configuration enables contract retentions in the contra…" at bounding box center [543, 402] width 1041 height 111
drag, startPoint x: 122, startPoint y: 381, endPoint x: 129, endPoint y: 382, distance: 7.9
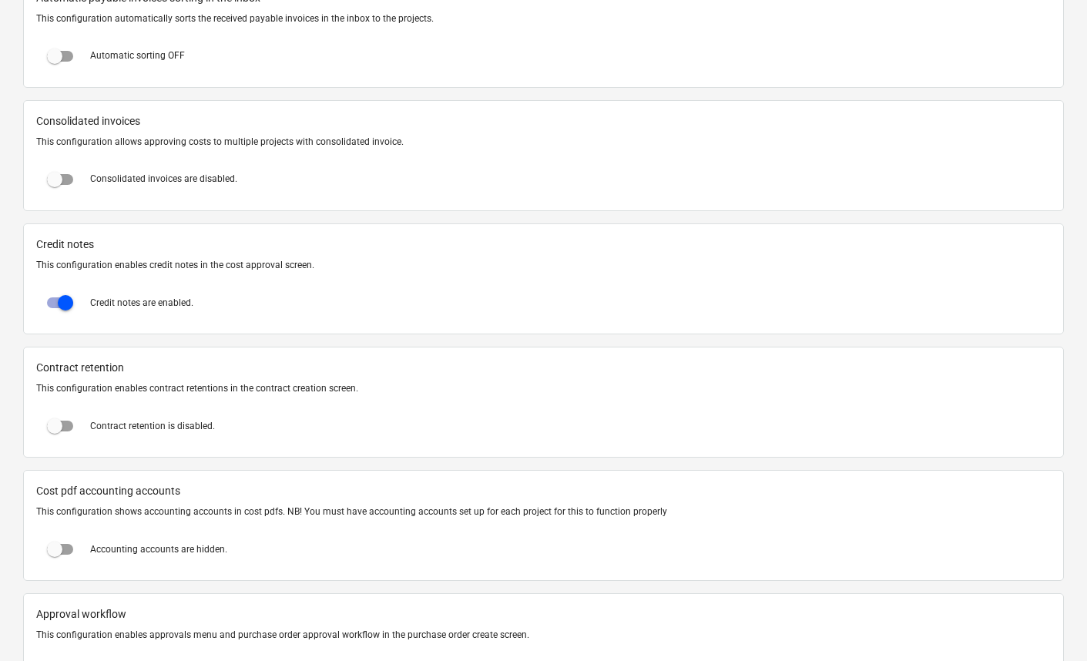
click at [123, 381] on div at bounding box center [543, 379] width 1015 height 6
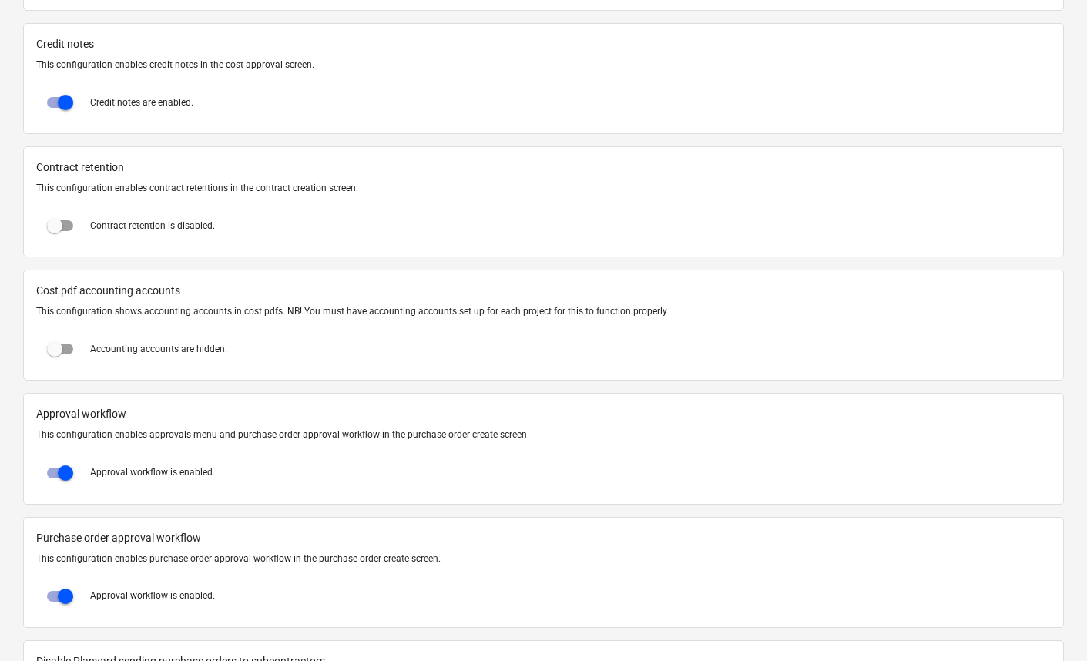
click at [98, 292] on span "Cost pdf accounting accounts" at bounding box center [543, 291] width 1015 height 16
drag, startPoint x: 79, startPoint y: 290, endPoint x: 131, endPoint y: 309, distance: 54.8
click at [131, 309] on div "Cost pdf accounting accounts This configuration shows accounting accounts in co…" at bounding box center [543, 325] width 1041 height 111
drag, startPoint x: 131, startPoint y: 310, endPoint x: 141, endPoint y: 313, distance: 10.5
click at [132, 310] on p "This configuration shows accounting accounts in cost pdfs. NB! You must have ac…" at bounding box center [543, 311] width 1015 height 13
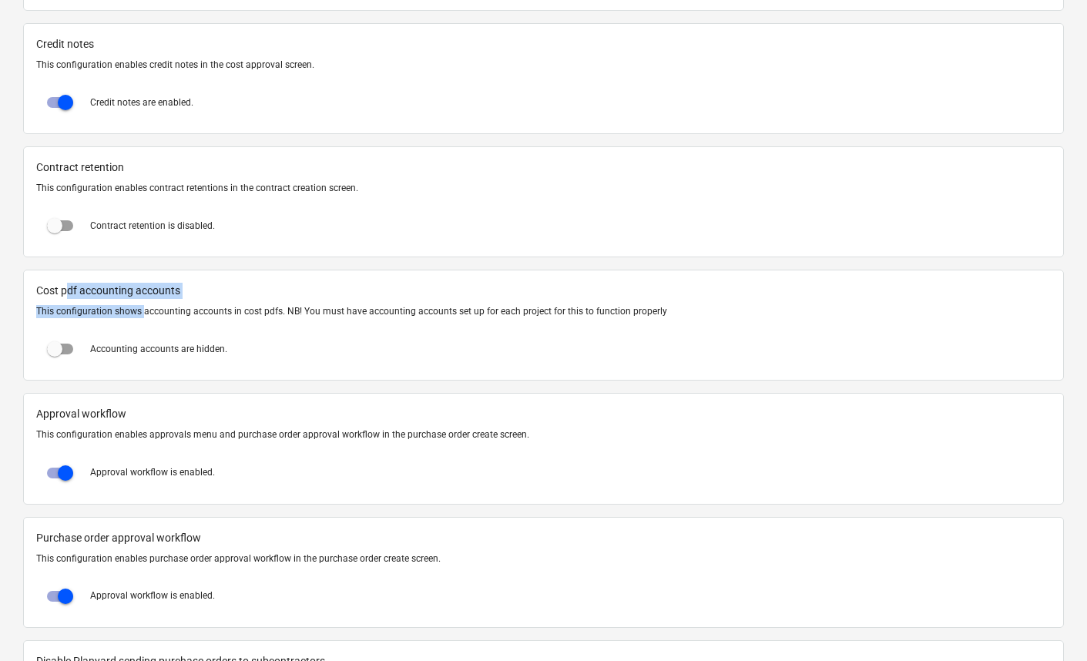
drag, startPoint x: 141, startPoint y: 313, endPoint x: 69, endPoint y: 294, distance: 74.9
click at [69, 294] on div "Cost pdf accounting accounts This configuration shows accounting accounts in co…" at bounding box center [543, 325] width 1041 height 111
click at [69, 294] on span "Cost pdf accounting accounts" at bounding box center [543, 291] width 1015 height 16
drag, startPoint x: 65, startPoint y: 292, endPoint x: 421, endPoint y: 315, distance: 357.5
click at [421, 315] on div "Cost pdf accounting accounts This configuration shows accounting accounts in co…" at bounding box center [543, 325] width 1041 height 111
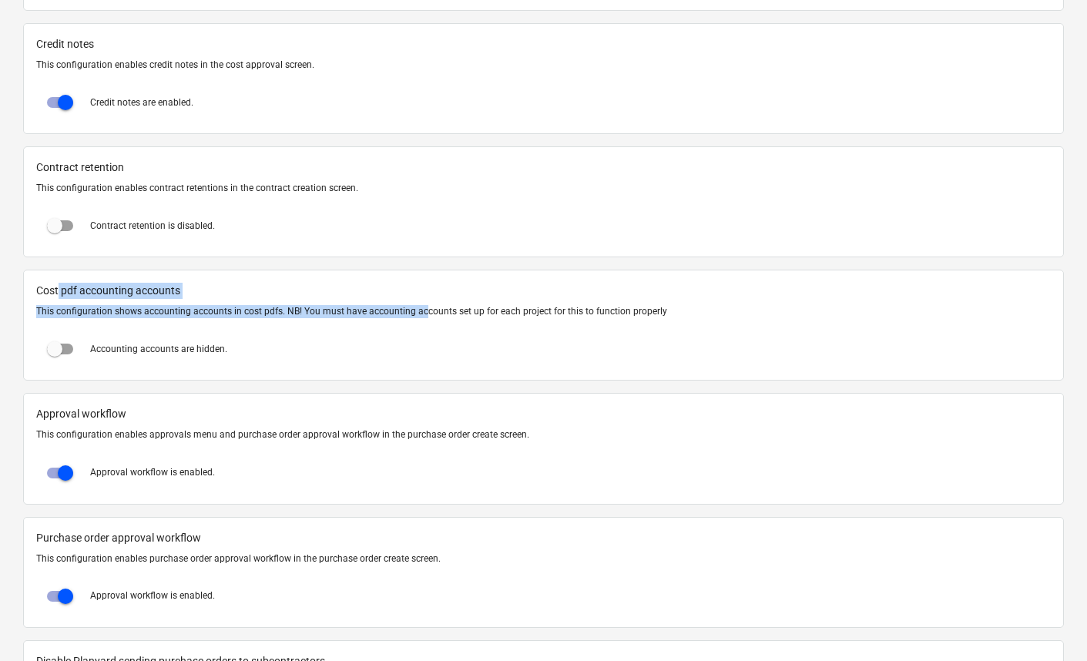
click at [421, 315] on p "This configuration shows accounting accounts in cost pdfs. NB! You must have ac…" at bounding box center [543, 311] width 1015 height 13
drag, startPoint x: 462, startPoint y: 316, endPoint x: 82, endPoint y: 291, distance: 381.4
click at [82, 291] on div "Cost pdf accounting accounts This configuration shows accounting accounts in co…" at bounding box center [543, 325] width 1041 height 111
click at [82, 291] on span "Cost pdf accounting accounts" at bounding box center [543, 291] width 1015 height 16
drag, startPoint x: 67, startPoint y: 292, endPoint x: 111, endPoint y: 314, distance: 48.9
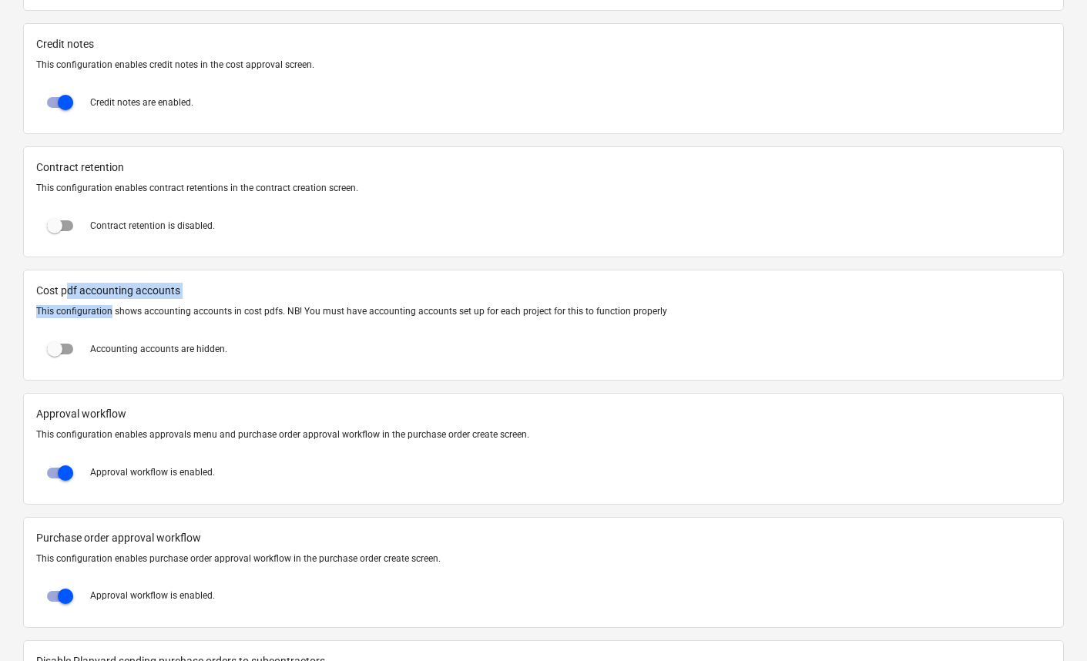
click at [110, 314] on div "Cost pdf accounting accounts This configuration shows accounting accounts in co…" at bounding box center [543, 325] width 1041 height 111
drag, startPoint x: 82, startPoint y: 416, endPoint x: 95, endPoint y: 434, distance: 22.0
click at [95, 434] on div "Approval workflow This configuration enables approvals menu and purchase order …" at bounding box center [543, 448] width 1041 height 111
click at [95, 434] on p "This configuration enables approvals menu and purchase order approval workflow …" at bounding box center [543, 434] width 1015 height 13
drag, startPoint x: 106, startPoint y: 433, endPoint x: 55, endPoint y: 402, distance: 60.1
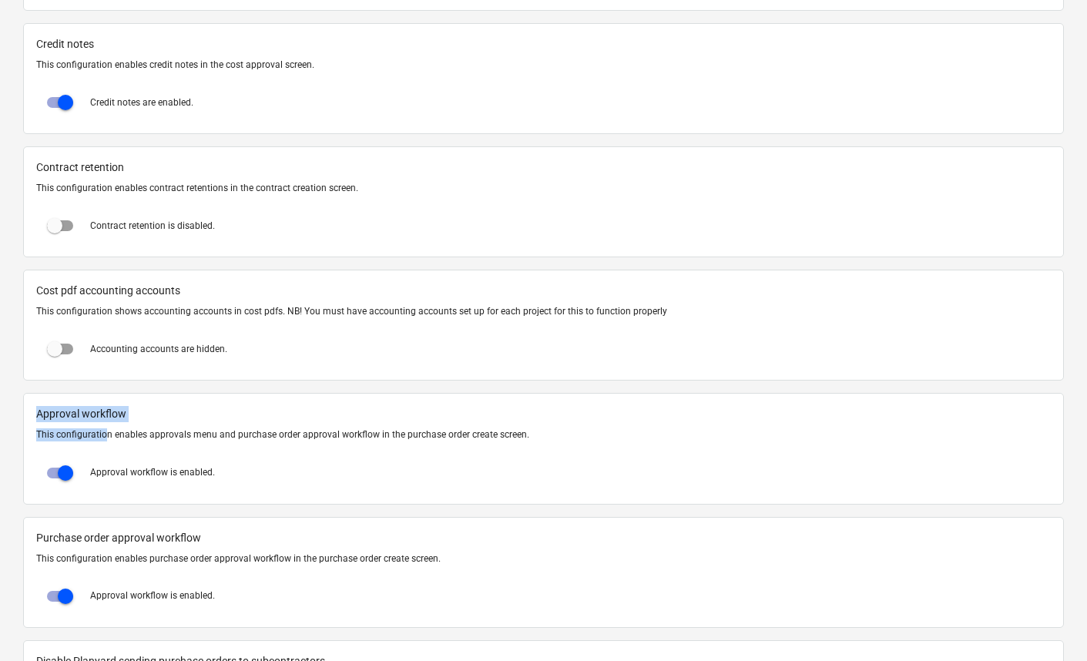
click at [55, 402] on div "Approval workflow This configuration enables approvals menu and purchase order …" at bounding box center [543, 448] width 1041 height 111
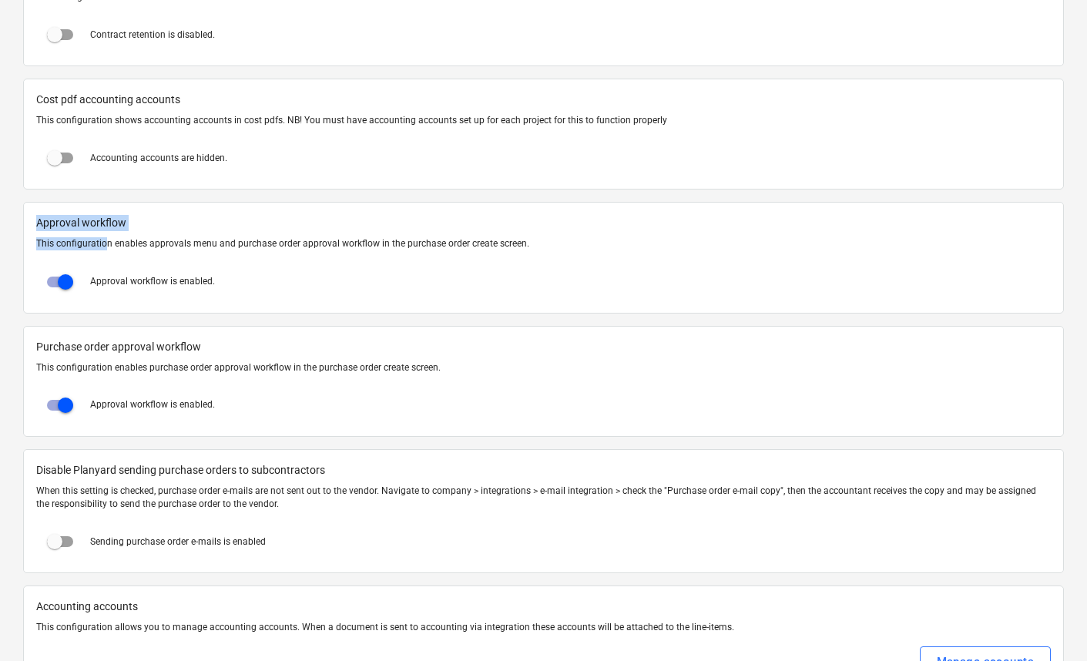
scroll to position [1449, 0]
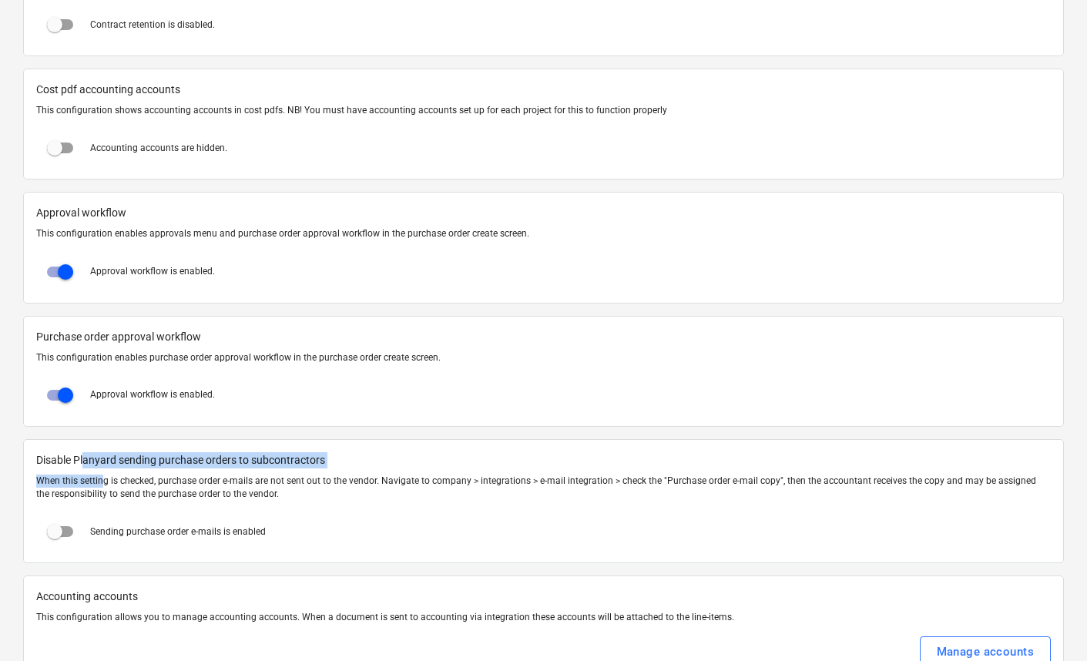
drag, startPoint x: 84, startPoint y: 455, endPoint x: 104, endPoint y: 481, distance: 33.0
click at [104, 481] on div "Disable Planyard sending purchase orders to subcontractors When this setting is…" at bounding box center [543, 501] width 1041 height 124
click at [104, 481] on p "When this setting is checked, purchase order e-mails are not sent out to the ve…" at bounding box center [543, 488] width 1015 height 26
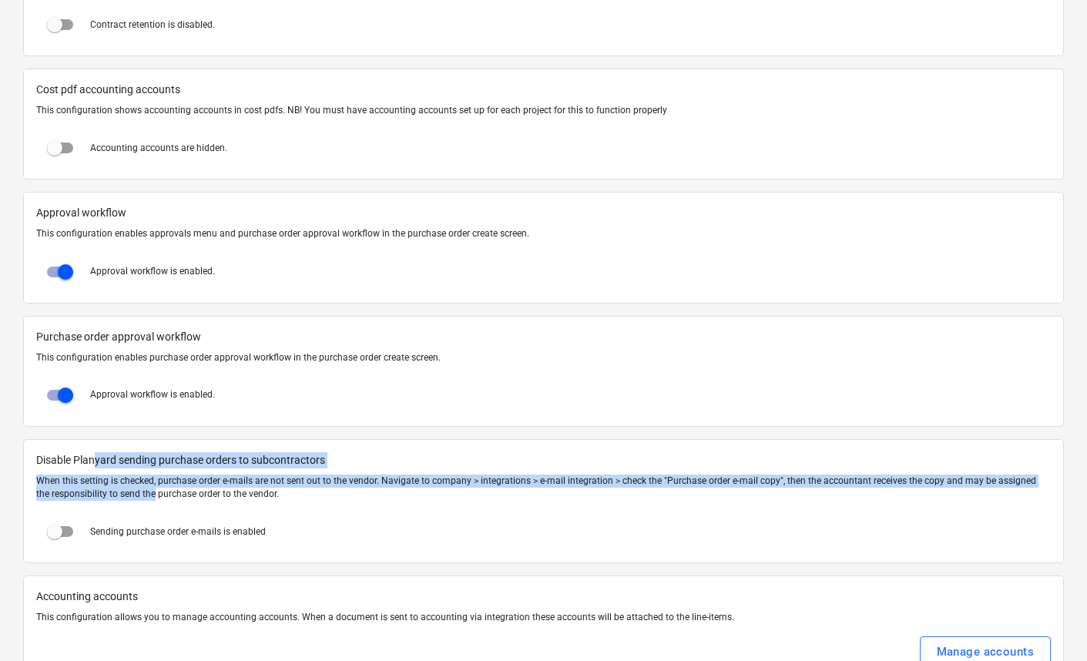
drag, startPoint x: 139, startPoint y: 491, endPoint x: 100, endPoint y: 458, distance: 50.9
click at [96, 456] on div "Disable Planyard sending purchase orders to subcontractors When this setting is…" at bounding box center [543, 501] width 1041 height 124
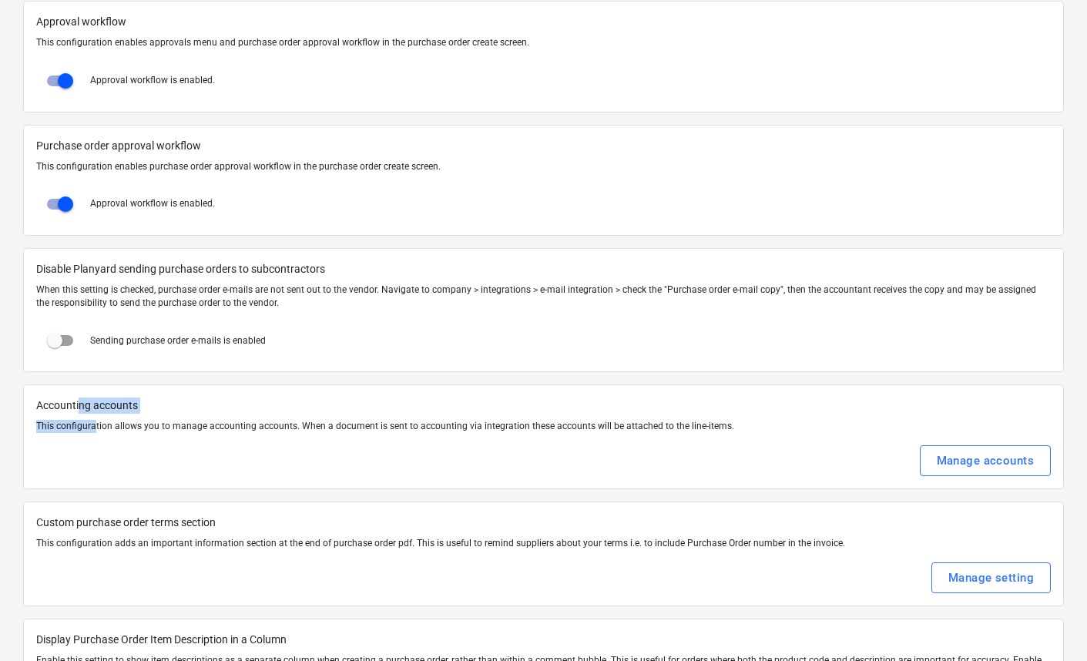
drag, startPoint x: 89, startPoint y: 417, endPoint x: 95, endPoint y: 428, distance: 12.8
click at [95, 428] on div "Accounting accounts This configuration allows you to manage accounting accounts…" at bounding box center [543, 436] width 1041 height 105
click at [95, 428] on p "This configuration allows you to manage accounting accounts. When a document is…" at bounding box center [543, 426] width 1015 height 13
drag, startPoint x: 108, startPoint y: 424, endPoint x: 69, endPoint y: 405, distance: 43.8
click at [69, 405] on div "Accounting accounts This configuration allows you to manage accounting accounts…" at bounding box center [543, 436] width 1041 height 105
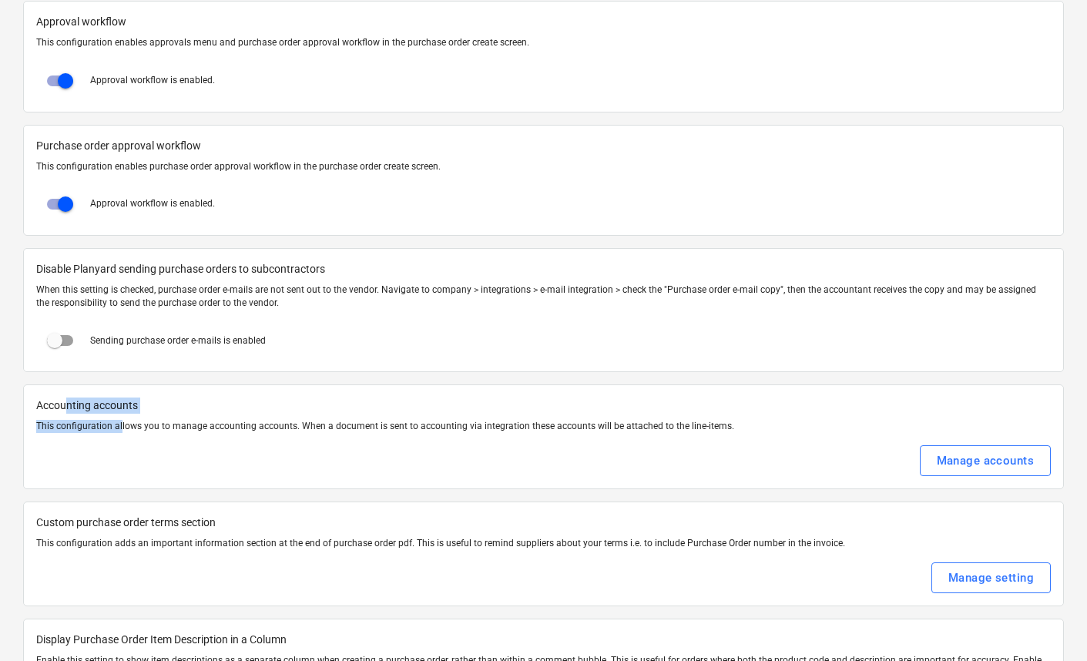
click at [69, 405] on p "Accounting accounts" at bounding box center [543, 406] width 1015 height 16
drag, startPoint x: 65, startPoint y: 404, endPoint x: 112, endPoint y: 423, distance: 50.8
click at [111, 424] on div "Accounting accounts This configuration allows you to manage accounting accounts…" at bounding box center [543, 436] width 1041 height 105
drag, startPoint x: 112, startPoint y: 423, endPoint x: 127, endPoint y: 427, distance: 15.9
click at [112, 423] on p "This configuration allows you to manage accounting accounts. When a document is…" at bounding box center [543, 426] width 1015 height 13
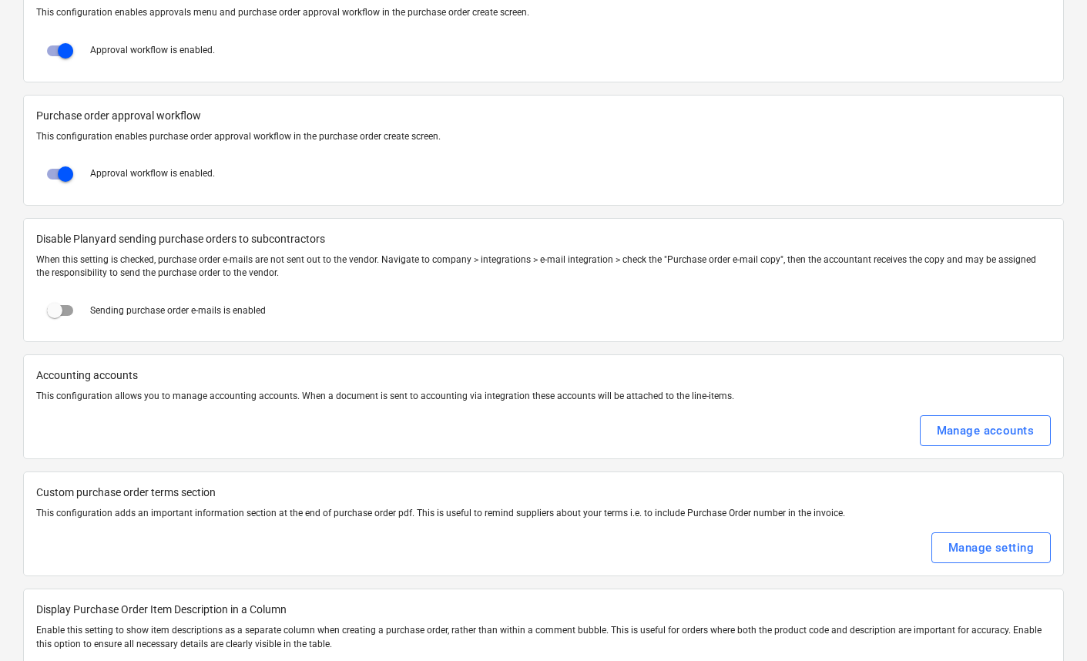
scroll to position [1680, 0]
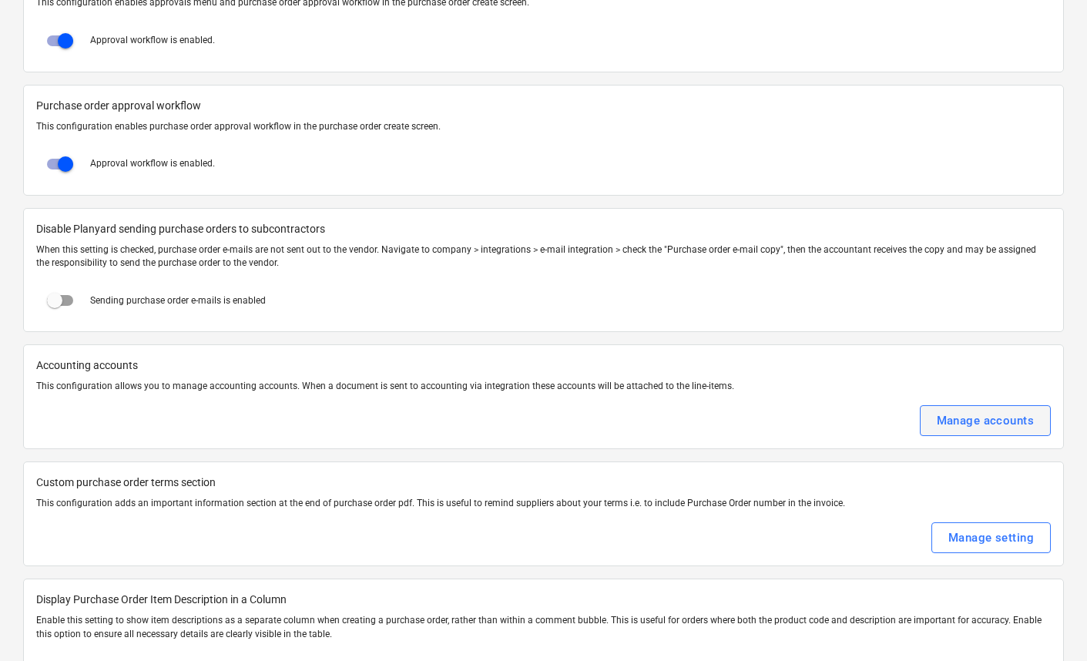
click at [995, 423] on div "Manage accounts" at bounding box center [985, 421] width 97 height 20
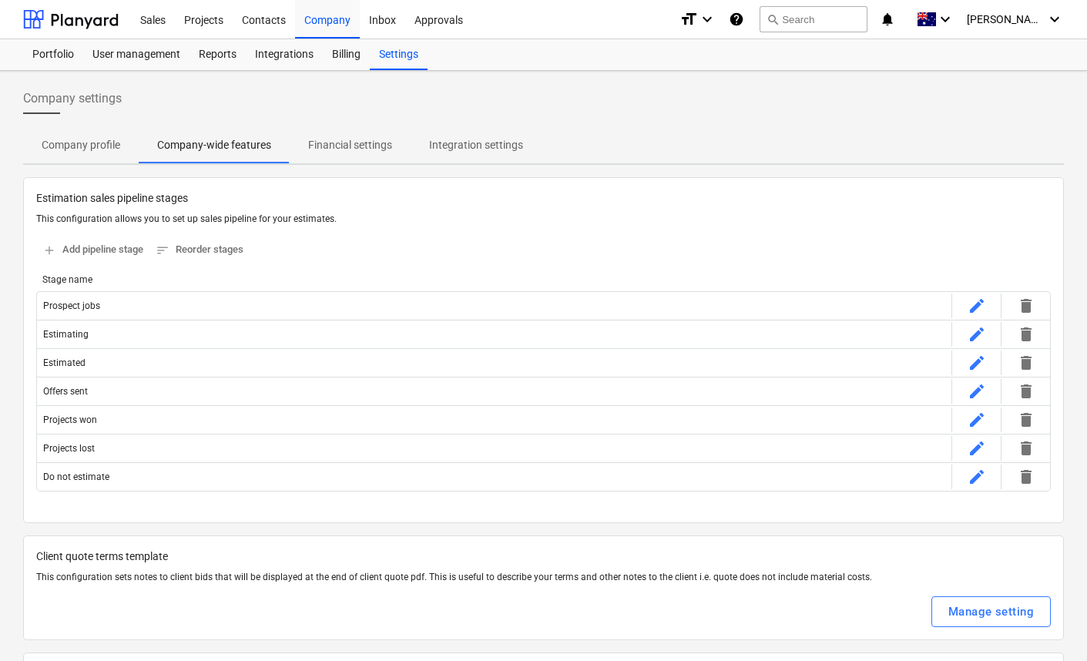
click at [492, 89] on div "Company settings" at bounding box center [543, 104] width 1041 height 43
click at [374, 18] on div "Inbox" at bounding box center [382, 18] width 45 height 39
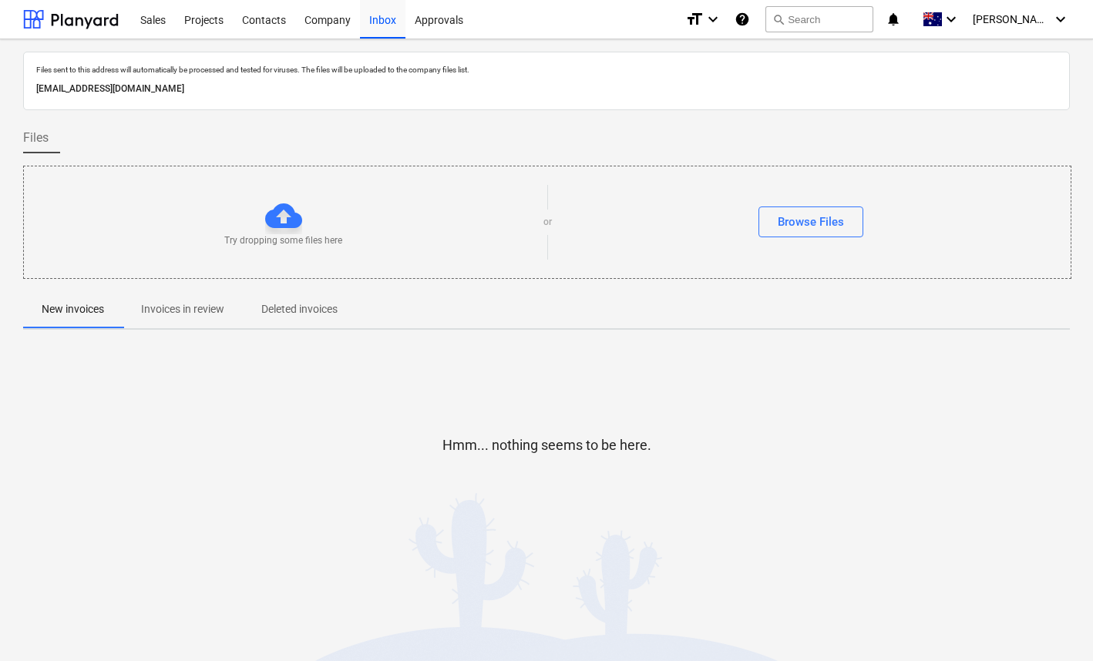
click at [318, 89] on p "1e151c21-b955-4dc1-9446-1efd9e9e0a30@companies.planyard.com" at bounding box center [546, 89] width 1020 height 16
drag, startPoint x: 318, startPoint y: 89, endPoint x: 49, endPoint y: 86, distance: 269.7
click at [49, 86] on p "1e151c21-b955-4dc1-9446-1efd9e9e0a30@companies.planyard.com" at bounding box center [546, 89] width 1020 height 16
copy p "1e151c21-b955-4dc1-9446-1efd9e9e0a30@companies.planyard.com"
click at [445, 507] on div at bounding box center [546, 500] width 1046 height 31
